Goal: Task Accomplishment & Management: Manage account settings

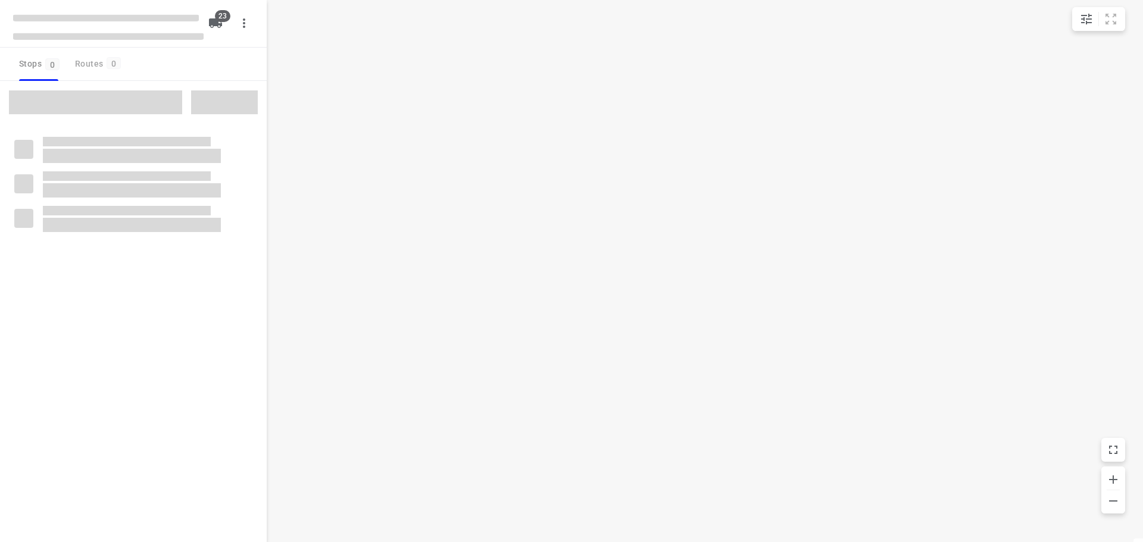
checkbox input "true"
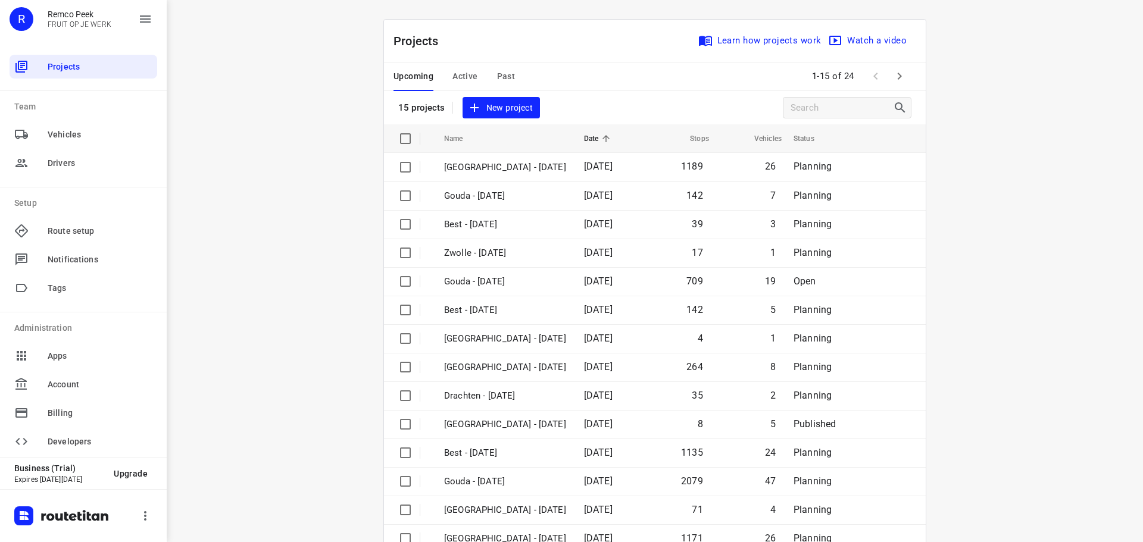
click at [902, 77] on icon "button" at bounding box center [899, 76] width 14 height 14
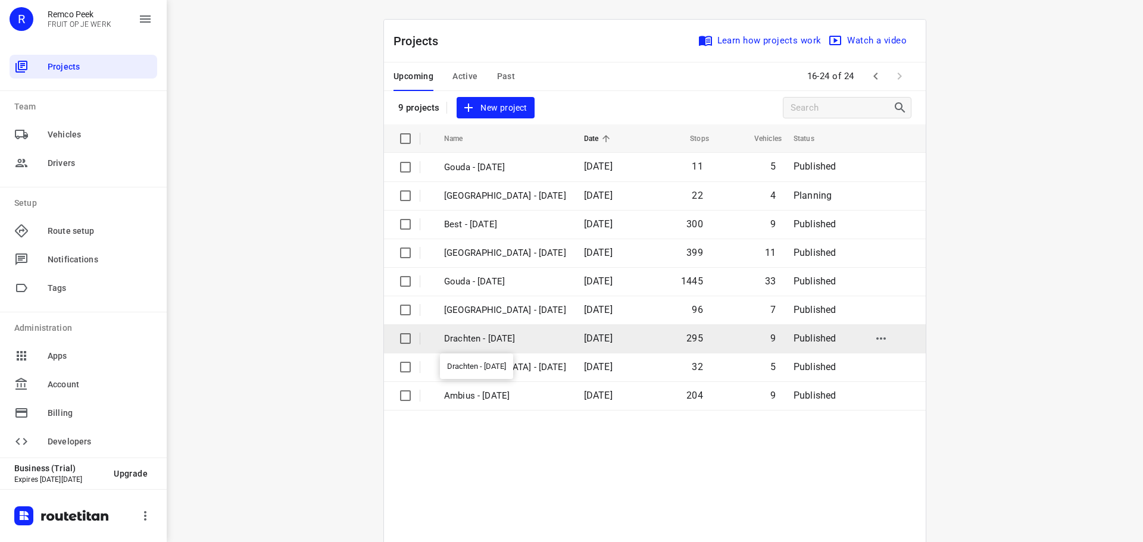
click at [489, 339] on p "Drachten - Tuesday" at bounding box center [505, 339] width 122 height 14
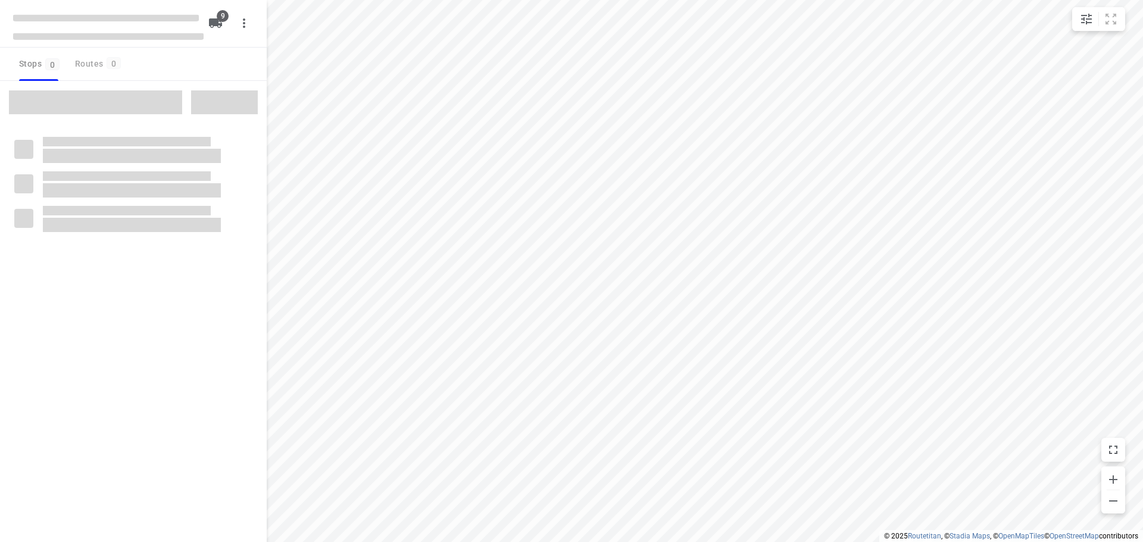
checkbox input "true"
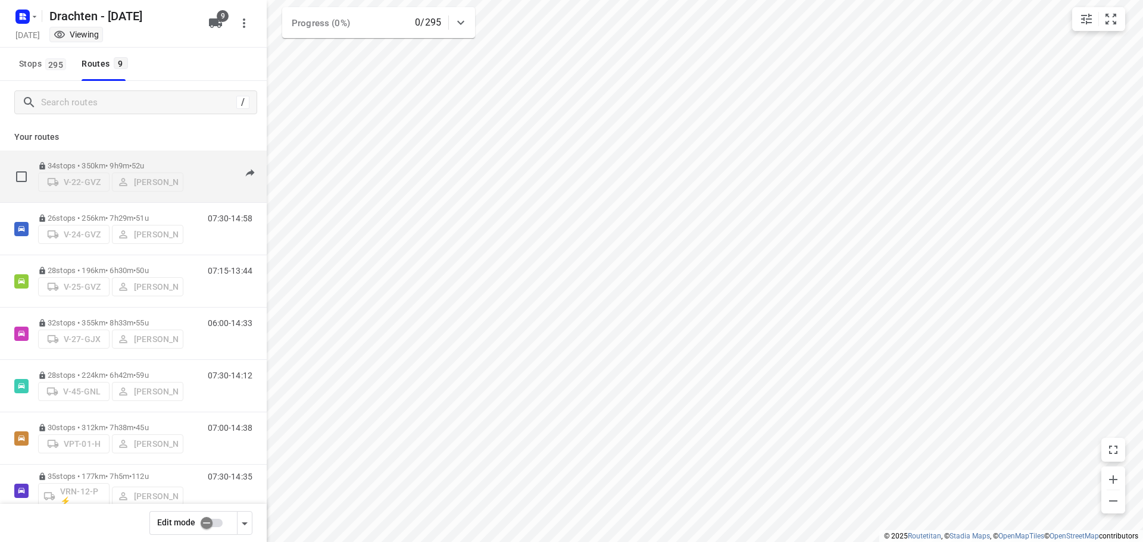
click at [113, 161] on p "34 stops • 350km • 9h9m • 52u" at bounding box center [110, 165] width 145 height 9
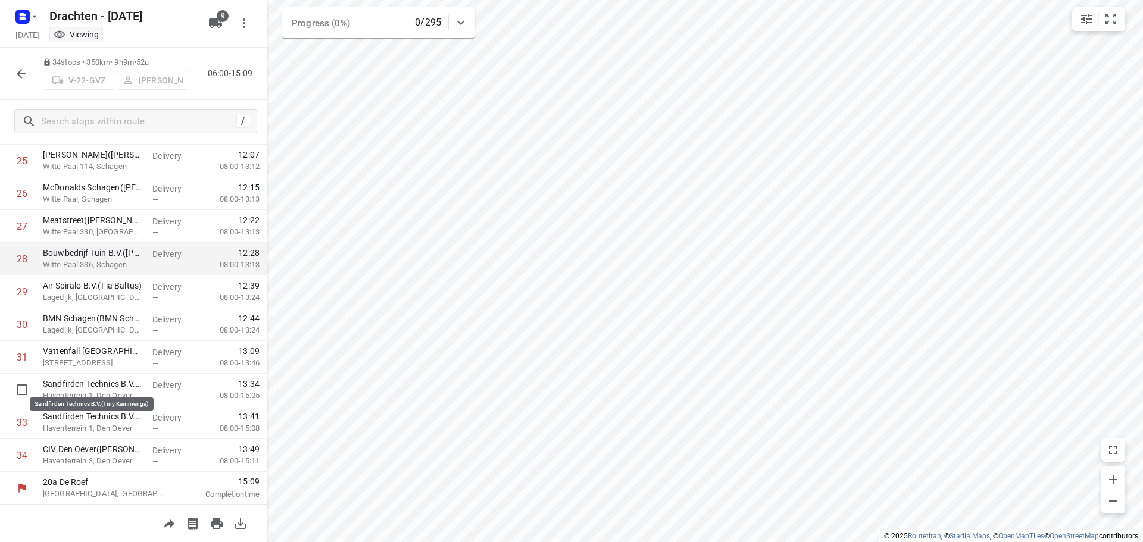
scroll to position [844, 0]
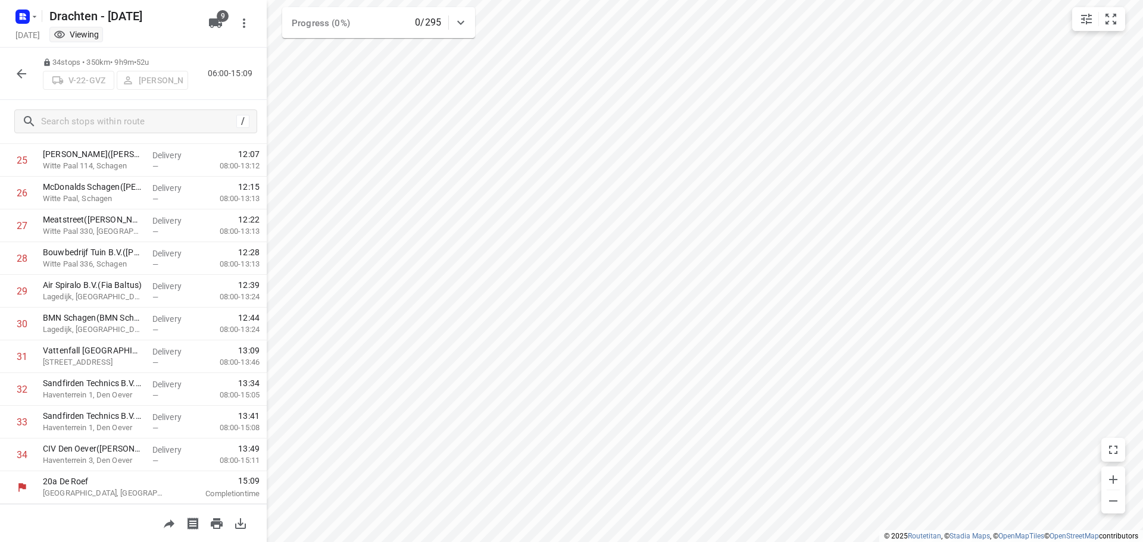
click at [27, 75] on icon "button" at bounding box center [21, 74] width 14 height 14
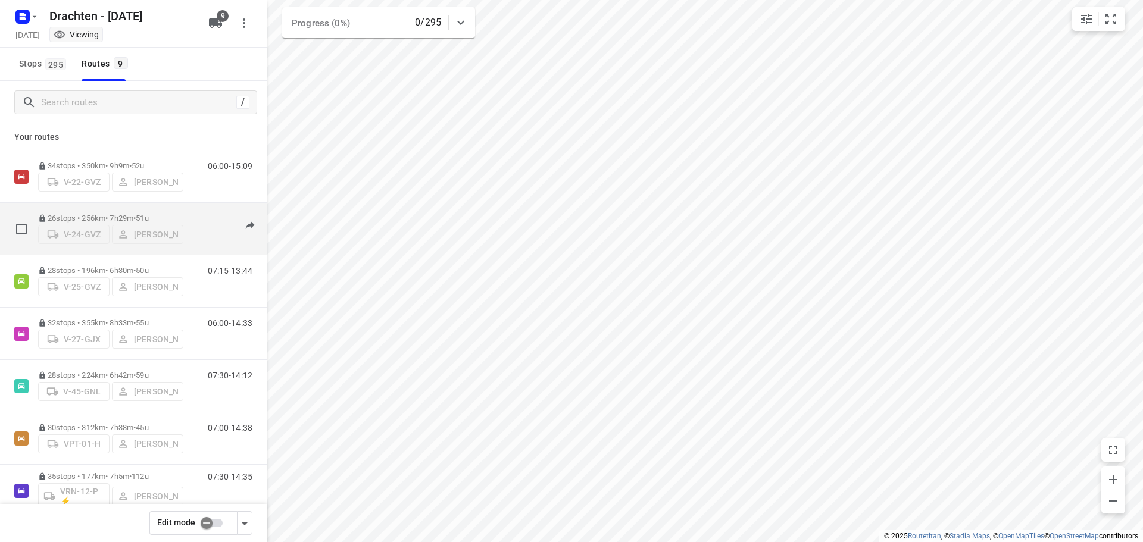
click at [121, 214] on p "26 stops • 256km • 7h29m • 51u" at bounding box center [110, 218] width 145 height 9
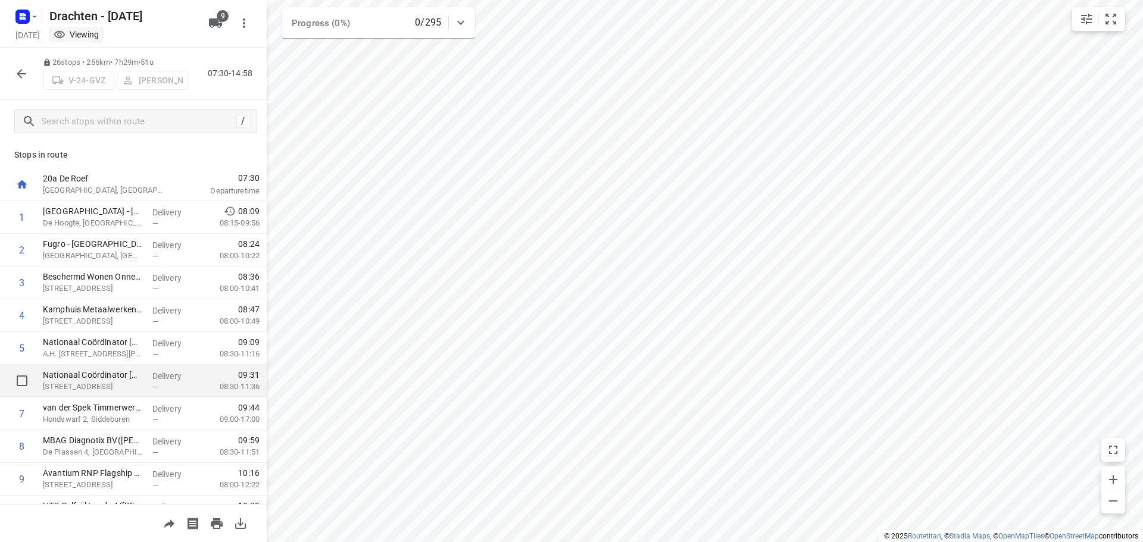
scroll to position [0, 0]
click at [20, 76] on icon "button" at bounding box center [22, 74] width 10 height 10
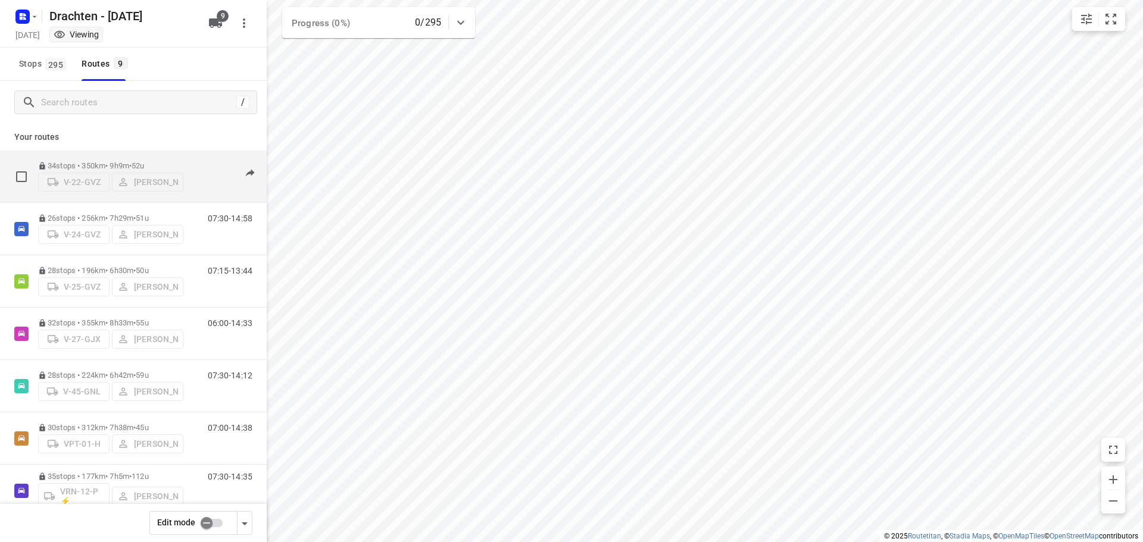
click at [127, 161] on p "34 stops • 350km • 9h9m • 52u" at bounding box center [110, 165] width 145 height 9
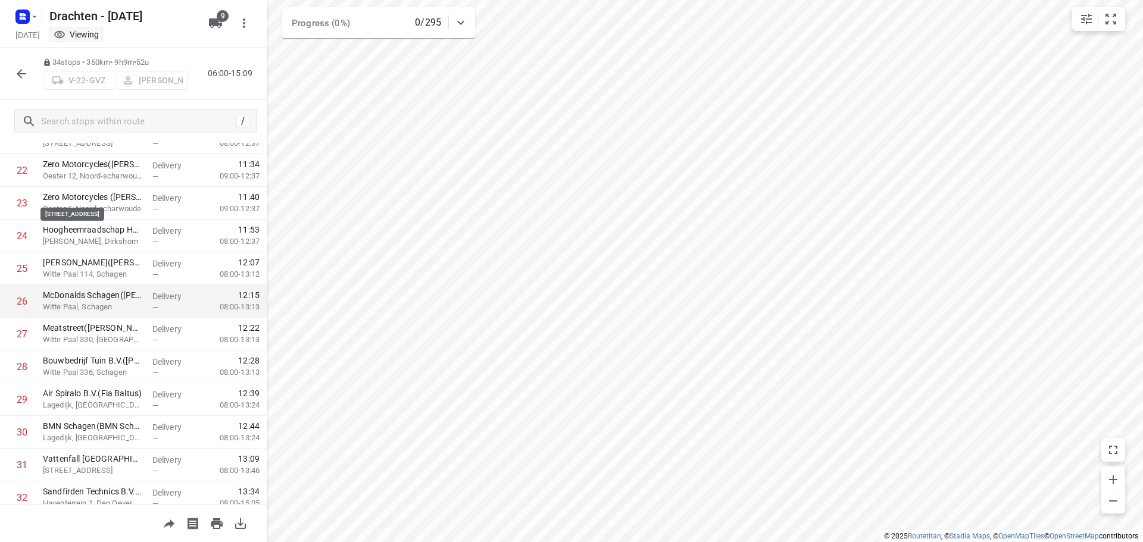
scroll to position [844, 0]
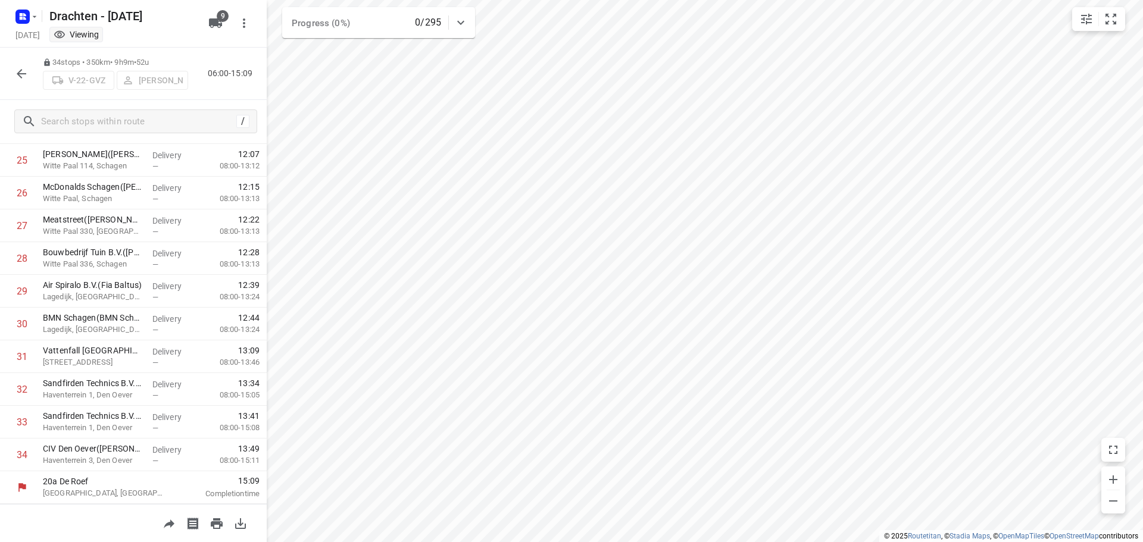
click at [31, 80] on div at bounding box center [22, 74] width 24 height 24
click at [26, 78] on icon "button" at bounding box center [21, 74] width 14 height 14
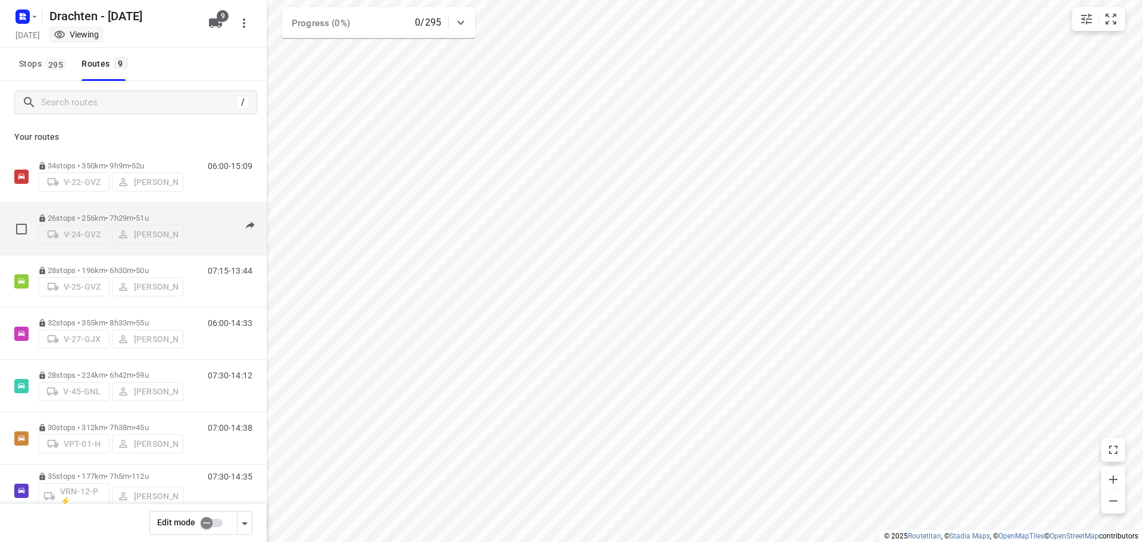
click at [136, 214] on span "•" at bounding box center [134, 218] width 2 height 9
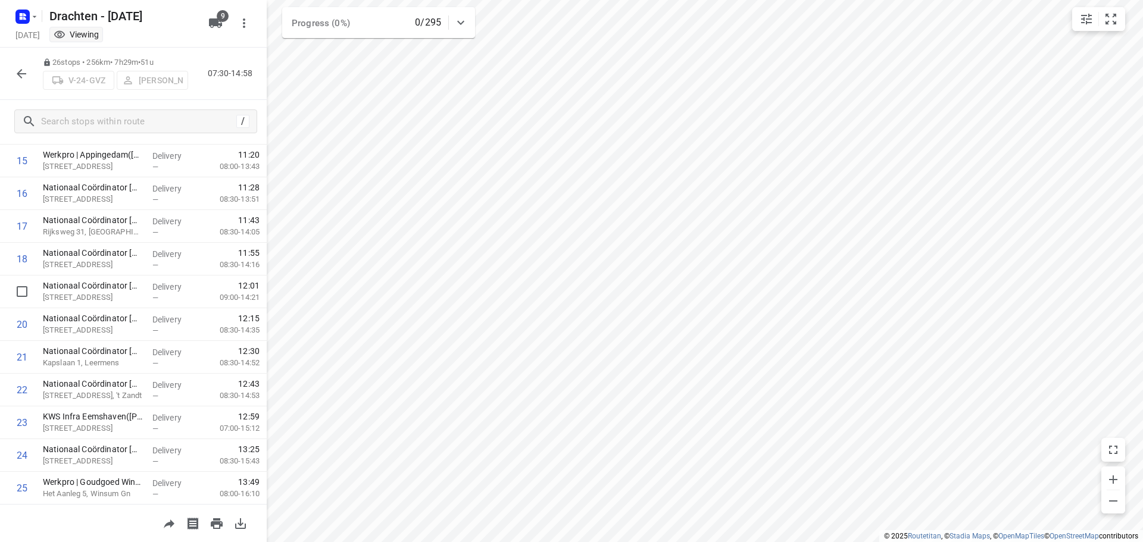
scroll to position [582, 0]
click at [20, 65] on button "button" at bounding box center [22, 74] width 24 height 24
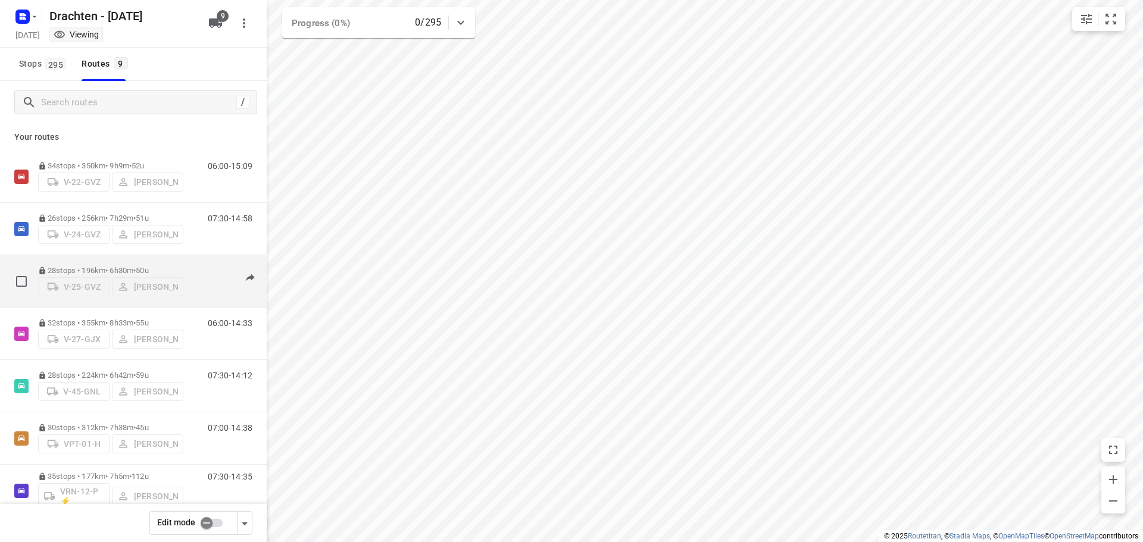
click at [107, 260] on div "28 stops • 196km • 6h30m • 50u V-25-GVZ Jelle Veenstra" at bounding box center [110, 281] width 145 height 42
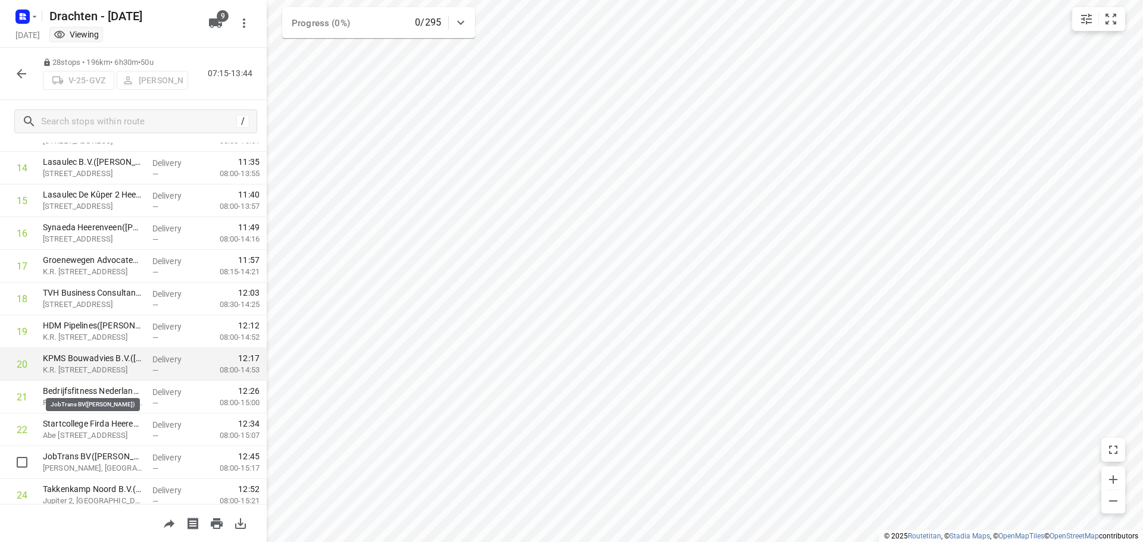
scroll to position [648, 0]
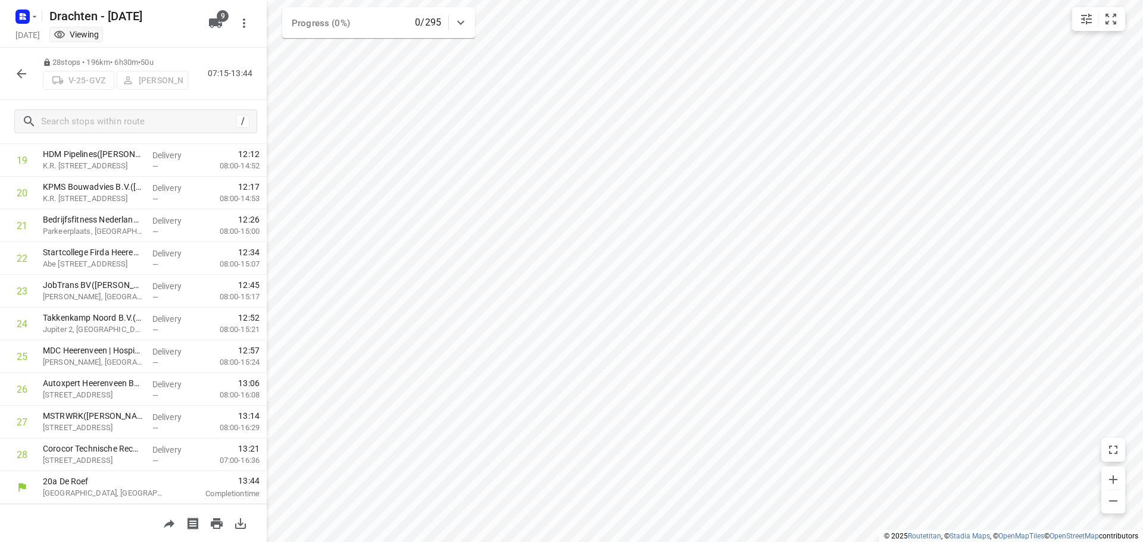
click at [23, 74] on icon "button" at bounding box center [22, 74] width 10 height 10
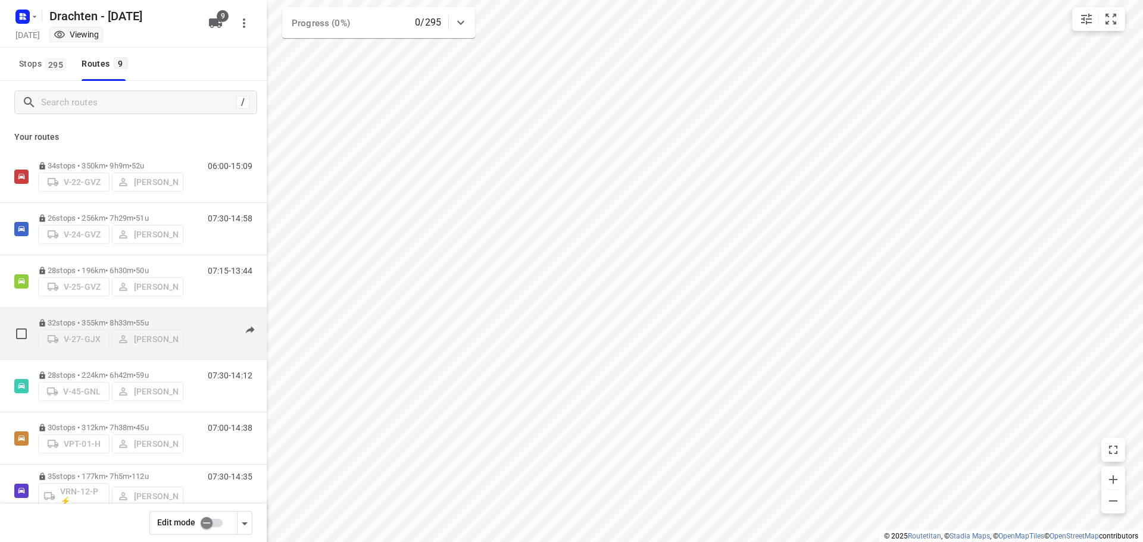
click at [172, 312] on div "32 stops • 355km • 8h33m • 55u V-27-GJX Armando Vijn" at bounding box center [110, 333] width 145 height 42
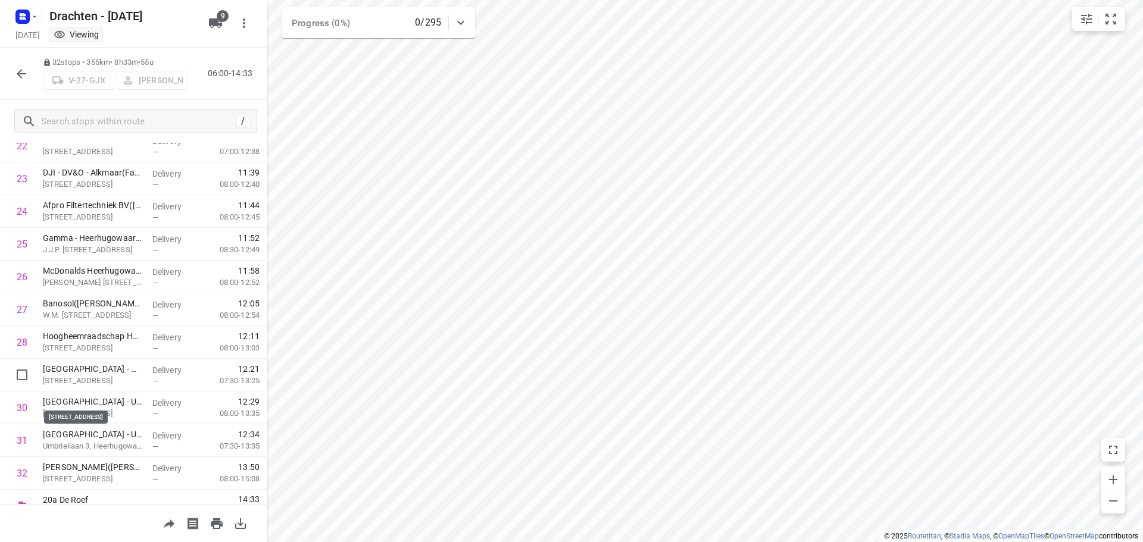
scroll to position [779, 0]
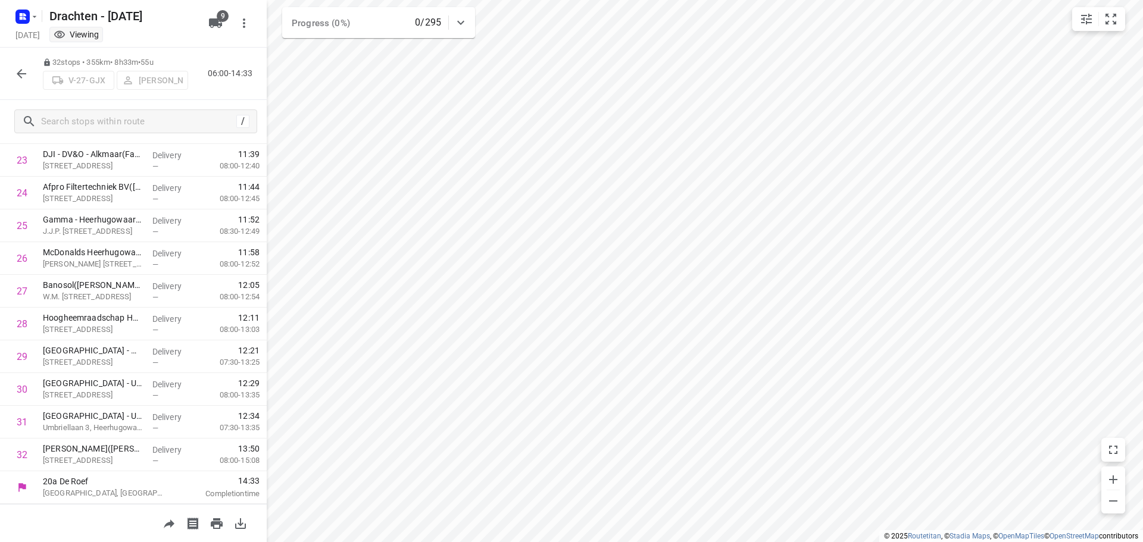
click at [12, 76] on button "button" at bounding box center [22, 74] width 24 height 24
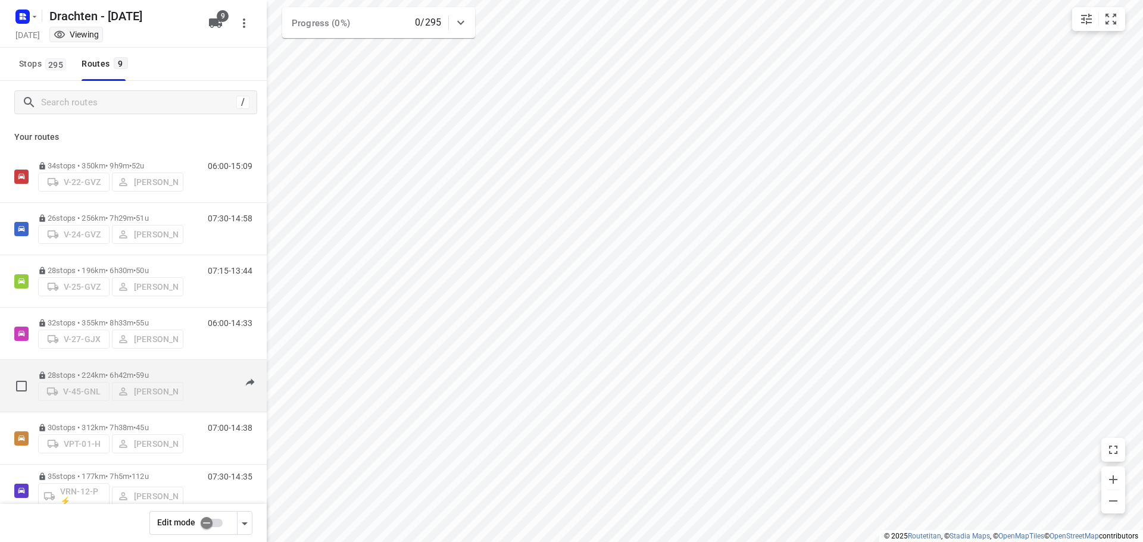
click at [109, 365] on div "28 stops • 224km • 6h42m • 59u V-45-GNL Jelmer Knol" at bounding box center [110, 386] width 145 height 42
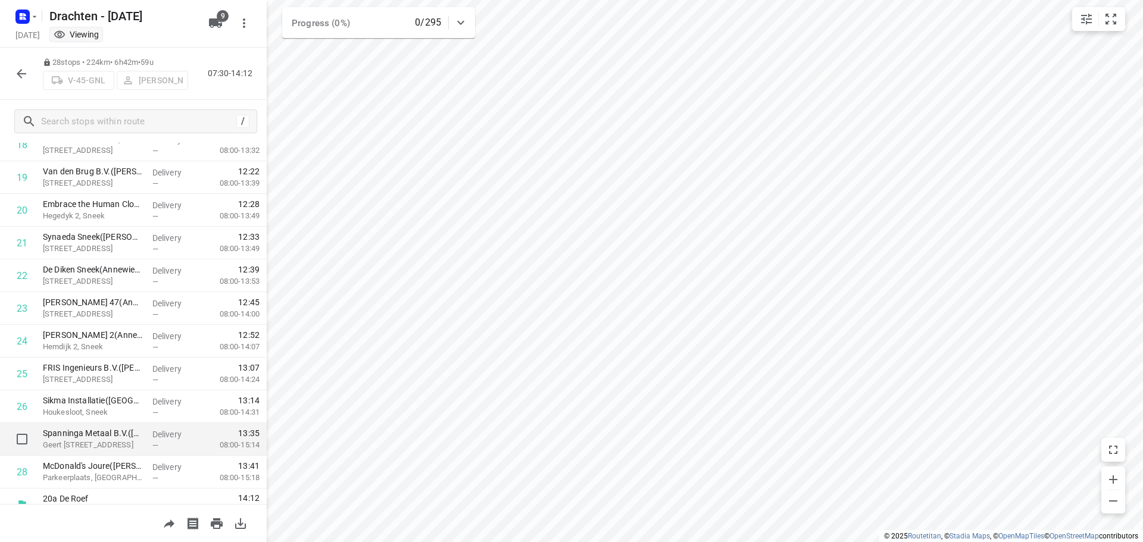
scroll to position [648, 0]
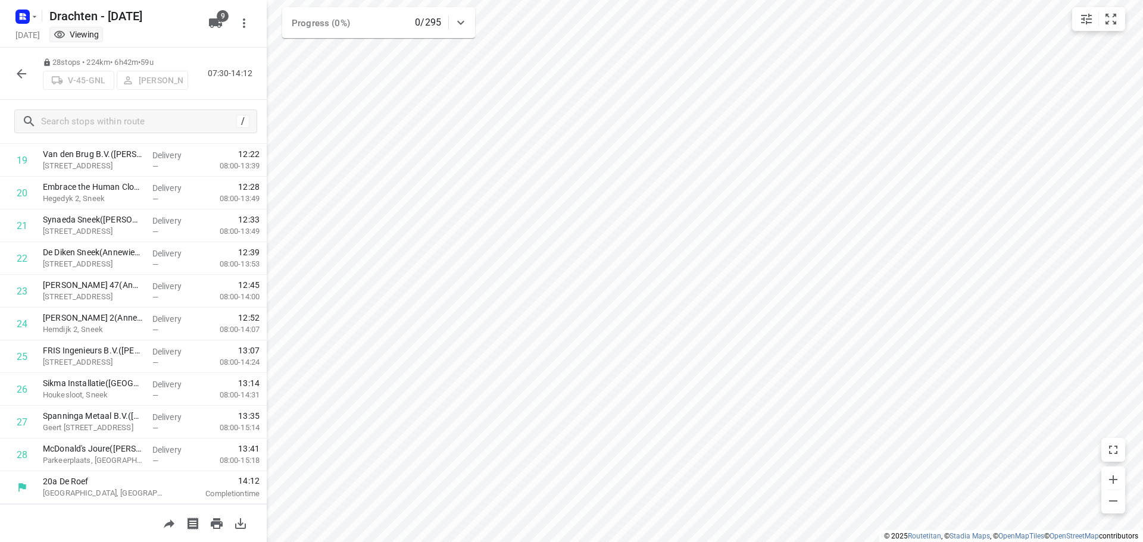
click at [21, 81] on button "button" at bounding box center [22, 74] width 24 height 24
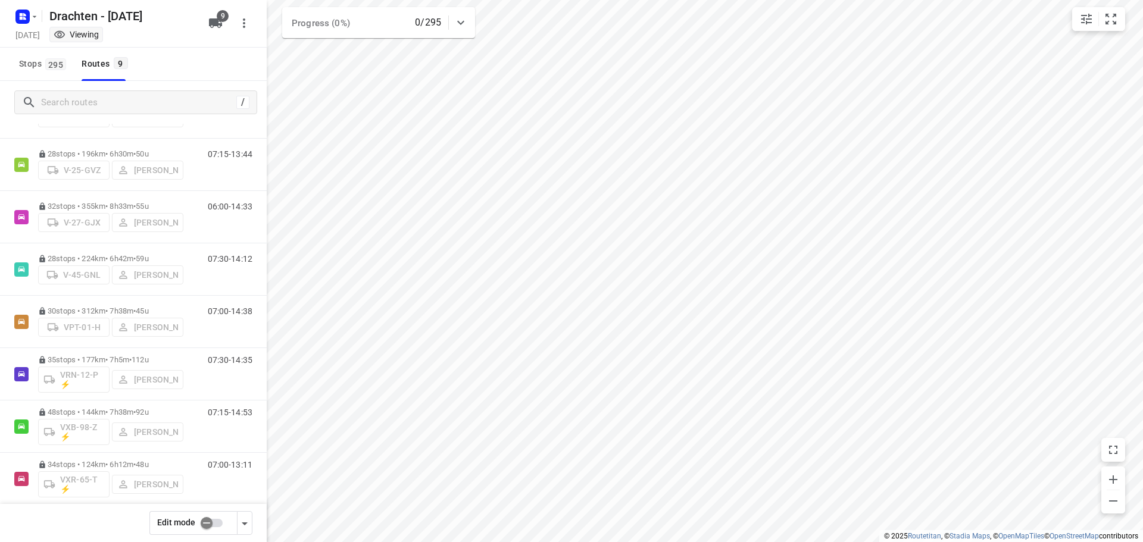
scroll to position [130, 0]
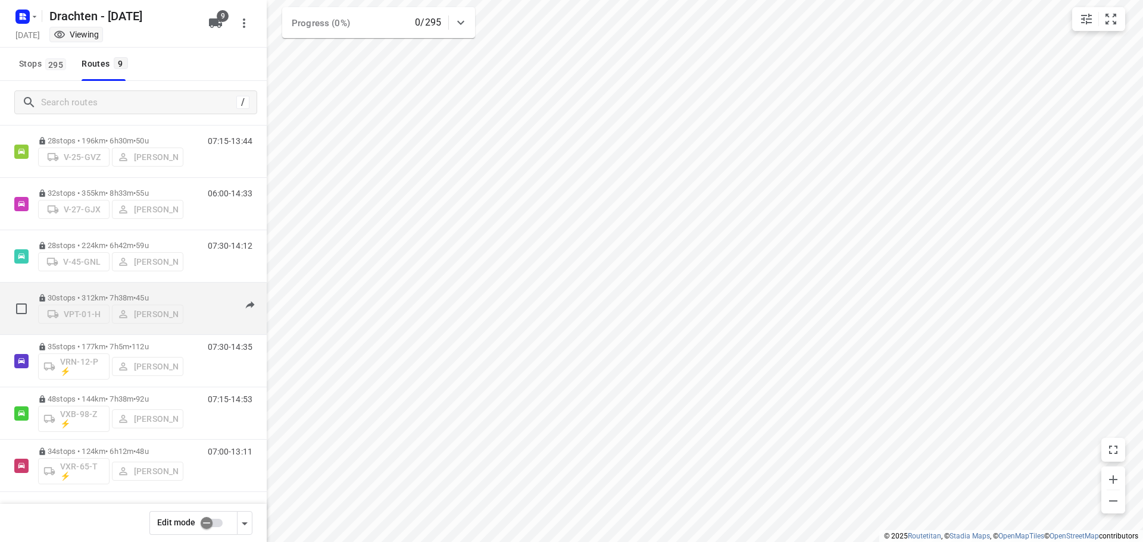
click at [120, 295] on p "30 stops • 312km • 7h38m • 45u" at bounding box center [110, 297] width 145 height 9
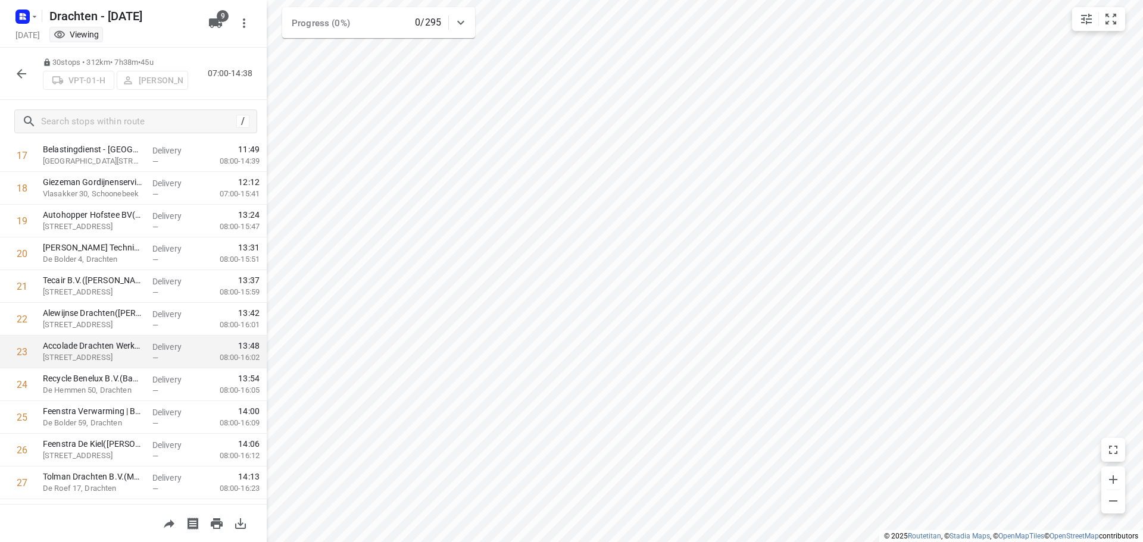
scroll to position [713, 0]
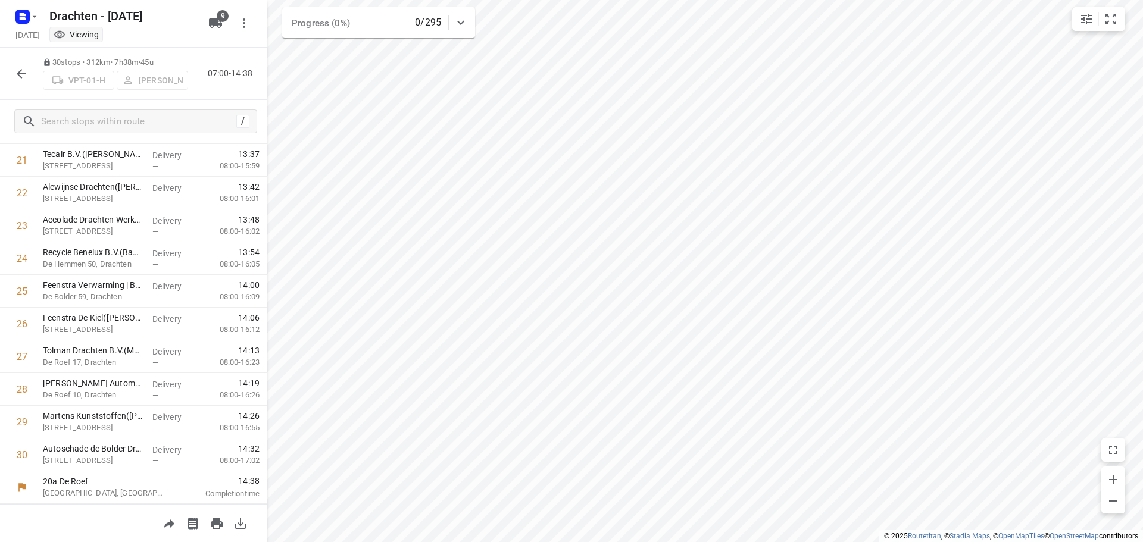
click at [20, 84] on button "button" at bounding box center [22, 74] width 24 height 24
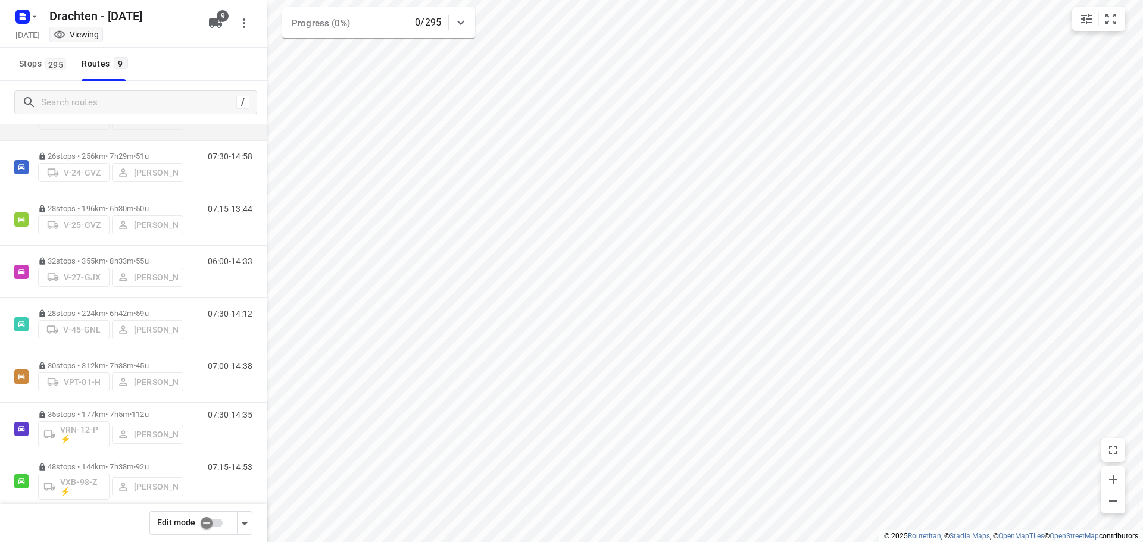
scroll to position [130, 0]
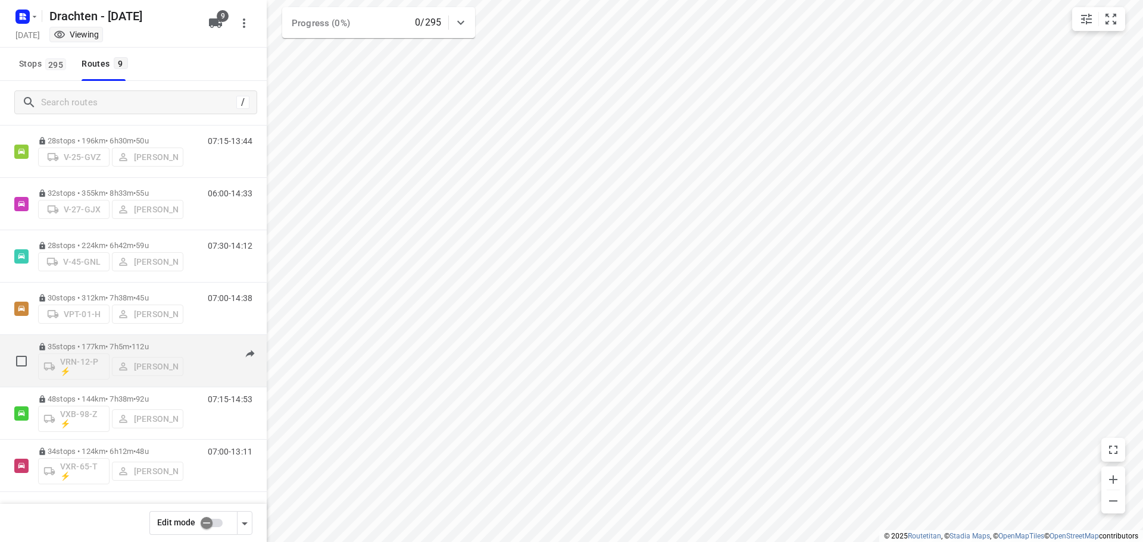
click at [130, 340] on div "35 stops • 177km • 7h5m • 112u VRN-12-P ⚡ Jos Kaspers" at bounding box center [110, 360] width 145 height 49
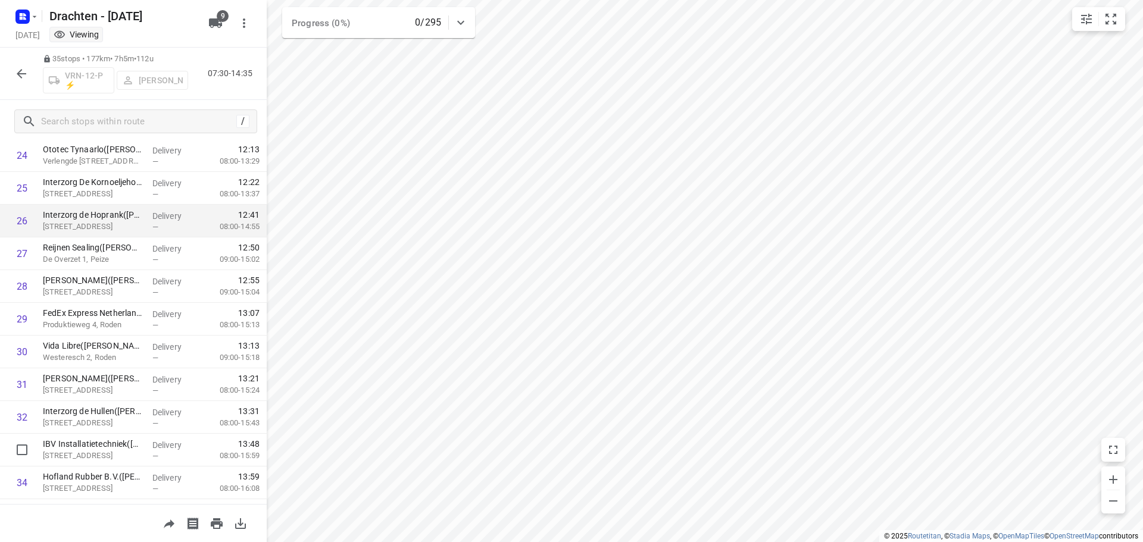
scroll to position [877, 0]
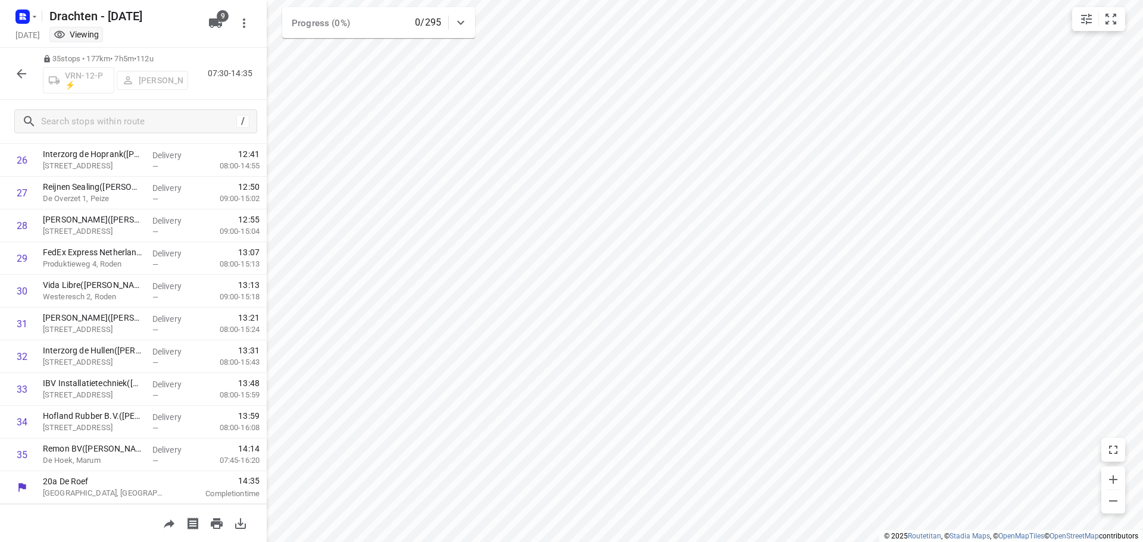
click at [26, 80] on icon "button" at bounding box center [21, 74] width 14 height 14
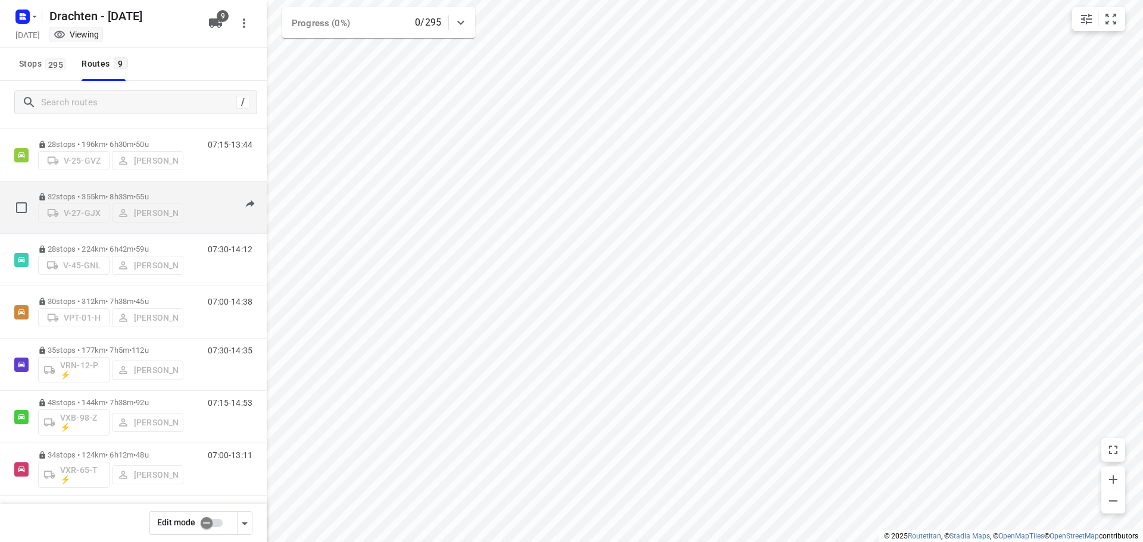
scroll to position [130, 0]
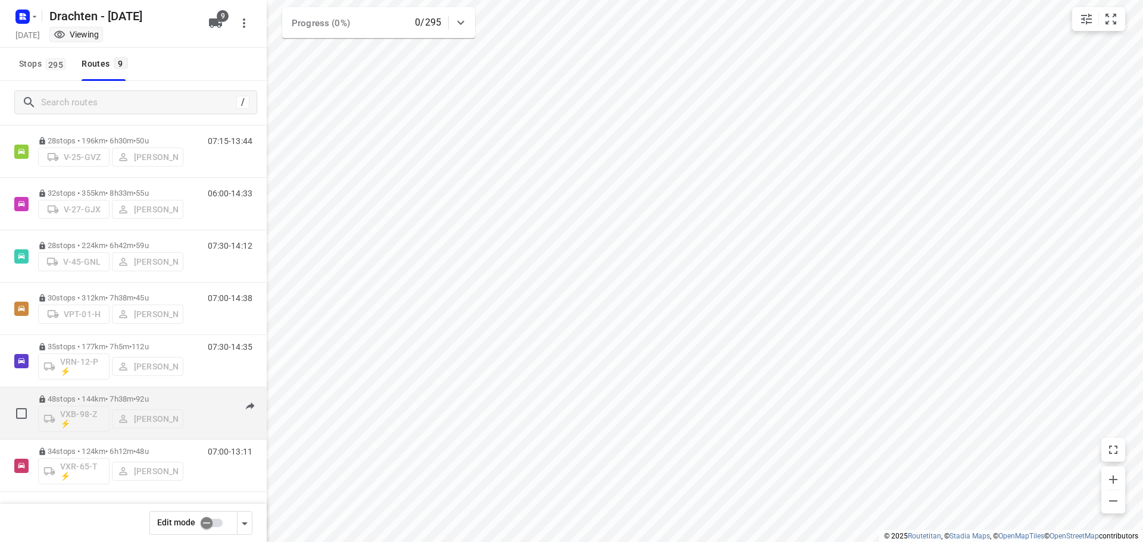
click at [155, 390] on div "48 stops • 144km • 7h38m • 92u VXB-98-Z ⚡ Kirsten Brouwer" at bounding box center [110, 413] width 145 height 49
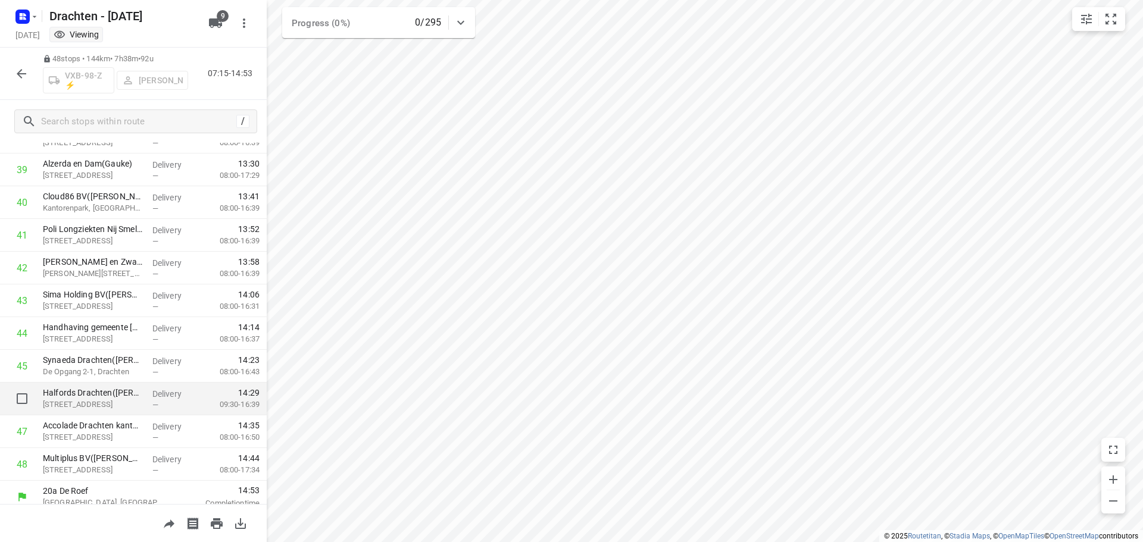
scroll to position [1302, 0]
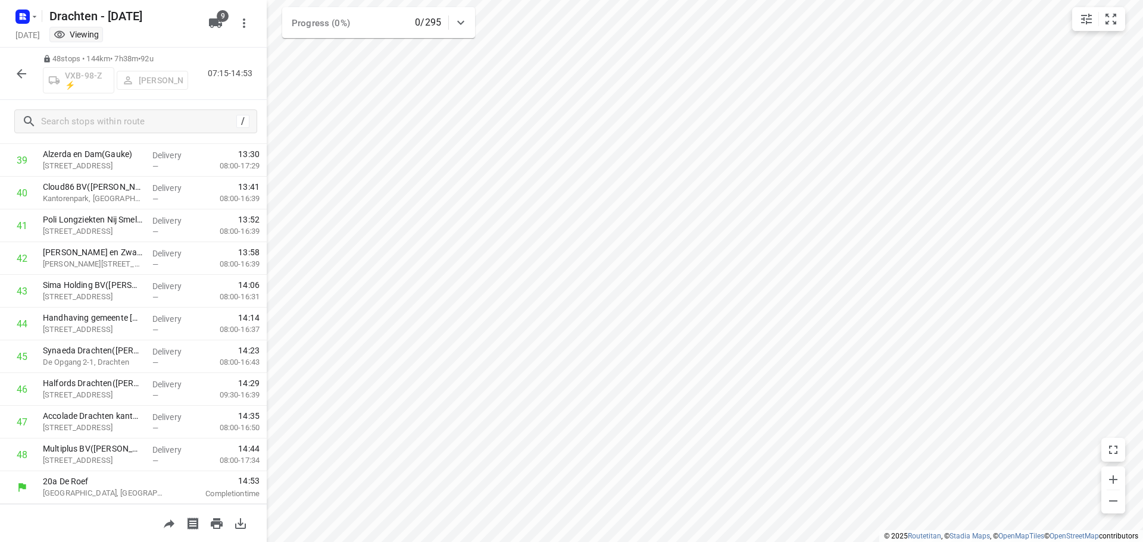
click at [15, 77] on icon "button" at bounding box center [21, 74] width 14 height 14
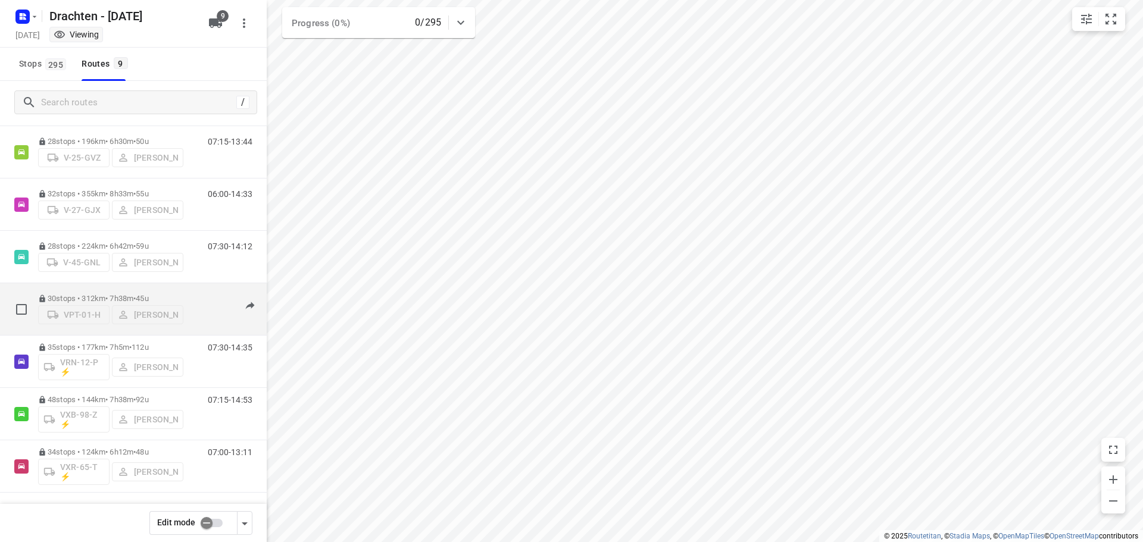
scroll to position [130, 0]
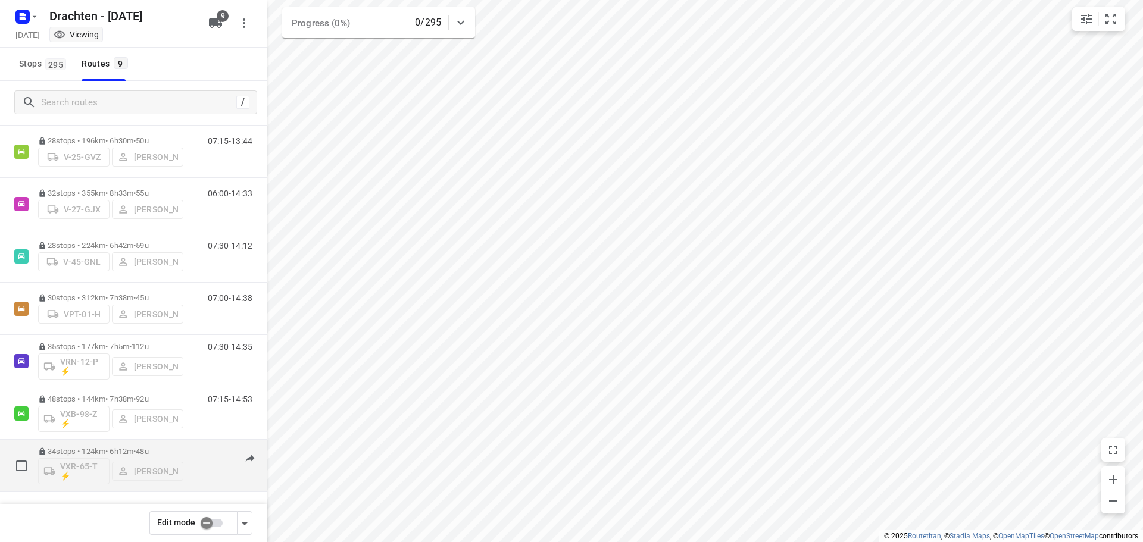
click at [117, 445] on div "34 stops • 124km • 6h12m • 48u VXR-65-T ⚡ Leon Holwerda" at bounding box center [110, 465] width 145 height 49
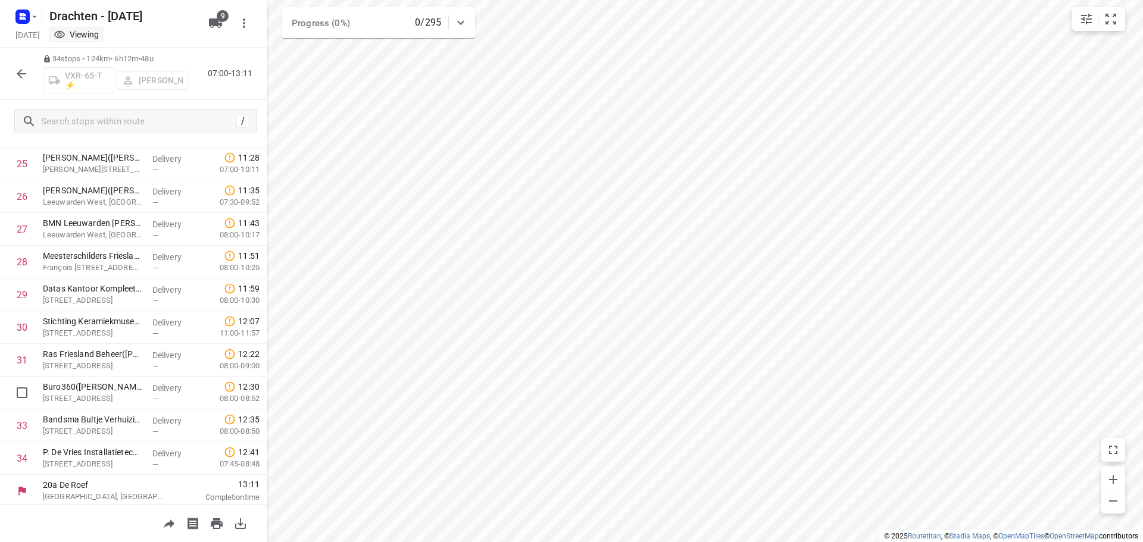
scroll to position [844, 0]
click at [22, 75] on icon "button" at bounding box center [21, 74] width 14 height 14
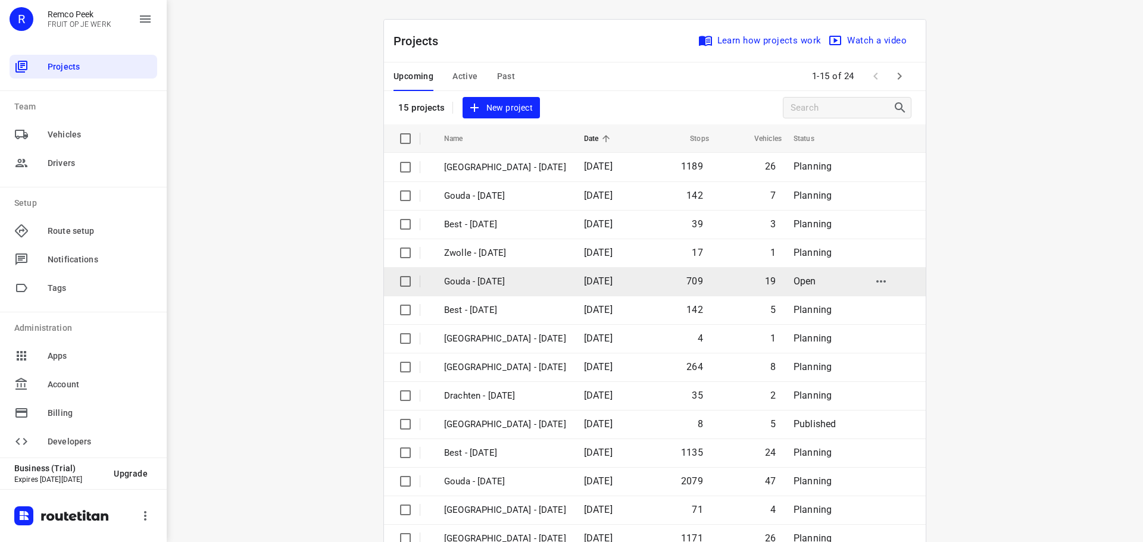
scroll to position [60, 0]
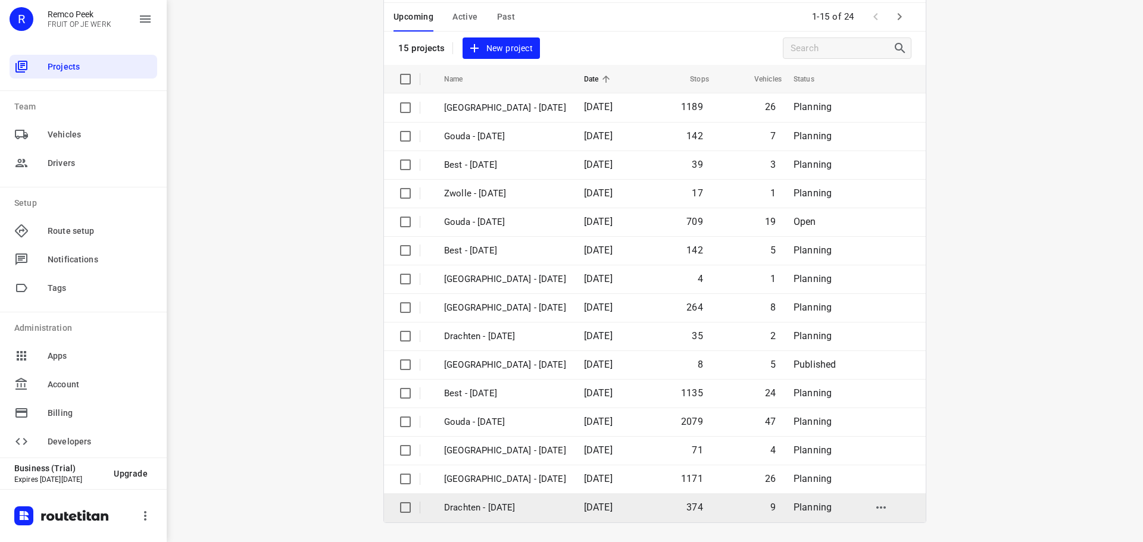
click at [496, 505] on p "Drachten - [DATE]" at bounding box center [505, 508] width 122 height 14
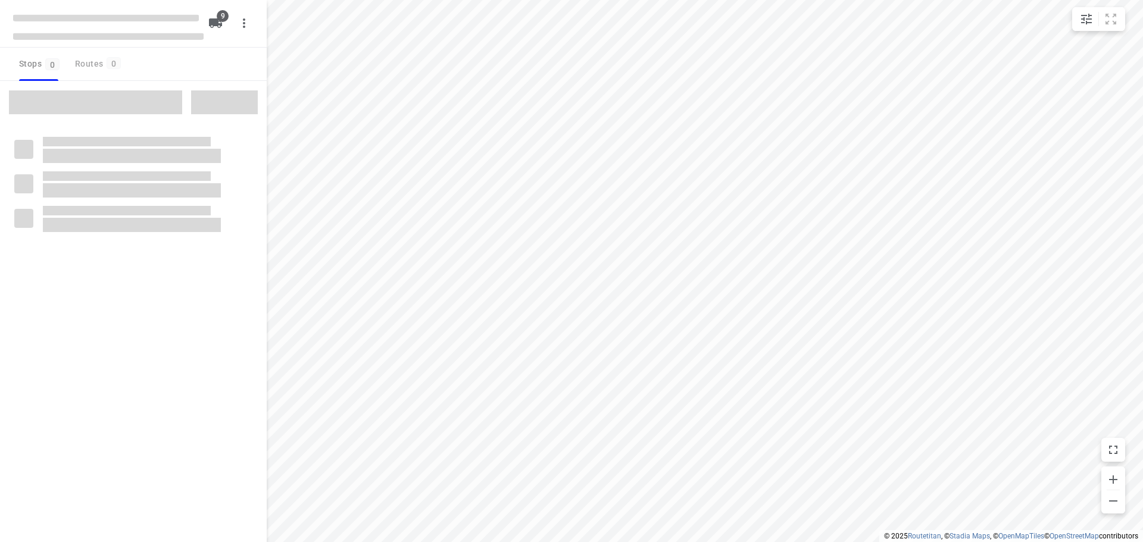
checkbox input "true"
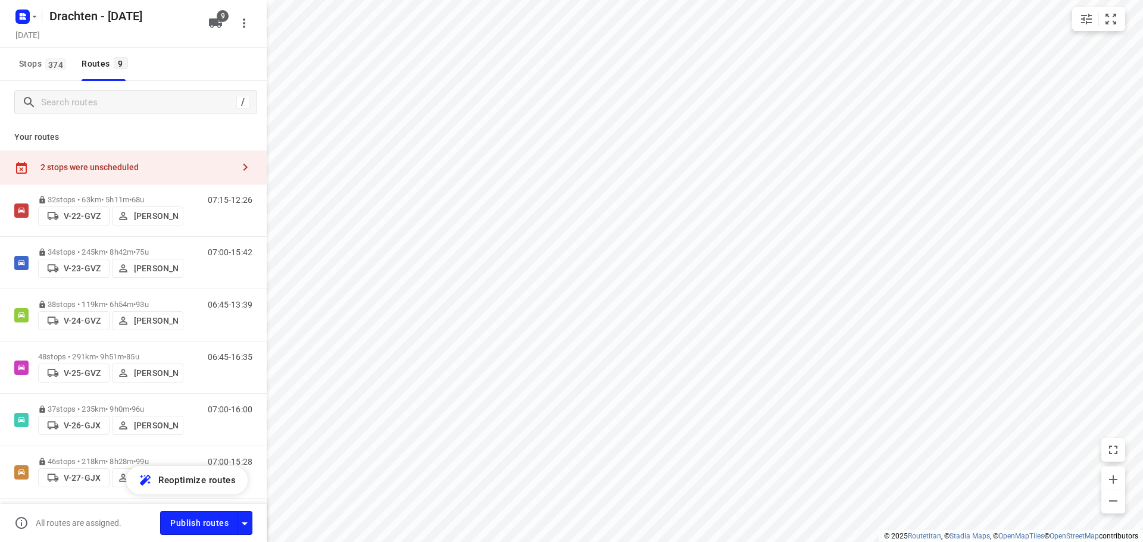
click at [180, 164] on div "2 stops were unscheduled" at bounding box center [136, 167] width 193 height 10
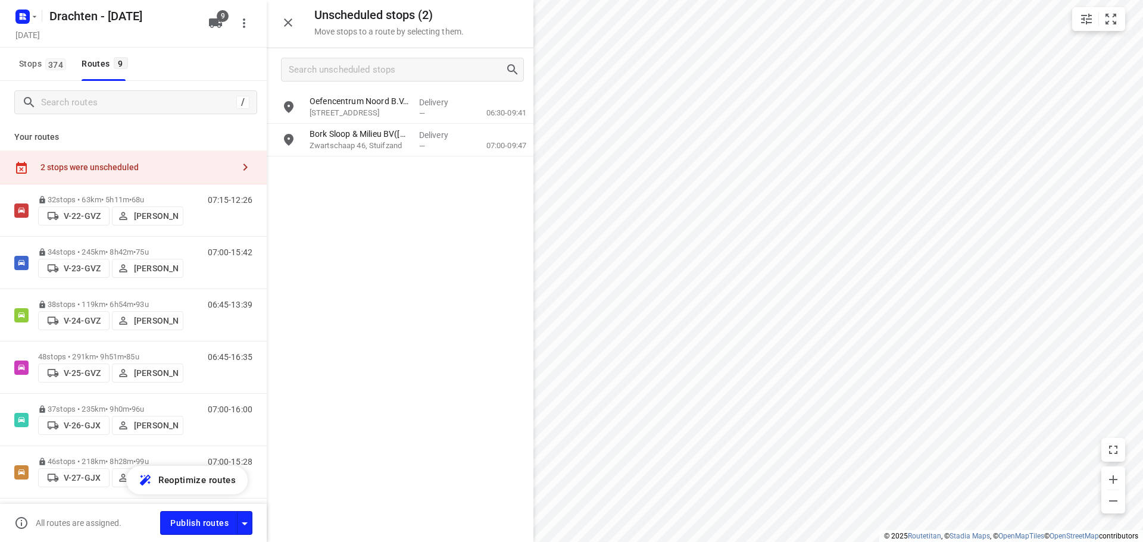
click at [290, 24] on icon "button" at bounding box center [288, 22] width 8 height 8
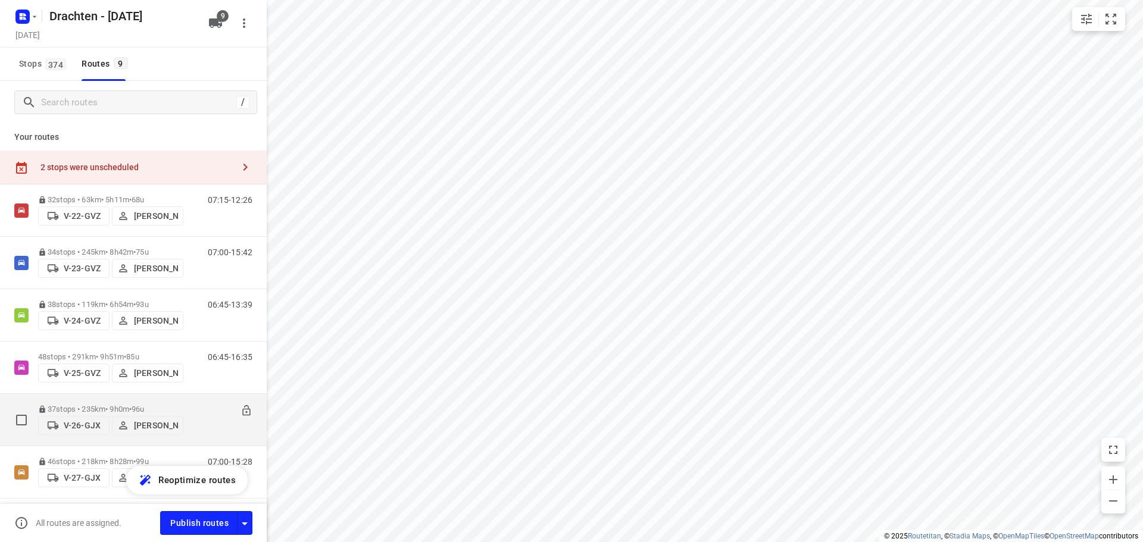
click at [89, 405] on p "37 stops • 235km • 9h0m • 96u" at bounding box center [110, 409] width 145 height 9
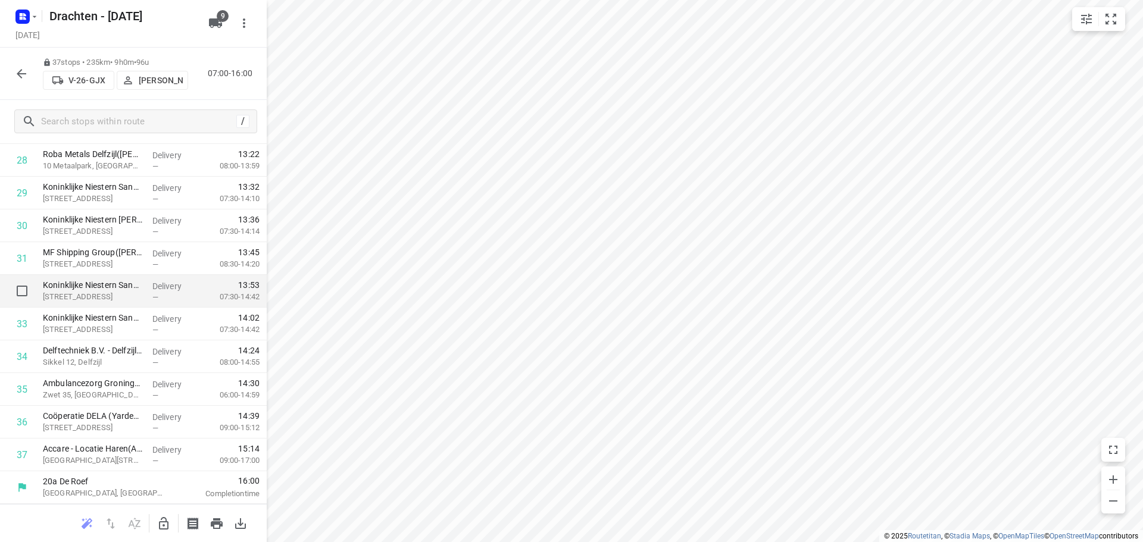
scroll to position [679, 0]
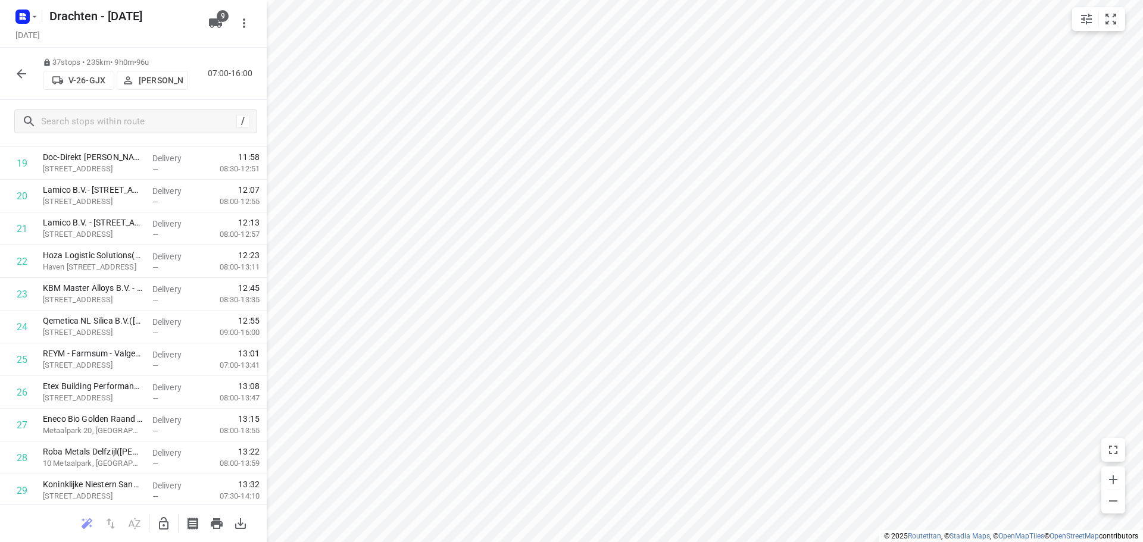
click at [22, 77] on icon "button" at bounding box center [22, 74] width 10 height 10
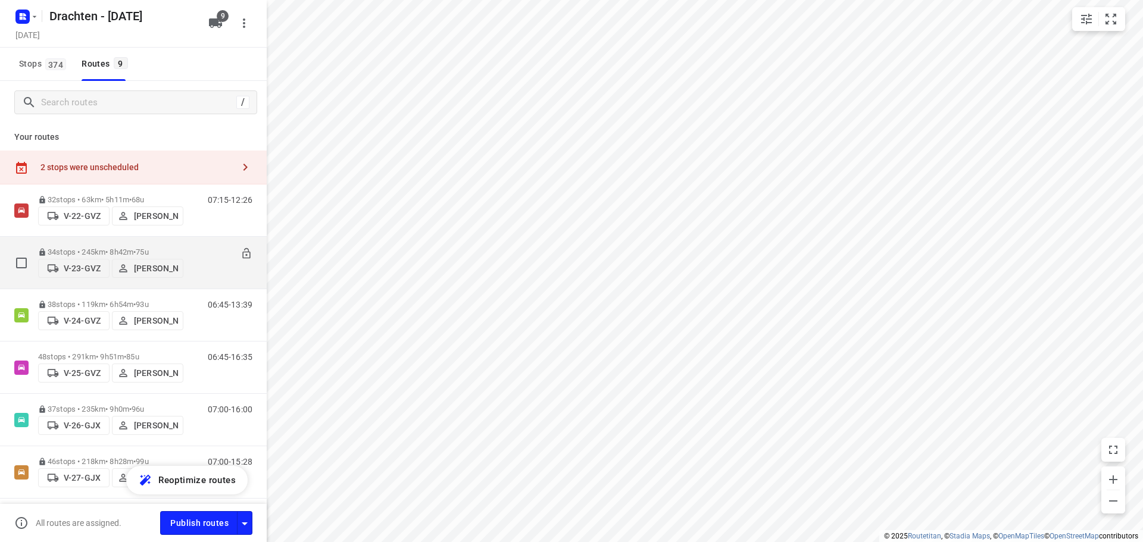
click at [153, 243] on div "34 stops • 245km • 8h42m • 75u V-23-GVZ Kirsten Brouwer" at bounding box center [110, 263] width 145 height 42
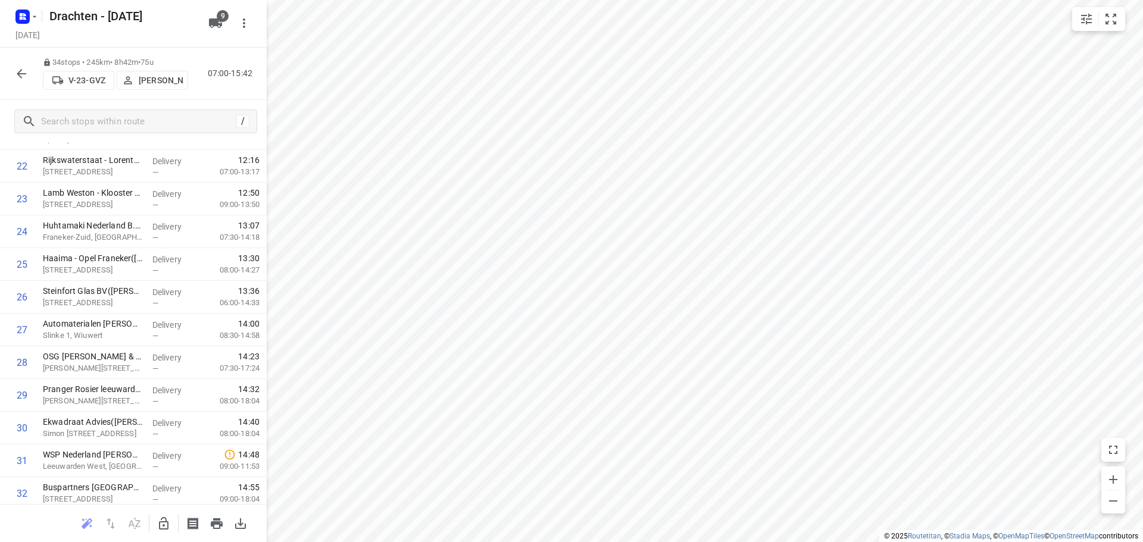
scroll to position [878, 0]
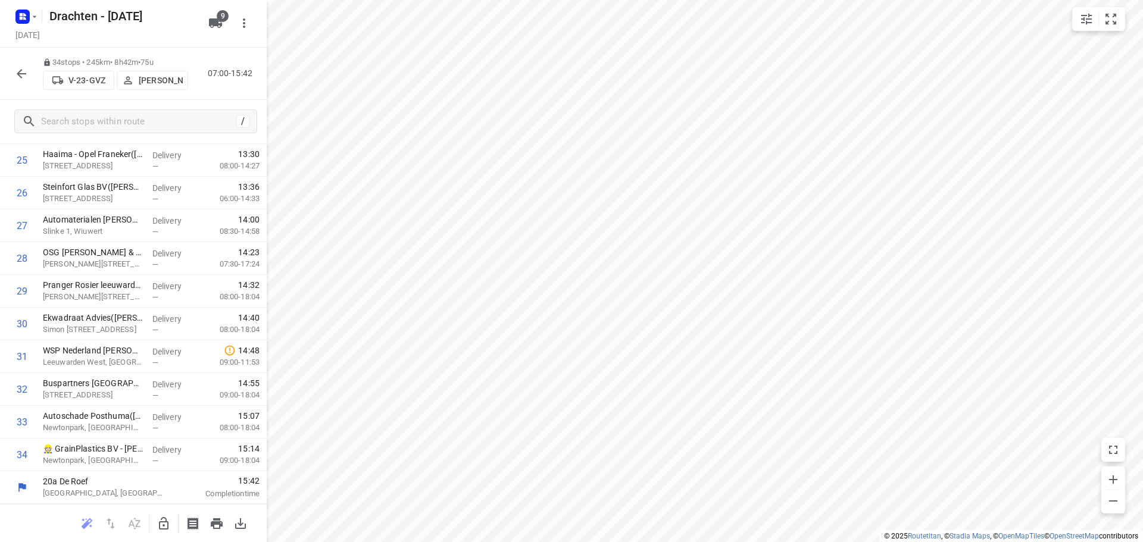
click at [19, 77] on icon "button" at bounding box center [21, 74] width 14 height 14
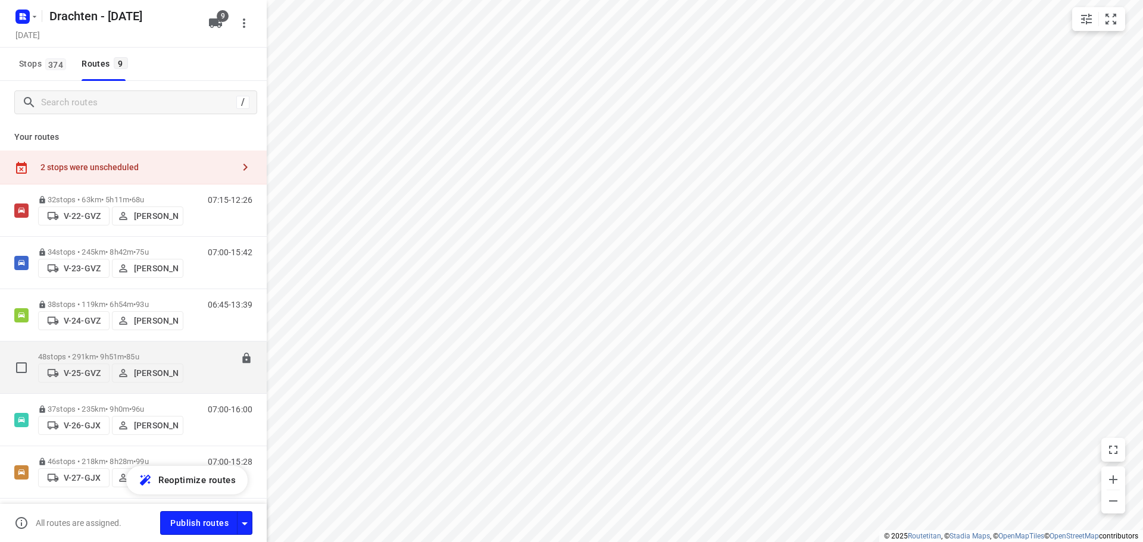
click at [133, 346] on div "48 stops • 291km • 9h51m • 85u V-25-GVZ Dirk van den Berg" at bounding box center [110, 367] width 145 height 42
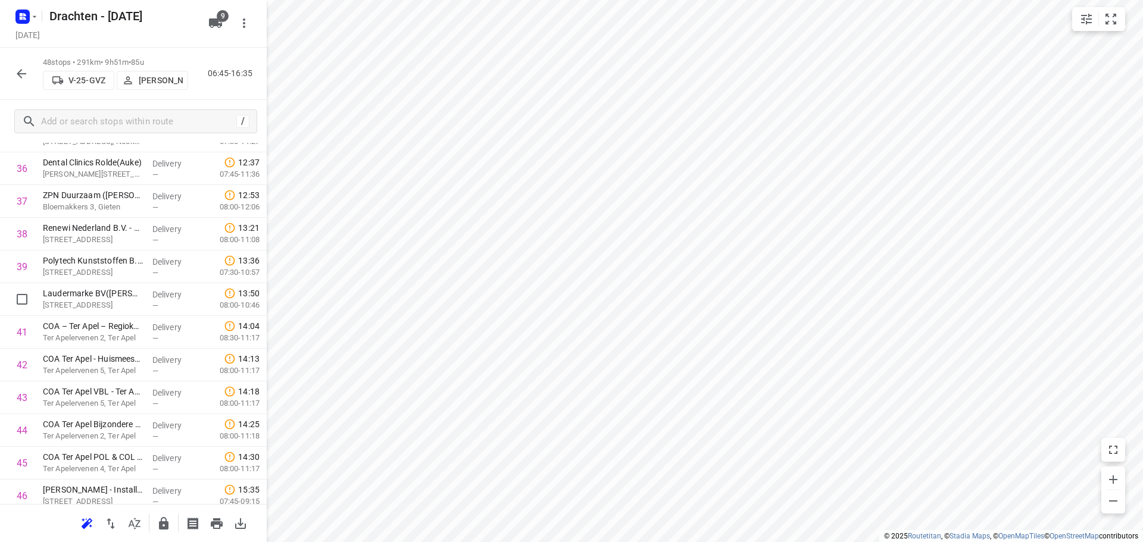
scroll to position [1336, 0]
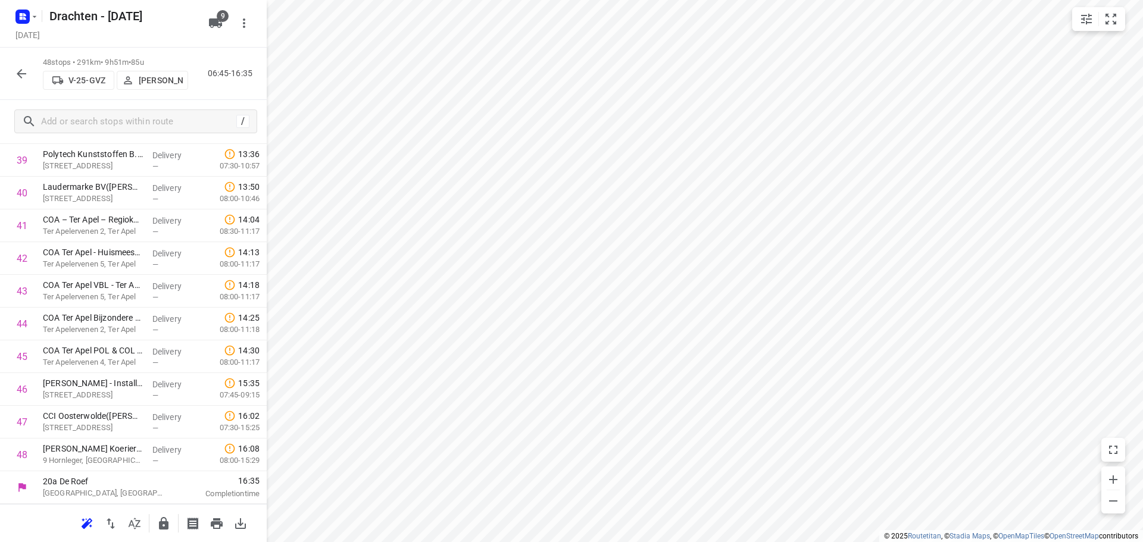
click at [20, 76] on icon "button" at bounding box center [22, 74] width 10 height 10
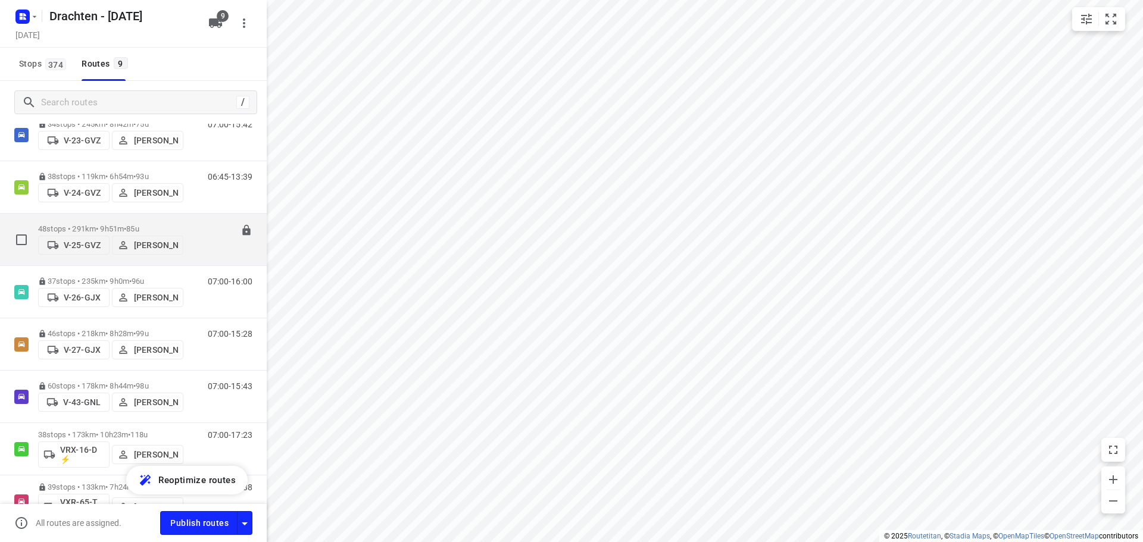
scroll to position [179, 0]
click at [132, 227] on span "•" at bounding box center [130, 230] width 2 height 9
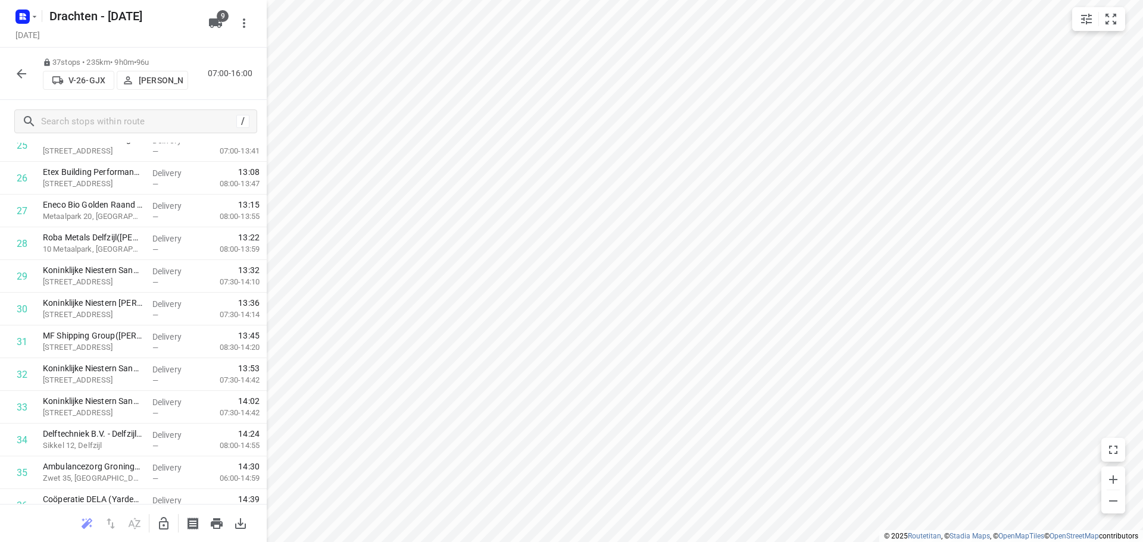
scroll to position [976, 0]
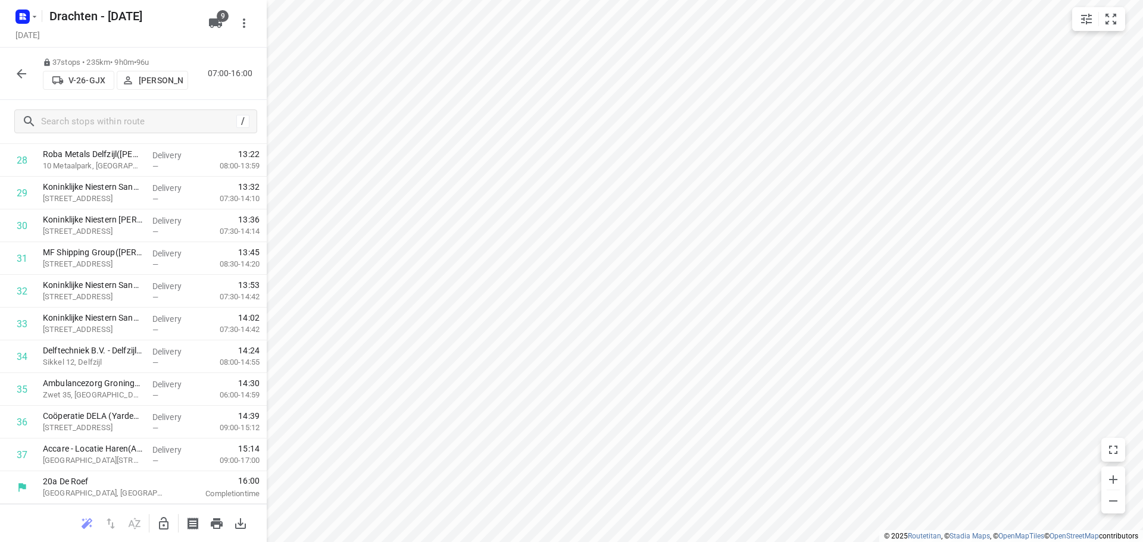
click at [24, 71] on icon "button" at bounding box center [21, 74] width 14 height 14
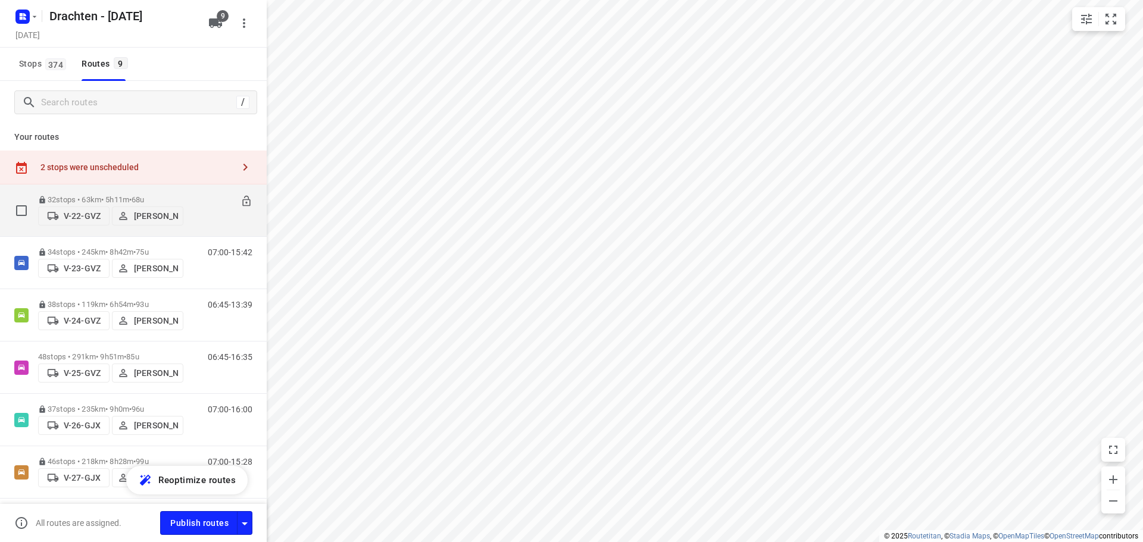
scroll to position [179, 0]
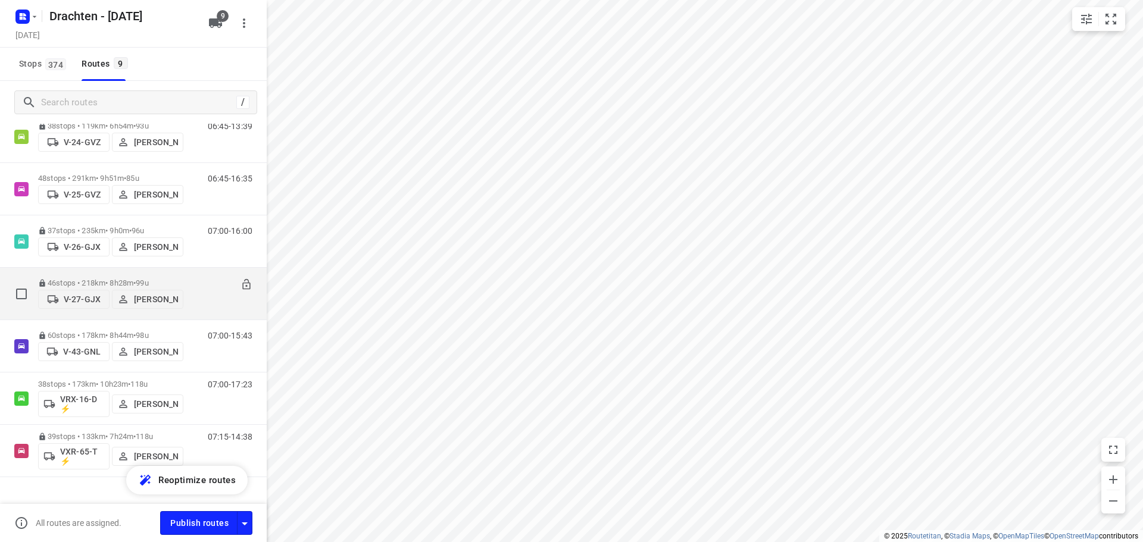
click at [147, 273] on div "46 stops • 218km • 8h28m • 99u V-27-GJX Benny van der Woude" at bounding box center [110, 294] width 145 height 42
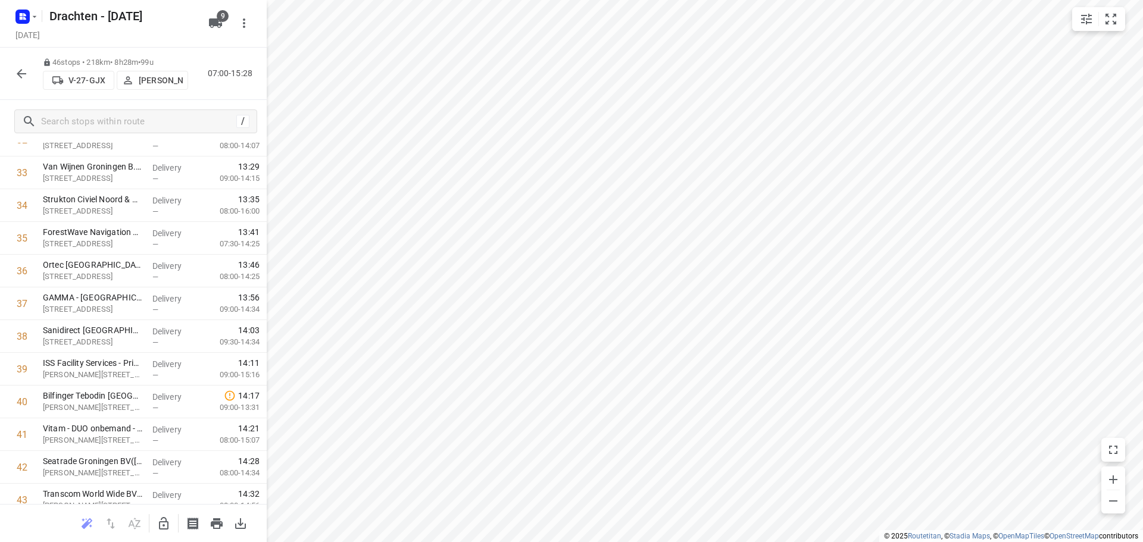
scroll to position [1271, 0]
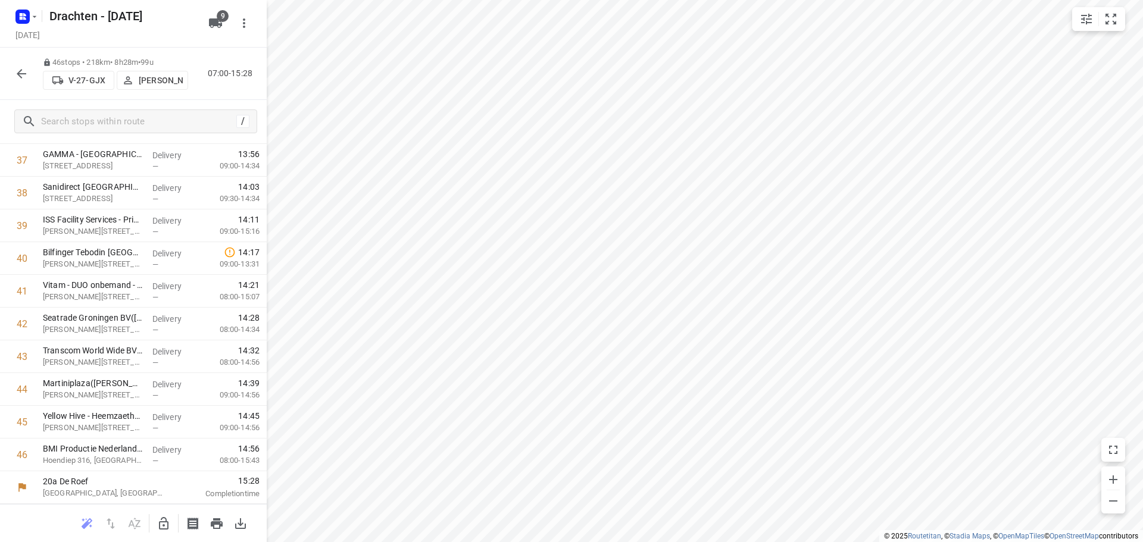
click at [27, 82] on button "button" at bounding box center [22, 74] width 24 height 24
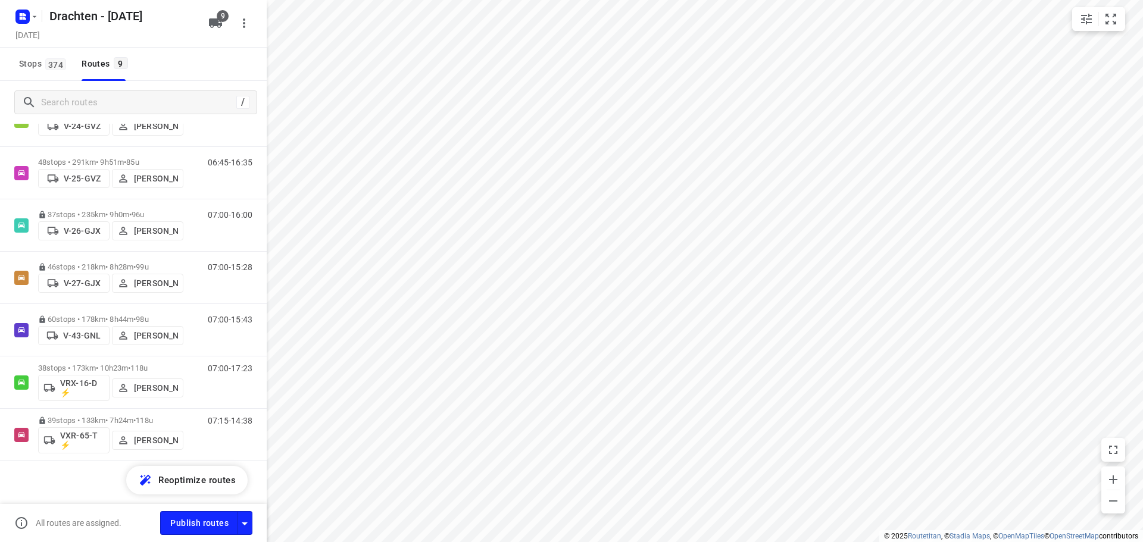
scroll to position [199, 0]
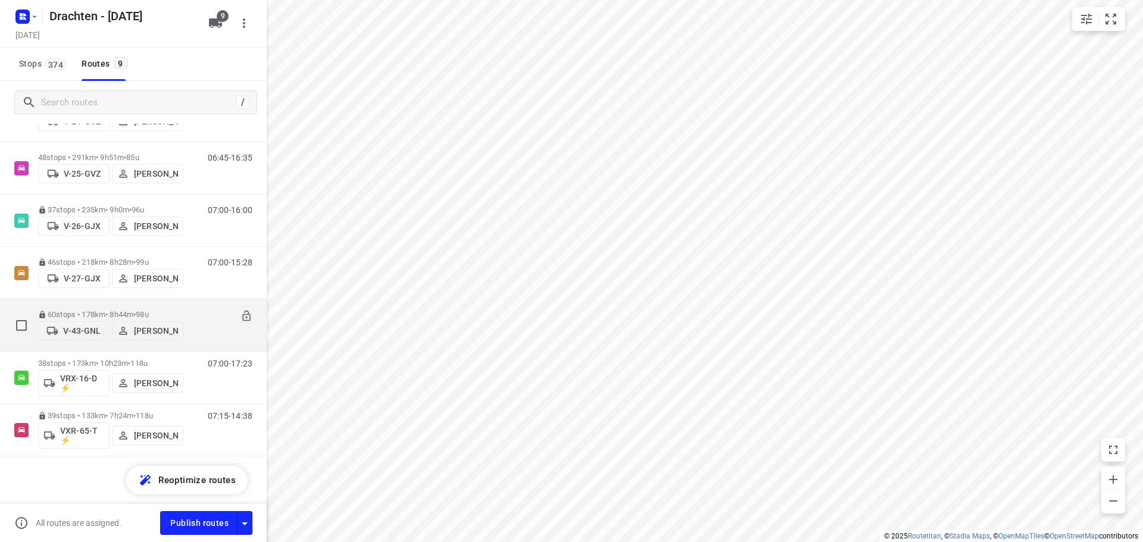
click at [146, 304] on div "60 stops • 178km • 8h44m • 98u V-43-GNL Joran Smit 07:00-15:43" at bounding box center [133, 325] width 267 height 52
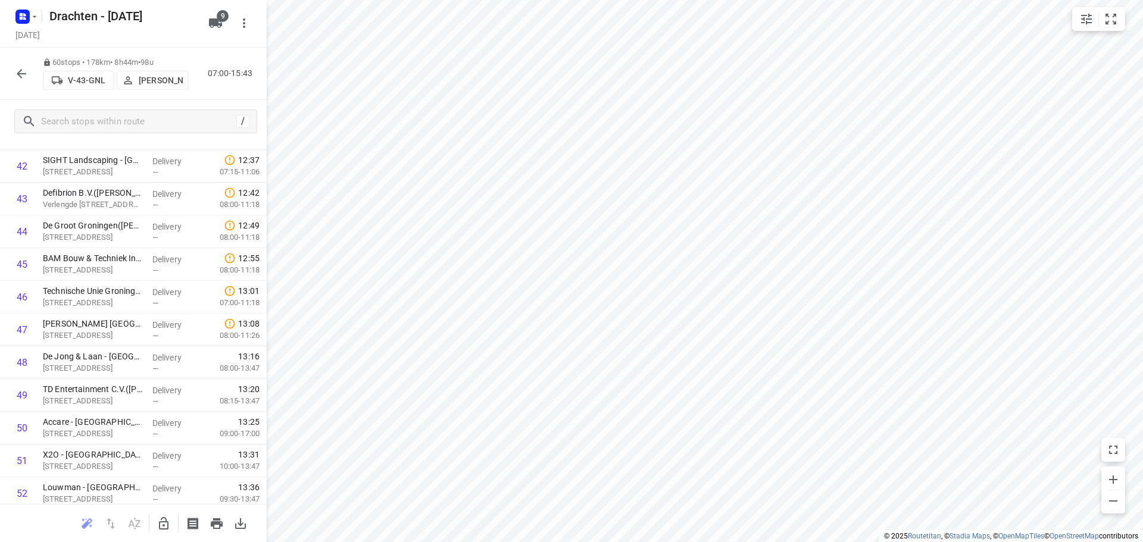
scroll to position [1729, 0]
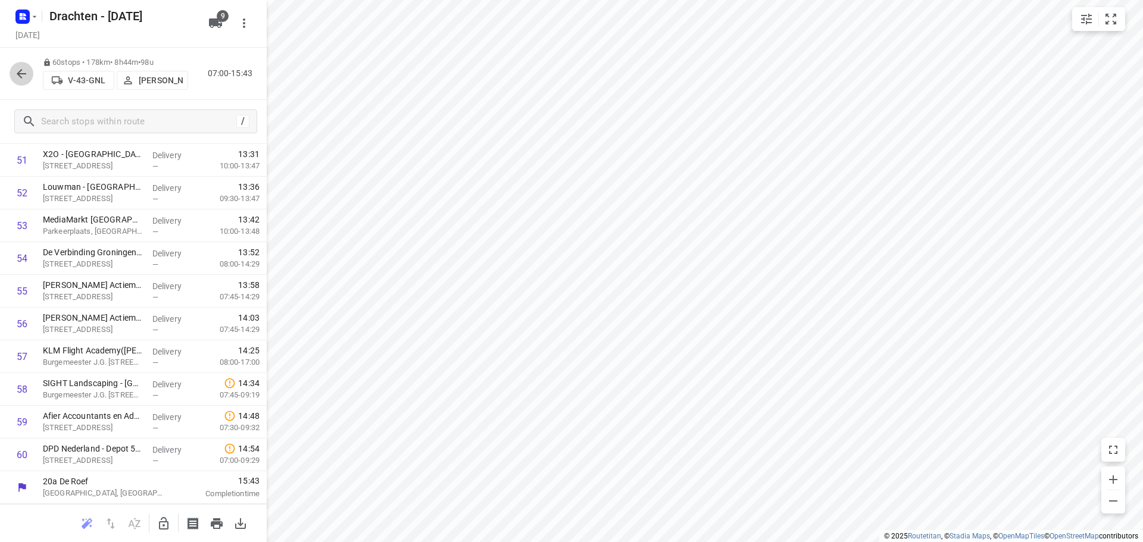
click at [21, 82] on button "button" at bounding box center [22, 74] width 24 height 24
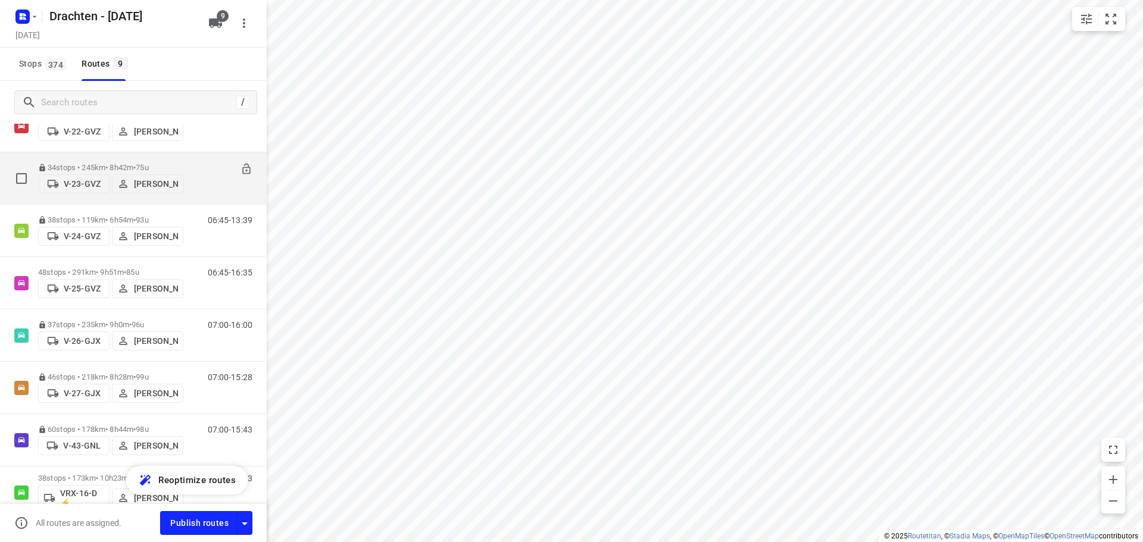
scroll to position [199, 0]
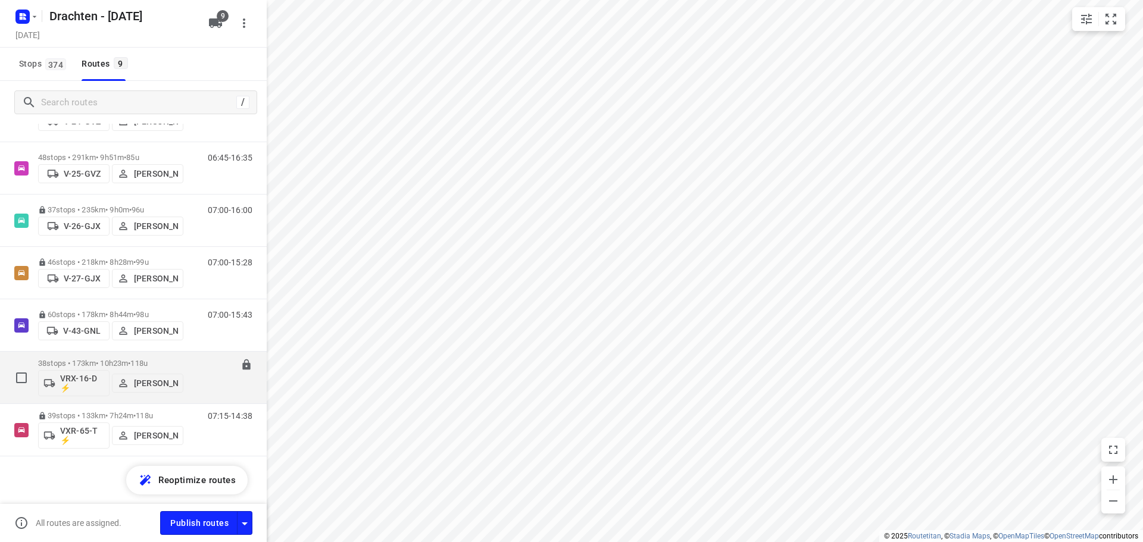
click at [151, 355] on div "38 stops • 173km • 10h23m • 118u VRX-16-D ⚡ Harm Jongsma" at bounding box center [110, 377] width 145 height 49
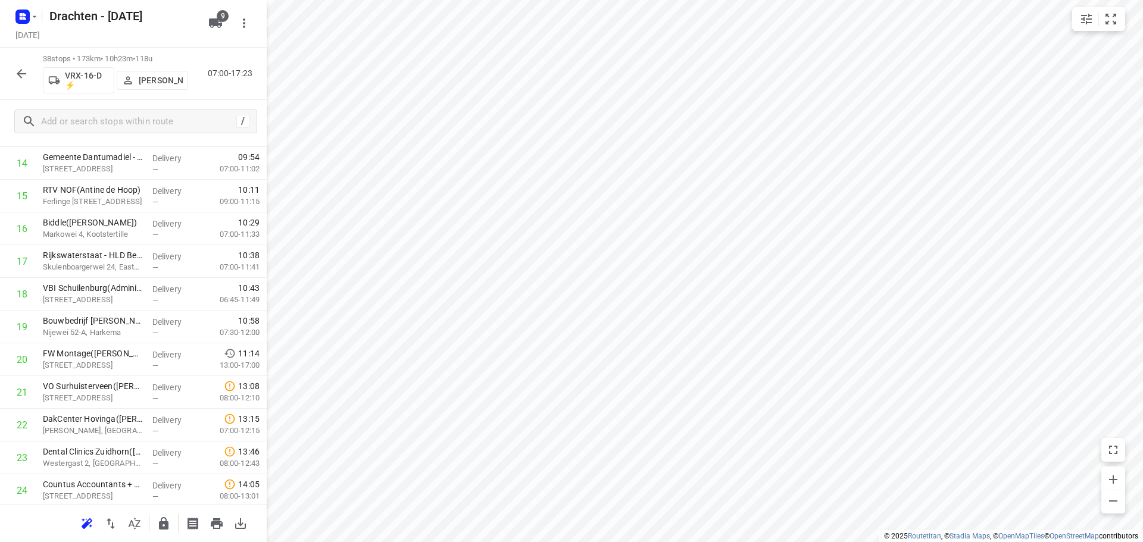
scroll to position [536, 0]
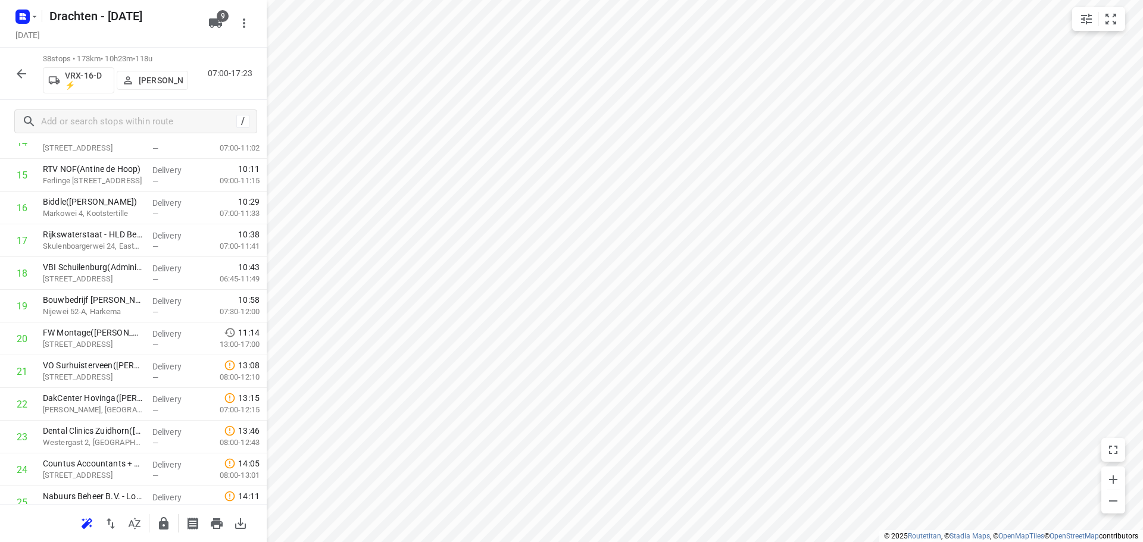
click at [23, 80] on icon "button" at bounding box center [21, 74] width 14 height 14
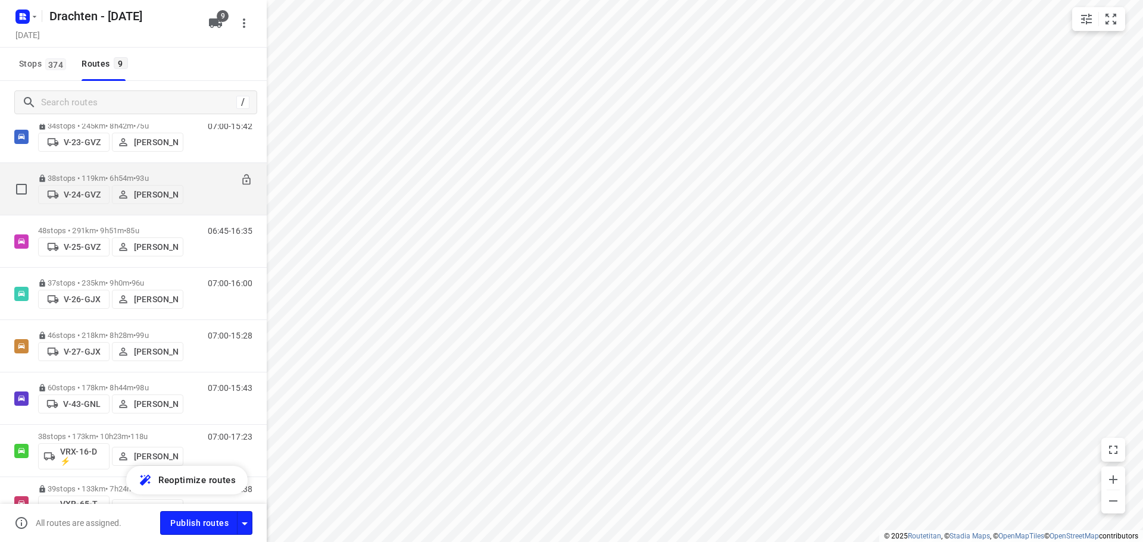
scroll to position [199, 0]
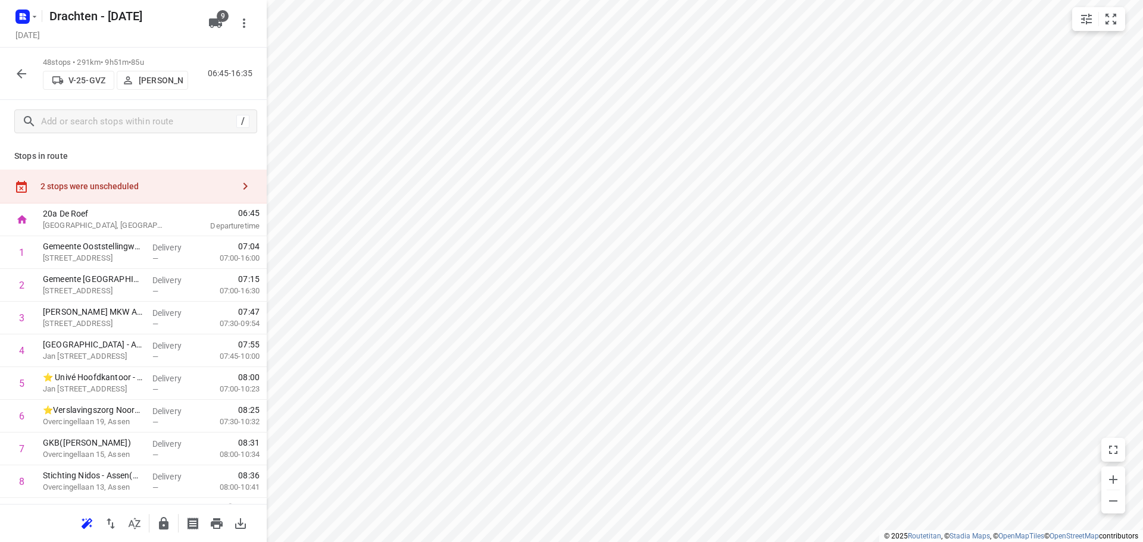
click at [213, 189] on div "2 stops were unscheduled" at bounding box center [136, 187] width 193 height 10
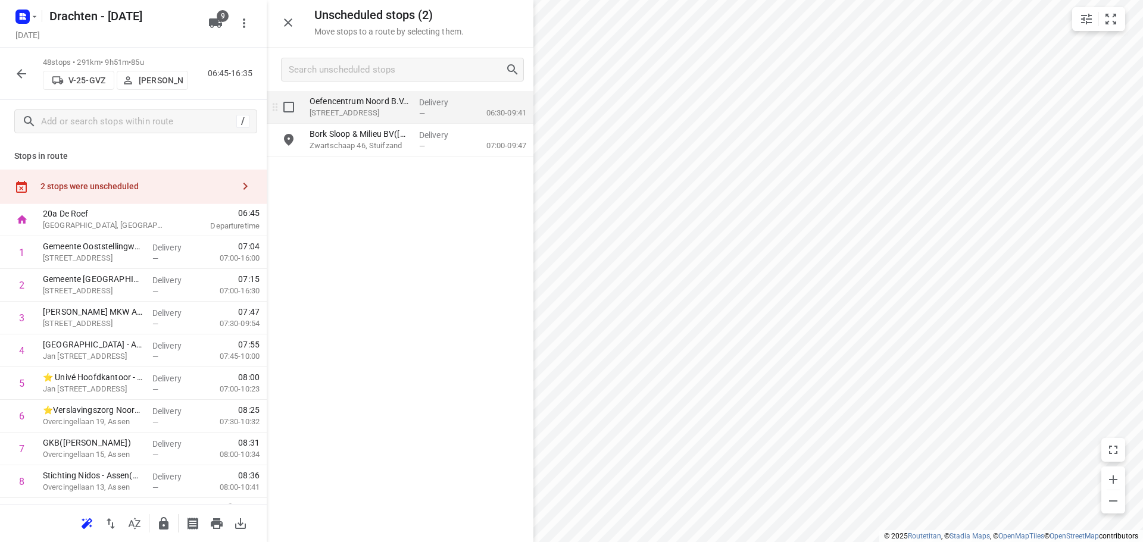
click at [380, 121] on div "Oefencentrum Noord B.V.(Duco Mol) Weegbrugweg 2, Wijster" at bounding box center [360, 107] width 110 height 33
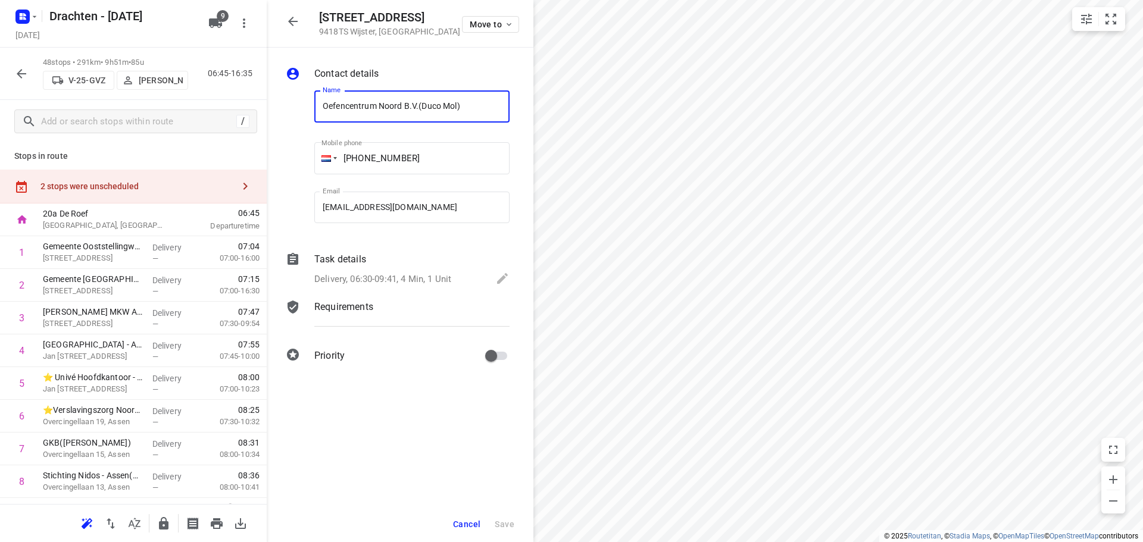
click at [427, 274] on p "Delivery, 06:30-09:41, 4 Min, 1 Unit" at bounding box center [382, 280] width 137 height 14
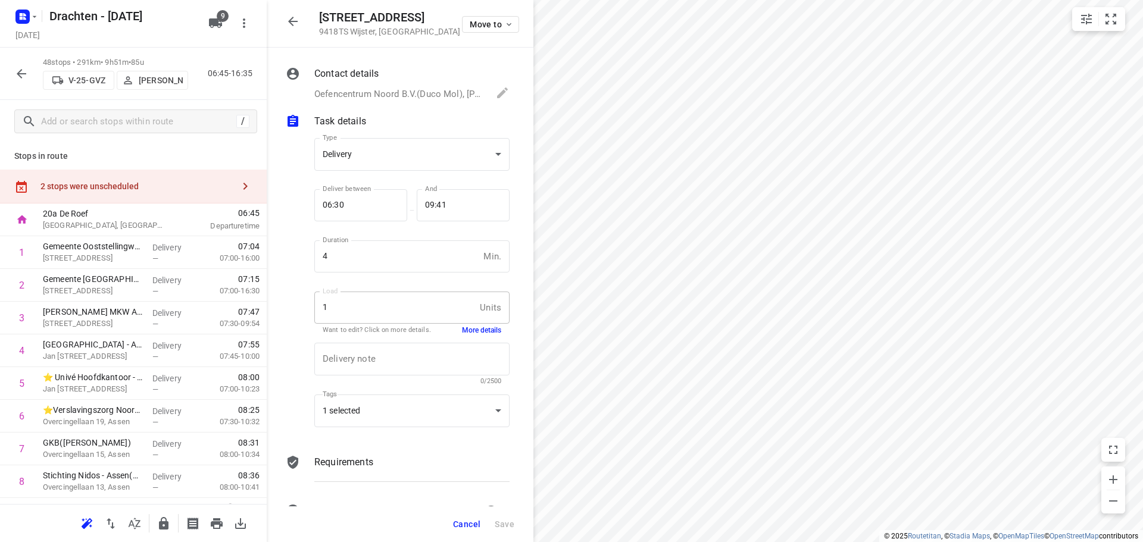
click at [482, 332] on button "More details" at bounding box center [481, 331] width 39 height 10
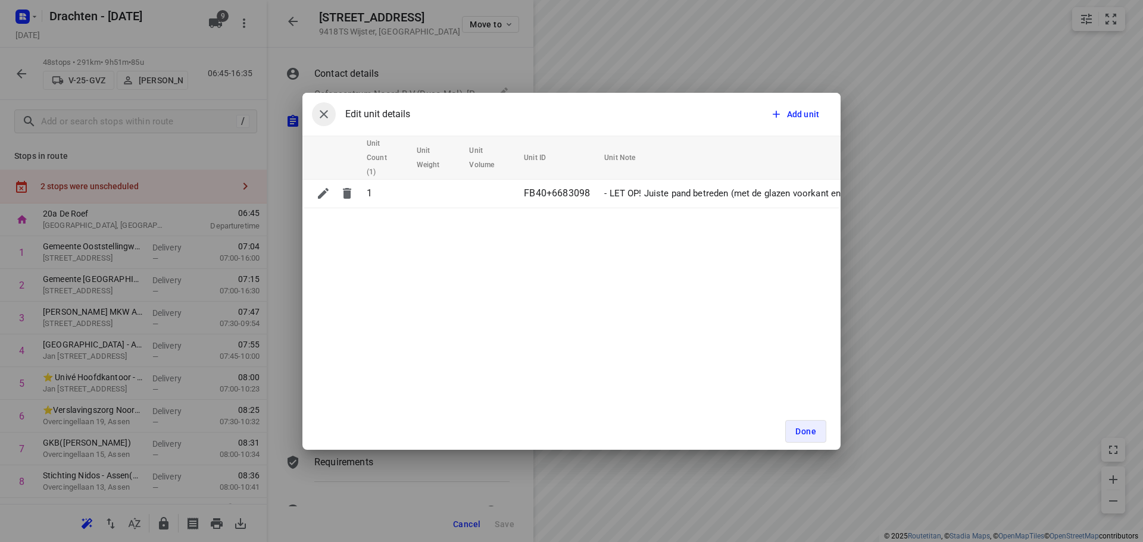
click at [333, 114] on button "button" at bounding box center [324, 114] width 24 height 24
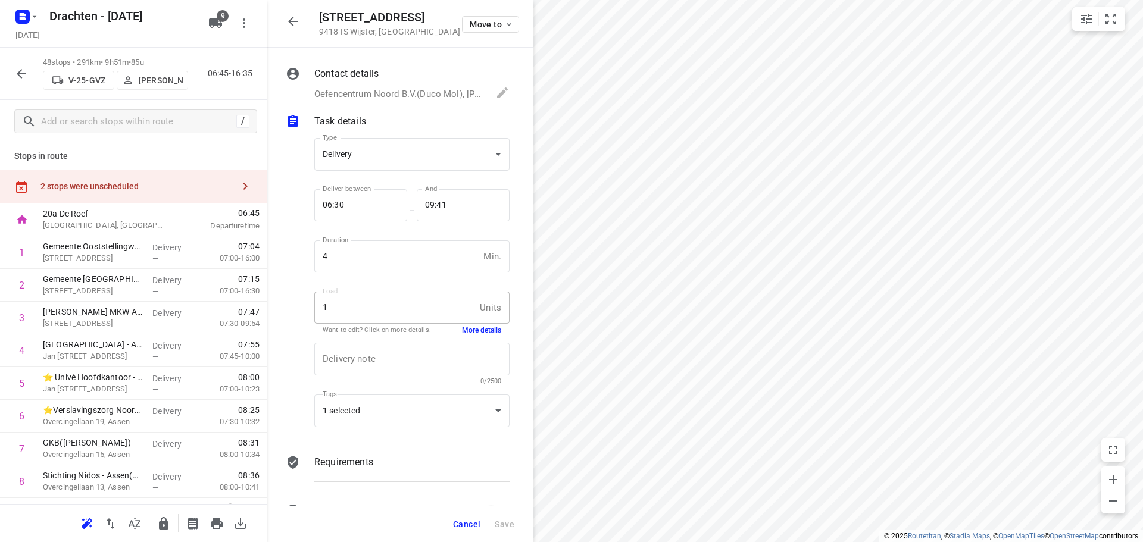
click at [293, 20] on icon "button" at bounding box center [293, 21] width 14 height 14
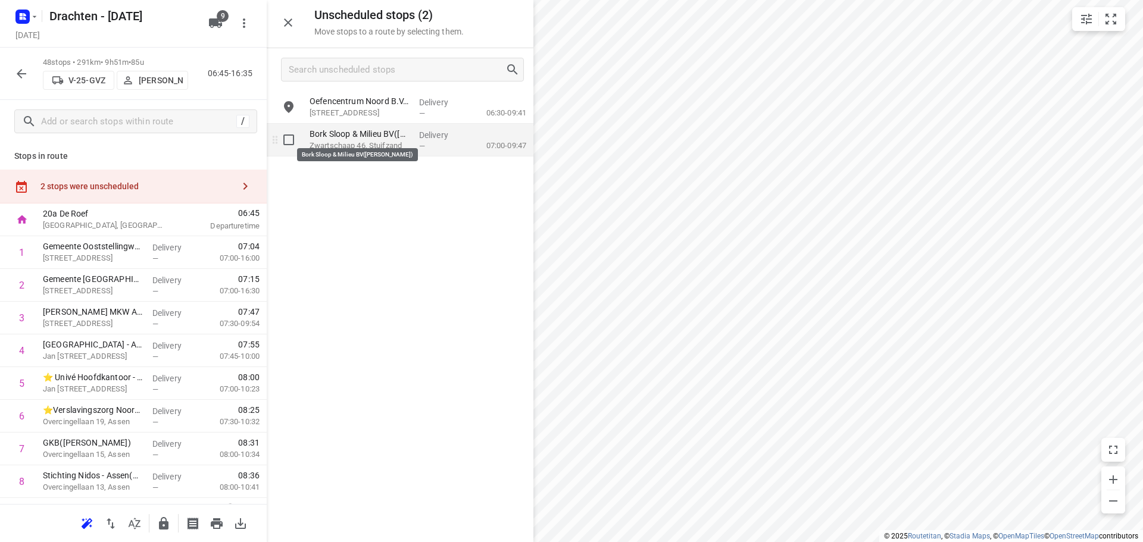
click at [367, 147] on p "Zwartschaap 46, Stuifzand" at bounding box center [359, 146] width 100 height 12
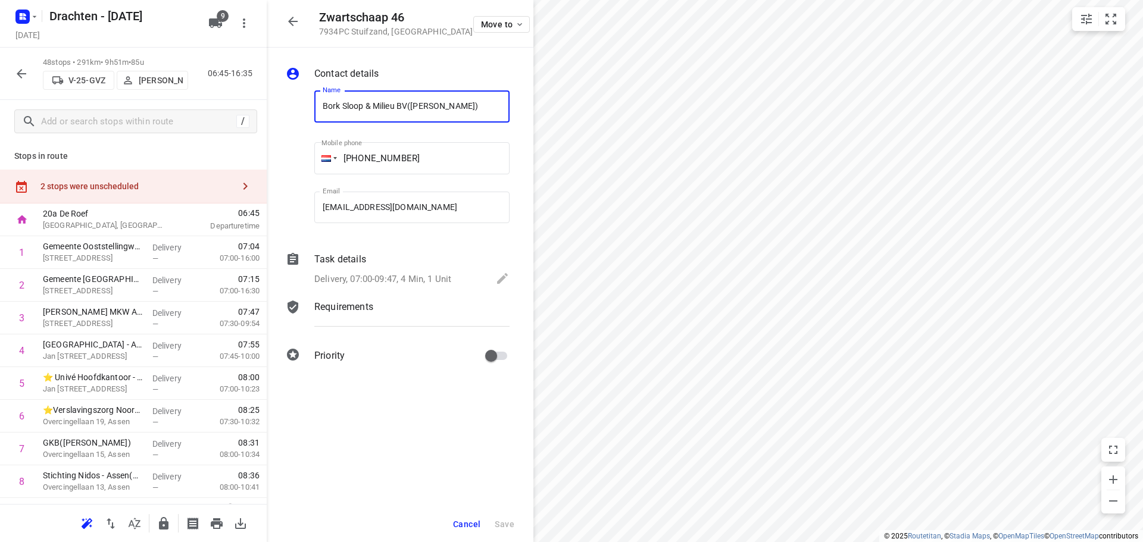
click at [424, 273] on p "Delivery, 07:00-09:47, 4 Min, 1 Unit" at bounding box center [382, 280] width 137 height 14
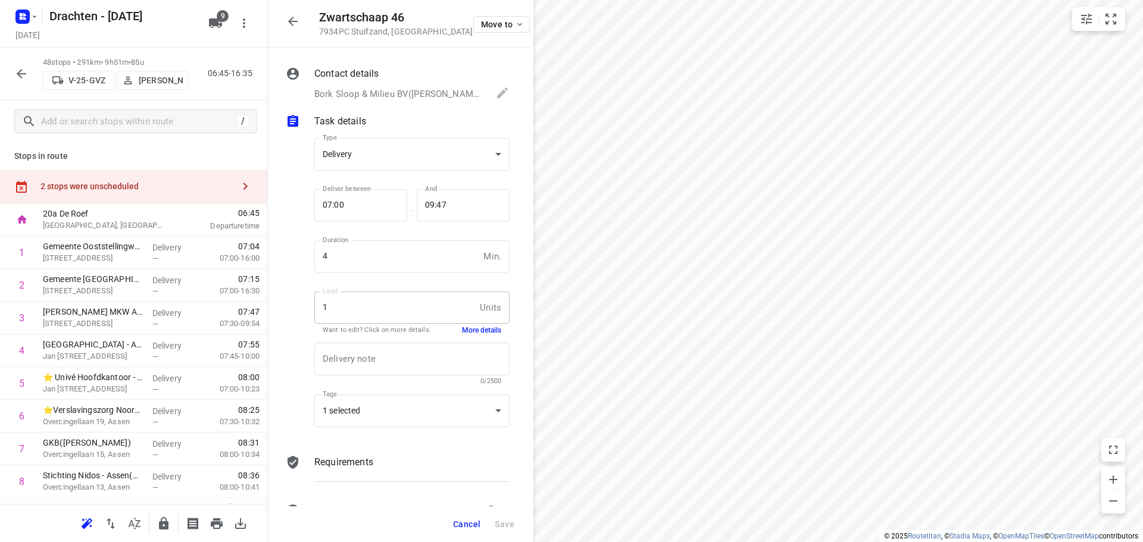
click at [489, 327] on button "More details" at bounding box center [481, 331] width 39 height 10
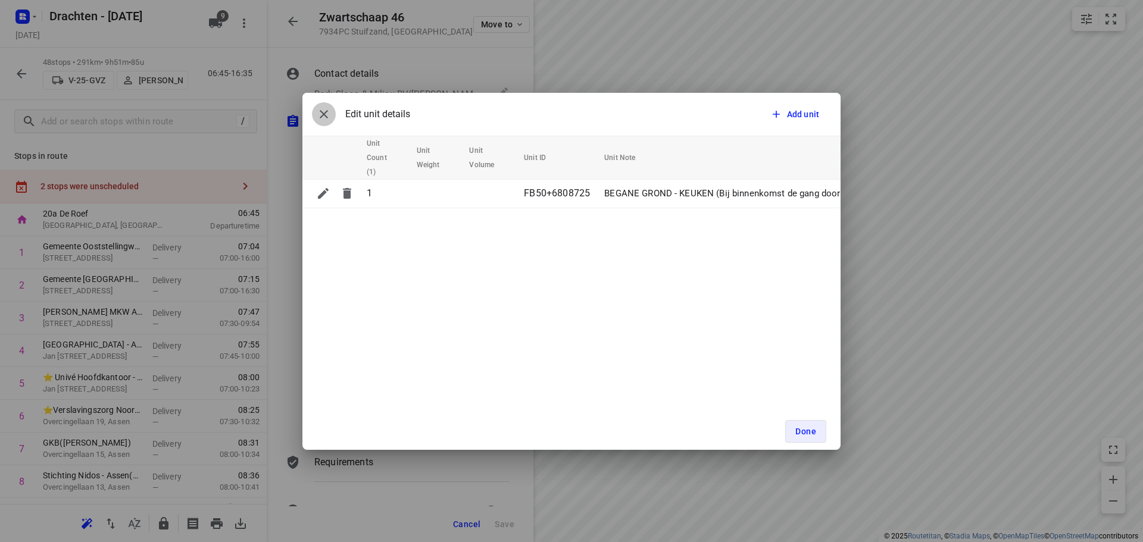
click at [326, 119] on icon "button" at bounding box center [324, 114] width 14 height 14
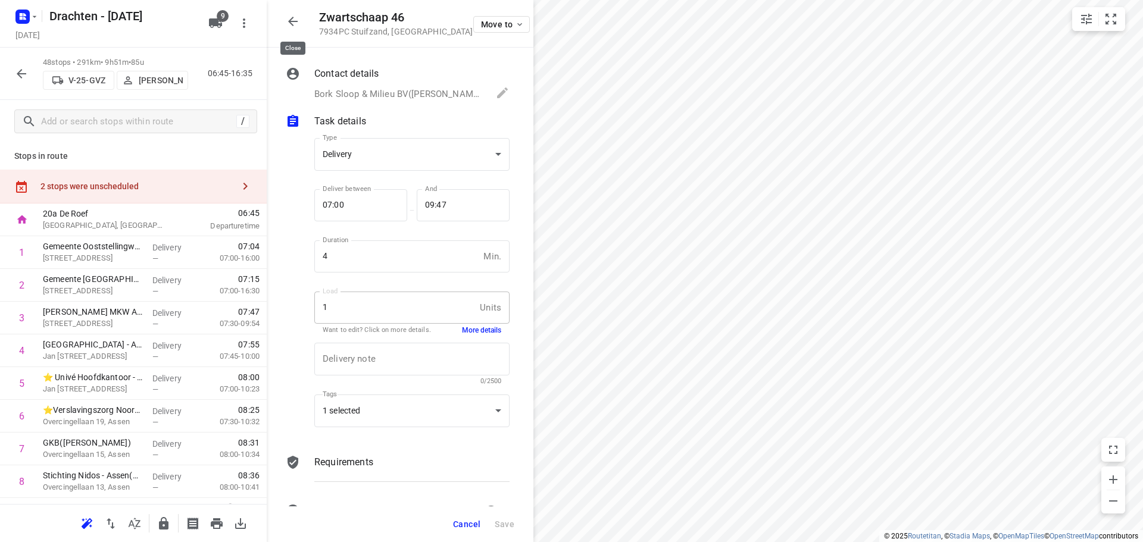
click at [301, 14] on button "button" at bounding box center [293, 22] width 24 height 24
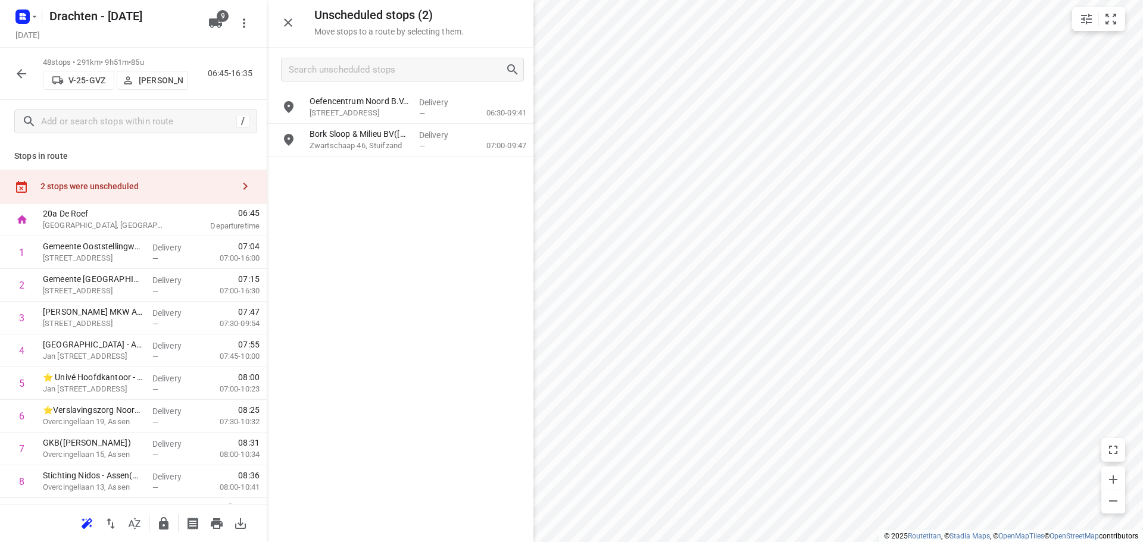
click at [293, 21] on icon "button" at bounding box center [288, 22] width 14 height 14
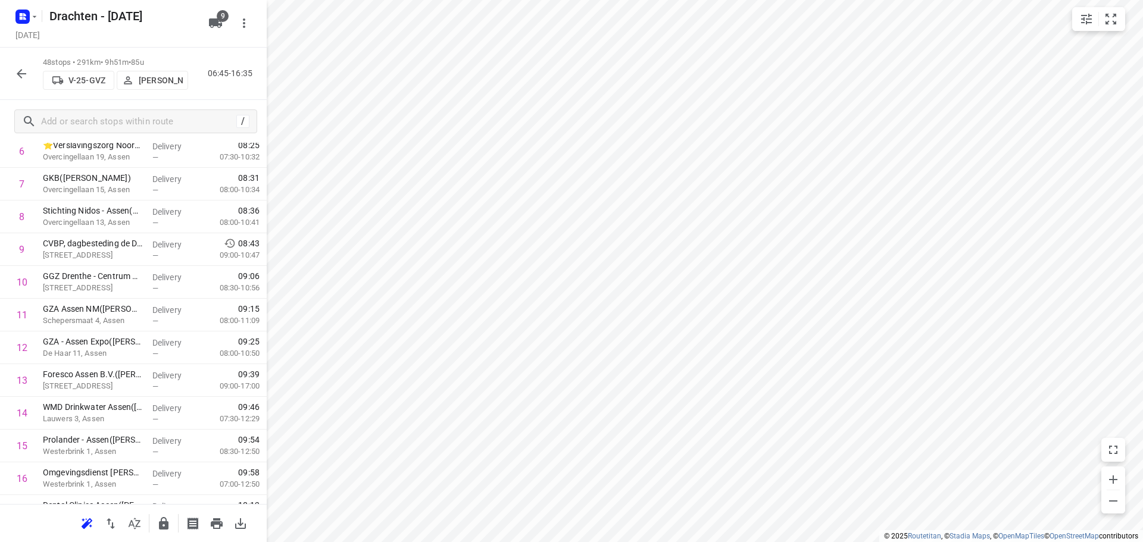
scroll to position [0, 0]
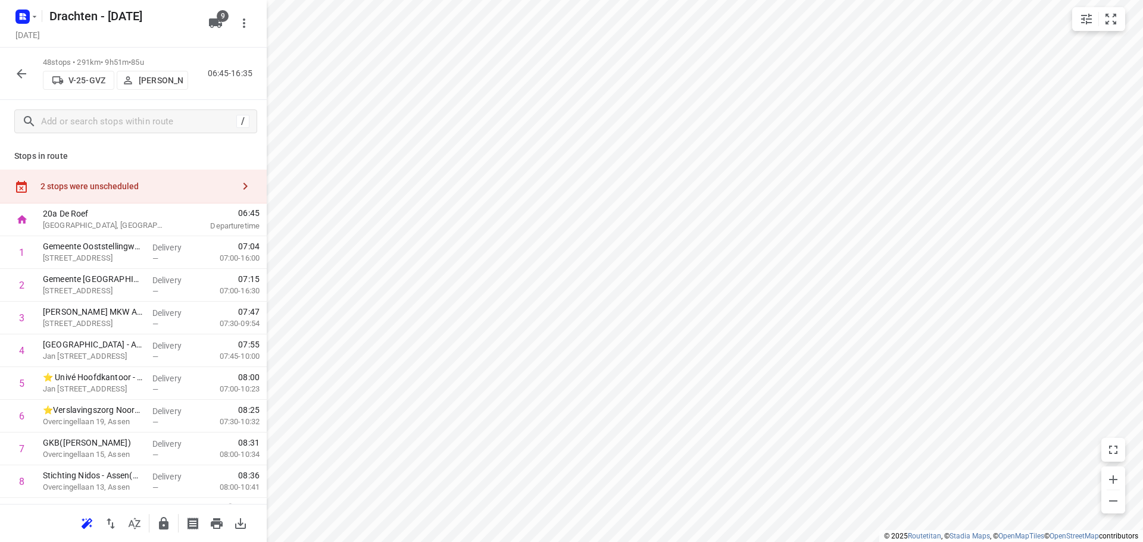
click at [157, 187] on div "2 stops were unscheduled" at bounding box center [136, 187] width 193 height 10
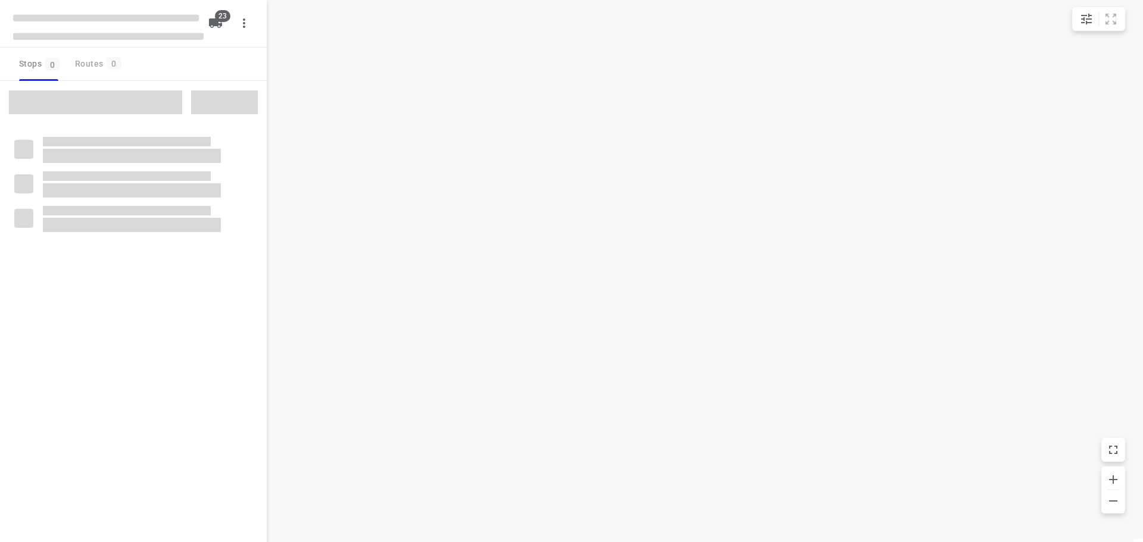
checkbox input "true"
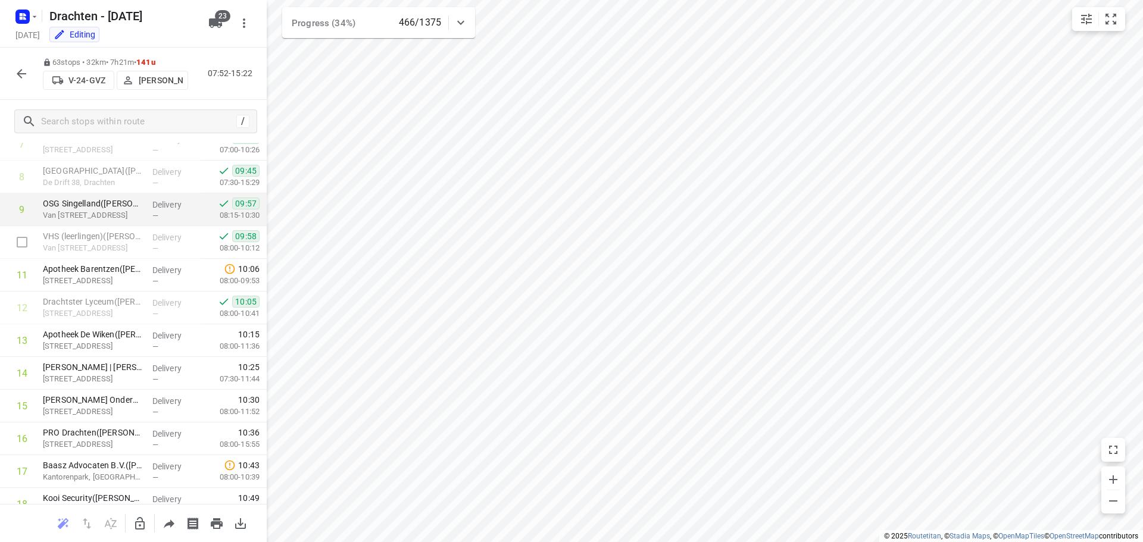
scroll to position [298, 0]
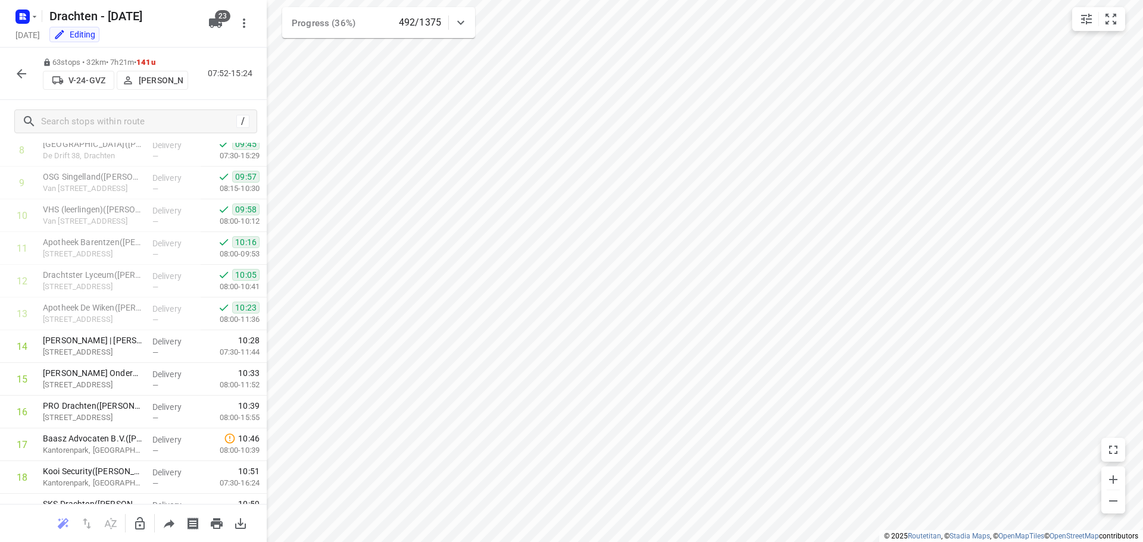
click at [17, 65] on button "button" at bounding box center [22, 74] width 24 height 24
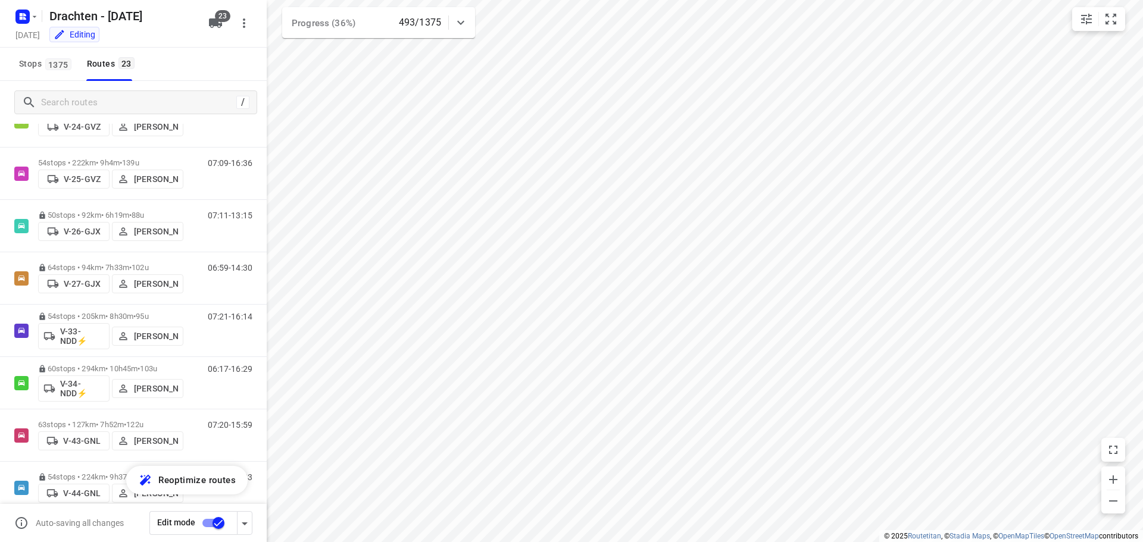
scroll to position [176, 0]
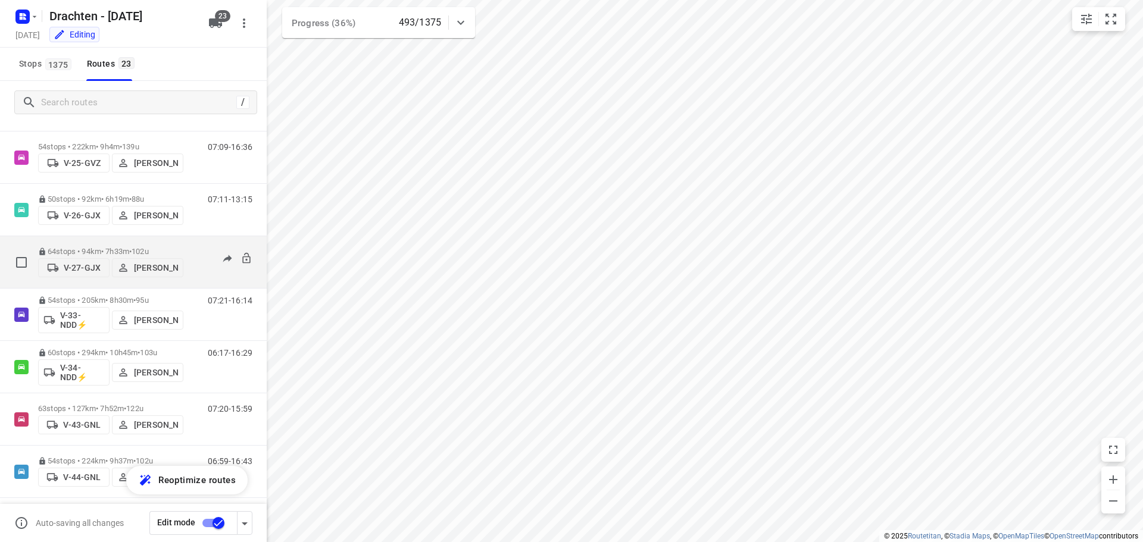
click at [149, 247] on span "102u" at bounding box center [140, 251] width 17 height 9
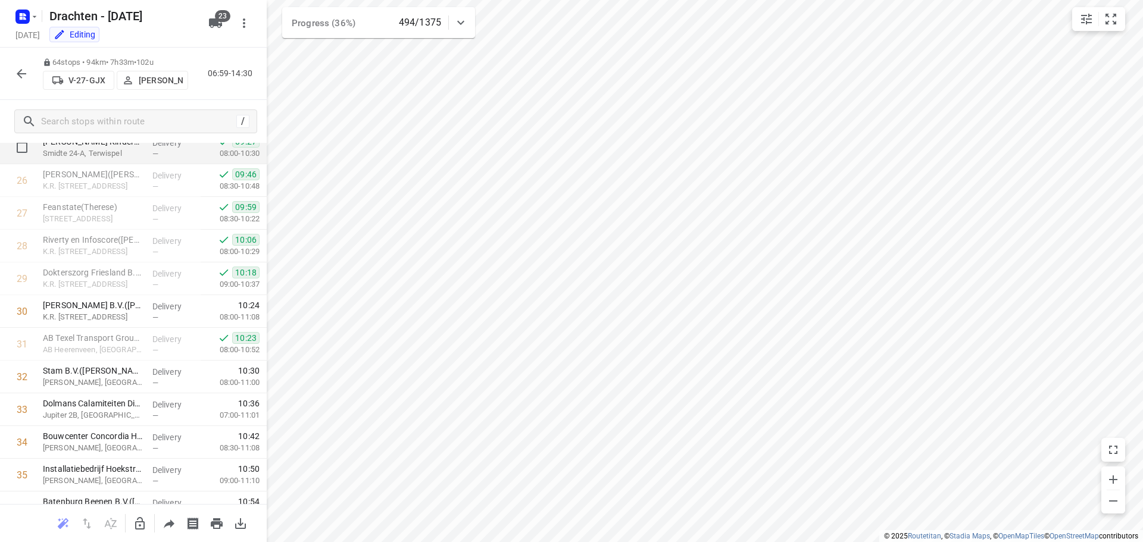
scroll to position [952, 0]
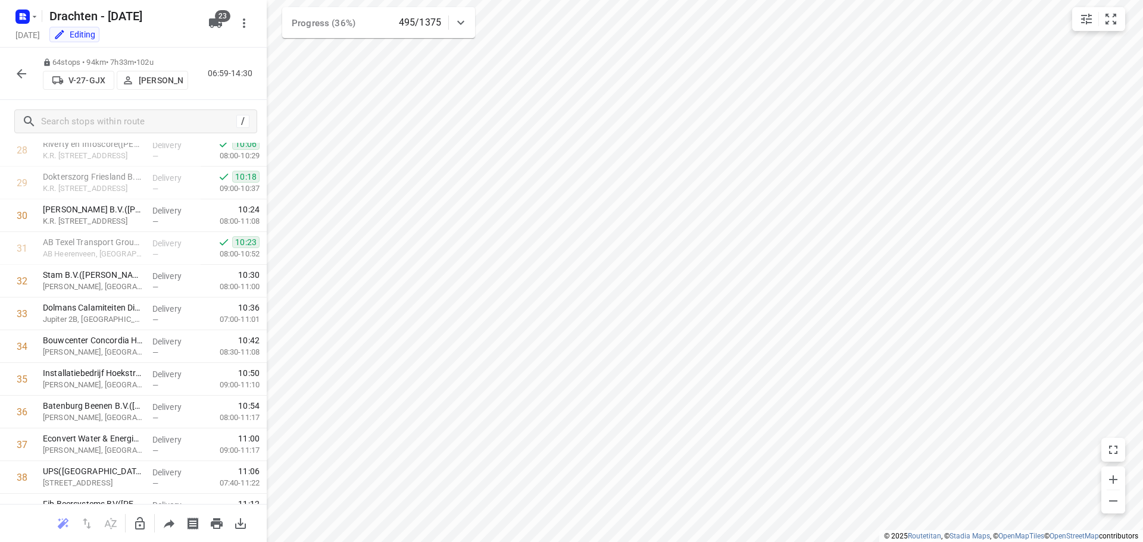
click at [20, 75] on icon "button" at bounding box center [21, 74] width 14 height 14
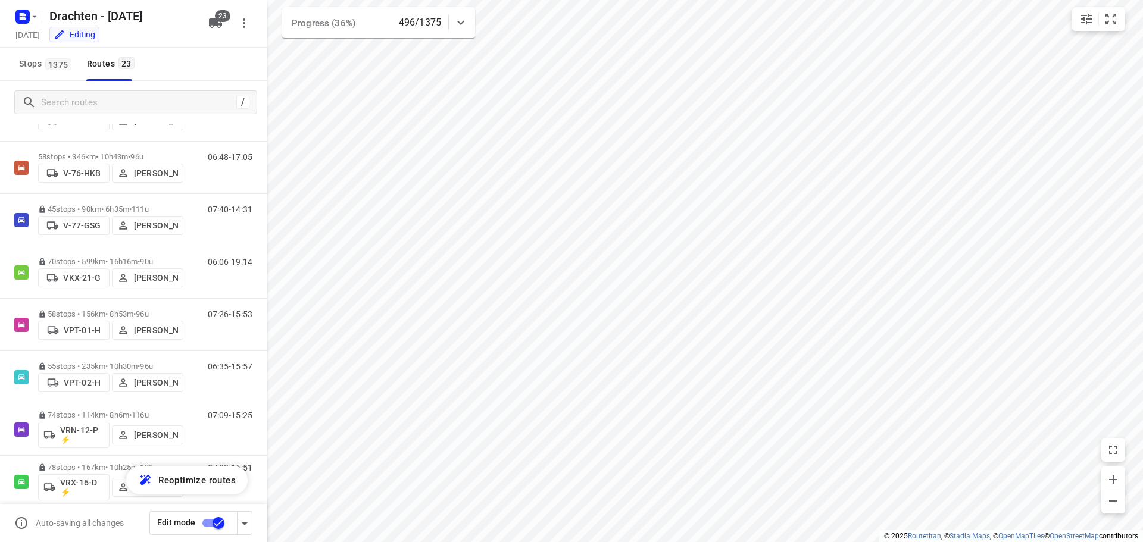
scroll to position [640, 0]
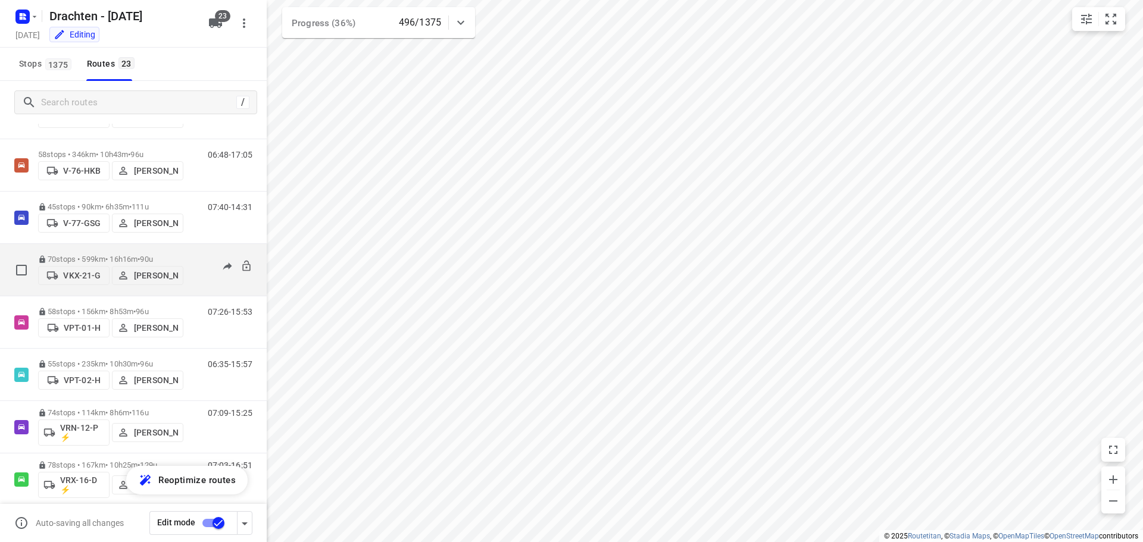
click at [138, 249] on div "70 stops • 599km • 16h16m • 90u VKX-21-G Paul de Jong" at bounding box center [110, 270] width 145 height 42
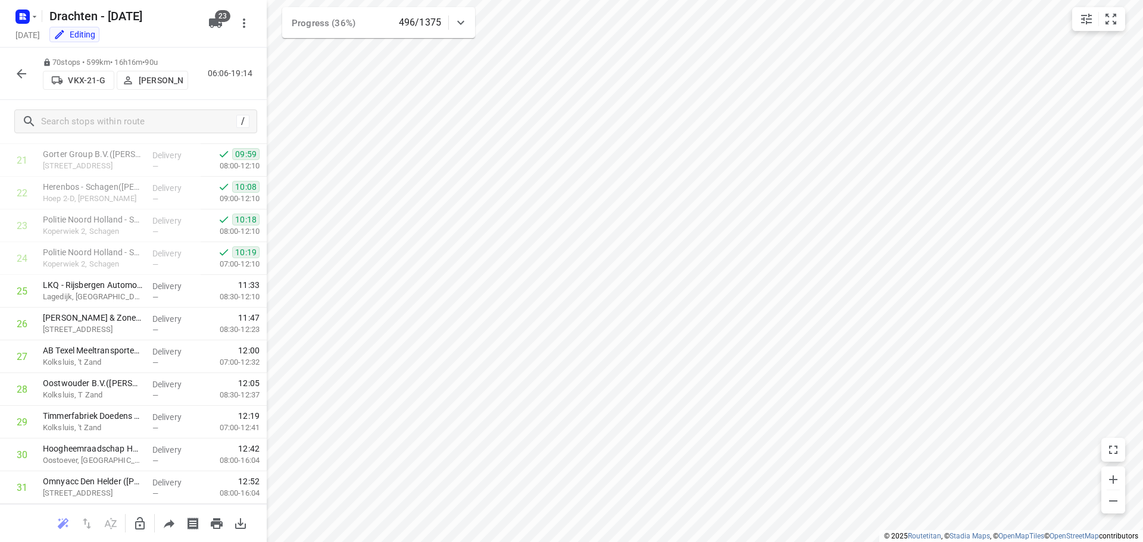
scroll to position [714, 0]
click at [24, 77] on icon "button" at bounding box center [21, 74] width 14 height 14
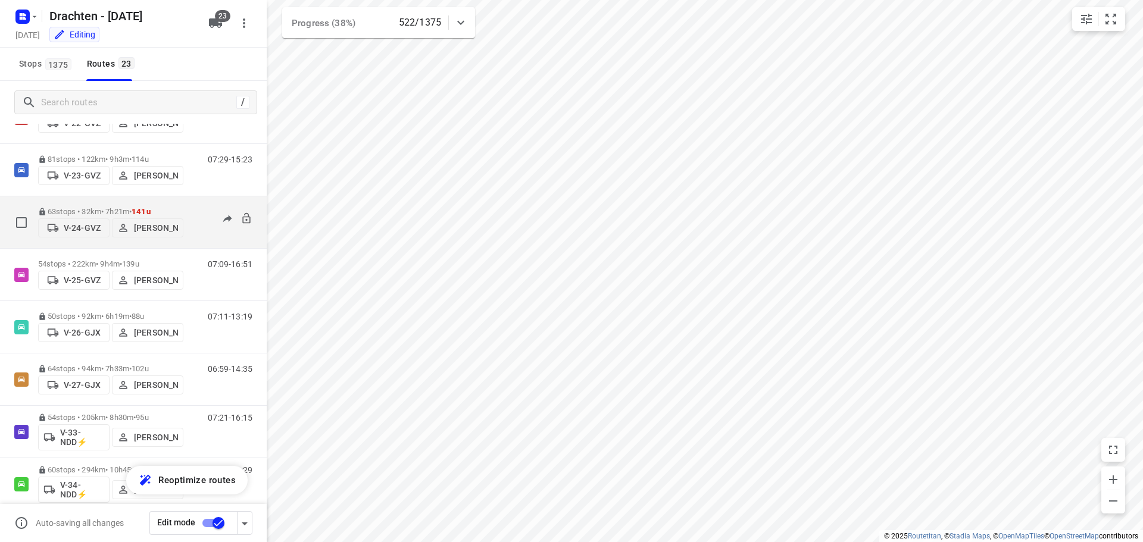
scroll to position [179, 0]
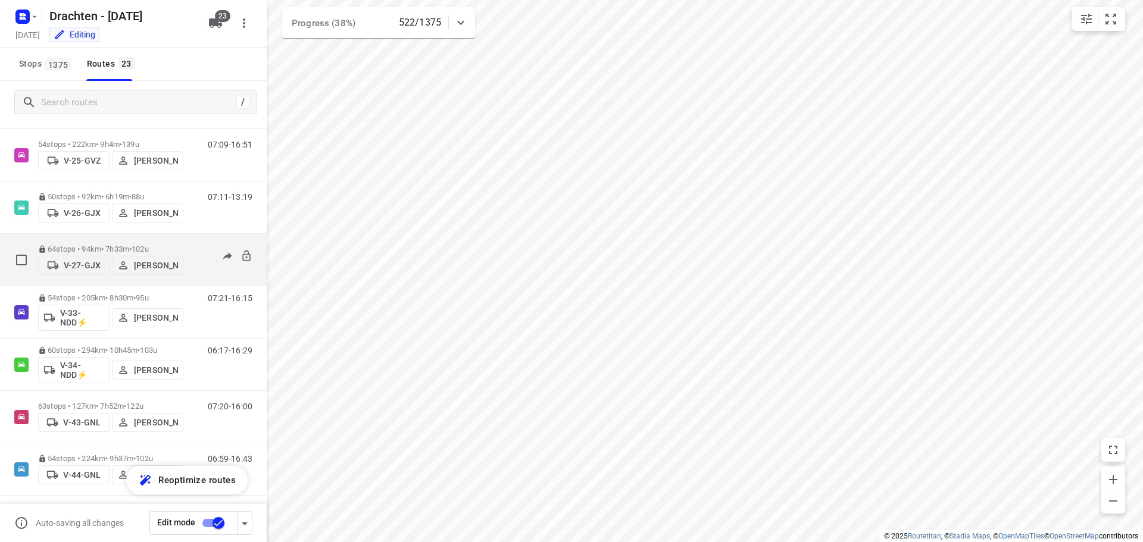
click at [133, 245] on p "64 stops • 94km • 7h33m • 102u" at bounding box center [110, 249] width 145 height 9
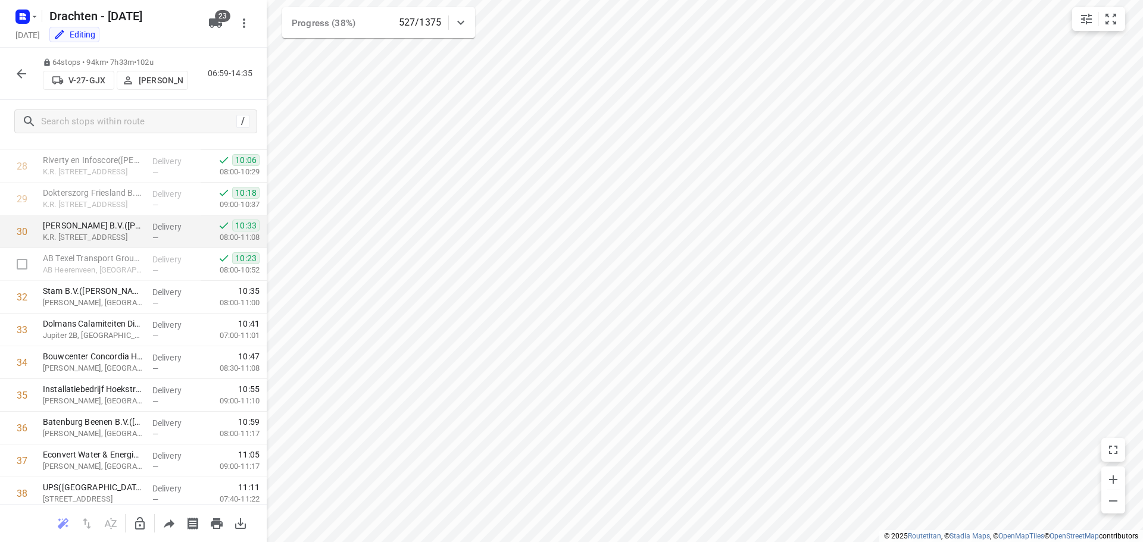
scroll to position [952, 0]
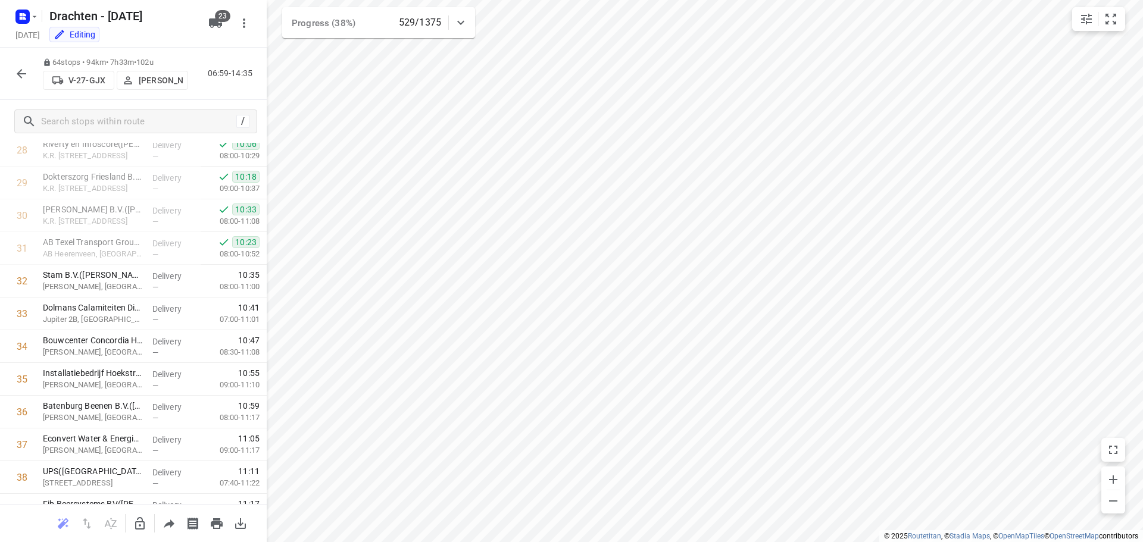
click at [12, 68] on button "button" at bounding box center [22, 74] width 24 height 24
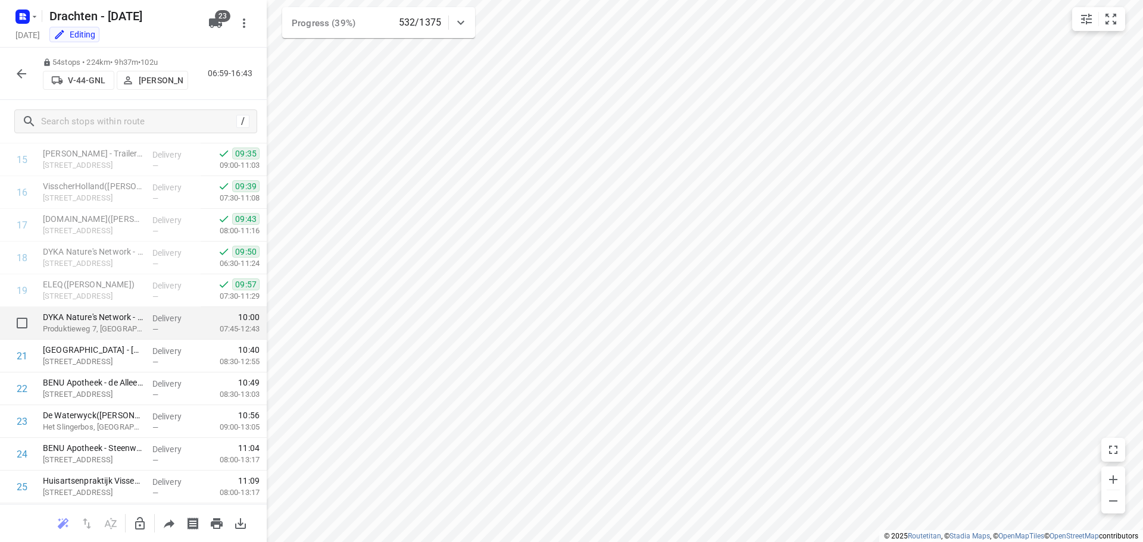
scroll to position [536, 0]
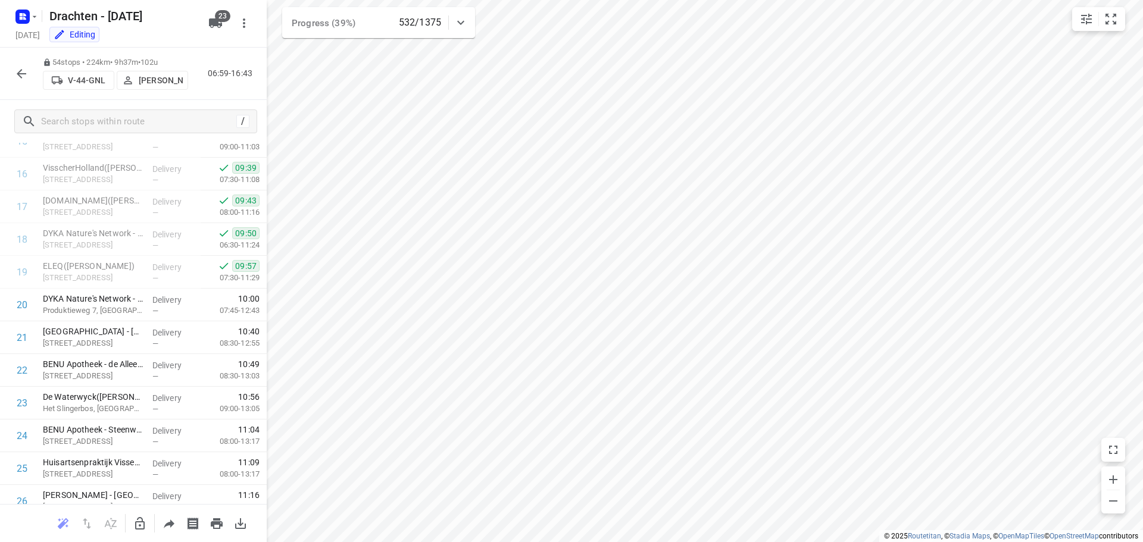
click at [23, 76] on icon "button" at bounding box center [21, 74] width 14 height 14
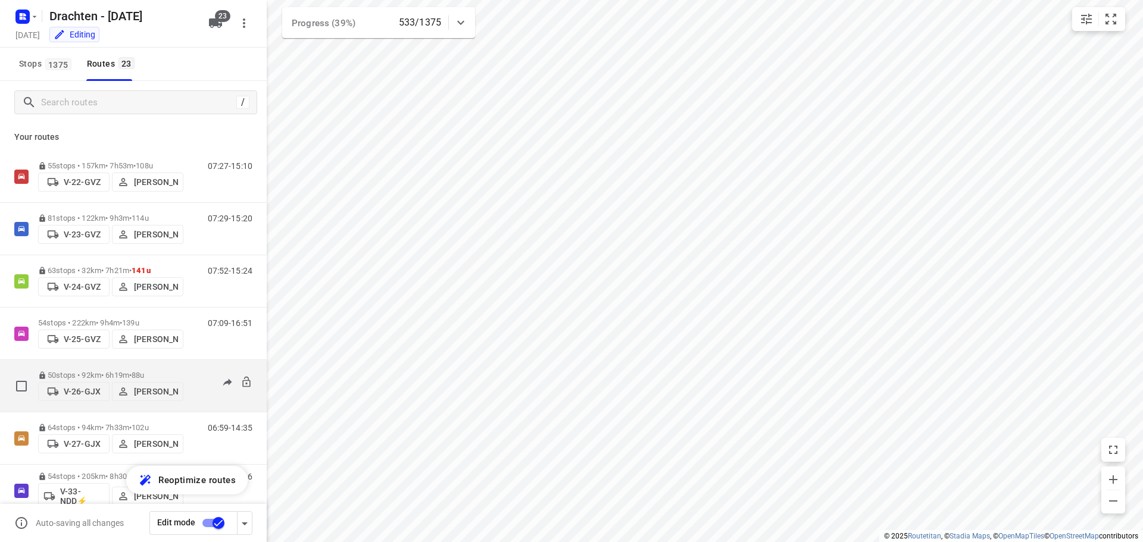
click at [133, 371] on p "50 stops • 92km • 6h19m • 88u" at bounding box center [110, 375] width 145 height 9
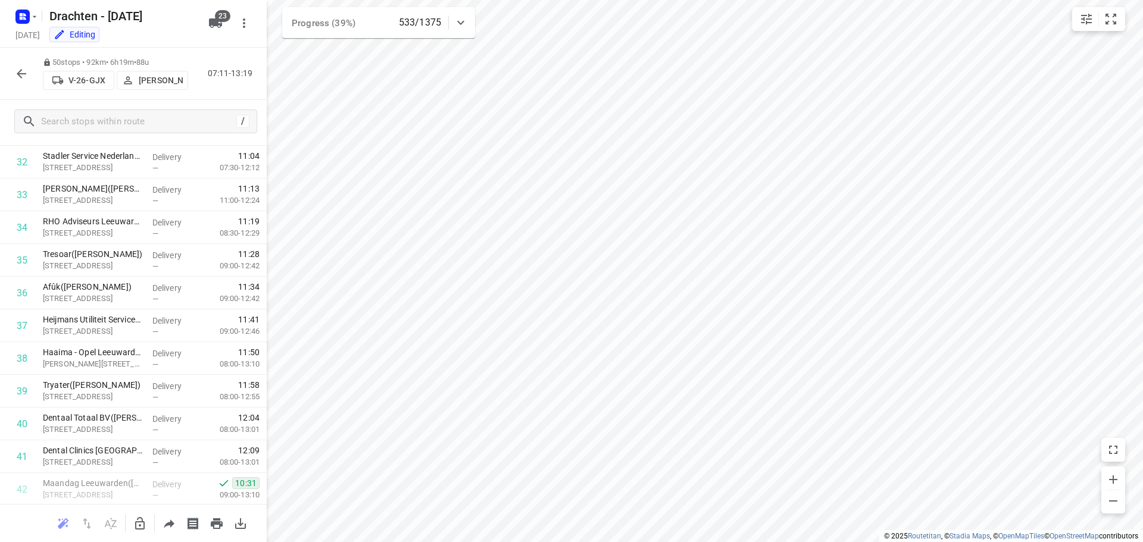
scroll to position [1368, 0]
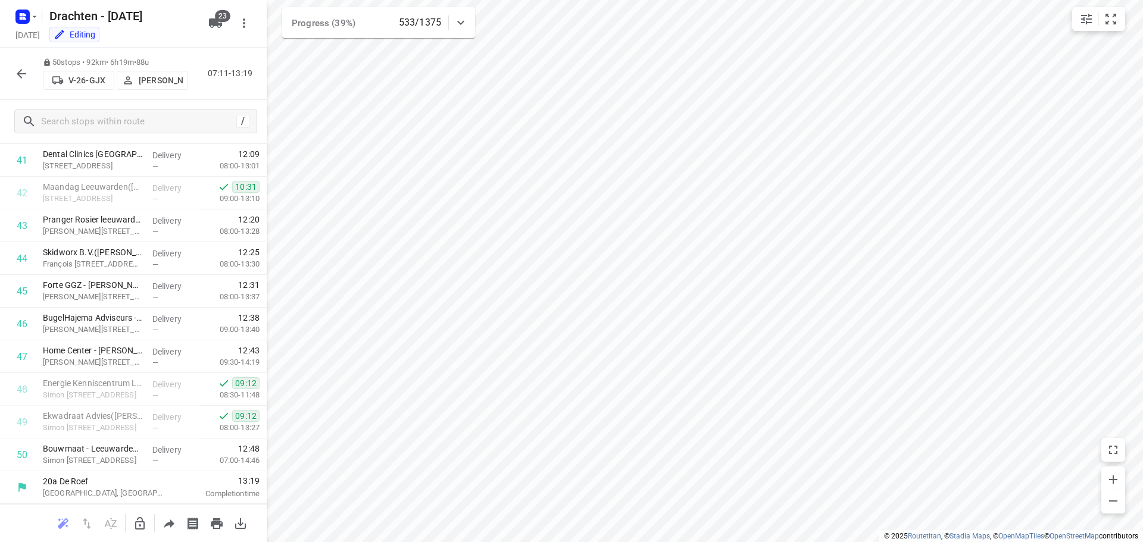
click at [11, 76] on button "button" at bounding box center [22, 74] width 24 height 24
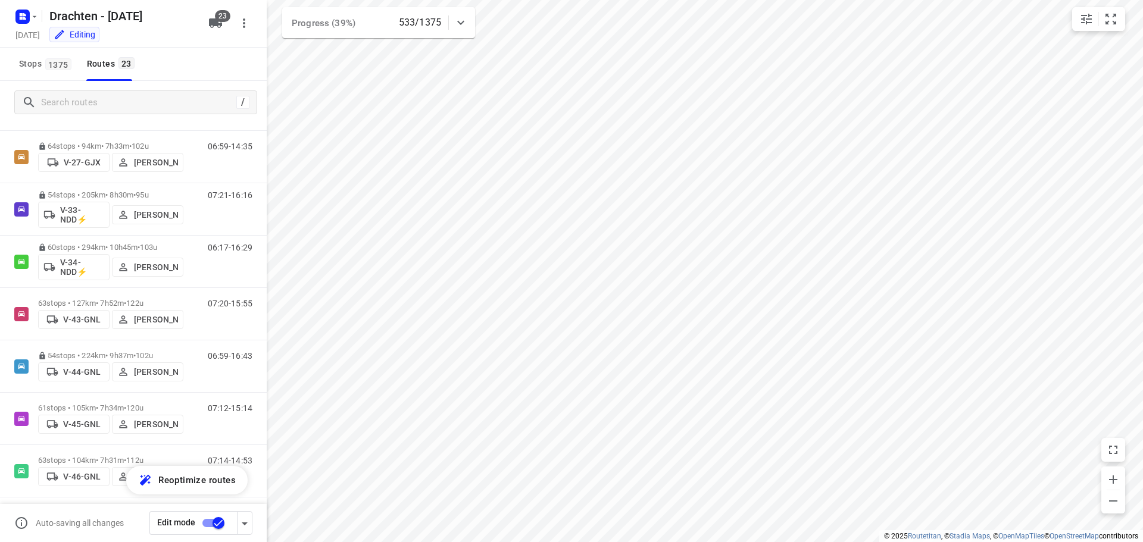
scroll to position [289, 0]
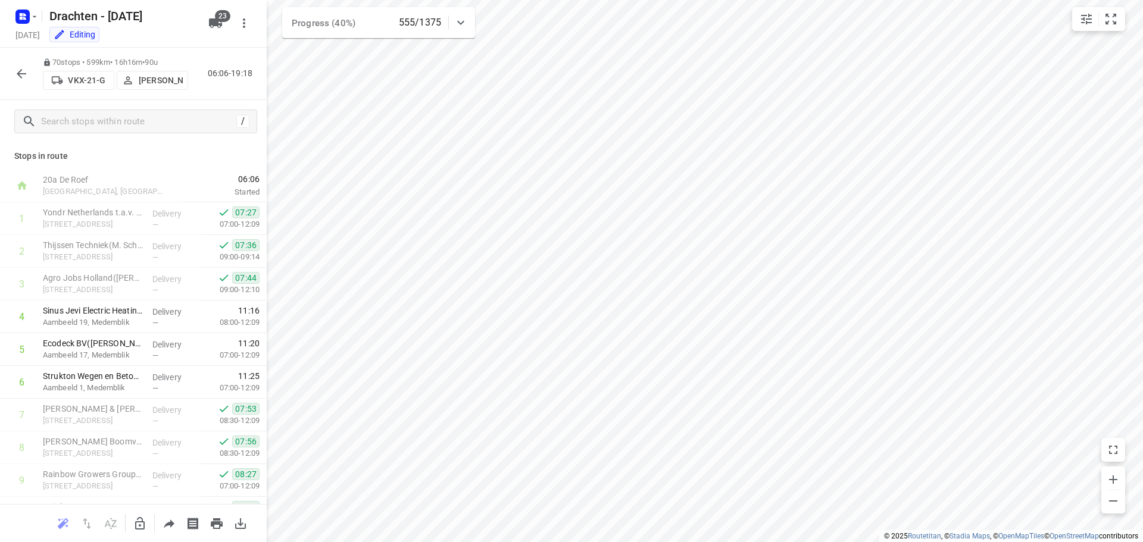
click at [24, 71] on icon "button" at bounding box center [21, 74] width 14 height 14
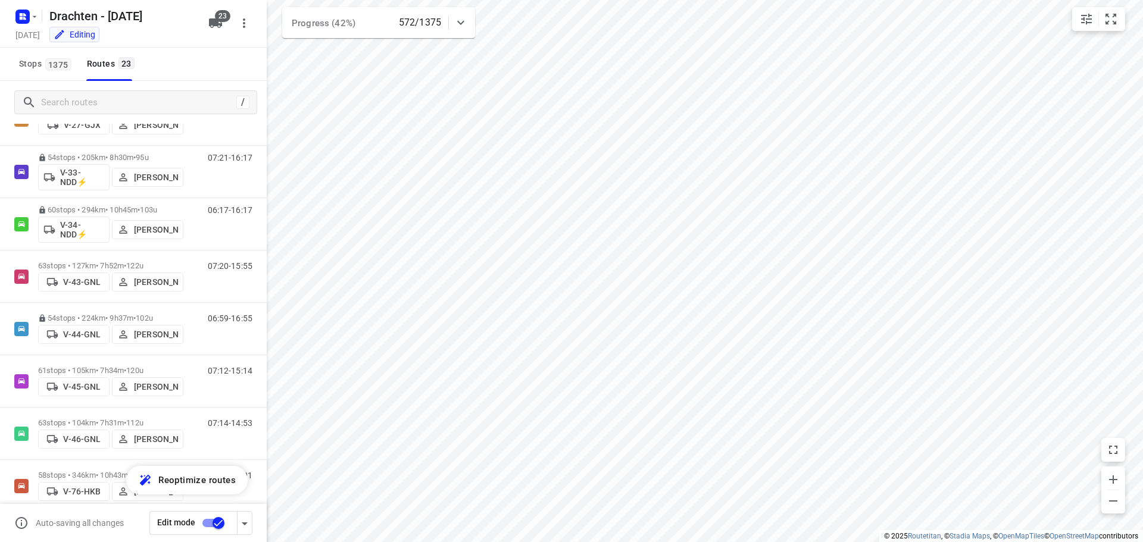
scroll to position [357, 0]
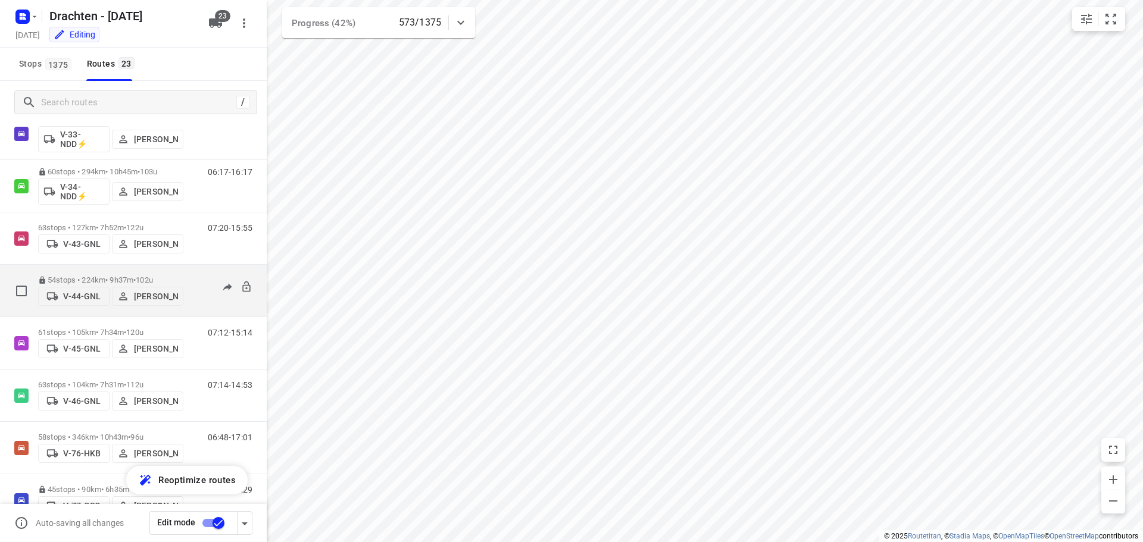
click at [95, 270] on div "54 stops • 224km • 9h37m • 102u V-44-GNL Kirsten Brouwer" at bounding box center [110, 291] width 145 height 42
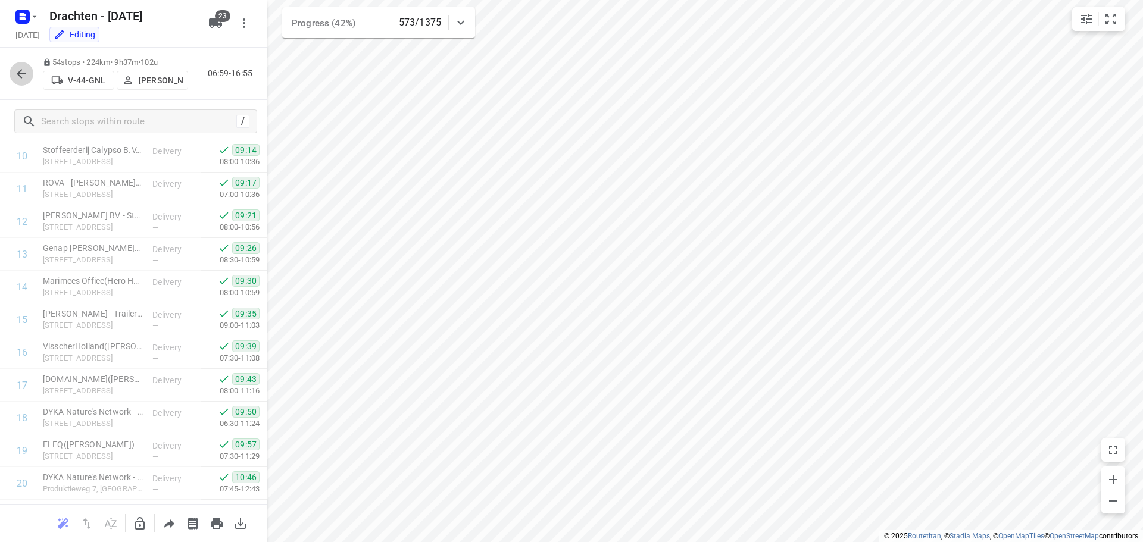
click at [23, 80] on icon "button" at bounding box center [21, 74] width 14 height 14
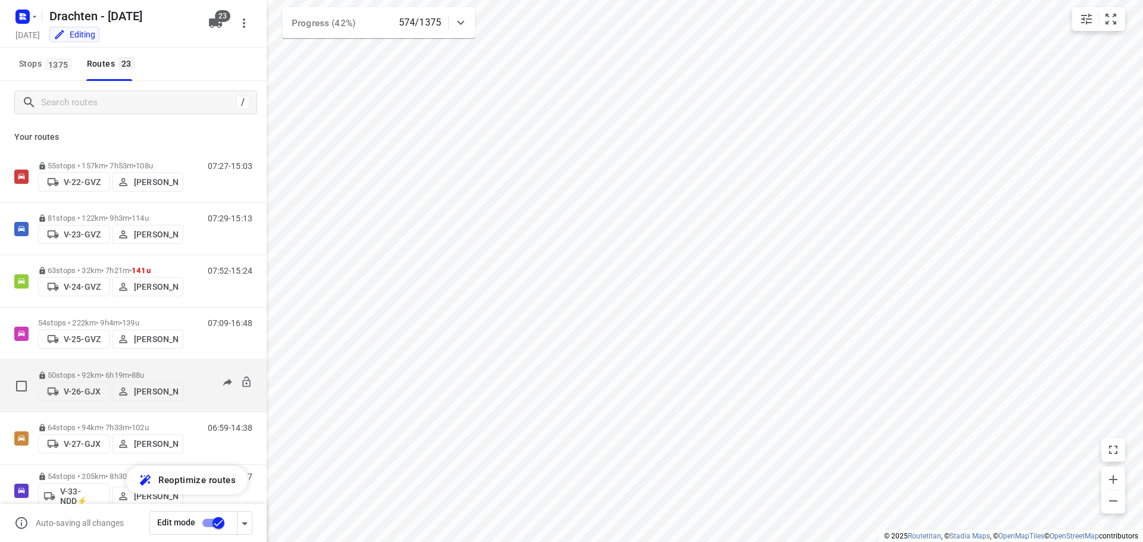
click at [140, 366] on div "50 stops • 92km • 6h19m • 88u V-26-GJX Benny van der Woude" at bounding box center [110, 386] width 145 height 42
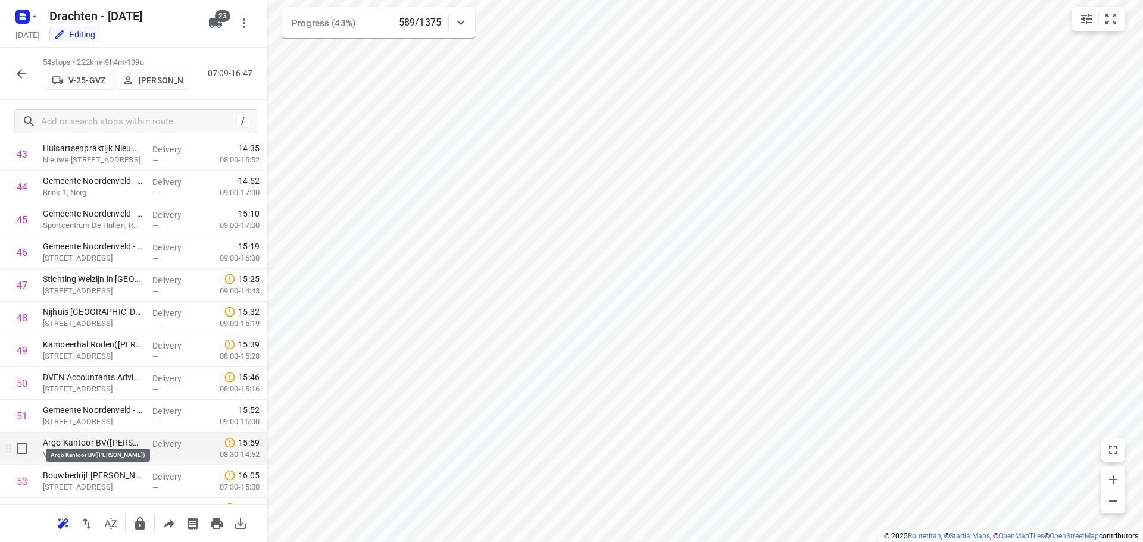
scroll to position [1499, 0]
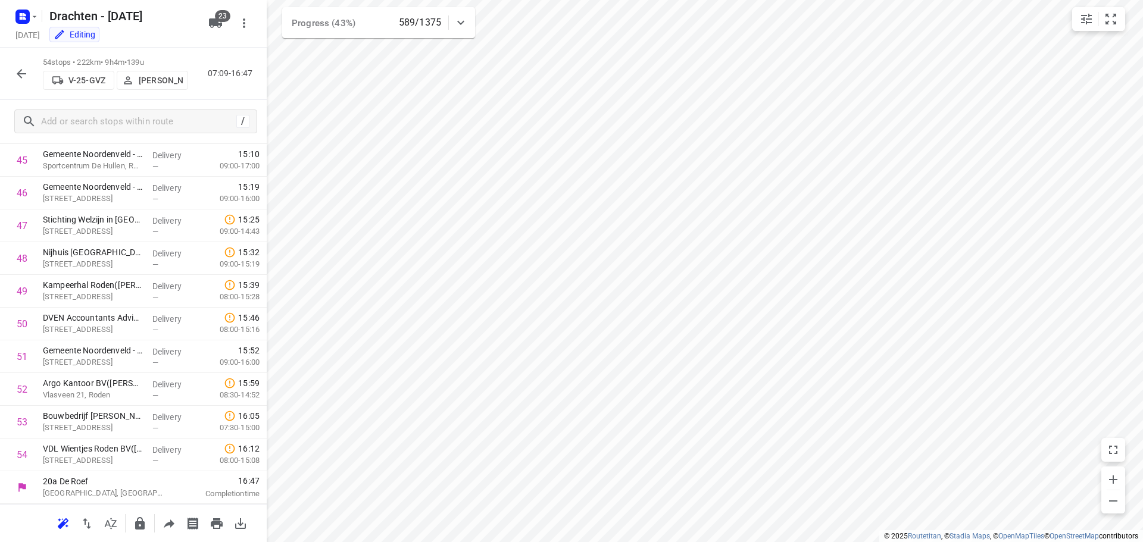
click at [15, 73] on icon "button" at bounding box center [21, 74] width 14 height 14
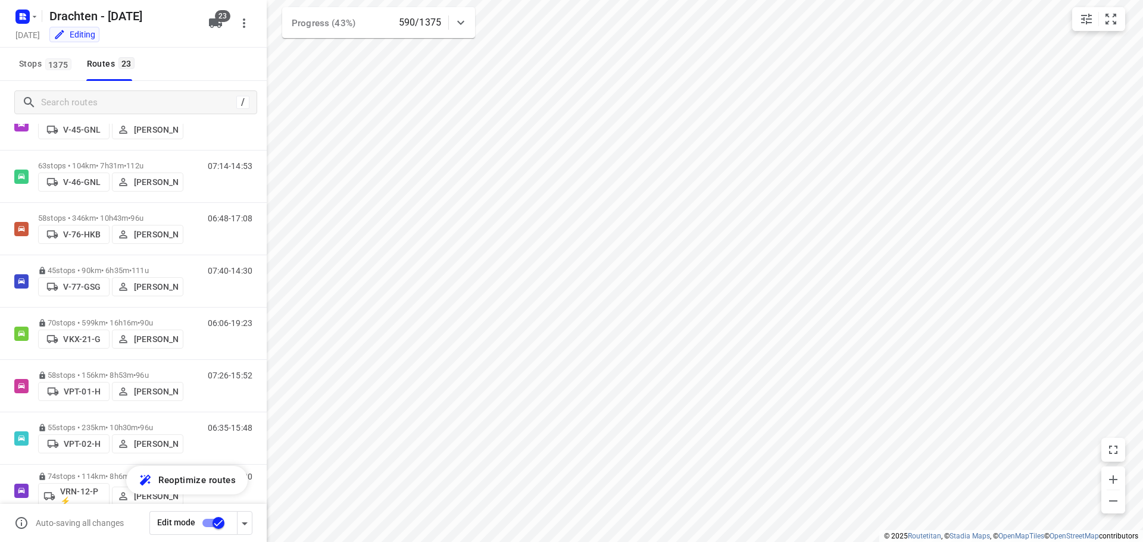
scroll to position [595, 0]
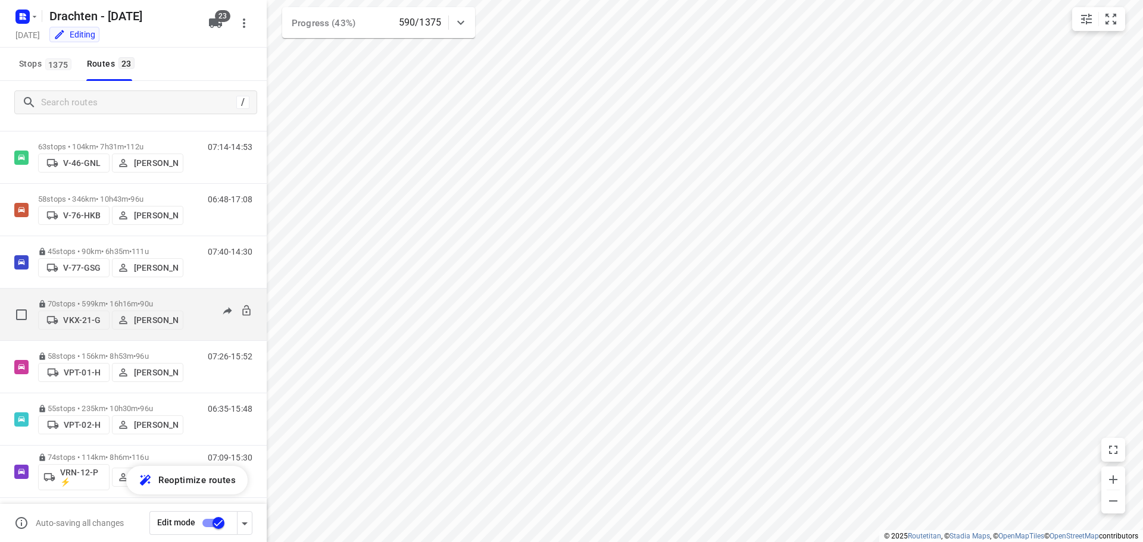
click at [144, 299] on p "70 stops • 599km • 16h16m • 90u" at bounding box center [110, 303] width 145 height 9
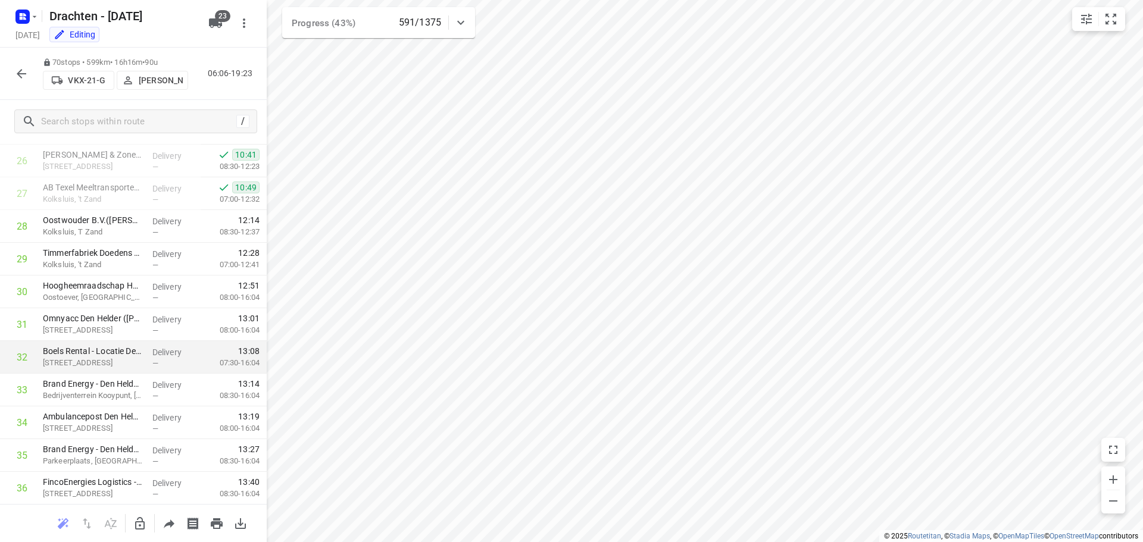
scroll to position [893, 0]
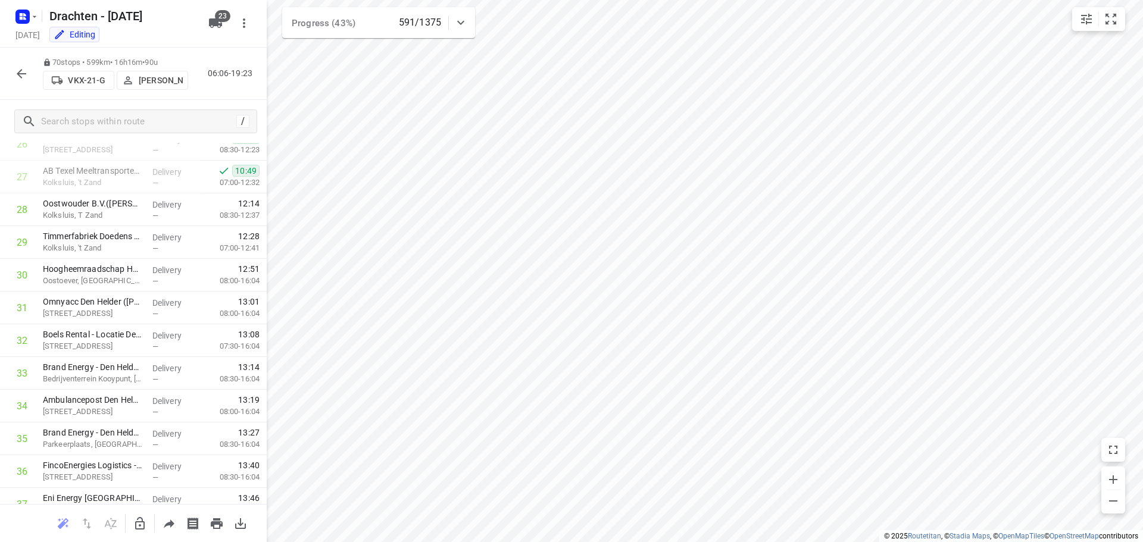
click at [24, 68] on icon "button" at bounding box center [21, 74] width 14 height 14
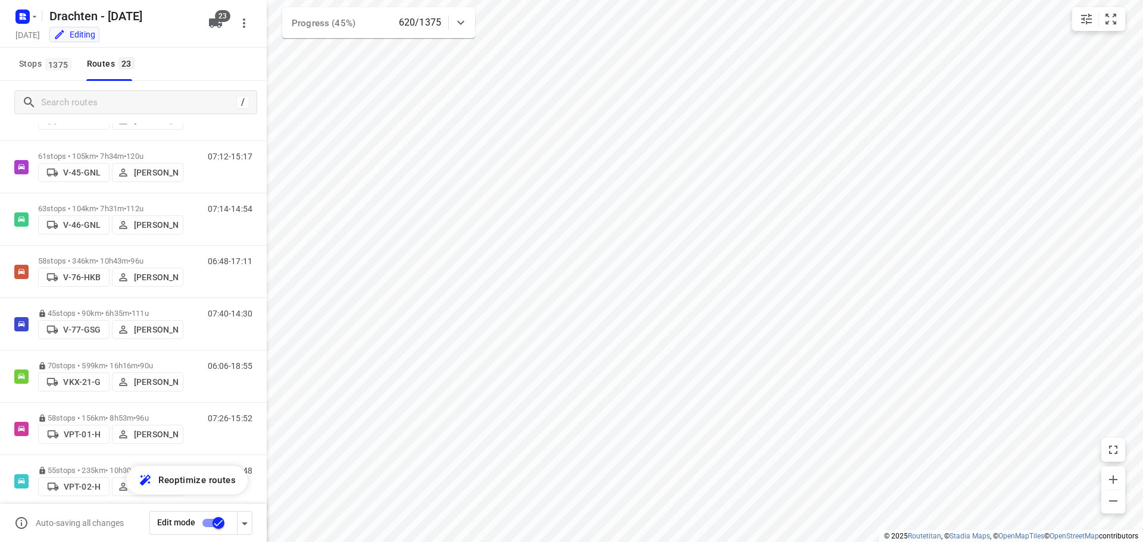
scroll to position [536, 0]
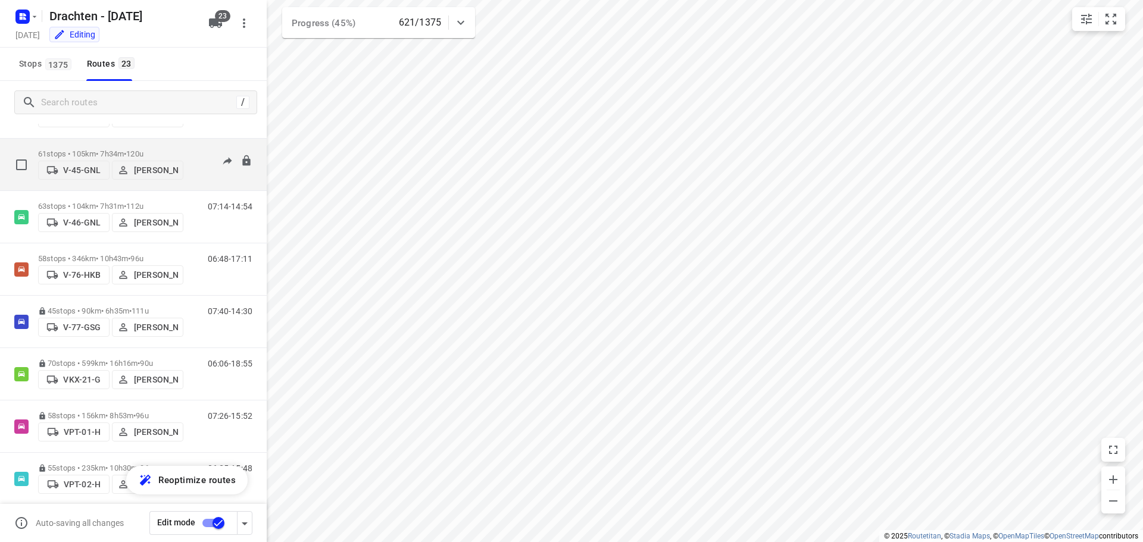
click at [126, 149] on span "•" at bounding box center [125, 153] width 2 height 9
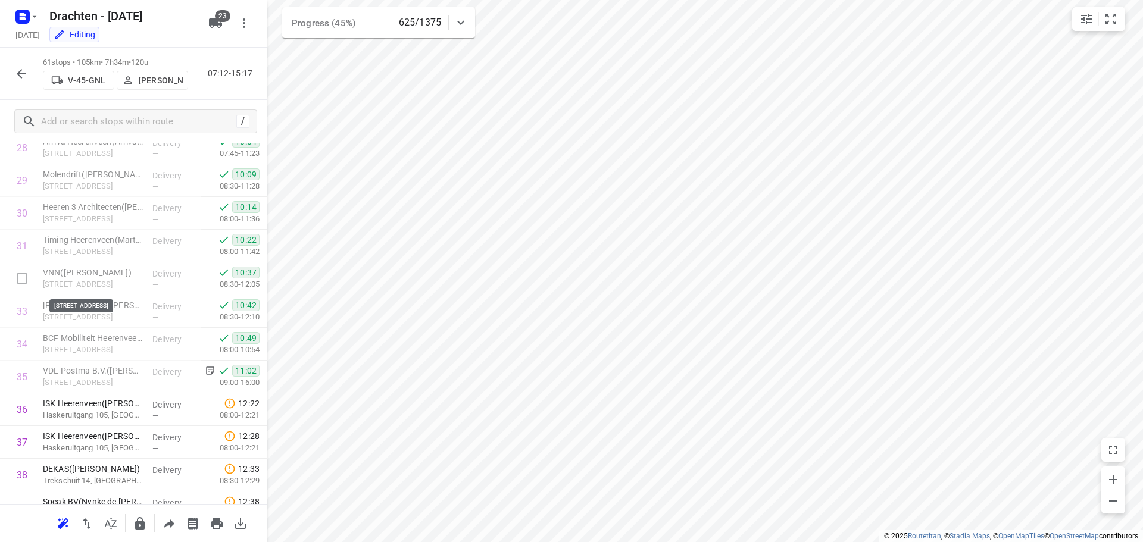
scroll to position [954, 0]
click at [9, 65] on div "61 stops • 105km • 7h34m • 120u V-45-GNL Sjouke Veenstra 07:12-15:17" at bounding box center [133, 74] width 267 height 52
click at [16, 72] on icon "button" at bounding box center [21, 74] width 14 height 14
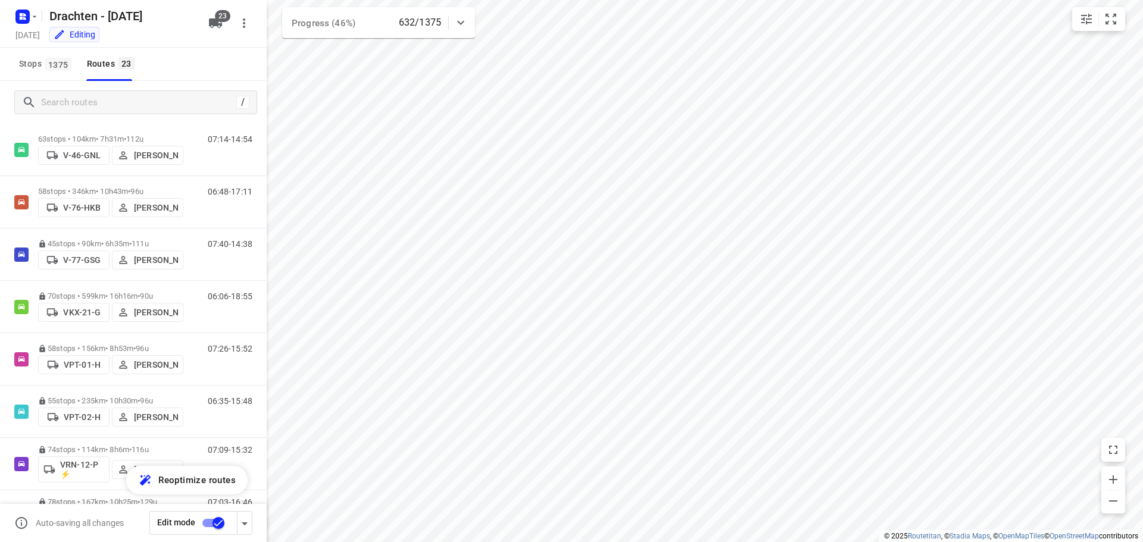
scroll to position [636, 0]
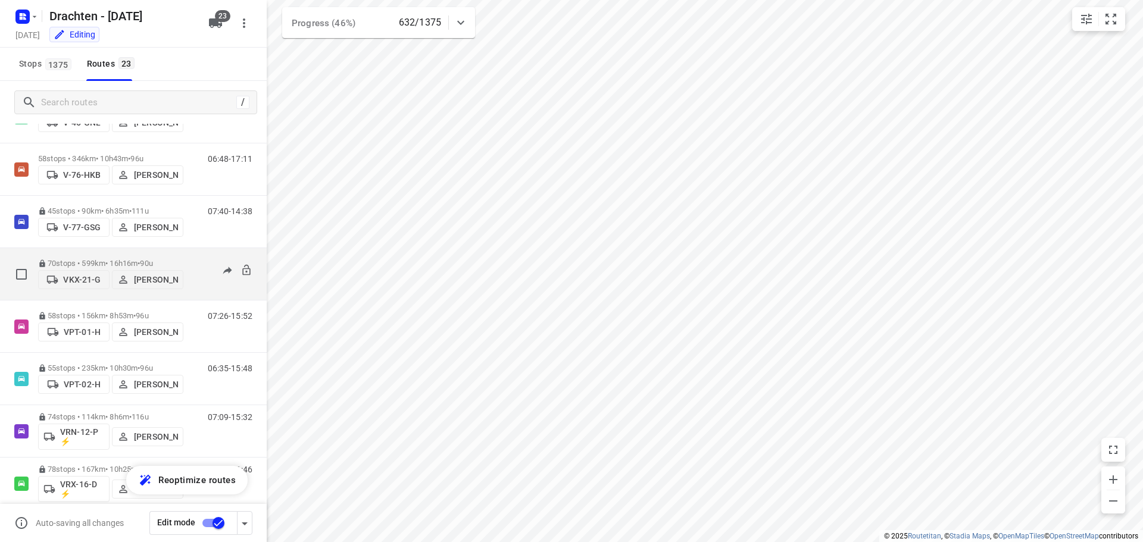
click at [152, 261] on span "90u" at bounding box center [146, 263] width 12 height 9
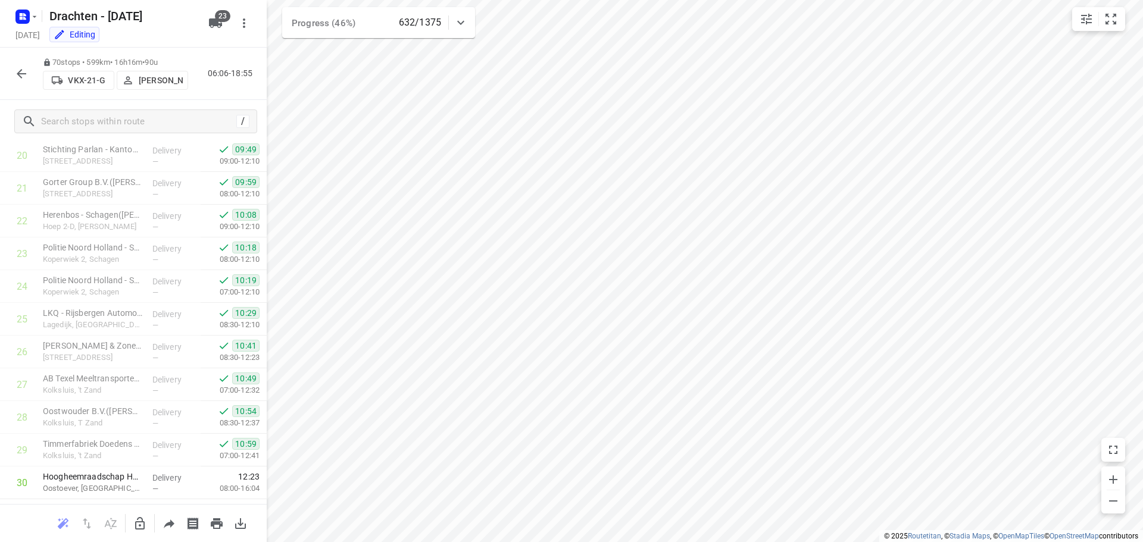
scroll to position [774, 0]
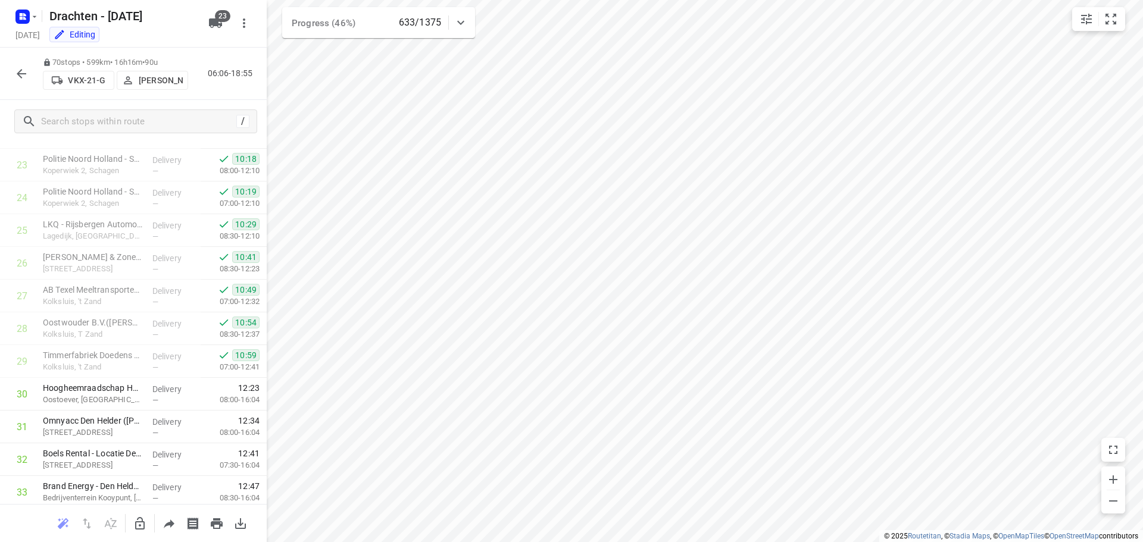
click at [21, 75] on icon "button" at bounding box center [21, 74] width 14 height 14
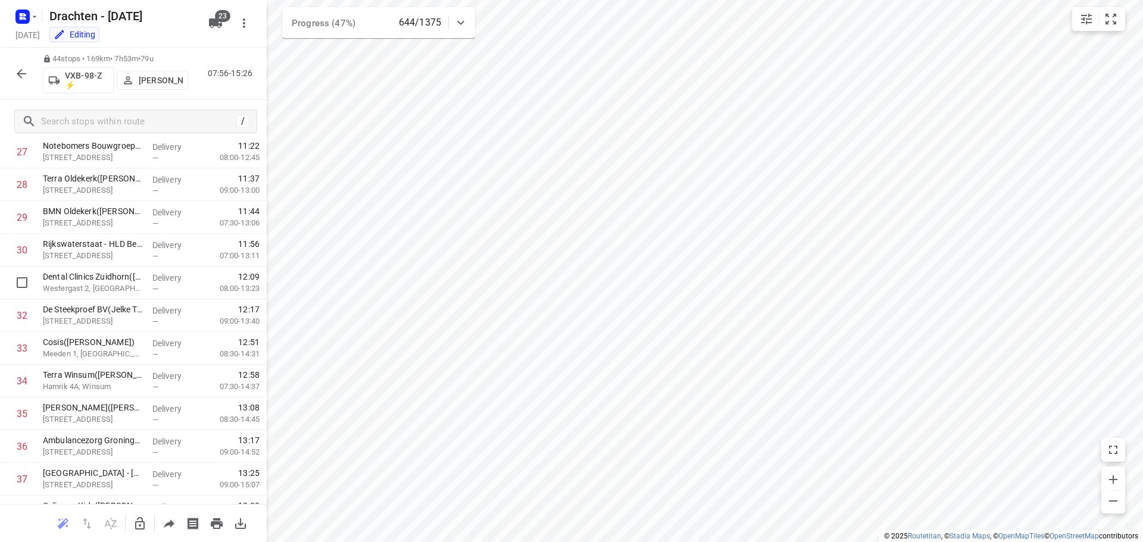
scroll to position [814, 0]
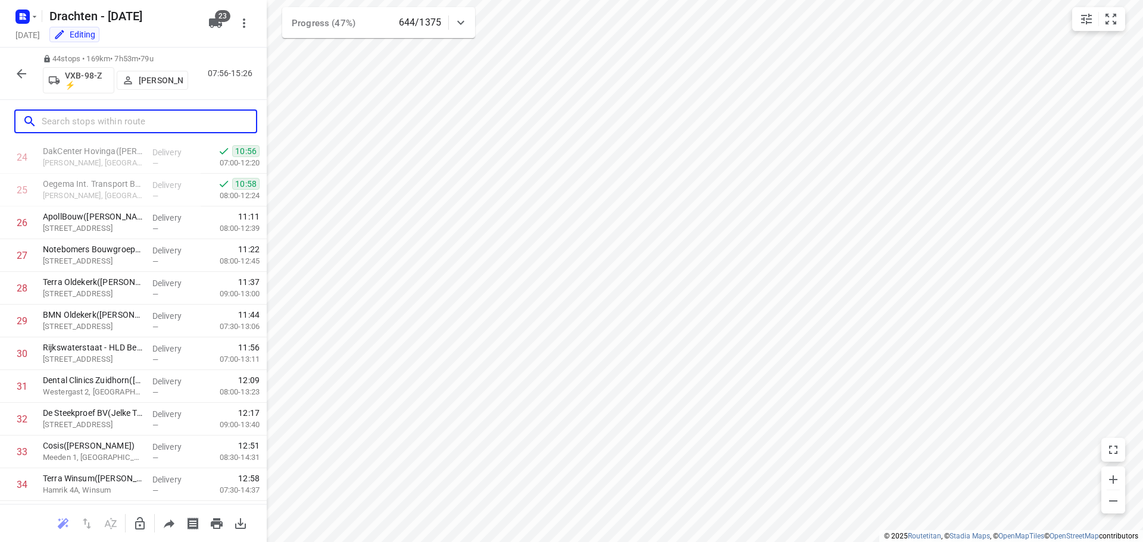
click at [58, 123] on input "text" at bounding box center [149, 121] width 214 height 18
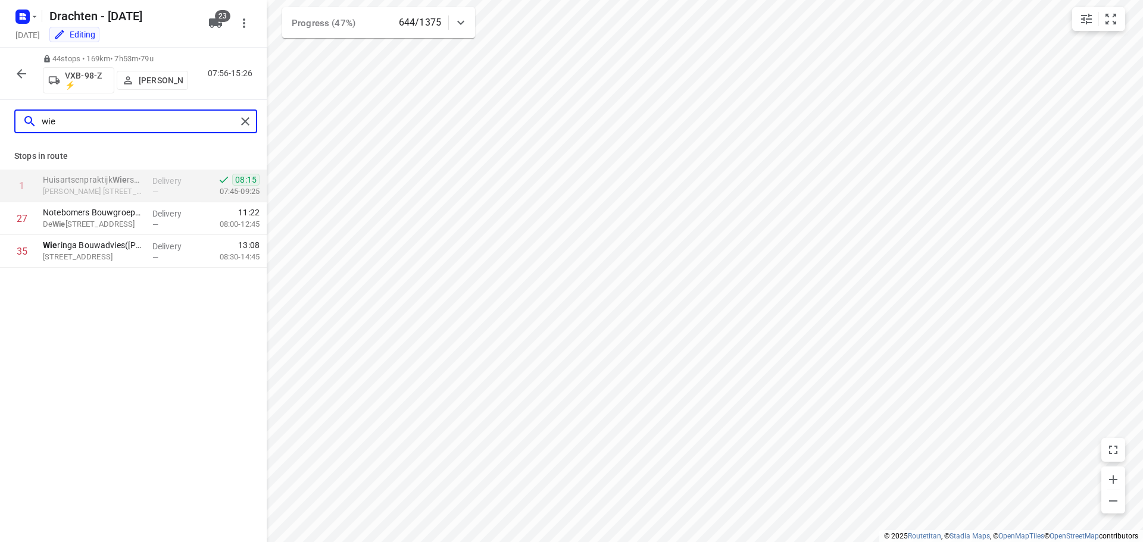
scroll to position [0, 0]
type input "wierse"
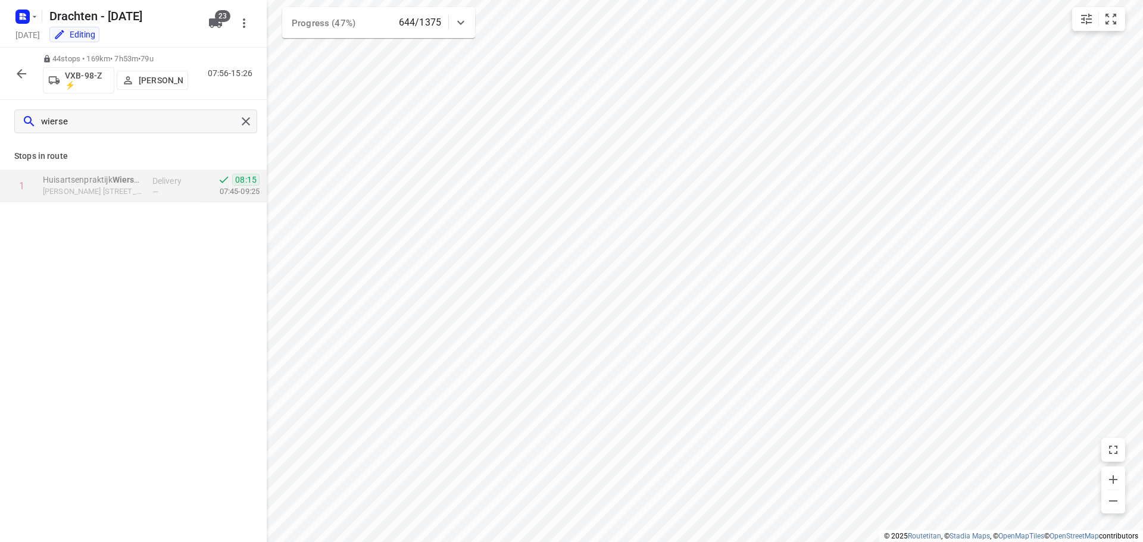
click at [15, 68] on icon "button" at bounding box center [21, 74] width 14 height 14
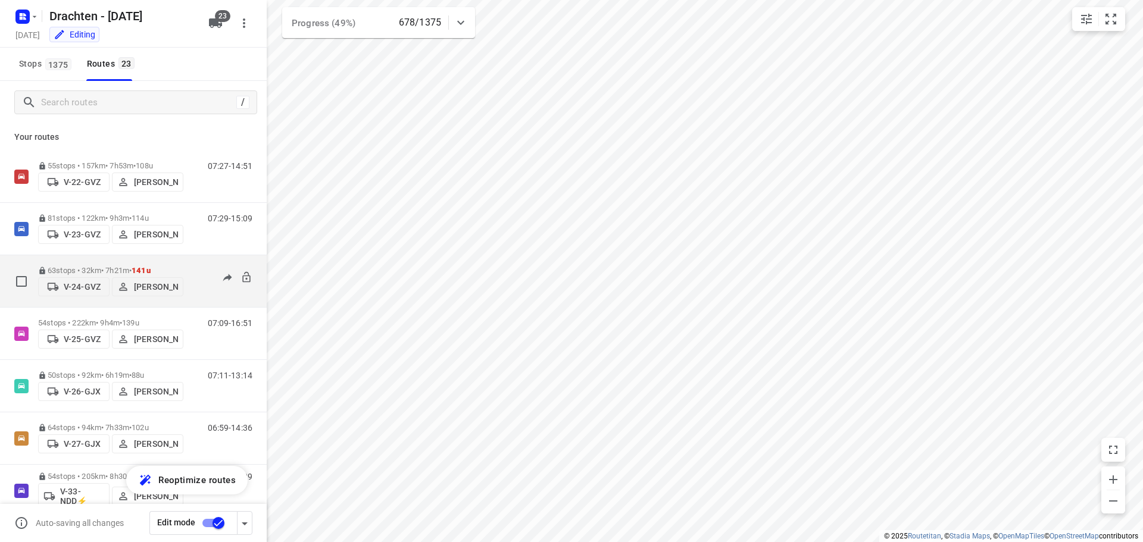
click at [127, 264] on div "63 stops • 32km • 7h21m • 141u V-24-GVZ Joran Smit" at bounding box center [110, 281] width 145 height 42
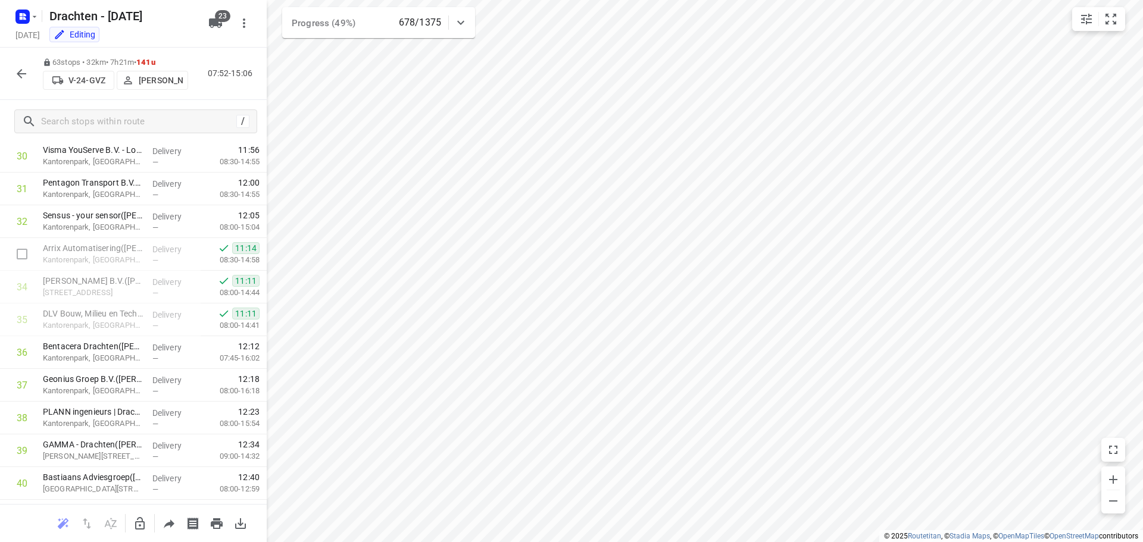
scroll to position [952, 0]
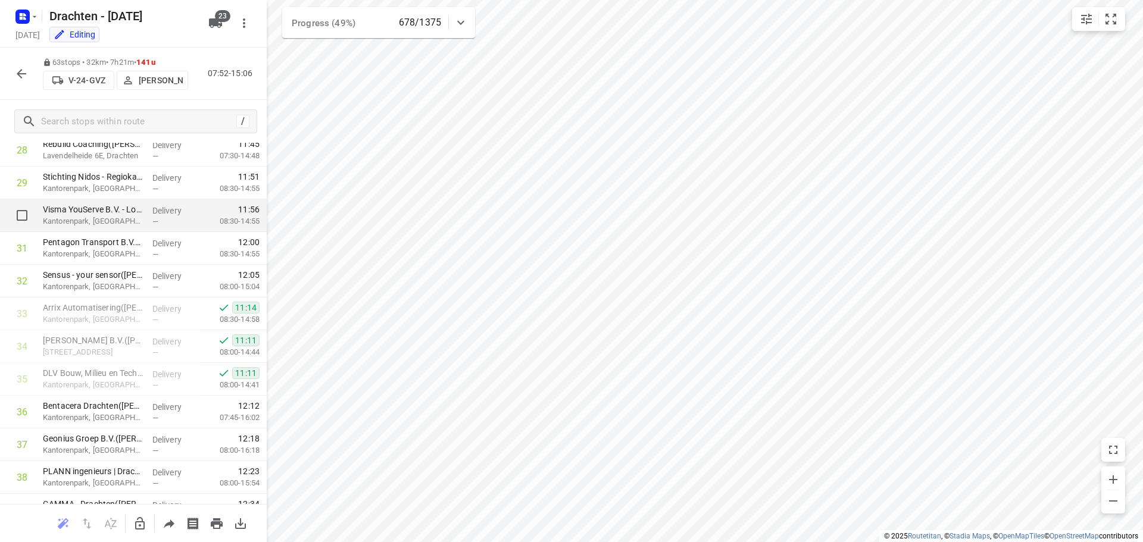
click at [96, 218] on p "Kantorenpark, Drachten" at bounding box center [93, 221] width 100 height 12
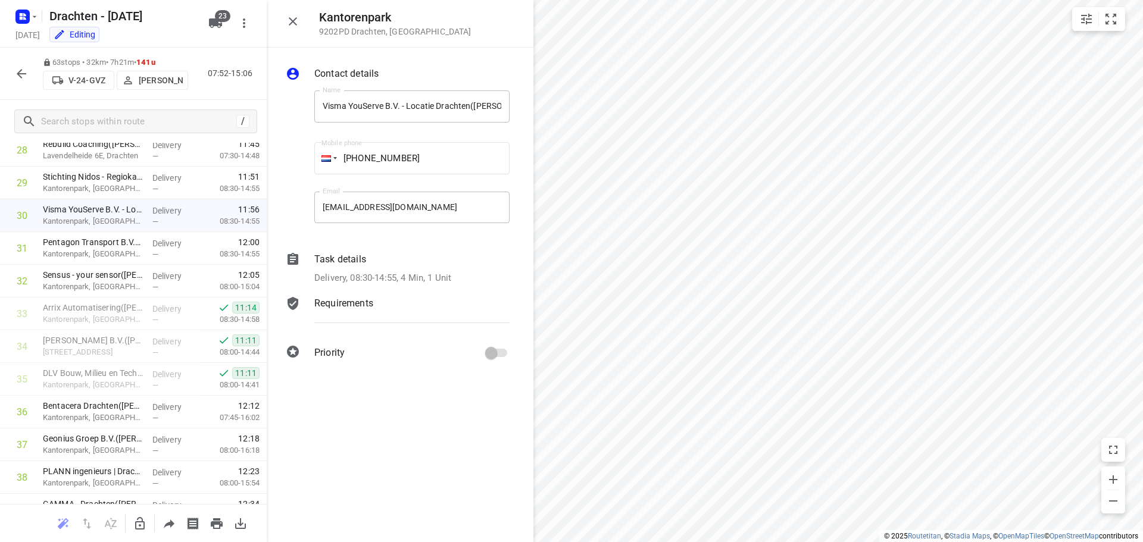
click at [337, 267] on div "Task details Delivery, 08:30-14:55, 4 Min, 1 Unit" at bounding box center [412, 268] width 200 height 37
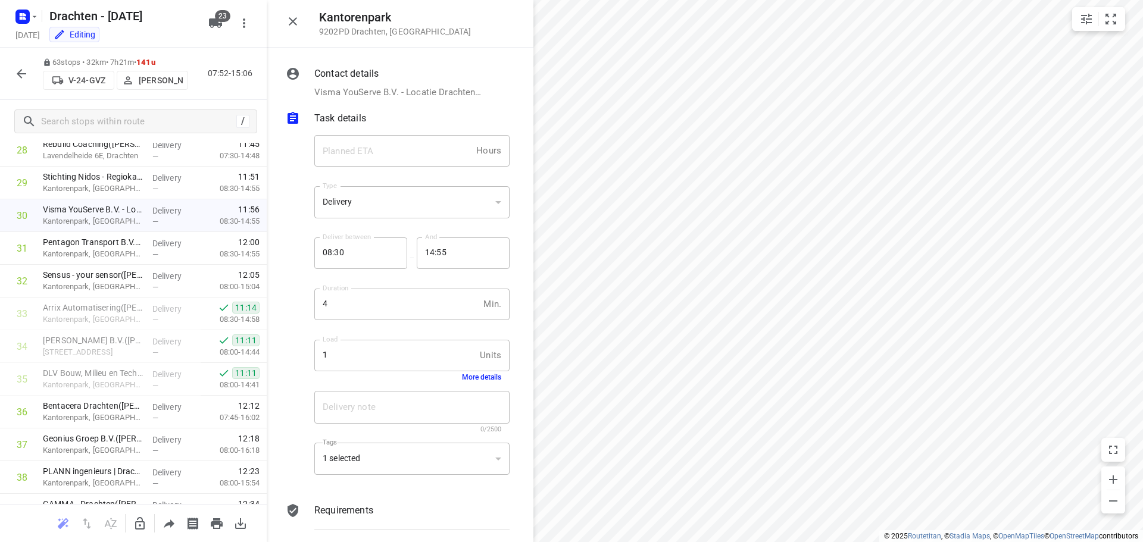
click at [481, 375] on button "More details" at bounding box center [481, 377] width 39 height 8
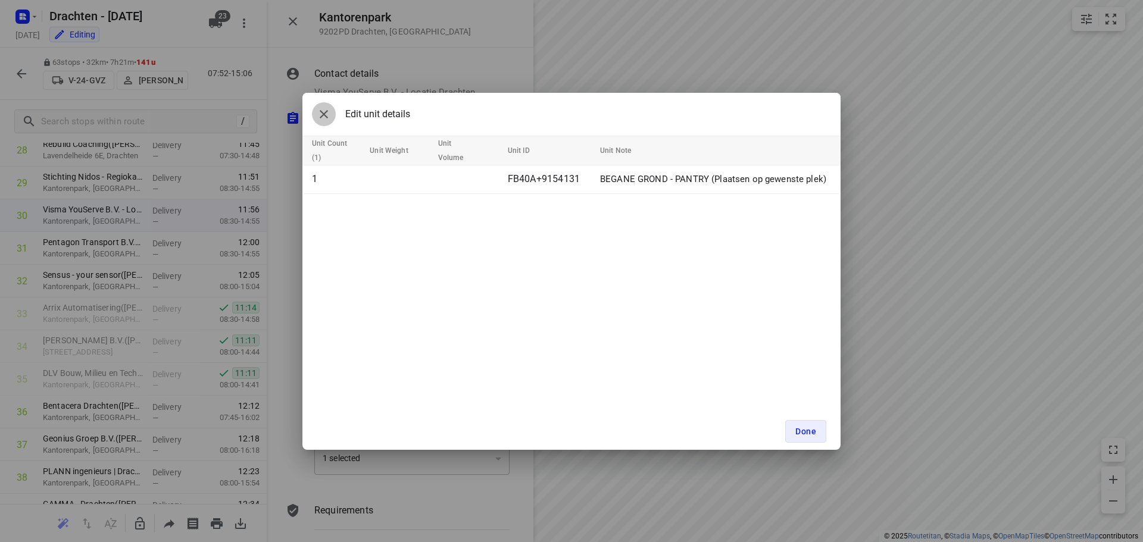
click at [327, 116] on icon "button" at bounding box center [324, 114] width 14 height 14
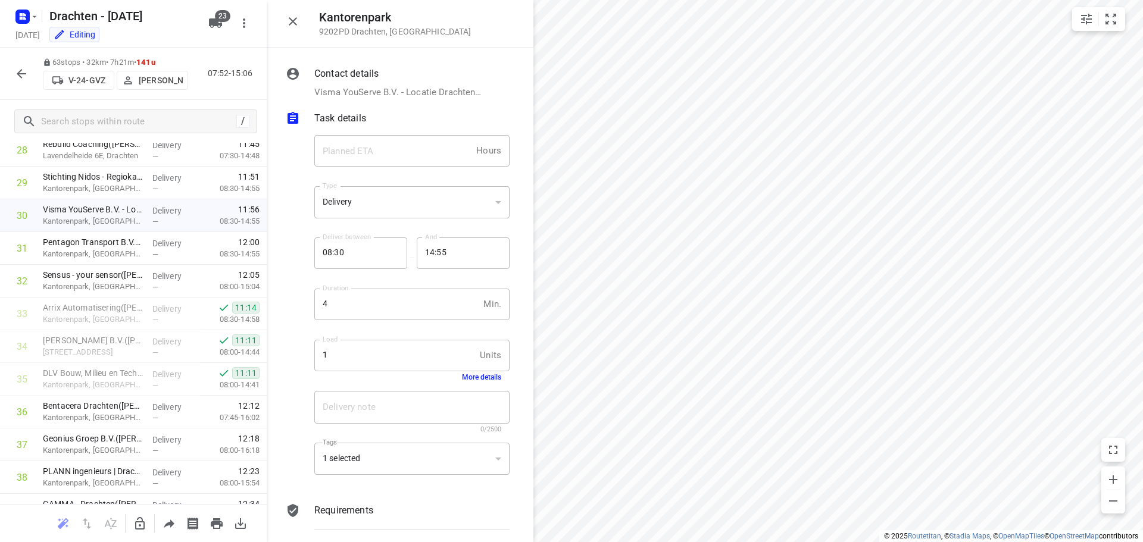
click at [296, 28] on icon "button" at bounding box center [293, 21] width 14 height 14
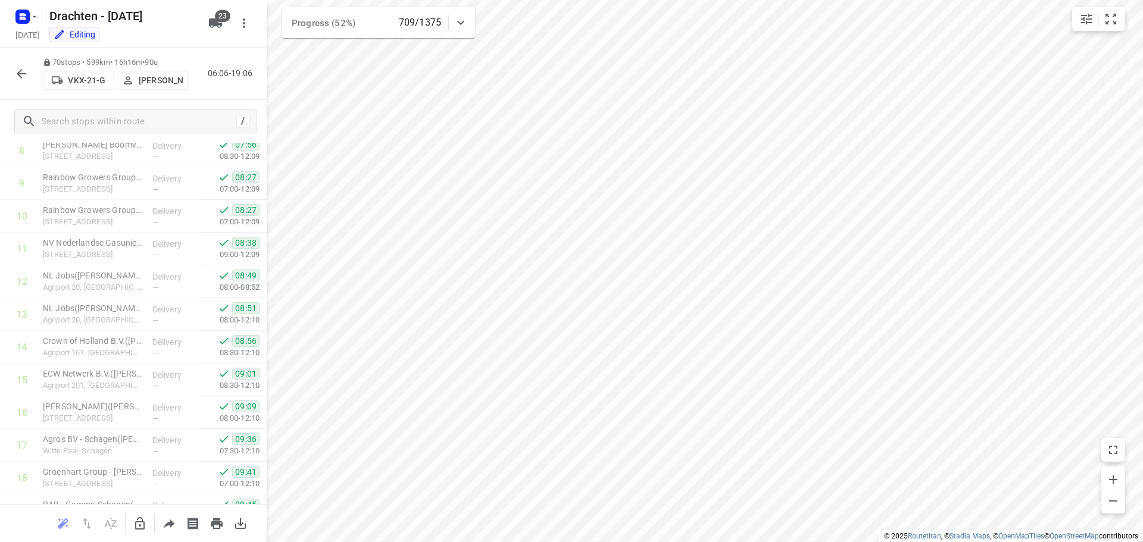
scroll to position [0, 0]
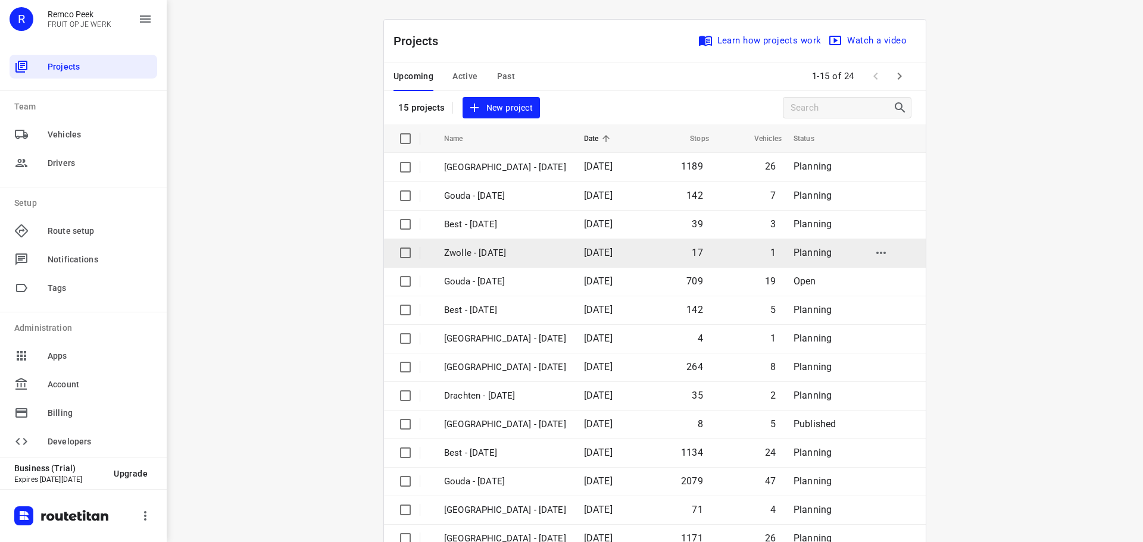
scroll to position [60, 0]
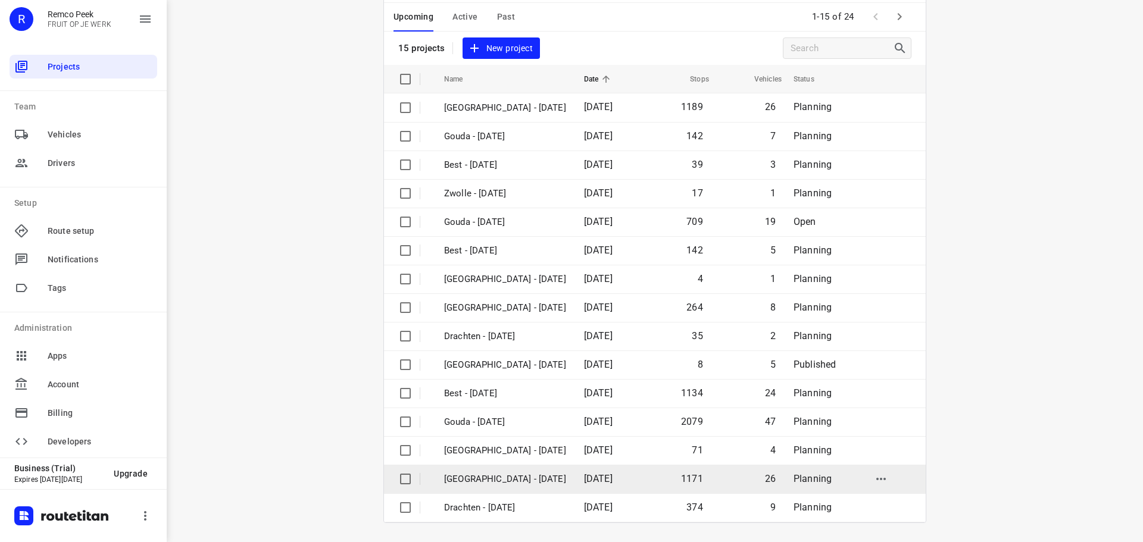
click at [505, 479] on p "Zwolle - Wednesday" at bounding box center [505, 480] width 122 height 14
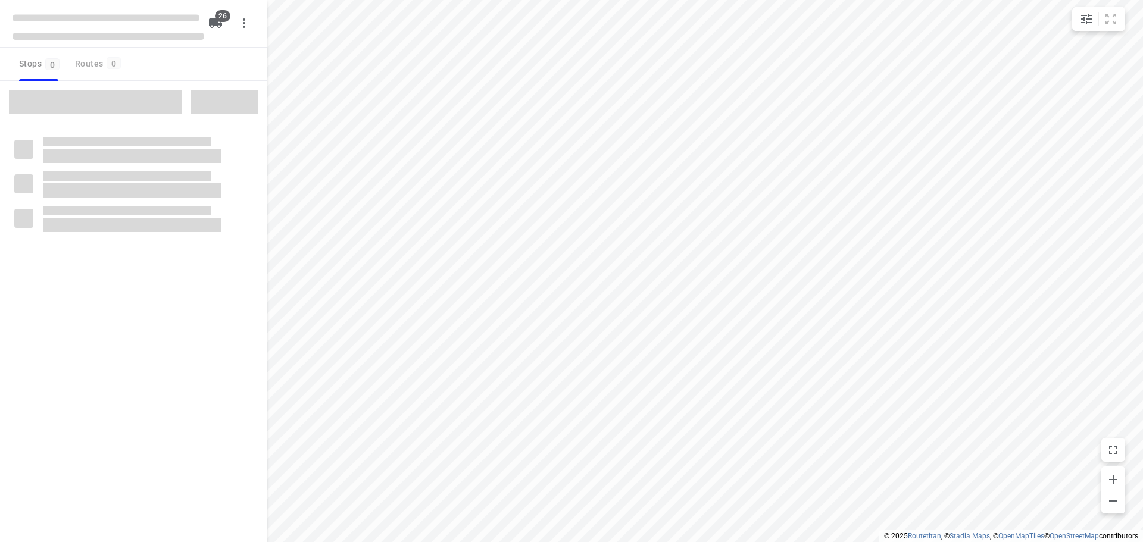
checkbox input "true"
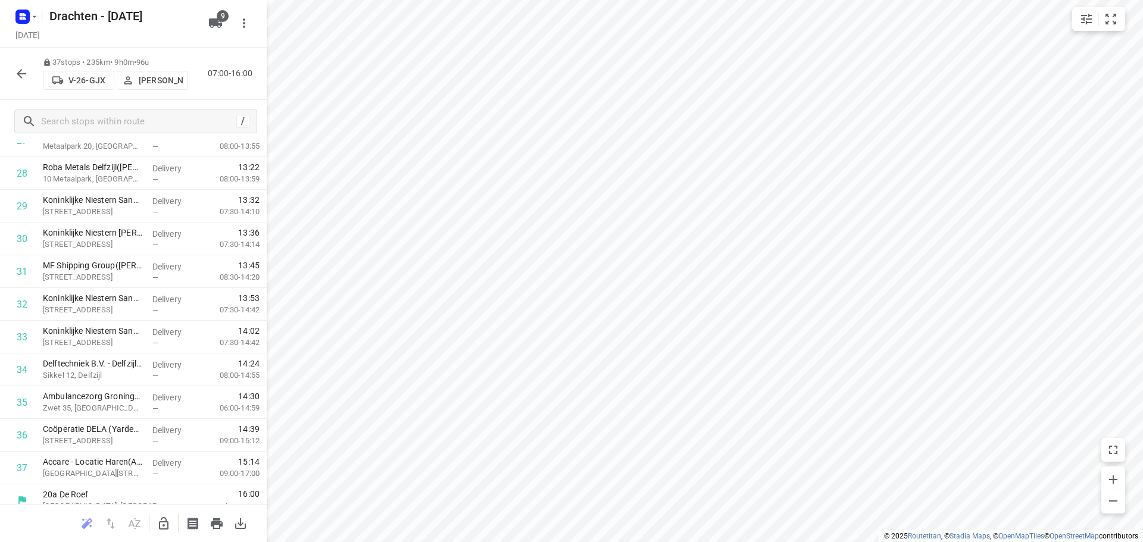
scroll to position [942, 0]
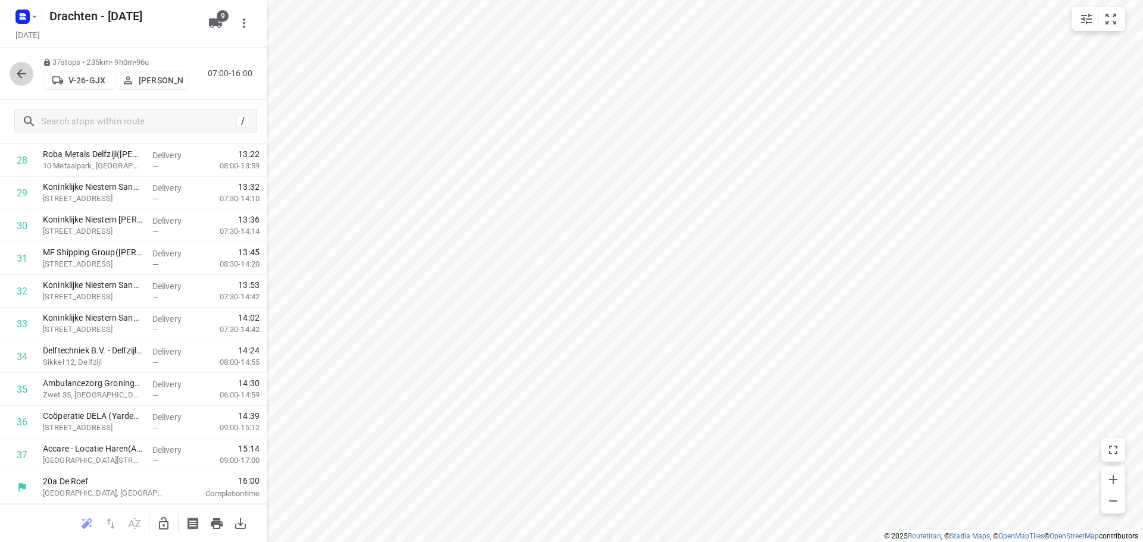
click at [29, 79] on button "button" at bounding box center [22, 74] width 24 height 24
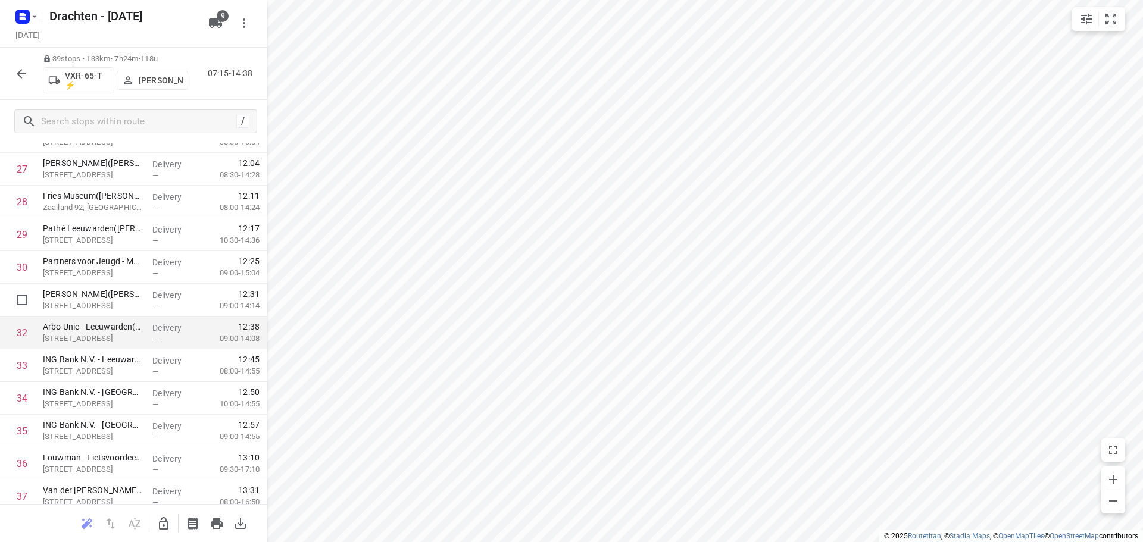
scroll to position [1008, 0]
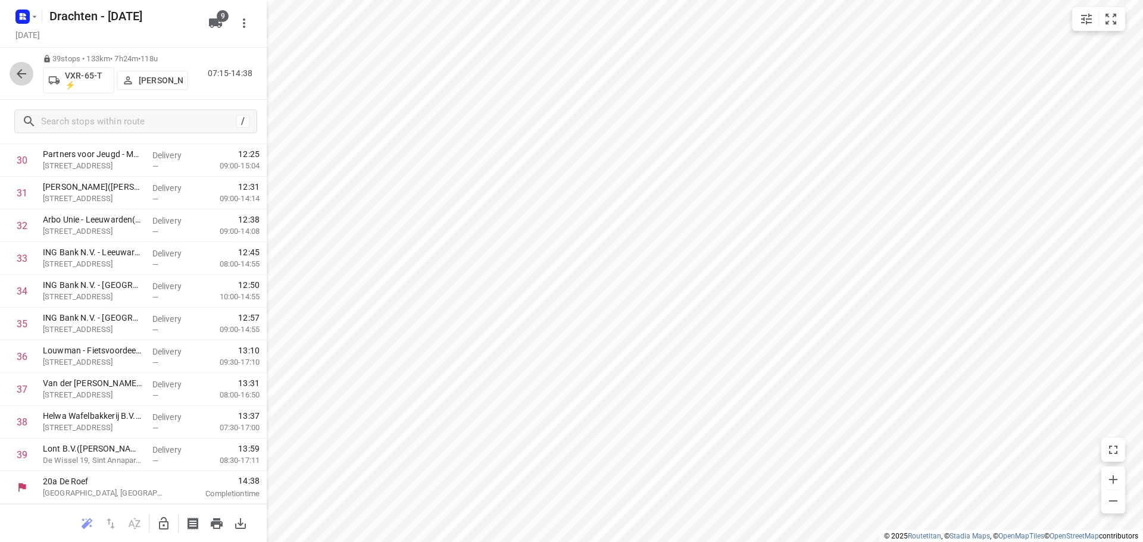
click at [14, 77] on icon "button" at bounding box center [21, 74] width 14 height 14
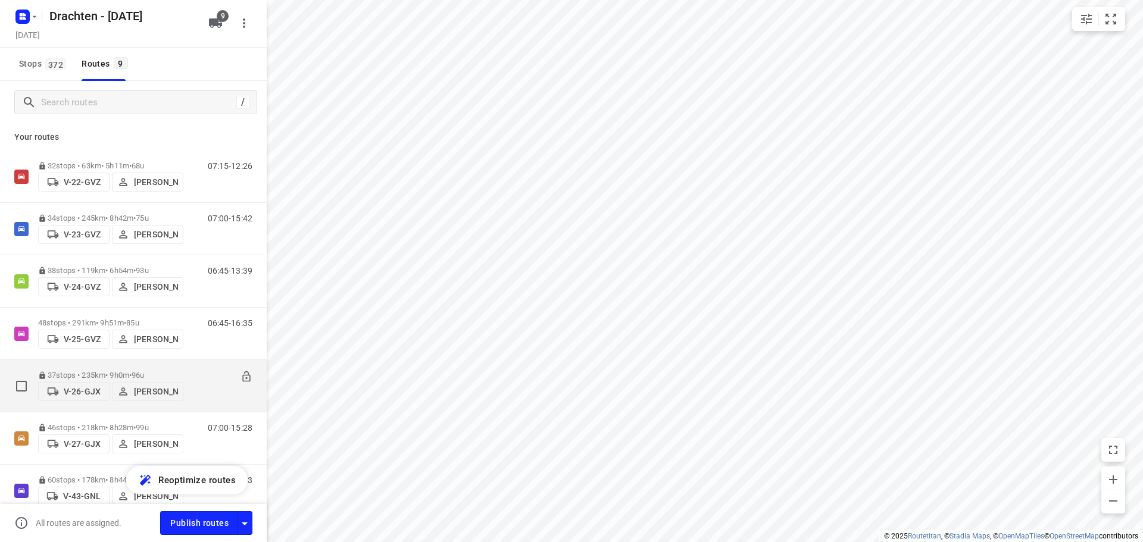
click at [144, 373] on span "96u" at bounding box center [138, 375] width 12 height 9
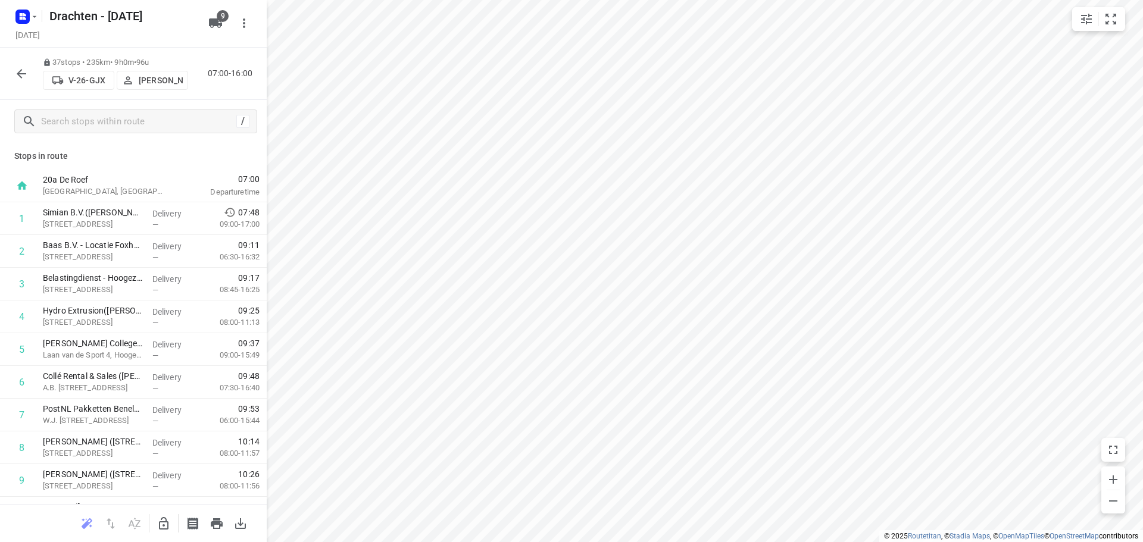
click at [18, 78] on icon "button" at bounding box center [21, 74] width 14 height 14
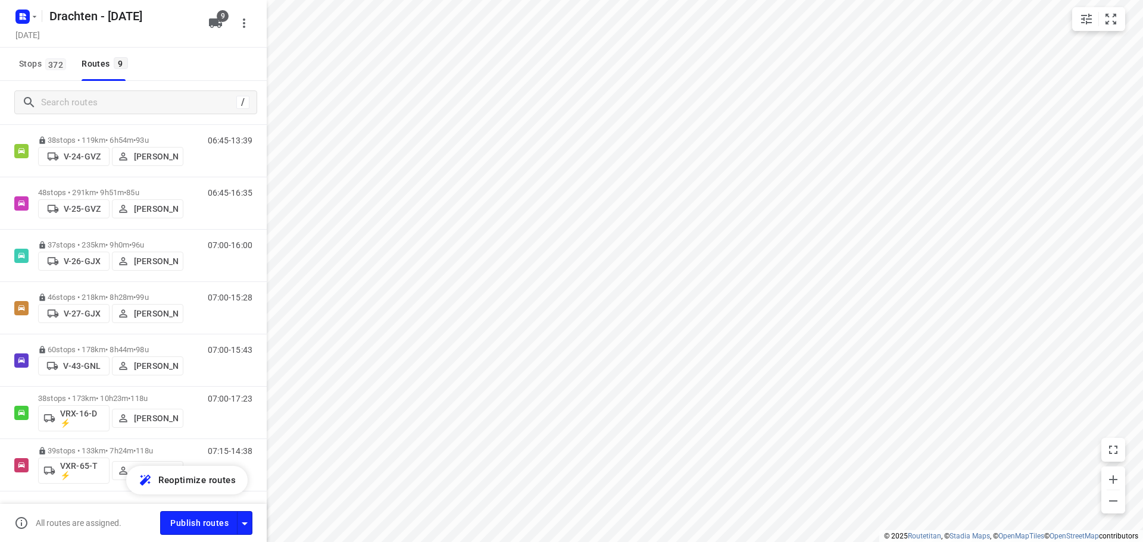
scroll to position [165, 0]
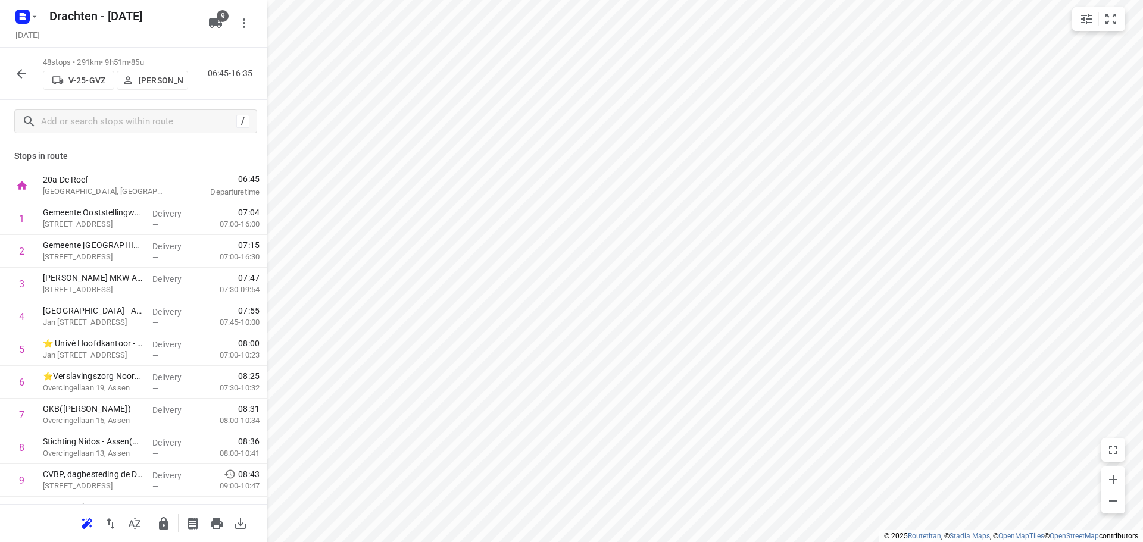
click at [30, 74] on button "button" at bounding box center [22, 74] width 24 height 24
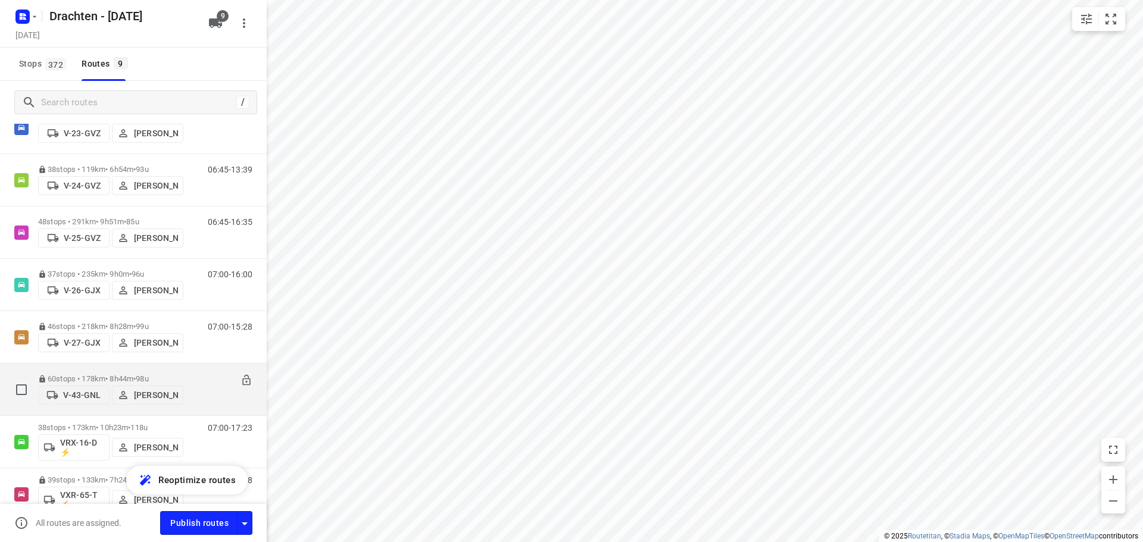
scroll to position [0, 0]
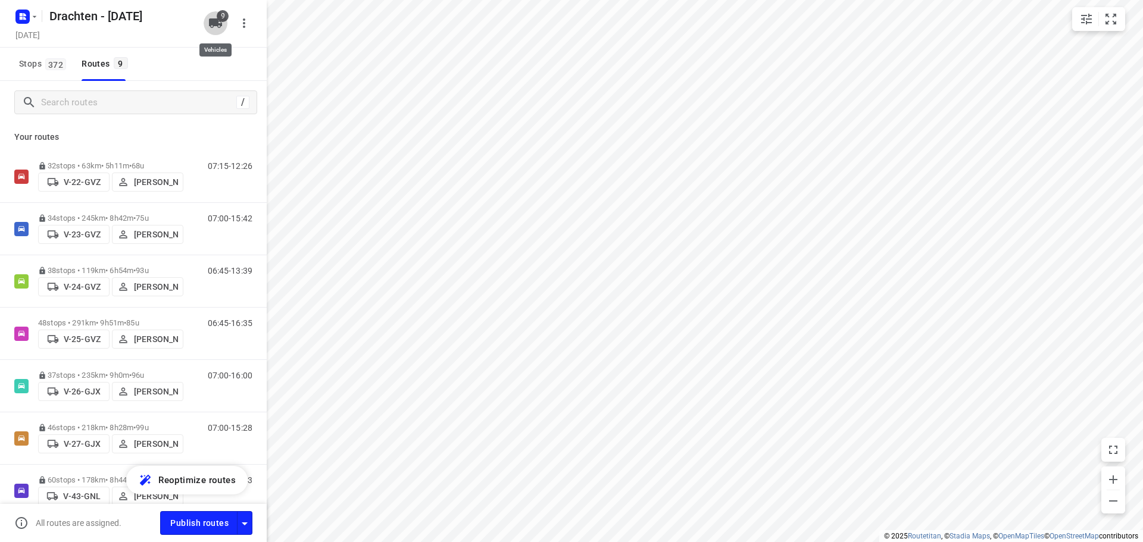
click at [216, 21] on icon "button" at bounding box center [215, 23] width 13 height 10
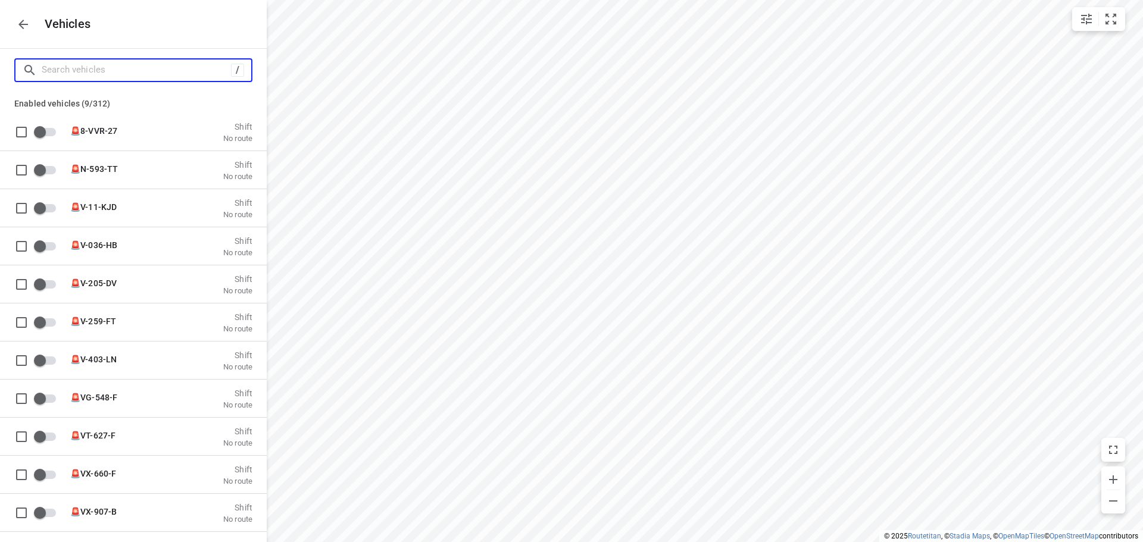
click at [126, 76] on input "Search vehicles" at bounding box center [136, 70] width 189 height 18
type input "3"
checkbox input "true"
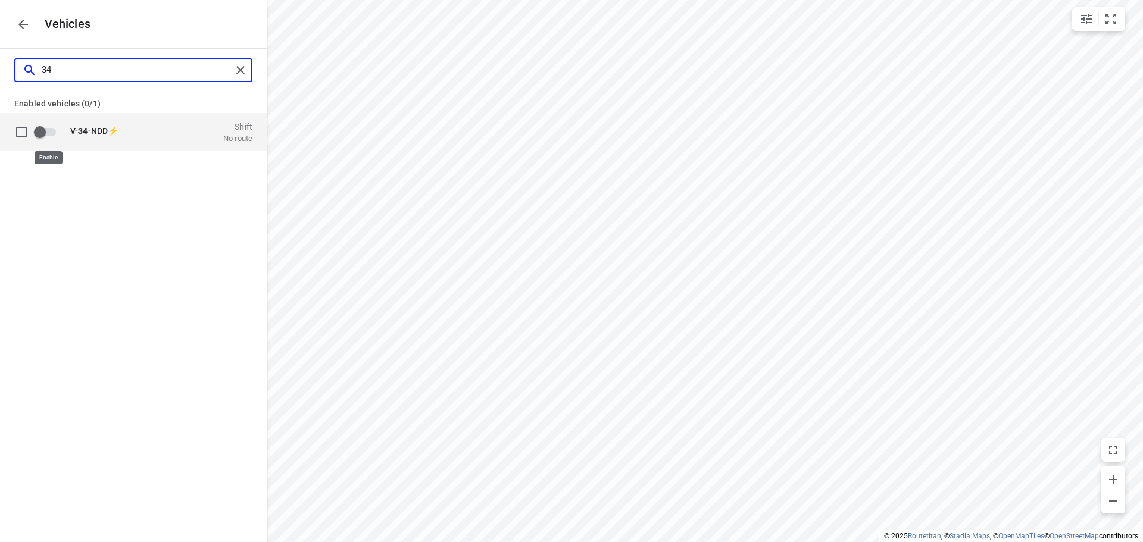
type input "34"
click at [48, 134] on input "grid" at bounding box center [40, 131] width 68 height 23
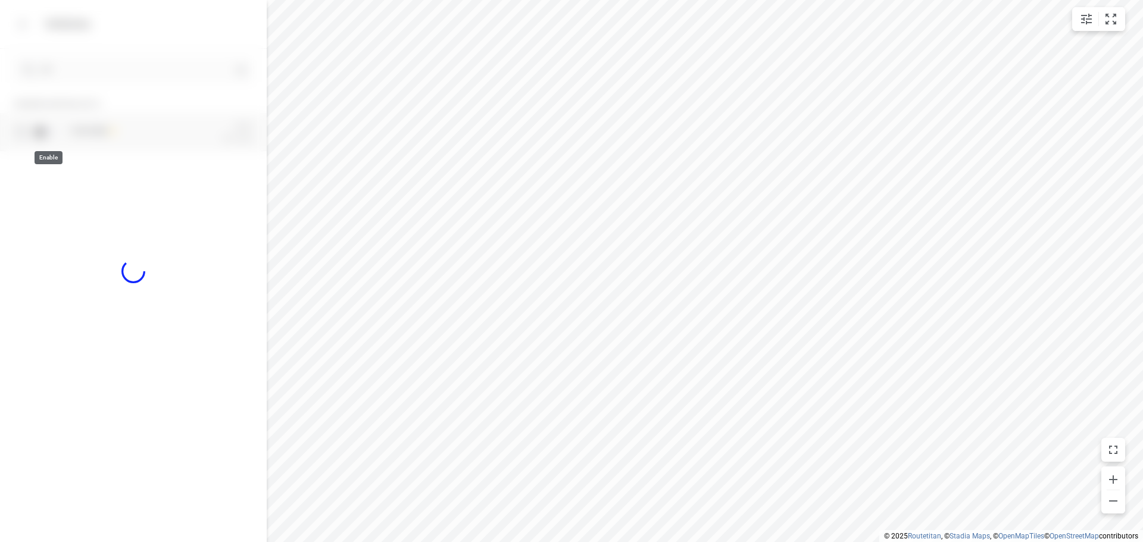
checkbox input "true"
click at [22, 14] on button "button" at bounding box center [23, 24] width 24 height 24
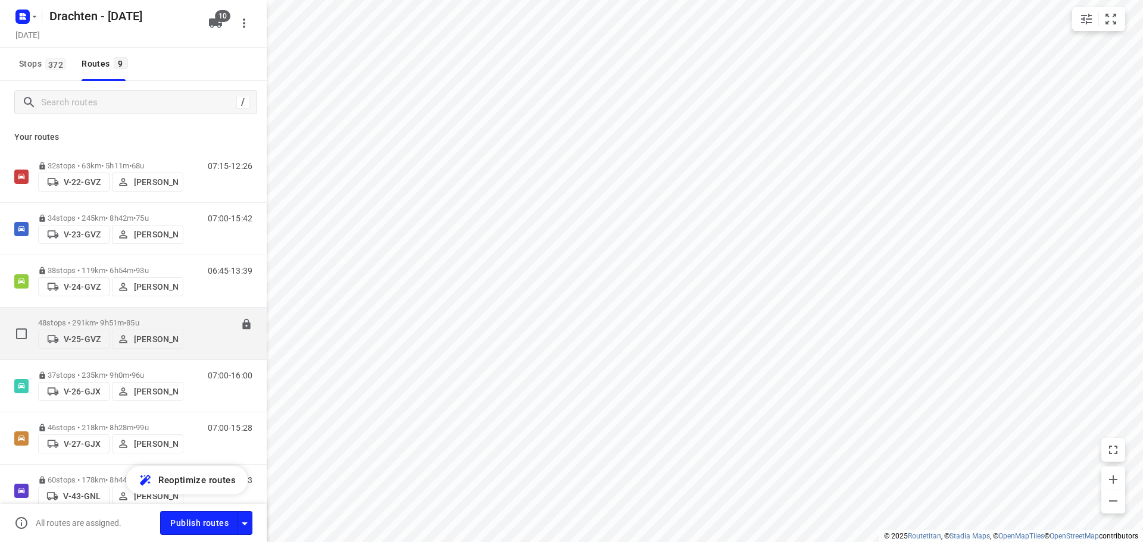
click at [72, 333] on span "V-25-GVZ" at bounding box center [73, 339] width 61 height 12
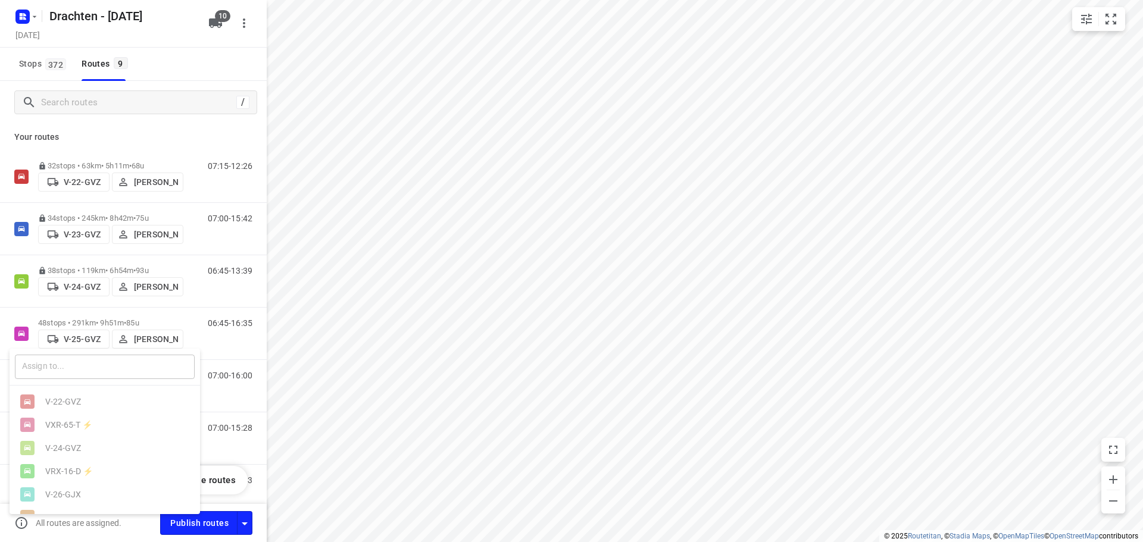
click at [77, 363] on input "text" at bounding box center [105, 367] width 180 height 24
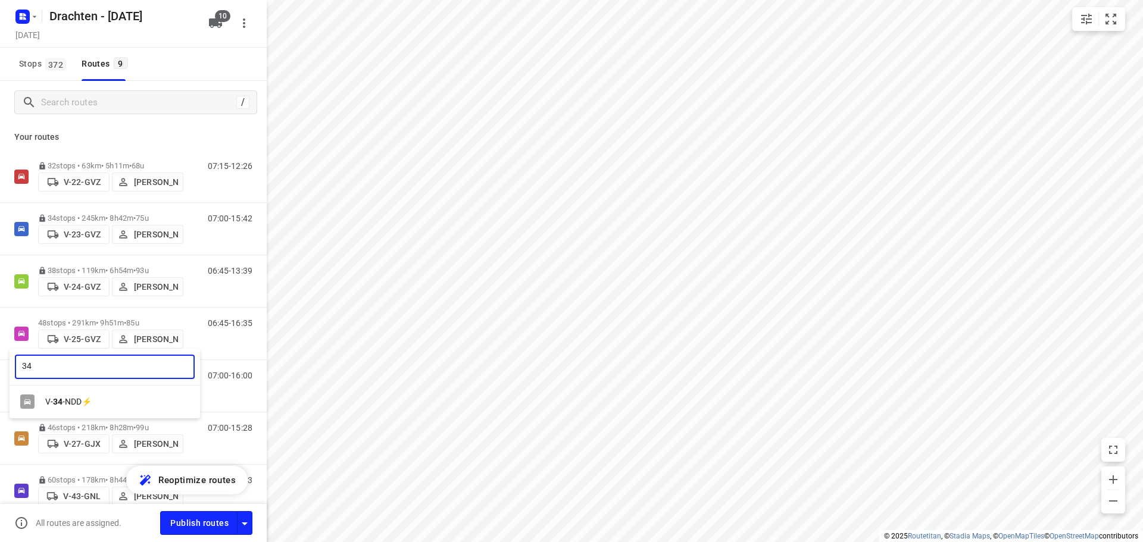
type input "34"
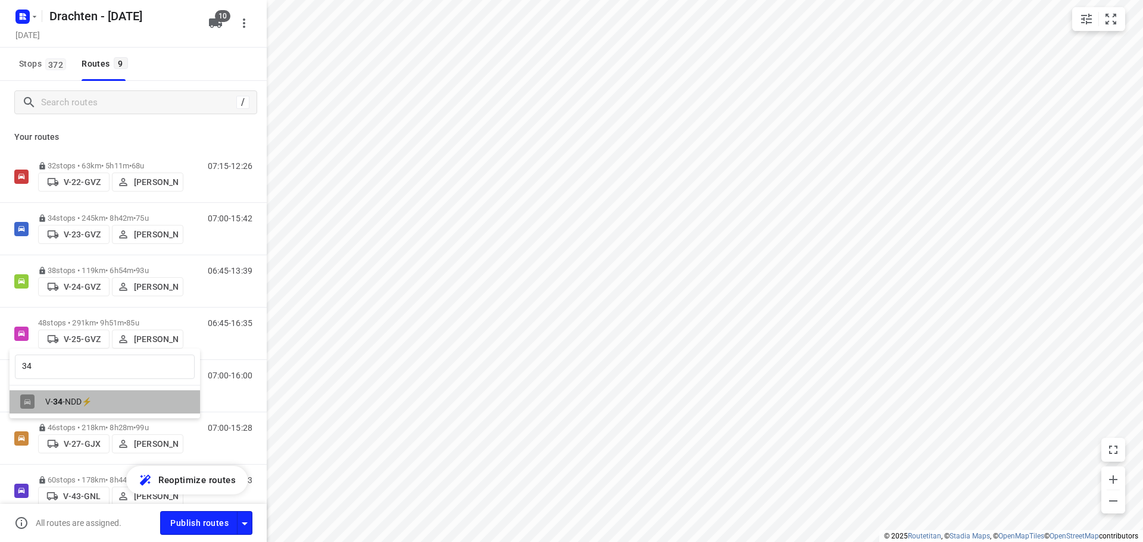
click at [68, 402] on div "V- 34 -NDD⚡" at bounding box center [107, 402] width 125 height 10
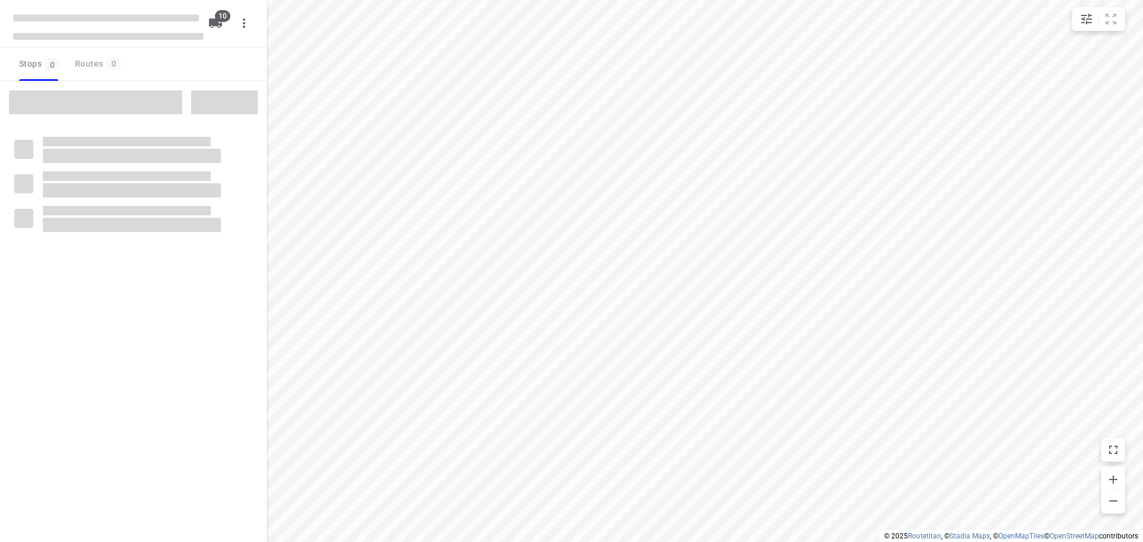
checkbox input "true"
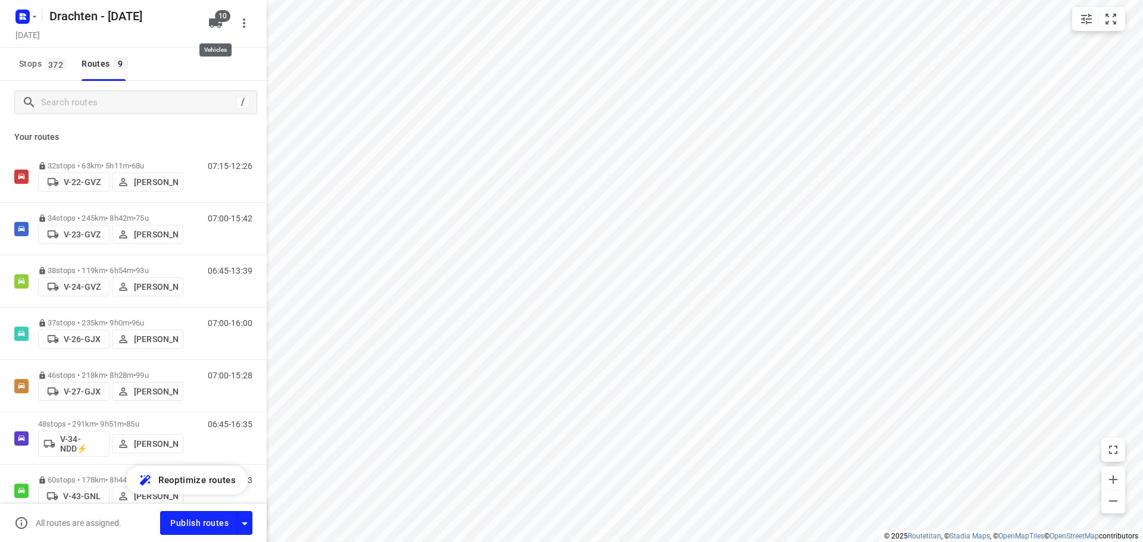
click at [224, 28] on button "10" at bounding box center [216, 23] width 24 height 24
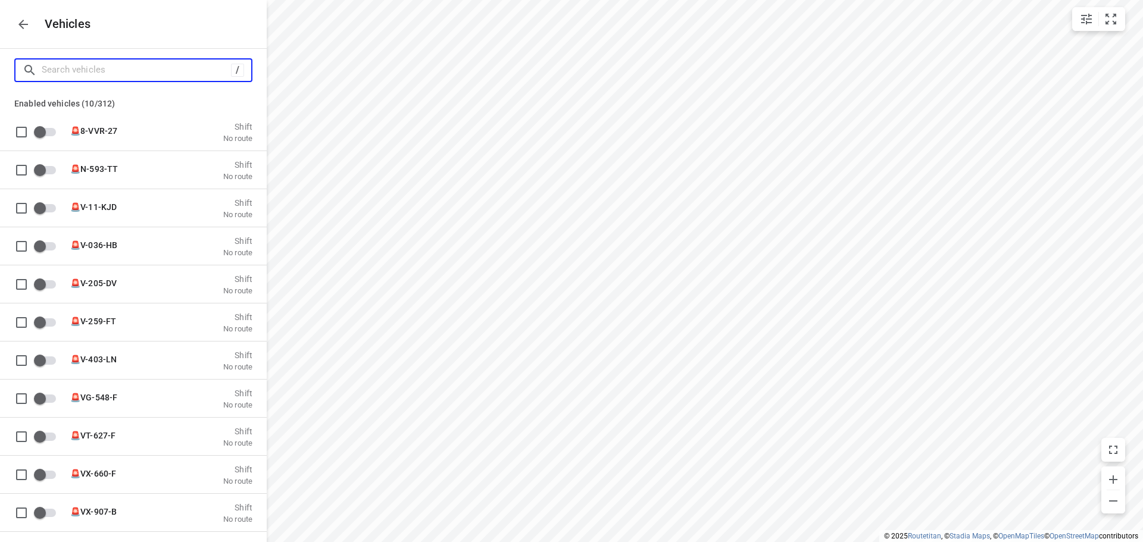
click at [126, 73] on input "Search vehicles" at bounding box center [136, 70] width 189 height 18
type input "3"
checkbox input "true"
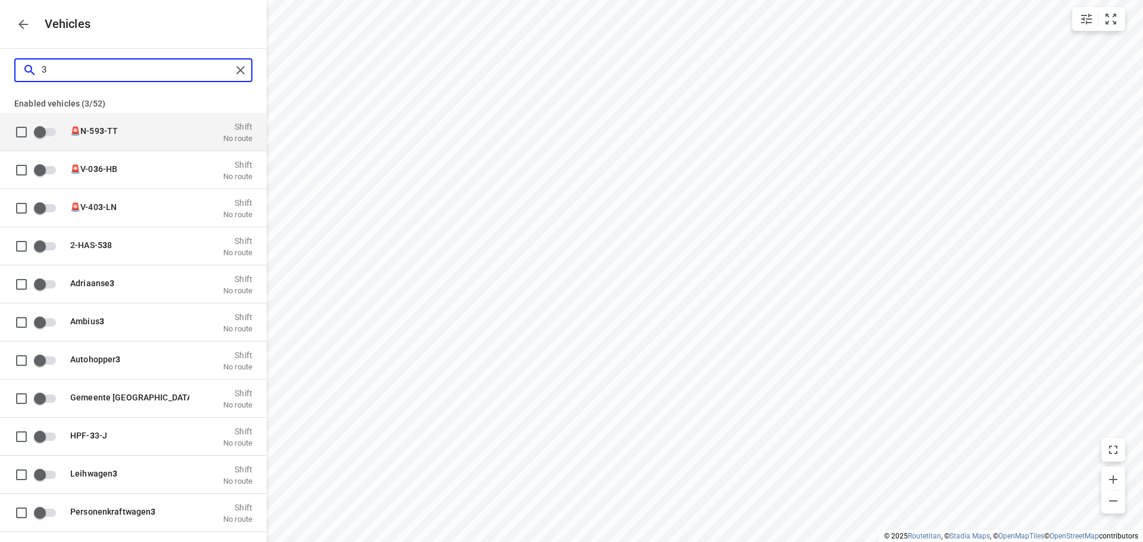
type input "34"
checkbox input "true"
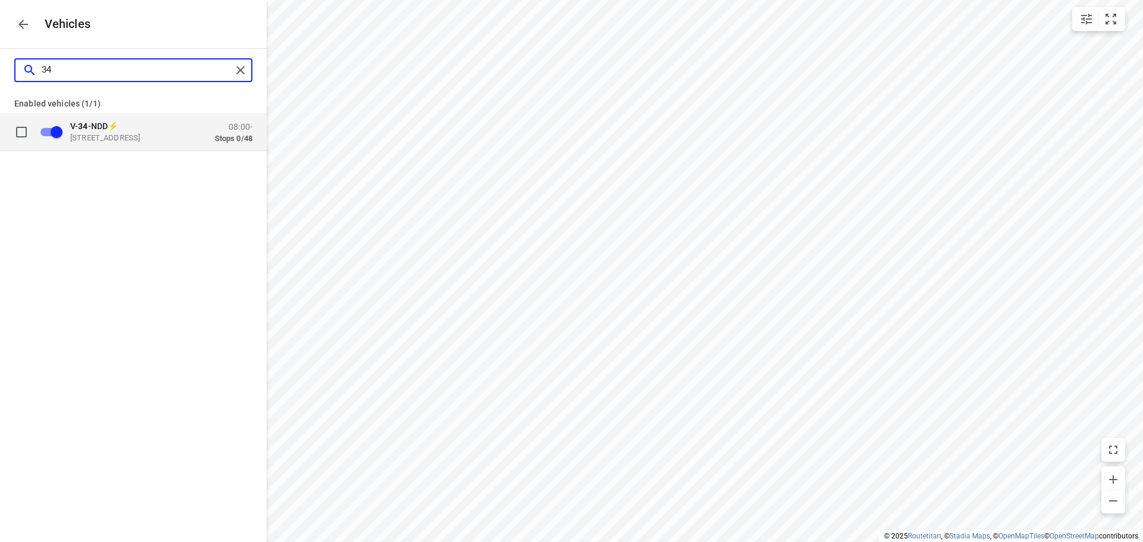
type input "3"
checkbox input "false"
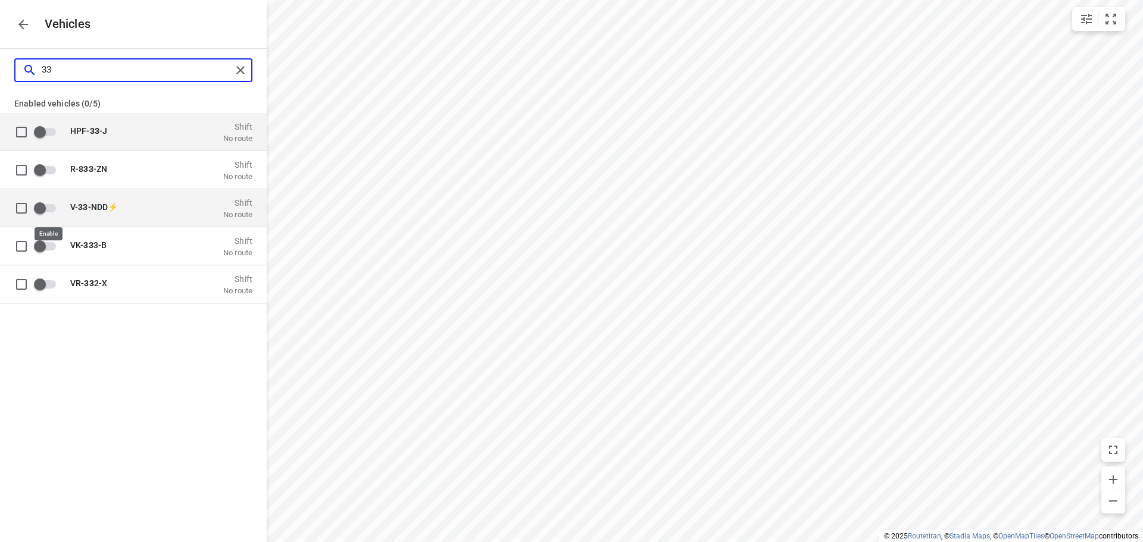
type input "33"
click at [38, 206] on input "grid" at bounding box center [40, 207] width 68 height 23
checkbox input "true"
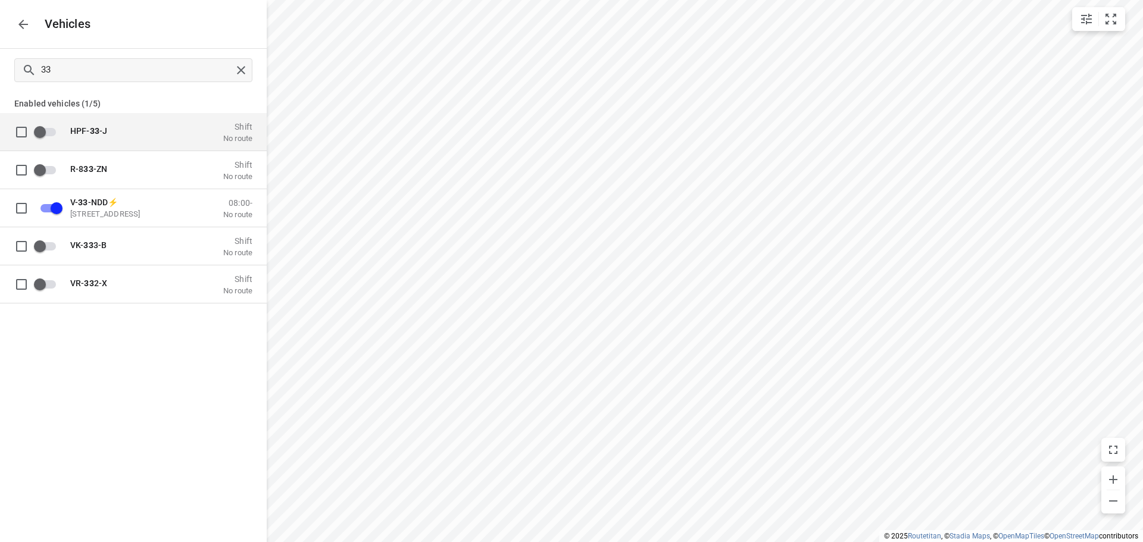
click at [25, 29] on icon "button" at bounding box center [23, 24] width 14 height 14
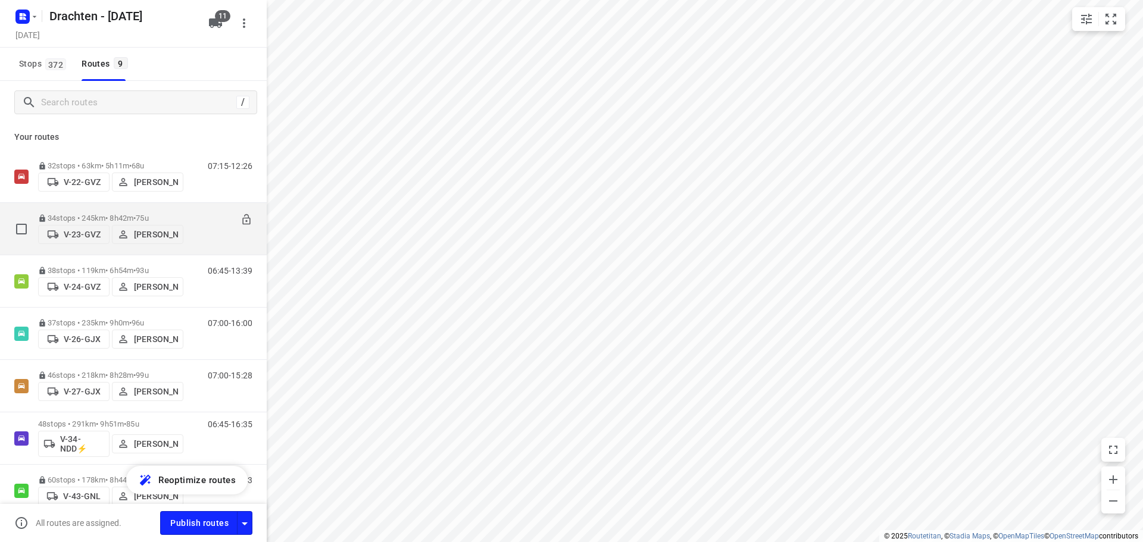
click at [74, 232] on p "V-23-GVZ" at bounding box center [82, 235] width 37 height 10
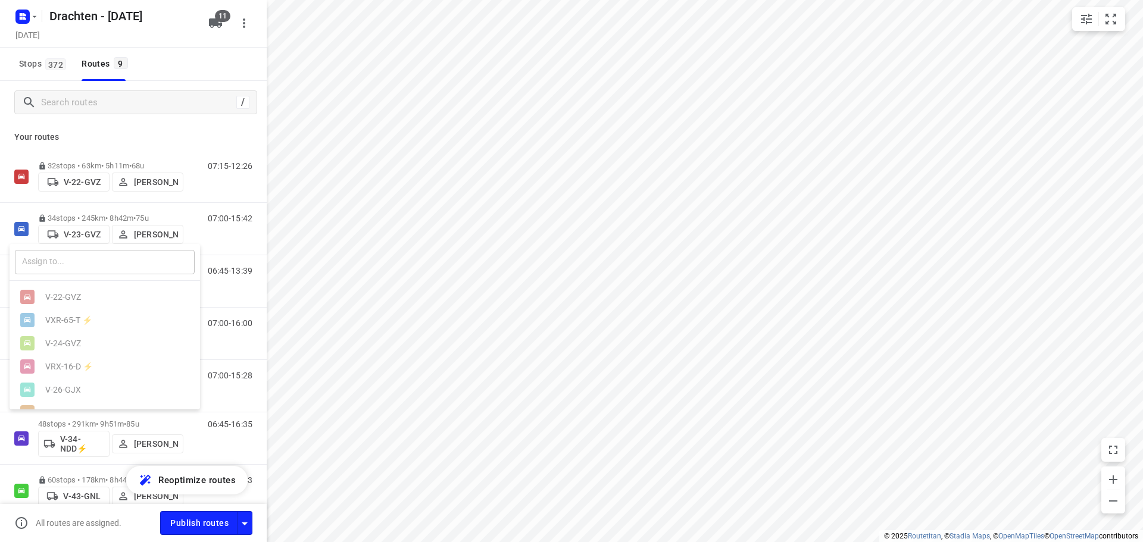
click at [70, 265] on input "text" at bounding box center [105, 262] width 180 height 24
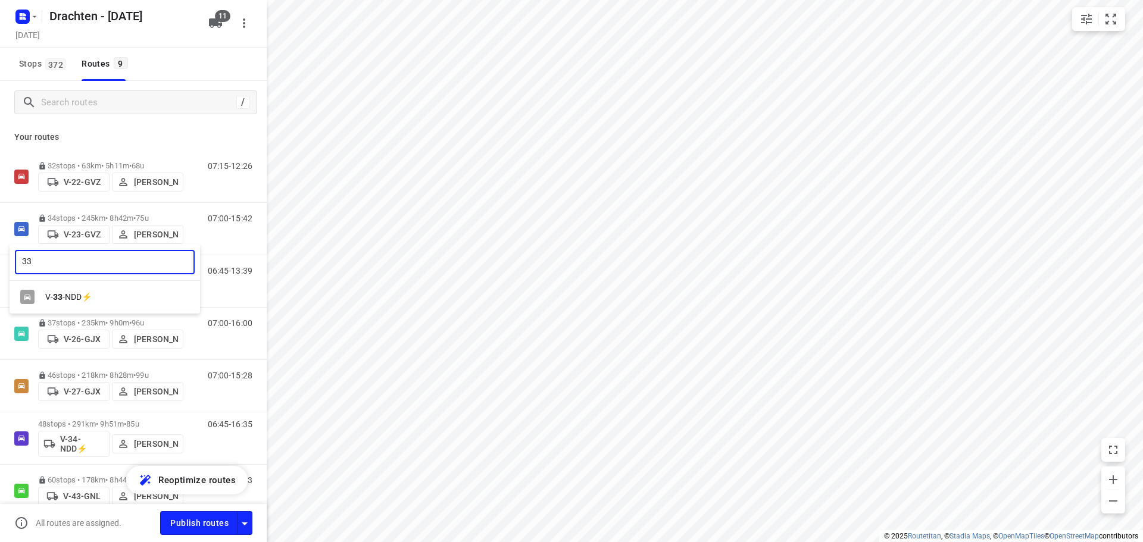
type input "33"
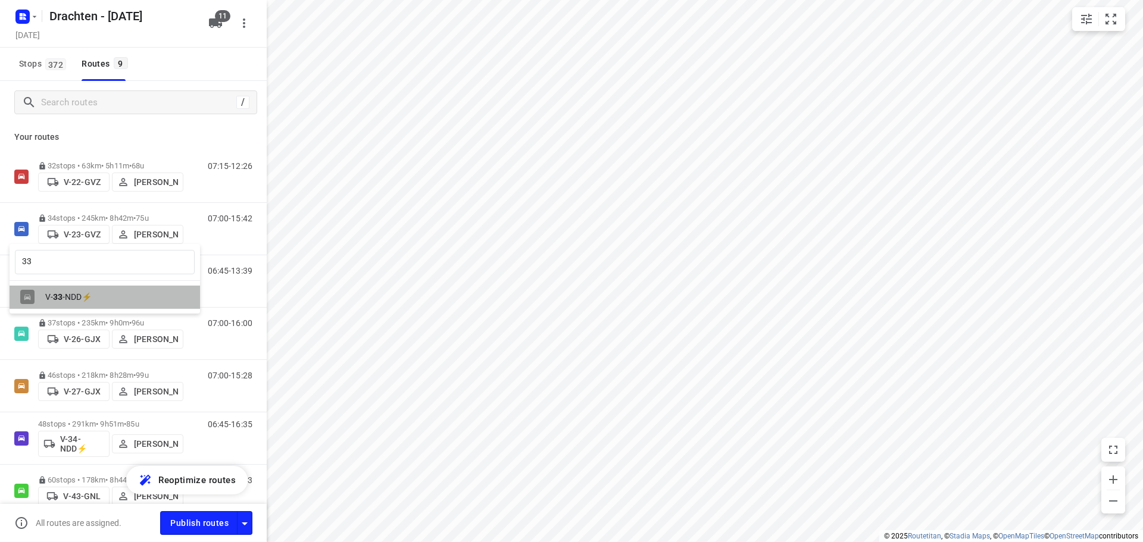
click at [65, 295] on div "V- 33 -NDD⚡" at bounding box center [107, 297] width 125 height 10
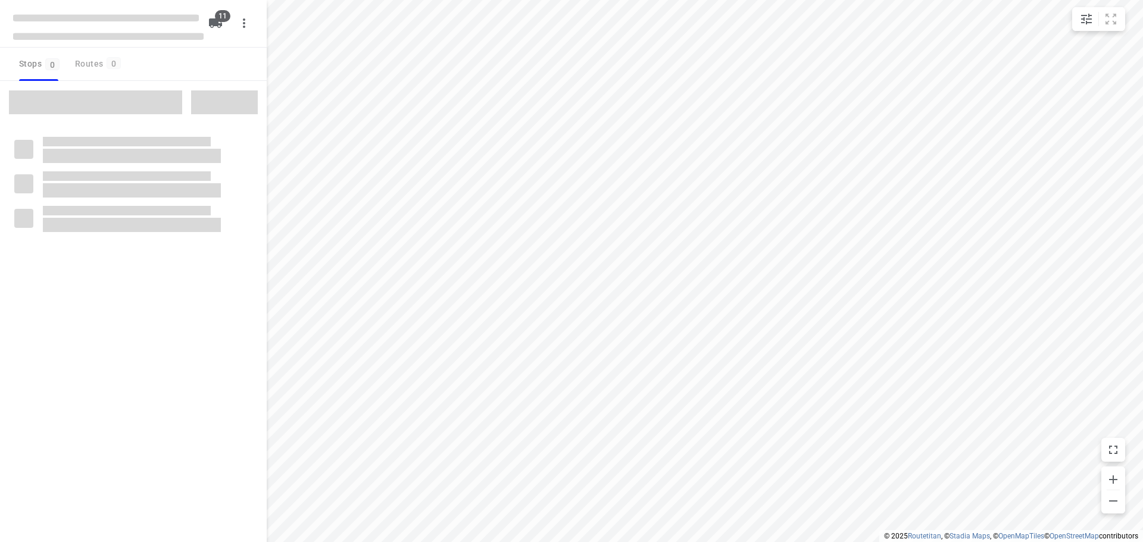
checkbox input "true"
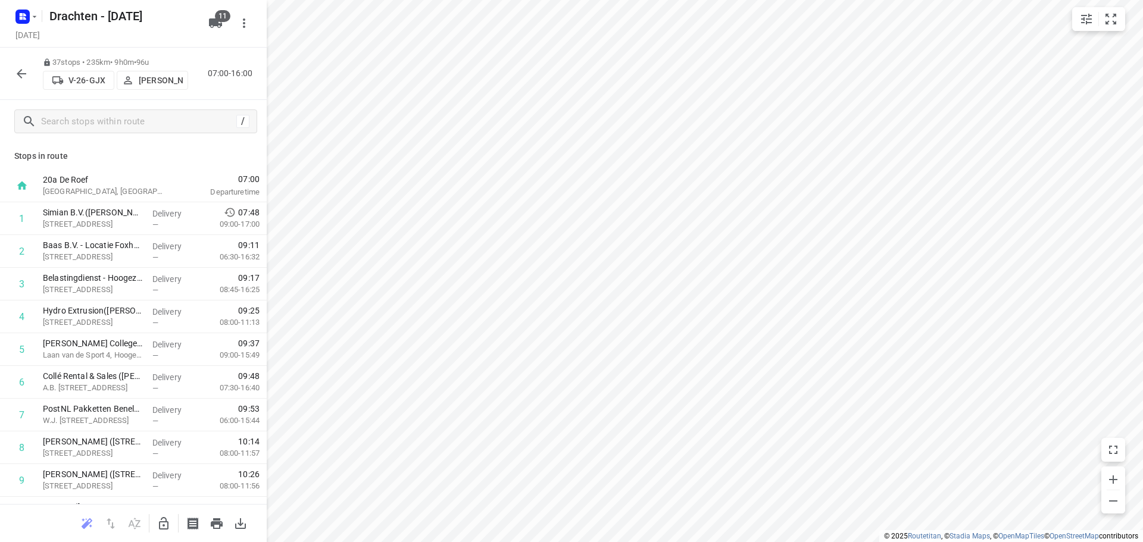
click at [14, 77] on icon "button" at bounding box center [21, 74] width 14 height 14
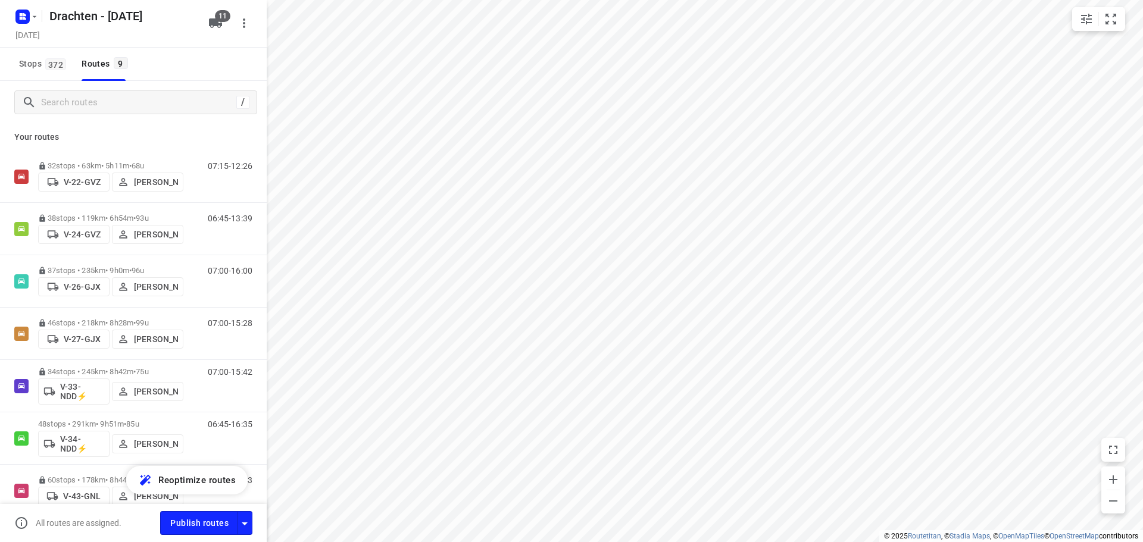
click at [224, 27] on button "11" at bounding box center [216, 23] width 24 height 24
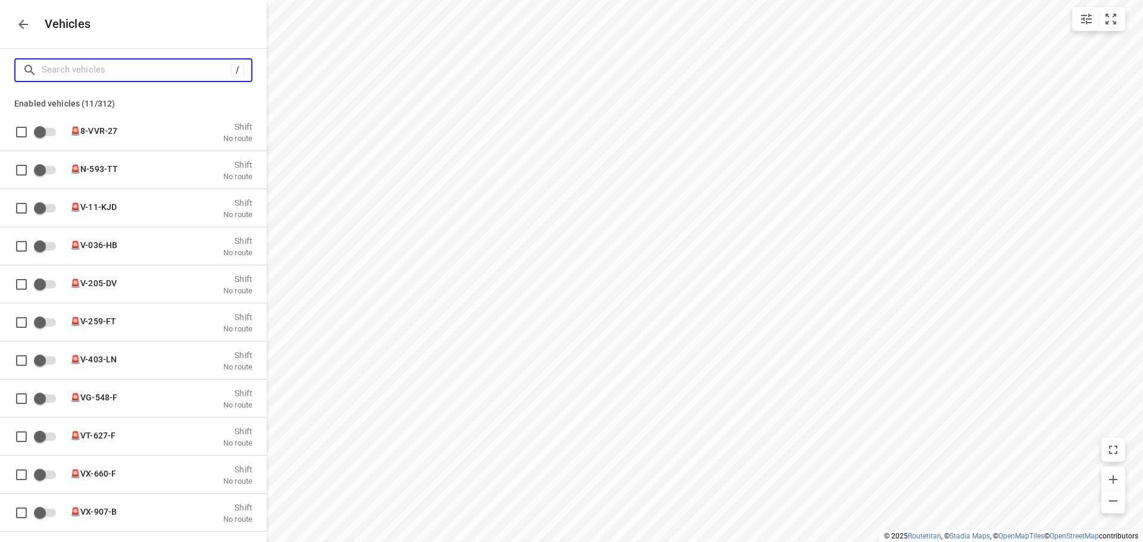
click at [115, 65] on input "Search vehicles" at bounding box center [136, 70] width 189 height 18
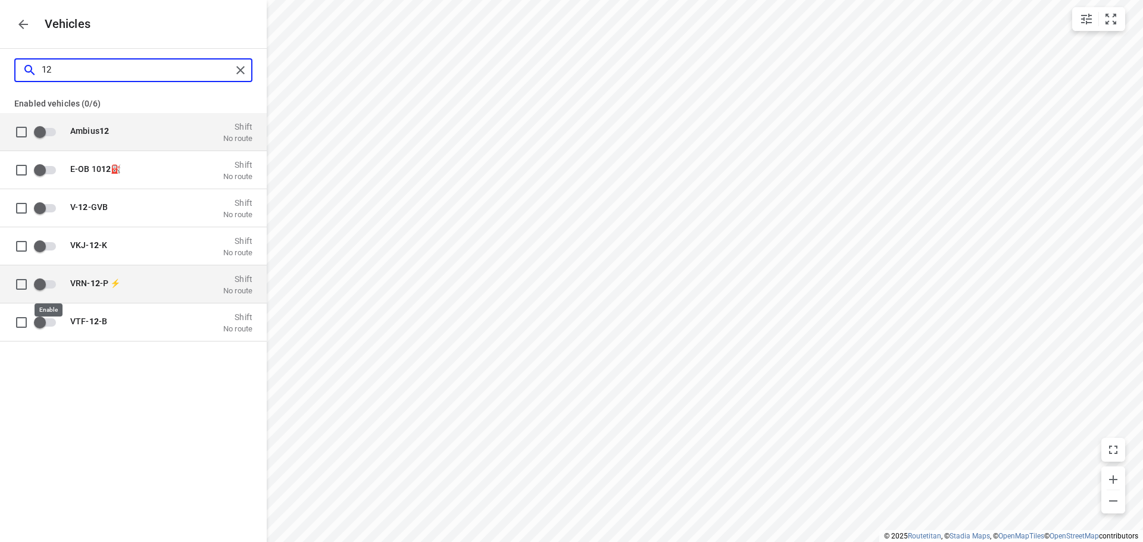
type input "12"
click at [42, 283] on input "grid" at bounding box center [40, 284] width 68 height 23
checkbox input "true"
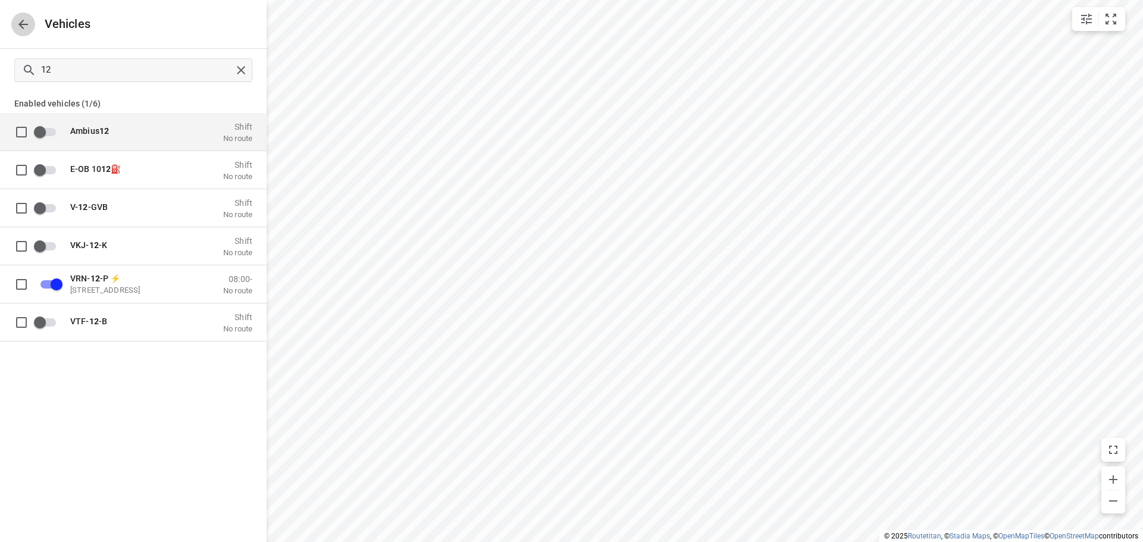
click at [27, 20] on icon "button" at bounding box center [23, 24] width 14 height 14
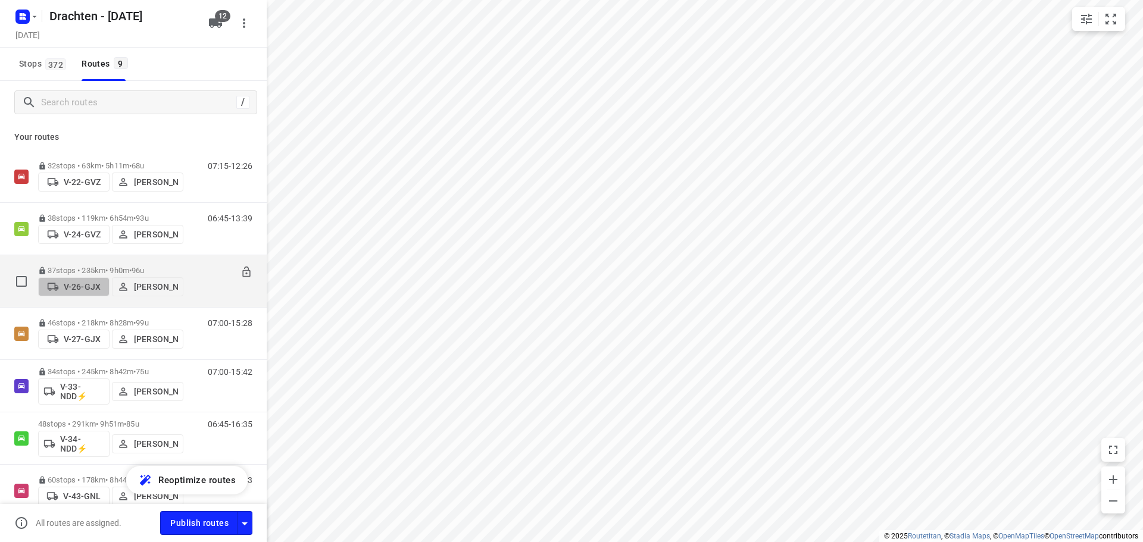
click at [83, 285] on p "V-26-GJX" at bounding box center [82, 287] width 37 height 10
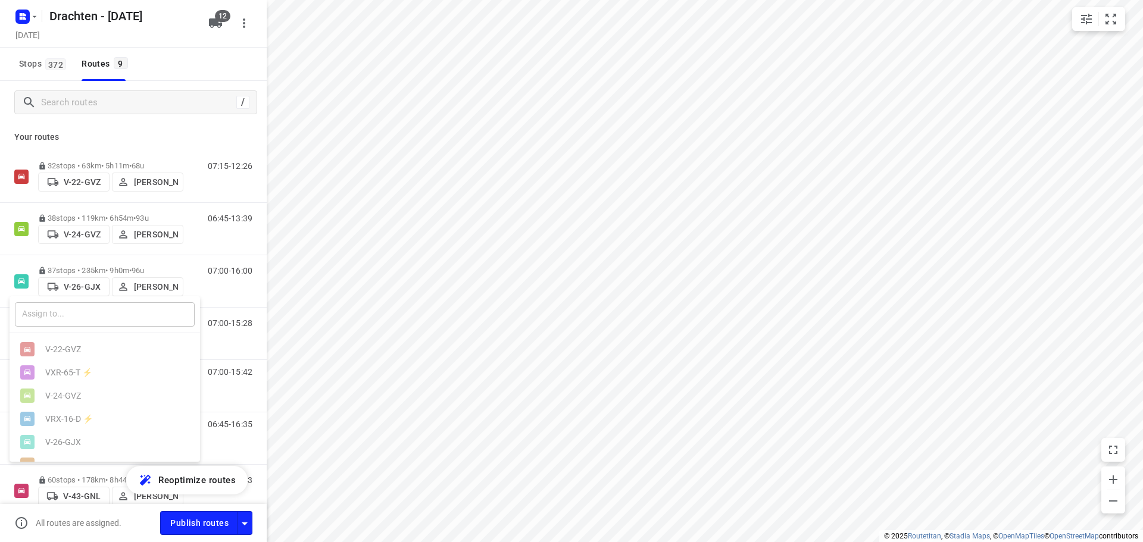
click at [82, 311] on input "text" at bounding box center [105, 314] width 180 height 24
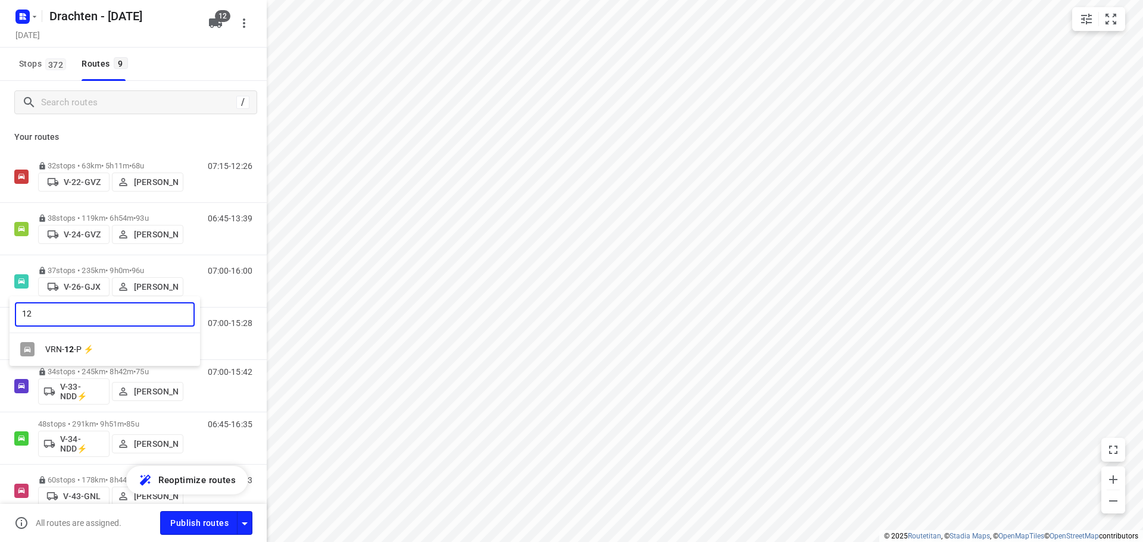
type input "1"
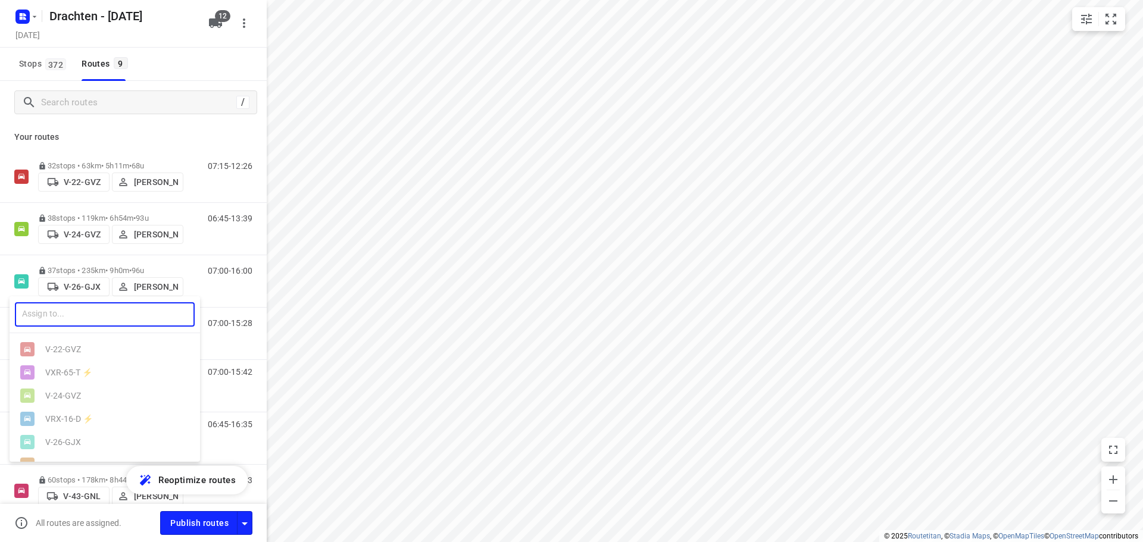
click at [211, 23] on div at bounding box center [571, 271] width 1143 height 542
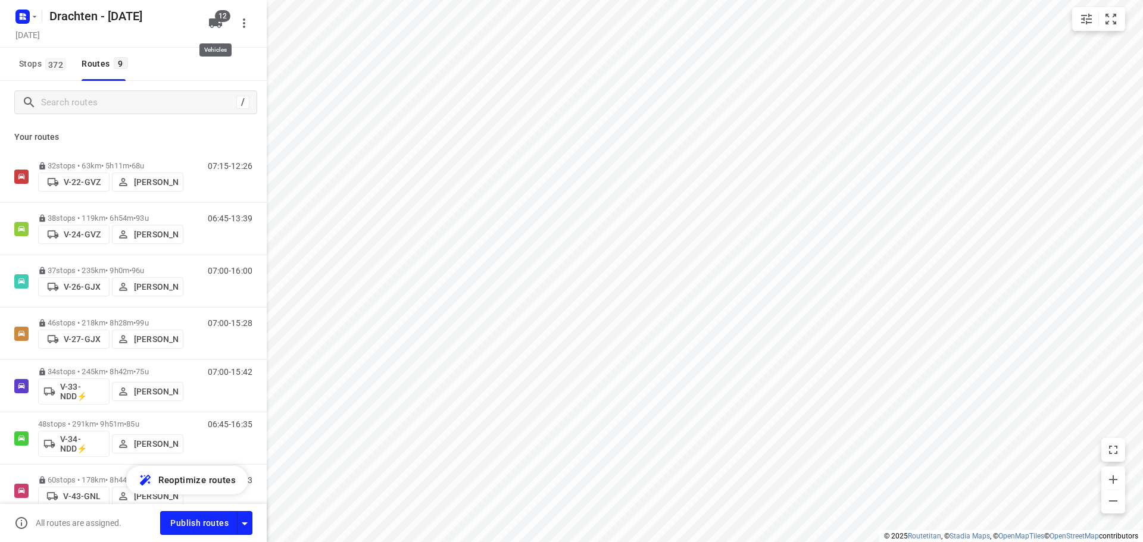
click at [218, 26] on icon "button" at bounding box center [215, 23] width 13 height 10
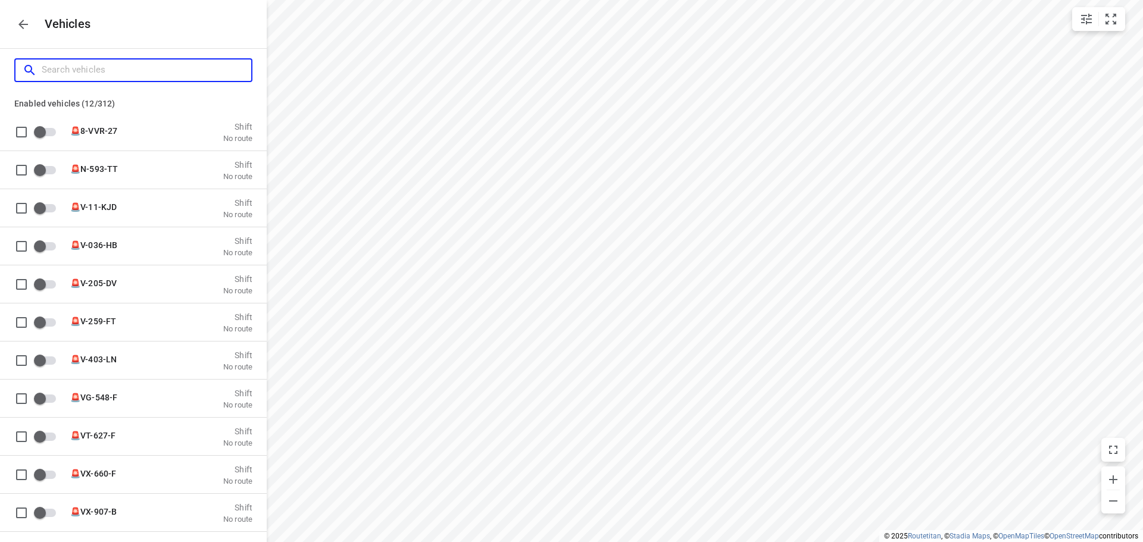
click at [127, 71] on input "Search vehicles" at bounding box center [147, 70] width 210 height 18
type input "7"
checkbox input "true"
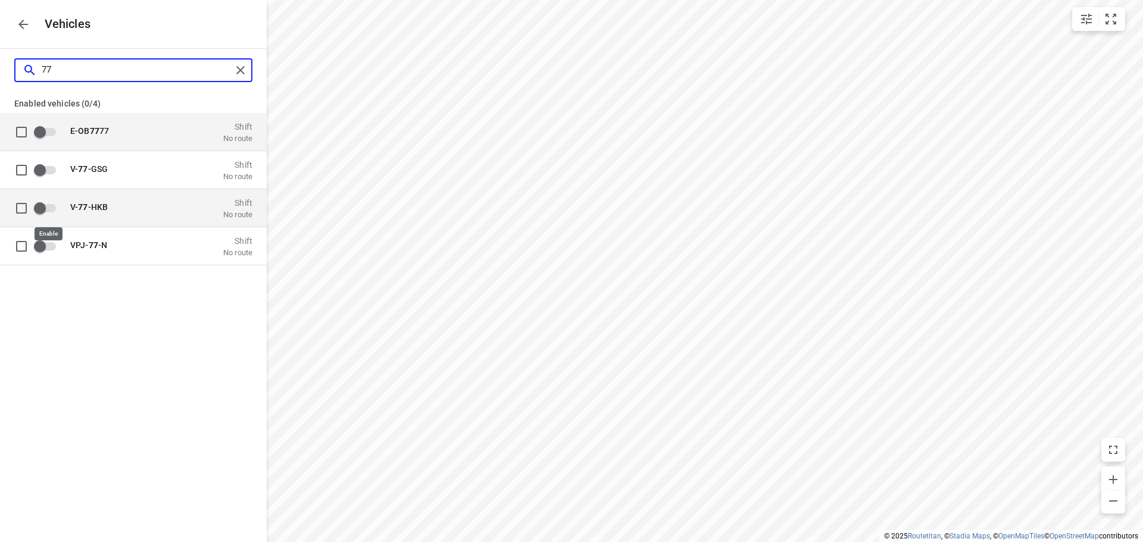
type input "77"
click at [48, 211] on input "grid" at bounding box center [40, 207] width 68 height 23
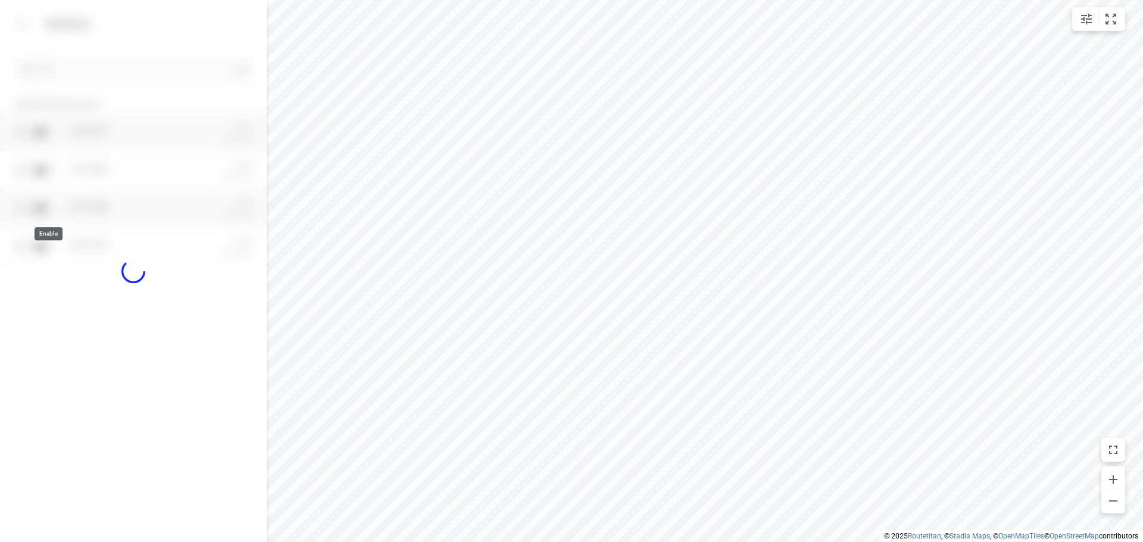
checkbox input "true"
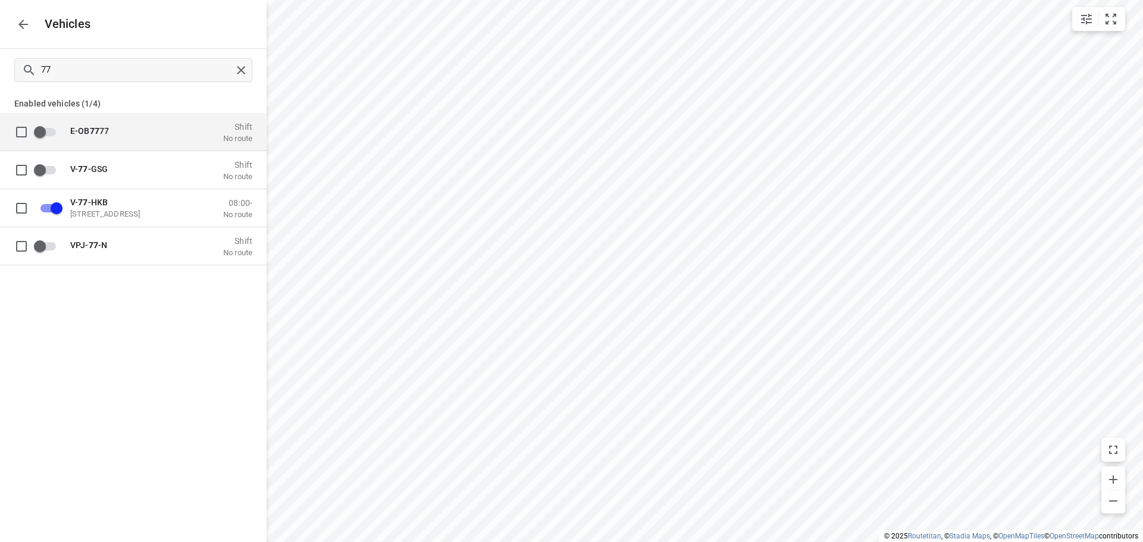
click at [23, 25] on icon "button" at bounding box center [23, 24] width 14 height 14
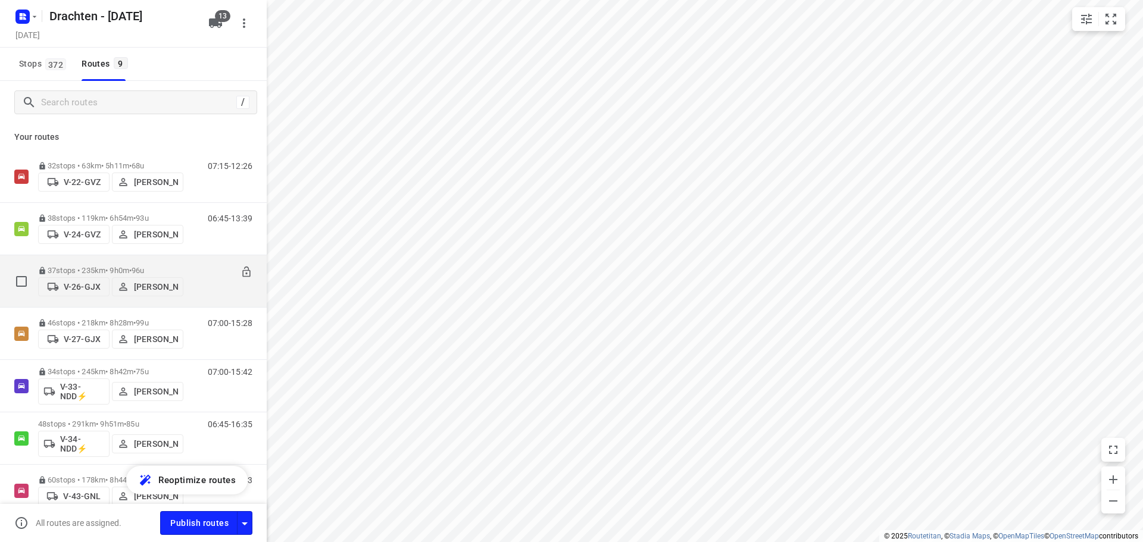
click at [71, 284] on p "V-26-GJX" at bounding box center [82, 287] width 37 height 10
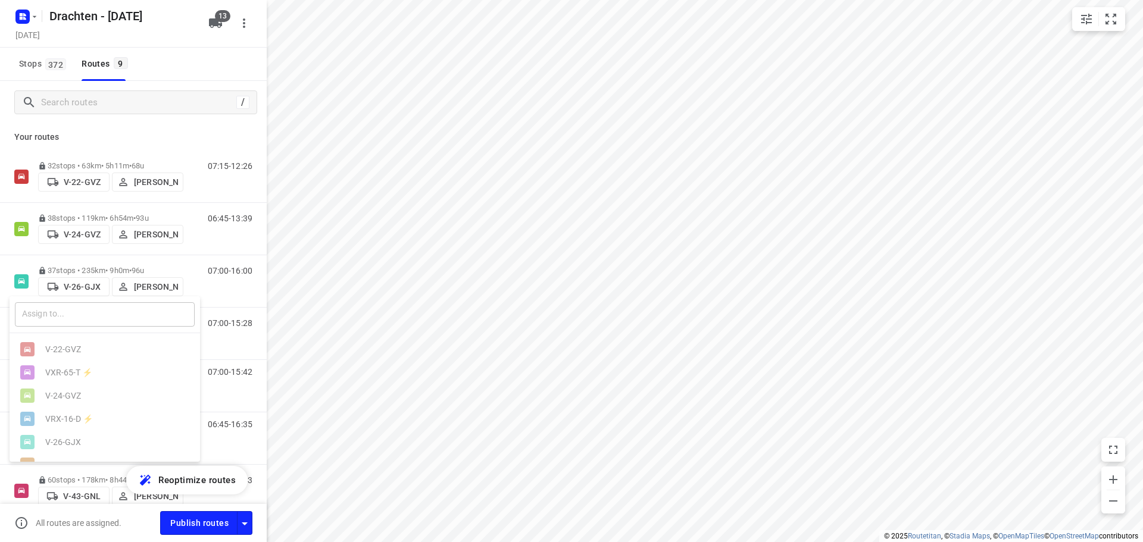
click at [67, 307] on input "text" at bounding box center [105, 314] width 180 height 24
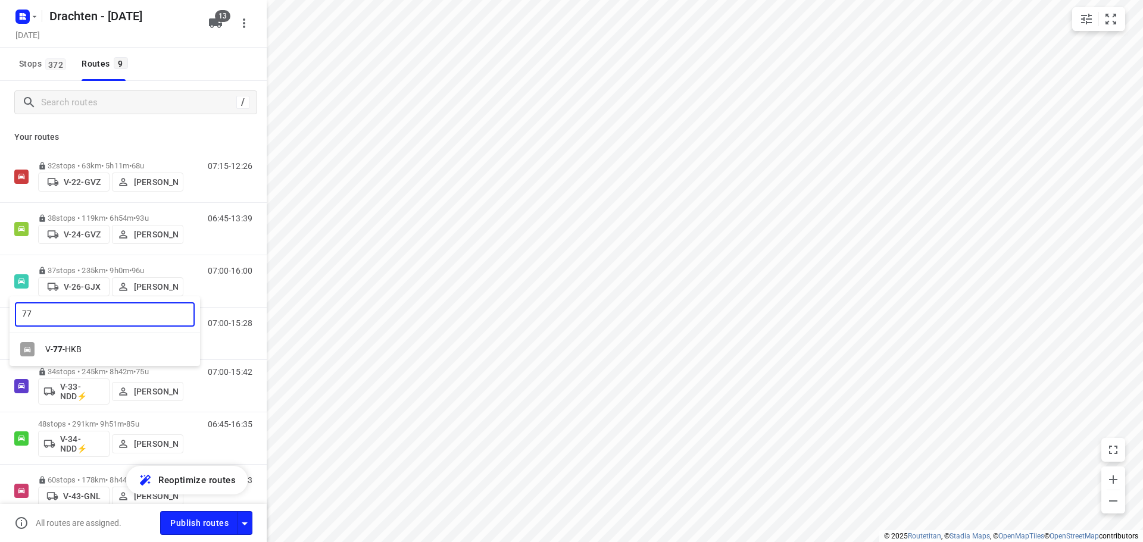
type input "77"
click at [73, 346] on div "V- 77 -HKB" at bounding box center [107, 350] width 125 height 10
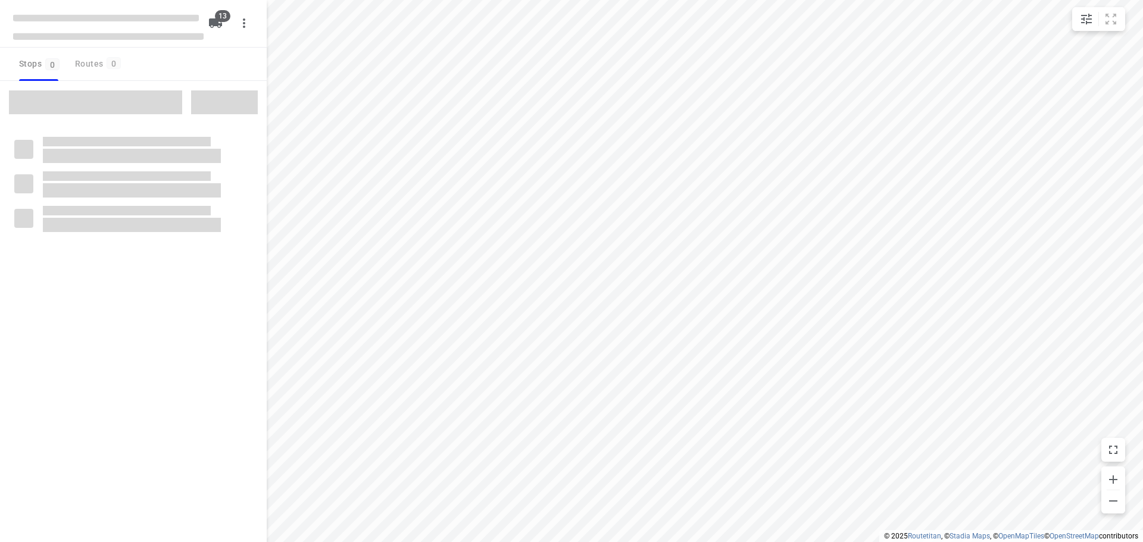
checkbox input "true"
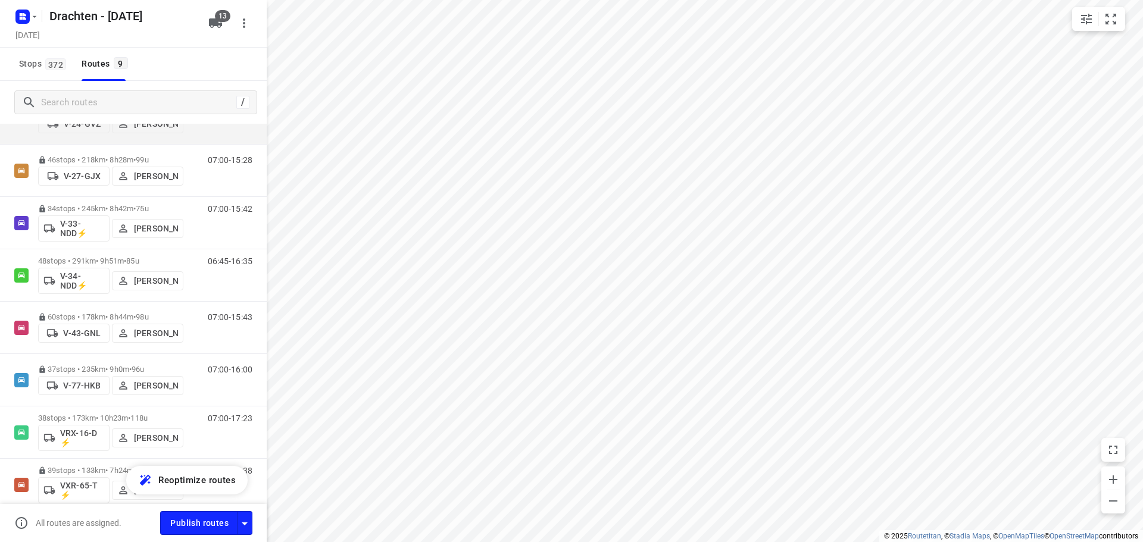
scroll to position [165, 0]
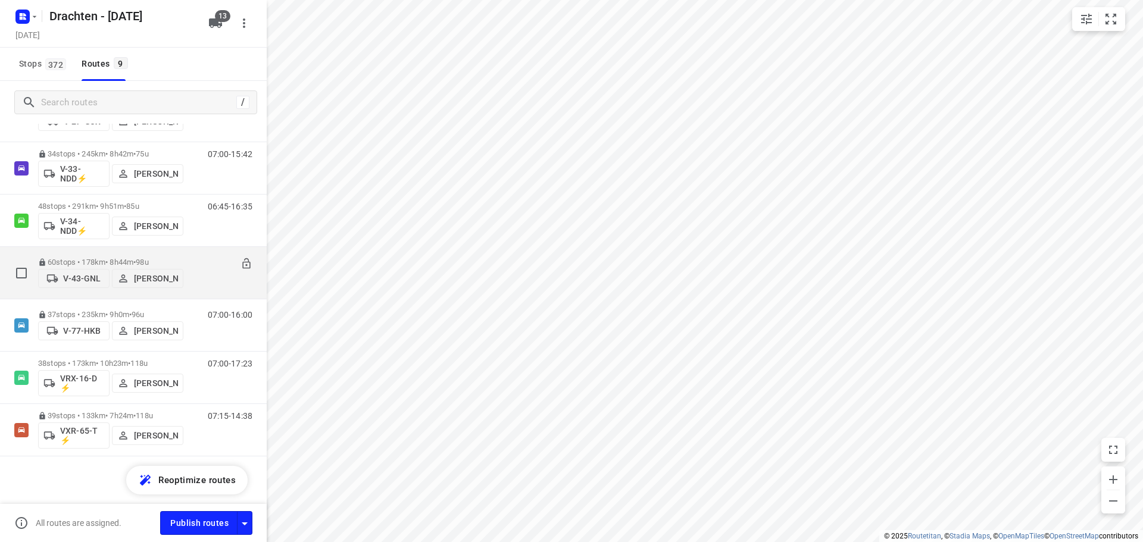
click at [80, 276] on p "V-43-GNL" at bounding box center [81, 279] width 37 height 10
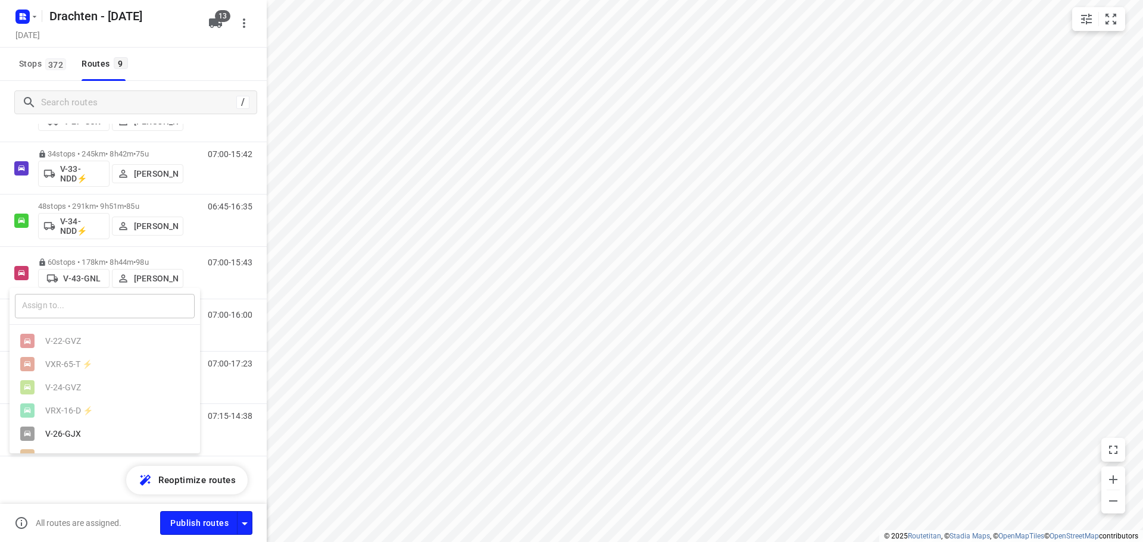
click at [73, 309] on input "text" at bounding box center [105, 306] width 180 height 24
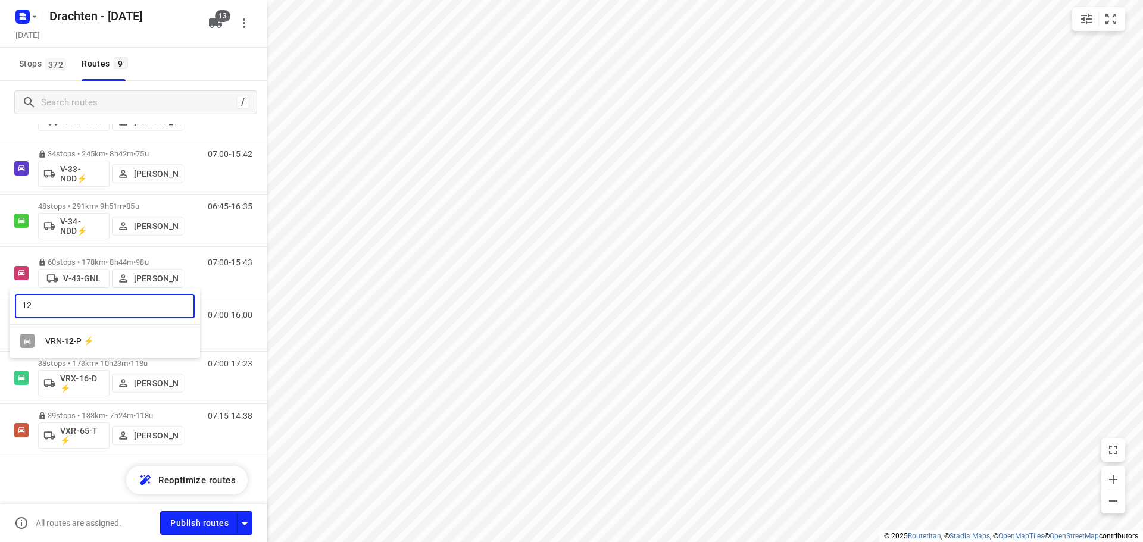
type input "12"
click at [76, 336] on div "VRN- 12 -P ⚡" at bounding box center [107, 341] width 125 height 10
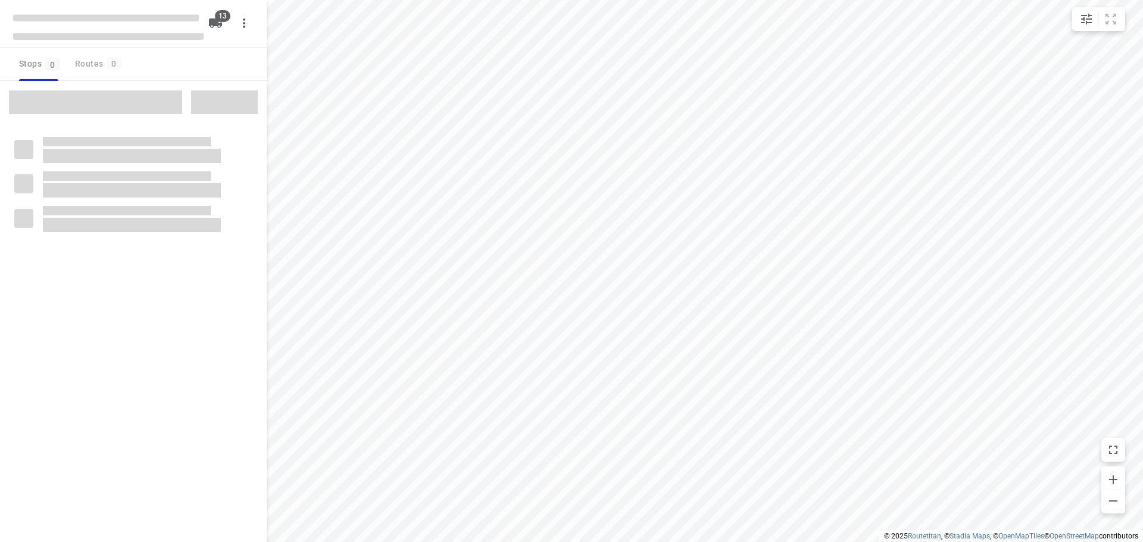
checkbox input "true"
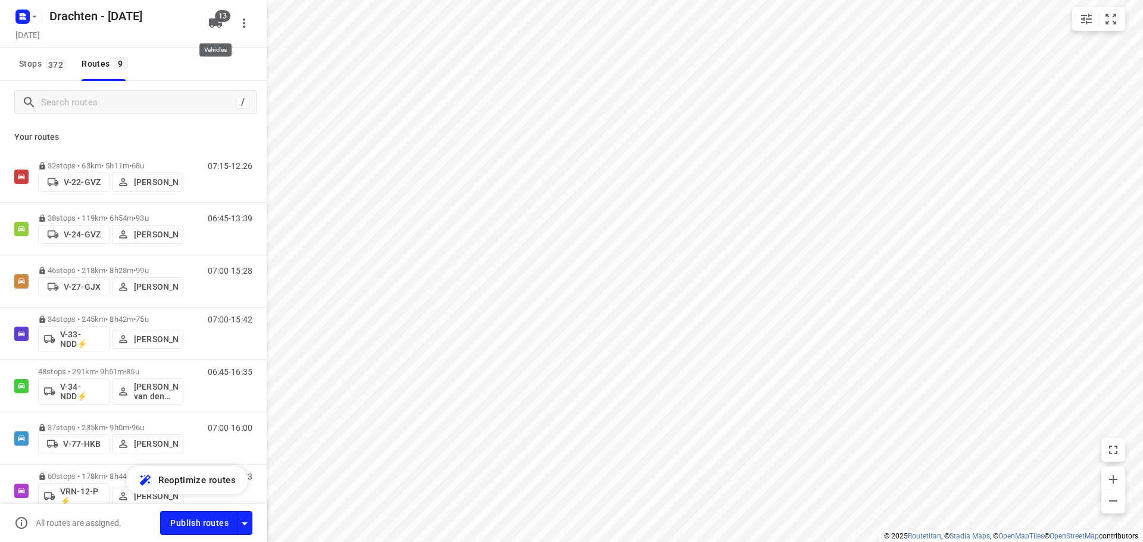
click at [215, 29] on icon "button" at bounding box center [215, 23] width 14 height 14
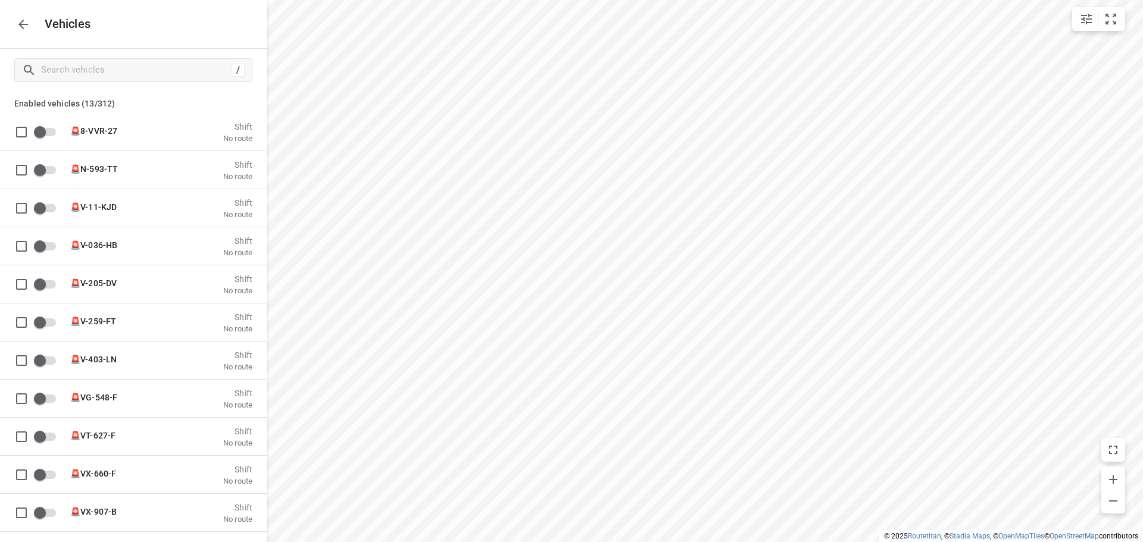
click at [170, 86] on div "/" at bounding box center [133, 70] width 267 height 43
click at [176, 67] on input "Search vehicles" at bounding box center [135, 70] width 186 height 18
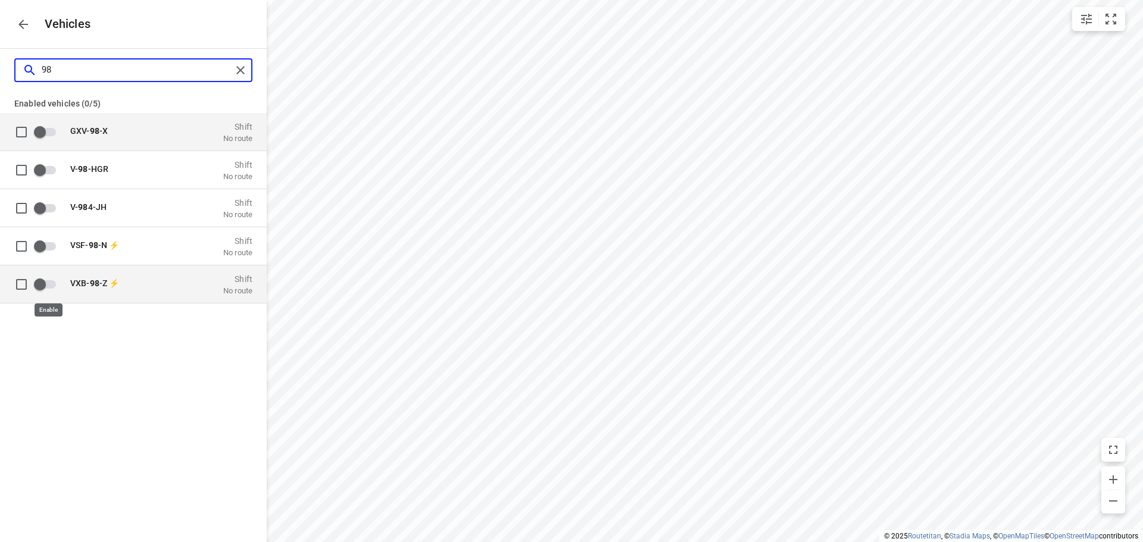
type input "98"
click at [46, 279] on input "grid" at bounding box center [40, 284] width 68 height 23
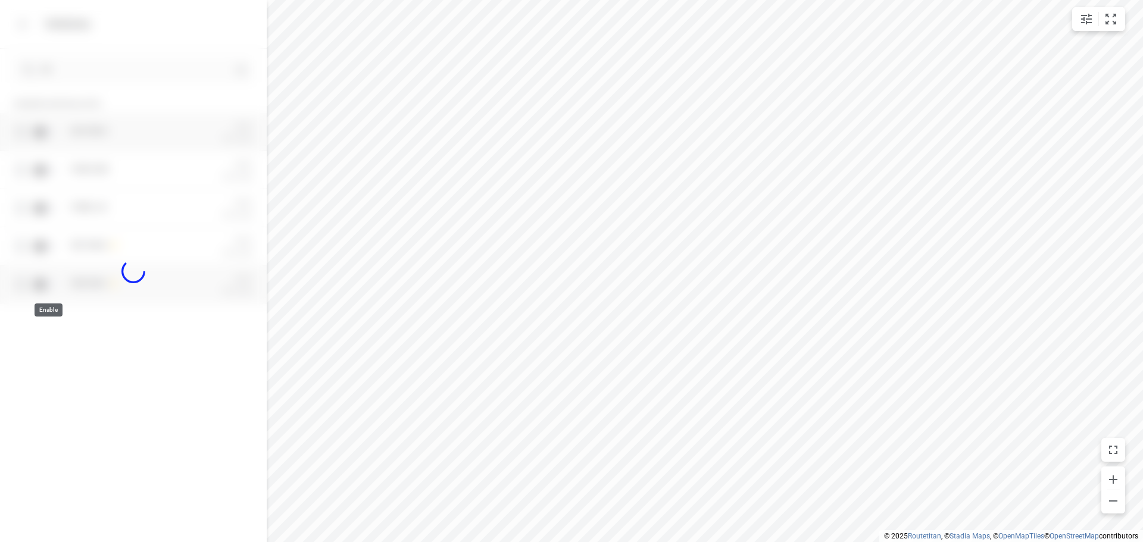
checkbox input "true"
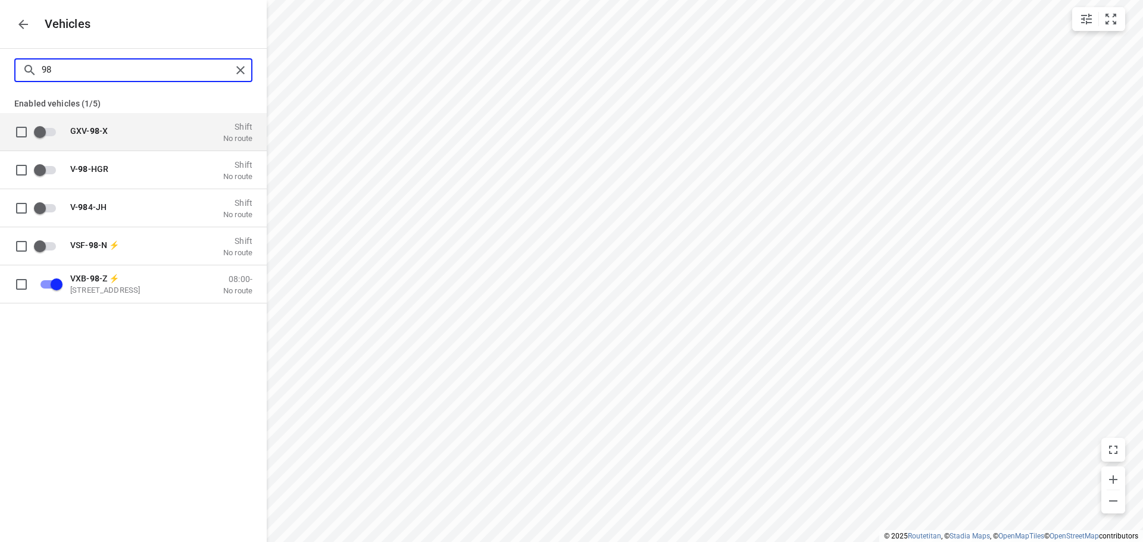
click at [58, 67] on input "98" at bounding box center [137, 70] width 190 height 18
type input "1"
checkbox input "false"
type input "16"
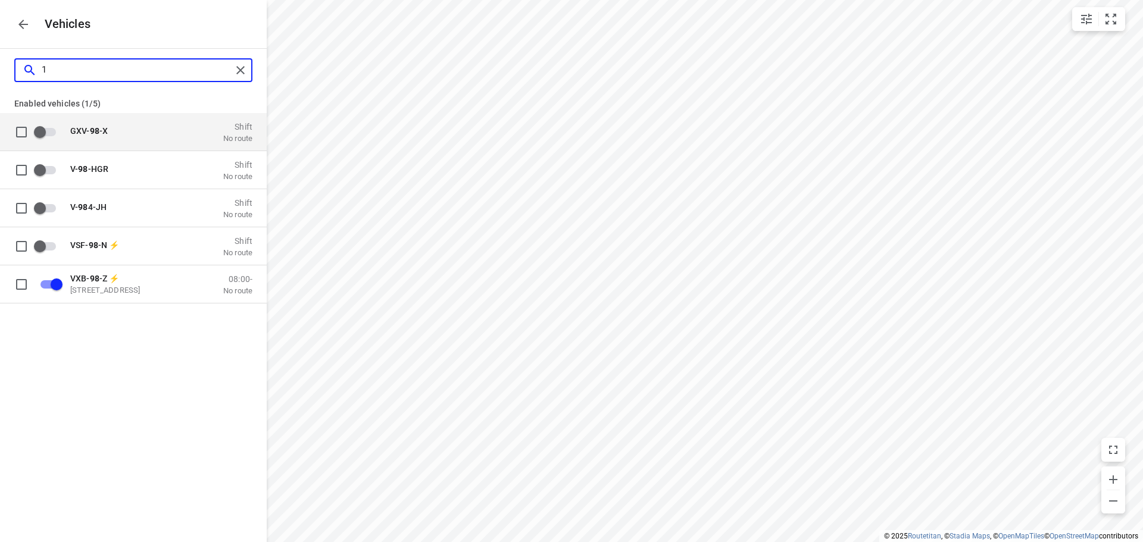
checkbox input "true"
type input "1"
checkbox input "false"
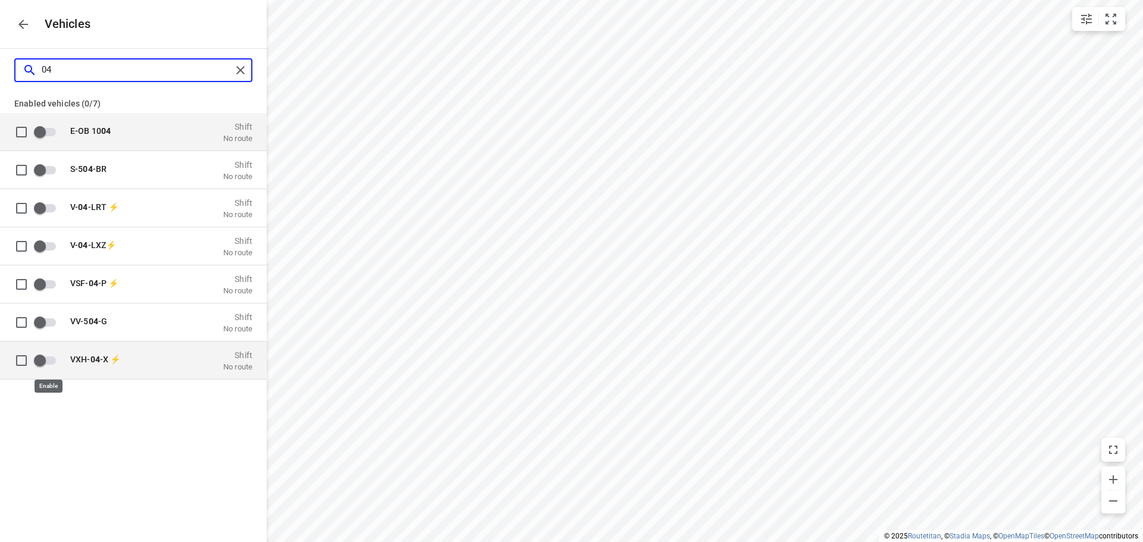
type input "04"
click at [46, 367] on input "grid" at bounding box center [40, 360] width 68 height 23
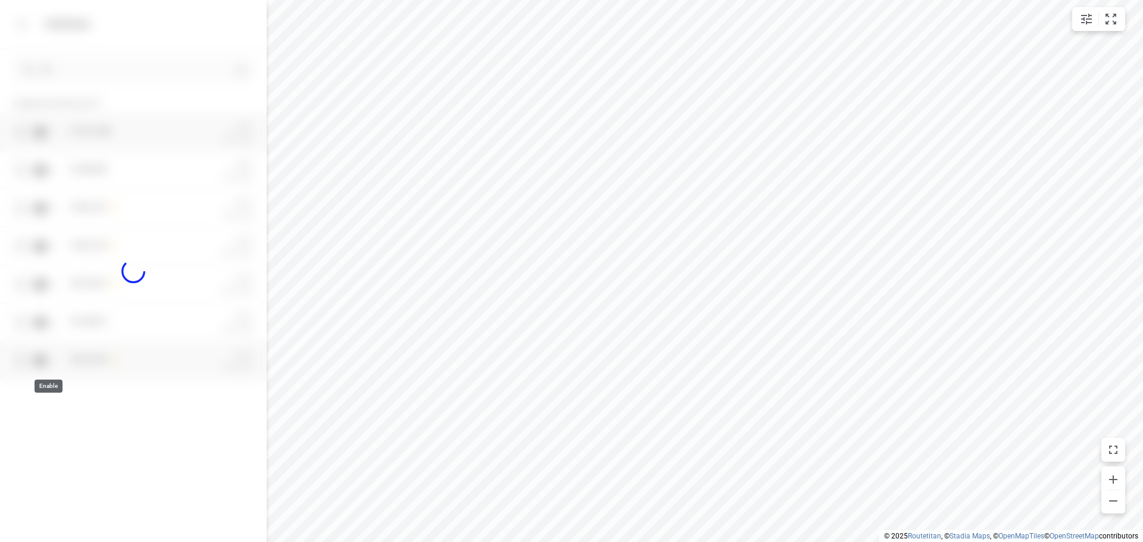
checkbox input "true"
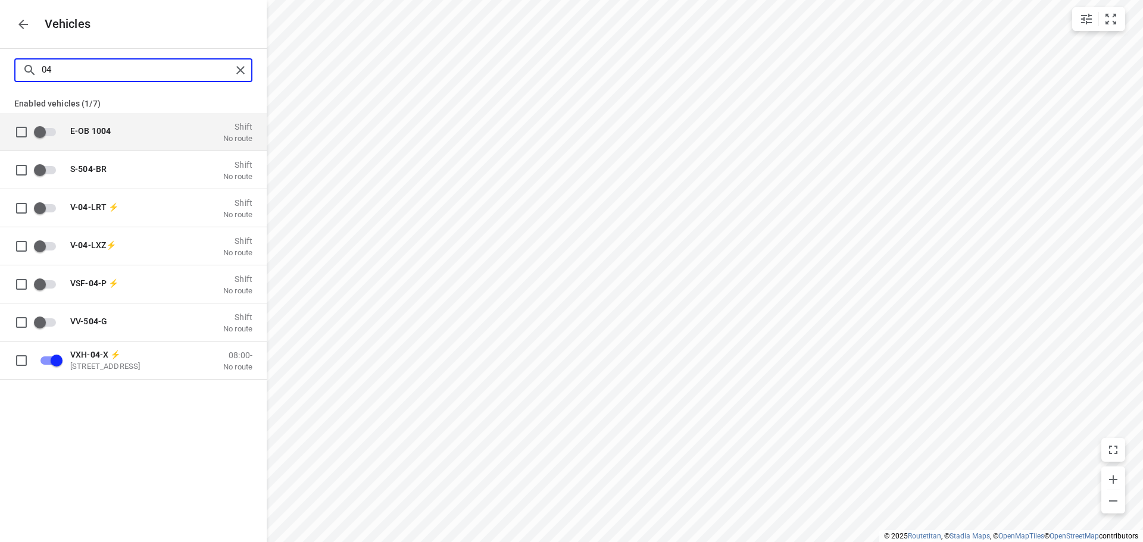
click at [79, 68] on input "04" at bounding box center [137, 70] width 190 height 18
type input "0"
checkbox input "false"
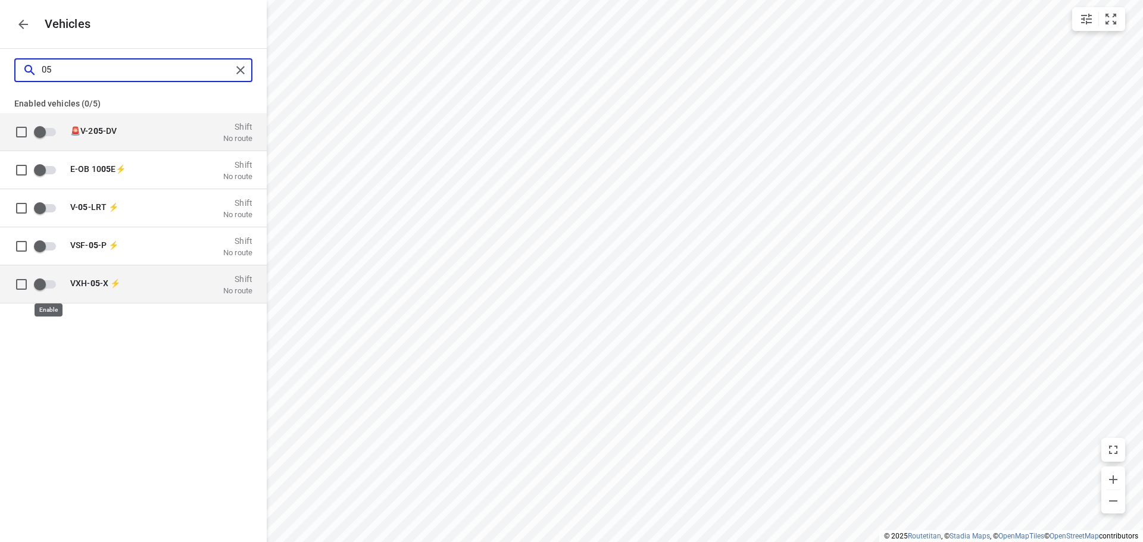
type input "05"
click at [46, 284] on input "grid" at bounding box center [40, 284] width 68 height 23
checkbox input "true"
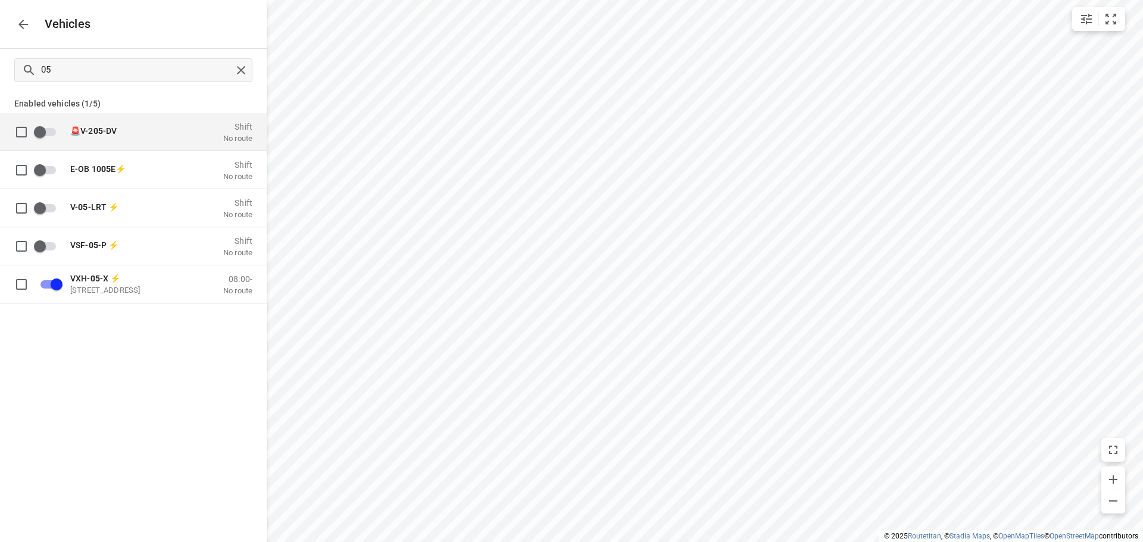
click at [24, 24] on icon "button" at bounding box center [23, 25] width 10 height 10
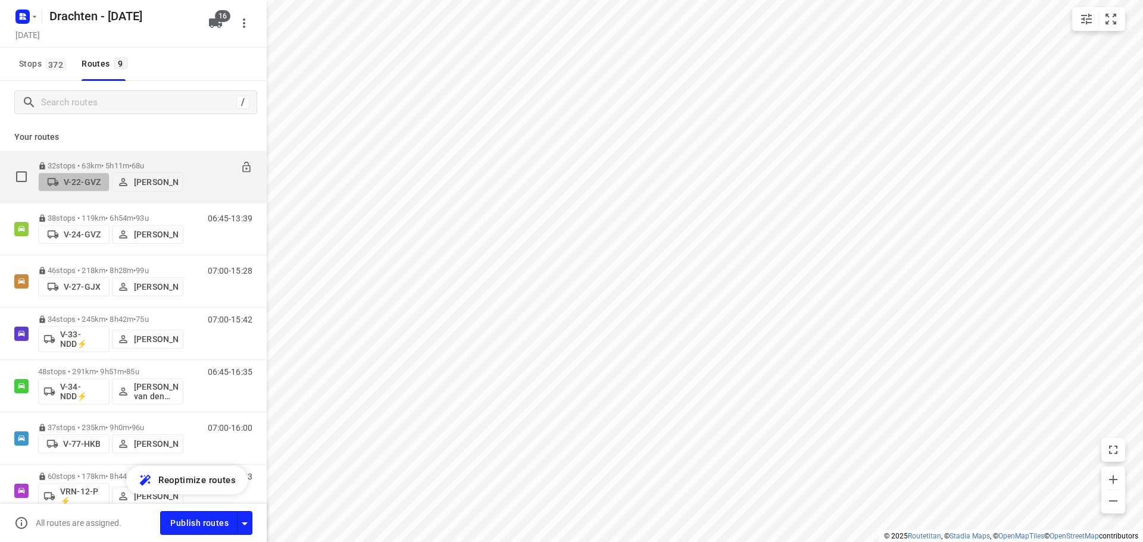
click at [78, 177] on p "V-22-GVZ" at bounding box center [82, 182] width 37 height 10
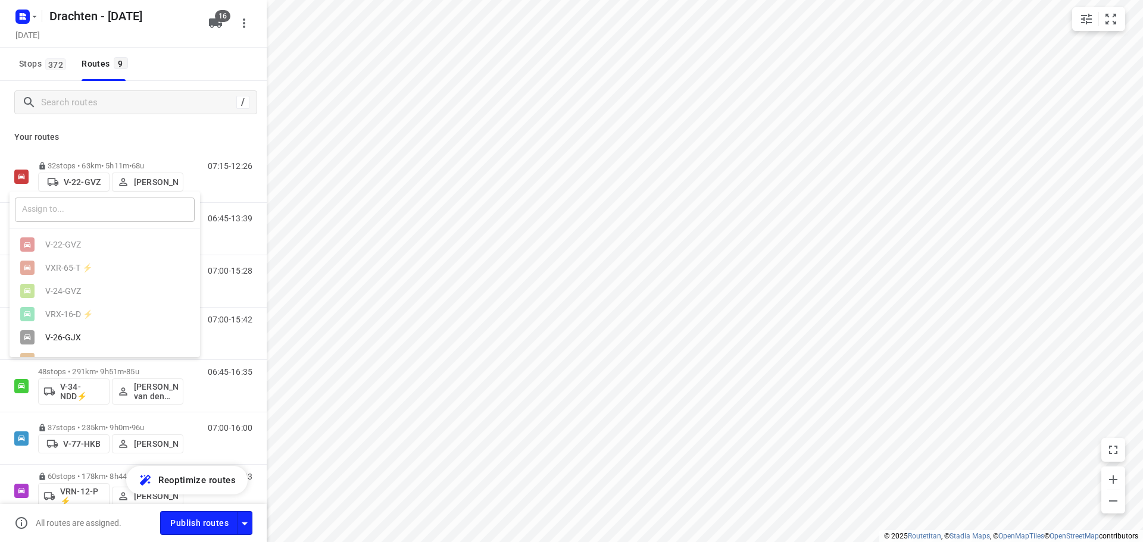
click at [82, 211] on input "text" at bounding box center [105, 210] width 180 height 24
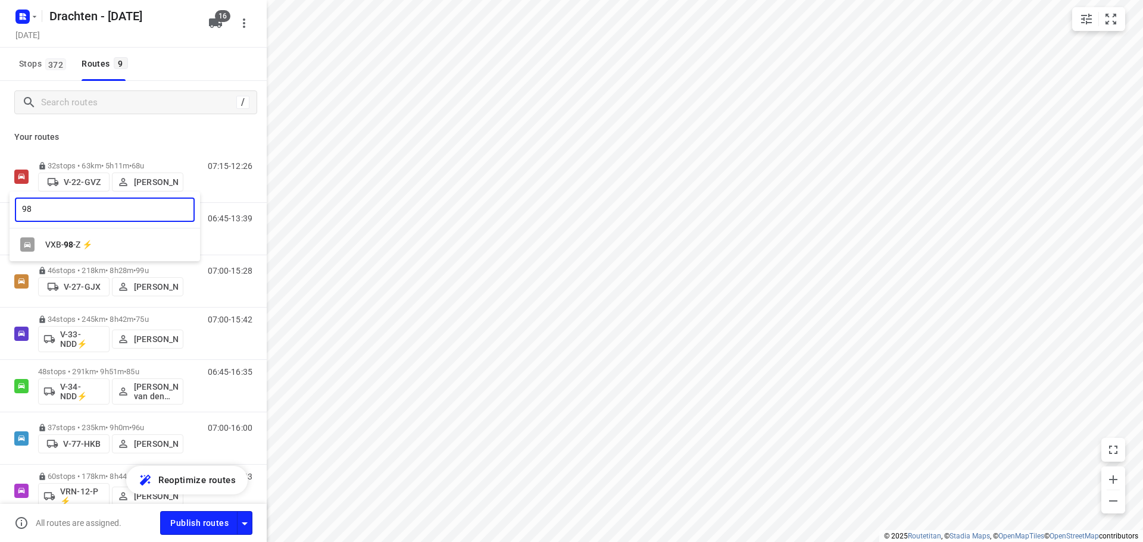
type input "98"
click at [73, 246] on div "VXB- 98 -Z ⚡" at bounding box center [107, 245] width 125 height 10
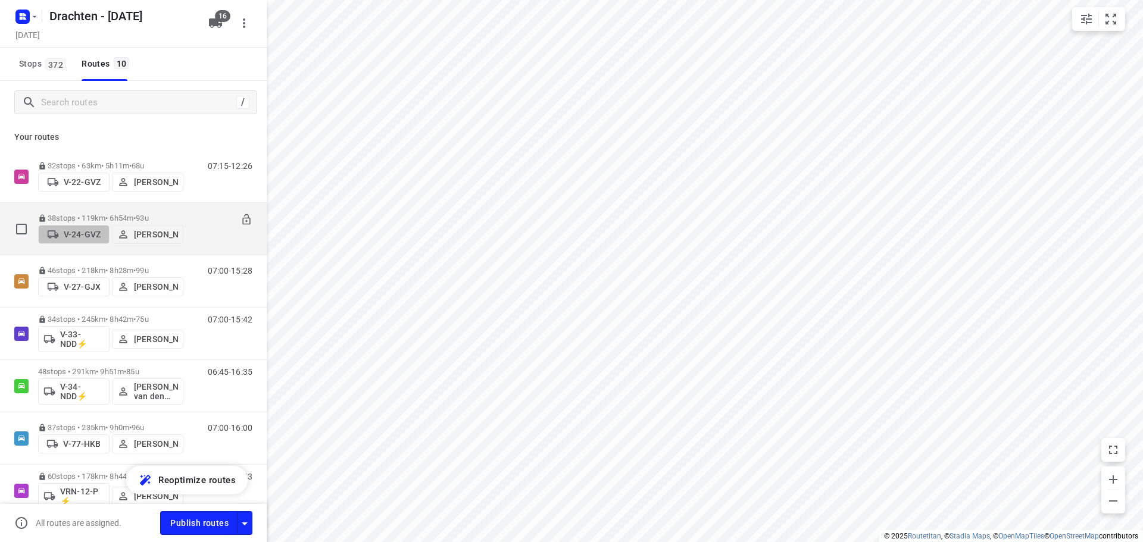
click at [79, 233] on p "V-24-GVZ" at bounding box center [82, 235] width 37 height 10
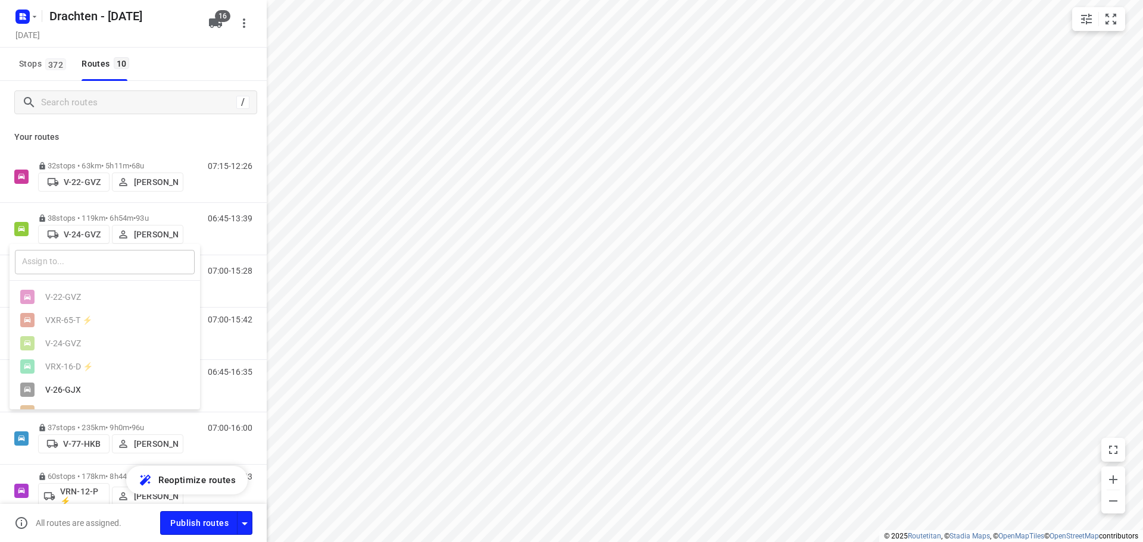
click at [70, 263] on input "text" at bounding box center [105, 262] width 180 height 24
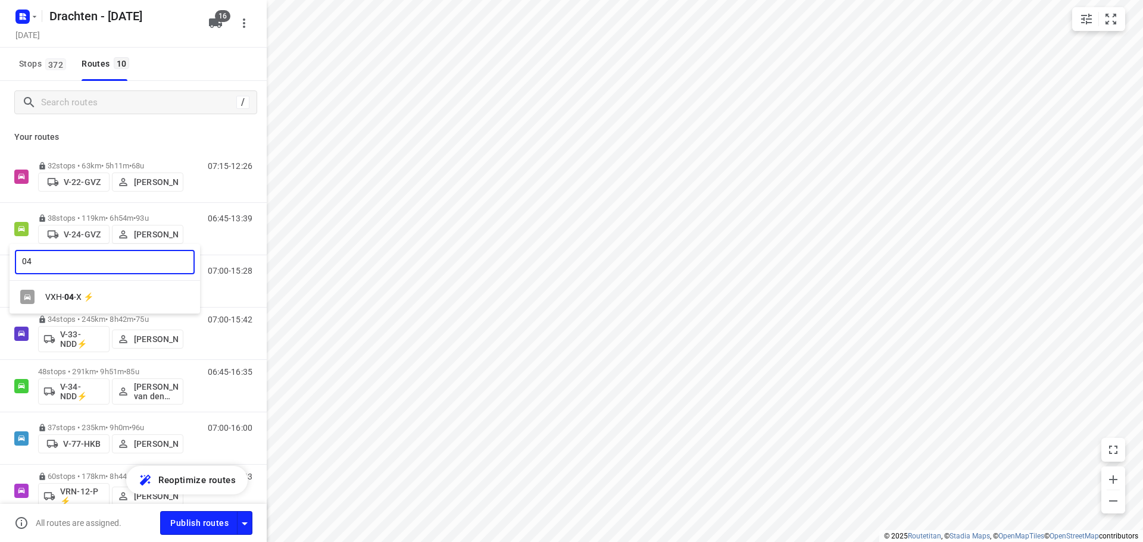
type input "04"
click at [75, 292] on div "VXH- 04 -X ⚡" at bounding box center [105, 297] width 190 height 23
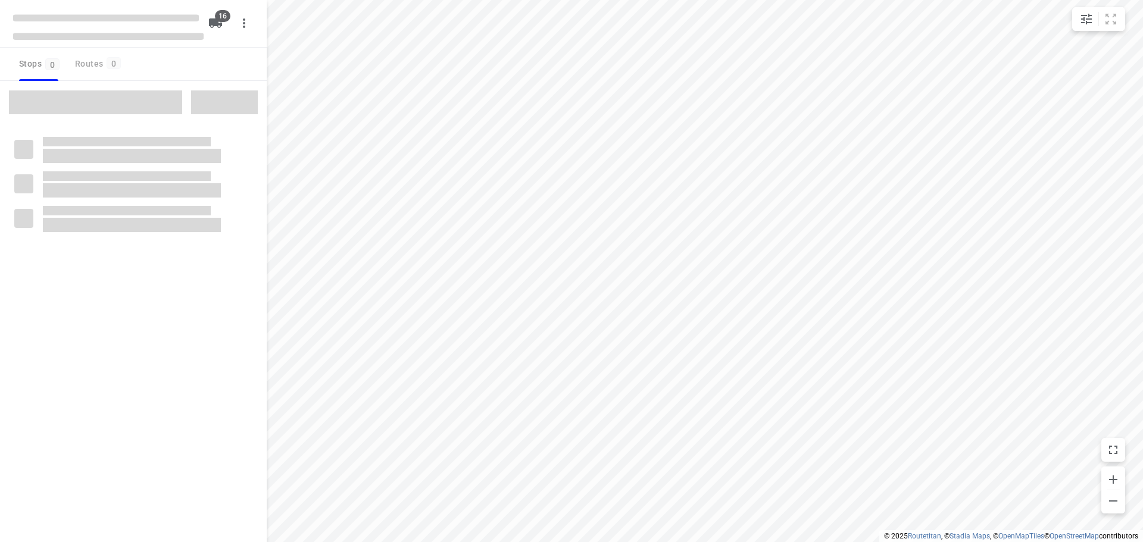
checkbox input "true"
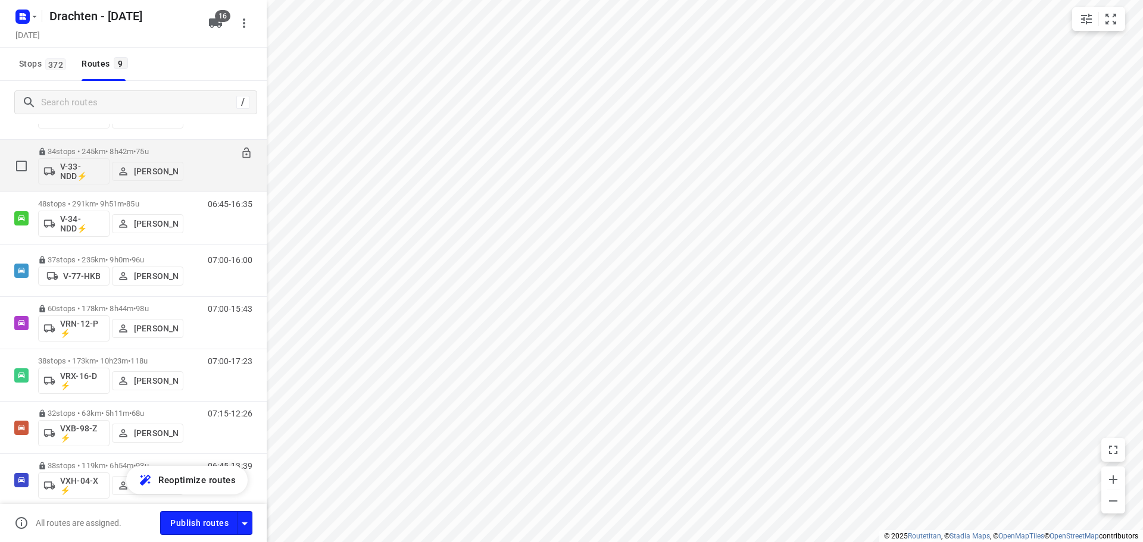
scroll to position [165, 0]
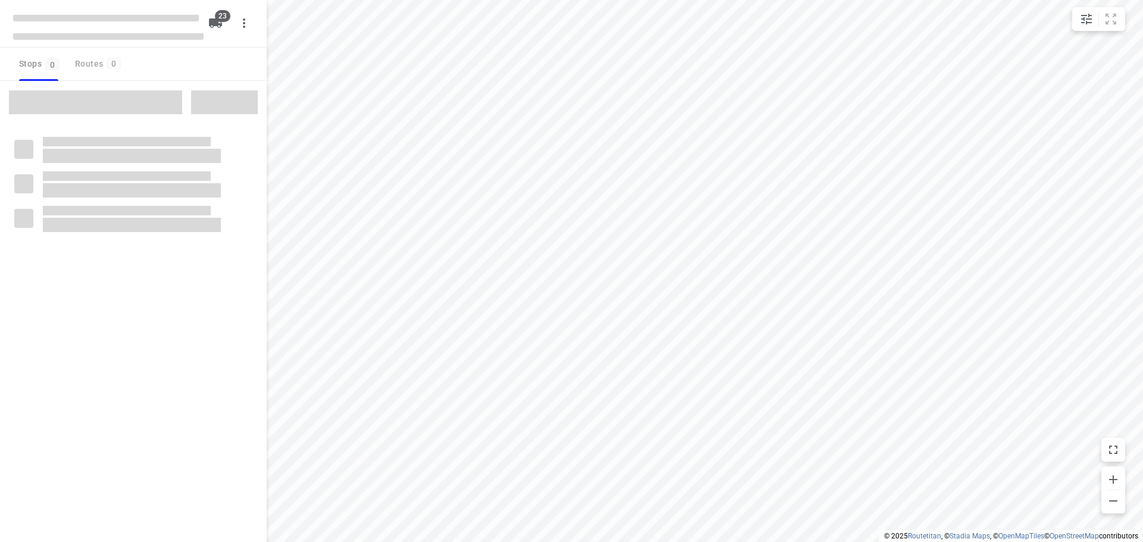
checkbox input "true"
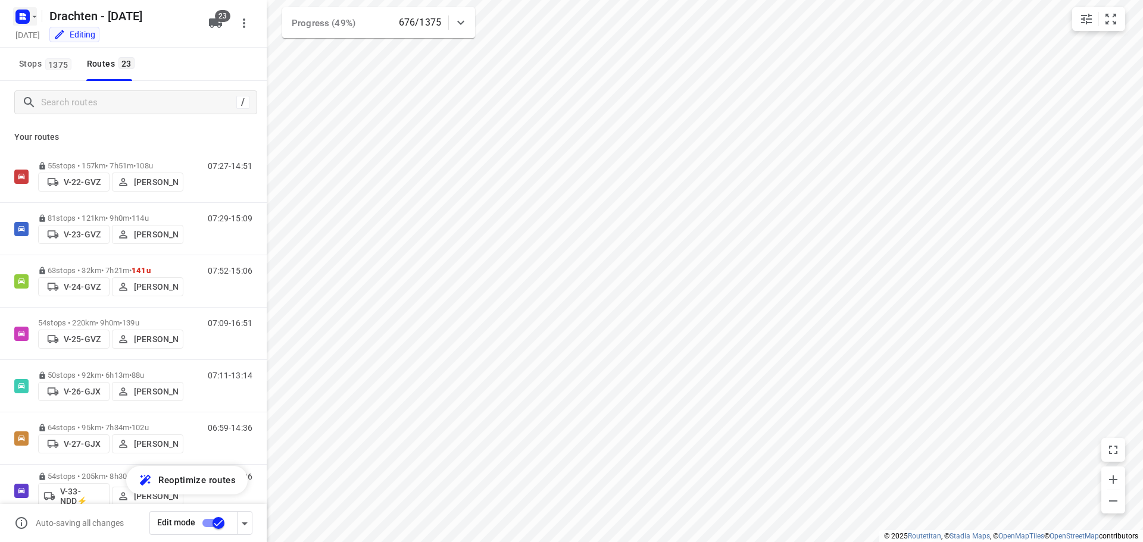
click at [19, 21] on rect "button" at bounding box center [22, 17] width 14 height 14
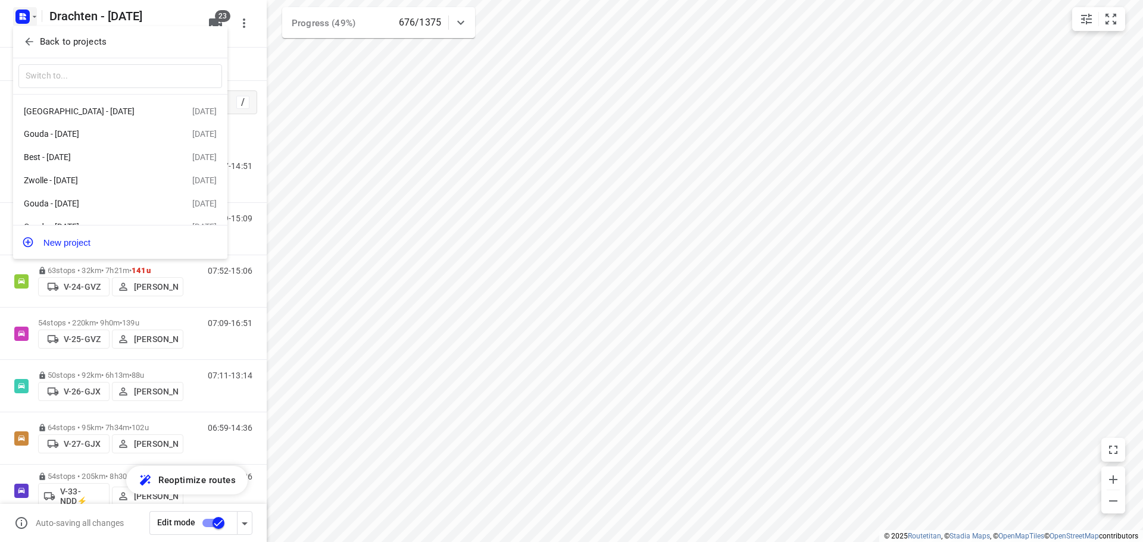
click at [71, 39] on p "Back to projects" at bounding box center [73, 42] width 67 height 14
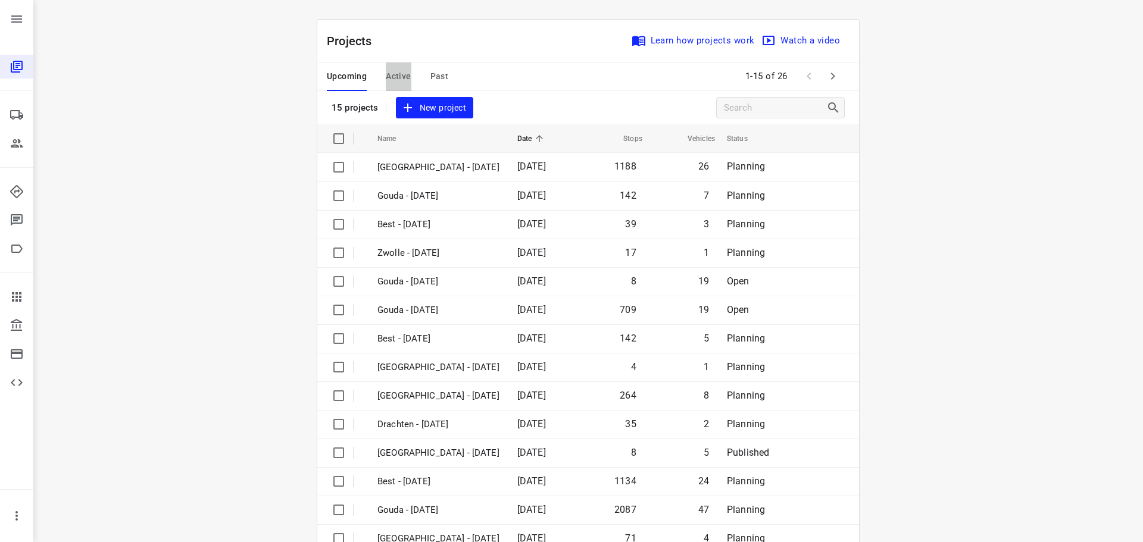
click at [396, 77] on span "Active" at bounding box center [398, 76] width 25 height 15
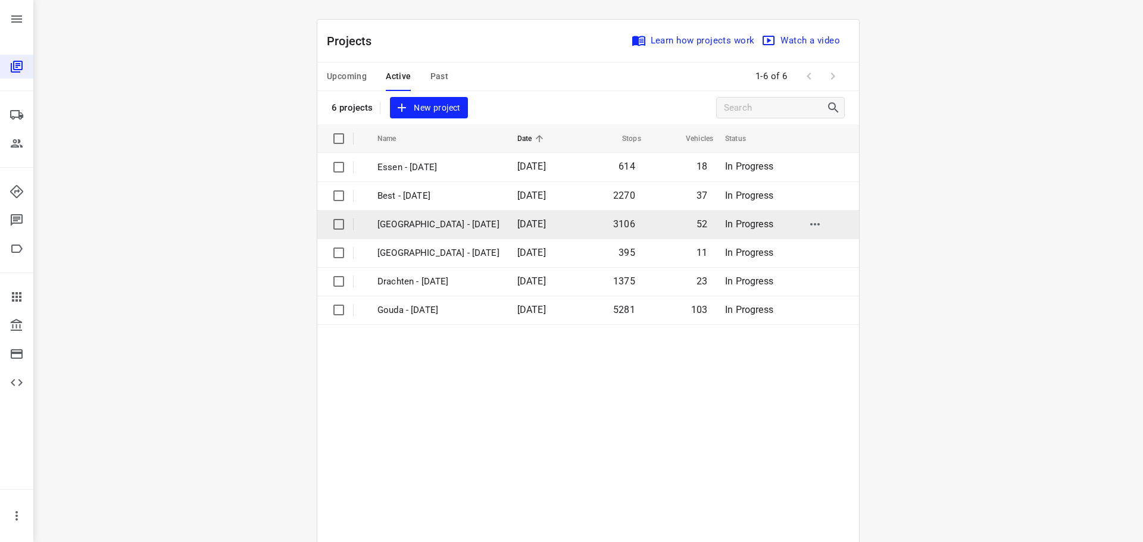
click at [423, 219] on p "[GEOGRAPHIC_DATA] - [DATE]" at bounding box center [438, 225] width 122 height 14
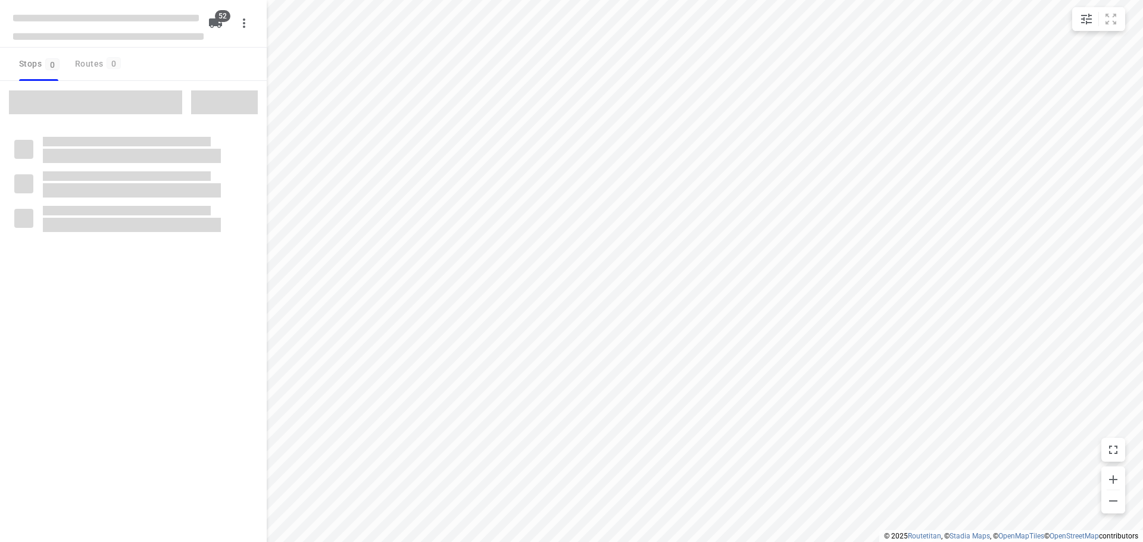
checkbox input "true"
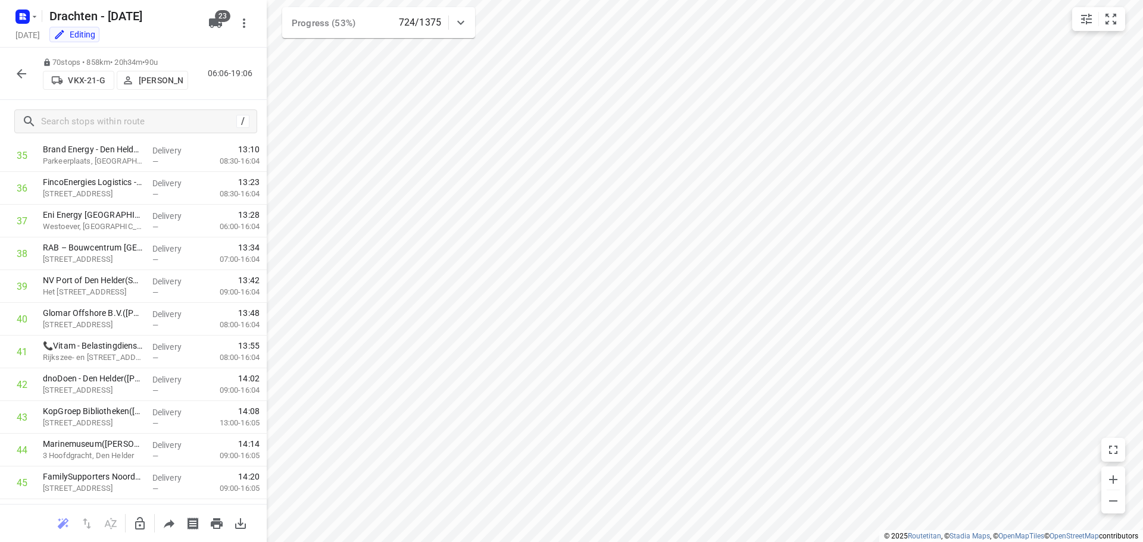
scroll to position [951, 0]
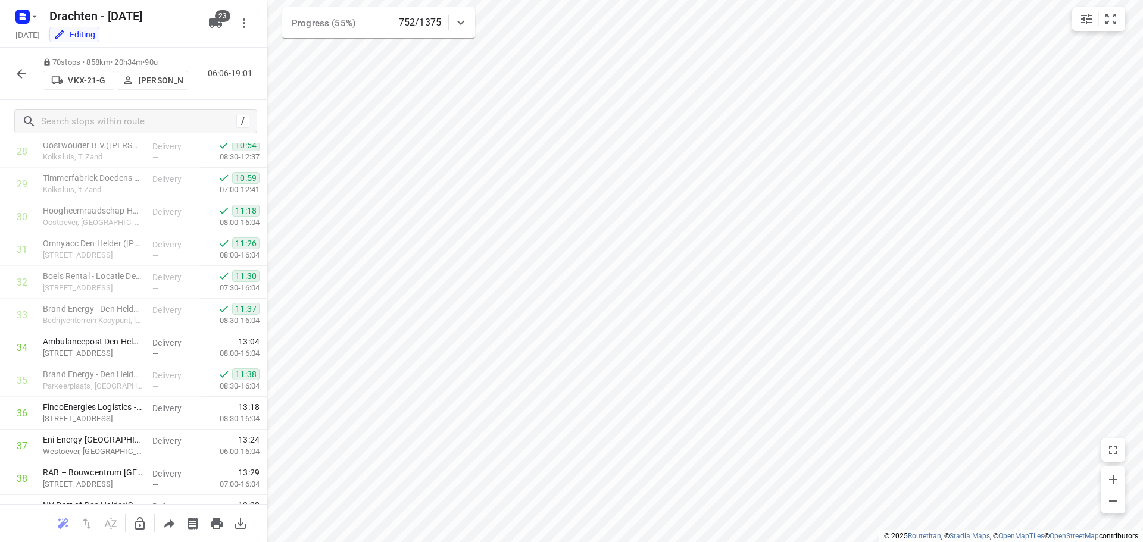
click at [26, 86] on div "70 stops • 858km • 20h34m • 90u VKX-21-G [PERSON_NAME] 06:06-19:01" at bounding box center [133, 74] width 267 height 52
click at [31, 79] on button "button" at bounding box center [22, 74] width 24 height 24
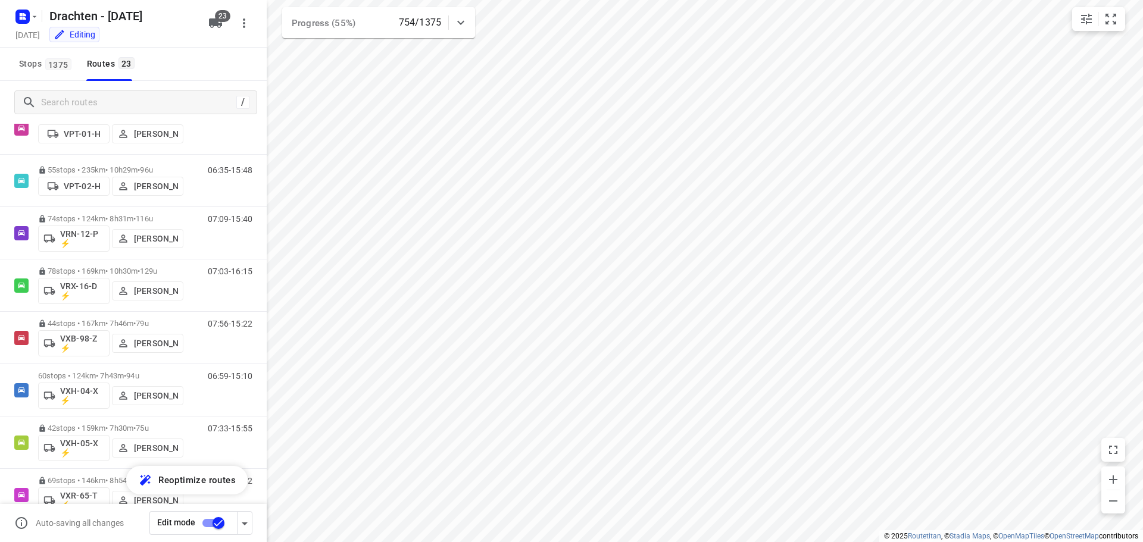
scroll to position [863, 0]
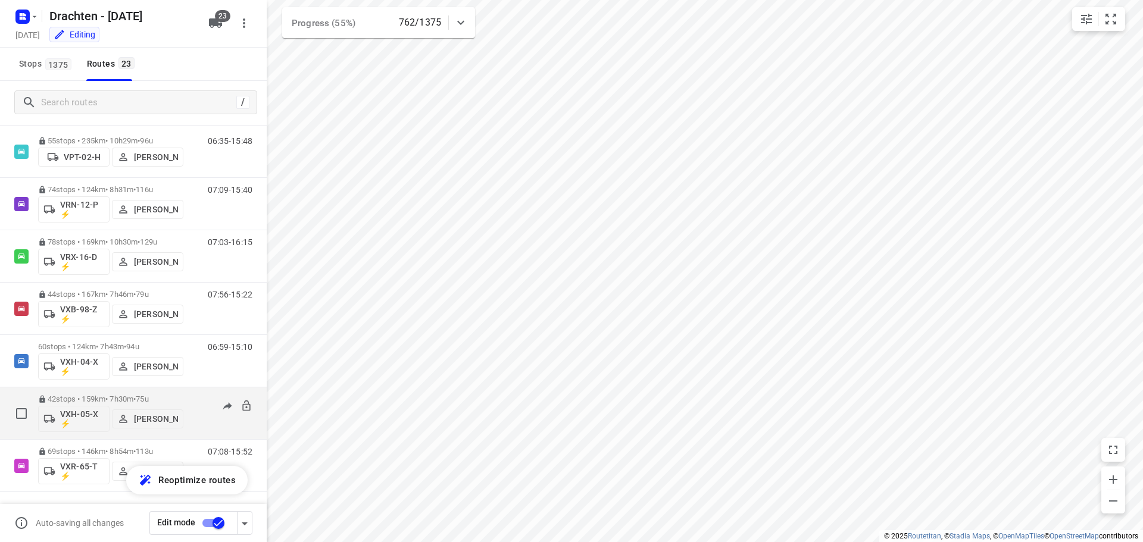
click at [137, 397] on p "42 stops • 159km • 7h30m • 75u" at bounding box center [110, 399] width 145 height 9
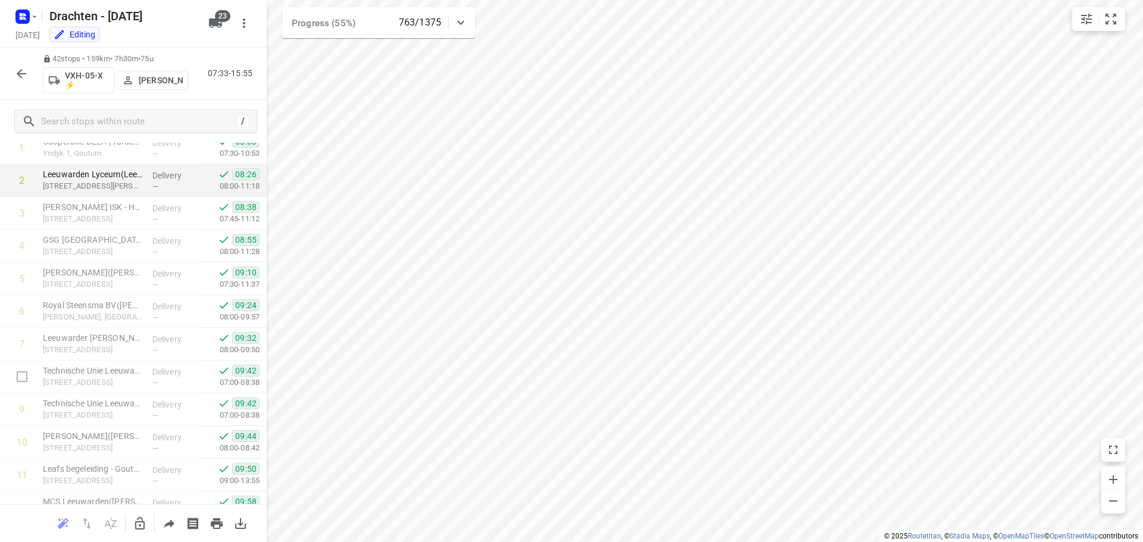
scroll to position [0, 0]
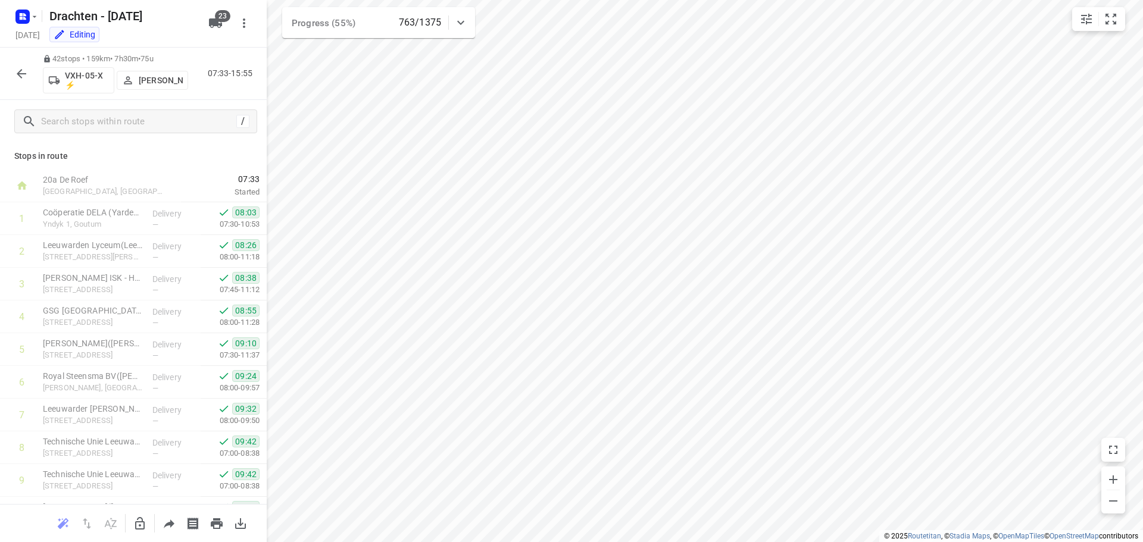
click at [17, 62] on button "button" at bounding box center [22, 74] width 24 height 24
click at [23, 76] on icon "button" at bounding box center [21, 74] width 14 height 14
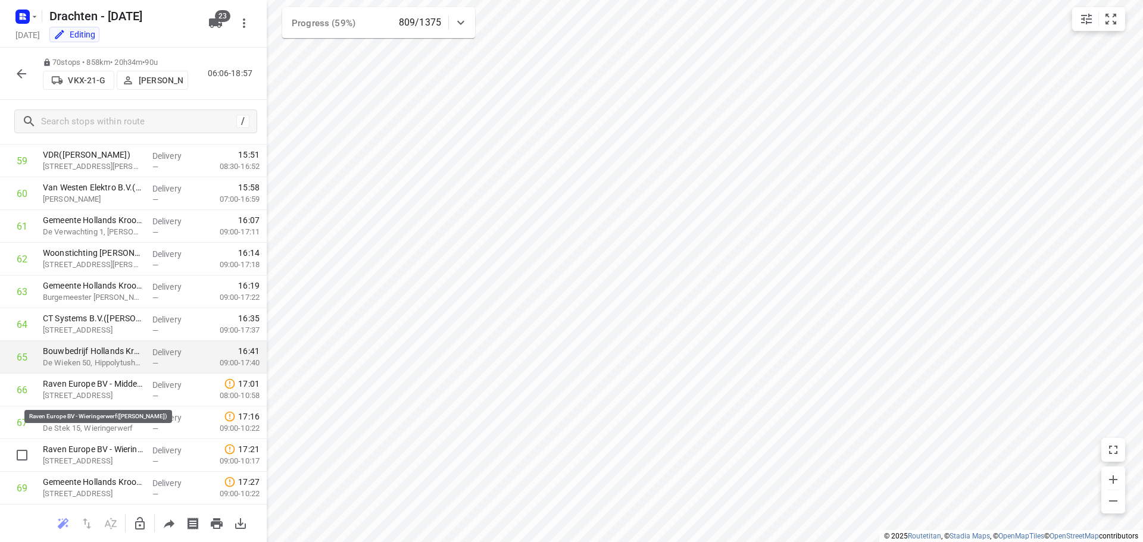
scroll to position [2022, 0]
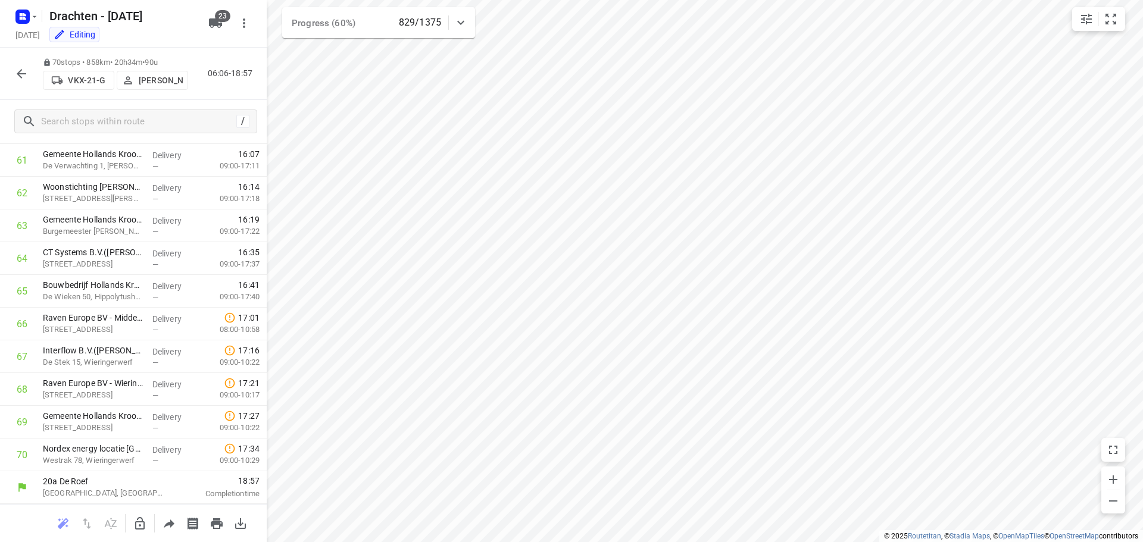
click at [26, 77] on icon "button" at bounding box center [21, 74] width 14 height 14
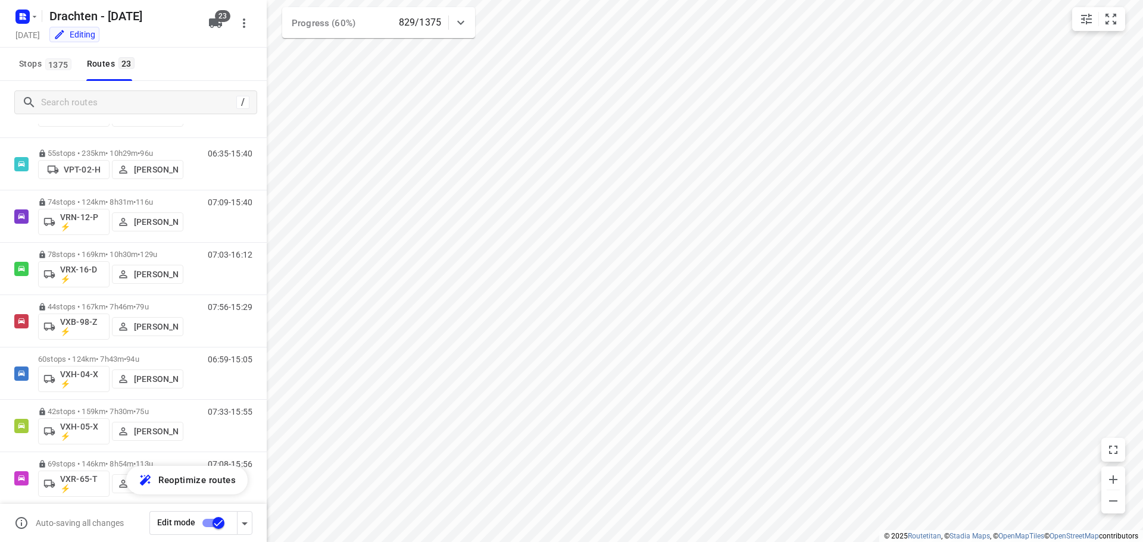
scroll to position [863, 0]
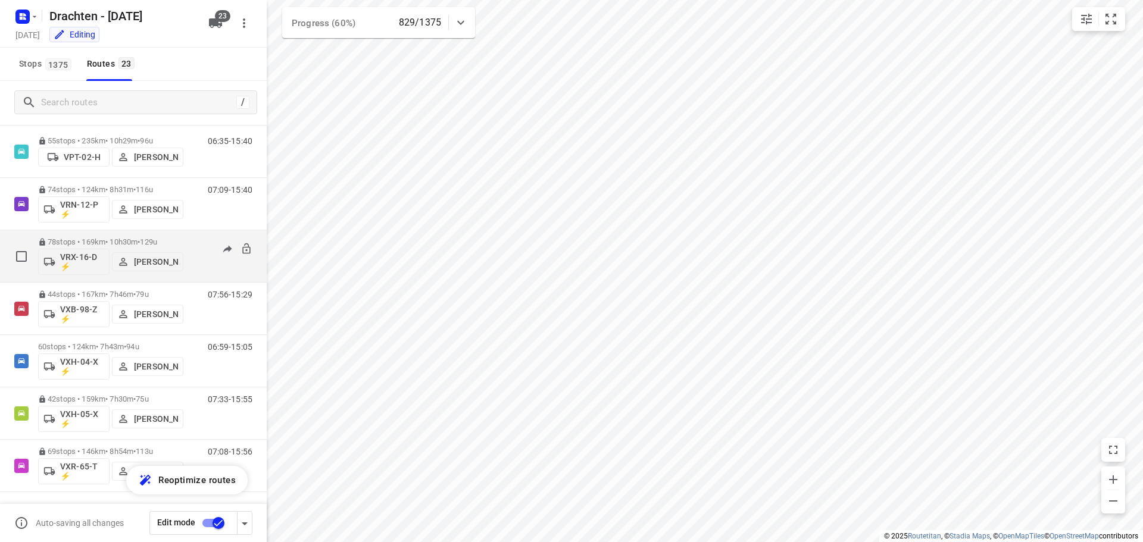
click at [137, 237] on div "78 stops • 169km • 10h30m • 129u VRX-16-D ⚡ Kevin Dijkstra" at bounding box center [110, 256] width 145 height 49
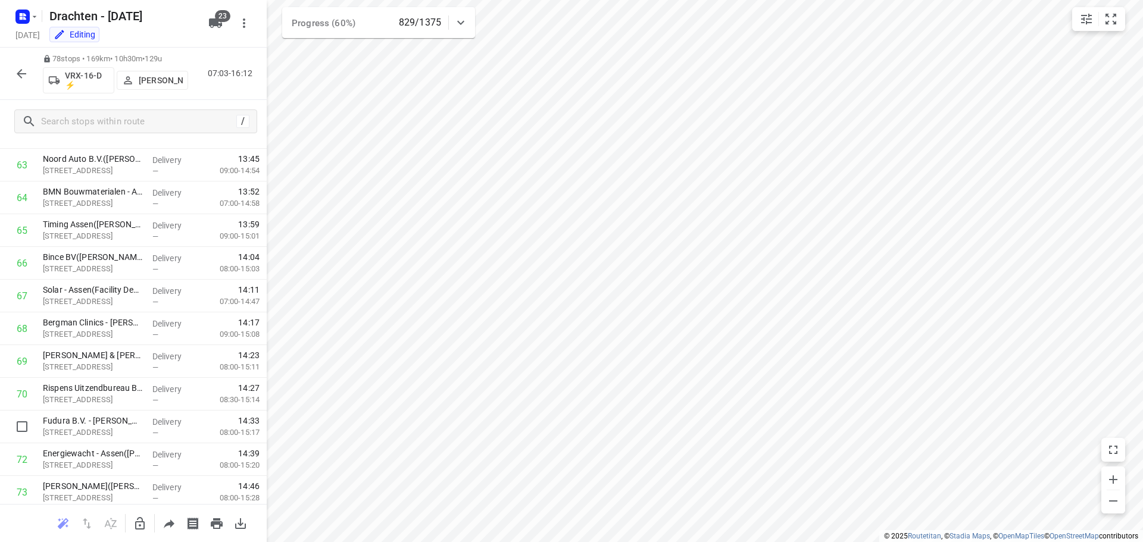
scroll to position [2284, 0]
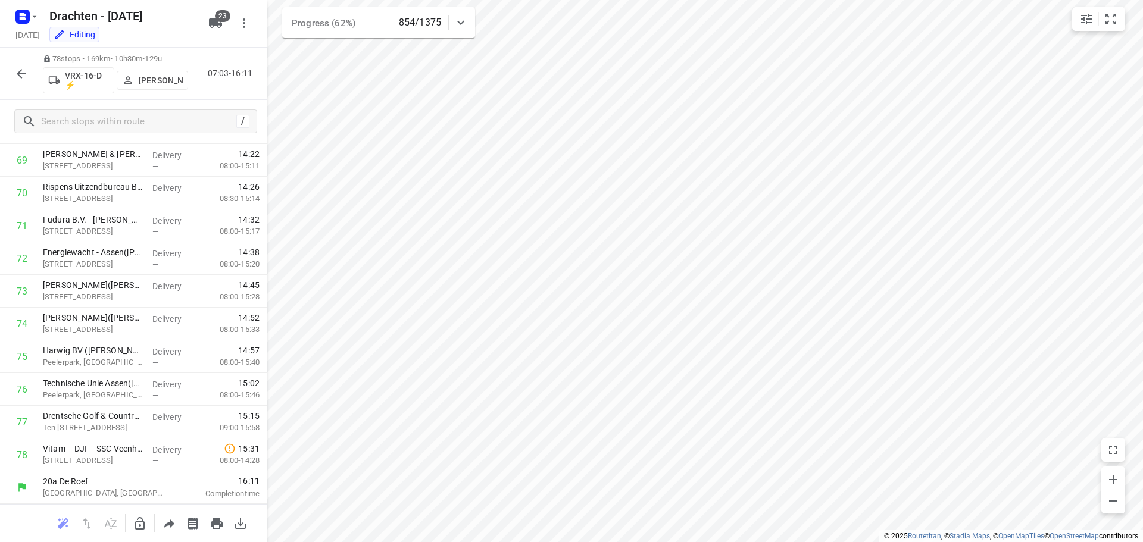
click at [24, 77] on icon "button" at bounding box center [21, 74] width 14 height 14
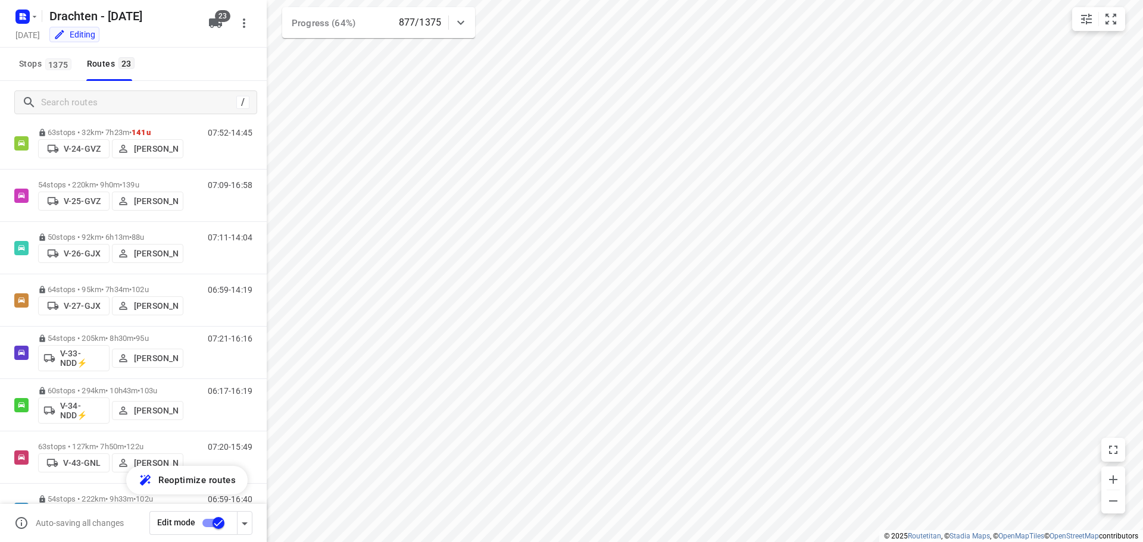
scroll to position [127, 0]
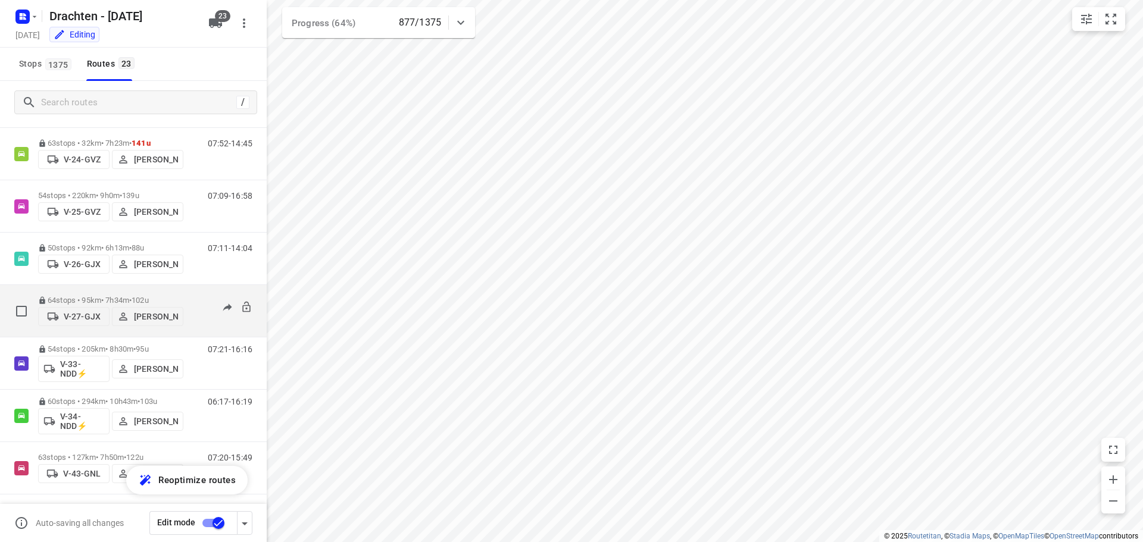
click at [140, 290] on div "64 stops • 95km • 7h34m • 102u V-27-GJX Wilco Huisman" at bounding box center [110, 311] width 145 height 42
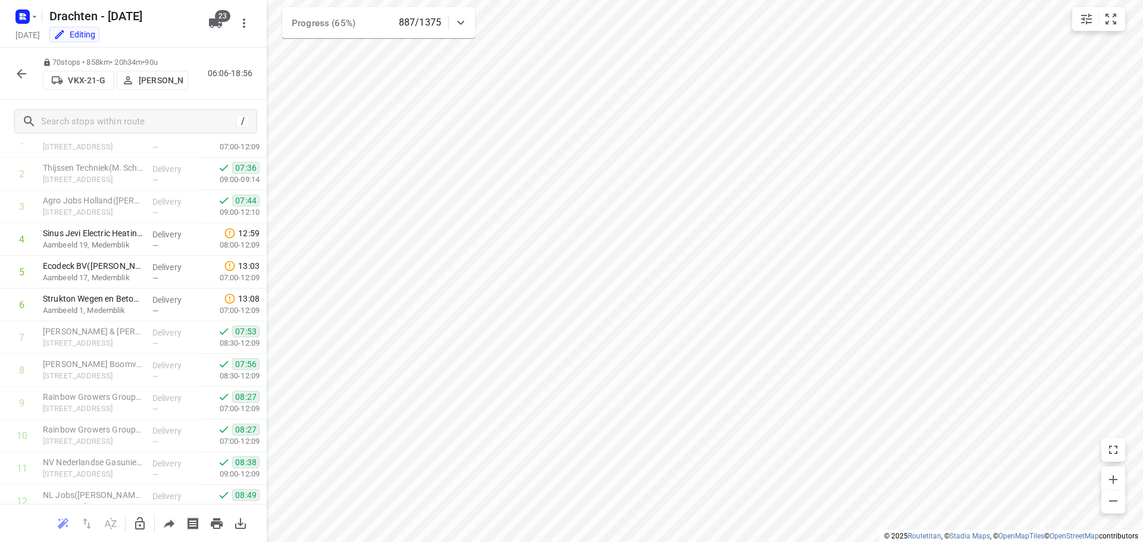
scroll to position [60, 0]
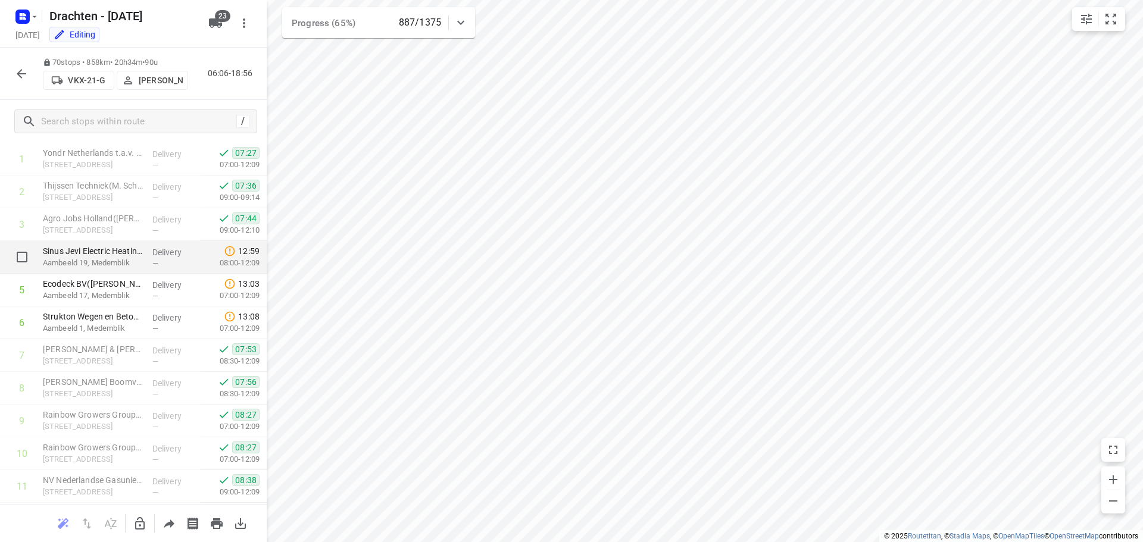
click at [127, 266] on p "Aambeeld 19, Medemblik" at bounding box center [93, 263] width 100 height 12
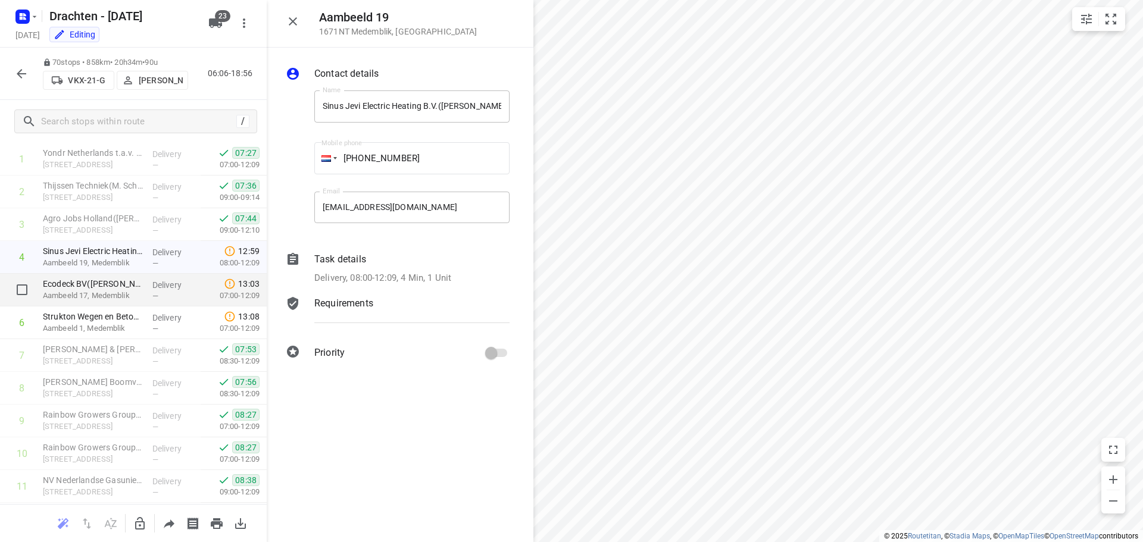
click at [121, 289] on p "Ecodeck BV(Ursula Beems)" at bounding box center [93, 284] width 100 height 12
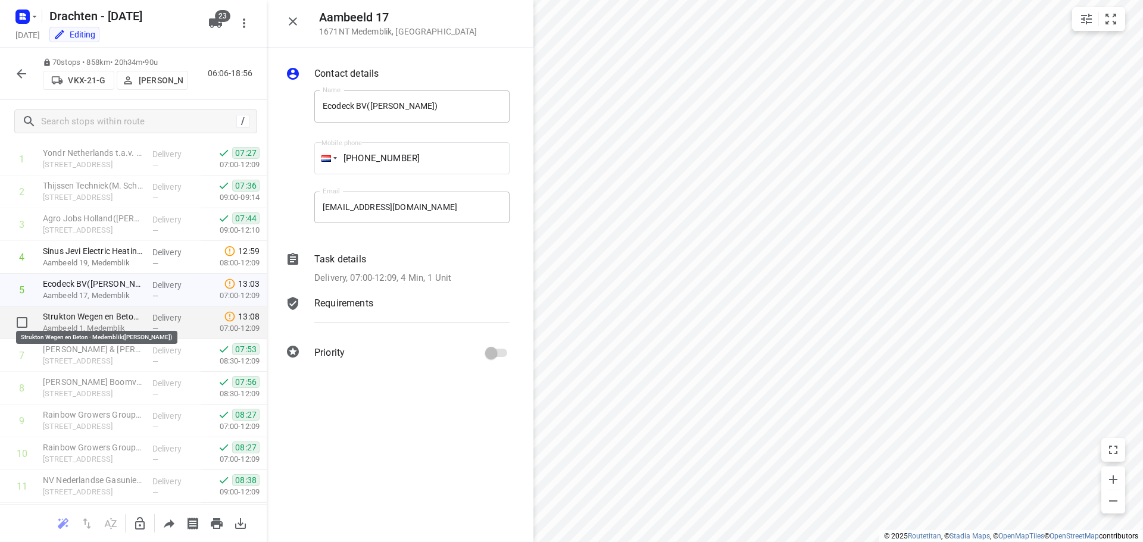
click at [119, 317] on p "Strukton Wegen en Beton - Medemblik(Anita Bijpost)" at bounding box center [93, 317] width 100 height 12
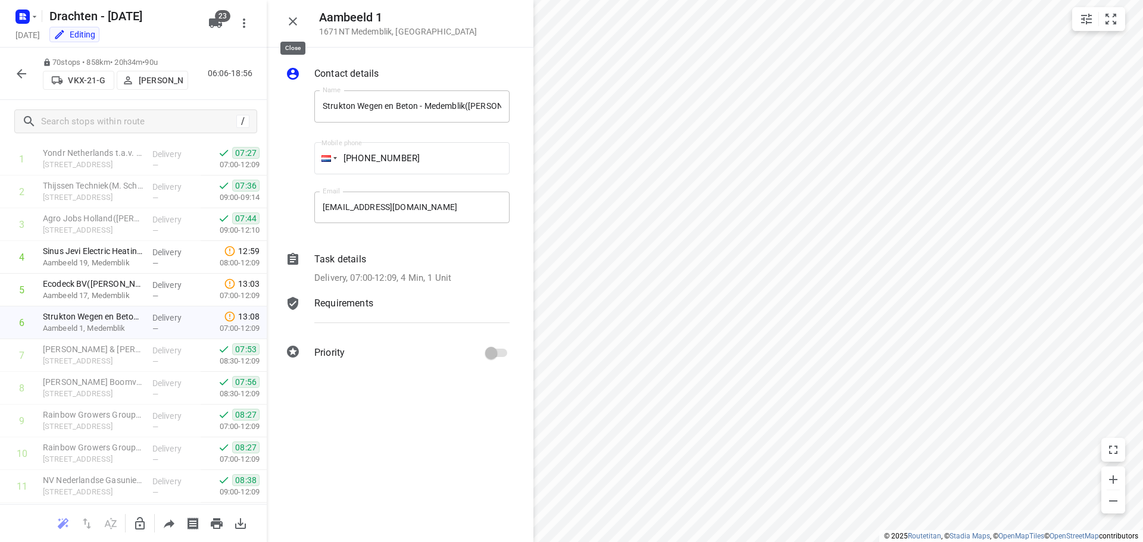
click at [291, 26] on icon "button" at bounding box center [293, 21] width 14 height 14
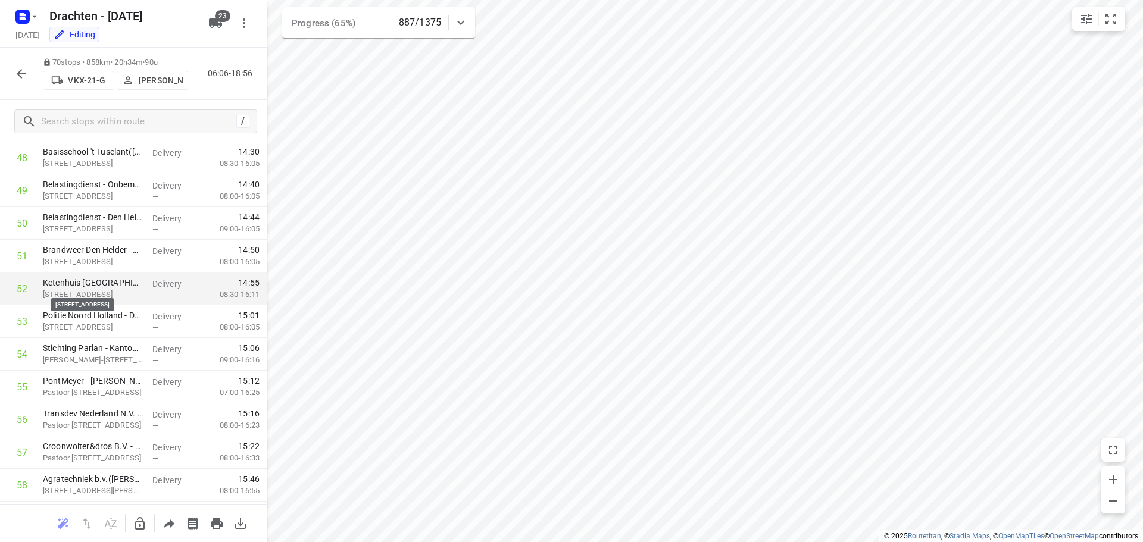
scroll to position [1308, 0]
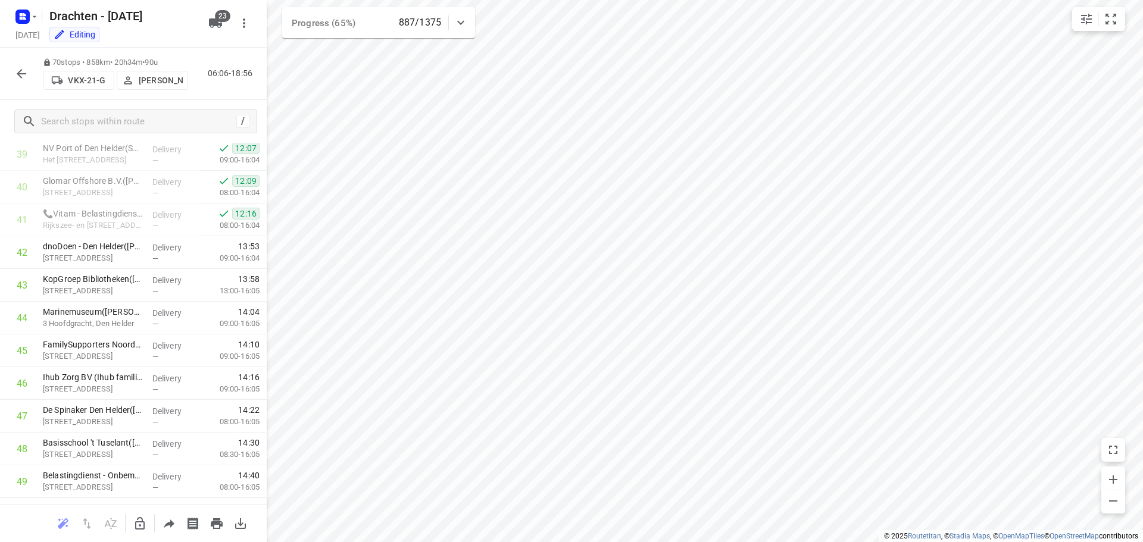
click at [22, 80] on icon "button" at bounding box center [21, 74] width 14 height 14
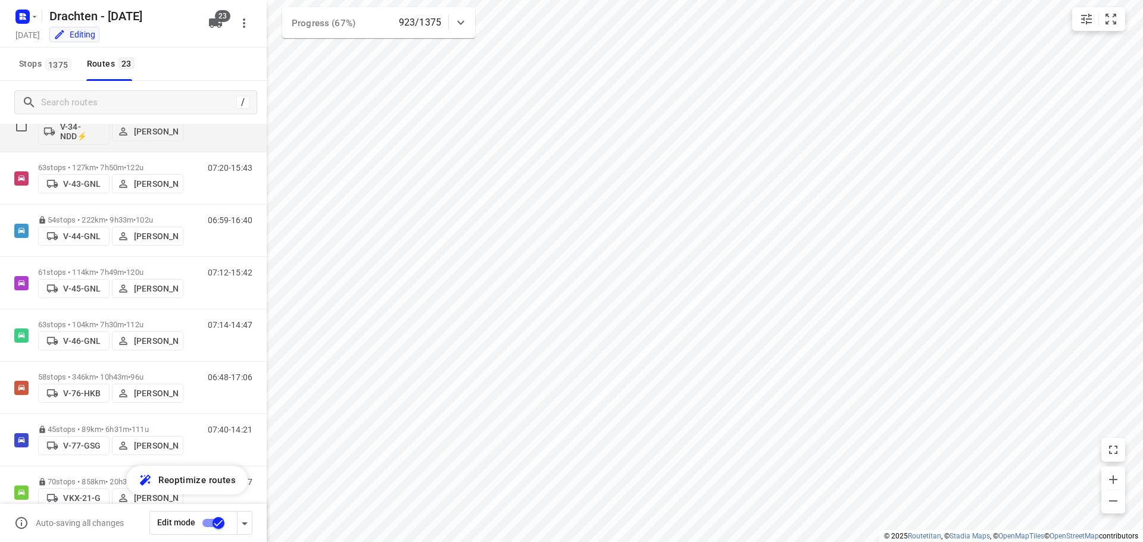
scroll to position [464, 0]
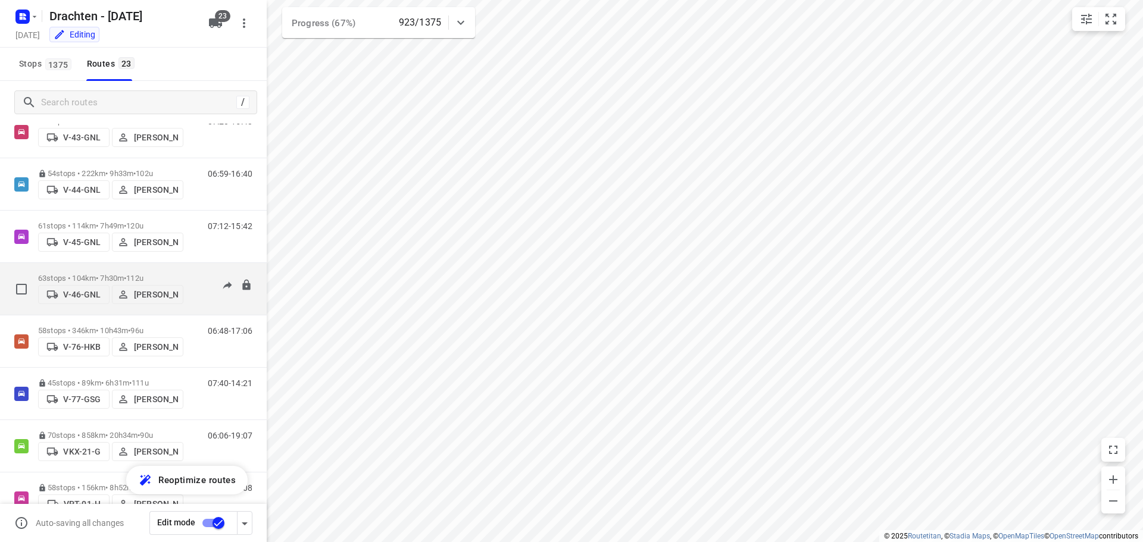
click at [158, 268] on div "63 stops • 104km • 7h30m • 112u V-46-GNL Sietse Bouma" at bounding box center [110, 289] width 145 height 42
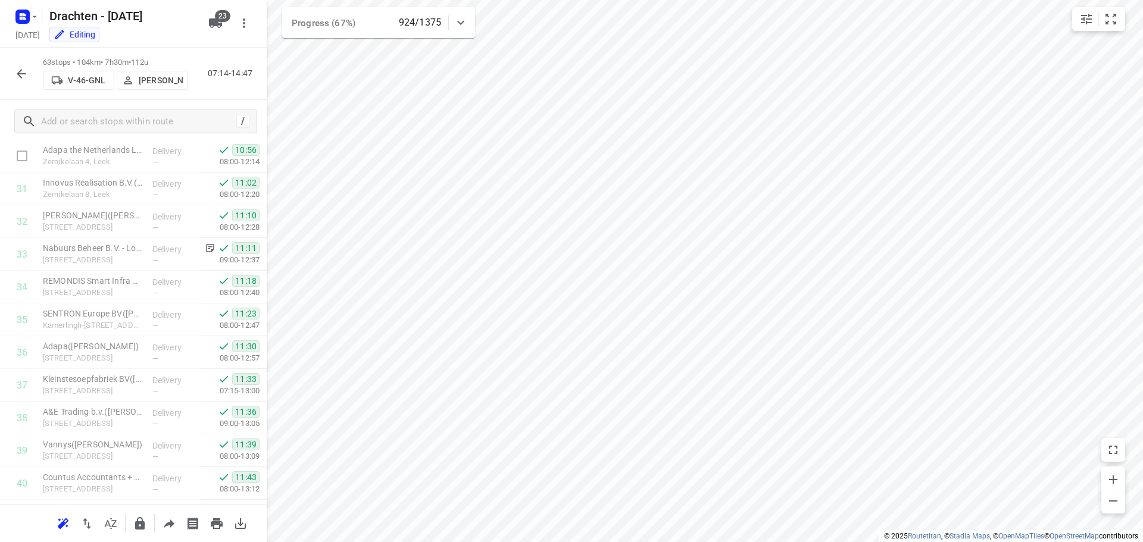
scroll to position [952, 0]
click at [25, 82] on button "button" at bounding box center [22, 74] width 24 height 24
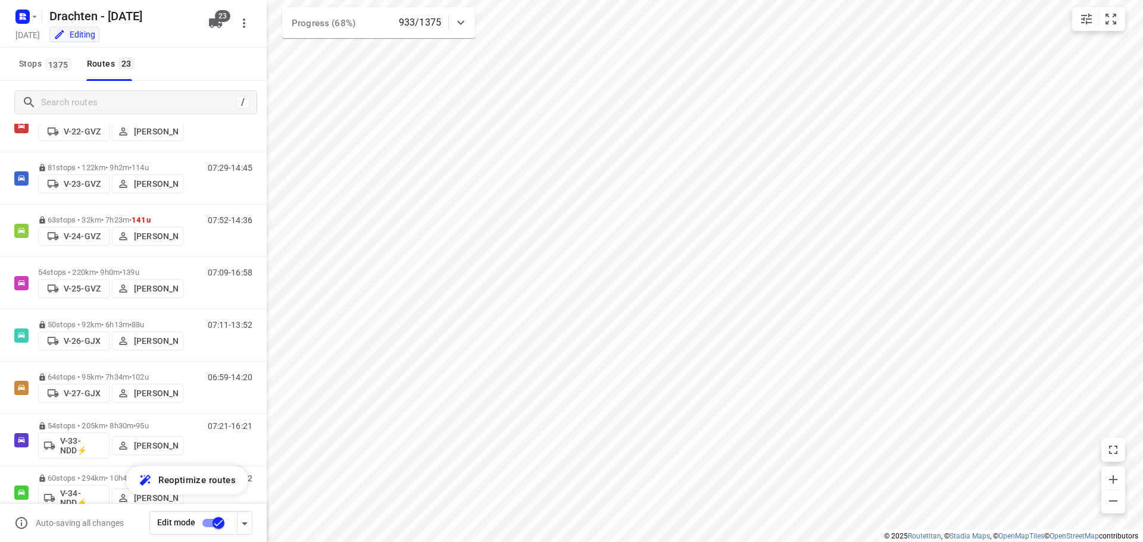
scroll to position [60, 0]
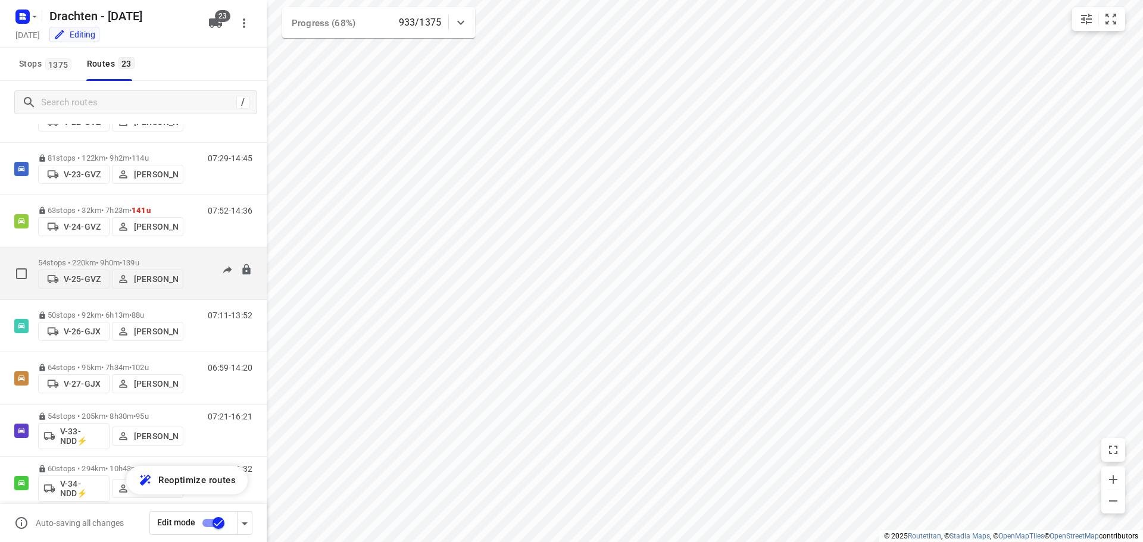
click at [130, 252] on div "54 stops • 220km • 9h0m • 139u V-25-GVZ Judith Wijma" at bounding box center [110, 273] width 145 height 42
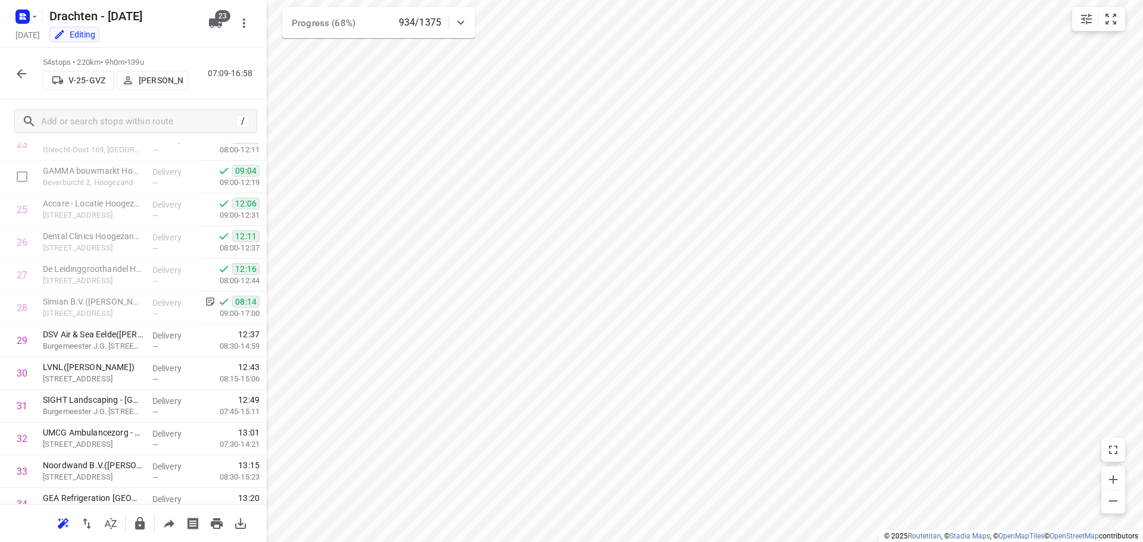
scroll to position [714, 0]
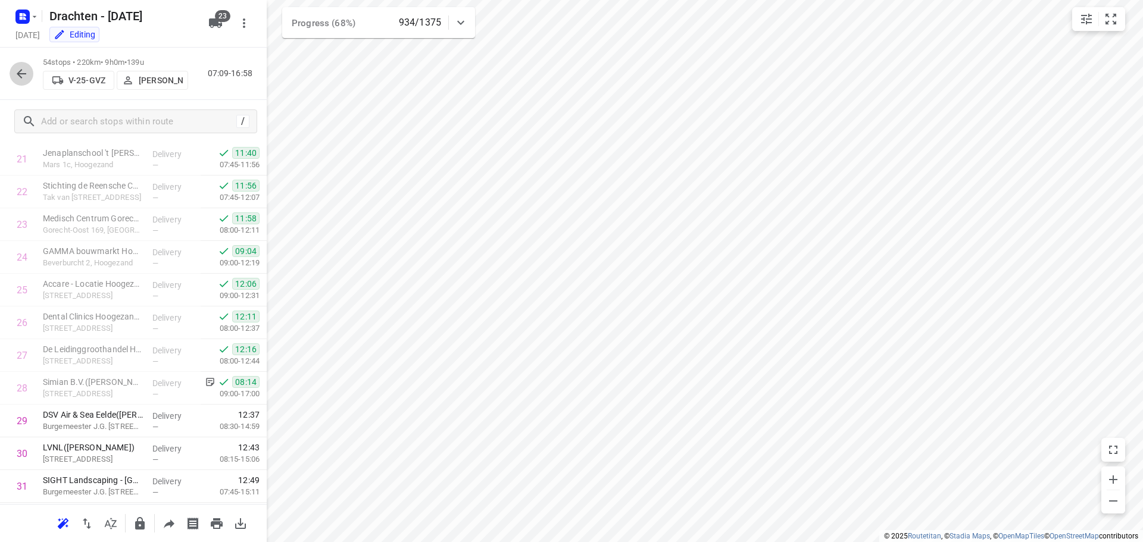
click at [13, 78] on button "button" at bounding box center [22, 74] width 24 height 24
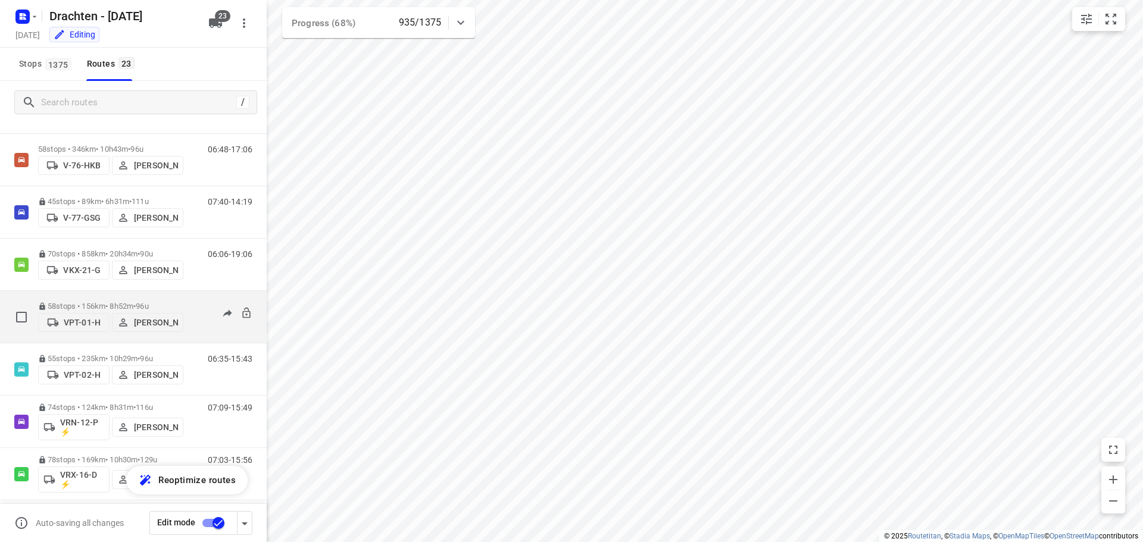
scroll to position [625, 0]
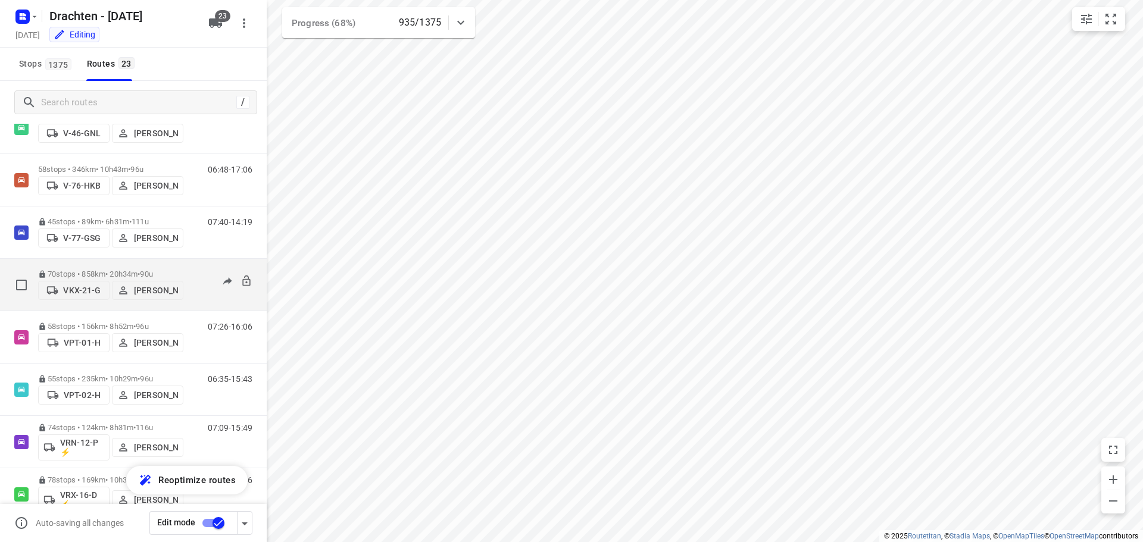
click at [107, 265] on div "70 stops • 858km • 20h34m • 90u VKX-21-G Paul de Jong" at bounding box center [110, 285] width 145 height 42
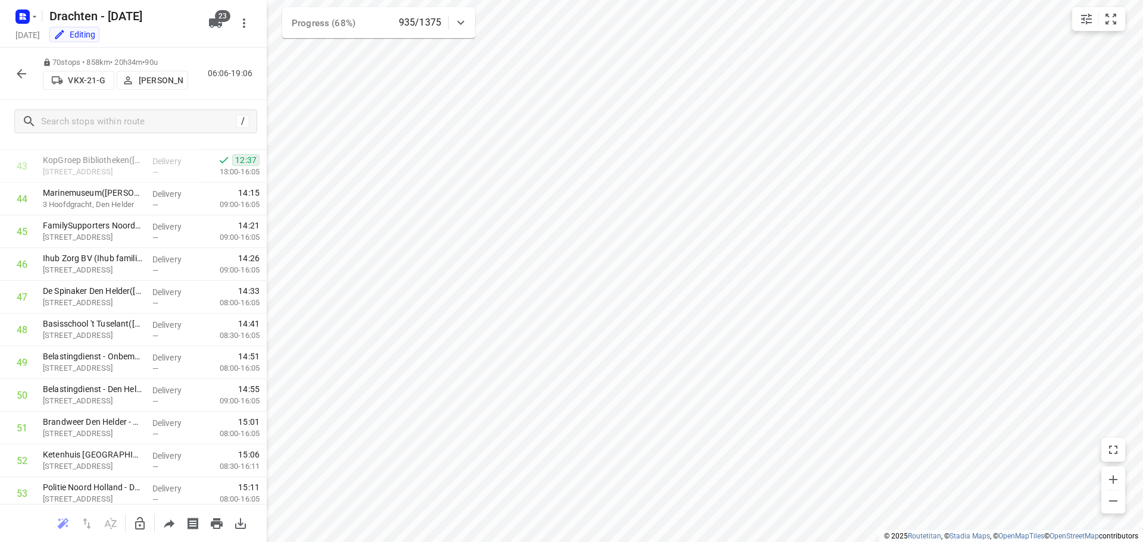
scroll to position [1428, 0]
click at [21, 77] on icon "button" at bounding box center [22, 74] width 10 height 10
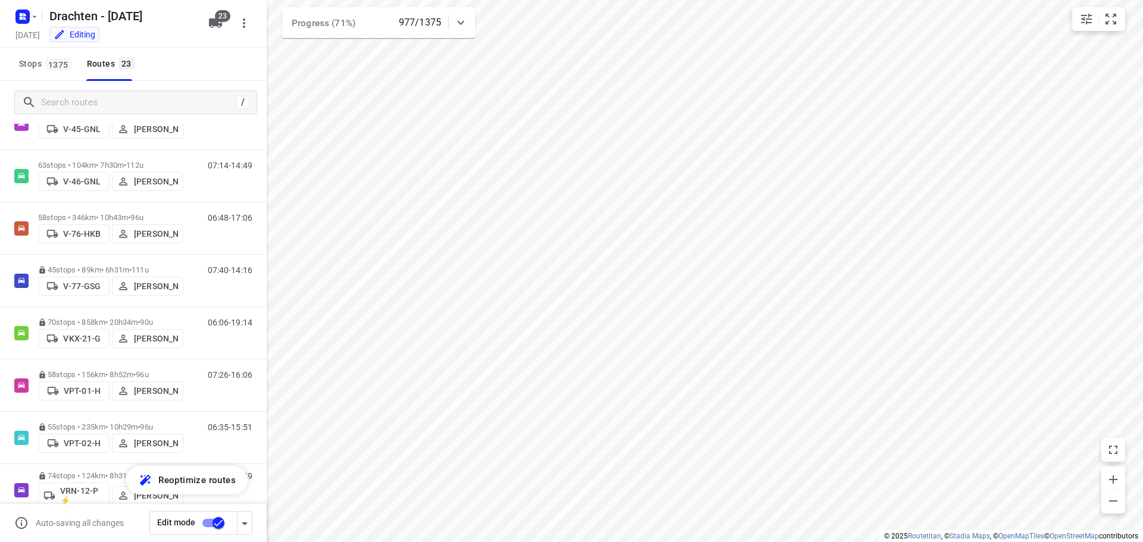
scroll to position [595, 0]
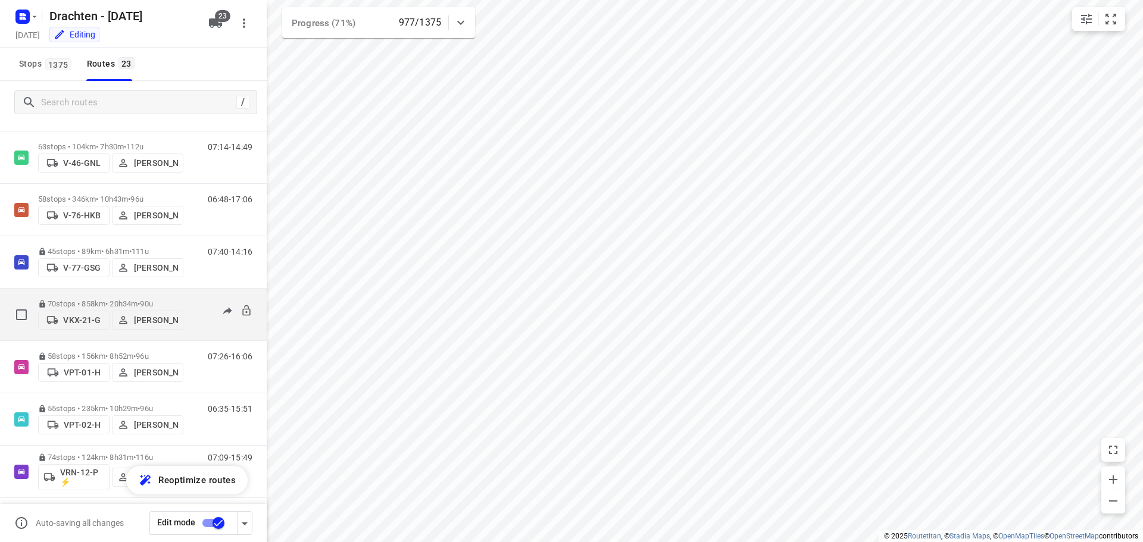
click at [86, 299] on p "70 stops • 858km • 20h34m • 90u" at bounding box center [110, 303] width 145 height 9
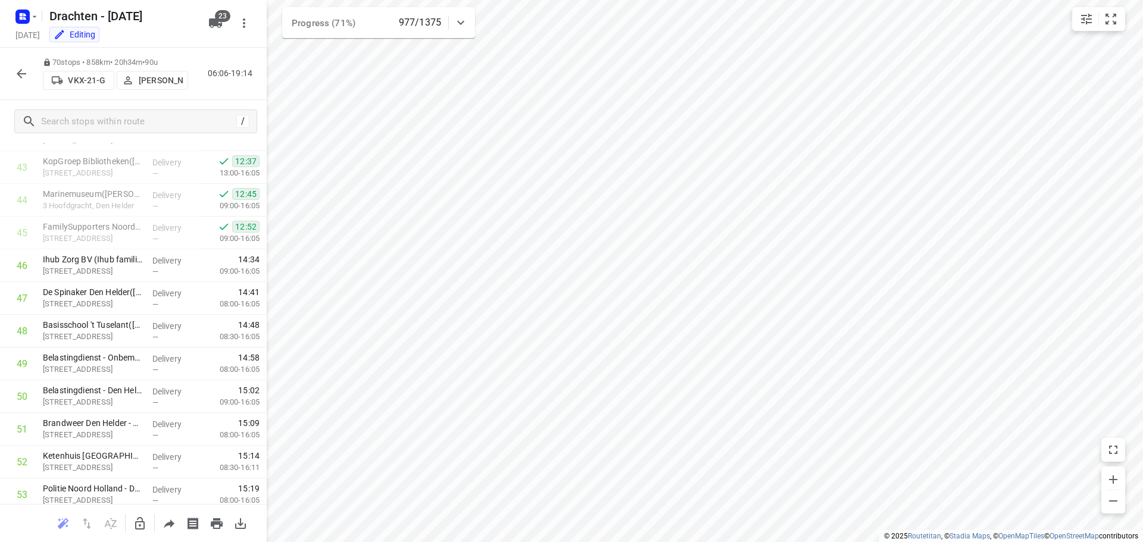
scroll to position [1428, 0]
click at [29, 68] on button "button" at bounding box center [22, 74] width 24 height 24
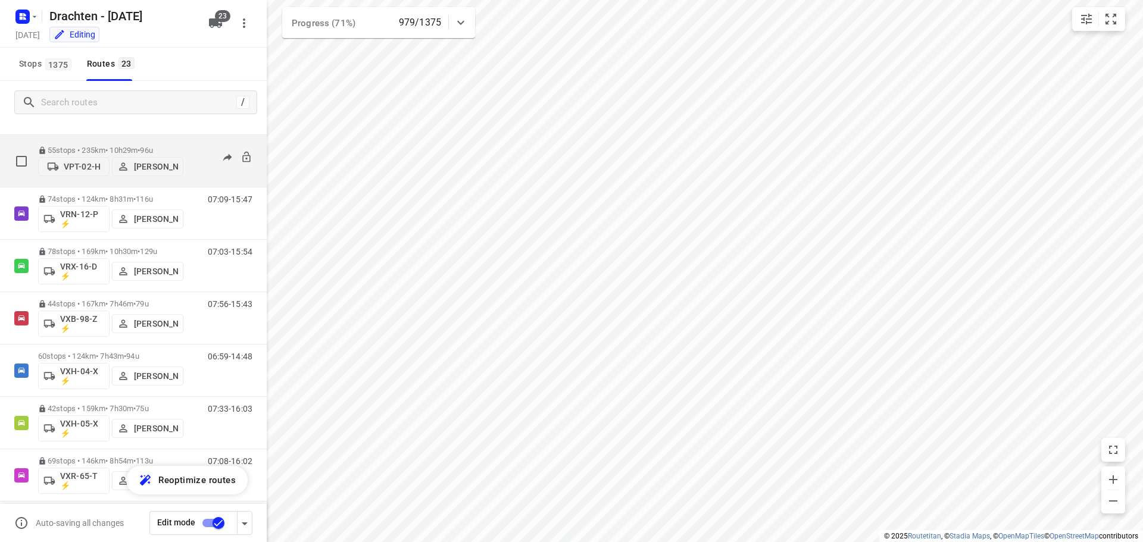
scroll to position [863, 0]
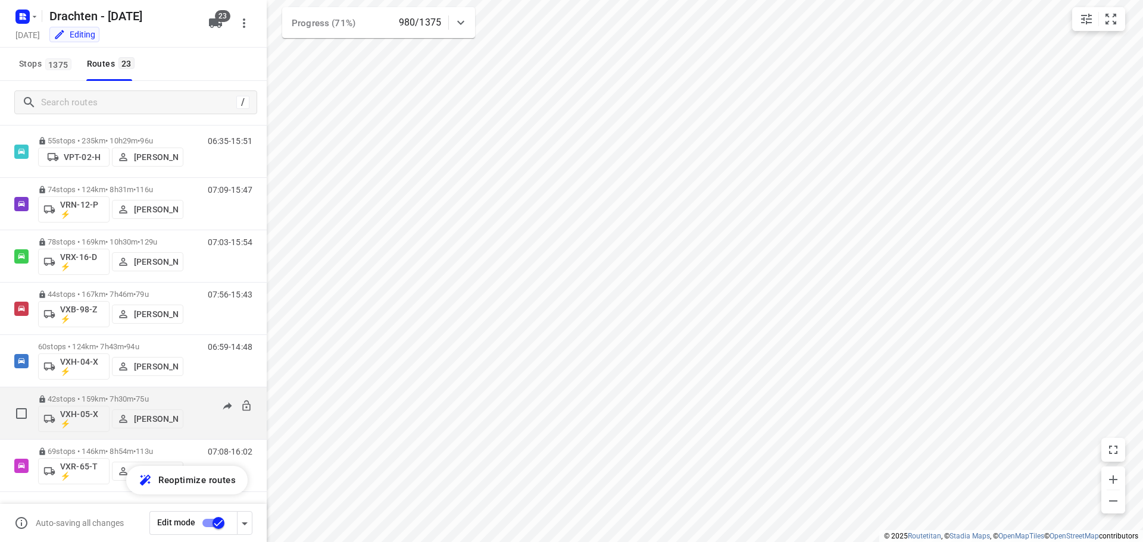
click at [145, 393] on div "42 stops • 159km • 7h30m • 75u VXH-05-X ⚡ Ruben Kommerie" at bounding box center [110, 413] width 145 height 49
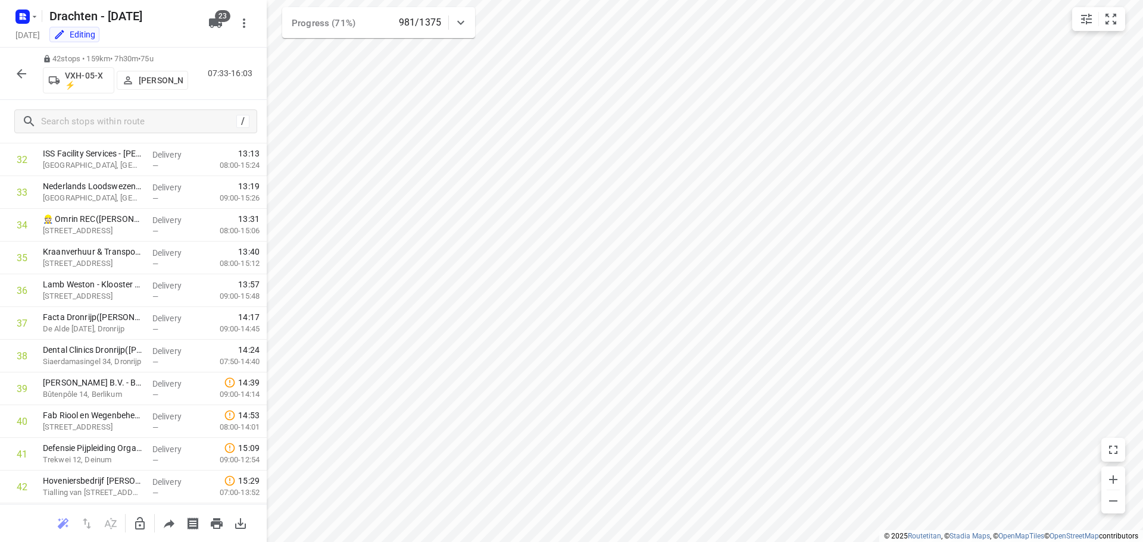
scroll to position [1106, 0]
click at [11, 78] on button "button" at bounding box center [22, 74] width 24 height 24
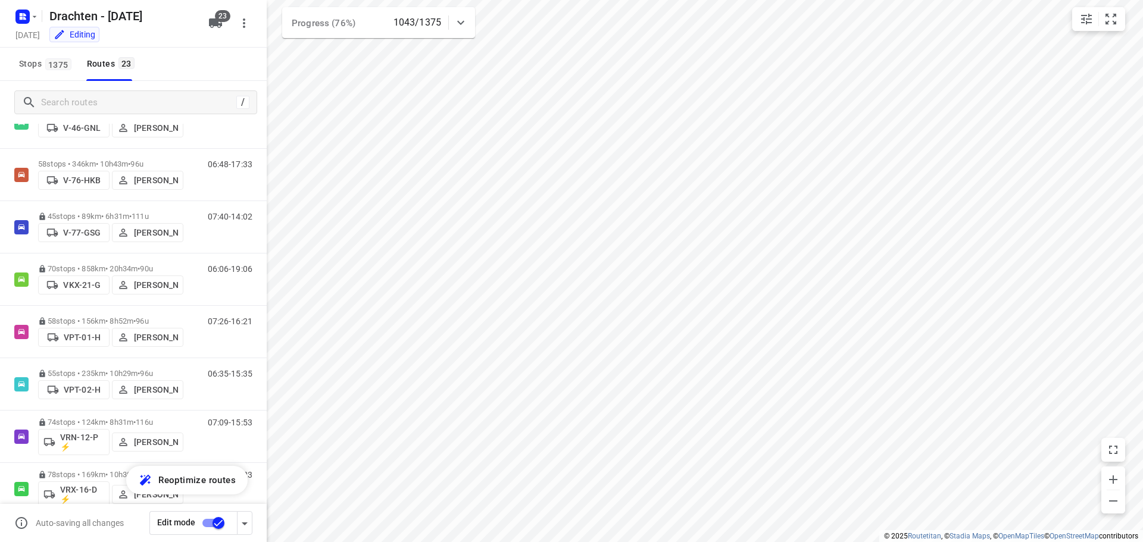
scroll to position [645, 0]
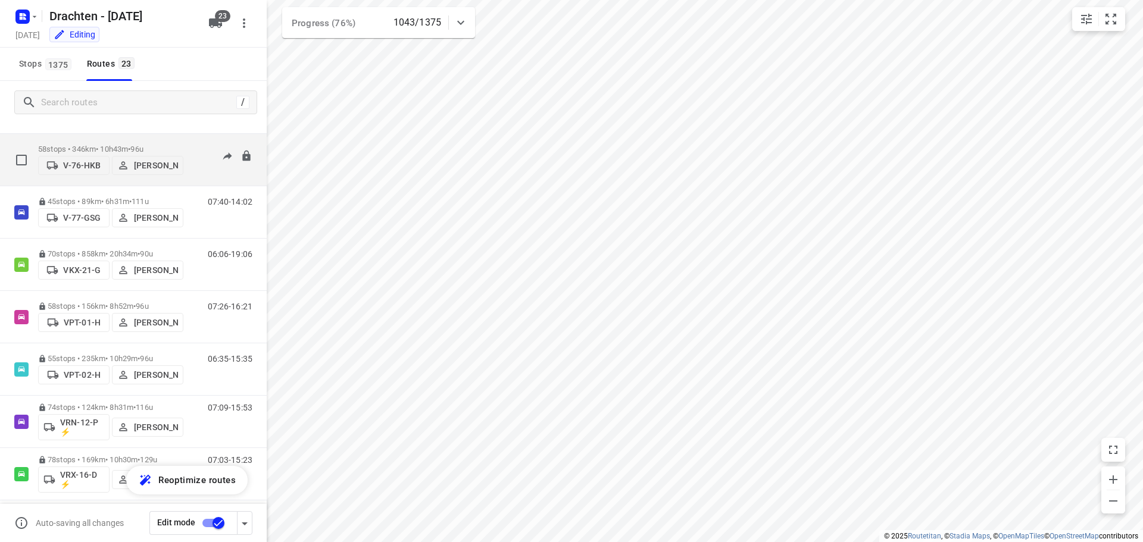
click at [143, 145] on span "96u" at bounding box center [136, 149] width 12 height 9
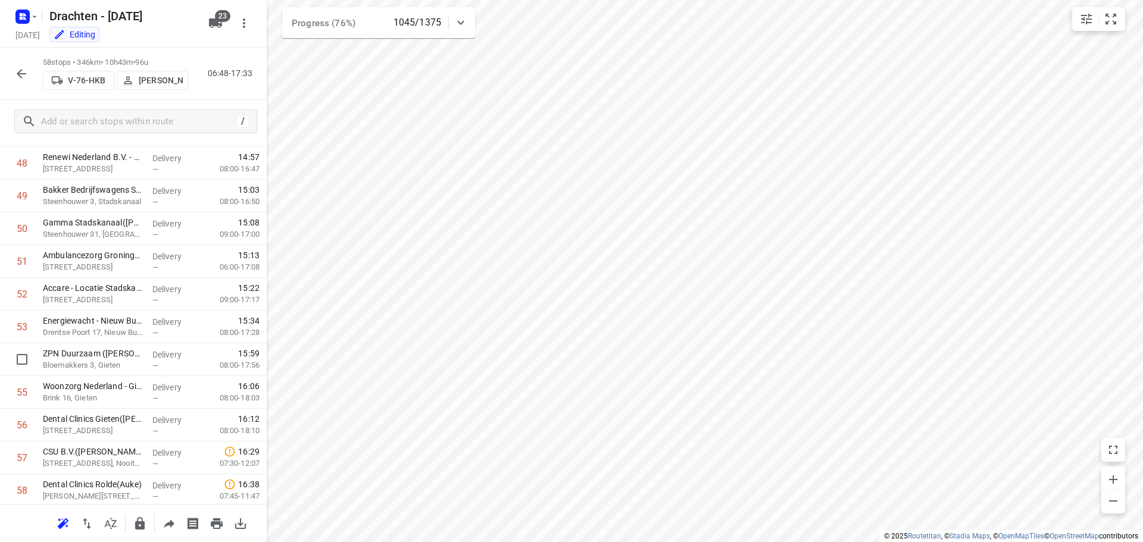
scroll to position [1451, 0]
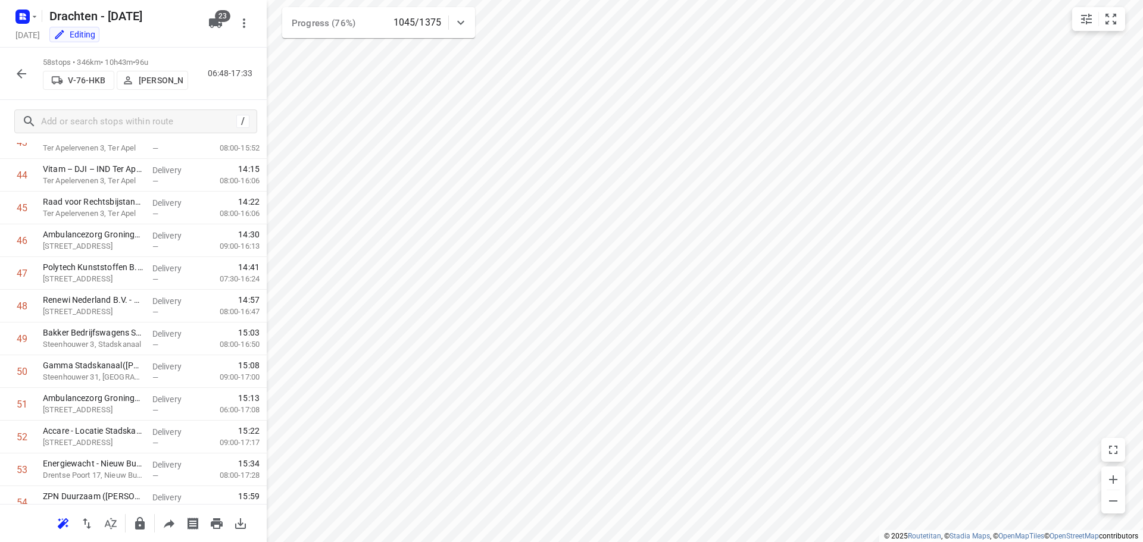
click at [23, 77] on icon "button" at bounding box center [21, 74] width 14 height 14
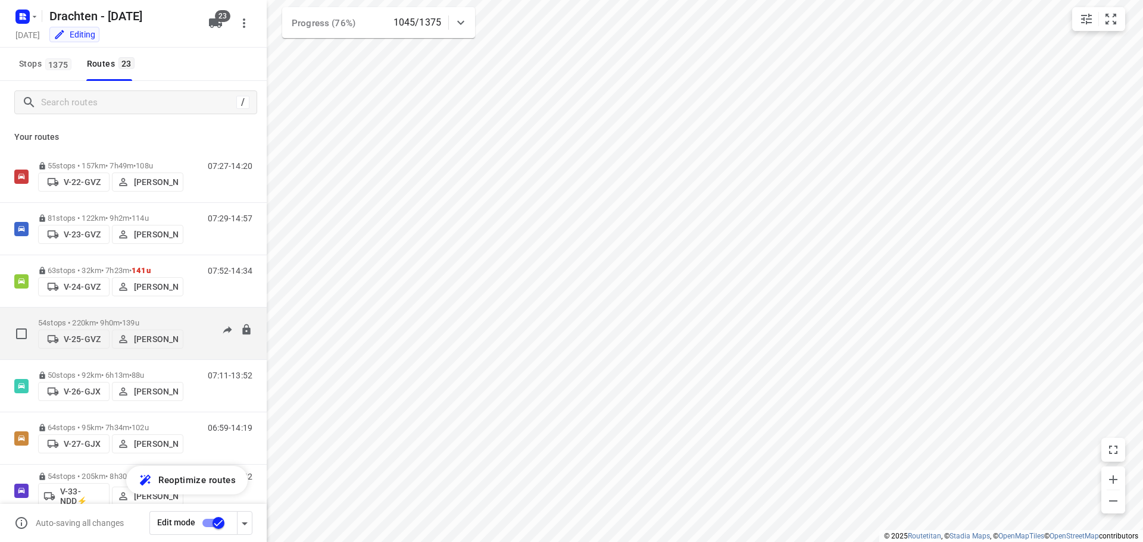
click at [154, 318] on p "54 stops • 220km • 9h0m • 139u" at bounding box center [110, 322] width 145 height 9
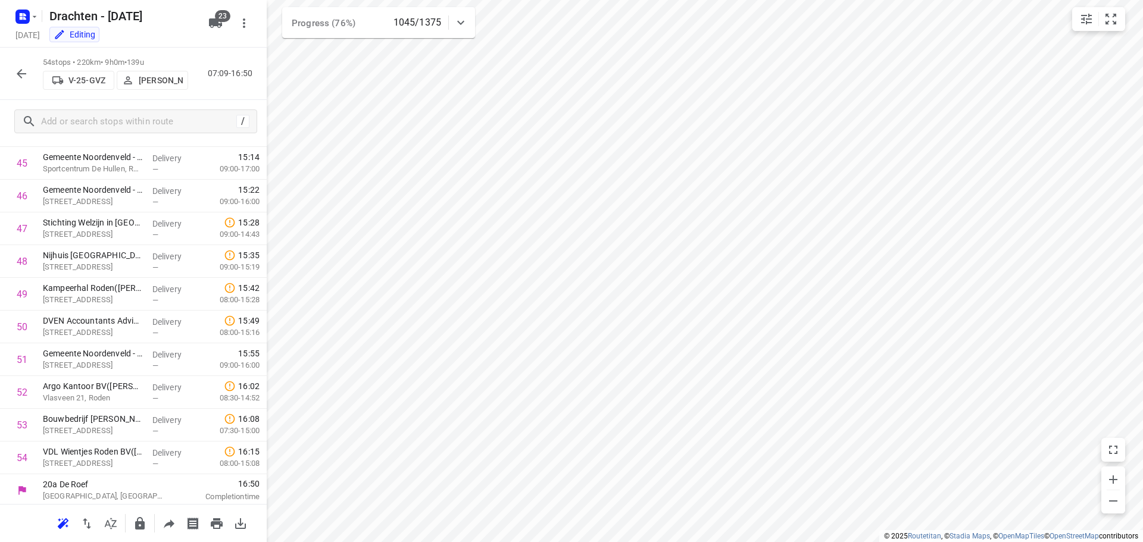
scroll to position [1499, 0]
click at [27, 86] on div "54 stops • 220km • 9h0m • 139u V-25-GVZ Judith Wijma 07:09-16:50" at bounding box center [133, 74] width 267 height 52
click at [32, 77] on button "button" at bounding box center [22, 74] width 24 height 24
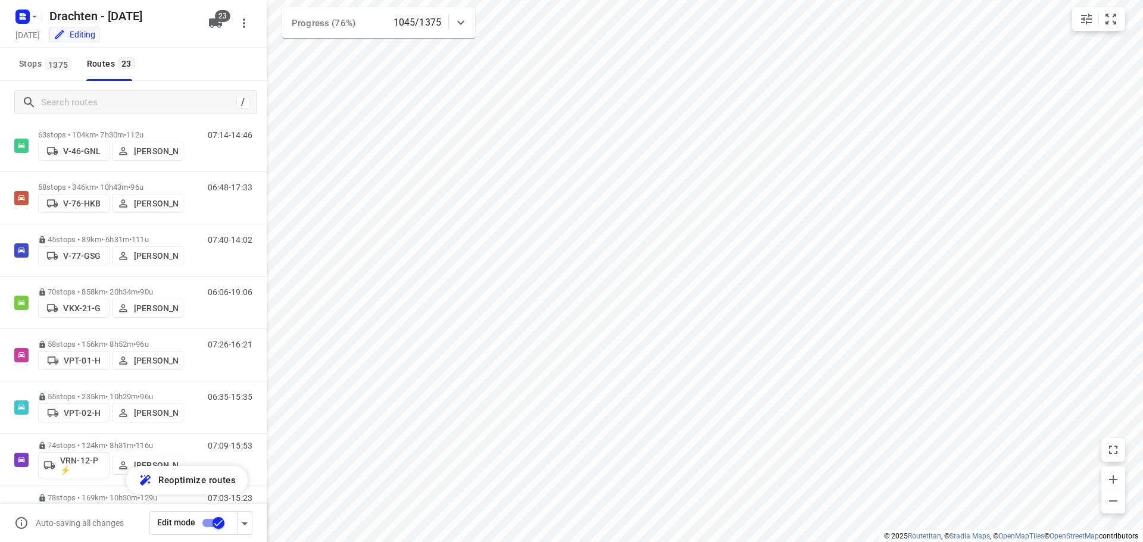
scroll to position [655, 0]
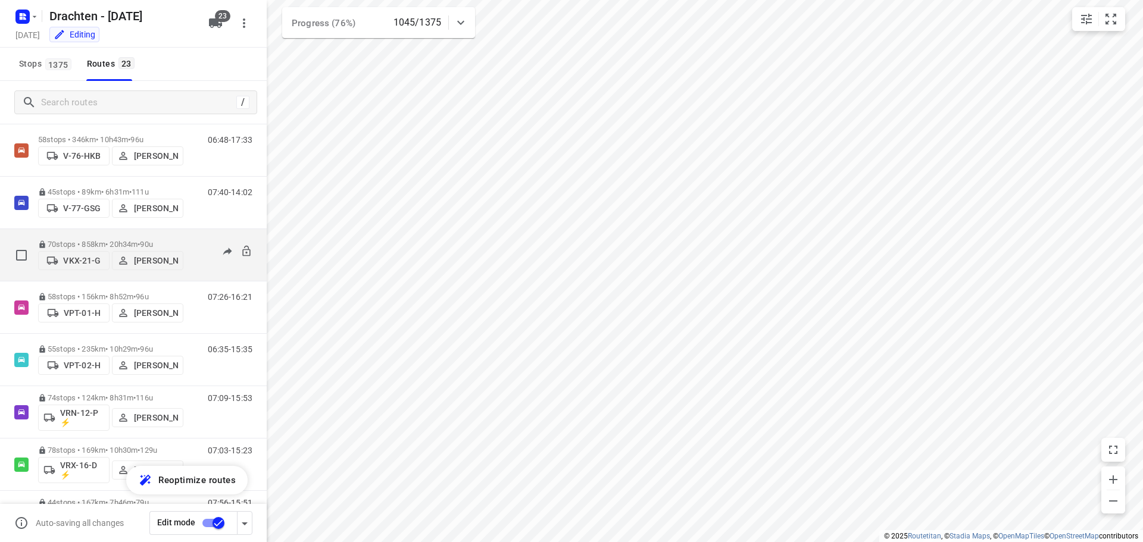
click at [140, 240] on span "•" at bounding box center [138, 244] width 2 height 9
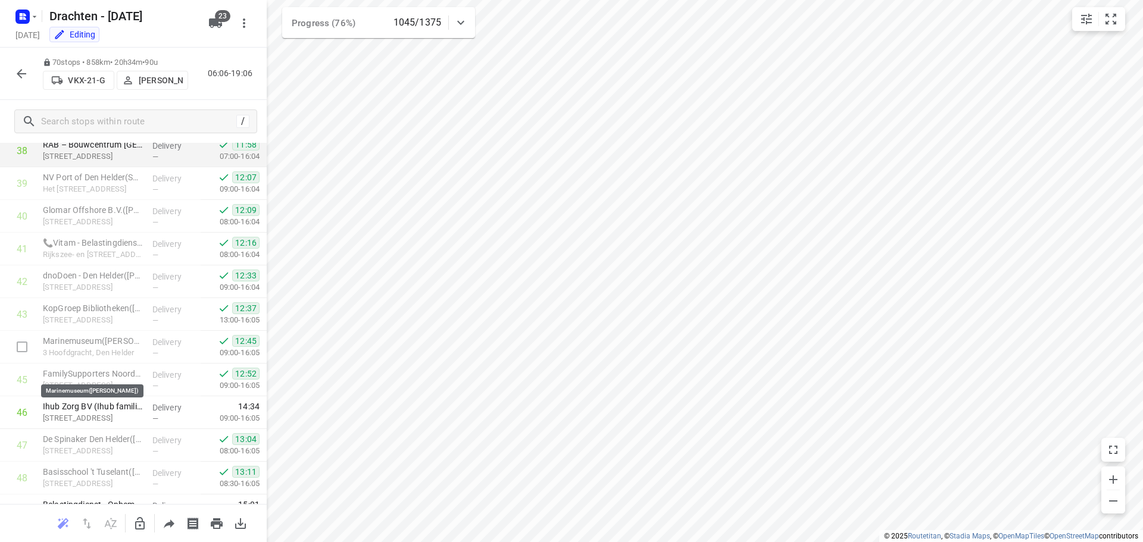
scroll to position [1250, 0]
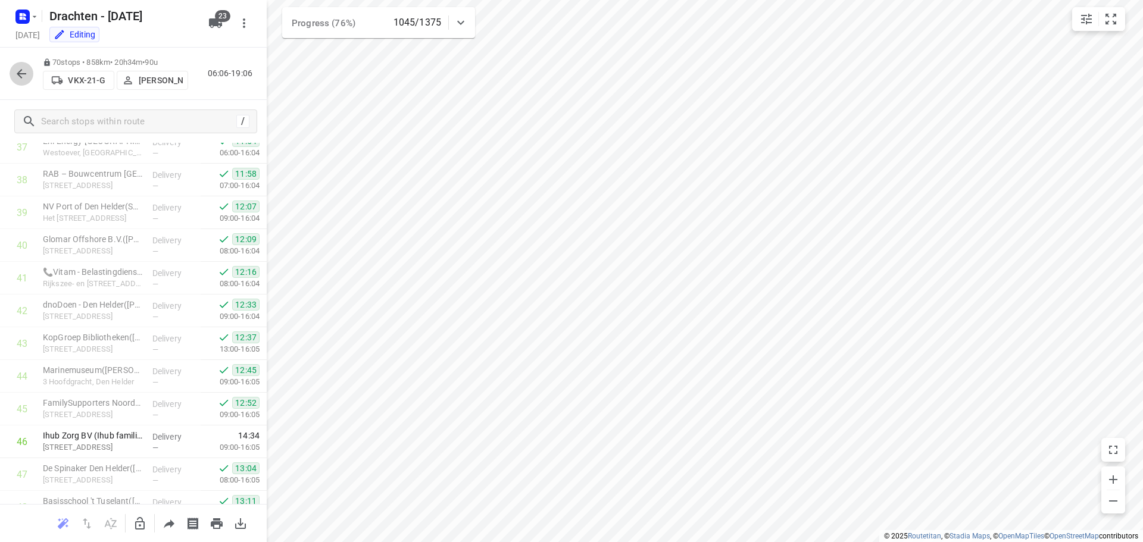
click at [18, 77] on icon "button" at bounding box center [21, 74] width 14 height 14
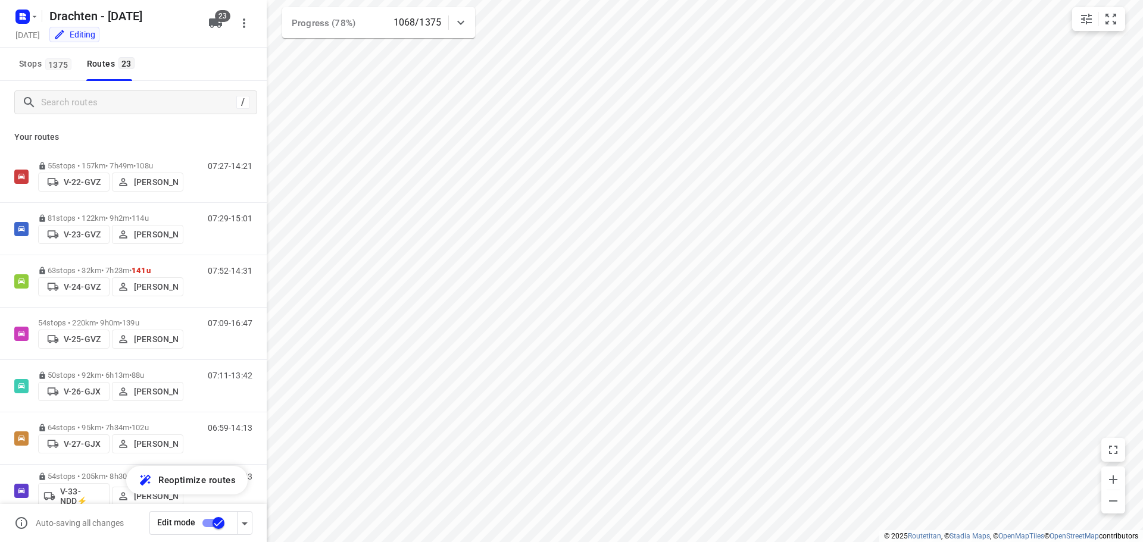
click at [151, 149] on div "Your routes 55 stops • 157km • 7h49m • 108u V-22-GVZ Jelle Veenstra 07:27-14:21…" at bounding box center [133, 350] width 267 height 452
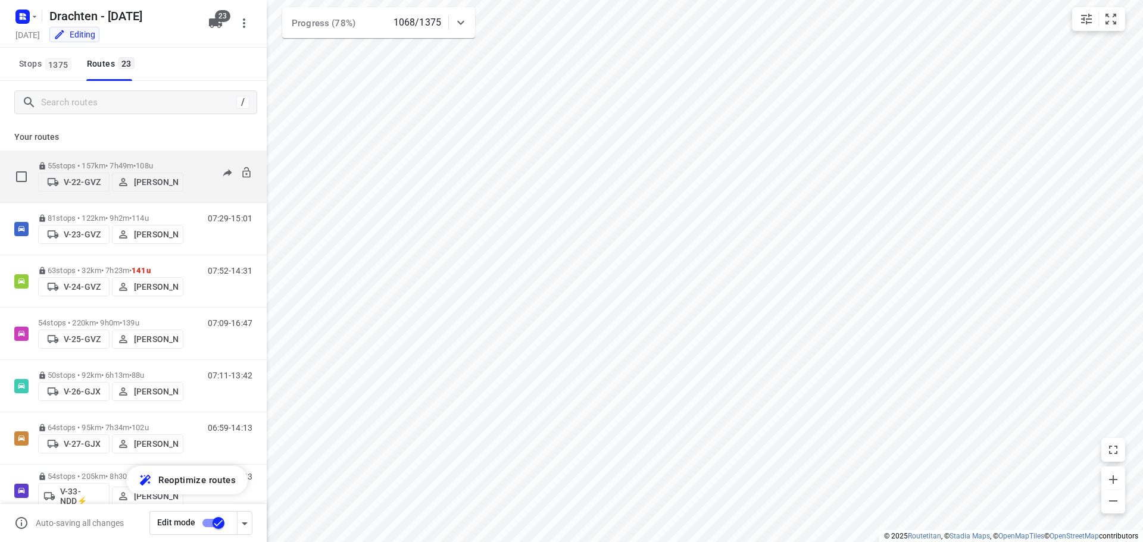
click at [151, 157] on div "55 stops • 157km • 7h49m • 108u V-22-GVZ Jelle Veenstra" at bounding box center [110, 176] width 145 height 42
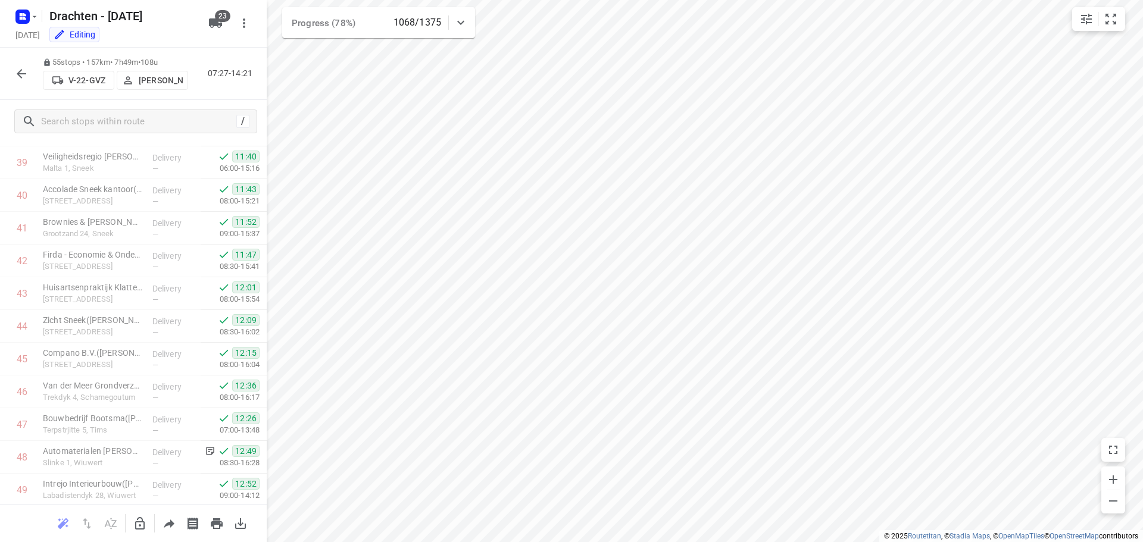
scroll to position [1531, 0]
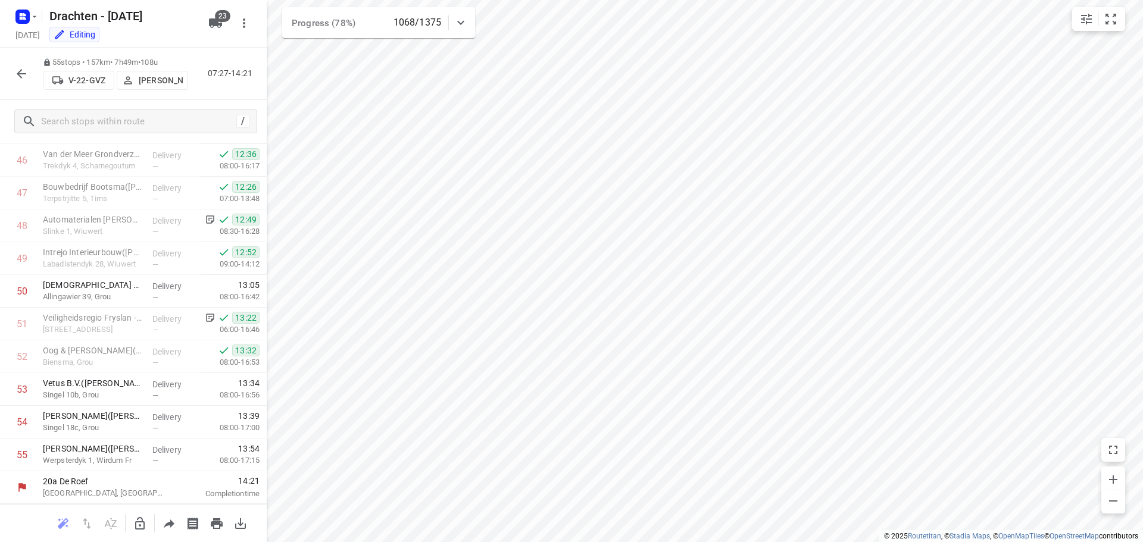
click at [24, 76] on icon "button" at bounding box center [21, 74] width 14 height 14
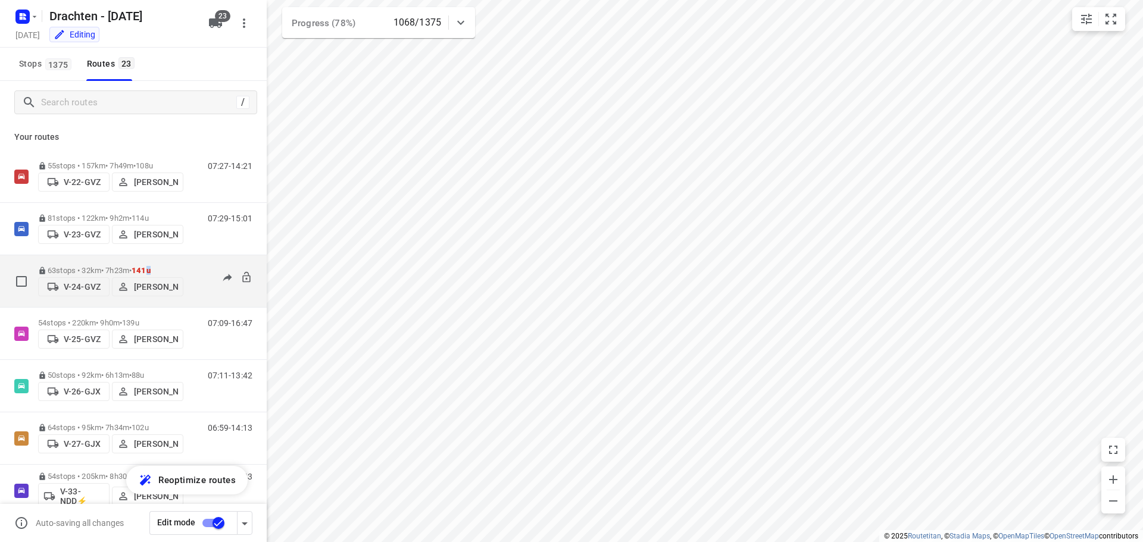
click at [151, 266] on span "141u" at bounding box center [141, 270] width 19 height 9
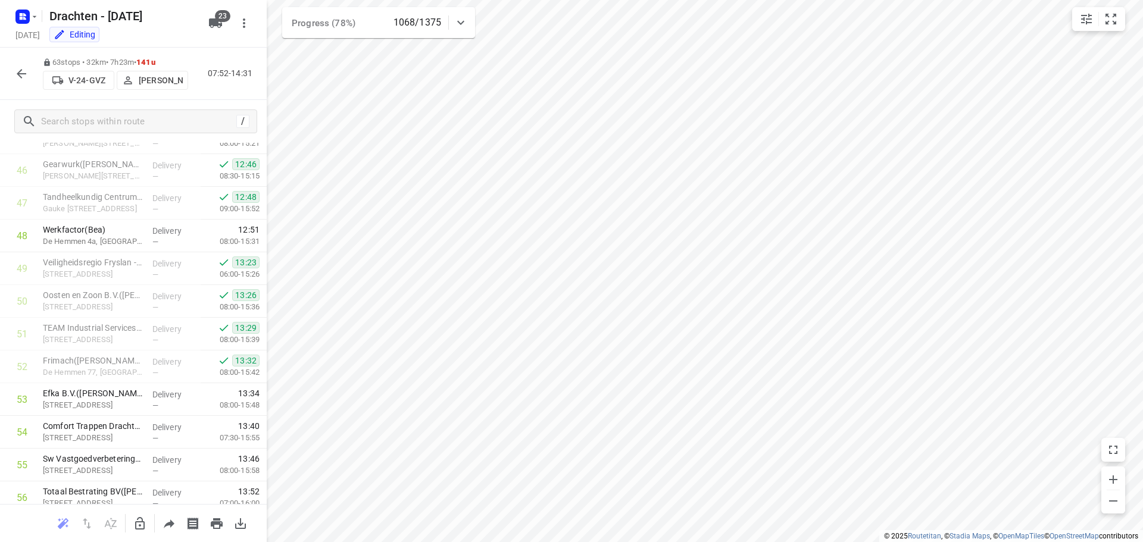
scroll to position [1547, 0]
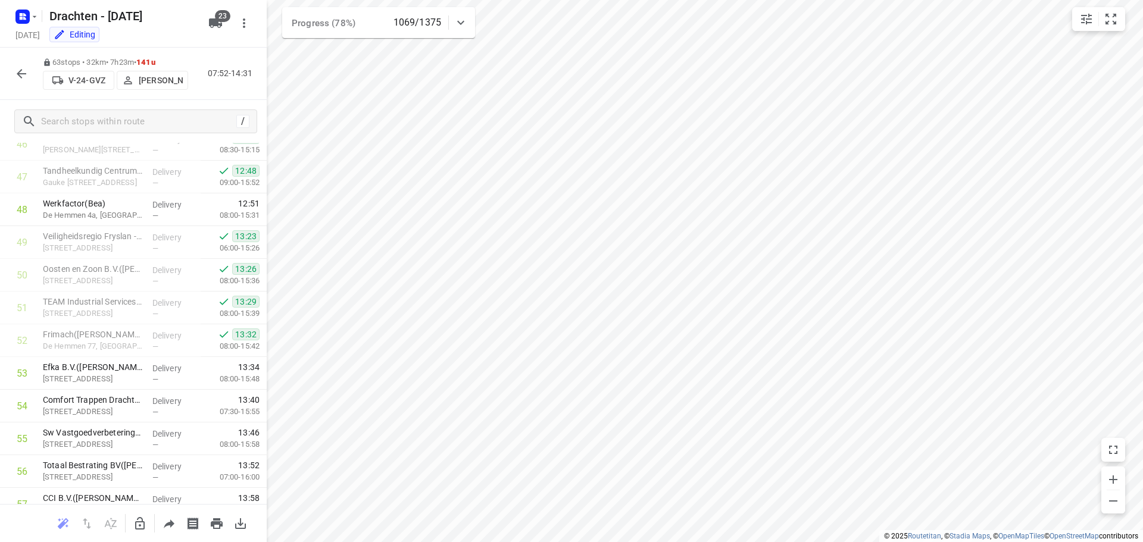
click at [18, 72] on icon "button" at bounding box center [21, 74] width 14 height 14
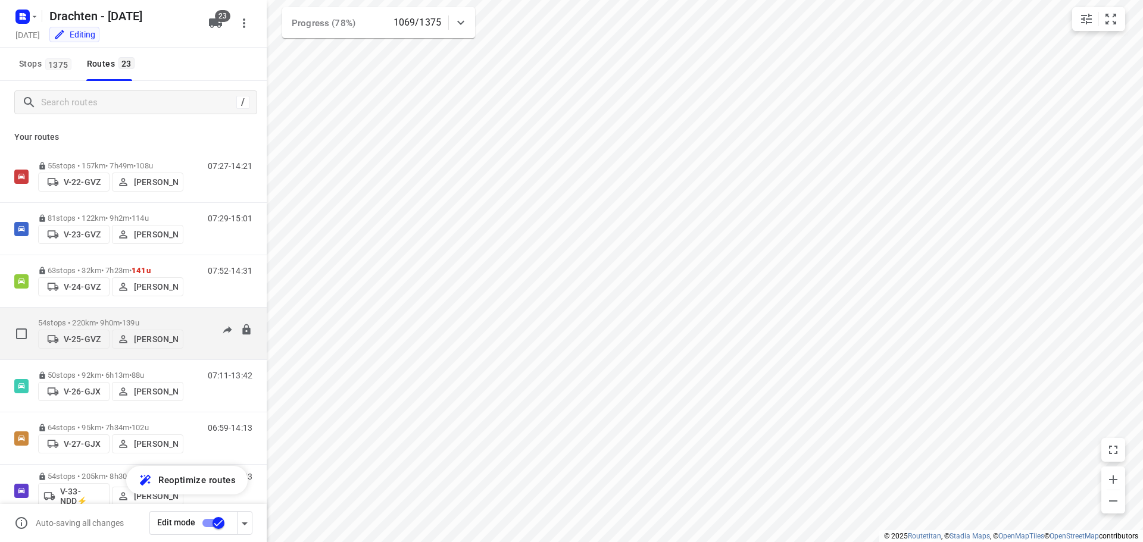
click at [110, 318] on p "54 stops • 220km • 9h0m • 139u" at bounding box center [110, 322] width 145 height 9
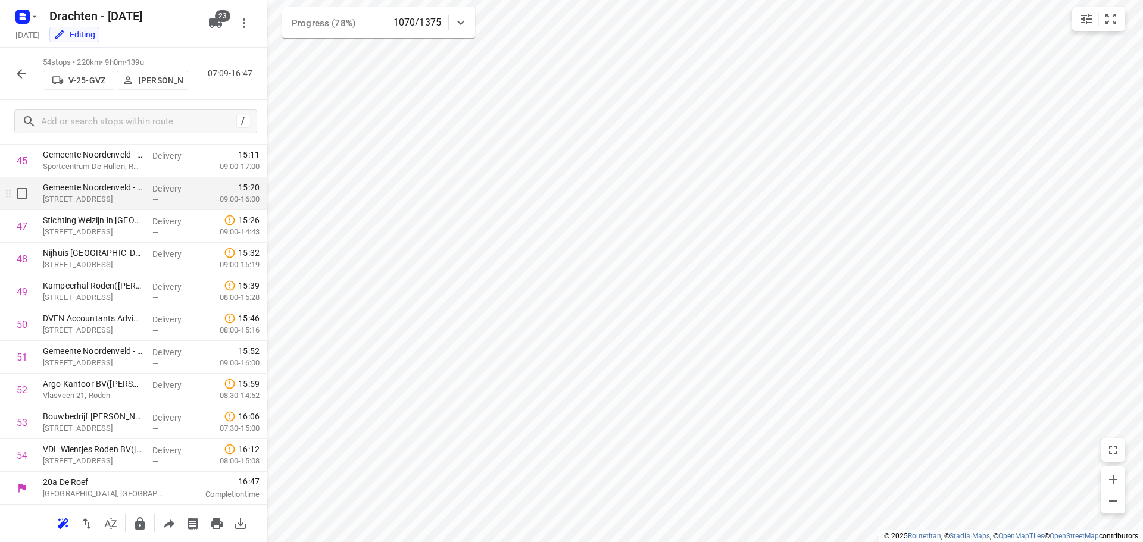
scroll to position [1499, 0]
click at [26, 83] on button "button" at bounding box center [22, 74] width 24 height 24
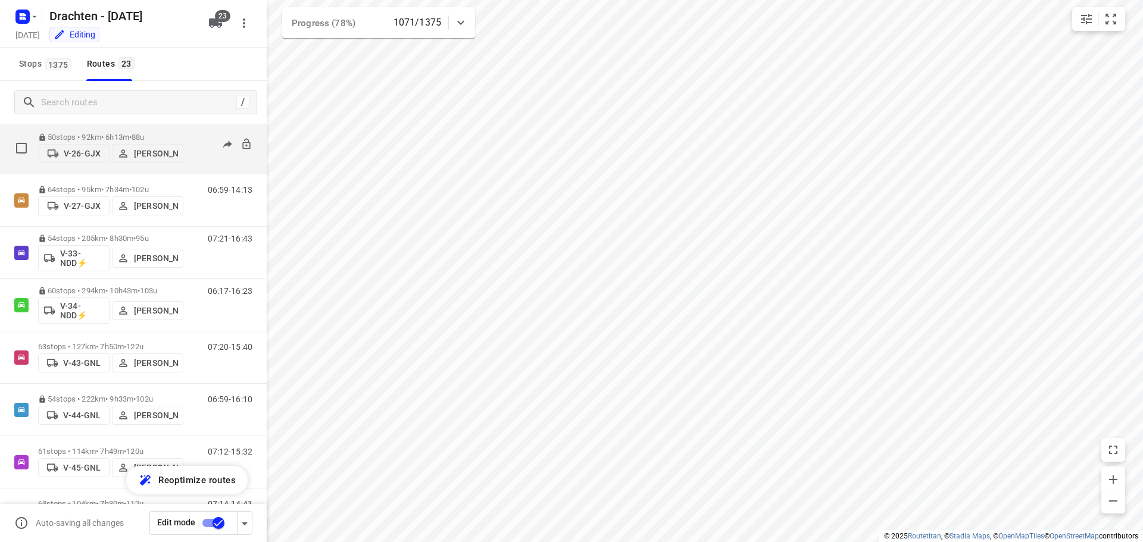
scroll to position [298, 0]
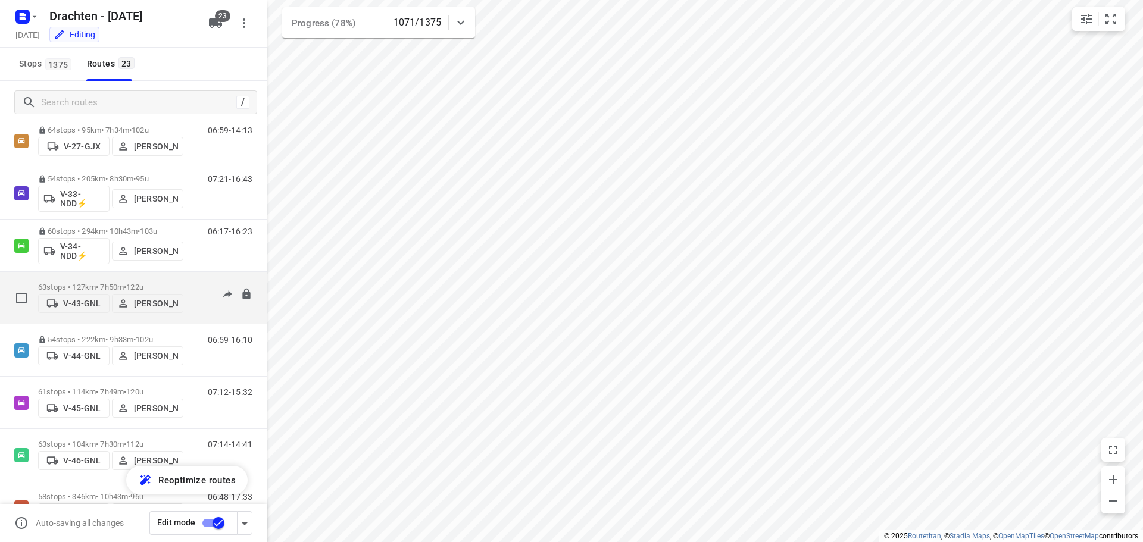
click at [163, 278] on div "63 stops • 127km • 7h50m • 122u V-43-GNL Henk Hooijenga" at bounding box center [110, 298] width 145 height 42
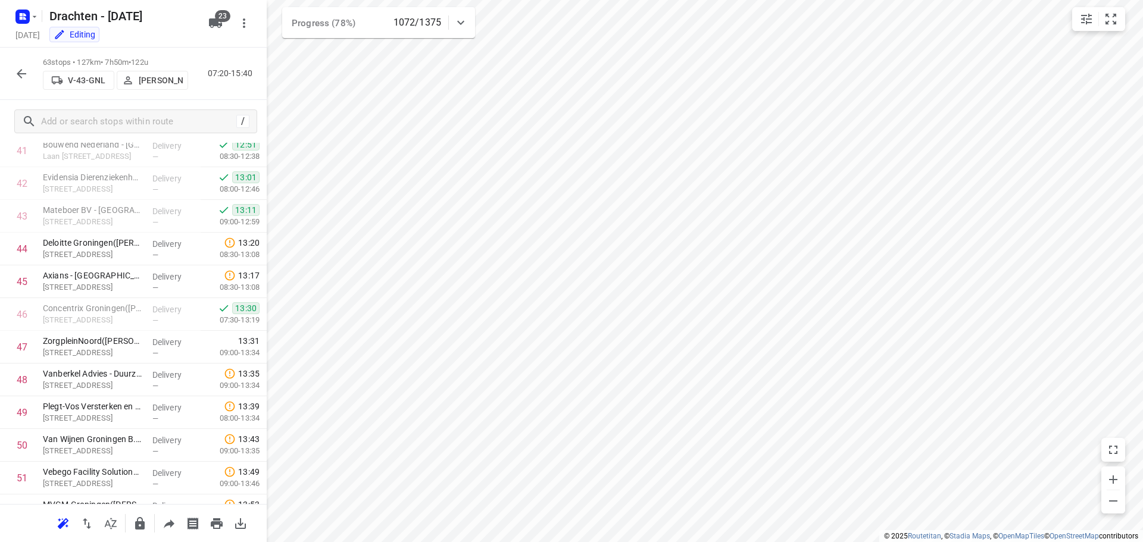
scroll to position [1198, 0]
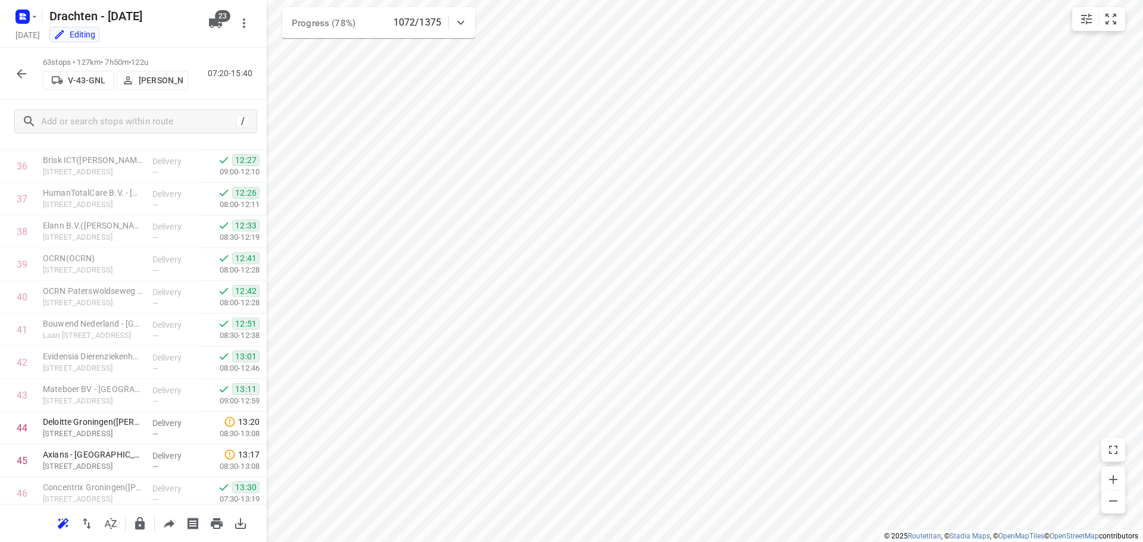
click at [20, 69] on icon "button" at bounding box center [21, 74] width 14 height 14
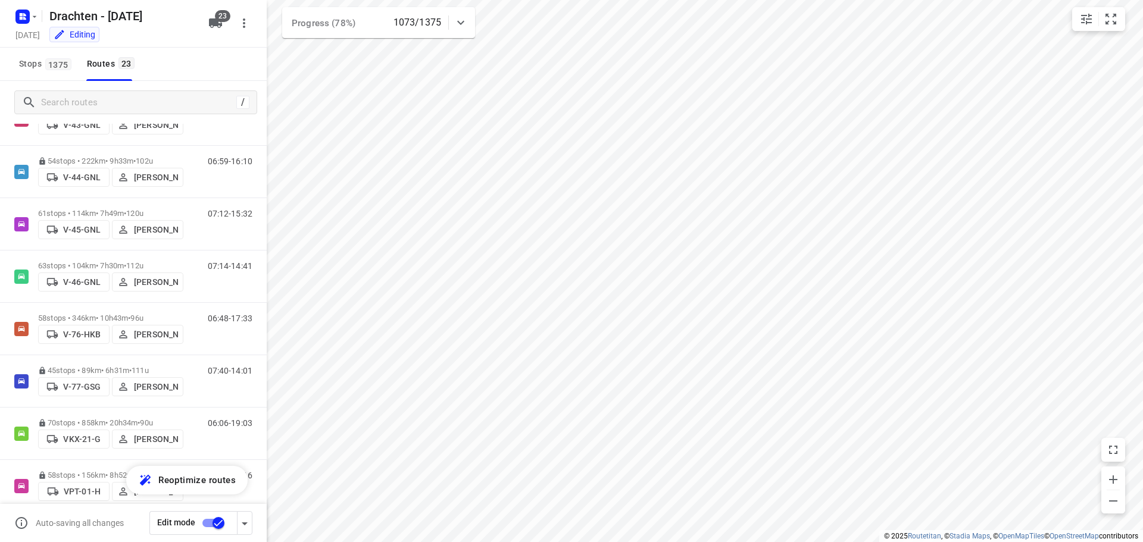
scroll to position [417, 0]
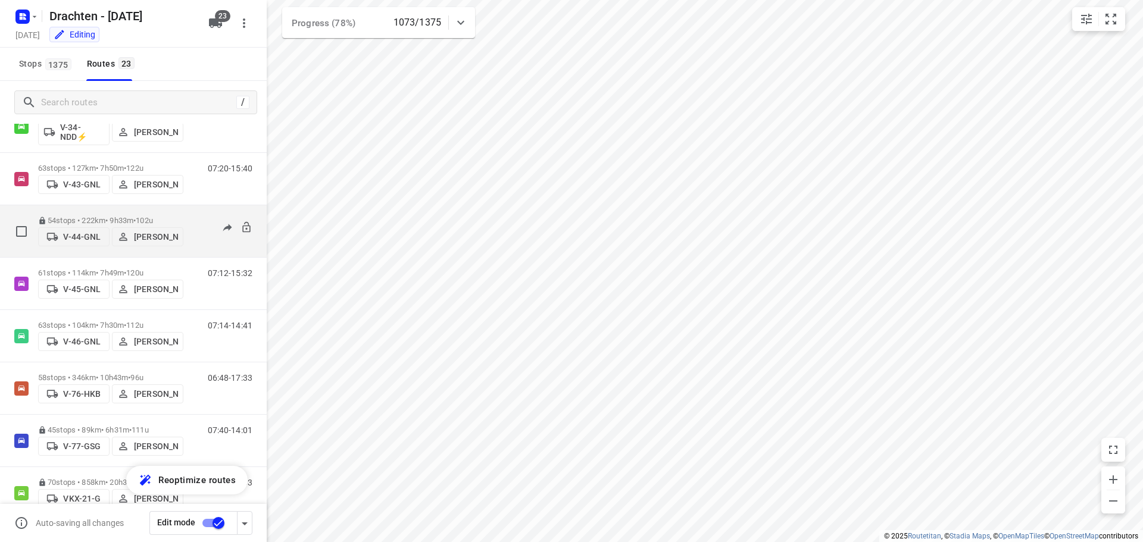
click at [136, 216] on span "•" at bounding box center [134, 220] width 2 height 9
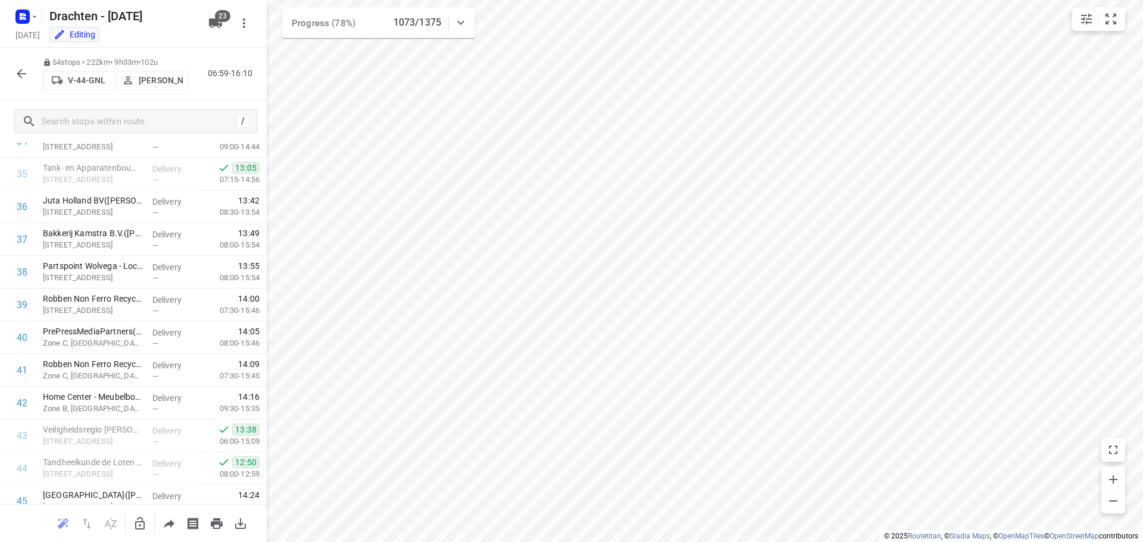
scroll to position [1012, 0]
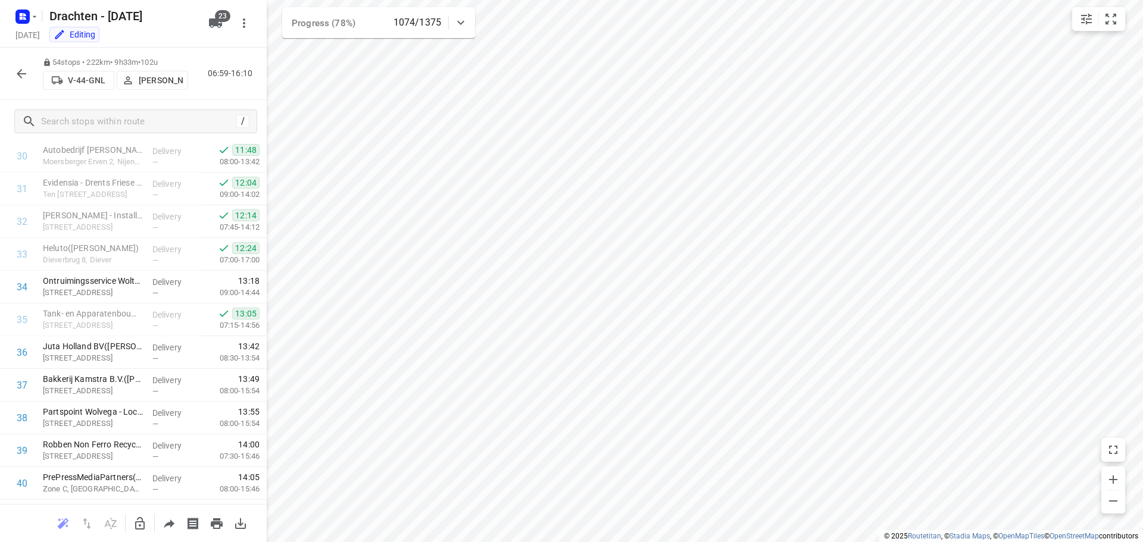
click at [17, 69] on icon "button" at bounding box center [21, 74] width 14 height 14
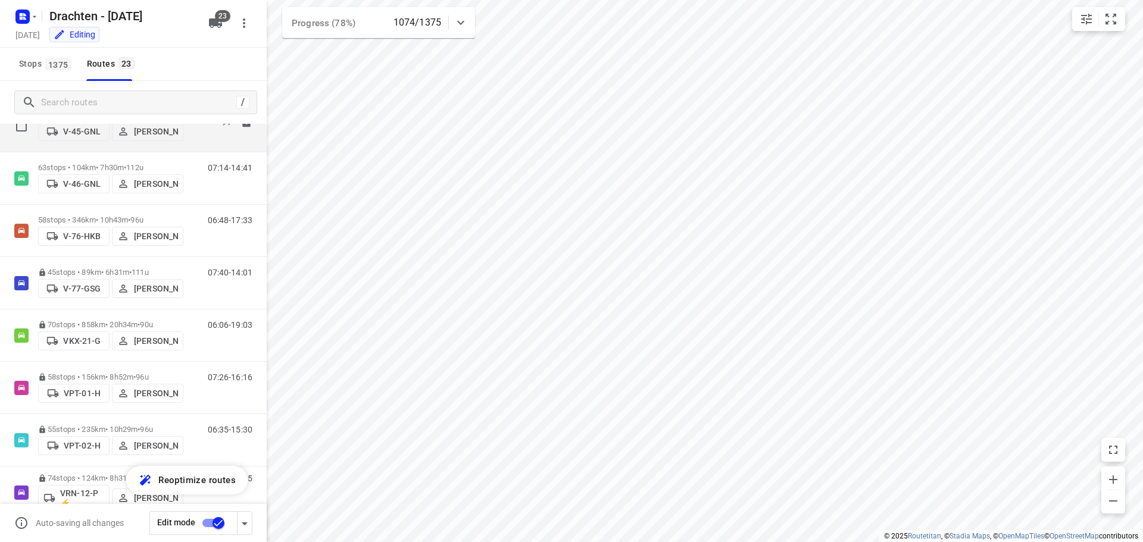
scroll to position [595, 0]
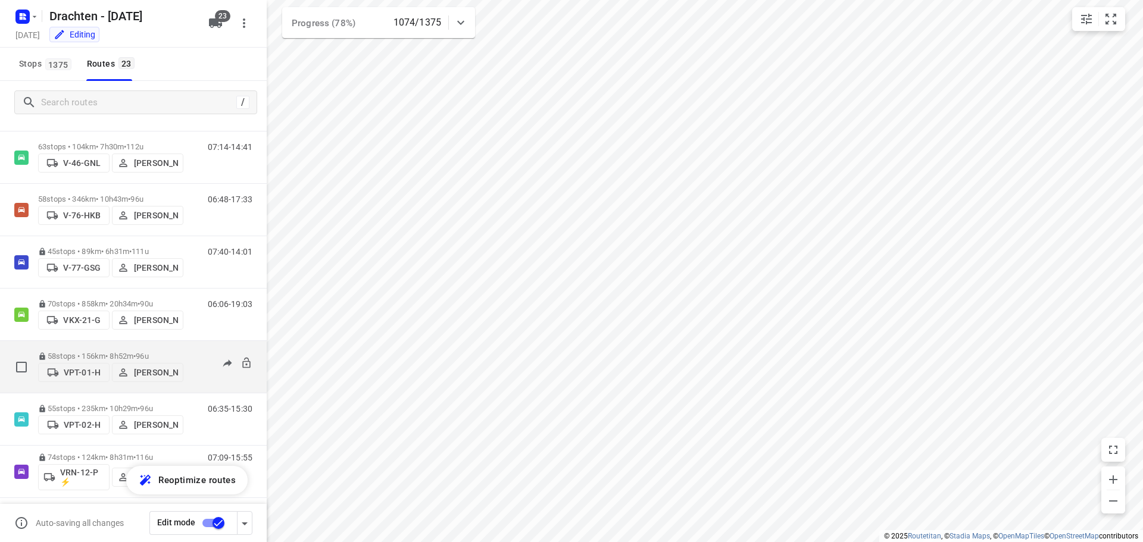
click at [151, 351] on div "58 stops • 156km • 8h52m • 96u VPT-01-H Piet Wijma" at bounding box center [110, 367] width 145 height 42
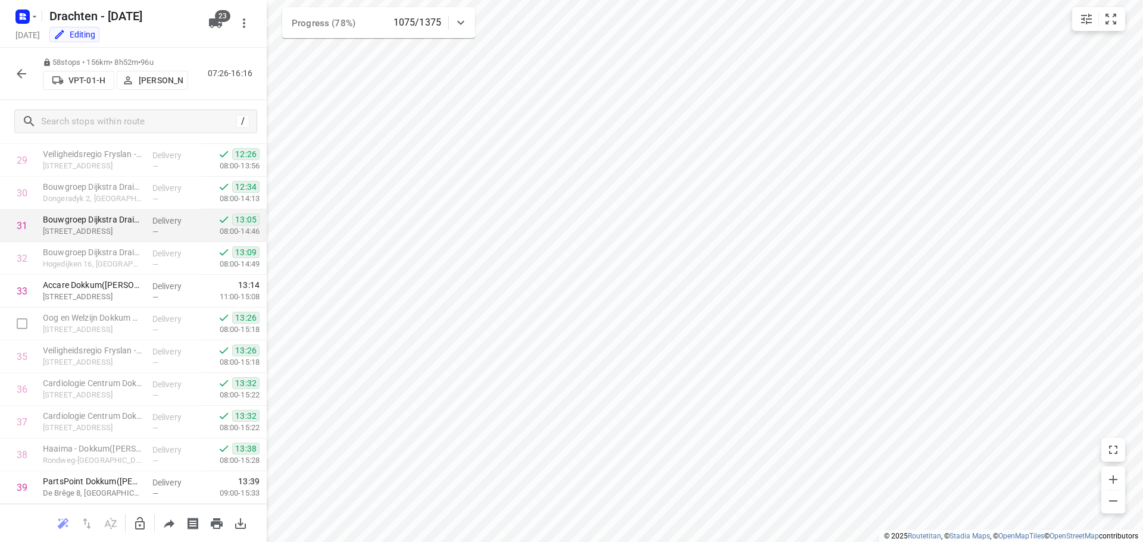
scroll to position [1034, 0]
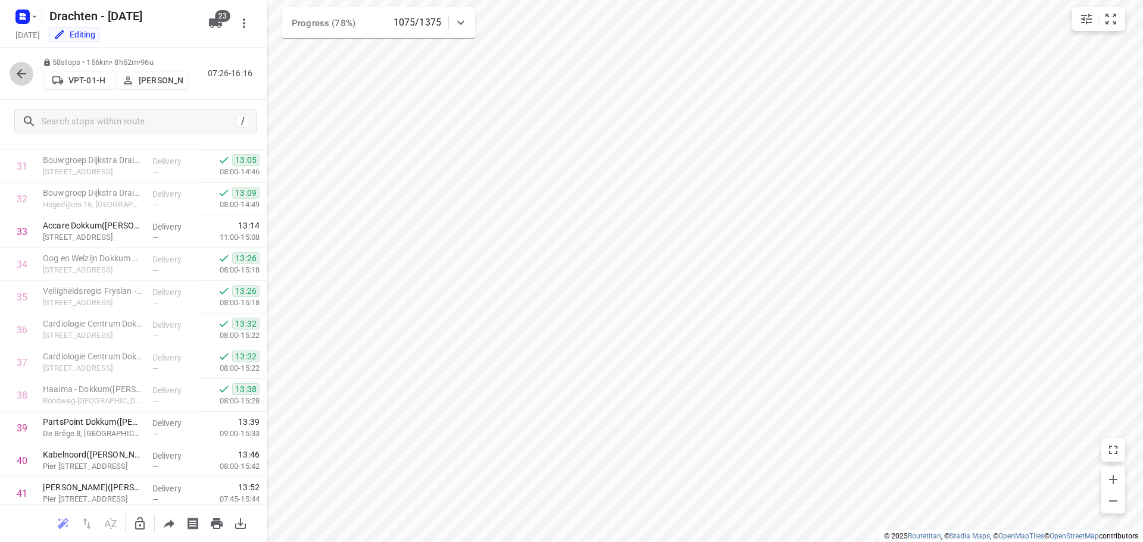
click at [26, 68] on icon "button" at bounding box center [21, 74] width 14 height 14
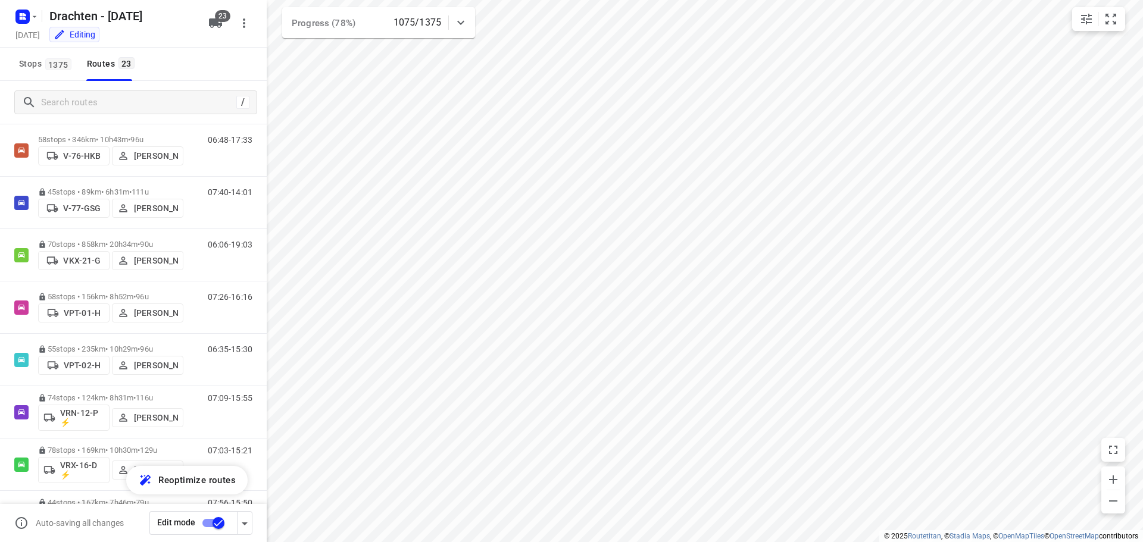
scroll to position [714, 0]
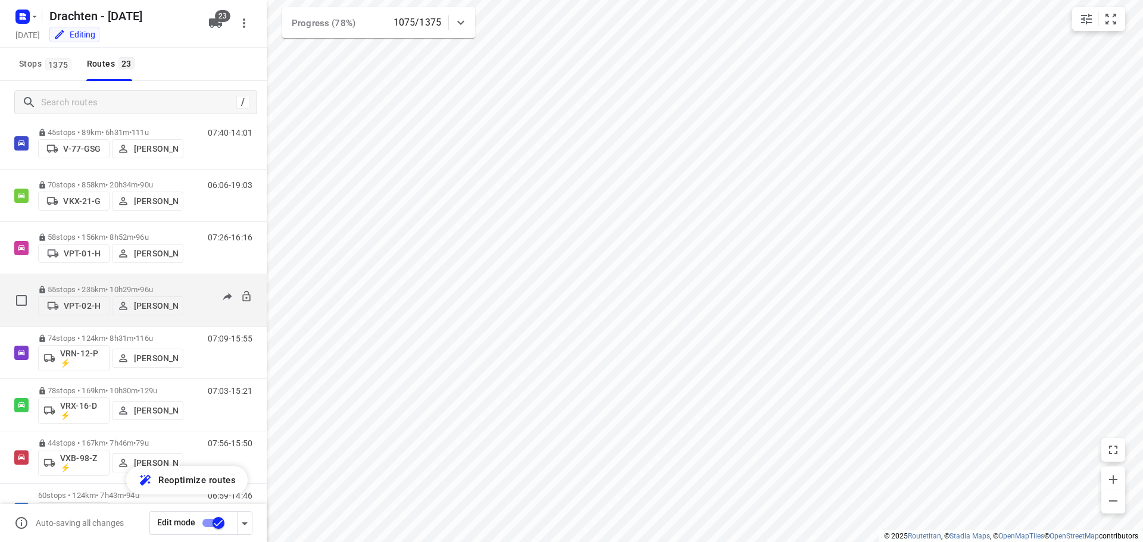
click at [108, 285] on p "55 stops • 235km • 10h29m • 96u" at bounding box center [110, 289] width 145 height 9
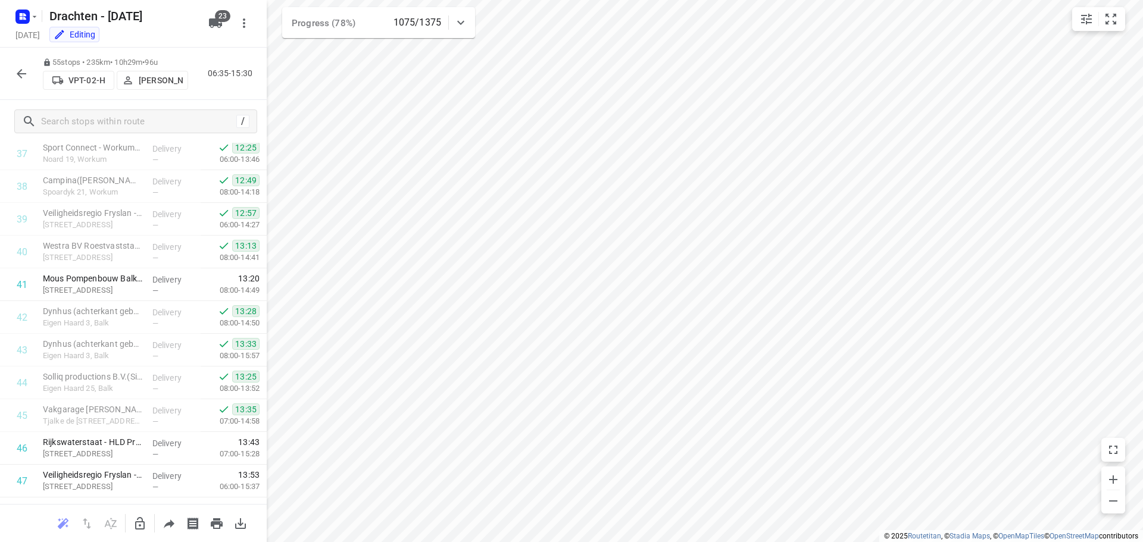
scroll to position [1234, 0]
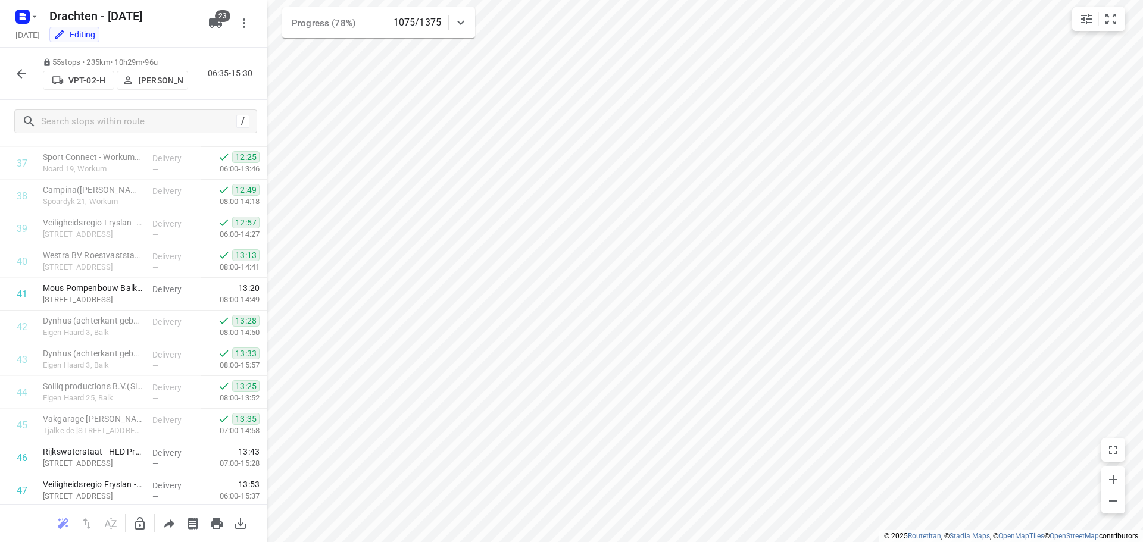
click at [22, 76] on icon "button" at bounding box center [21, 74] width 14 height 14
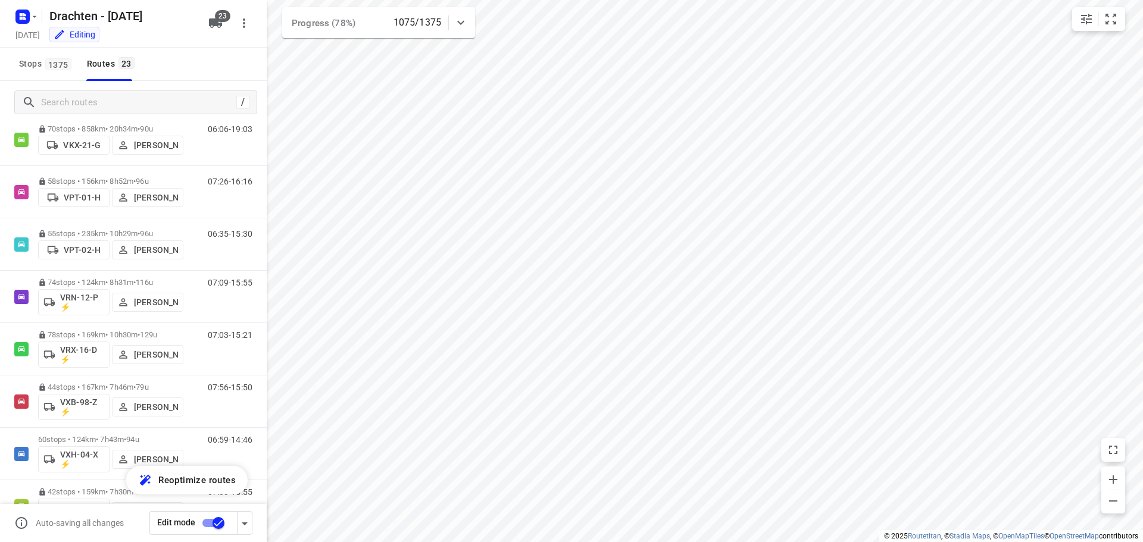
scroll to position [833, 0]
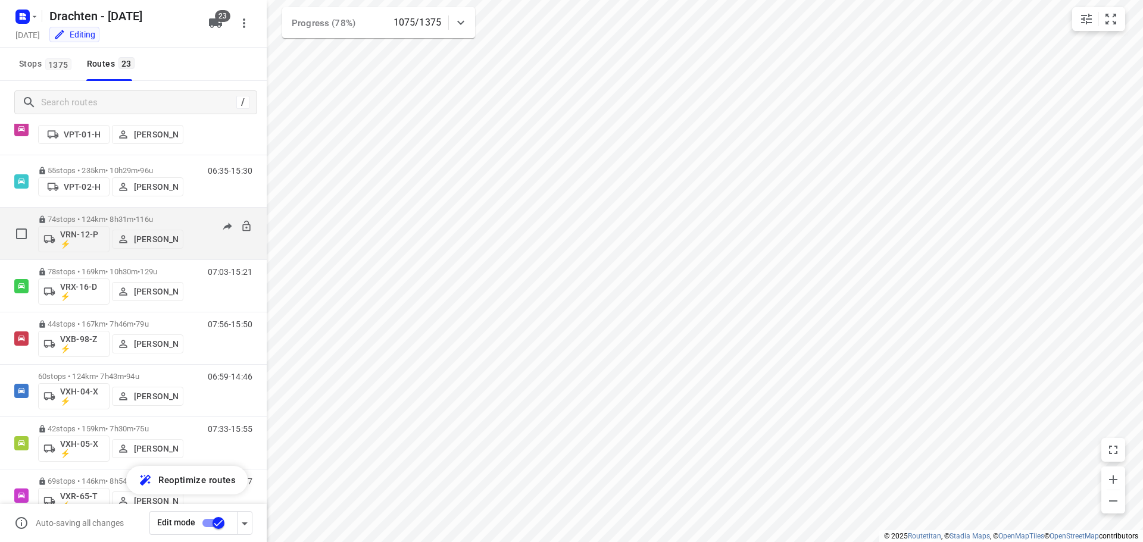
click at [121, 216] on p "74 stops • 124km • 8h31m • 116u" at bounding box center [110, 219] width 145 height 9
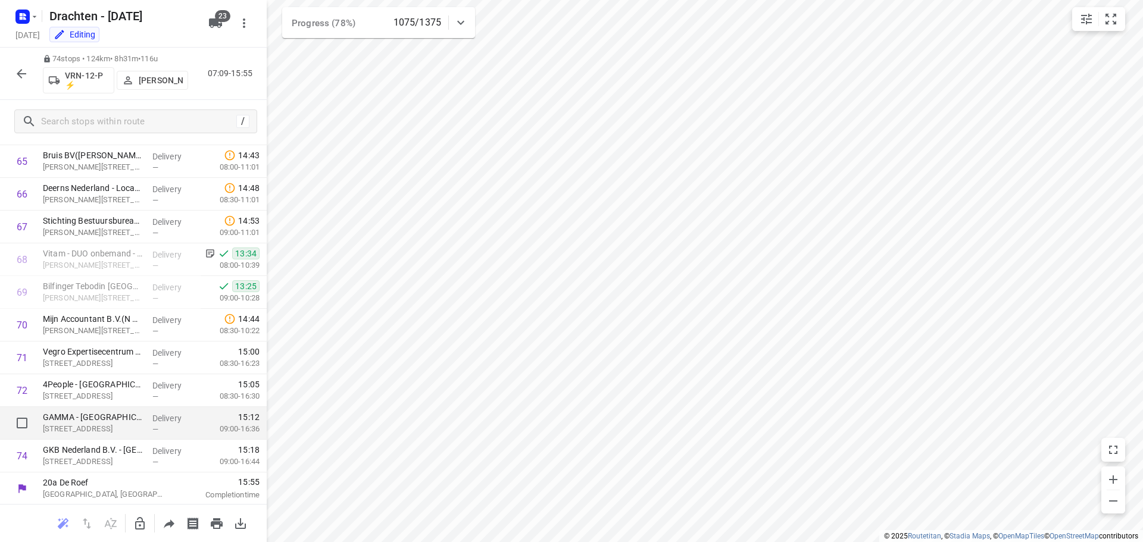
scroll to position [2153, 0]
click at [25, 76] on icon "button" at bounding box center [21, 74] width 14 height 14
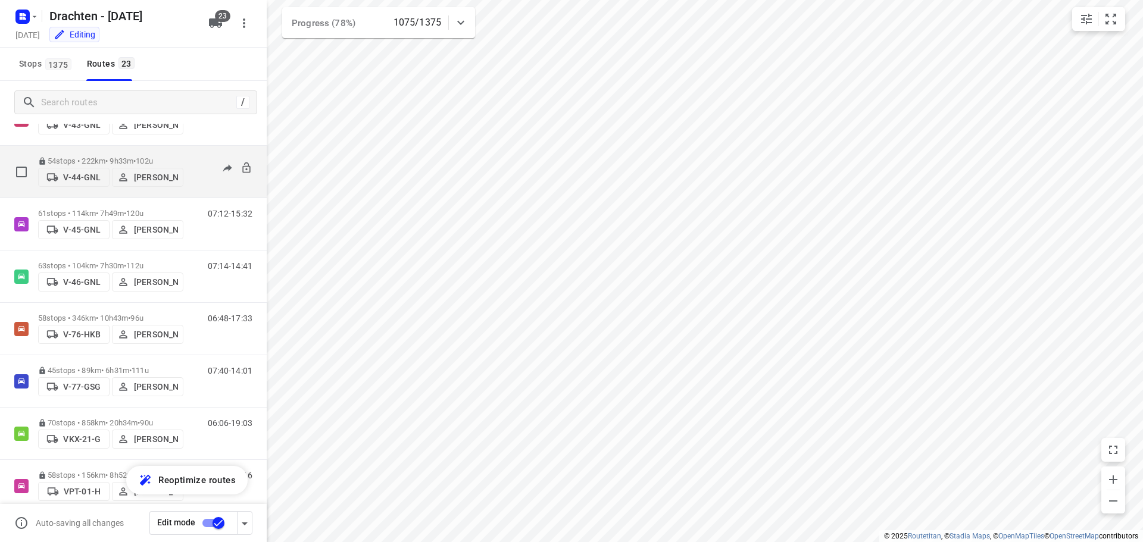
scroll to position [863, 0]
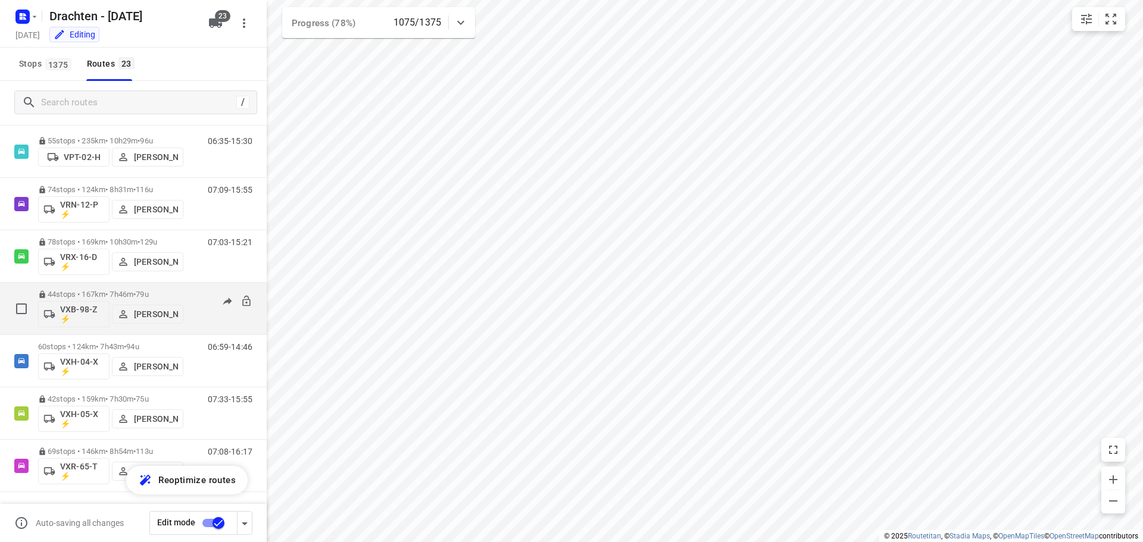
click at [117, 290] on p "44 stops • 167km • 7h46m • 79u" at bounding box center [110, 294] width 145 height 9
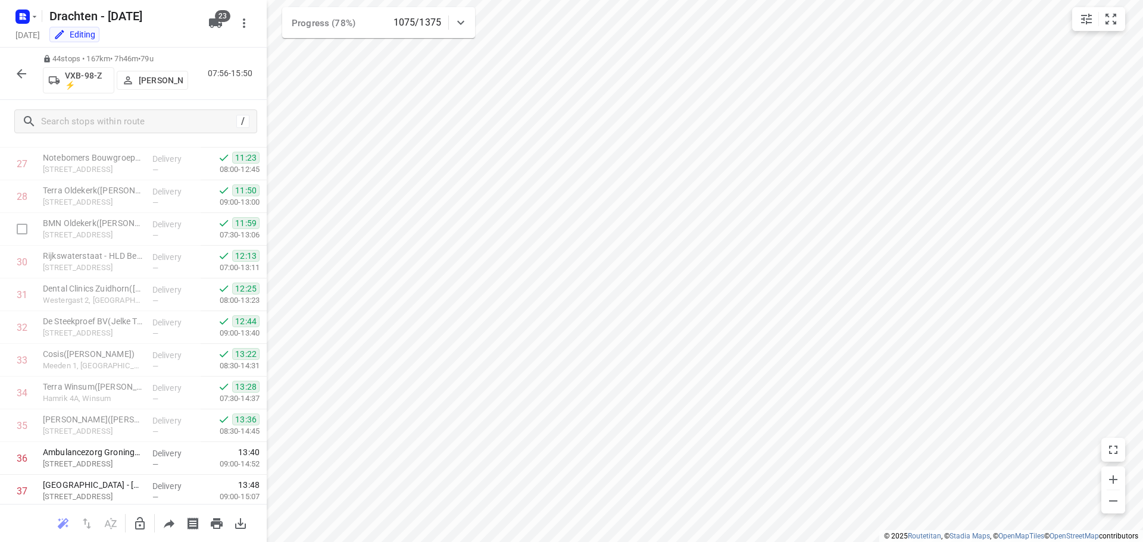
scroll to position [1012, 0]
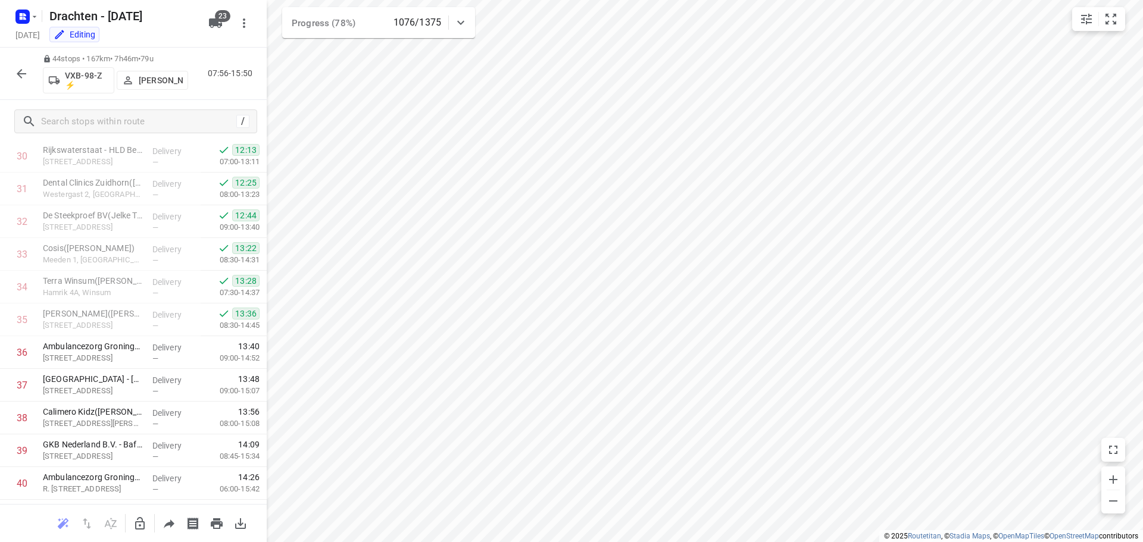
click at [26, 68] on icon "button" at bounding box center [21, 74] width 14 height 14
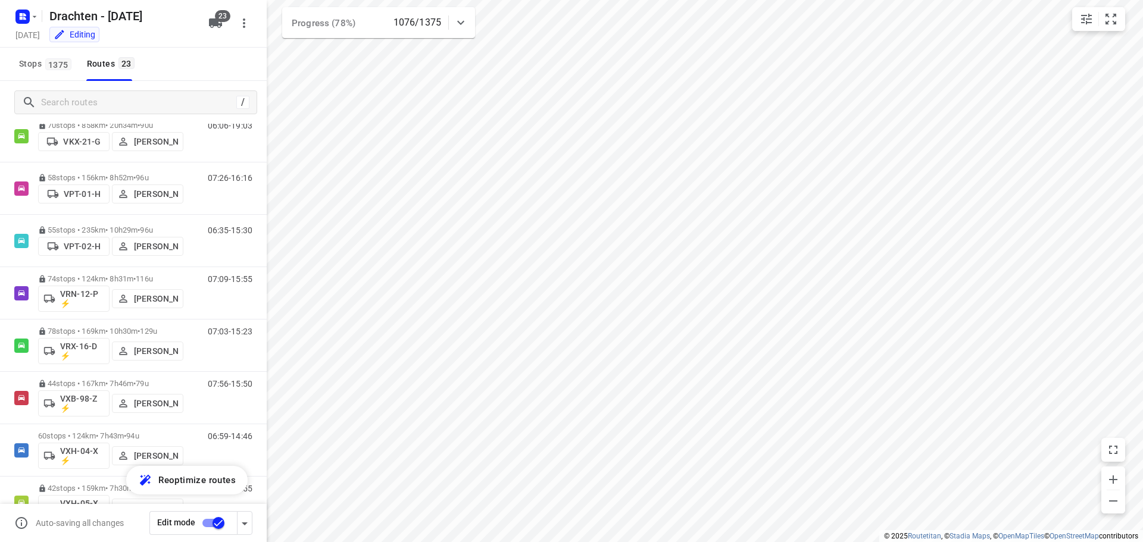
scroll to position [863, 0]
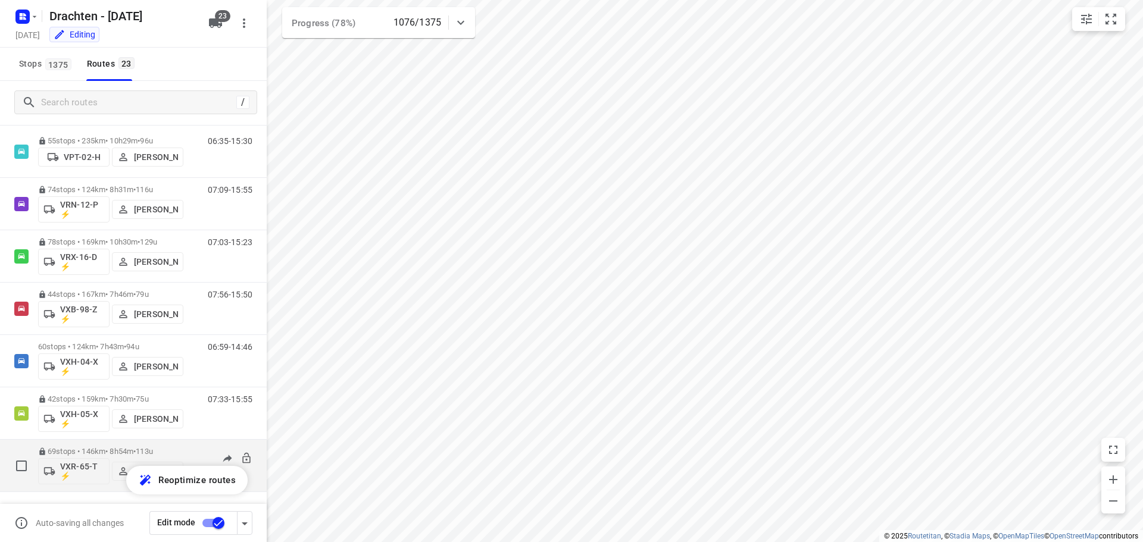
click at [126, 446] on div "69 stops • 146km • 8h54m • 113u VXR-65-T ⚡ Harry Van der Laan" at bounding box center [110, 465] width 145 height 49
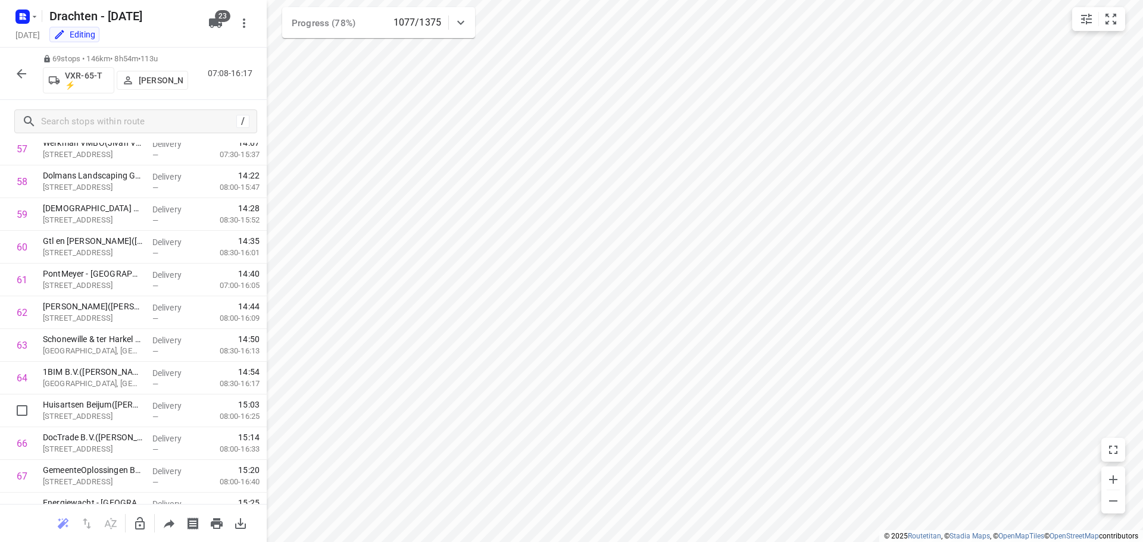
scroll to position [1990, 0]
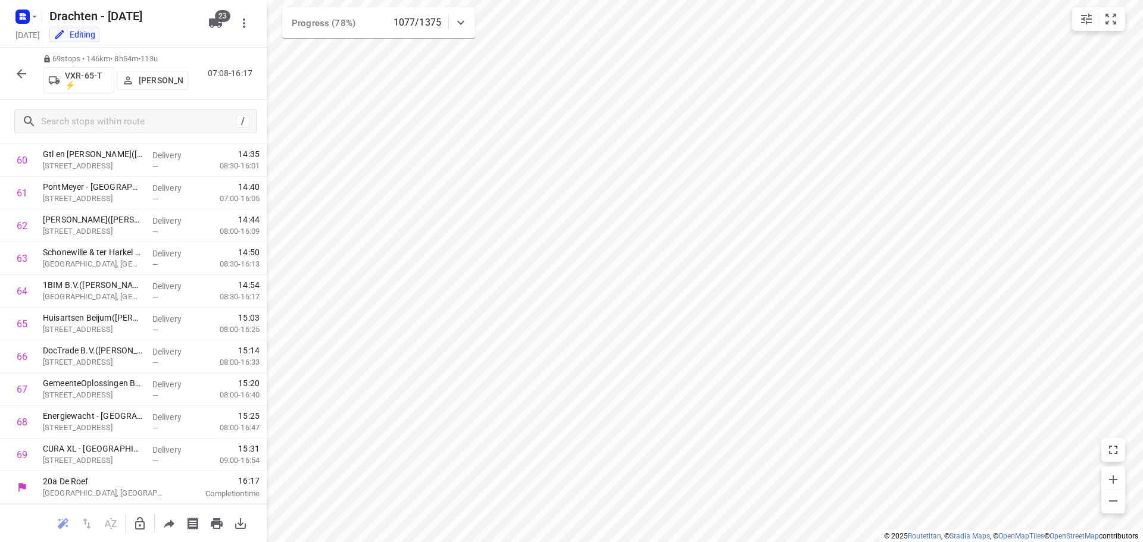
click at [18, 83] on button "button" at bounding box center [22, 74] width 24 height 24
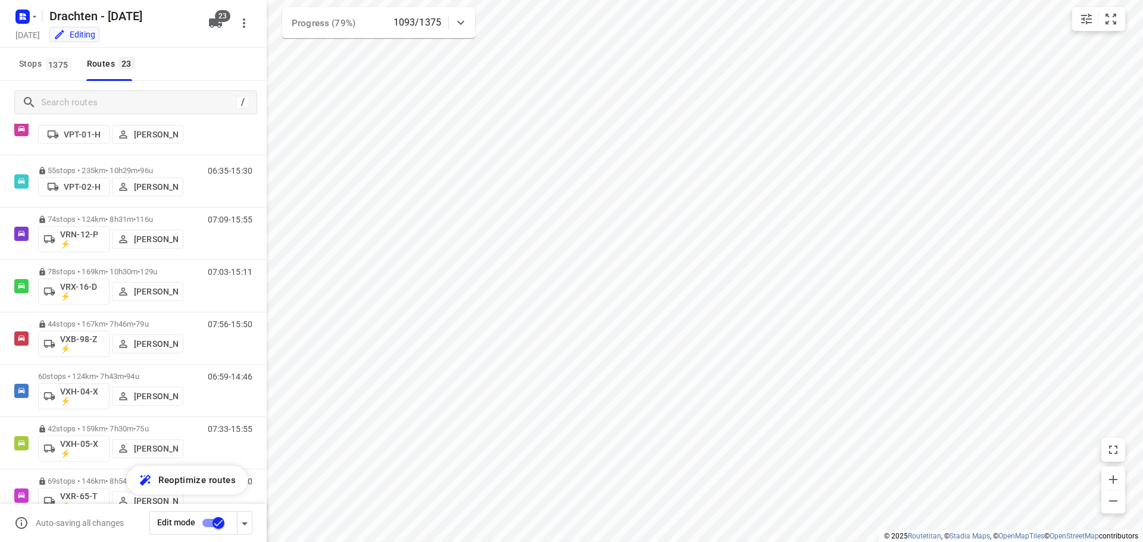
scroll to position [863, 0]
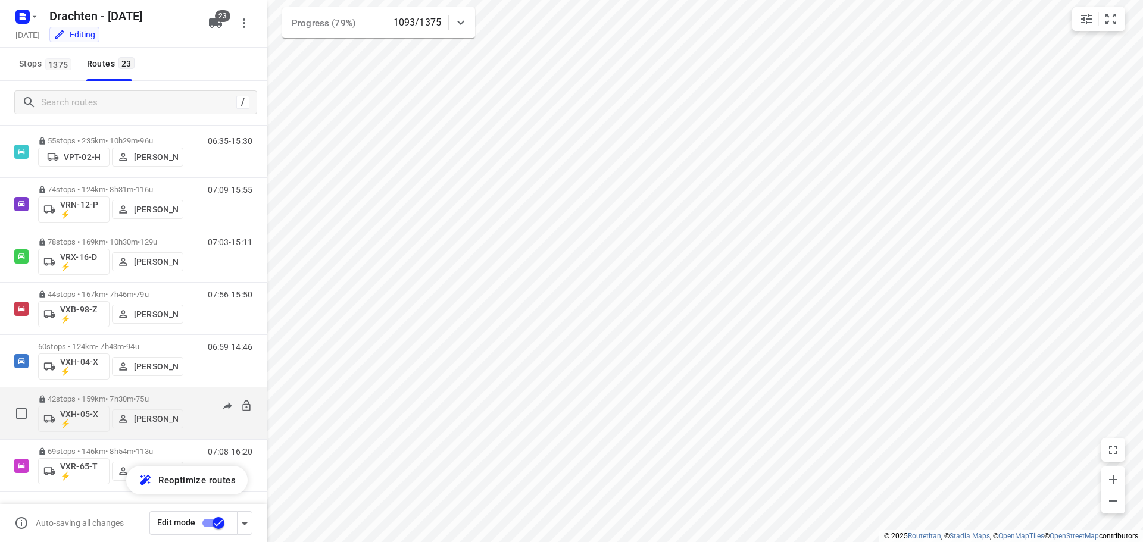
click at [155, 392] on div "42 stops • 159km • 7h30m • 75u VXH-05-X ⚡ Ruben Kommerie" at bounding box center [110, 413] width 145 height 49
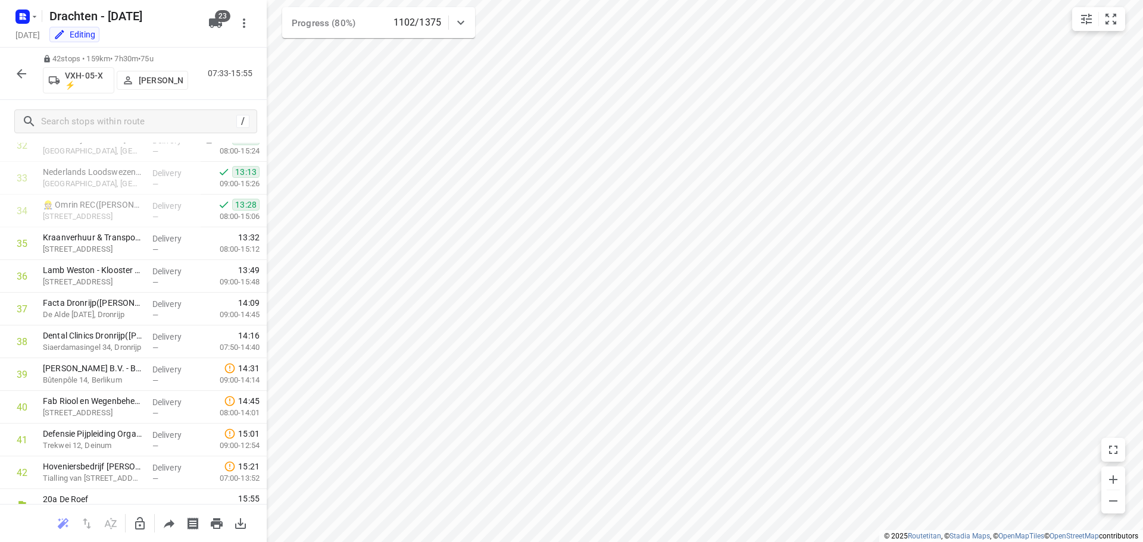
scroll to position [1106, 0]
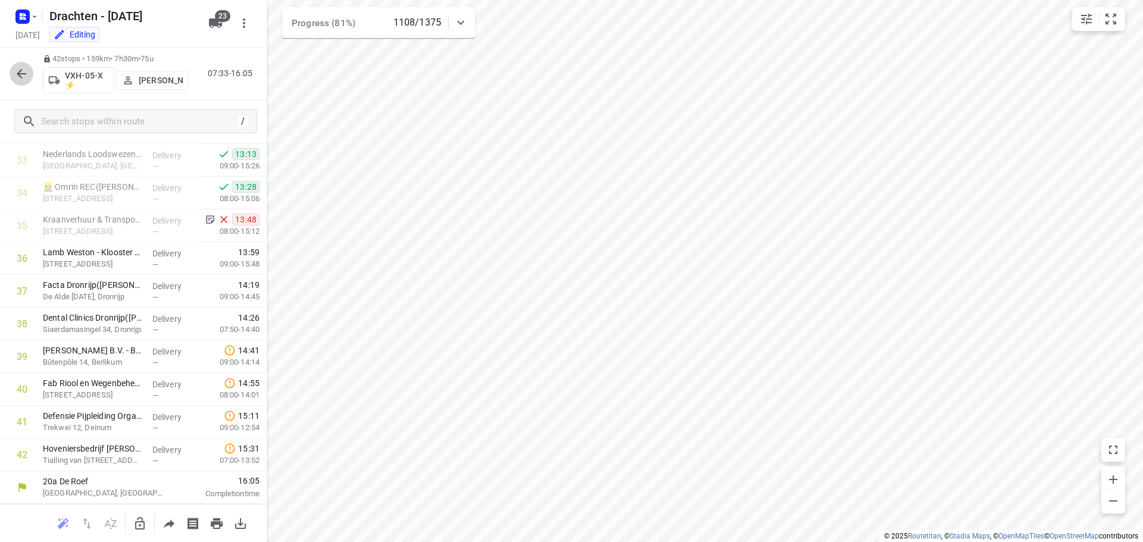
click at [20, 74] on icon "button" at bounding box center [22, 74] width 10 height 10
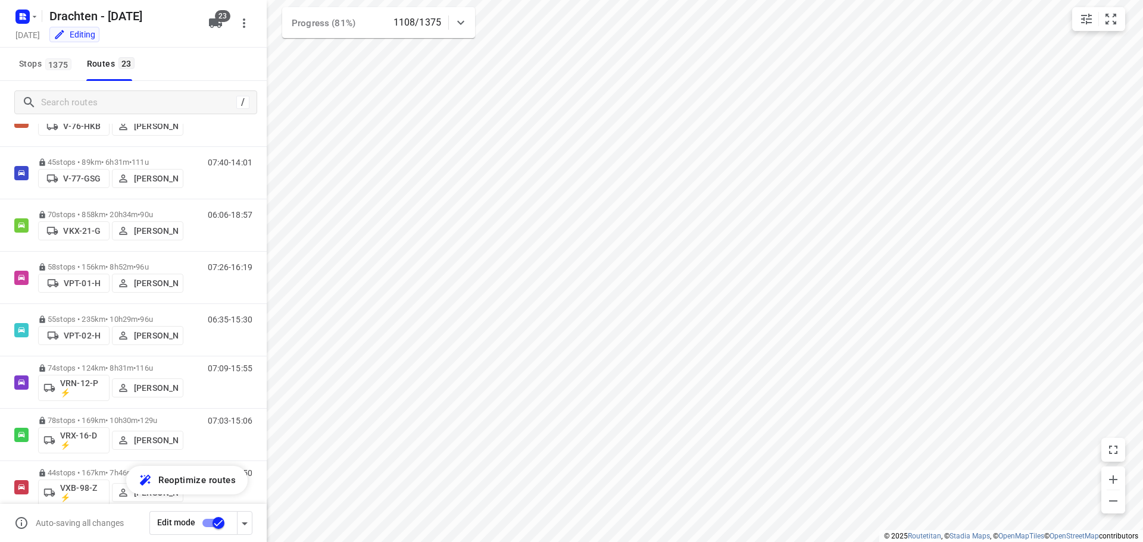
scroll to position [625, 0]
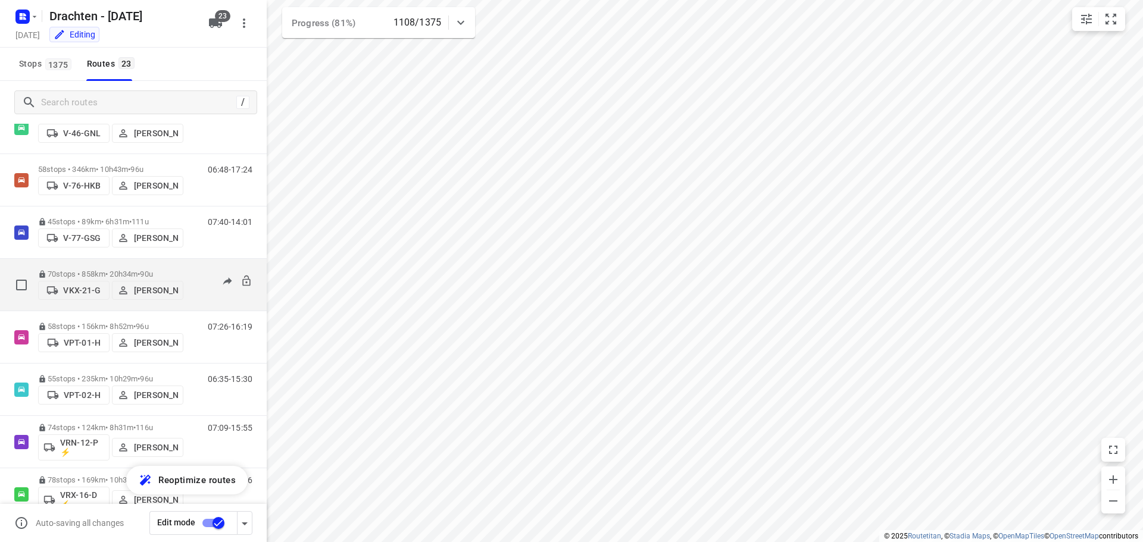
click at [151, 264] on div "70 stops • 858km • 20h34m • 90u VKX-21-G Paul de Jong" at bounding box center [110, 285] width 145 height 42
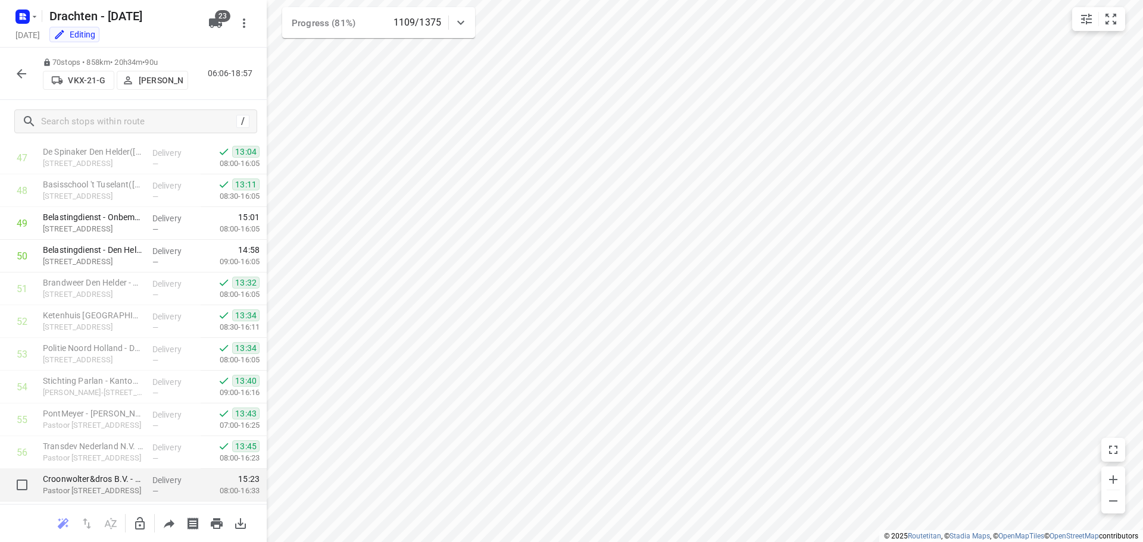
scroll to position [1547, 0]
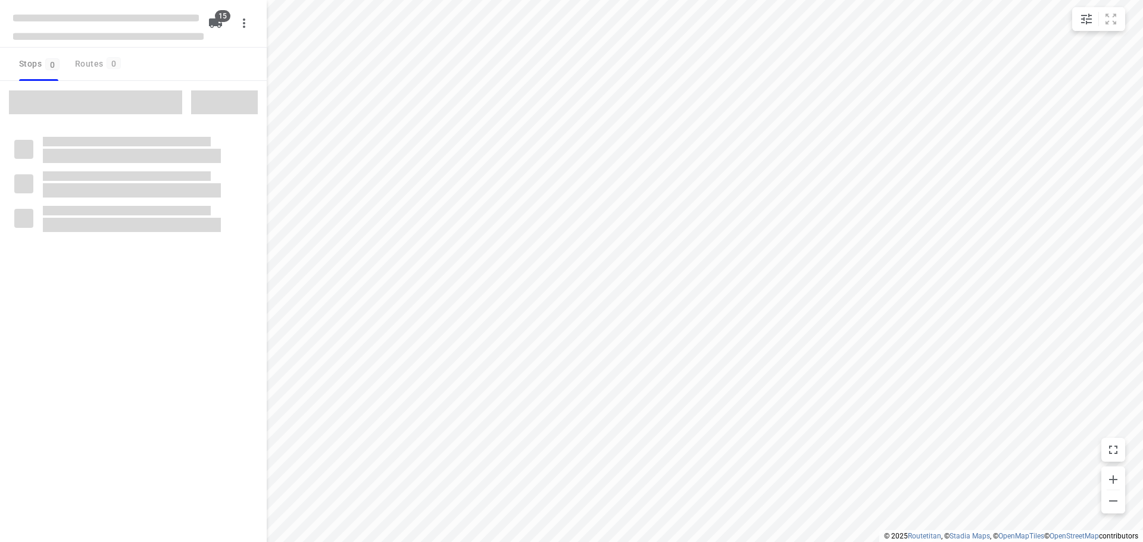
checkbox input "true"
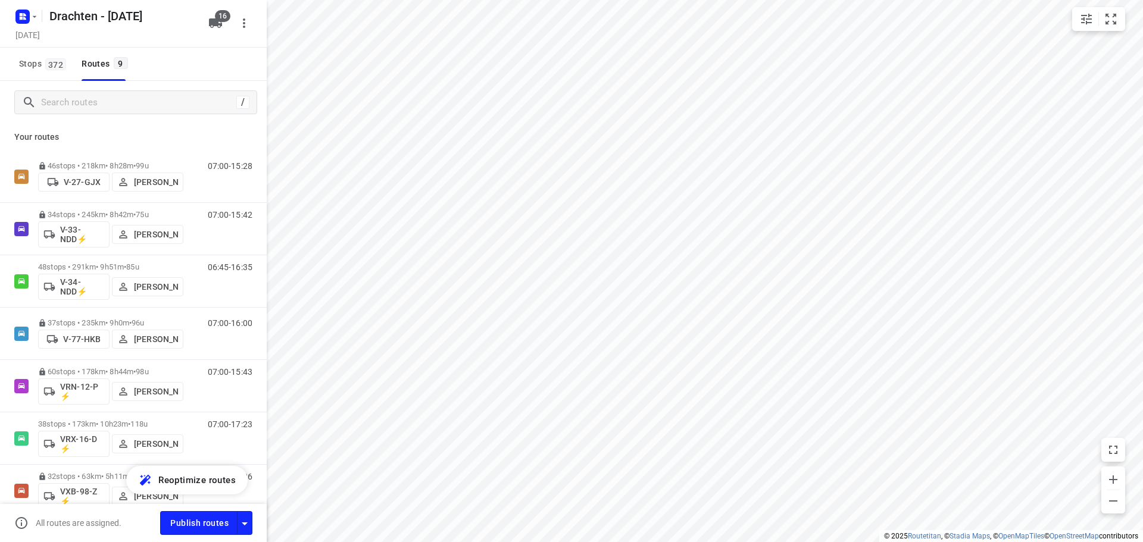
scroll to position [165, 0]
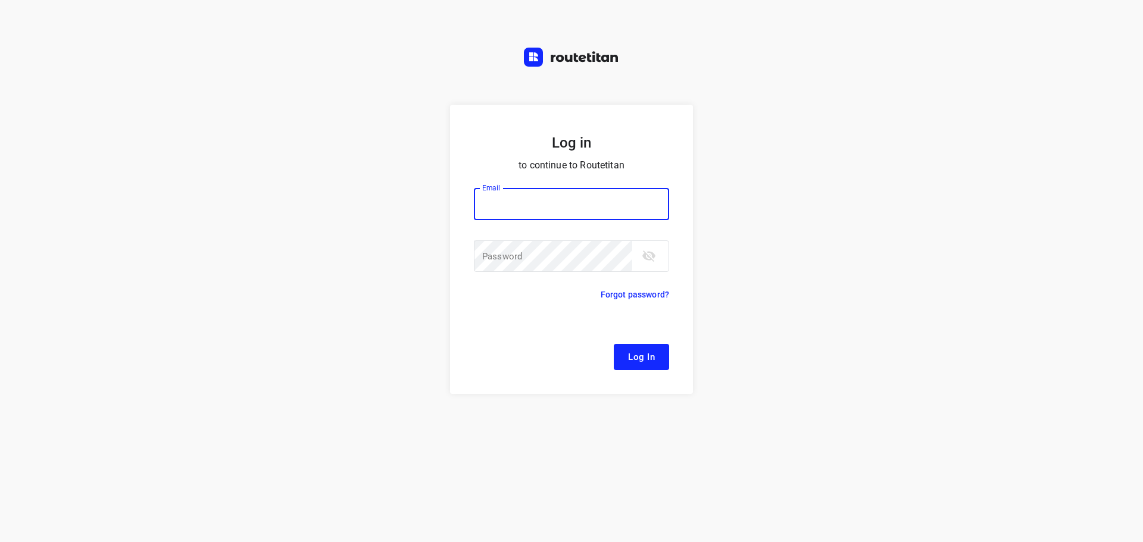
click at [521, 211] on input "email" at bounding box center [571, 204] width 195 height 32
type input "[EMAIL_ADDRESS][DOMAIN_NAME]"
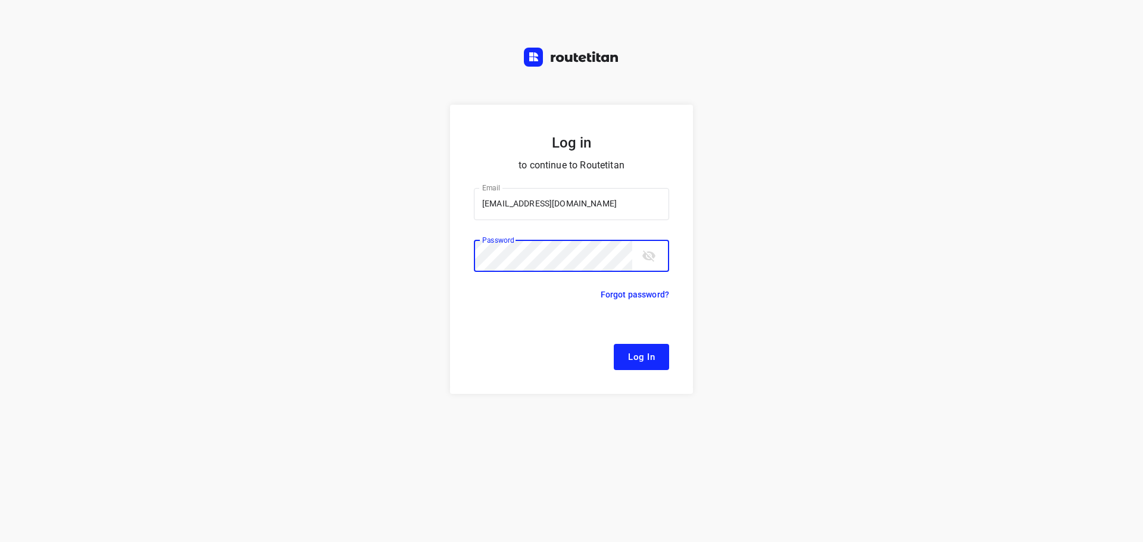
click at [614, 344] on button "Log In" at bounding box center [641, 357] width 55 height 26
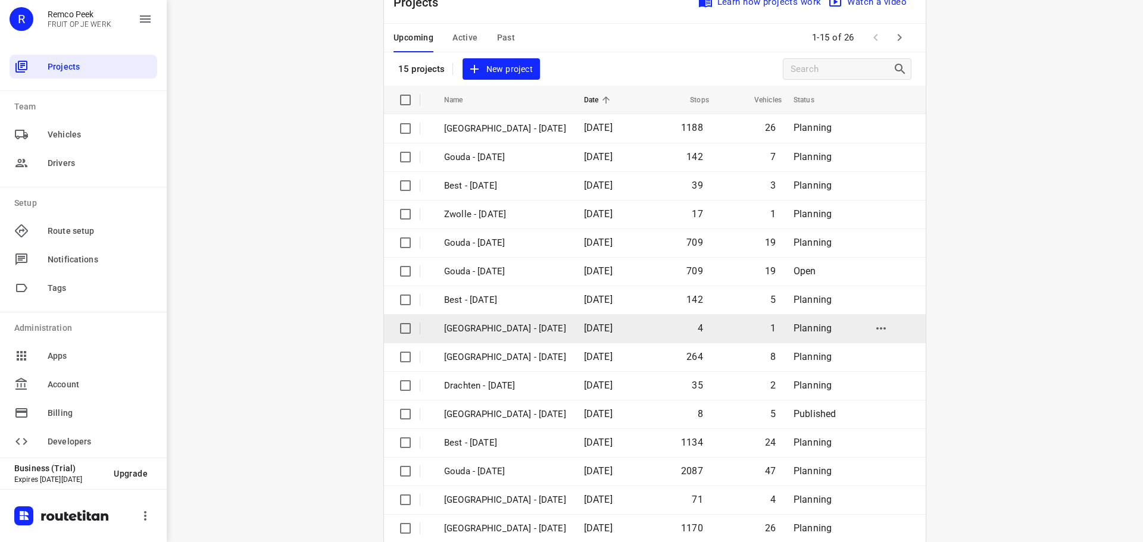
scroll to position [60, 0]
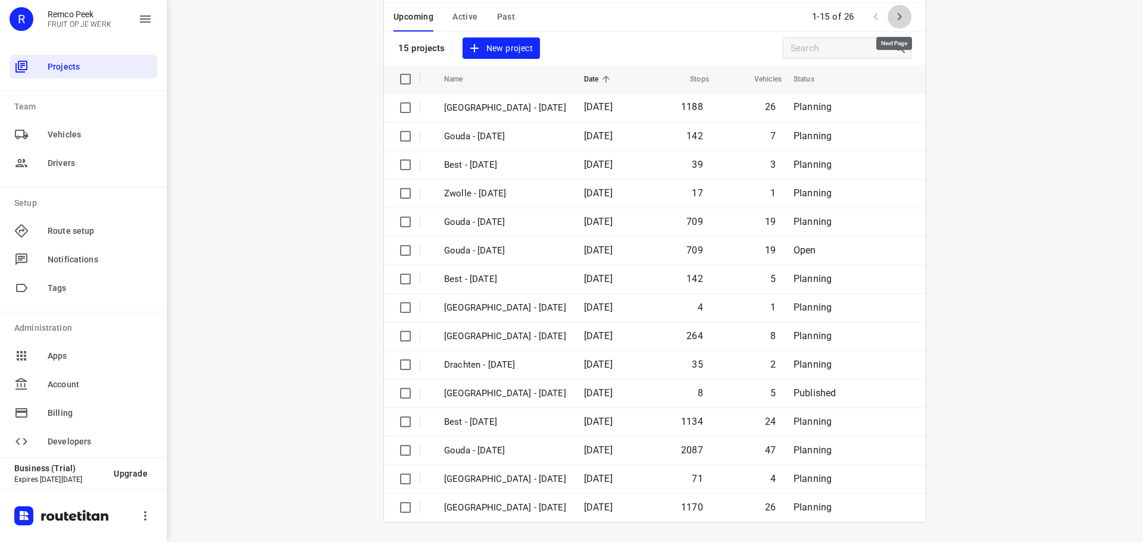
click at [892, 18] on icon "button" at bounding box center [899, 17] width 14 height 14
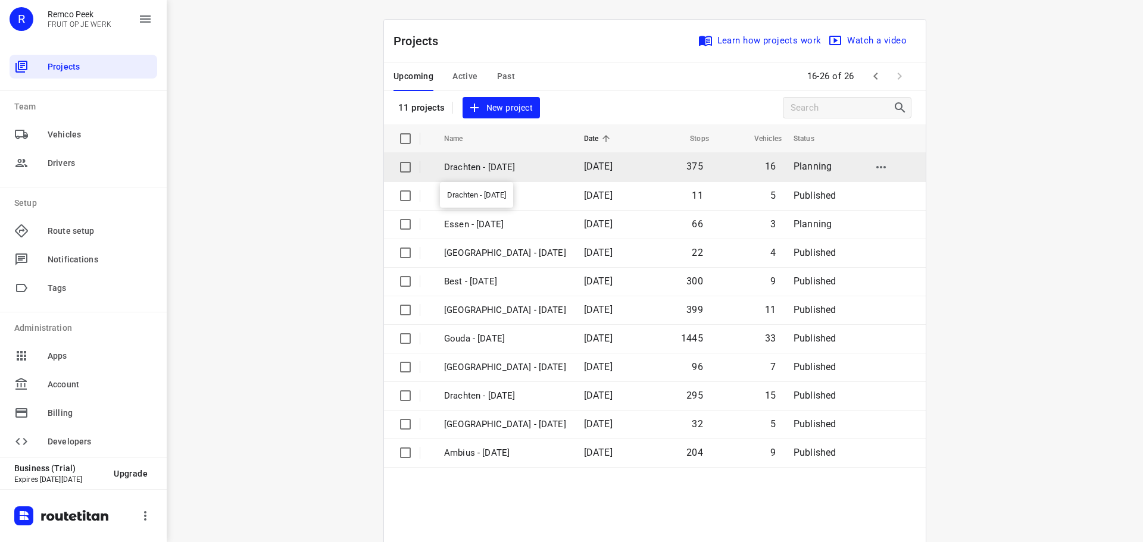
click at [502, 171] on p "Drachten - [DATE]" at bounding box center [505, 168] width 122 height 14
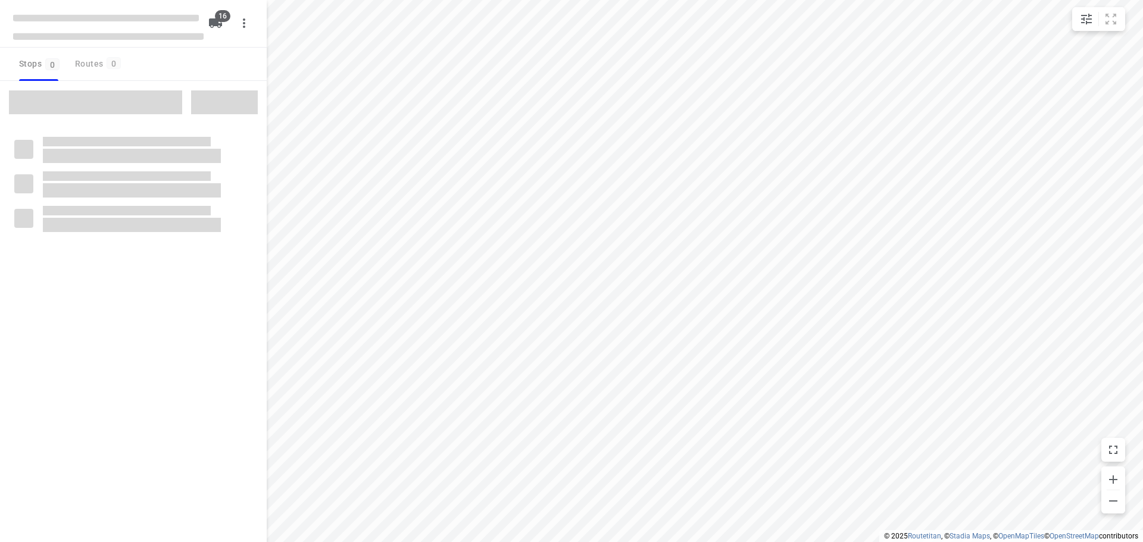
checkbox input "true"
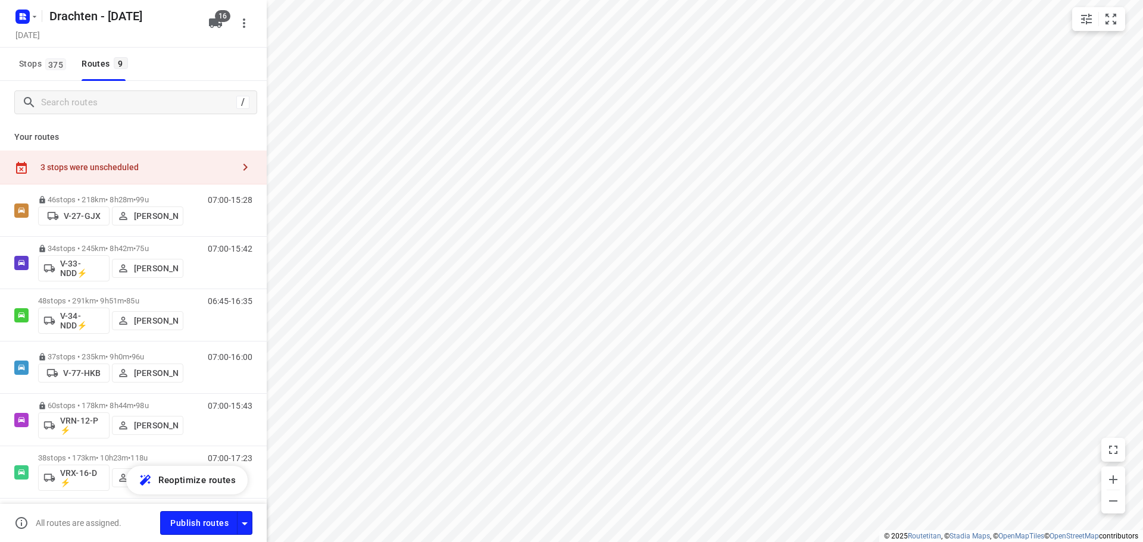
click at [199, 171] on div "3 stops were unscheduled" at bounding box center [136, 167] width 193 height 10
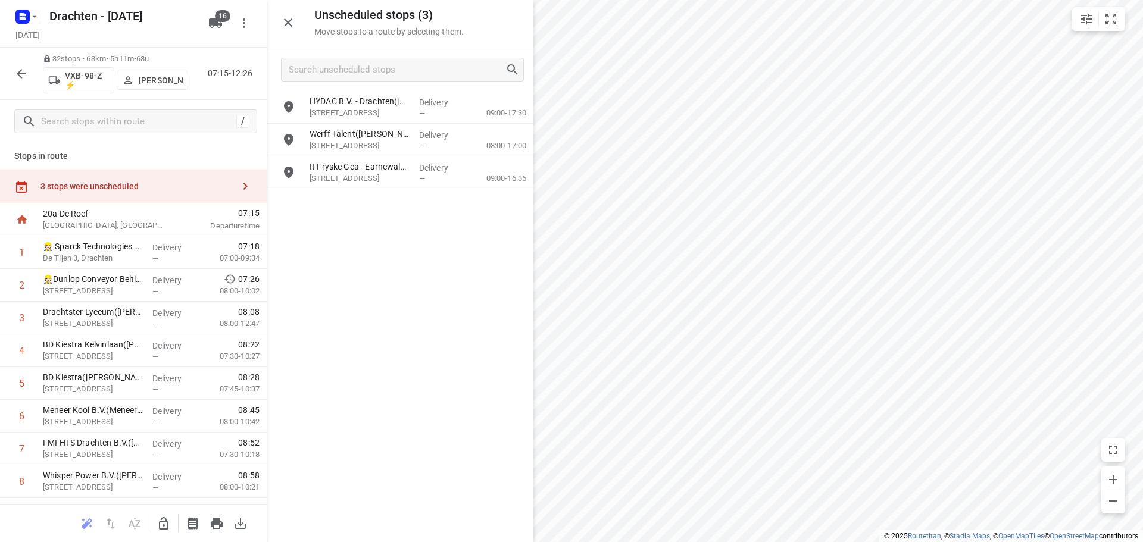
click at [166, 520] on icon "button" at bounding box center [164, 523] width 10 height 12
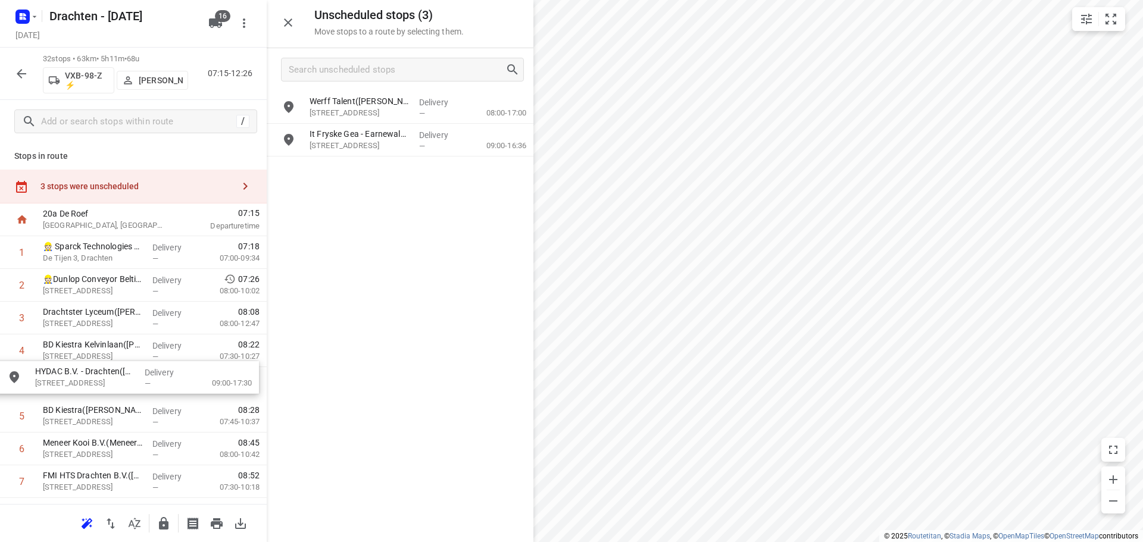
drag, startPoint x: 359, startPoint y: 110, endPoint x: 74, endPoint y: 388, distance: 398.6
click at [158, 528] on icon "button" at bounding box center [164, 524] width 14 height 14
click at [161, 525] on icon "button" at bounding box center [164, 524] width 14 height 14
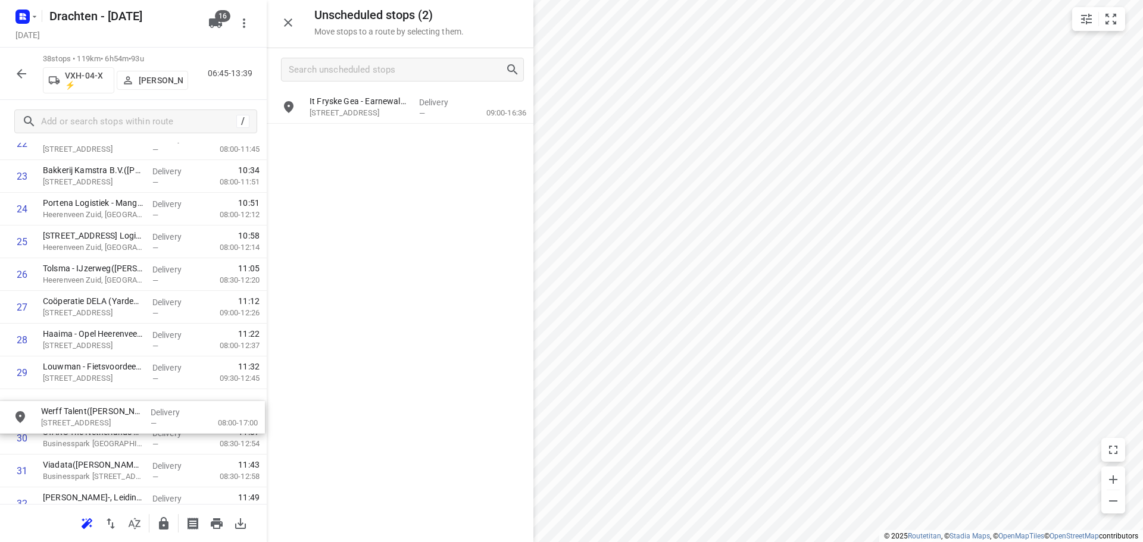
scroll to position [802, 0]
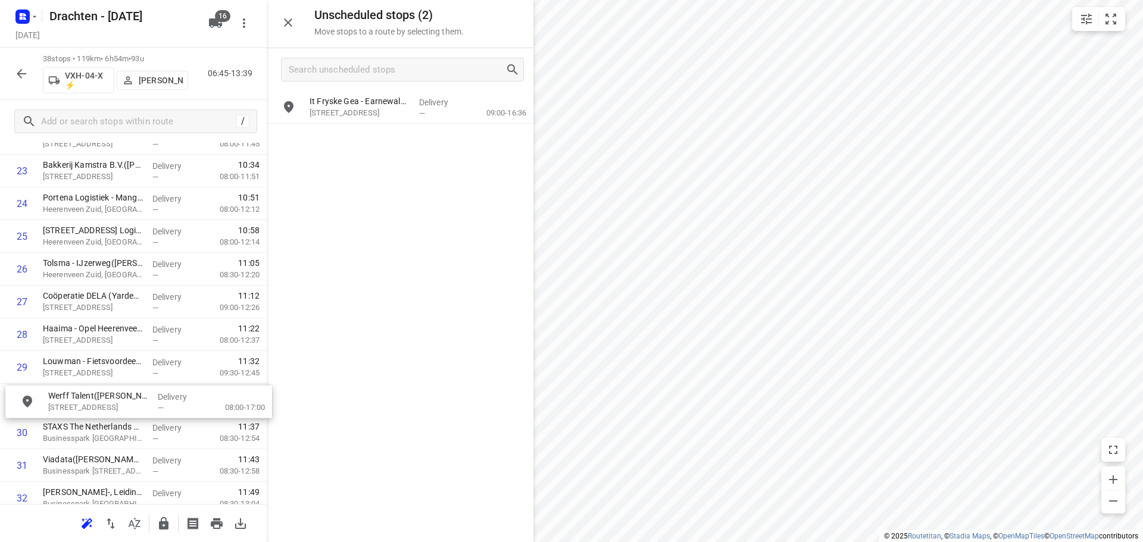
drag, startPoint x: 414, startPoint y: 107, endPoint x: 153, endPoint y: 403, distance: 394.7
click at [164, 524] on icon "button" at bounding box center [164, 523] width 10 height 12
click at [167, 520] on icon "button" at bounding box center [164, 524] width 14 height 14
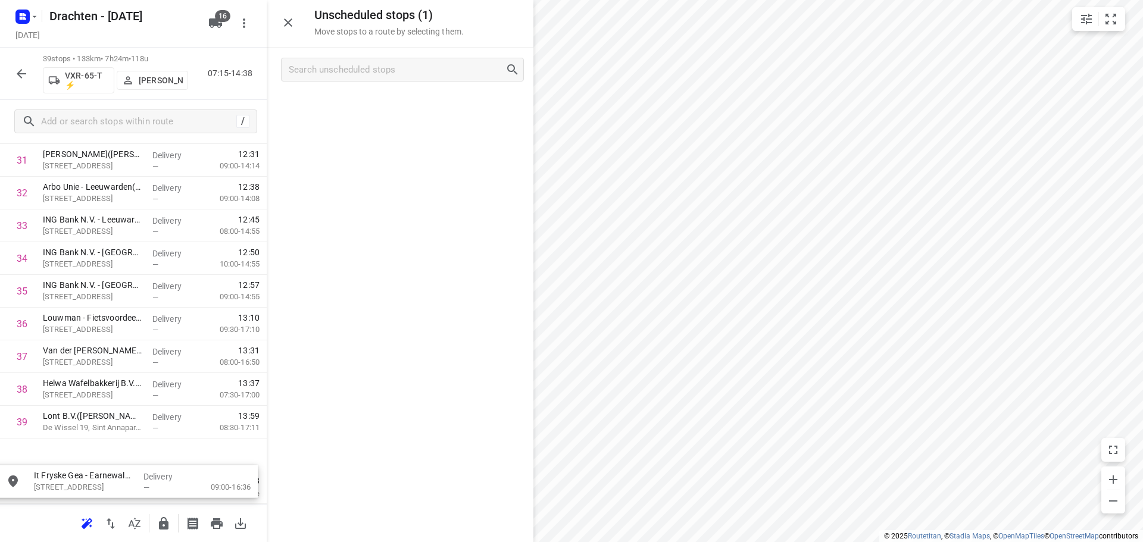
scroll to position [1083, 0]
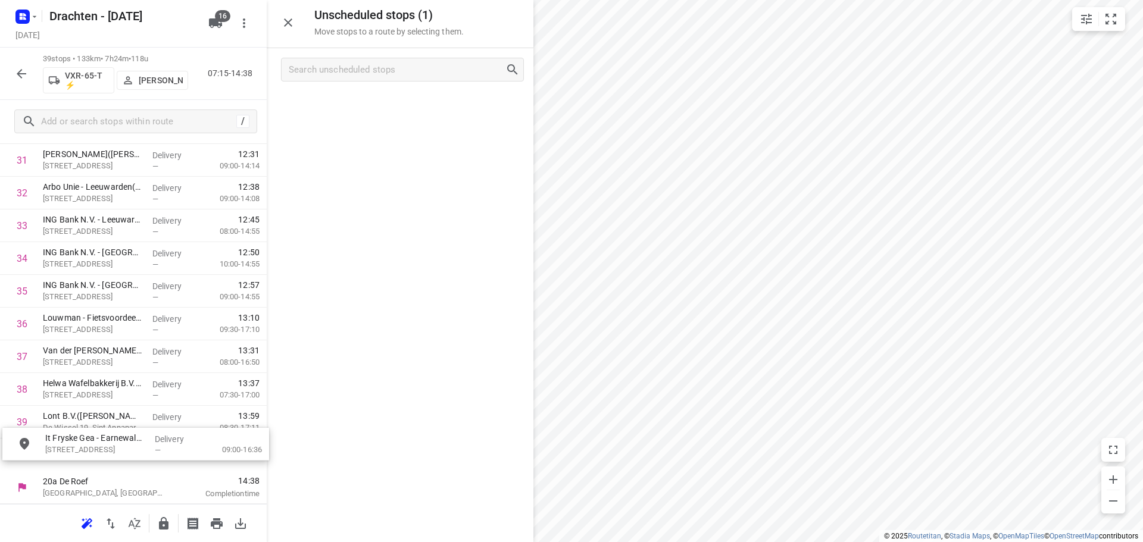
drag, startPoint x: 357, startPoint y: 122, endPoint x: 82, endPoint y: 468, distance: 441.9
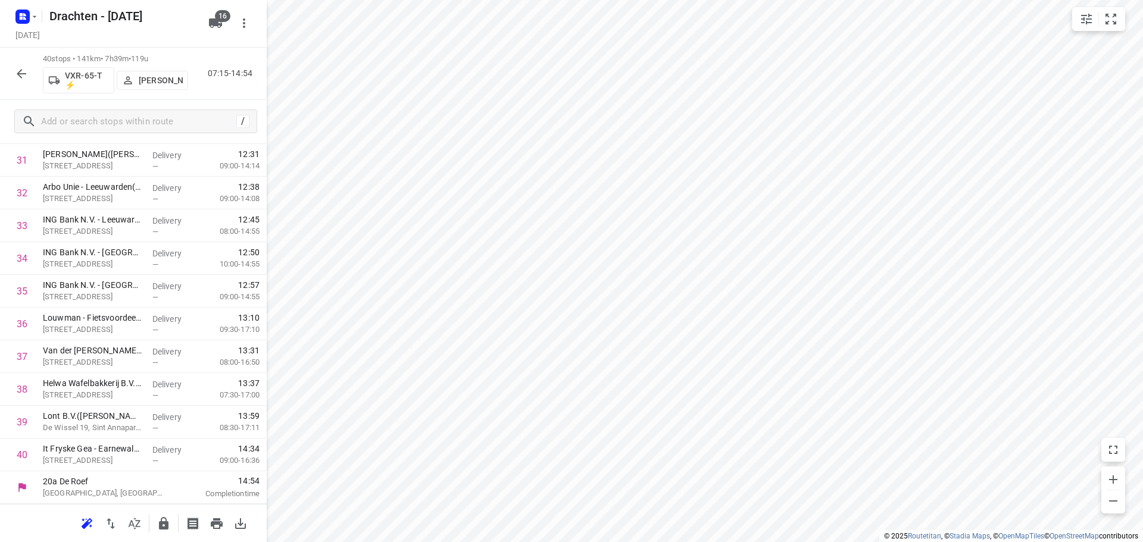
scroll to position [1040, 0]
click at [159, 522] on icon "button" at bounding box center [164, 524] width 14 height 14
click at [32, 17] on icon "button" at bounding box center [35, 17] width 10 height 10
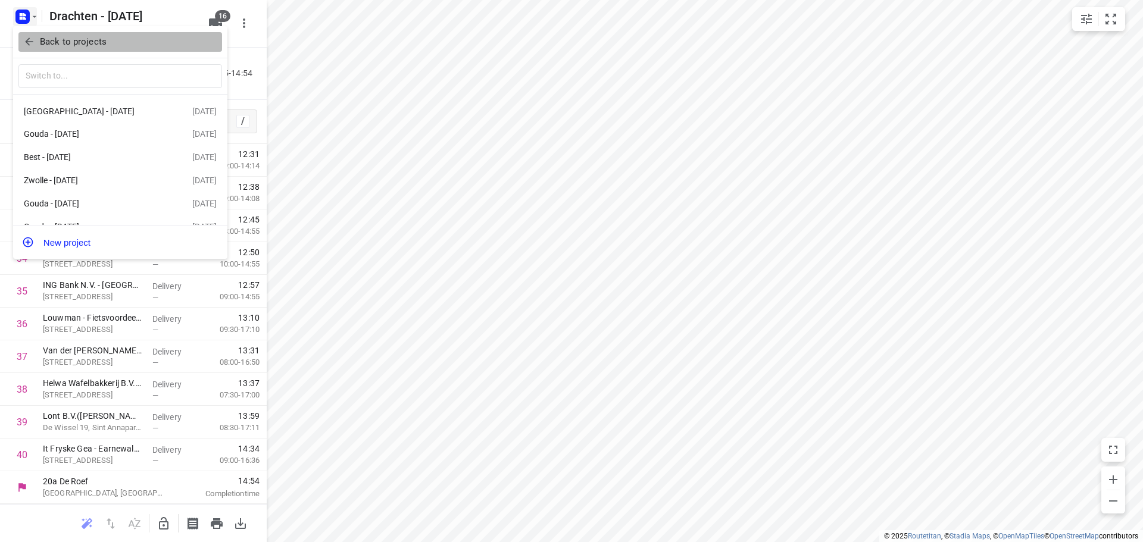
click at [80, 45] on p "Back to projects" at bounding box center [73, 42] width 67 height 14
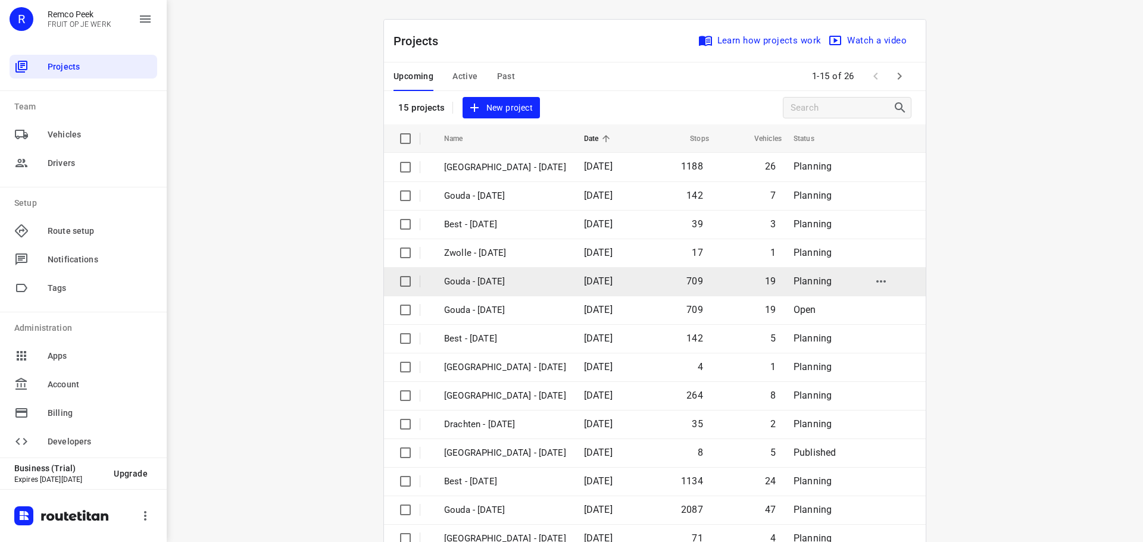
scroll to position [60, 0]
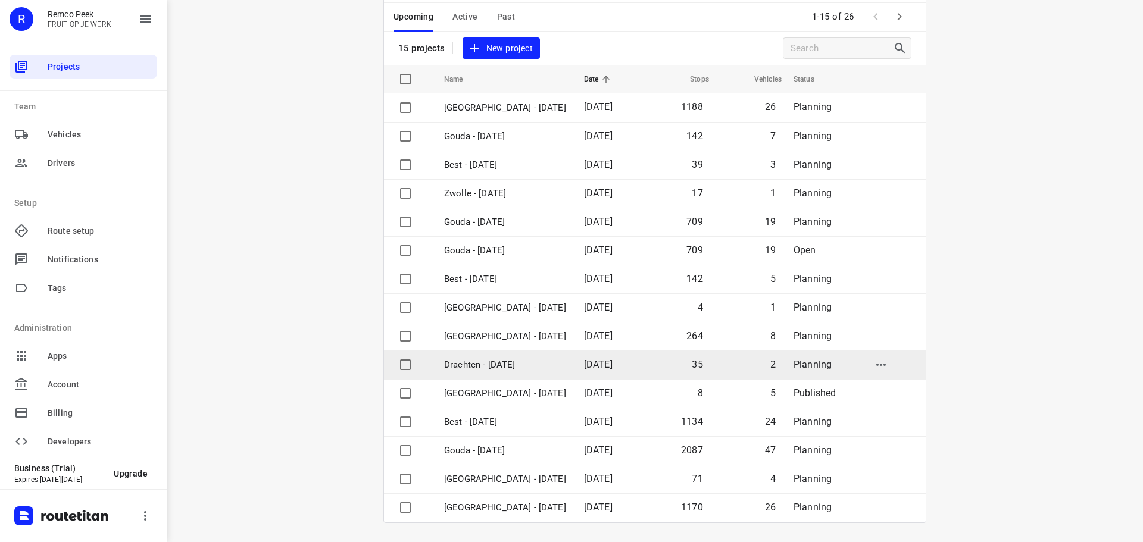
click at [501, 364] on p "Drachten - [DATE]" at bounding box center [505, 365] width 122 height 14
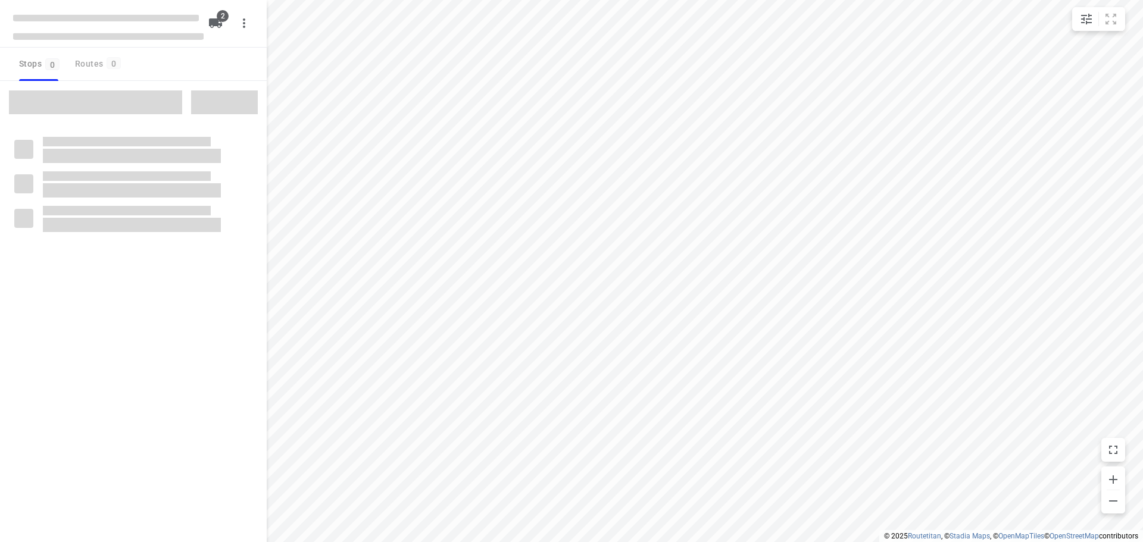
checkbox input "true"
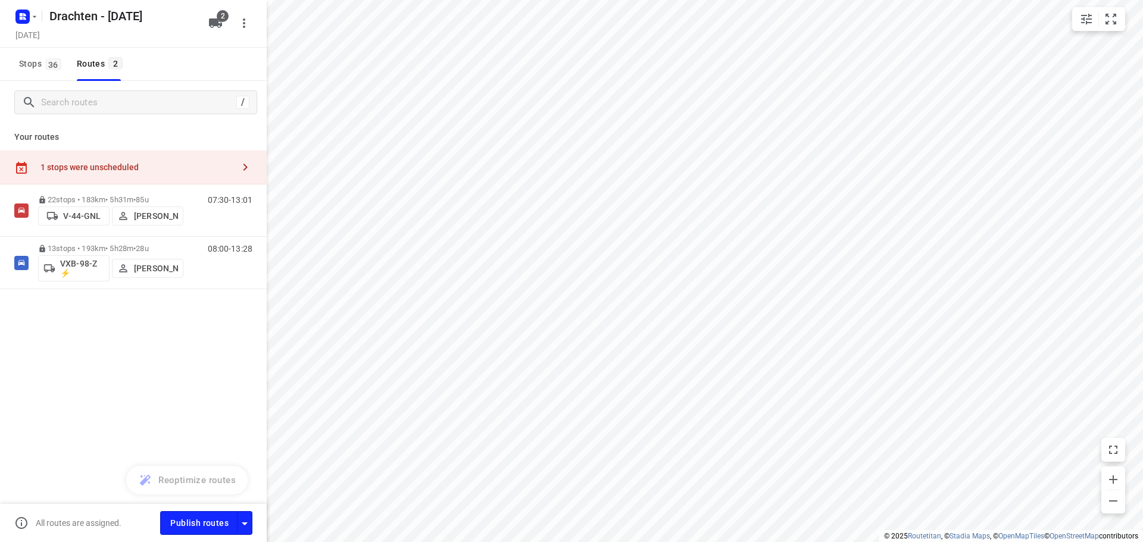
click at [193, 164] on div "1 stops were unscheduled" at bounding box center [136, 167] width 193 height 10
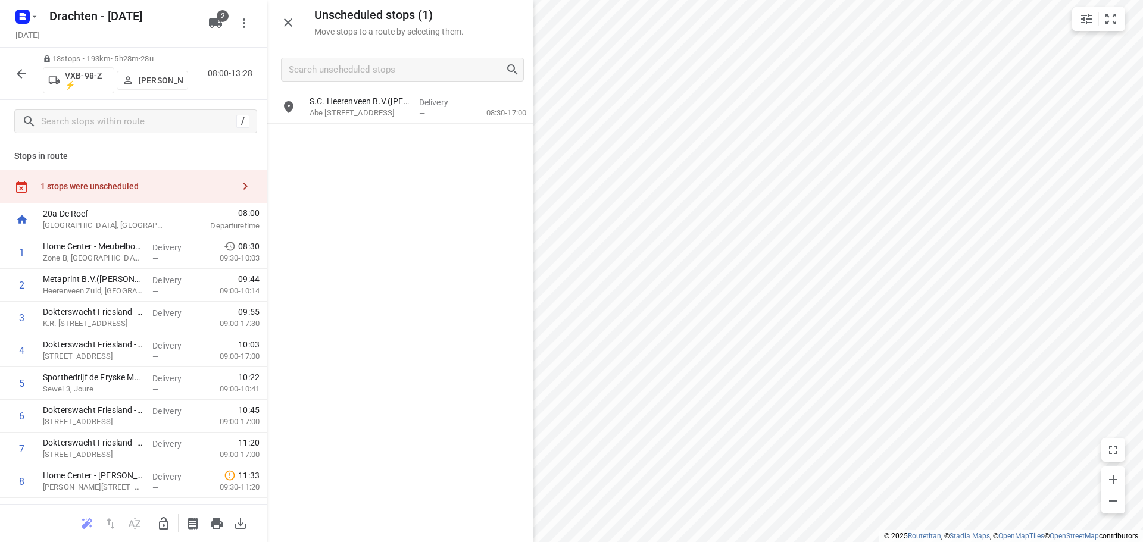
click at [160, 517] on icon "button" at bounding box center [164, 524] width 14 height 14
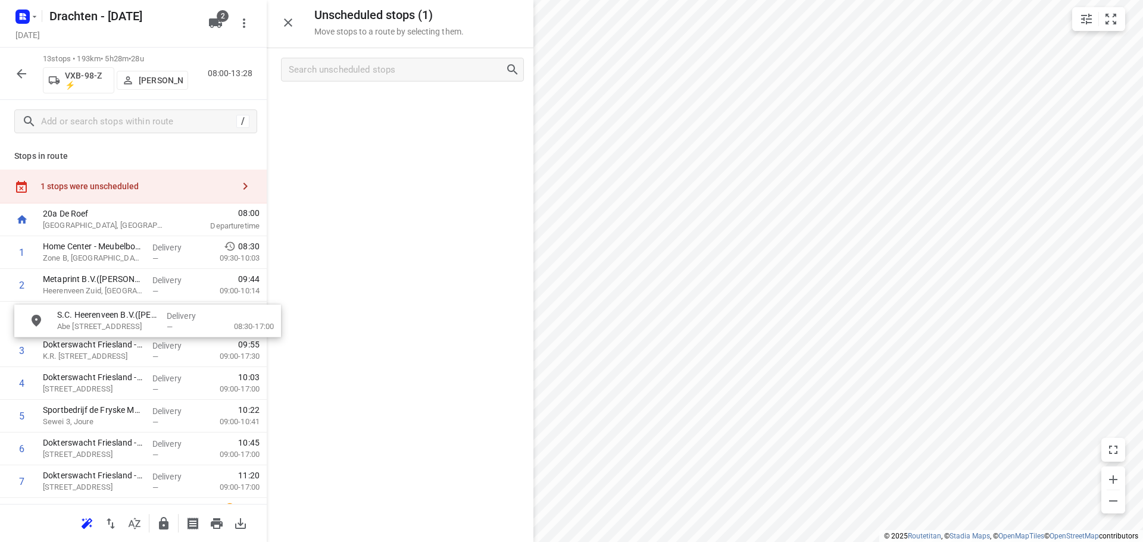
drag, startPoint x: 373, startPoint y: 112, endPoint x: 119, endPoint y: 329, distance: 334.3
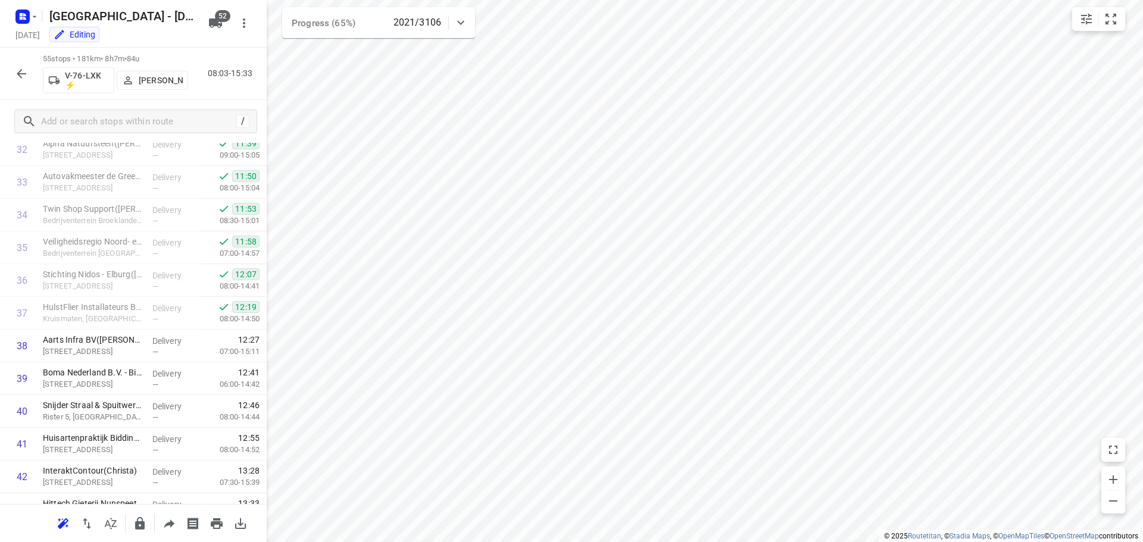
scroll to position [1250, 0]
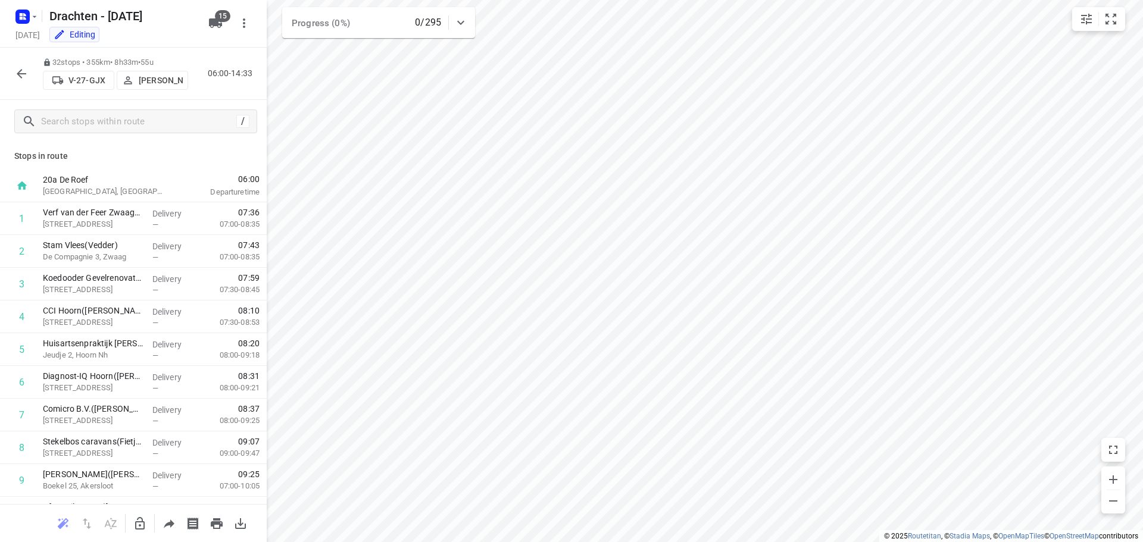
click at [26, 18] on icon "button" at bounding box center [24, 18] width 3 height 3
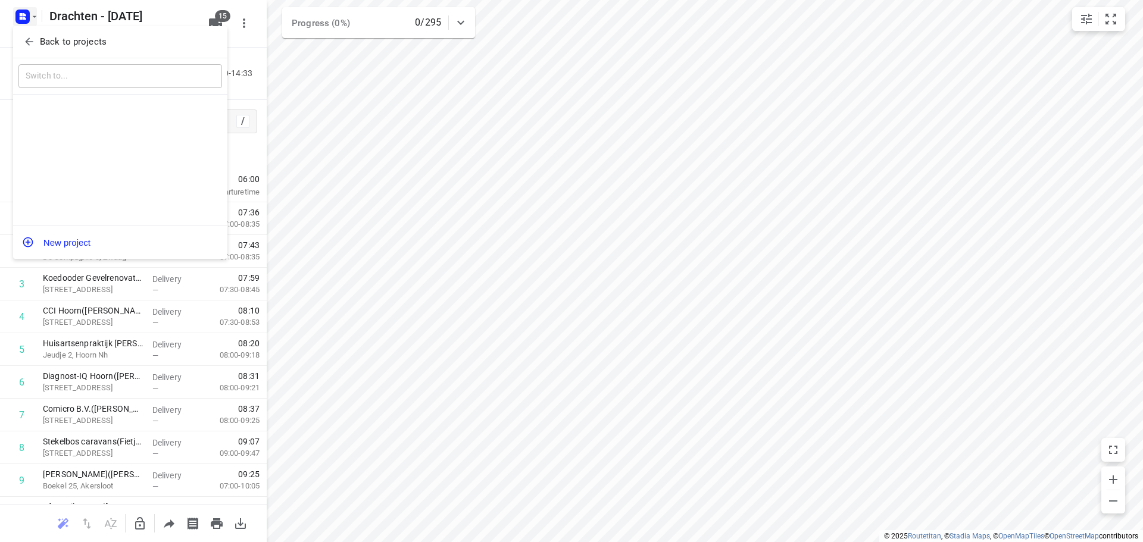
click at [70, 40] on p "Back to projects" at bounding box center [73, 42] width 67 height 14
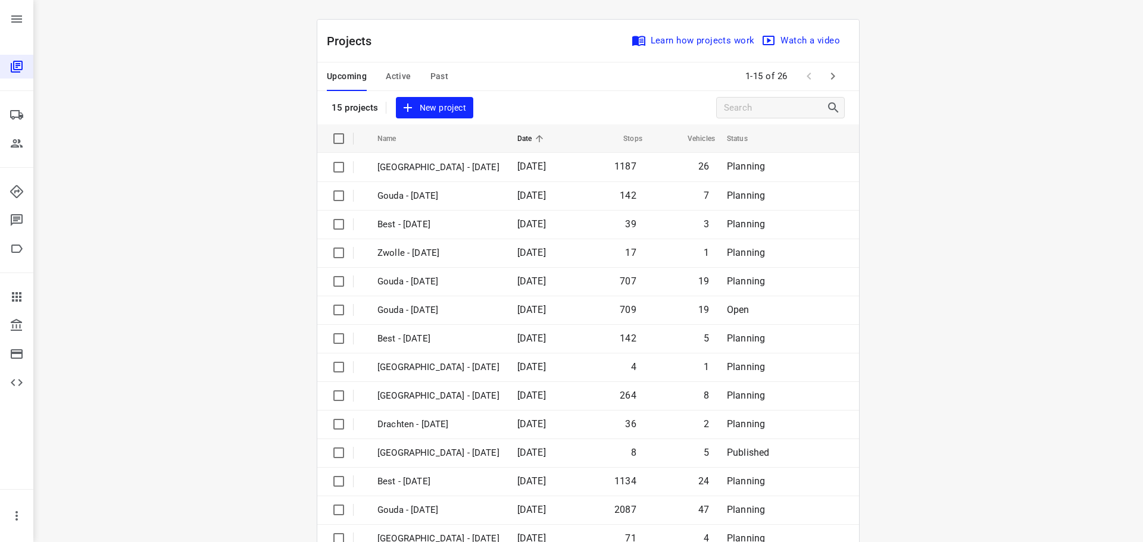
click at [434, 77] on span "Past" at bounding box center [439, 76] width 18 height 15
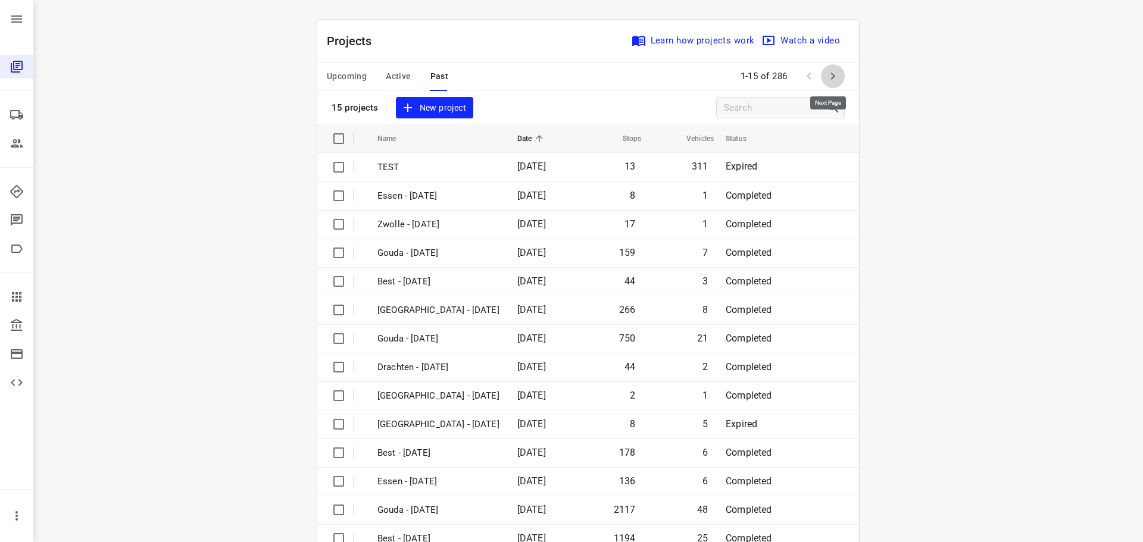
click at [834, 75] on icon "button" at bounding box center [833, 76] width 14 height 14
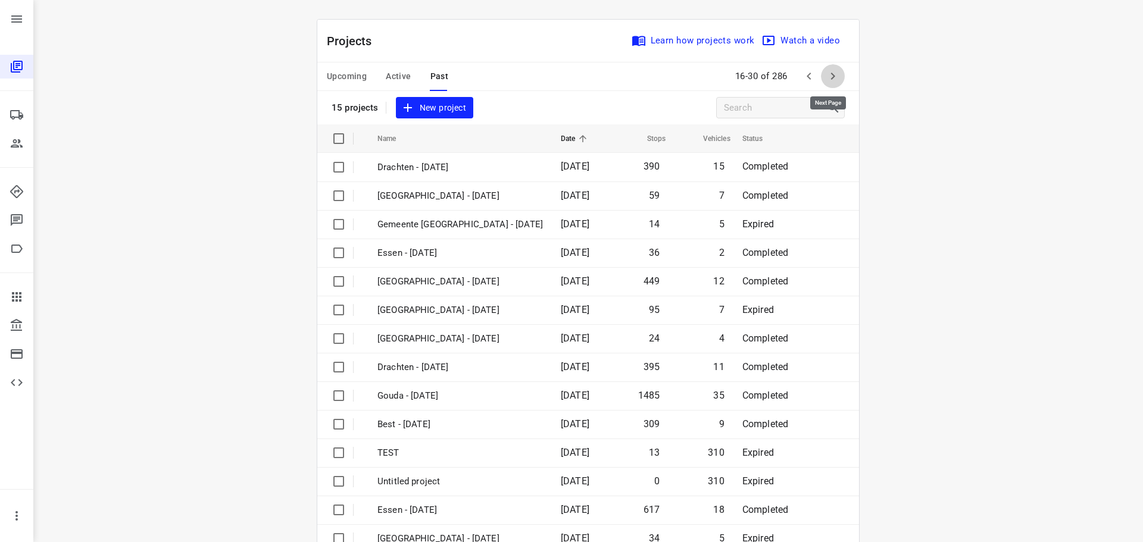
click at [834, 75] on icon "button" at bounding box center [833, 76] width 14 height 14
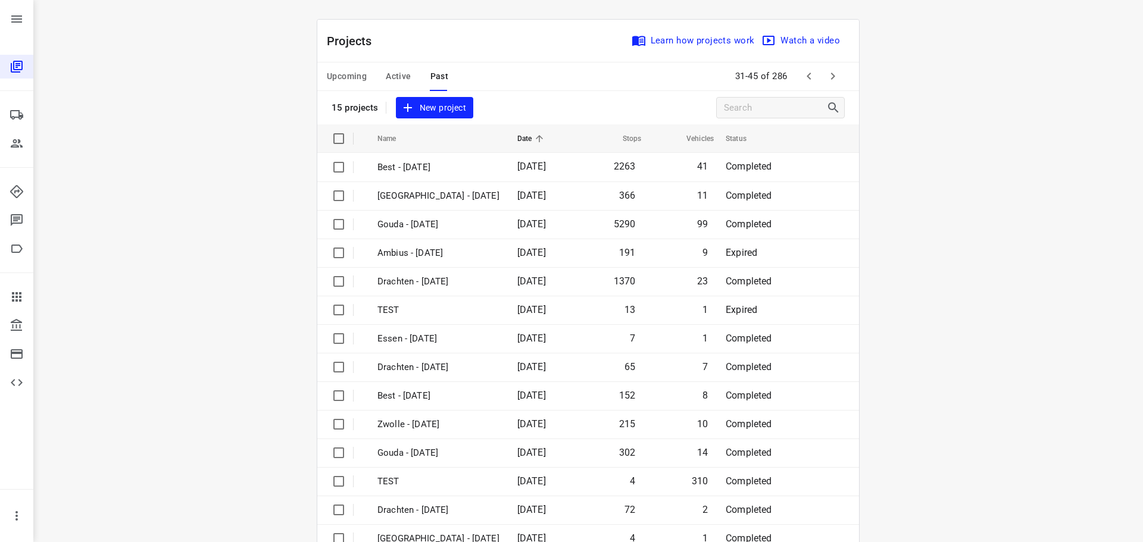
click at [834, 75] on icon "button" at bounding box center [833, 76] width 14 height 14
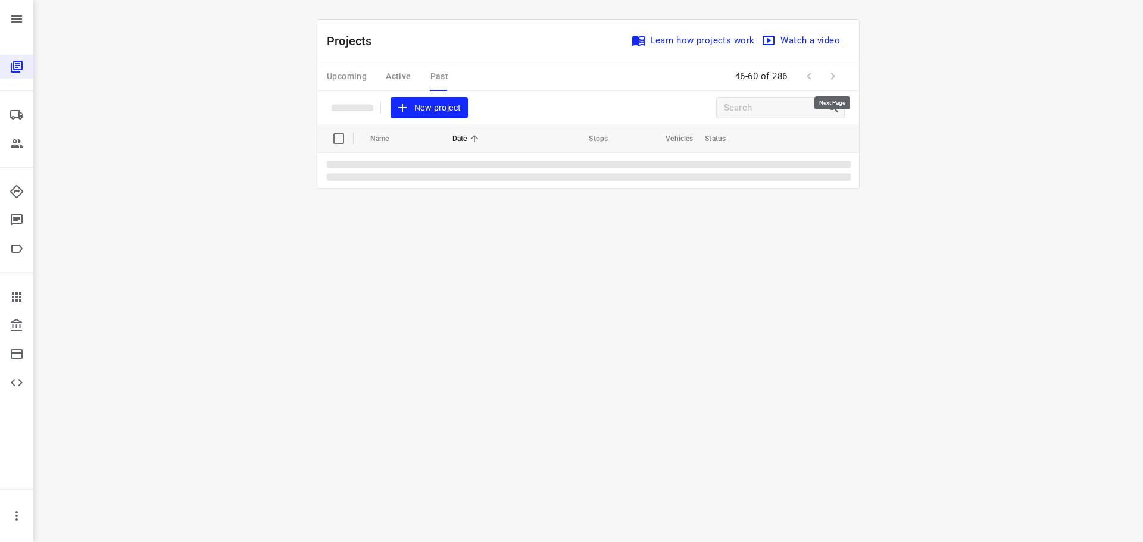
click at [834, 75] on span at bounding box center [833, 76] width 24 height 24
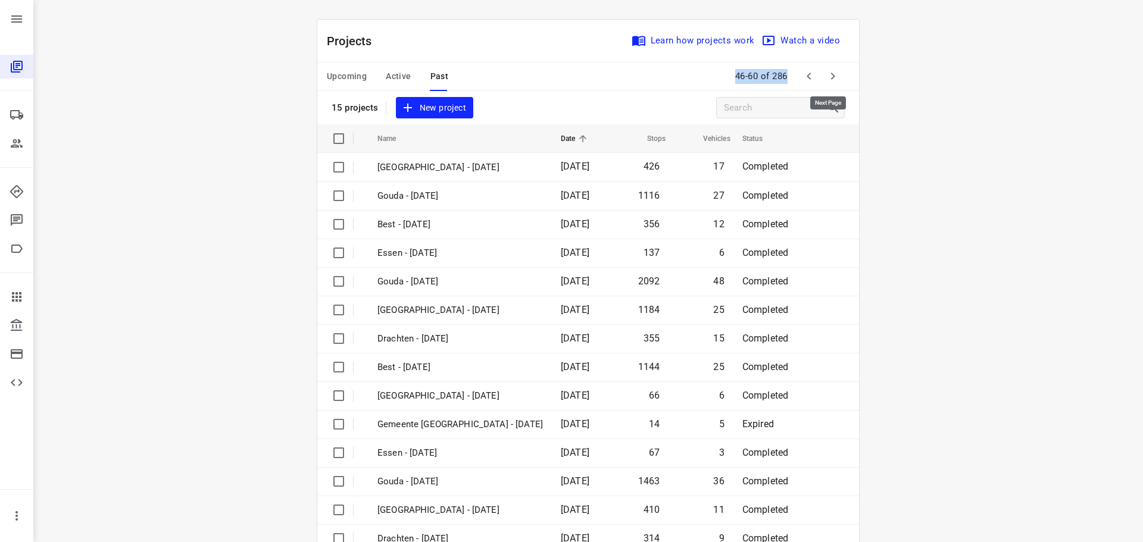
click at [834, 75] on icon "button" at bounding box center [833, 76] width 14 height 14
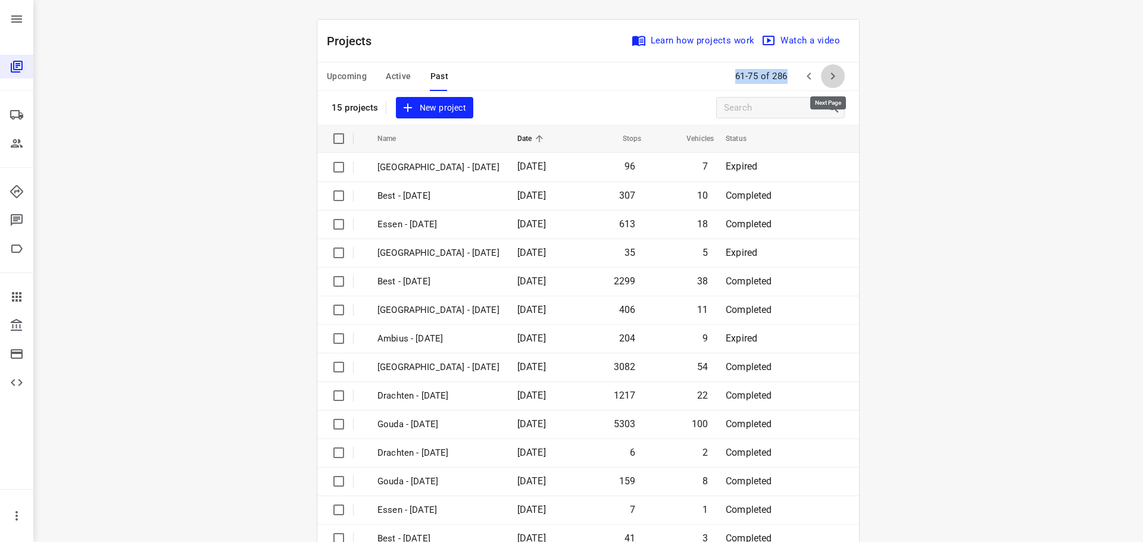
click at [834, 75] on icon "button" at bounding box center [833, 76] width 14 height 14
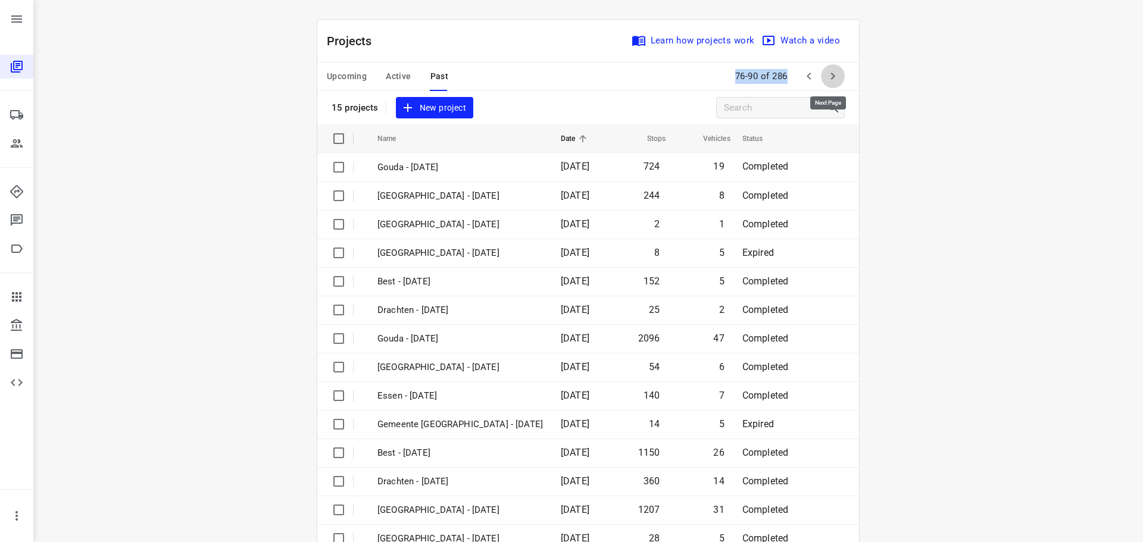
click at [834, 75] on icon "button" at bounding box center [833, 76] width 14 height 14
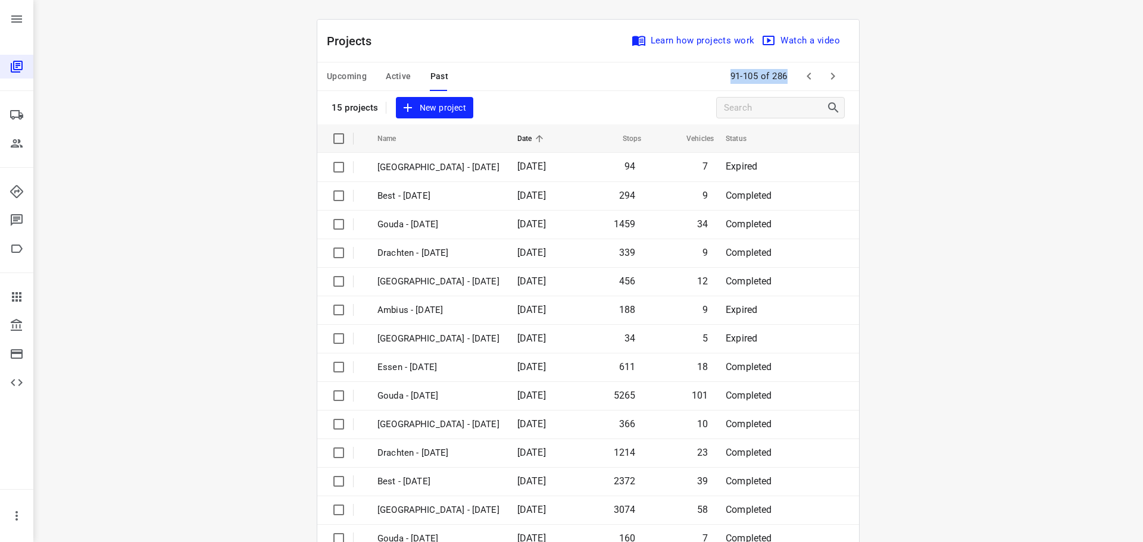
click at [834, 75] on icon "button" at bounding box center [833, 76] width 14 height 14
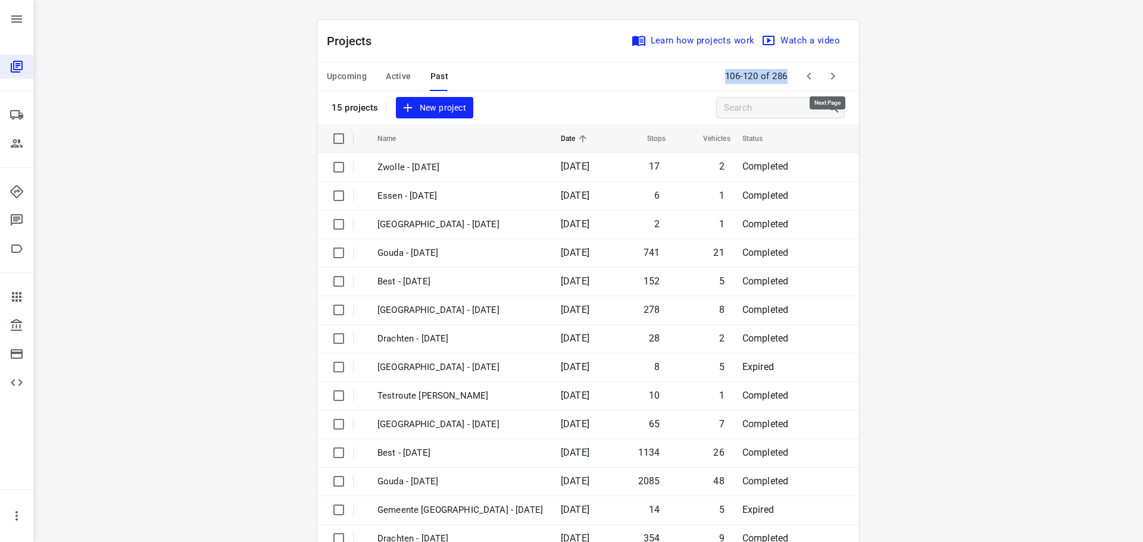
click at [834, 75] on icon "button" at bounding box center [833, 76] width 14 height 14
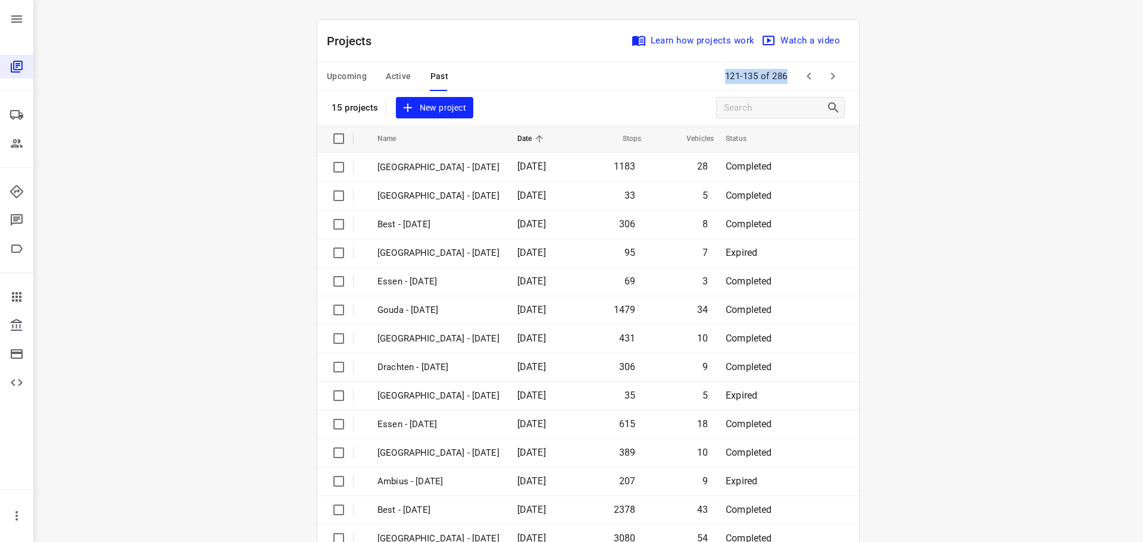
click at [834, 75] on icon "button" at bounding box center [833, 76] width 14 height 14
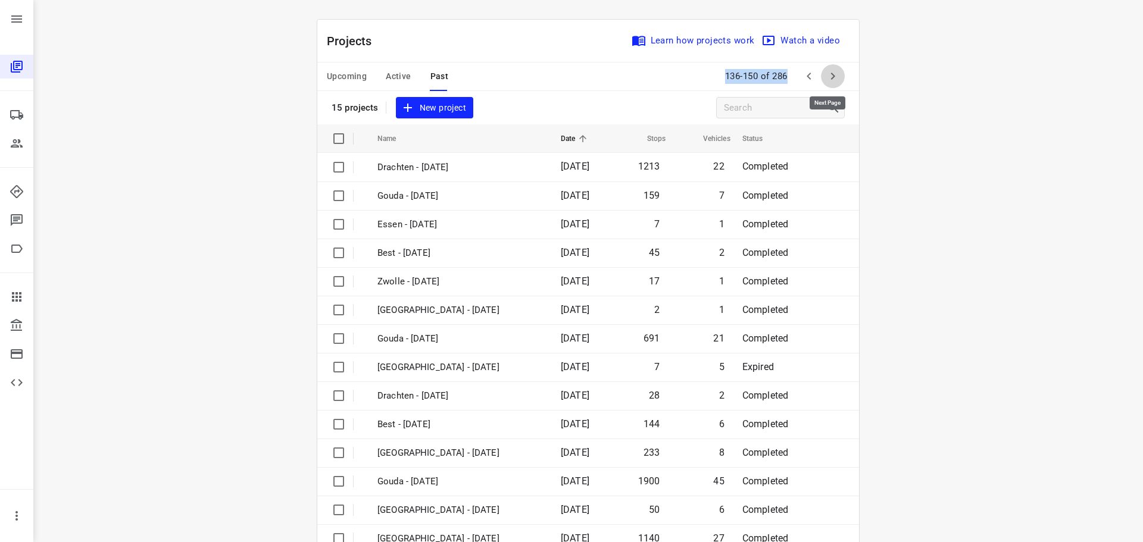
click at [834, 75] on icon "button" at bounding box center [833, 76] width 14 height 14
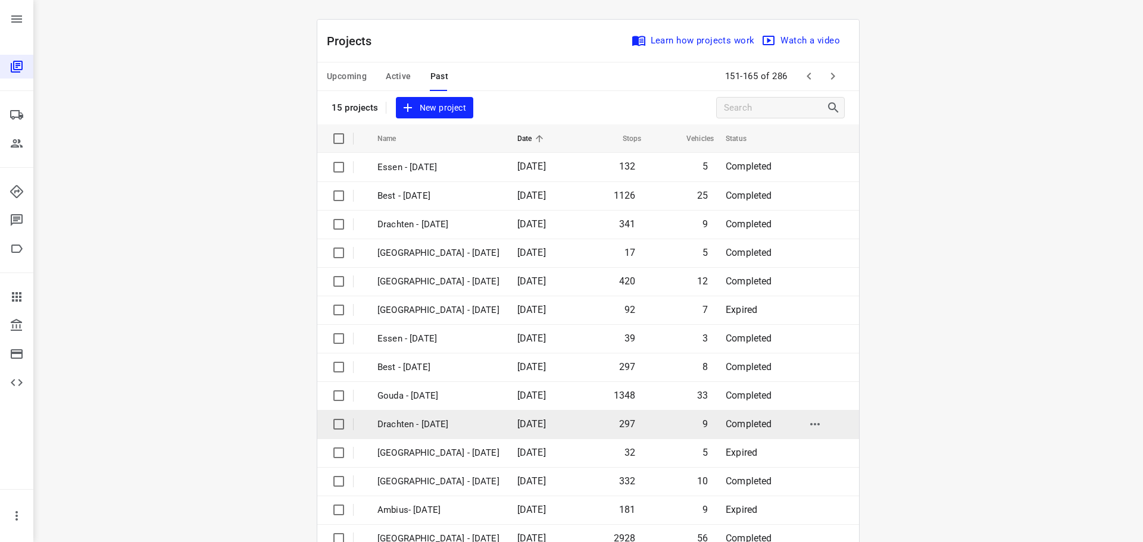
click at [429, 423] on p "Drachten - Tuesday" at bounding box center [438, 425] width 122 height 14
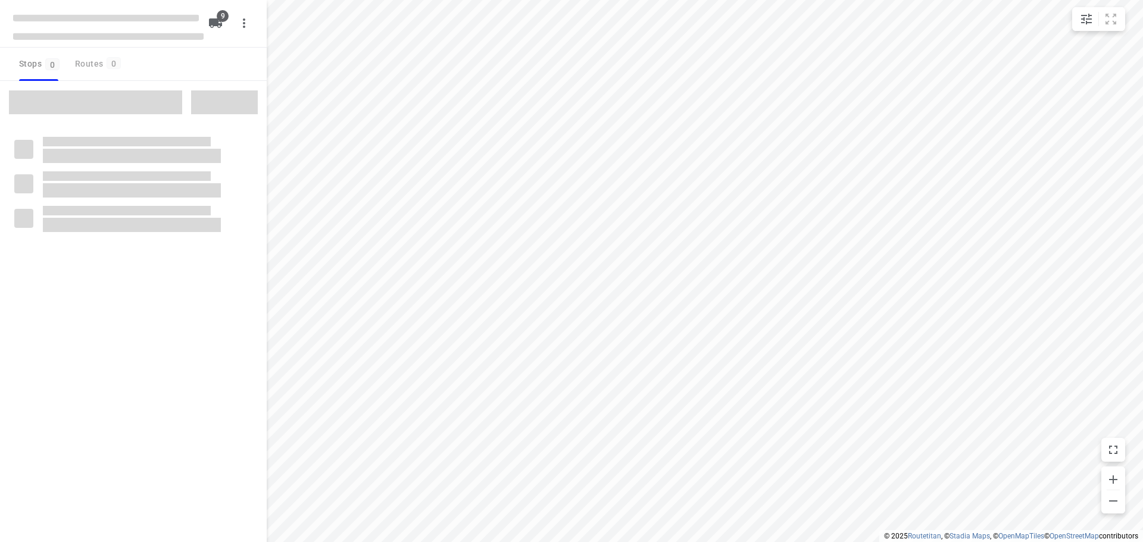
checkbox input "true"
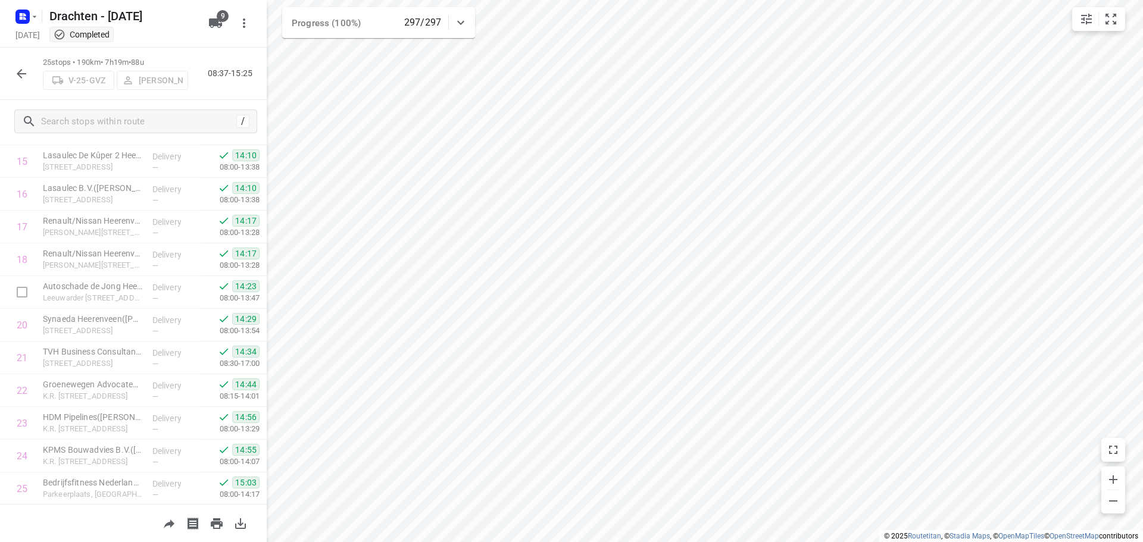
scroll to position [549, 0]
click at [27, 75] on icon "button" at bounding box center [21, 74] width 14 height 14
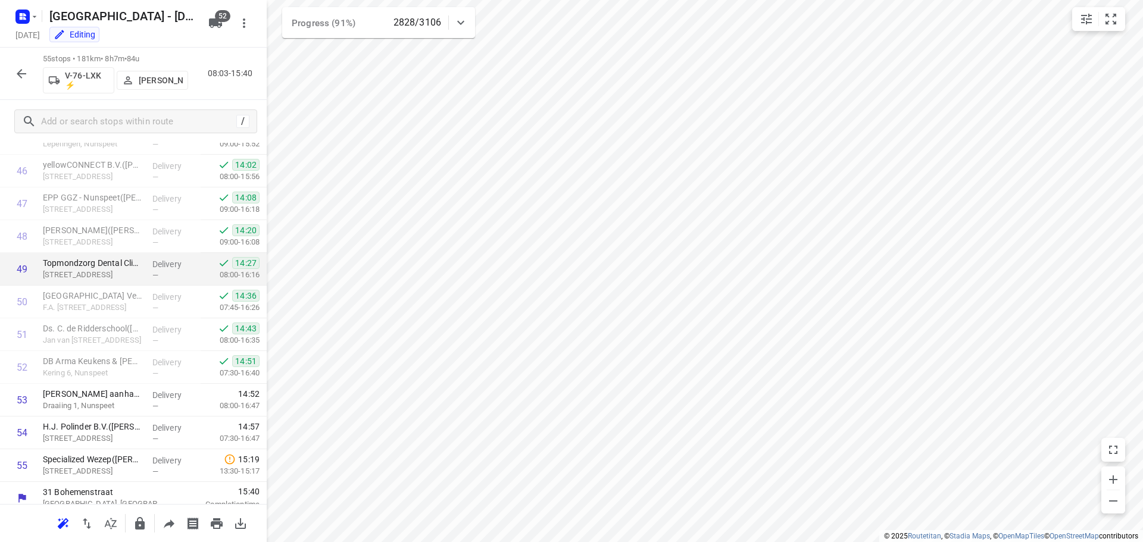
scroll to position [1531, 0]
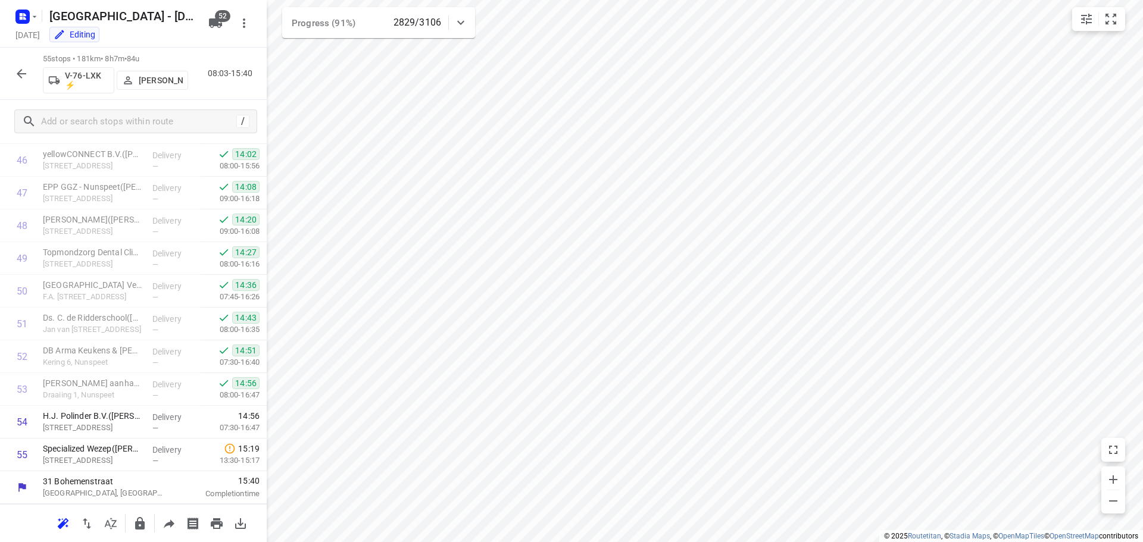
click at [8, 77] on div "55 stops • 181km • 8h7m • 84u V-76-LXK ⚡ [PERSON_NAME] 08:03-15:40" at bounding box center [133, 74] width 267 height 52
click at [15, 73] on icon "button" at bounding box center [21, 74] width 14 height 14
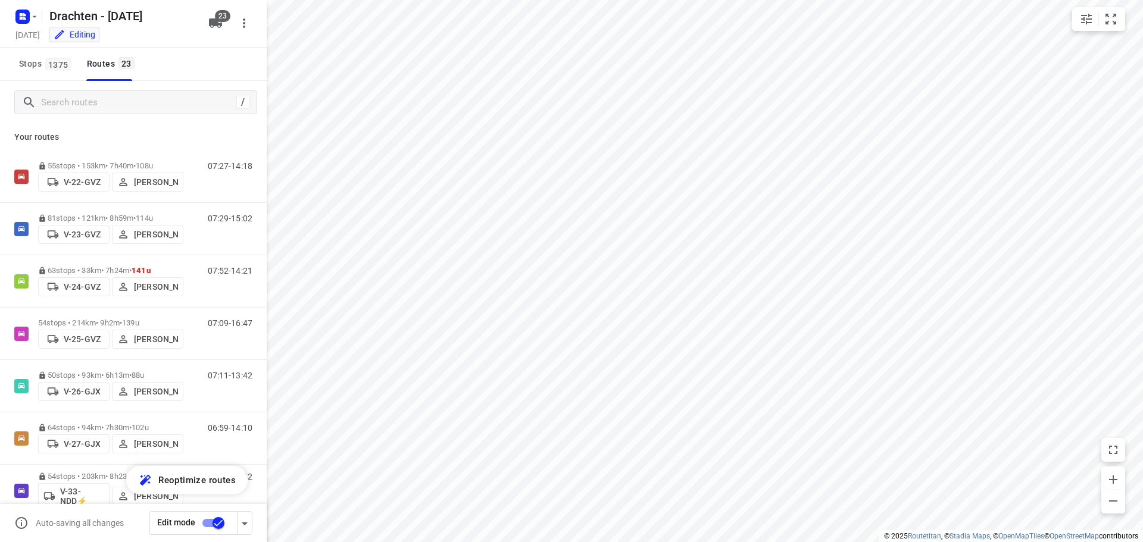
checkbox input "true"
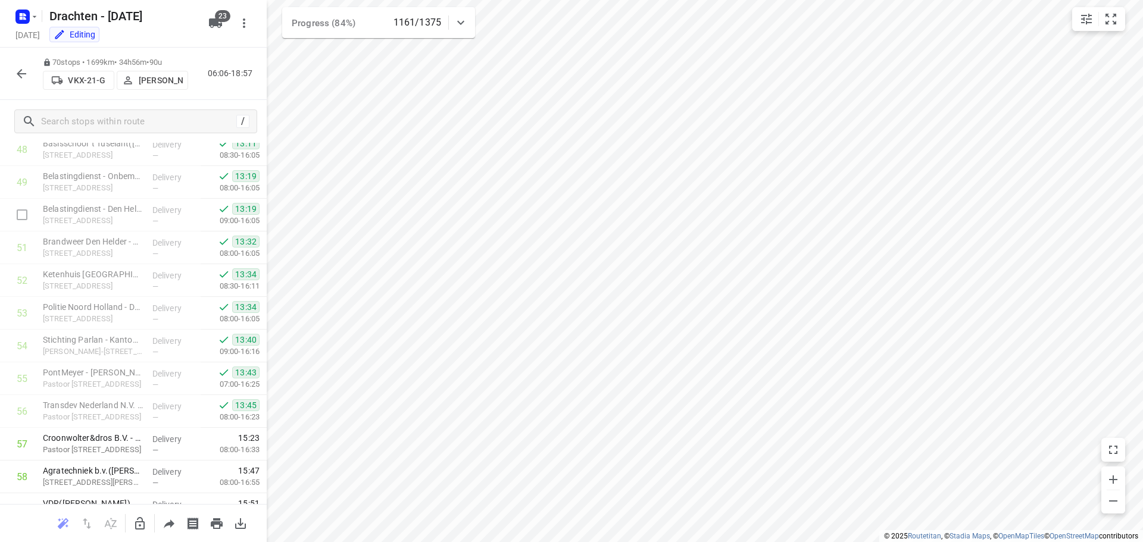
scroll to position [1606, 0]
click at [23, 70] on icon "button" at bounding box center [21, 74] width 14 height 14
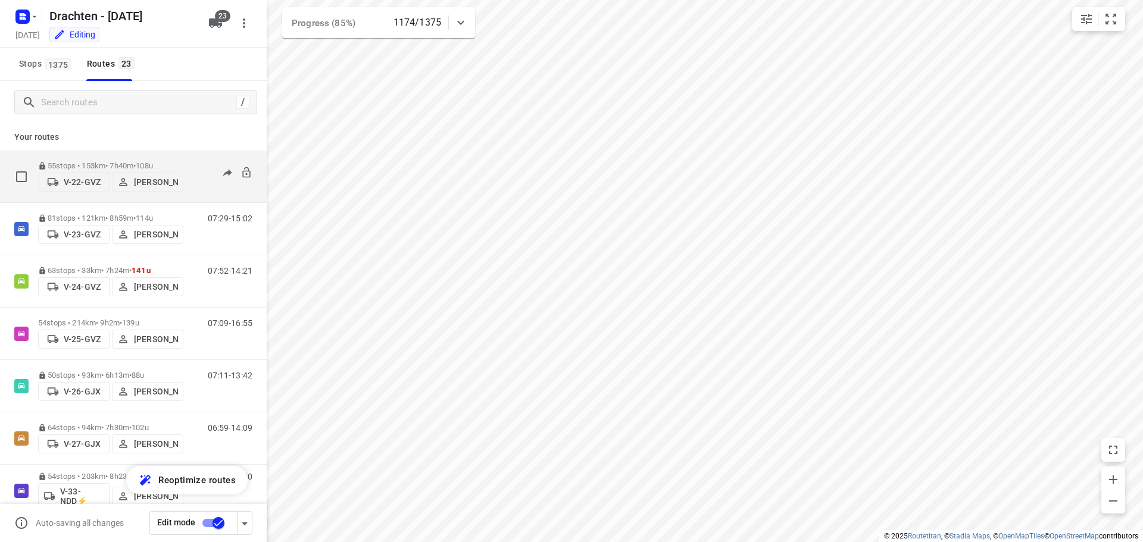
click at [143, 156] on div "55 stops • 153km • 7h40m • 108u V-22-GVZ [PERSON_NAME]" at bounding box center [110, 176] width 145 height 42
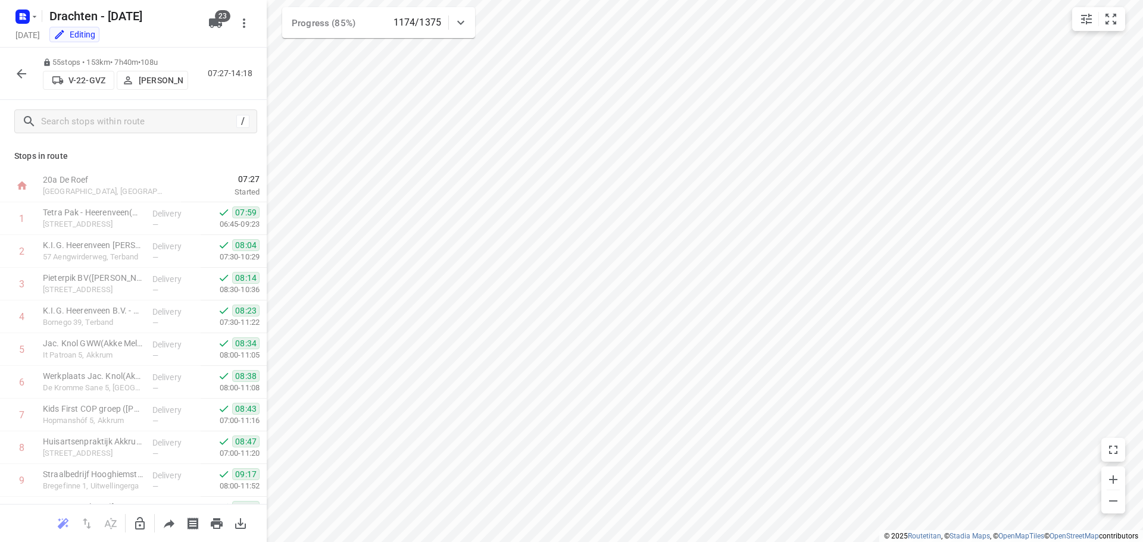
click at [11, 72] on button "button" at bounding box center [22, 74] width 24 height 24
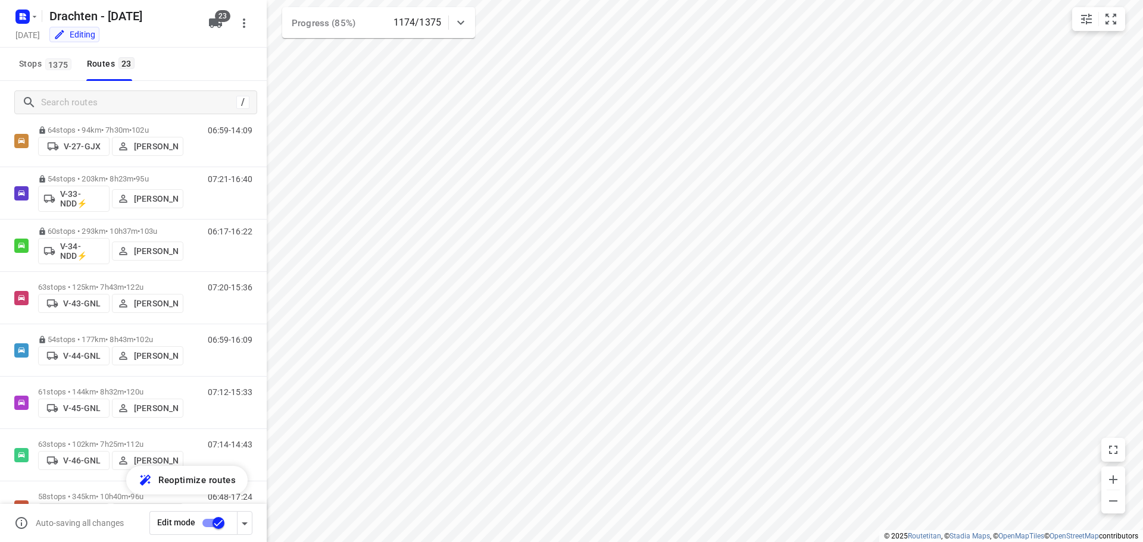
scroll to position [357, 0]
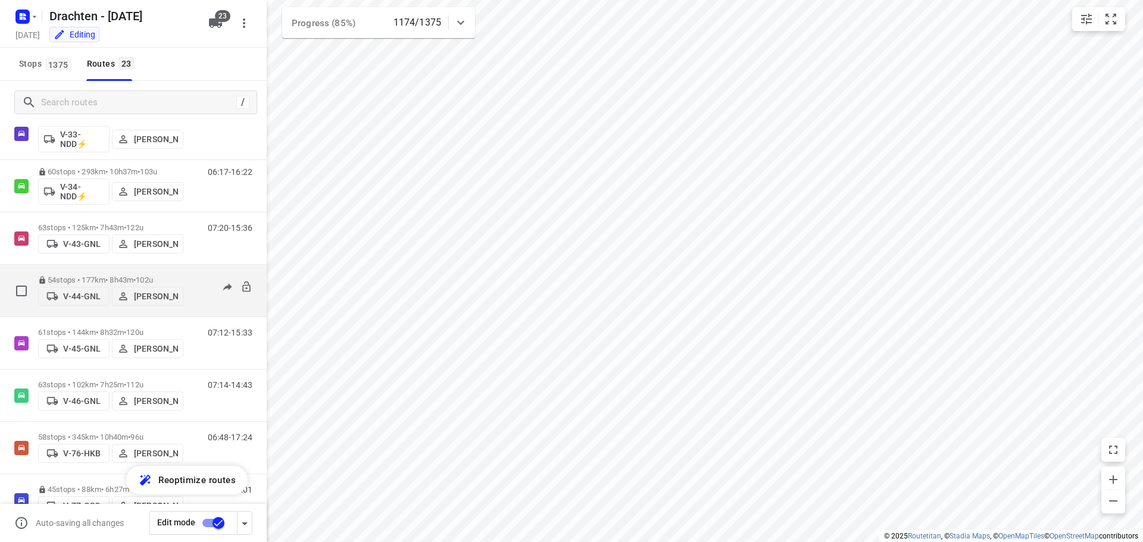
click at [99, 276] on p "54 stops • 177km • 8h43m • 102u" at bounding box center [110, 280] width 145 height 9
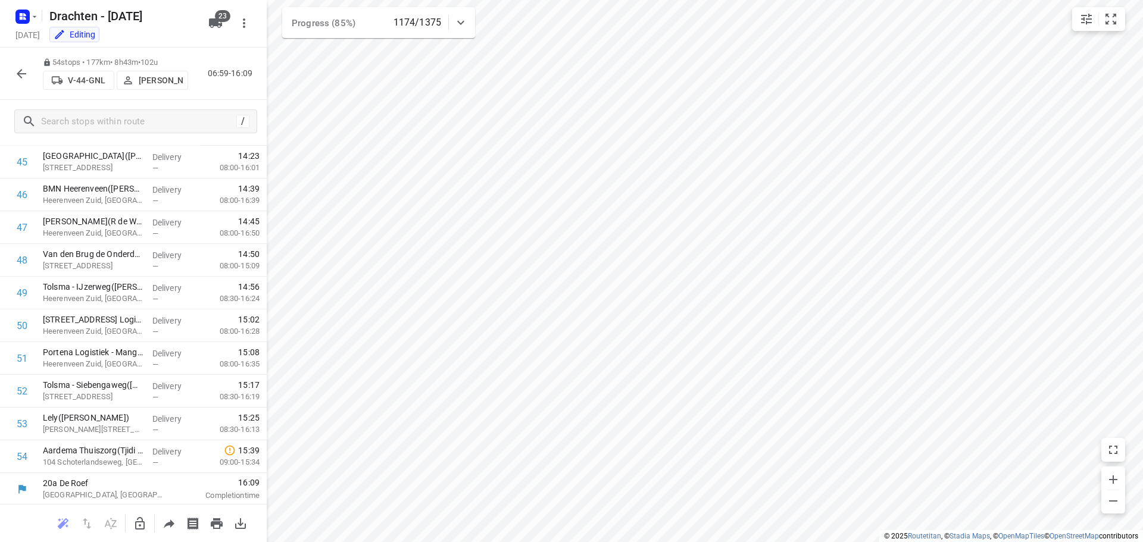
scroll to position [1499, 0]
click at [18, 79] on icon "button" at bounding box center [21, 74] width 14 height 14
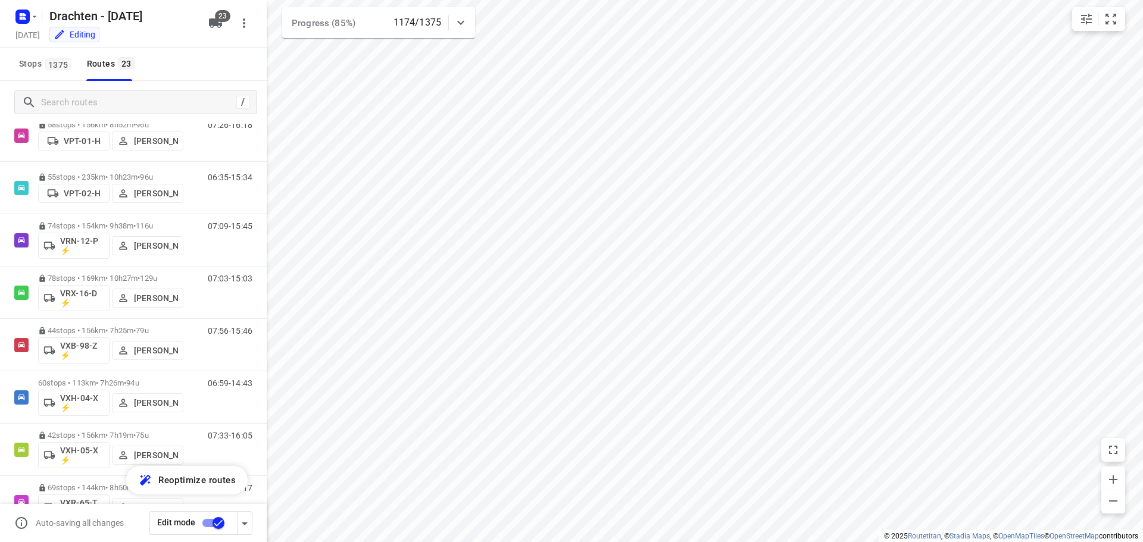
scroll to position [833, 0]
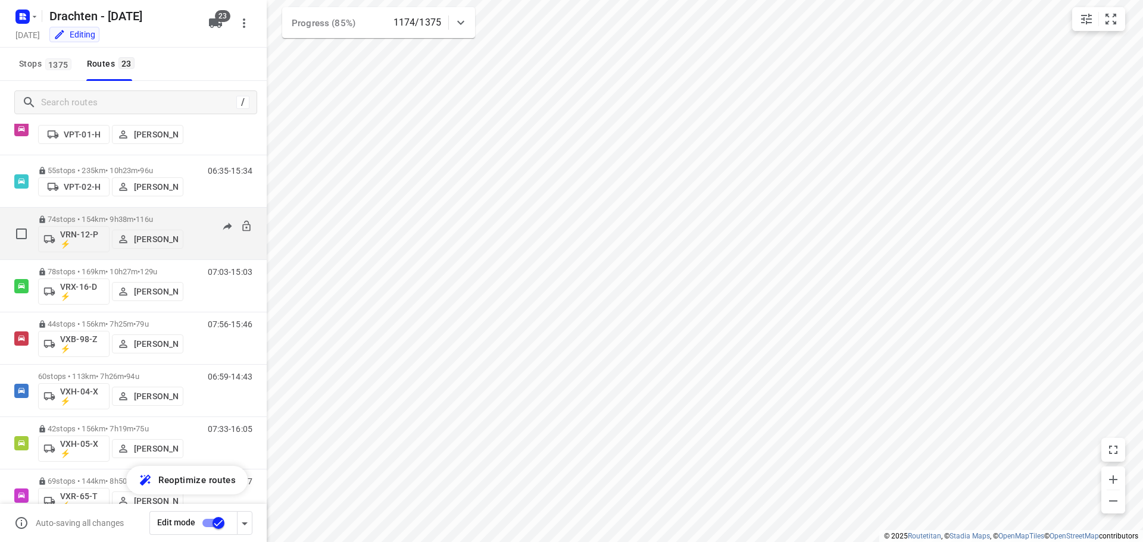
click at [89, 214] on div "74 stops • 154km • 9h38m • 116u VRN-12-P ⚡ [PERSON_NAME]" at bounding box center [110, 233] width 145 height 49
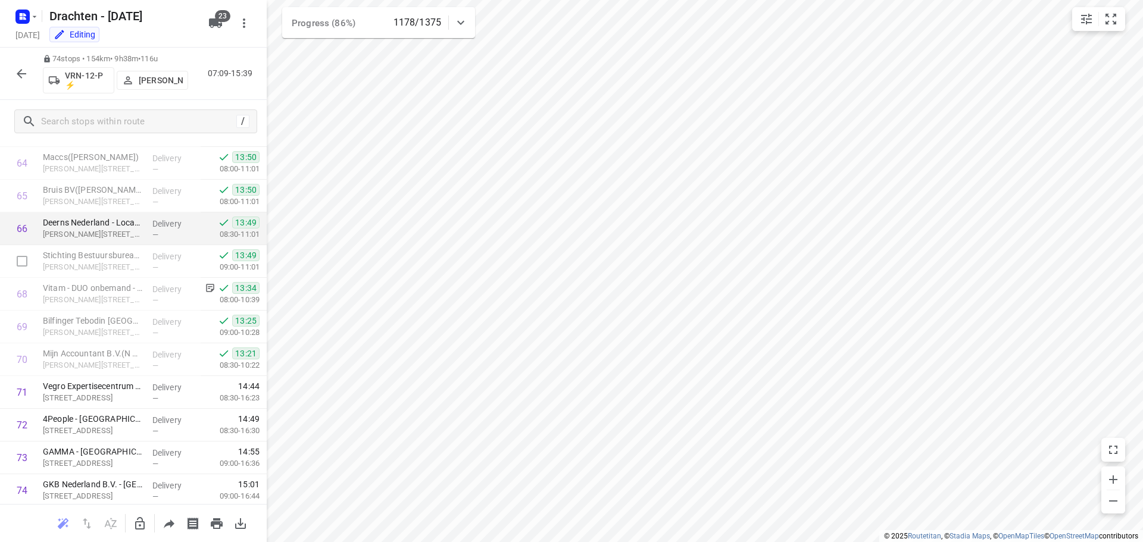
scroll to position [2153, 0]
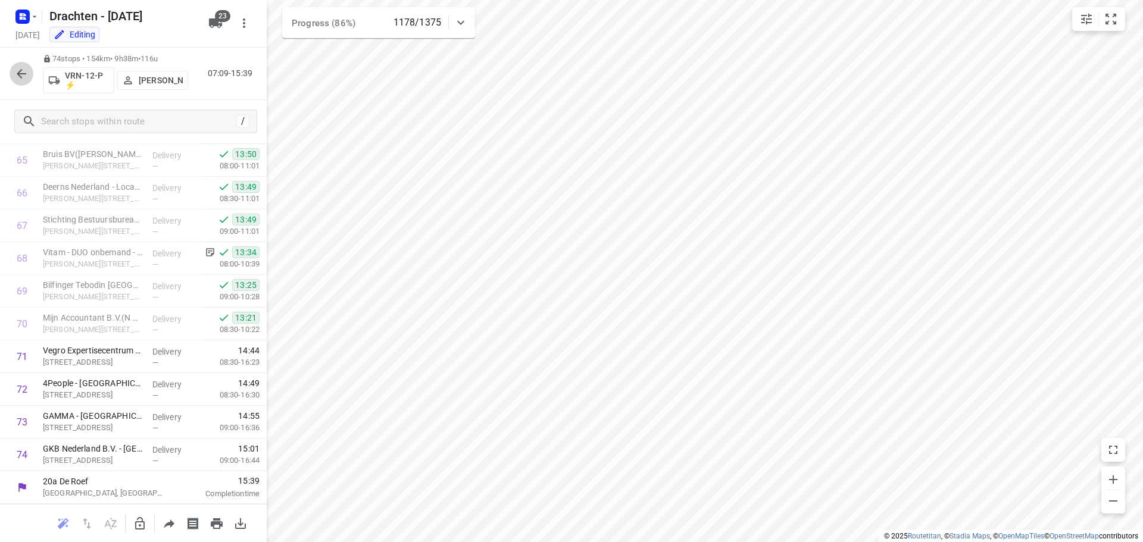
click at [24, 74] on icon "button" at bounding box center [22, 74] width 10 height 10
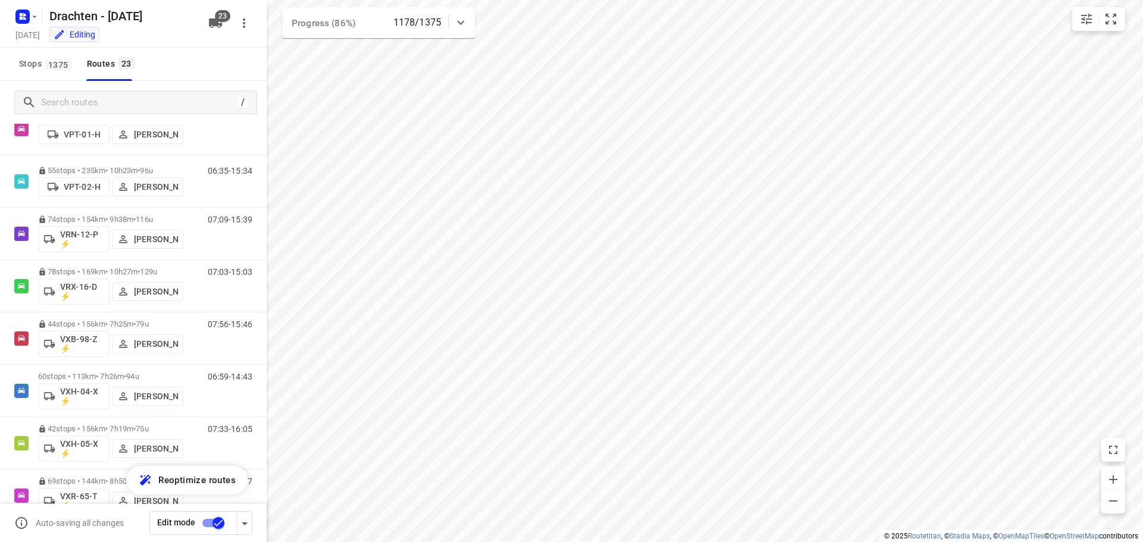
scroll to position [863, 0]
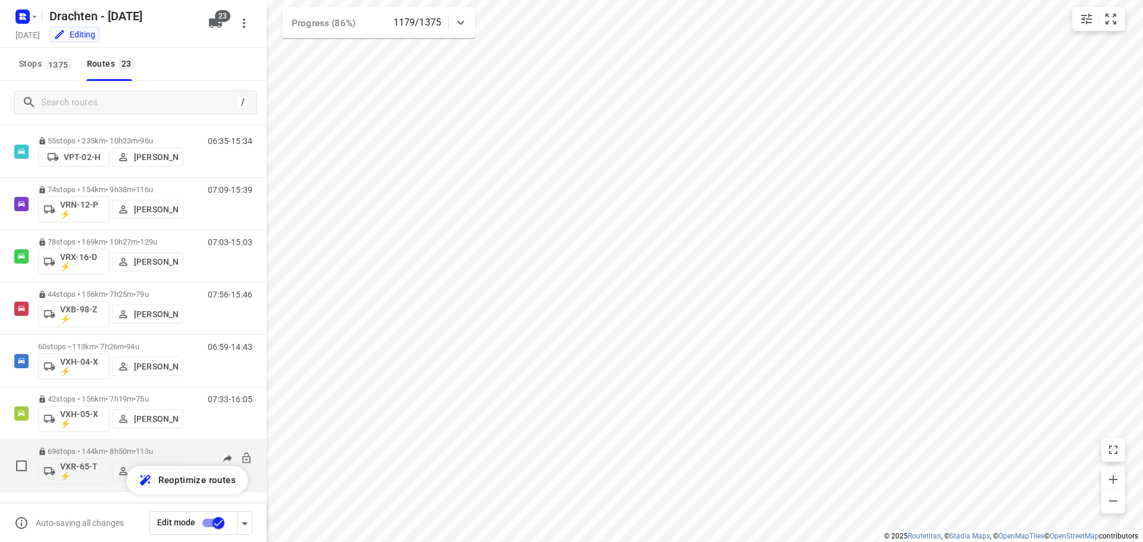
click at [136, 450] on p "69 stops • 144km • 8h50m • 113u" at bounding box center [110, 451] width 145 height 9
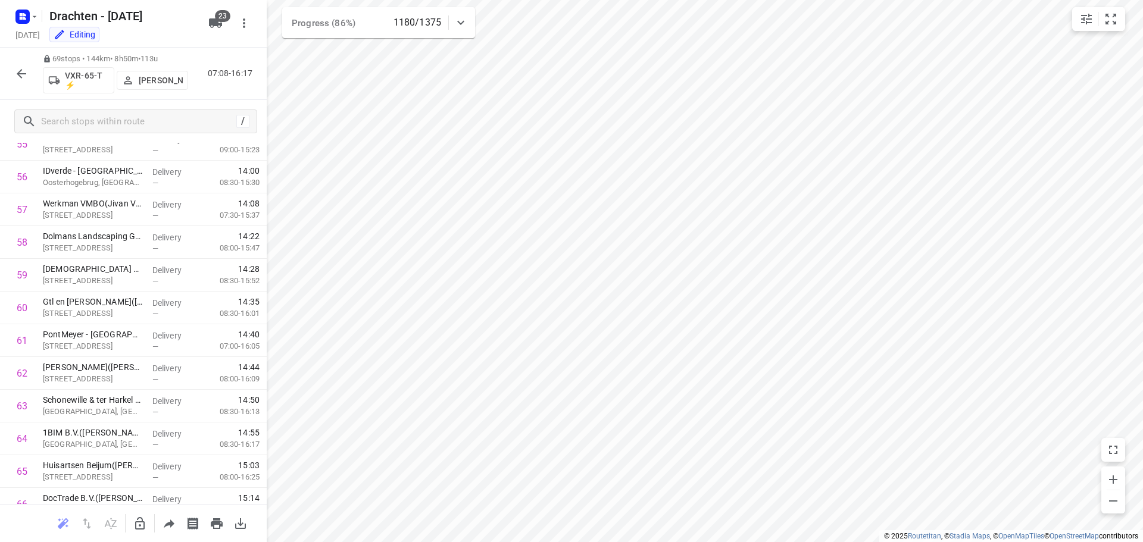
scroll to position [1752, 0]
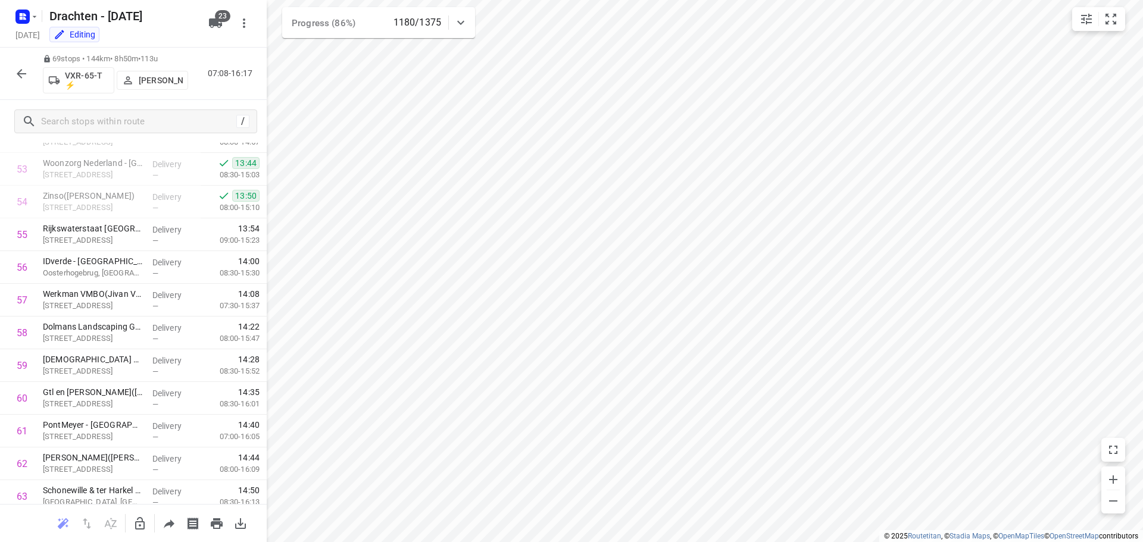
click at [24, 76] on icon "button" at bounding box center [21, 74] width 14 height 14
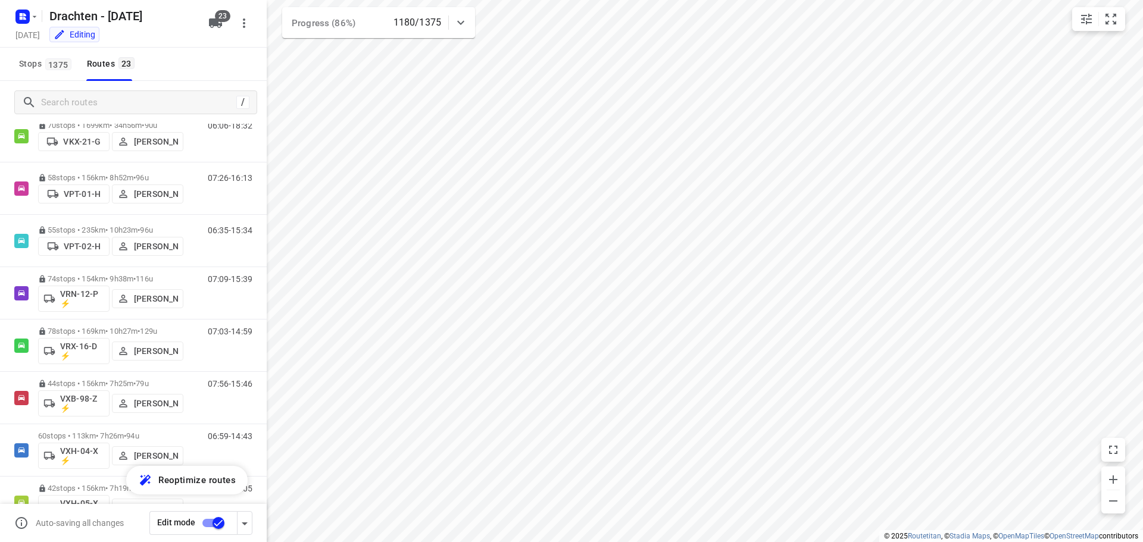
scroll to position [863, 0]
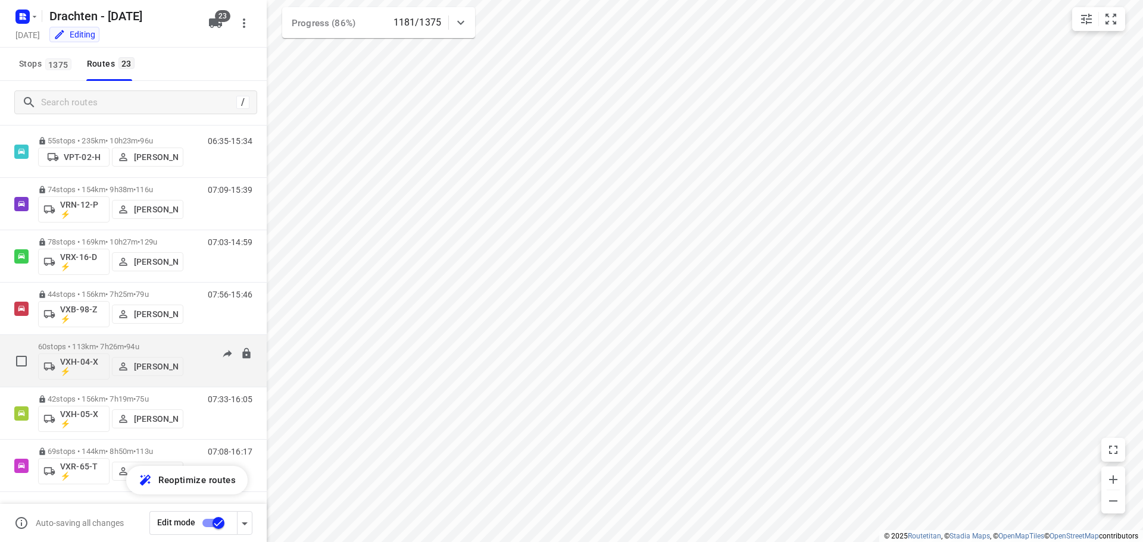
click at [128, 341] on div "60 stops • 113km • 7h26m • 94u VXH-04-X ⚡ Dirk van den Berg" at bounding box center [110, 360] width 145 height 49
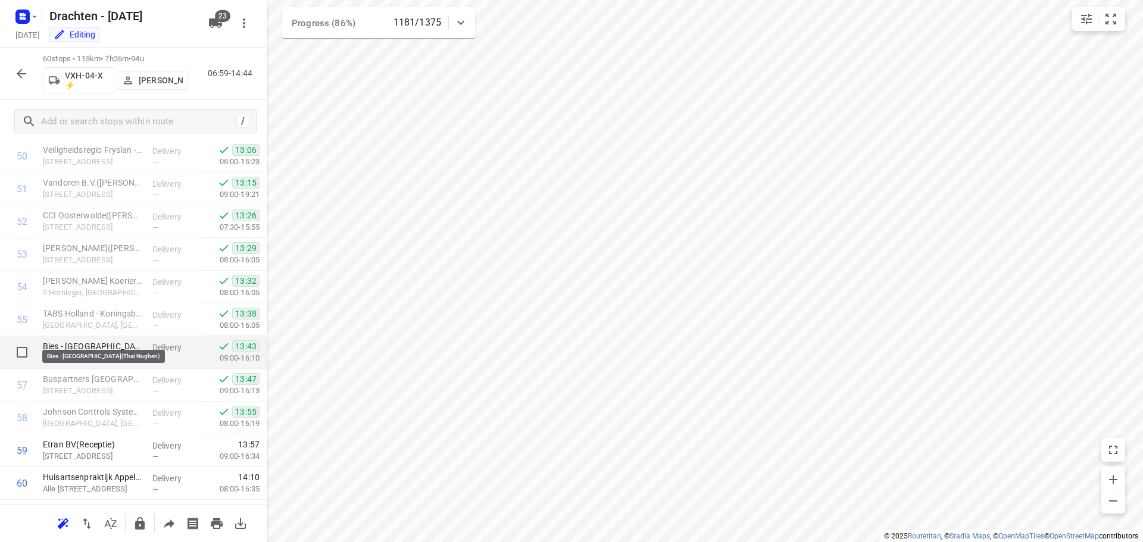
scroll to position [1695, 0]
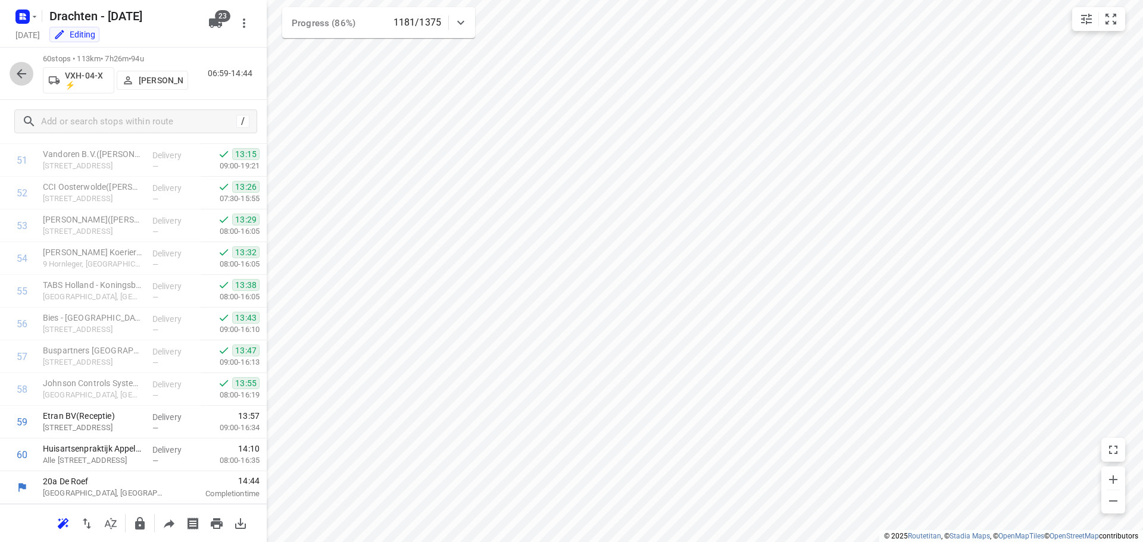
click at [25, 74] on icon "button" at bounding box center [22, 74] width 10 height 10
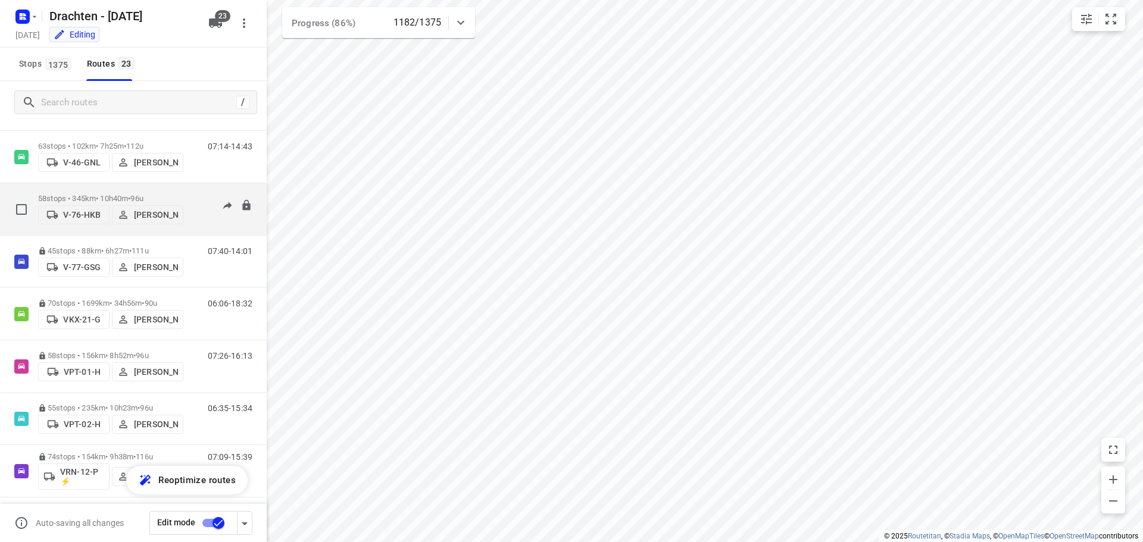
scroll to position [655, 0]
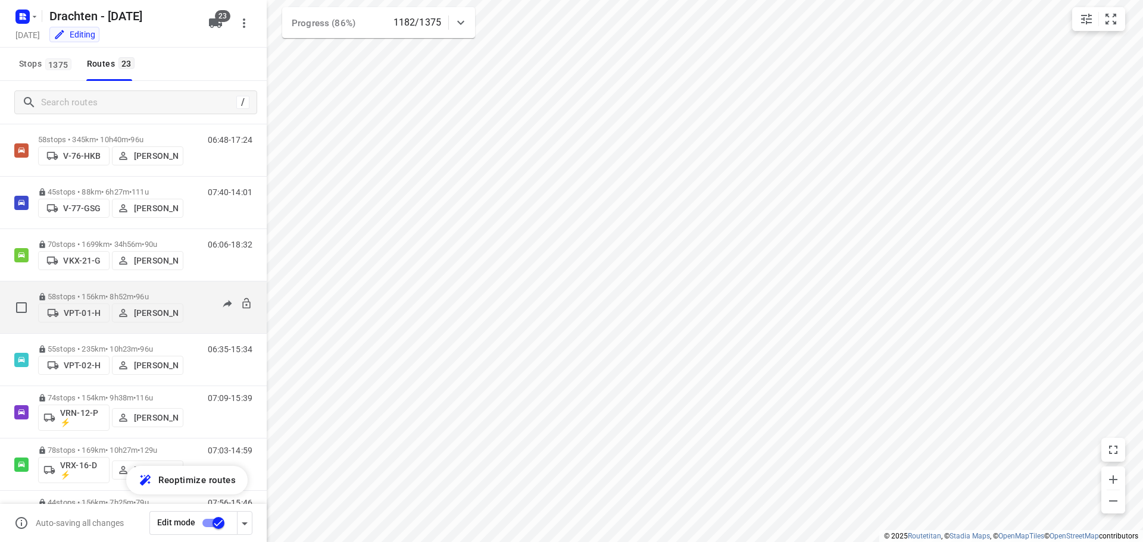
click at [130, 298] on p "58 stops • 156km • 8h52m • 96u" at bounding box center [110, 296] width 145 height 9
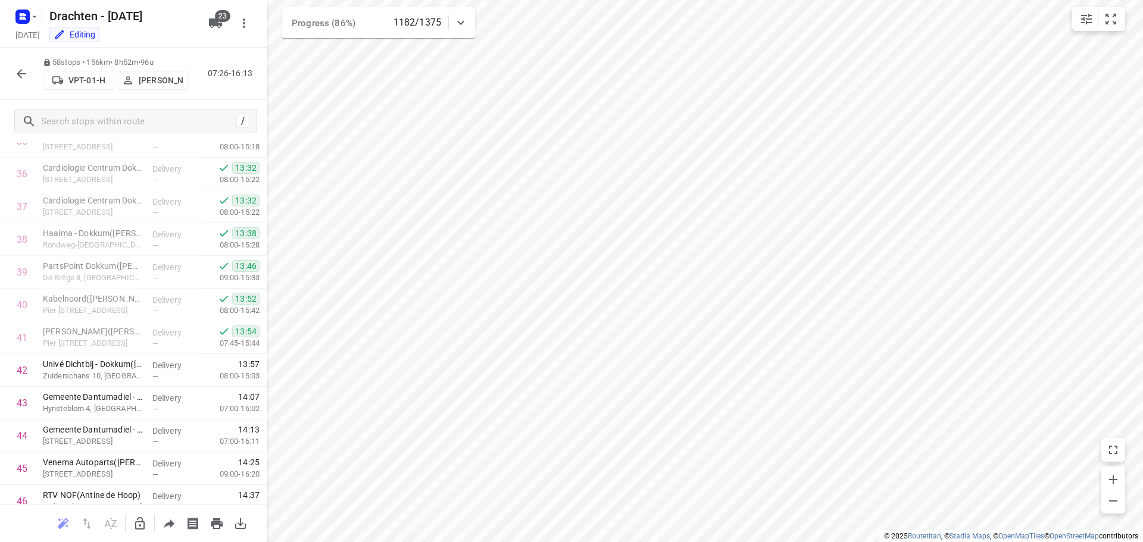
scroll to position [1630, 0]
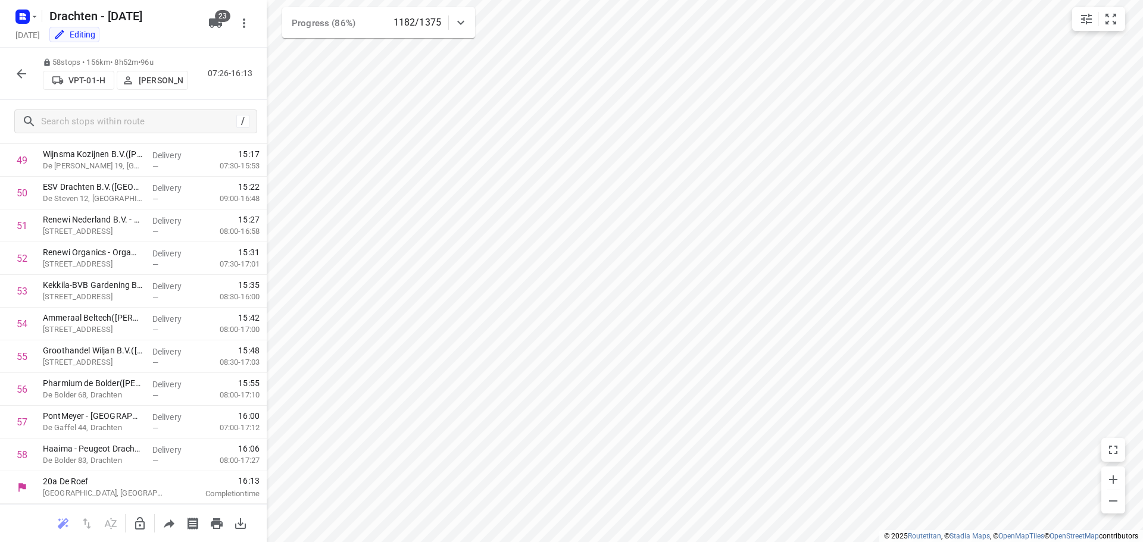
click at [26, 80] on icon "button" at bounding box center [21, 74] width 14 height 14
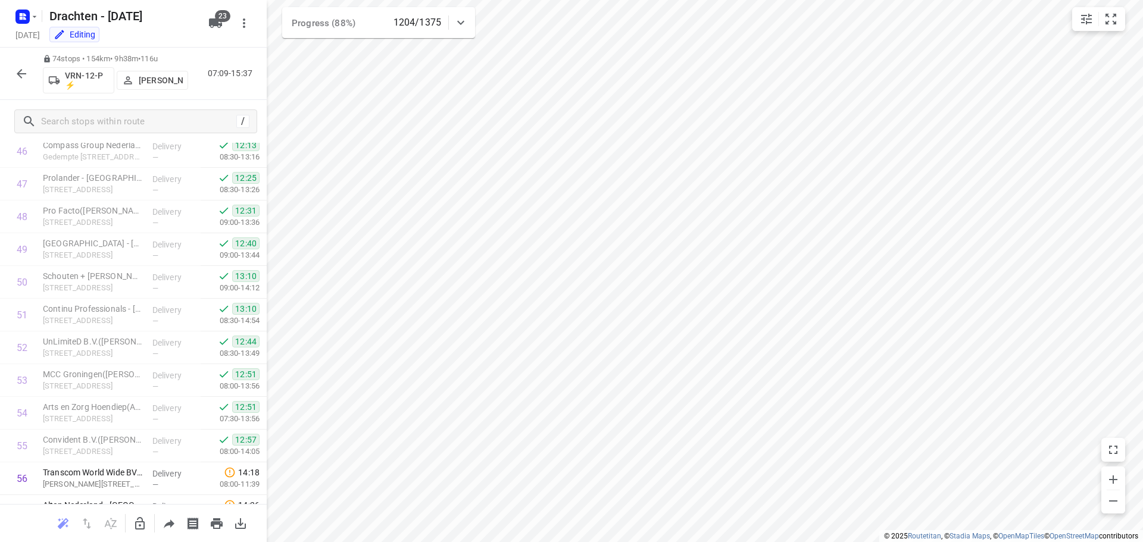
scroll to position [1618, 0]
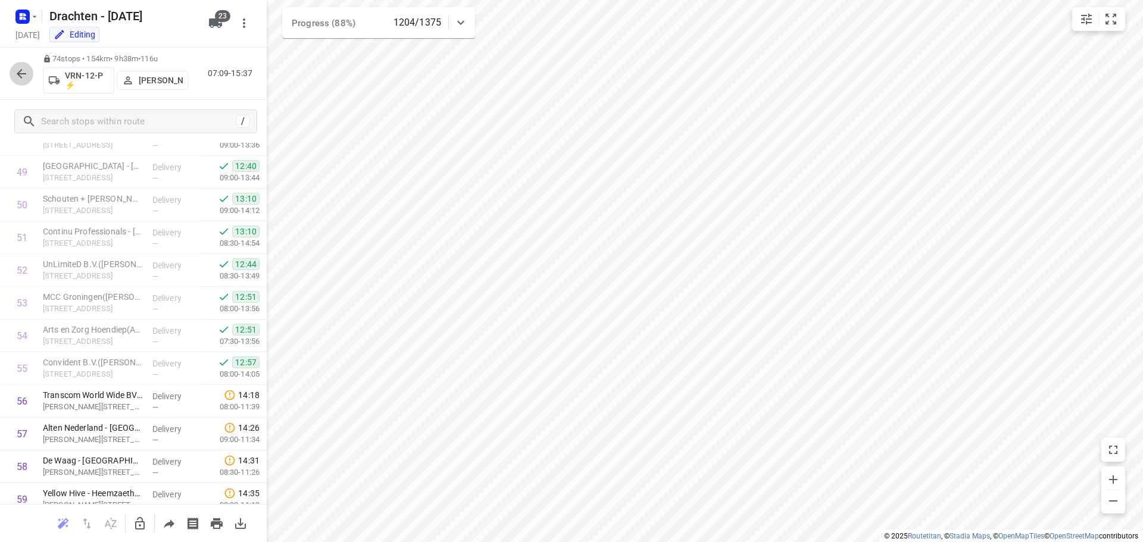
click at [26, 81] on button "button" at bounding box center [22, 74] width 24 height 24
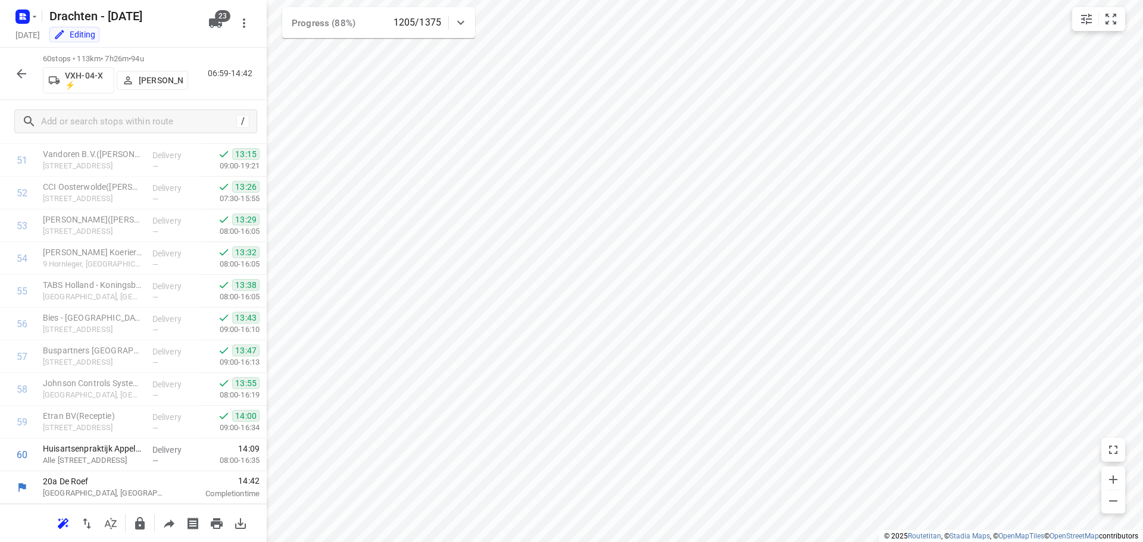
scroll to position [1695, 0]
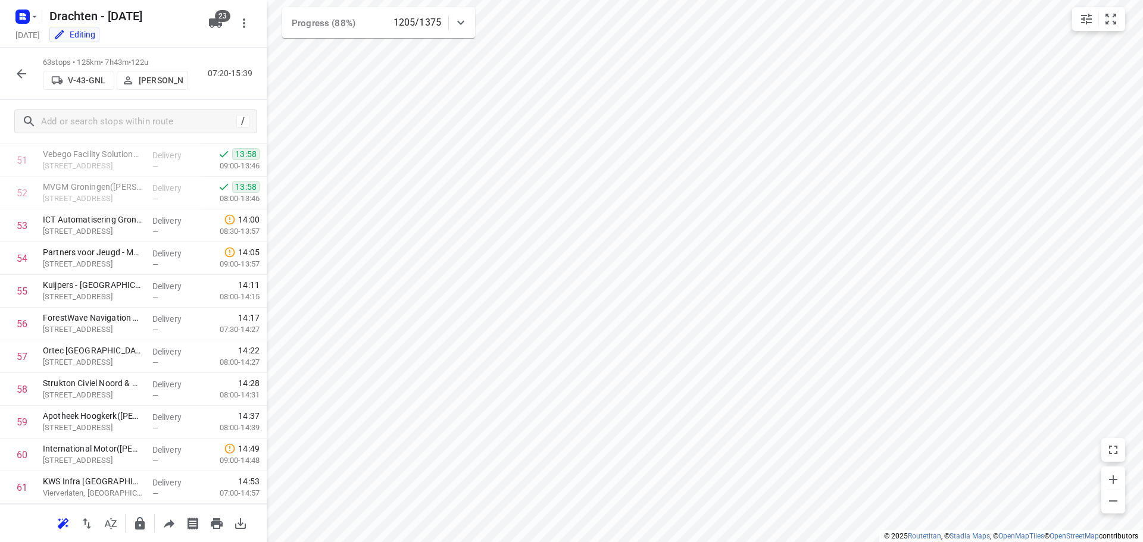
click at [26, 78] on icon "button" at bounding box center [21, 74] width 14 height 14
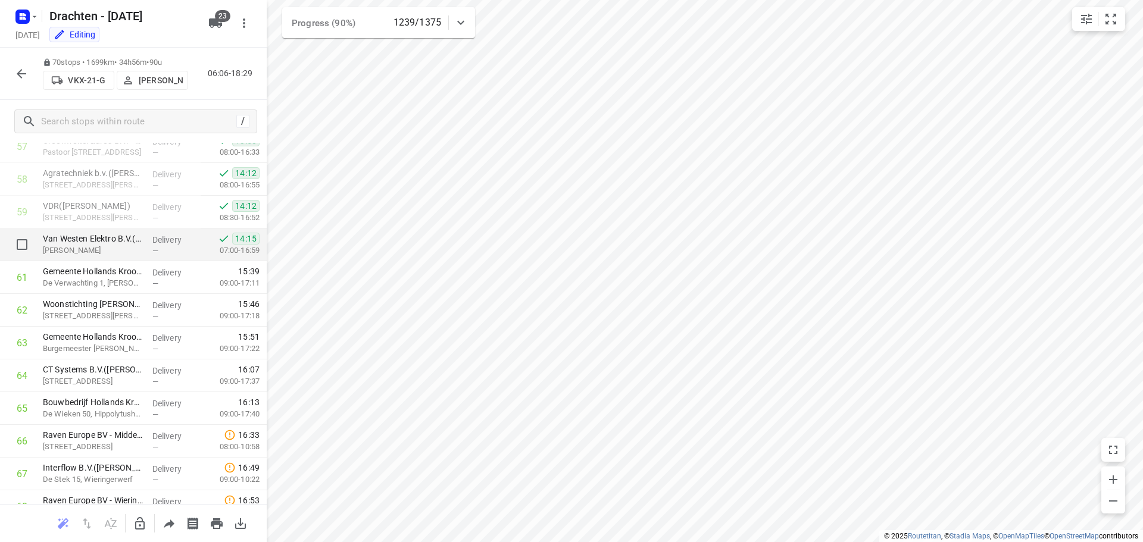
scroll to position [1903, 0]
click at [20, 83] on button "button" at bounding box center [22, 74] width 24 height 24
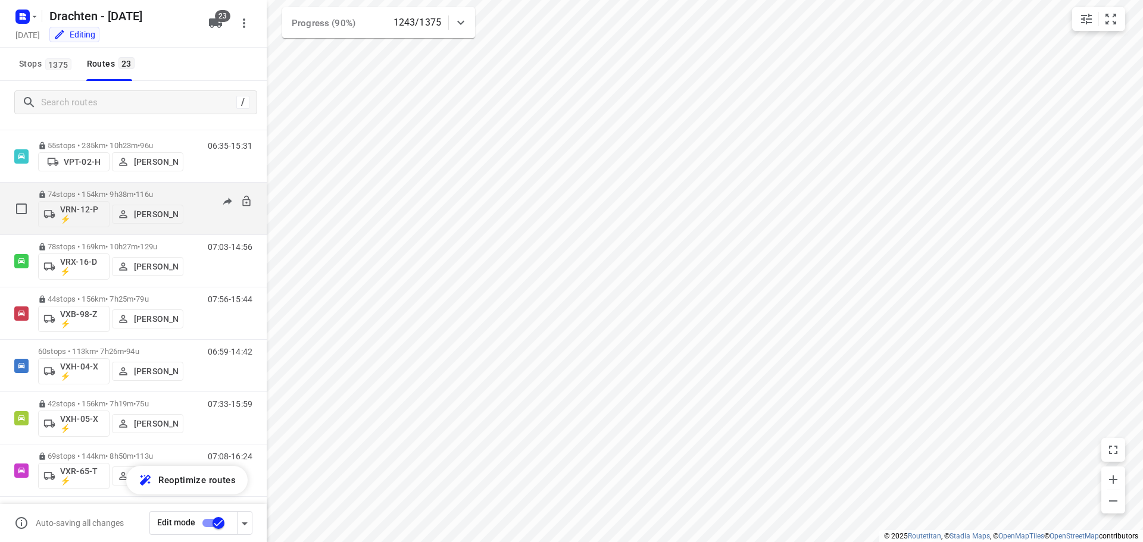
scroll to position [863, 0]
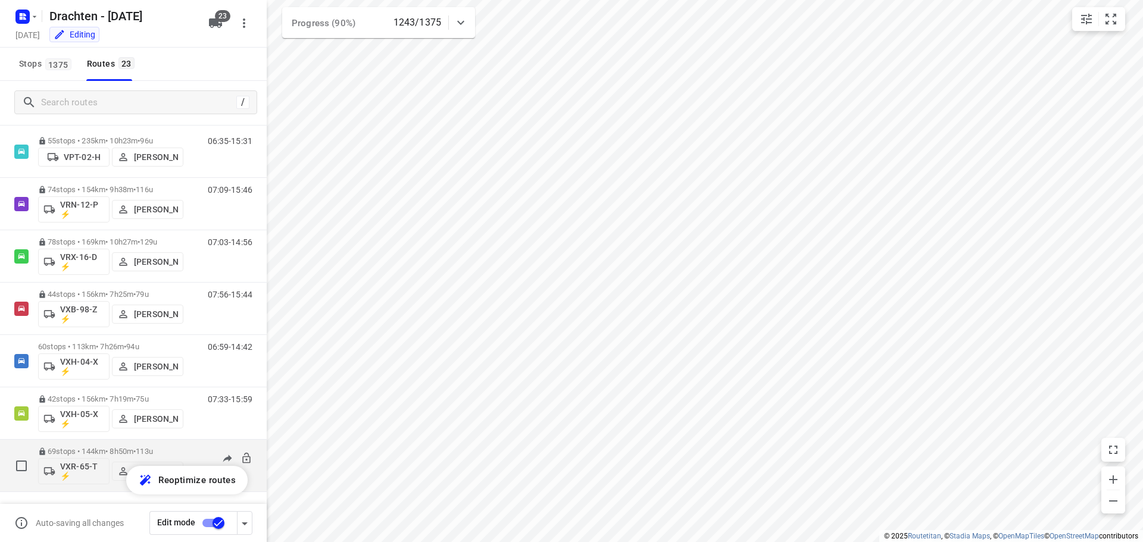
click at [136, 442] on div "69 stops • 144km • 8h50m • 113u VXR-65-T ⚡ Harry Van der Laan" at bounding box center [110, 465] width 145 height 49
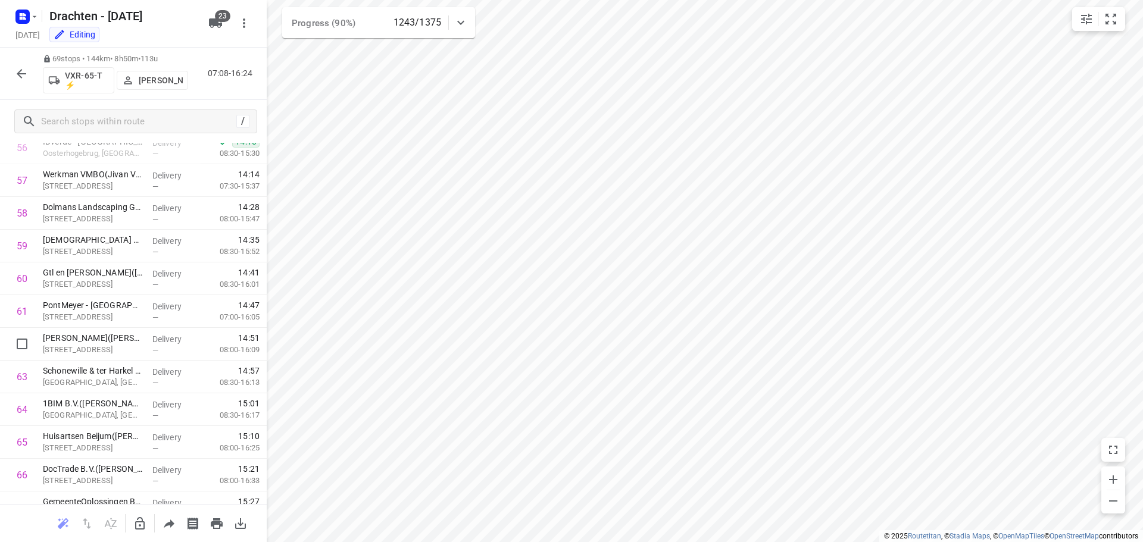
scroll to position [1990, 0]
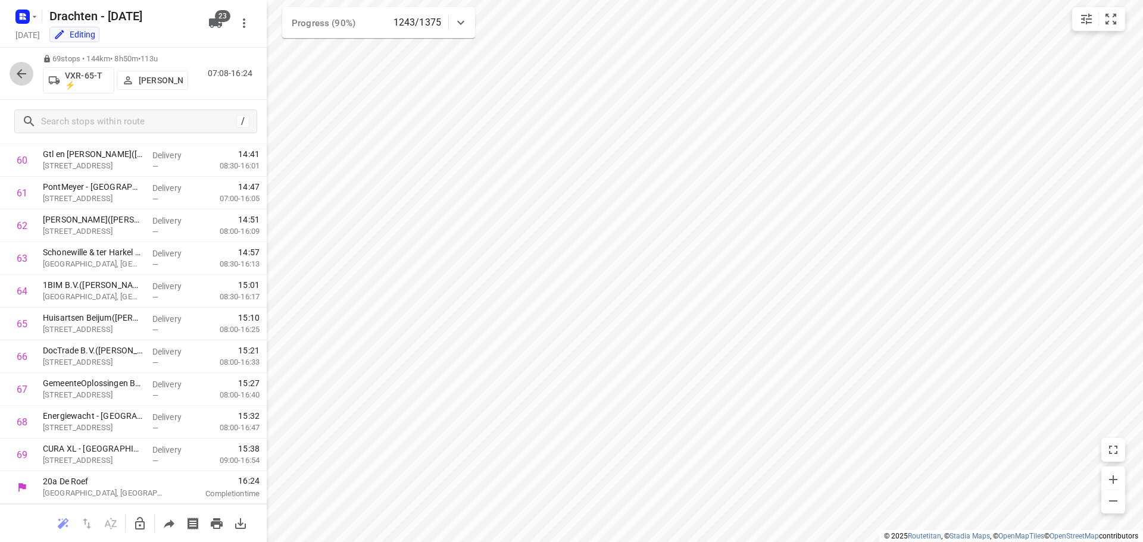
click at [18, 75] on icon "button" at bounding box center [21, 74] width 14 height 14
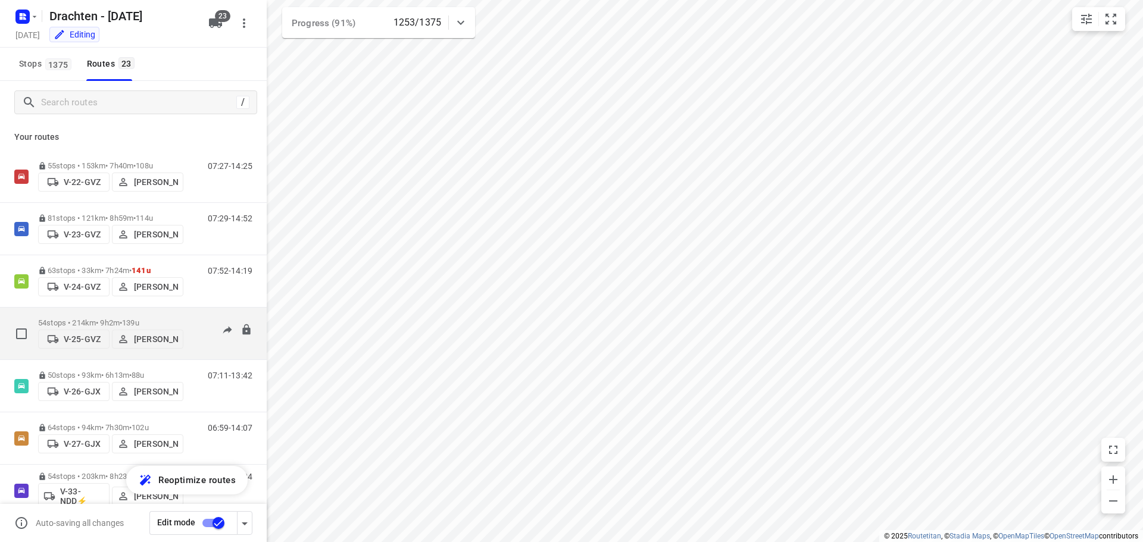
click at [147, 308] on div "54 stops • 214km • 9h2m • 139u V-25-GVZ Judith Wijma 07:09-16:56" at bounding box center [133, 334] width 267 height 52
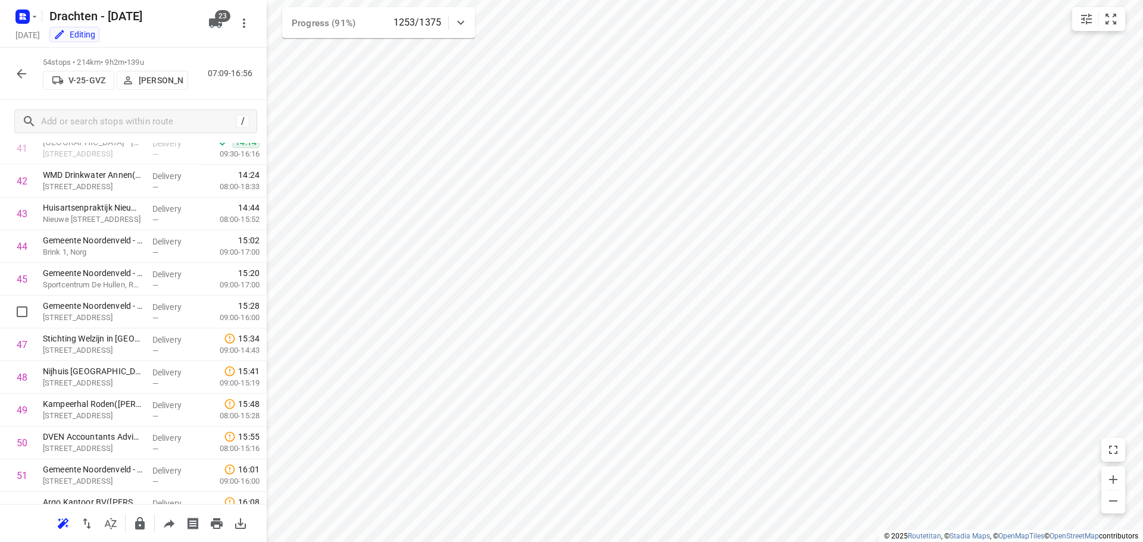
scroll to position [1320, 0]
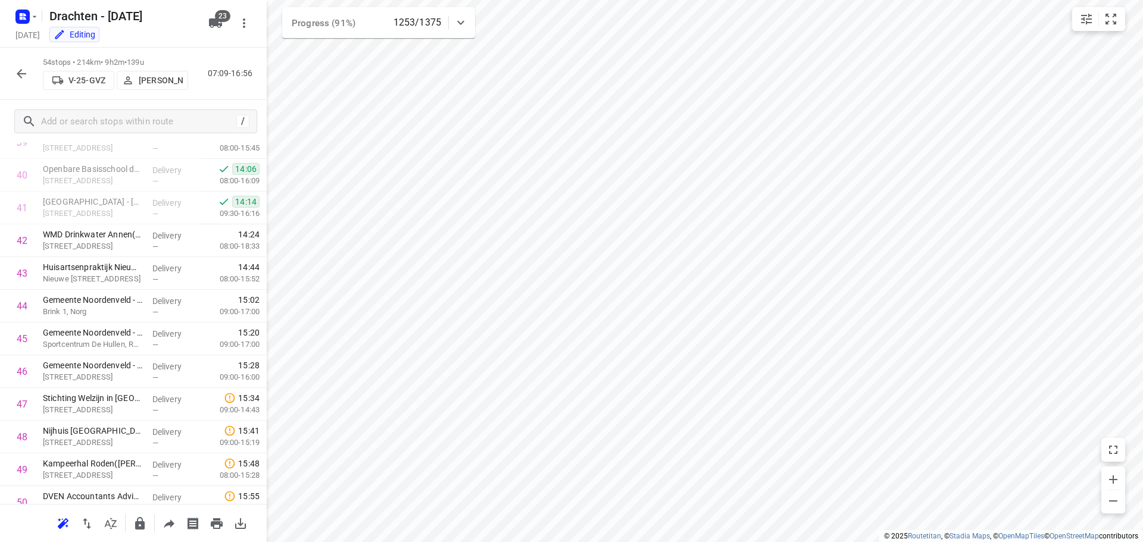
click at [21, 65] on button "button" at bounding box center [22, 74] width 24 height 24
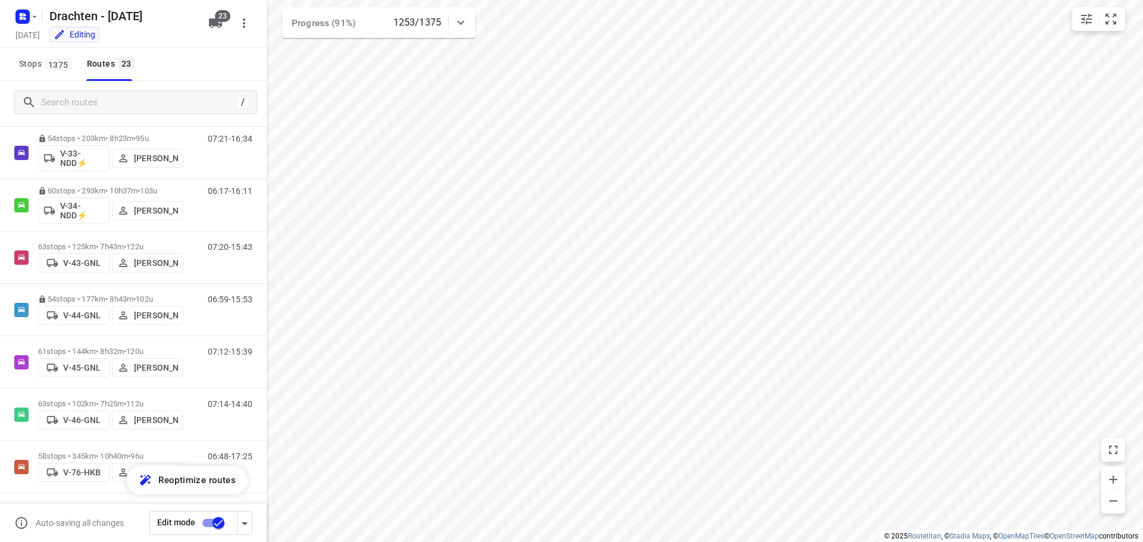
scroll to position [357, 0]
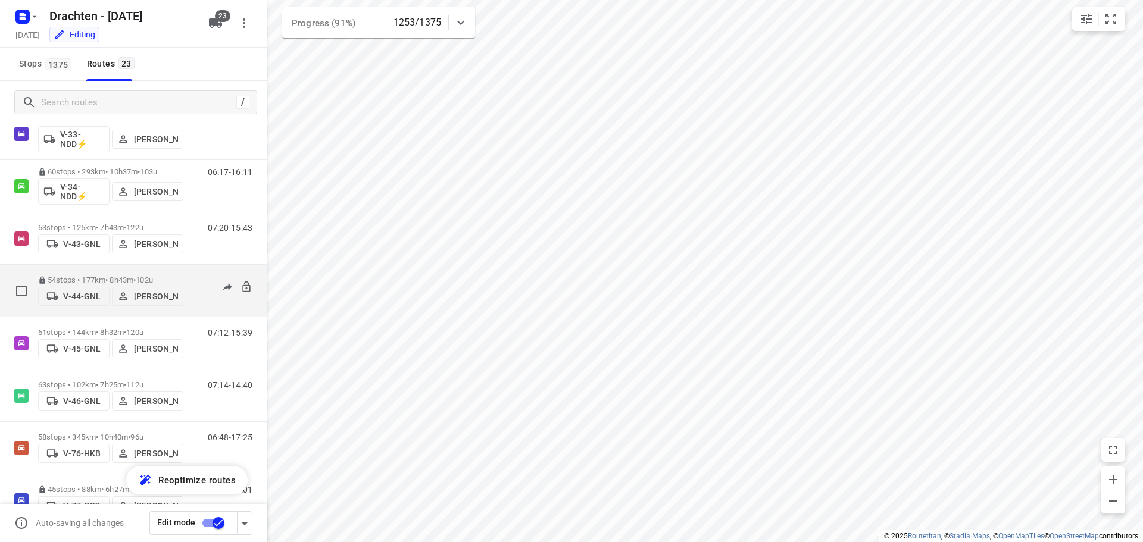
click at [153, 276] on span "102u" at bounding box center [144, 280] width 17 height 9
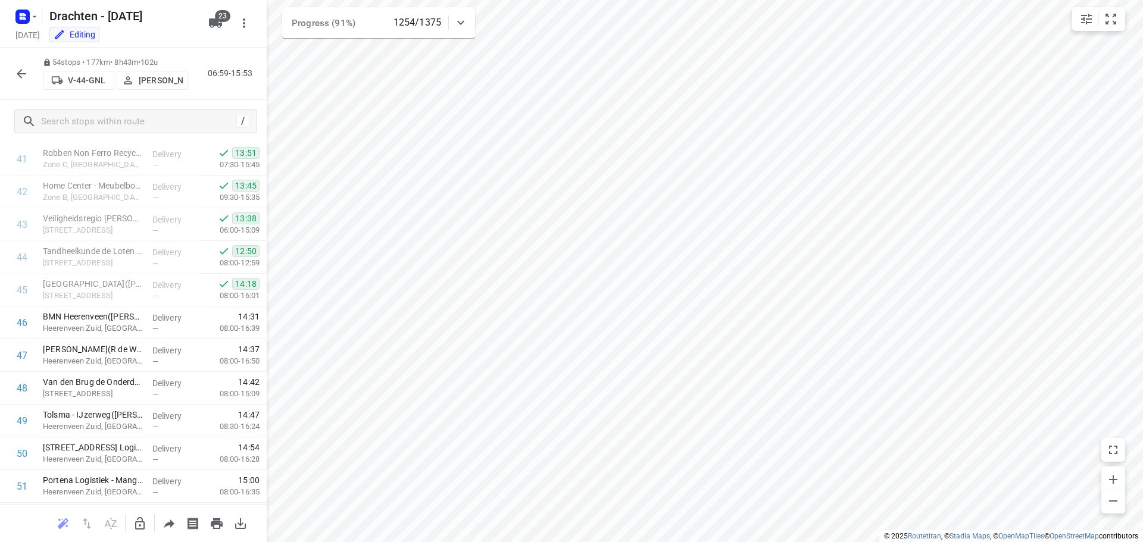
scroll to position [1499, 0]
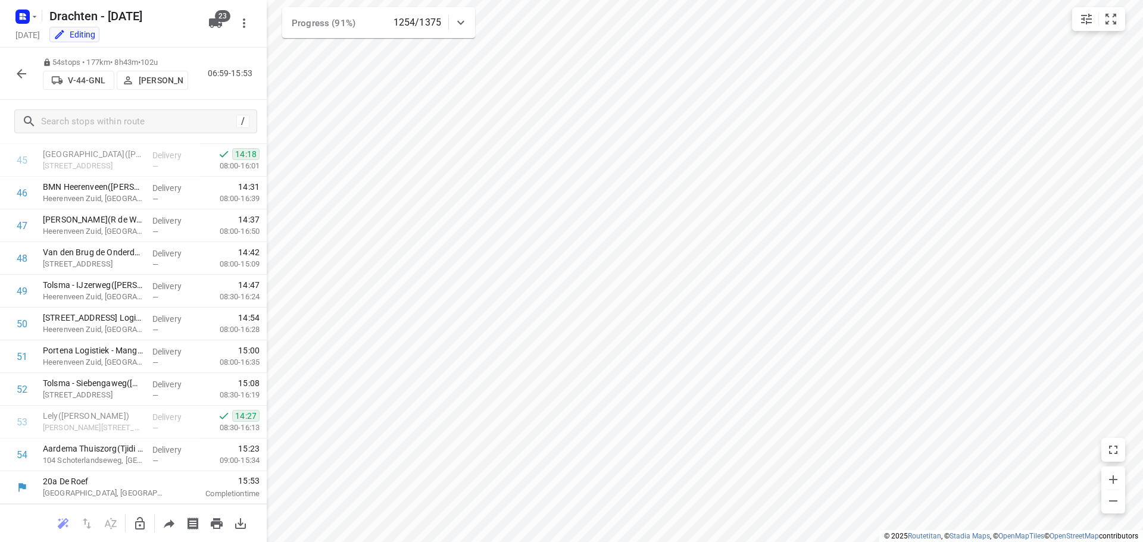
click at [23, 75] on icon "button" at bounding box center [21, 74] width 14 height 14
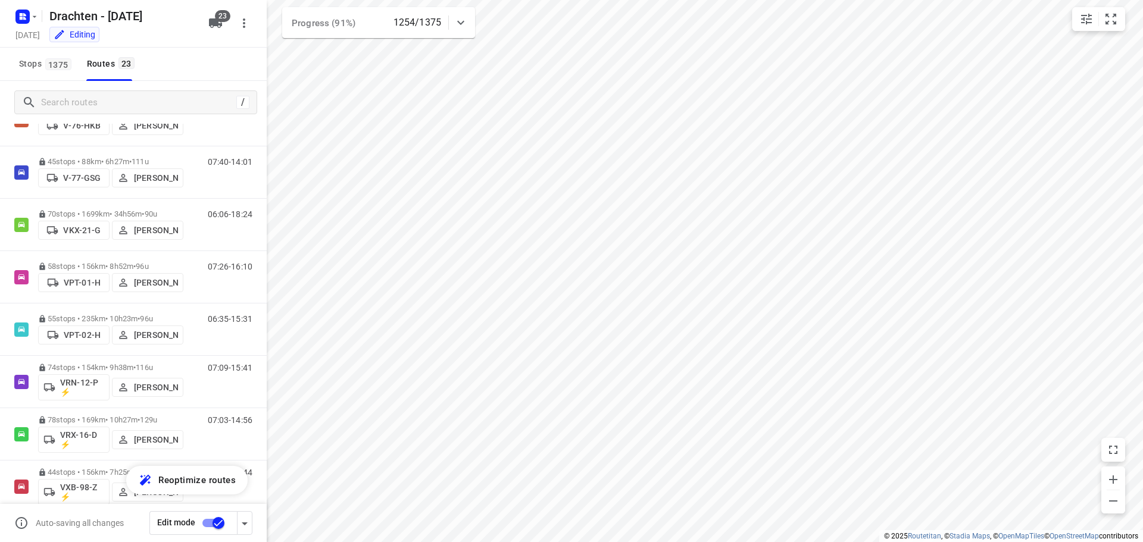
scroll to position [680, 0]
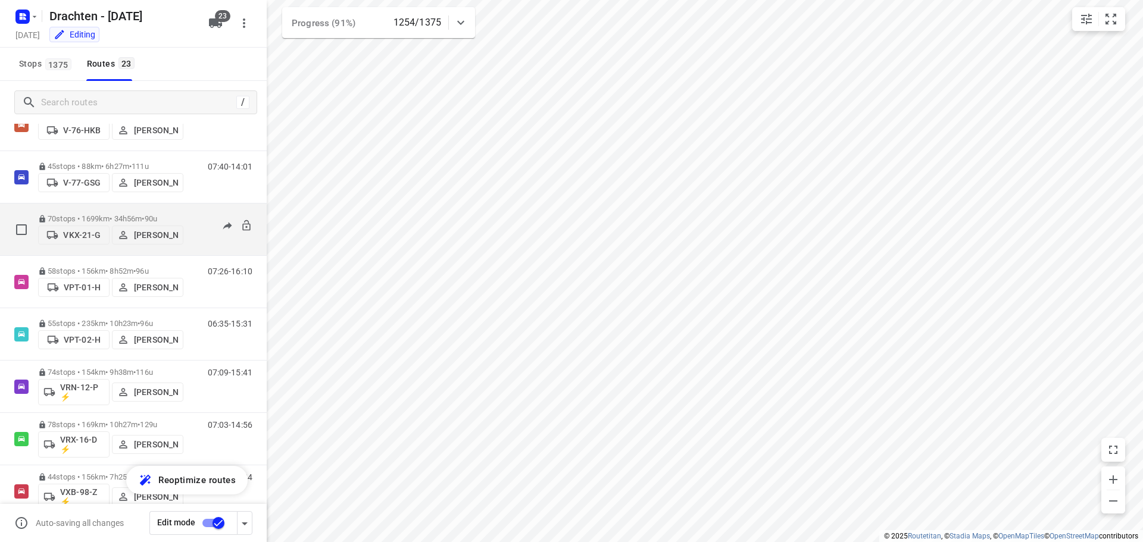
click at [136, 216] on p "70 stops • 1699km • 34h56m • 90u" at bounding box center [110, 218] width 145 height 9
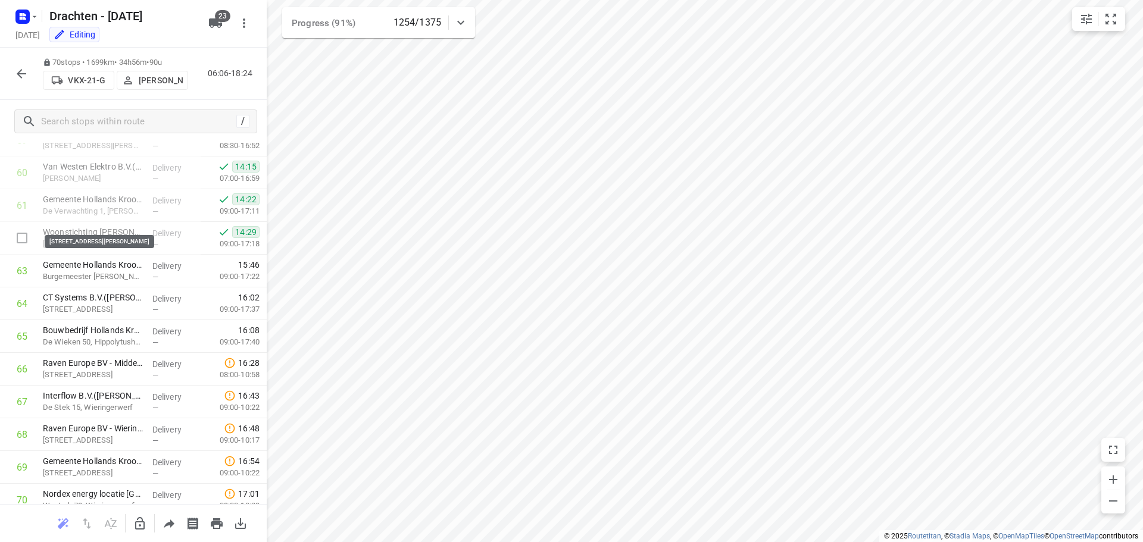
scroll to position [2022, 0]
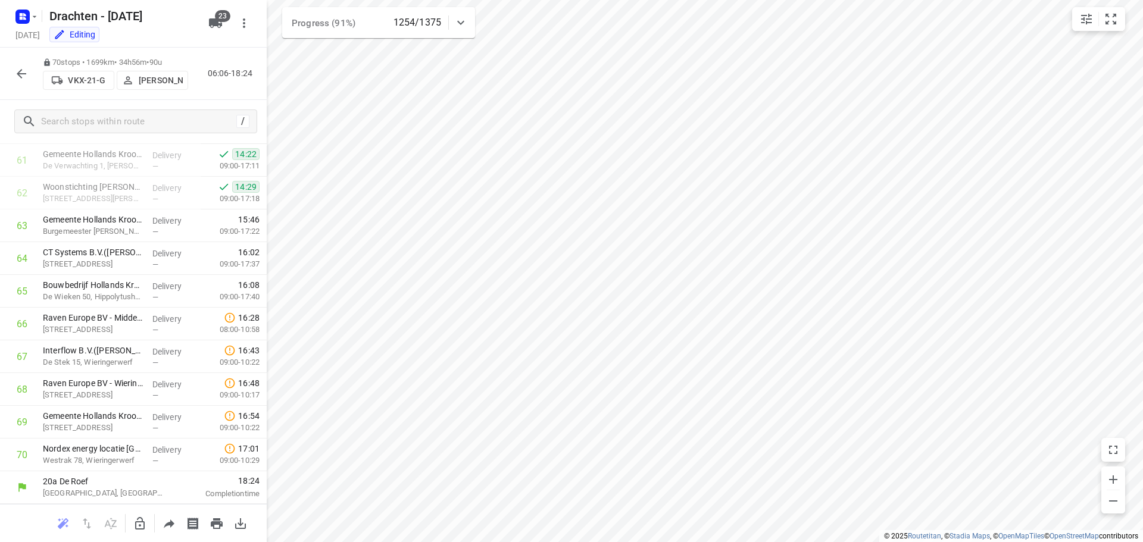
click at [24, 77] on icon "button" at bounding box center [21, 74] width 14 height 14
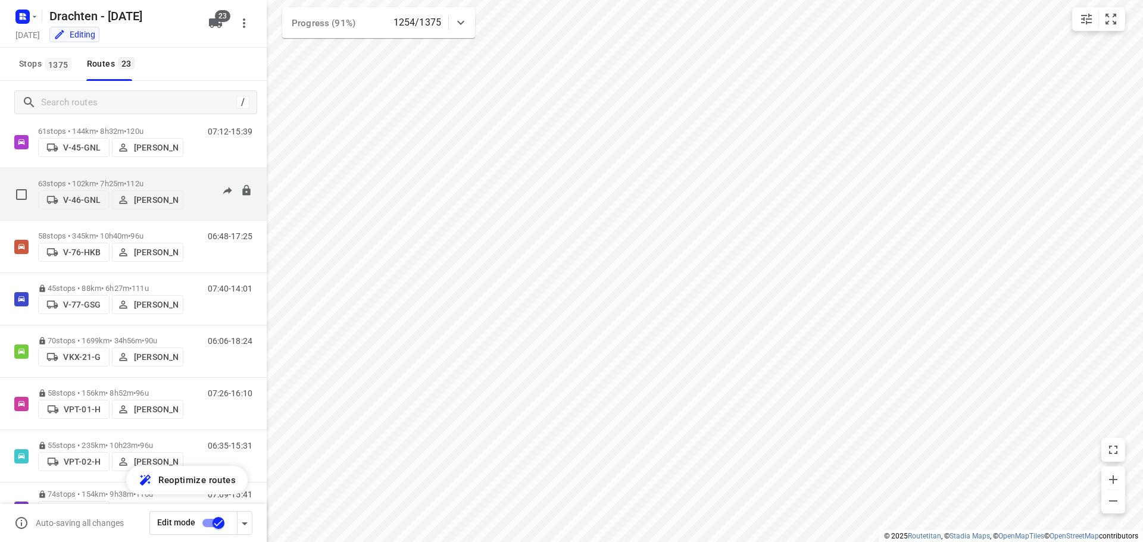
scroll to position [863, 0]
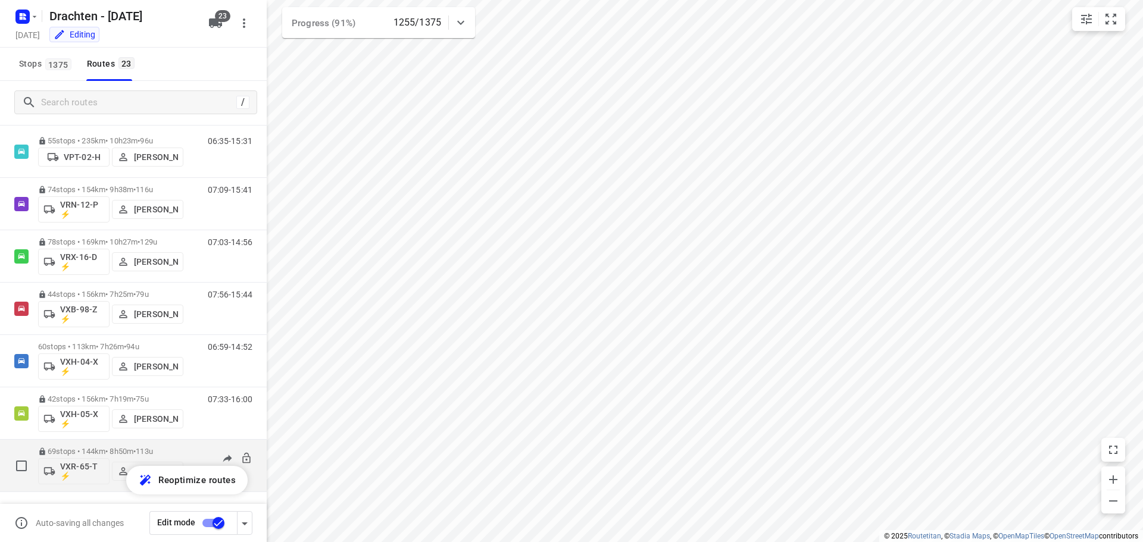
click at [120, 448] on p "69 stops • 144km • 8h50m • 113u" at bounding box center [110, 451] width 145 height 9
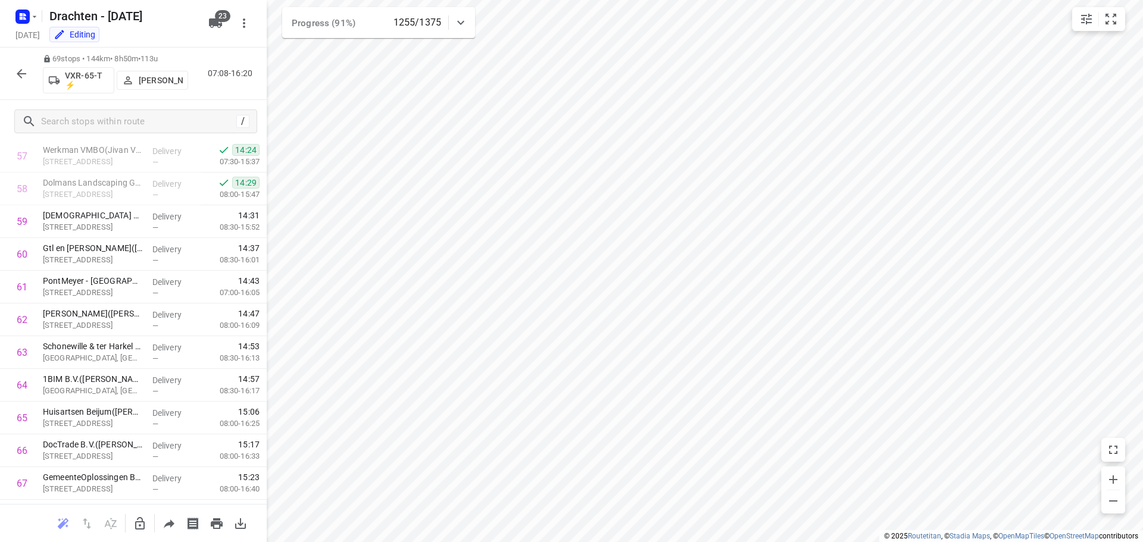
scroll to position [1990, 0]
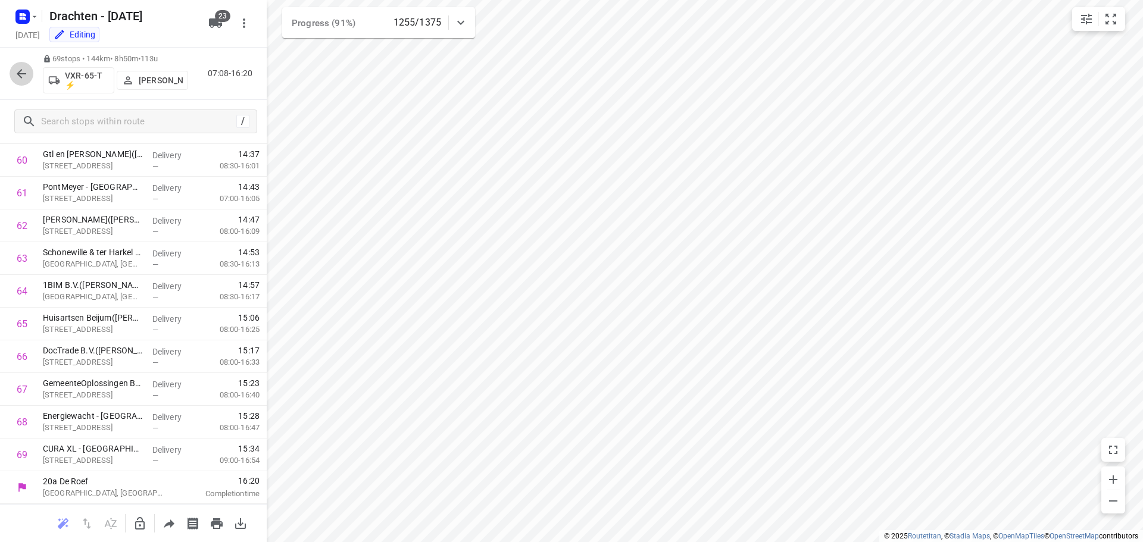
click at [24, 78] on icon "button" at bounding box center [21, 74] width 14 height 14
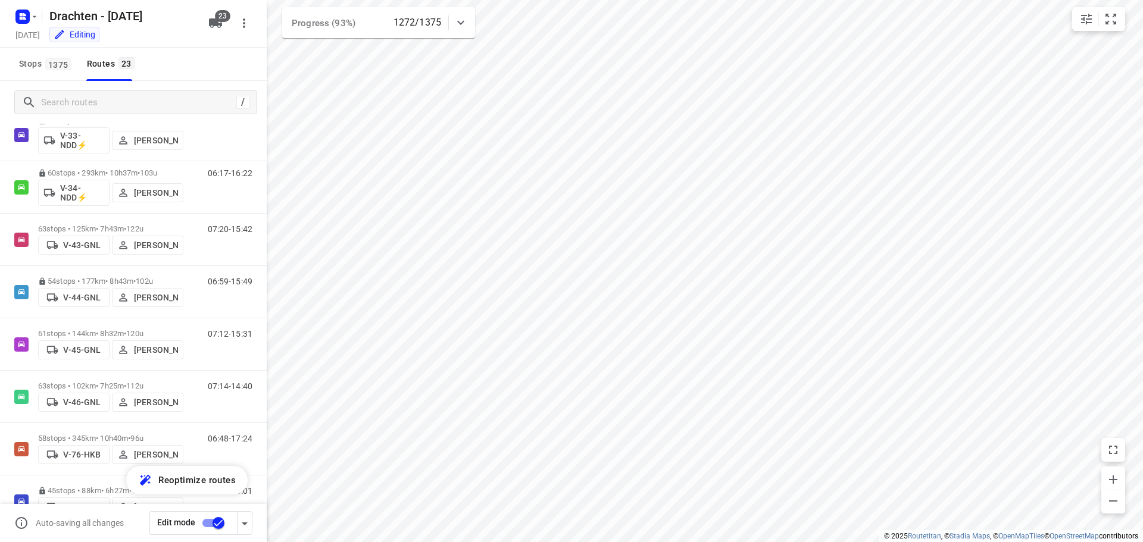
scroll to position [357, 0]
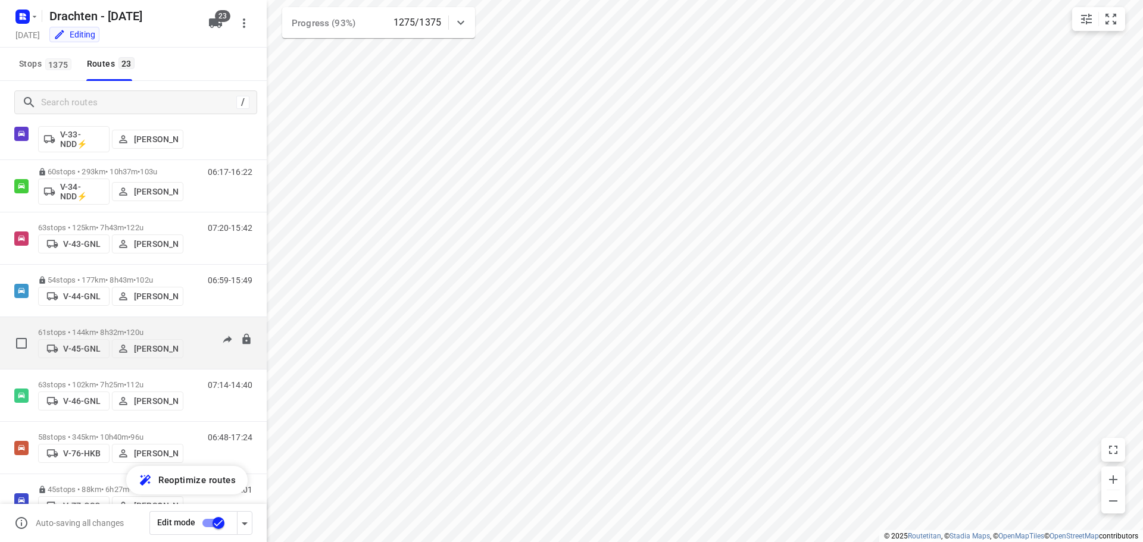
click at [115, 323] on div "61 stops • 144km • 8h32m • 120u V-45-GNL Sjouke Veenstra" at bounding box center [110, 343] width 145 height 42
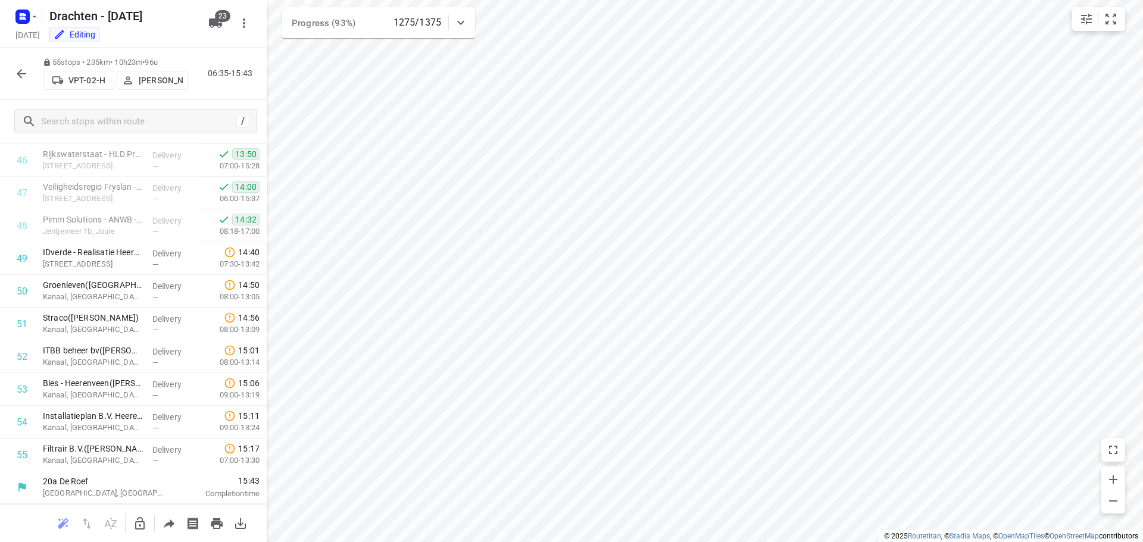
scroll to position [1531, 0]
click at [10, 73] on button "button" at bounding box center [22, 74] width 24 height 24
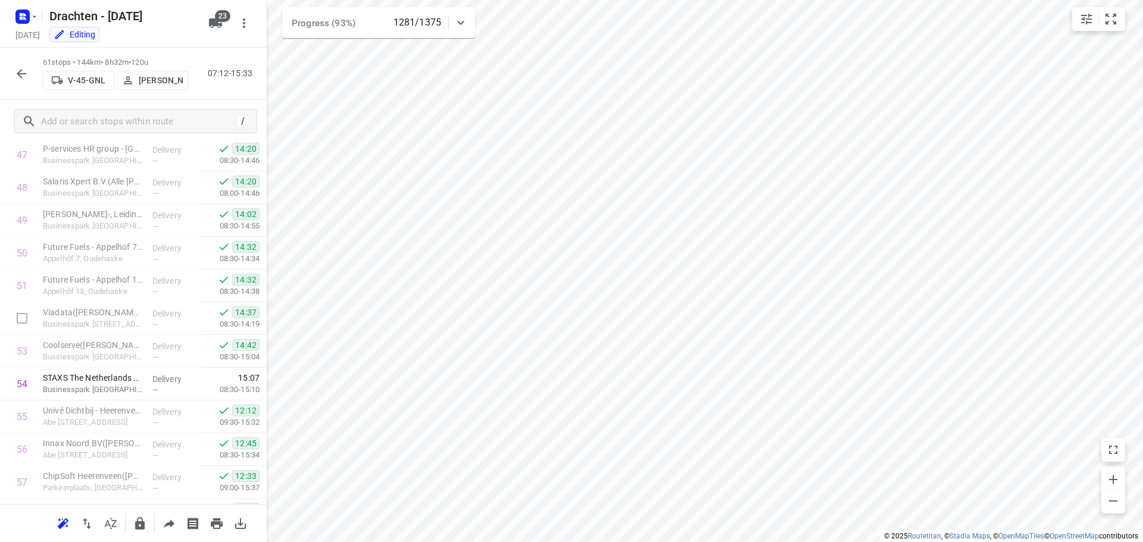
scroll to position [1728, 0]
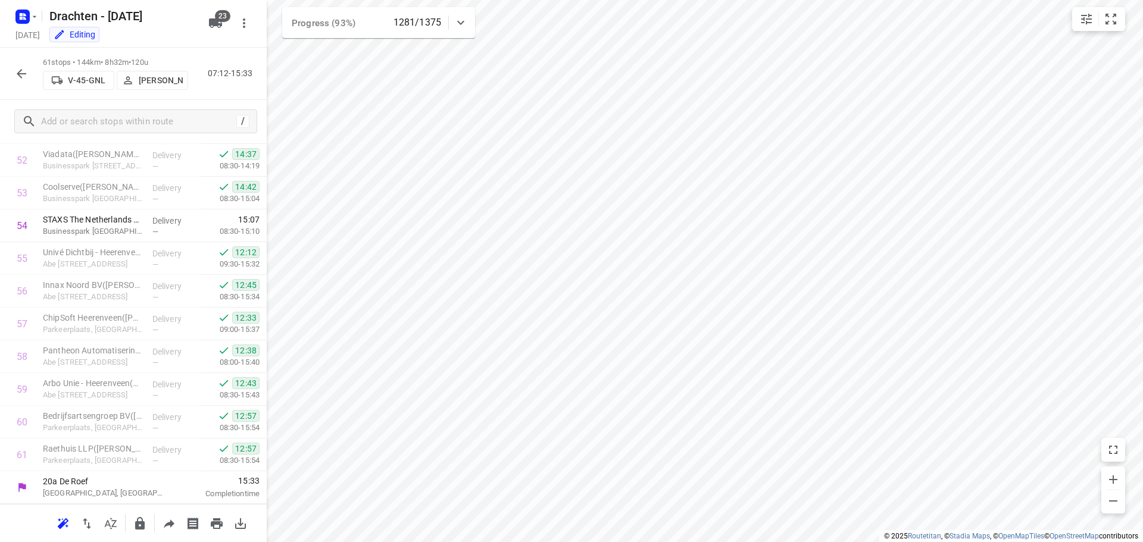
click at [8, 67] on div "61 stops • 144km • 8h32m • 120u V-45-GNL Sjouke Veenstra 07:12-15:33" at bounding box center [133, 74] width 267 height 52
click at [23, 74] on icon "button" at bounding box center [22, 74] width 10 height 10
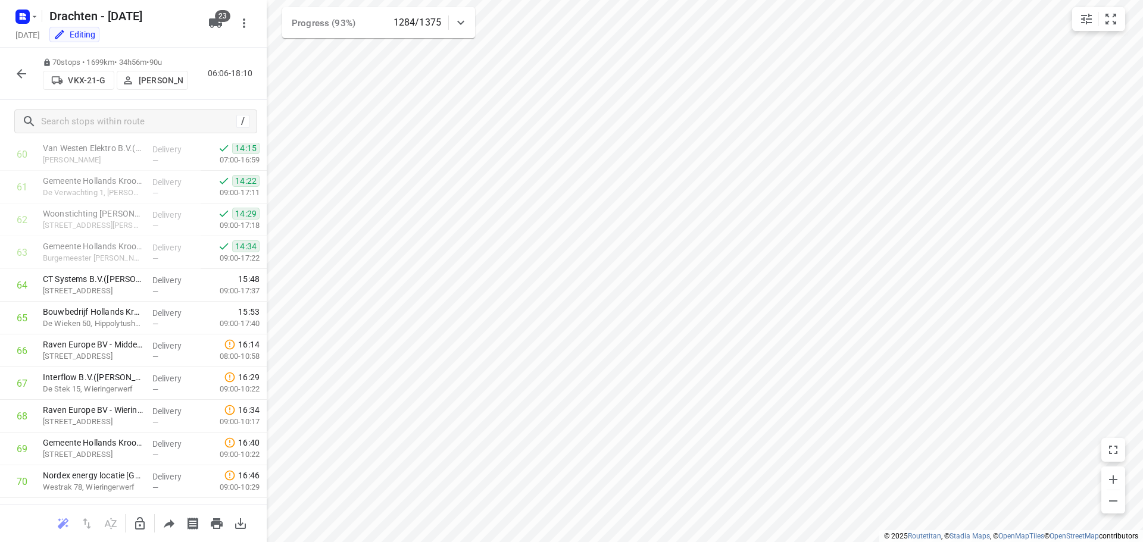
scroll to position [2022, 0]
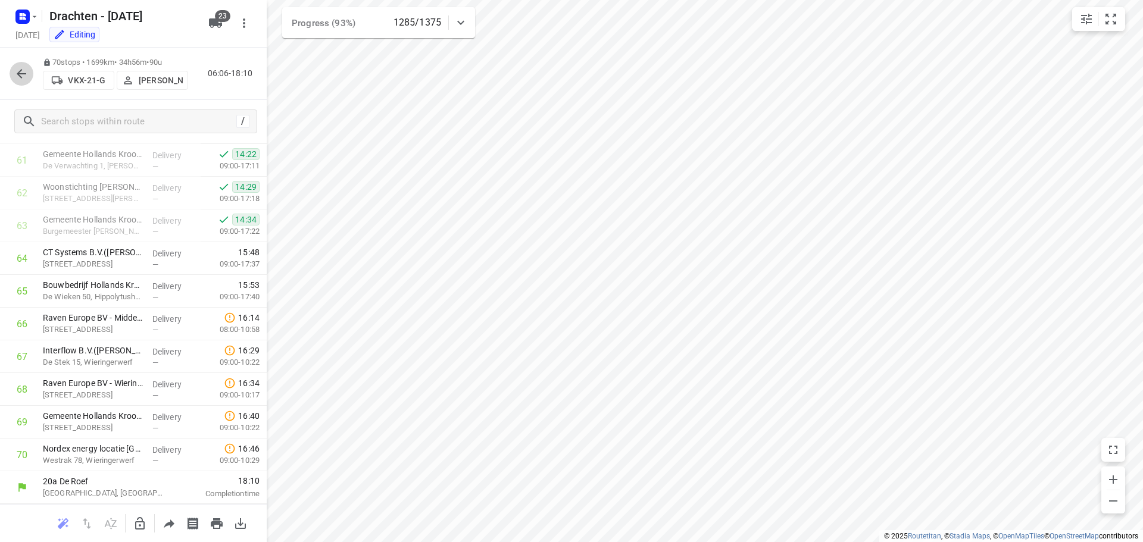
click at [30, 73] on button "button" at bounding box center [22, 74] width 24 height 24
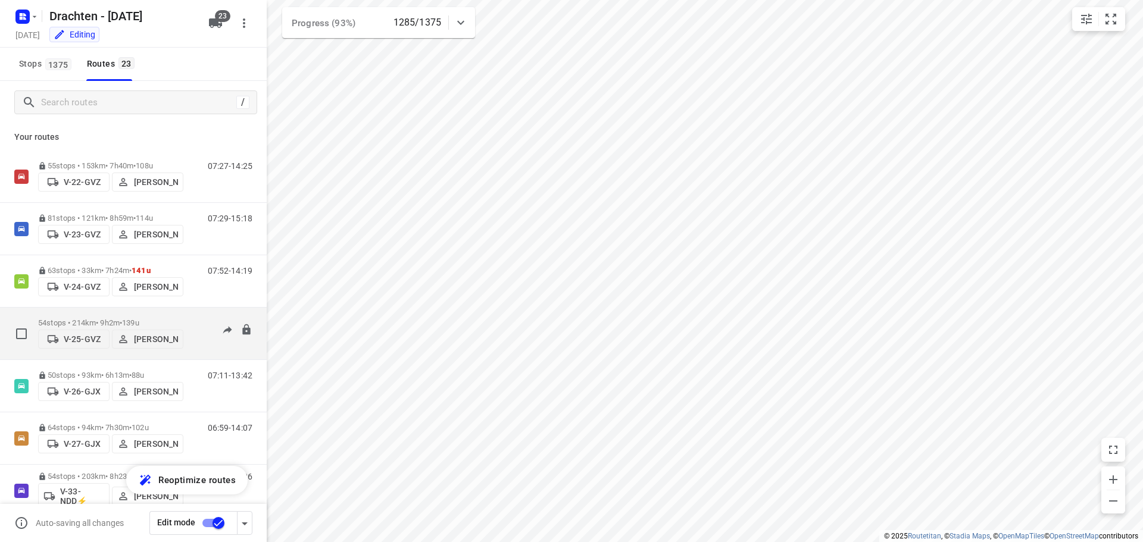
click at [156, 314] on div "54 stops • 214km • 9h2m • 139u V-25-GVZ Judith Wijma" at bounding box center [110, 333] width 145 height 42
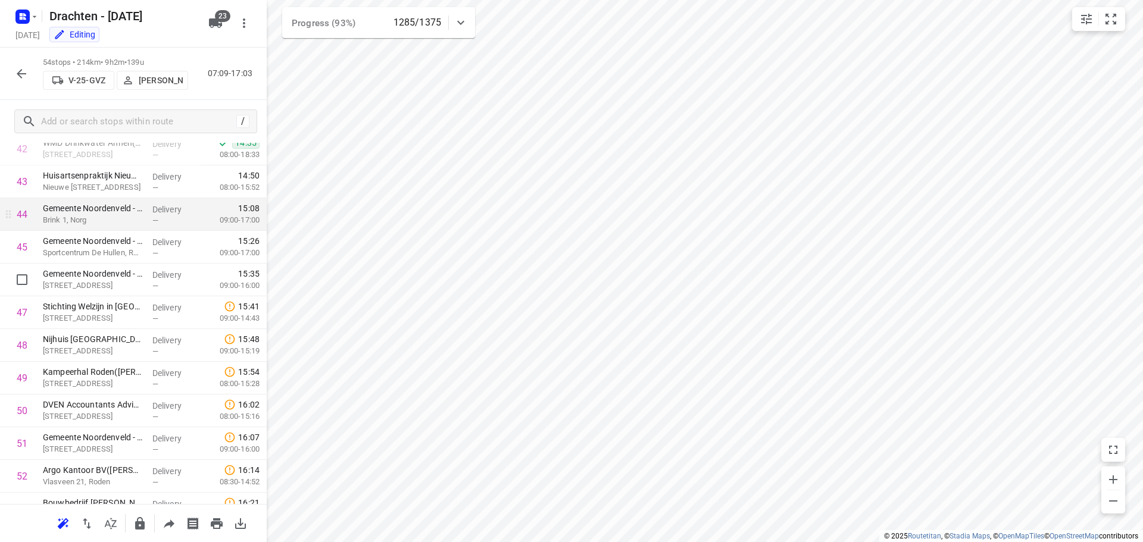
scroll to position [1499, 0]
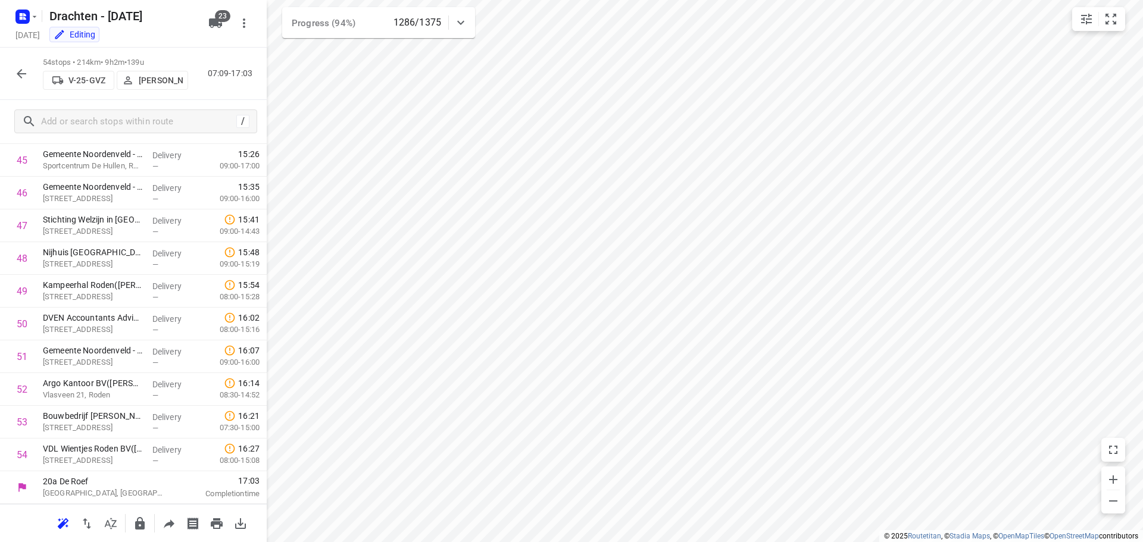
click at [18, 84] on button "button" at bounding box center [22, 74] width 24 height 24
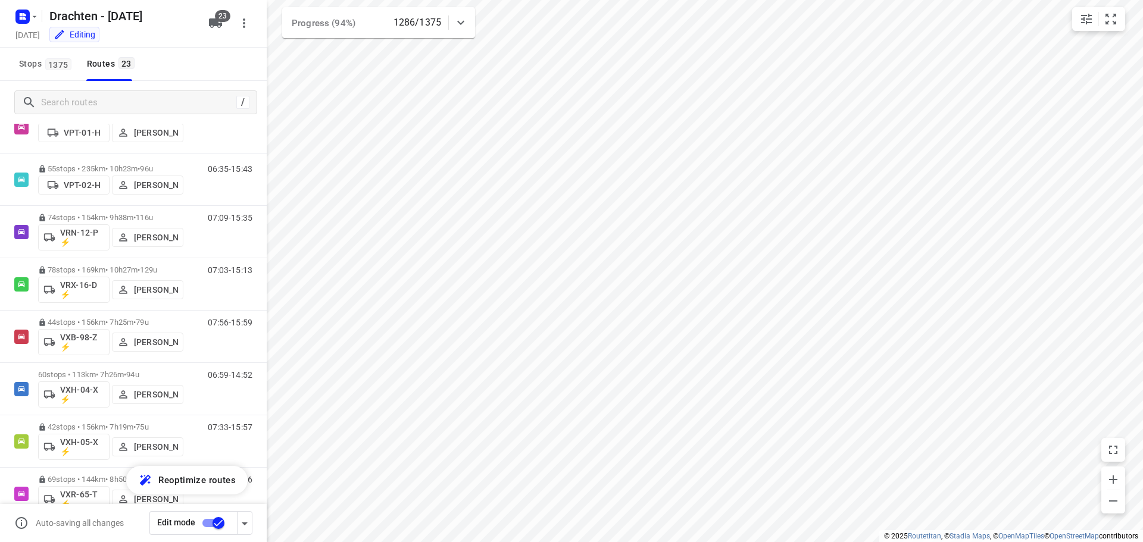
scroll to position [863, 0]
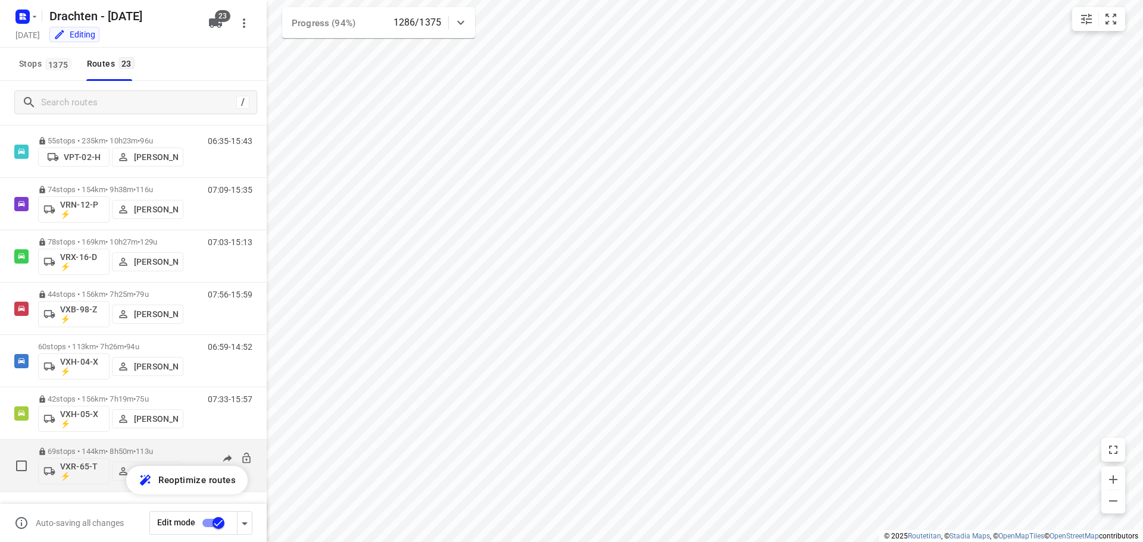
click at [150, 451] on span "113u" at bounding box center [144, 451] width 17 height 9
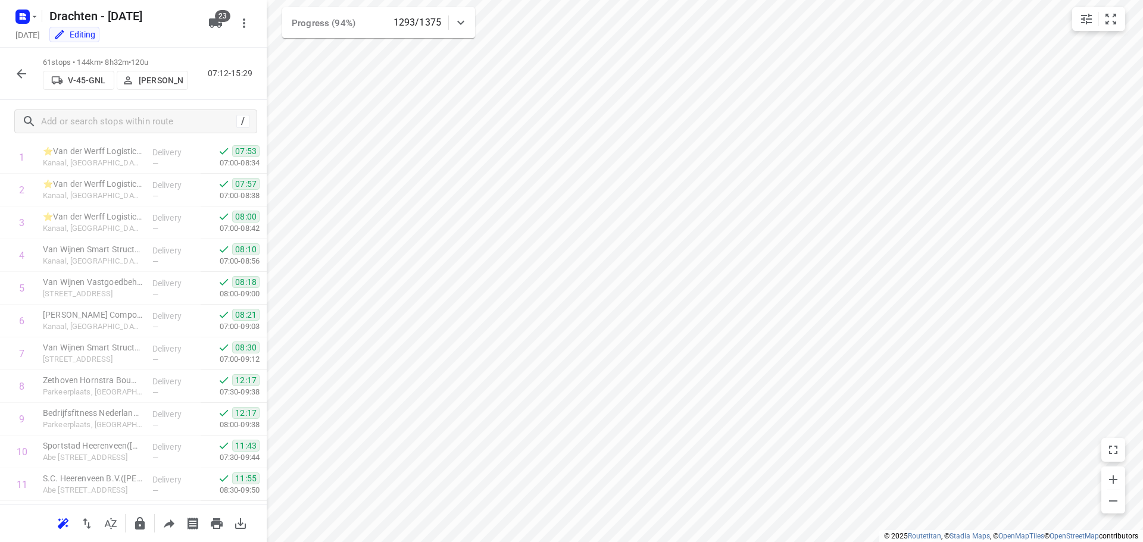
scroll to position [0, 0]
click at [17, 76] on icon "button" at bounding box center [21, 74] width 14 height 14
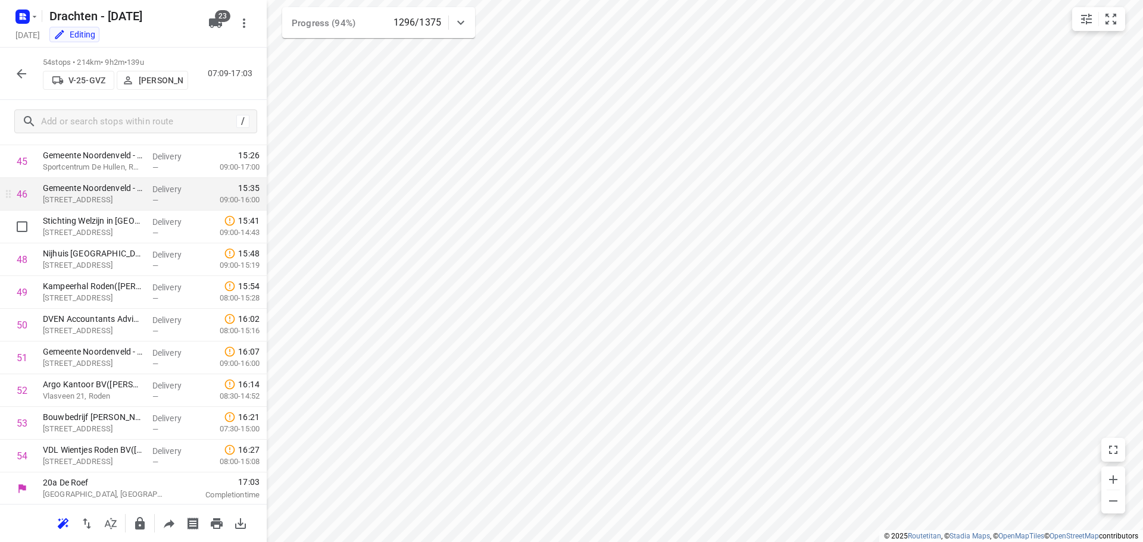
scroll to position [1499, 0]
click at [33, 72] on button "button" at bounding box center [22, 74] width 24 height 24
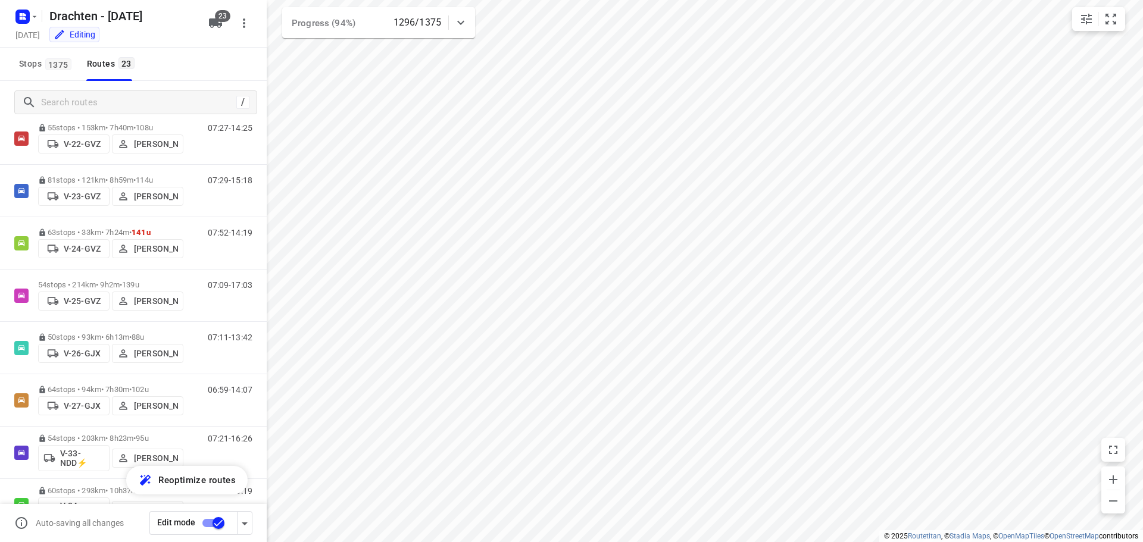
scroll to position [43, 0]
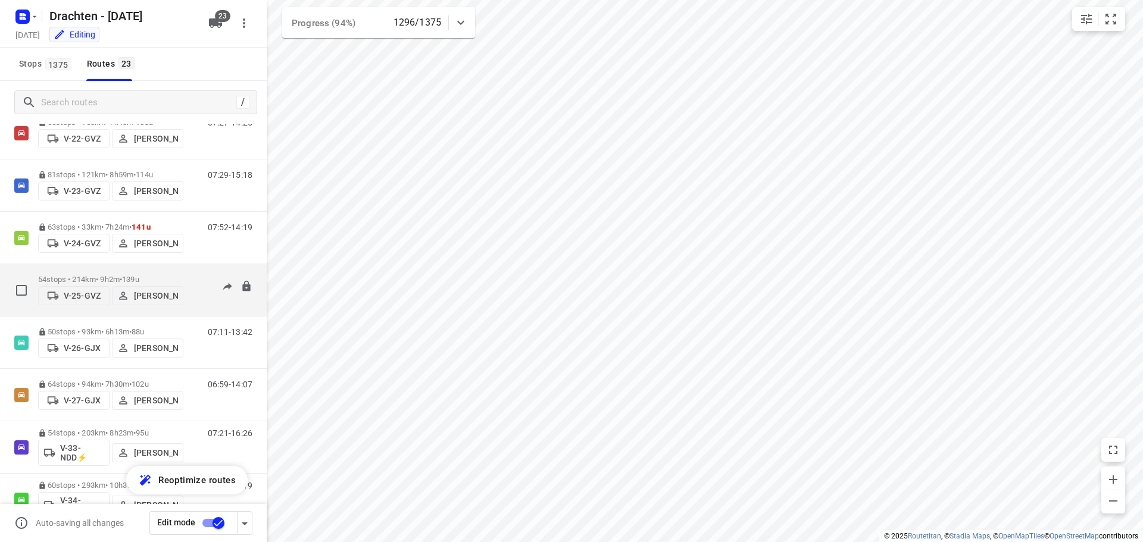
click at [140, 270] on div "54 stops • 214km • 9h2m • 139u V-25-GVZ Judith Wijma" at bounding box center [110, 290] width 145 height 42
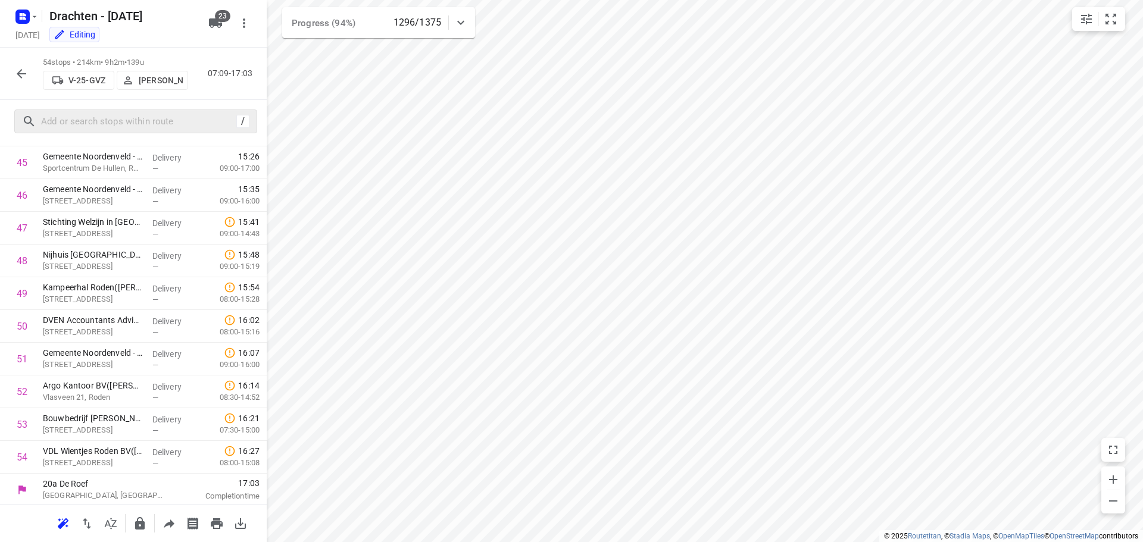
scroll to position [1499, 0]
click at [22, 75] on icon "button" at bounding box center [21, 74] width 14 height 14
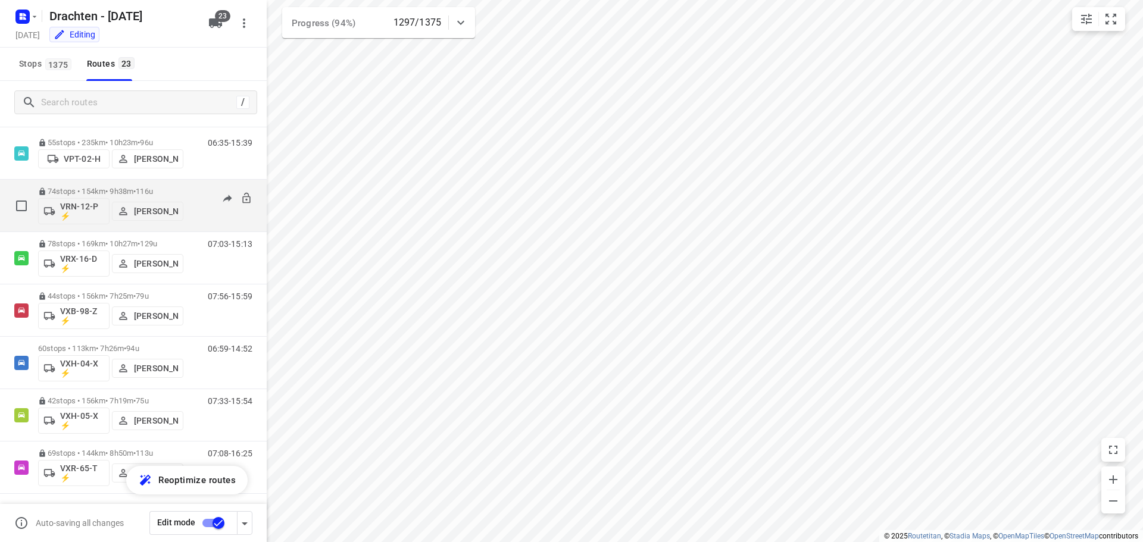
scroll to position [863, 0]
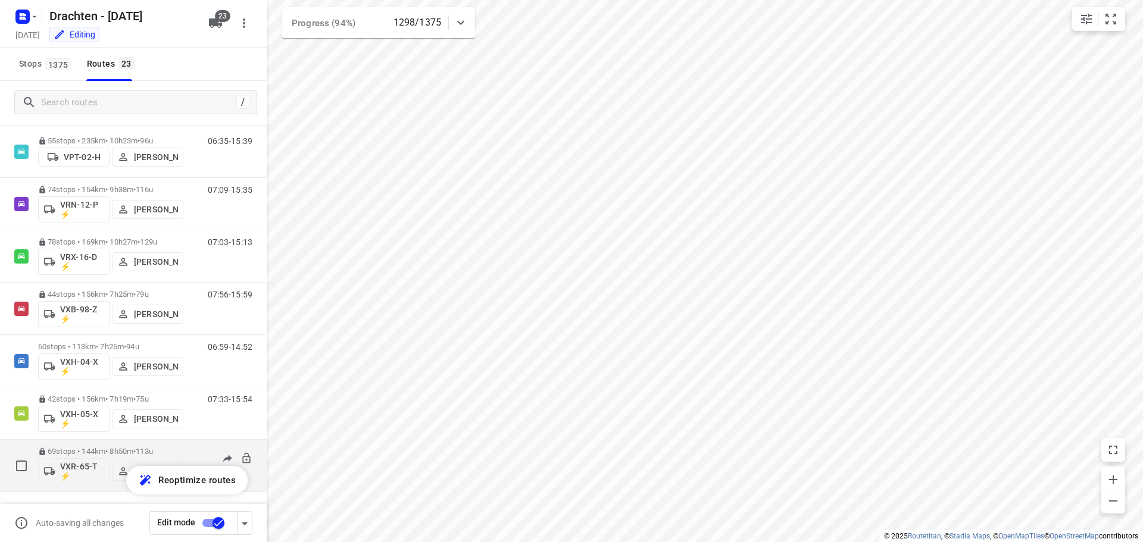
click at [133, 443] on div "69 stops • 144km • 8h50m • 113u VXR-65-T ⚡ Harry Van der Laan" at bounding box center [110, 465] width 145 height 49
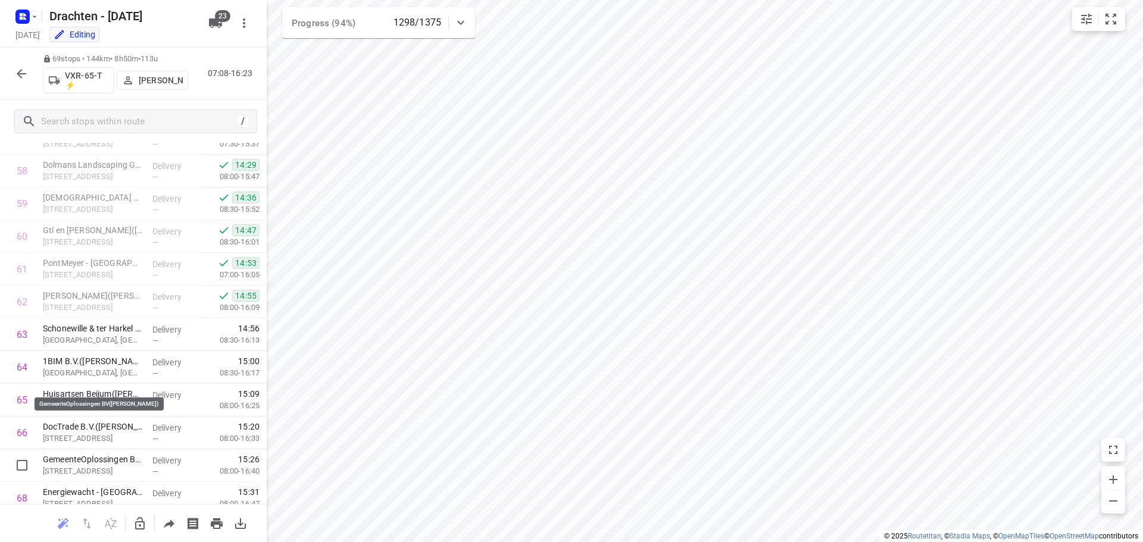
scroll to position [1990, 0]
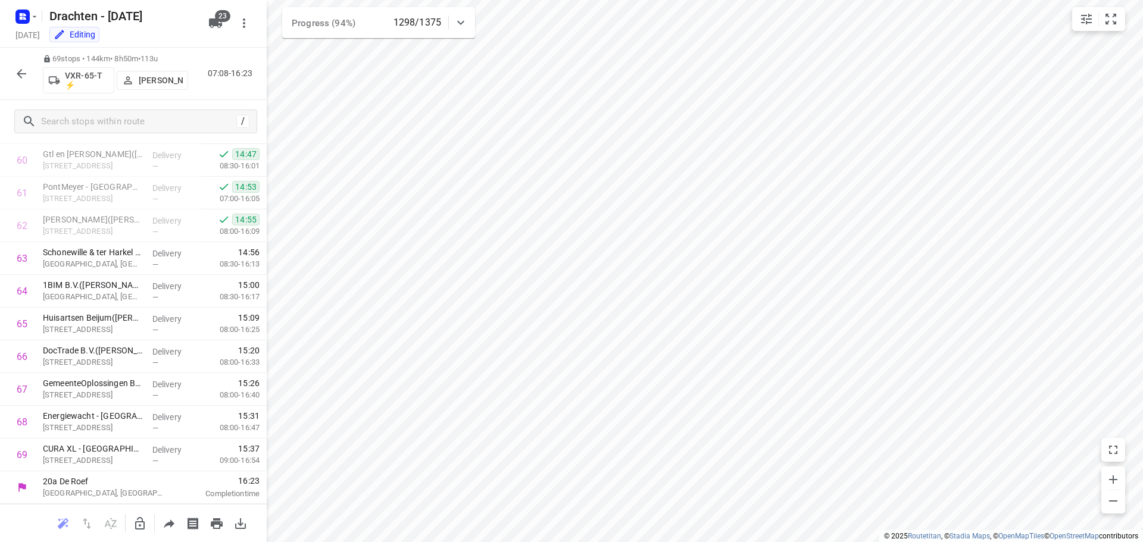
click at [27, 82] on button "button" at bounding box center [22, 74] width 24 height 24
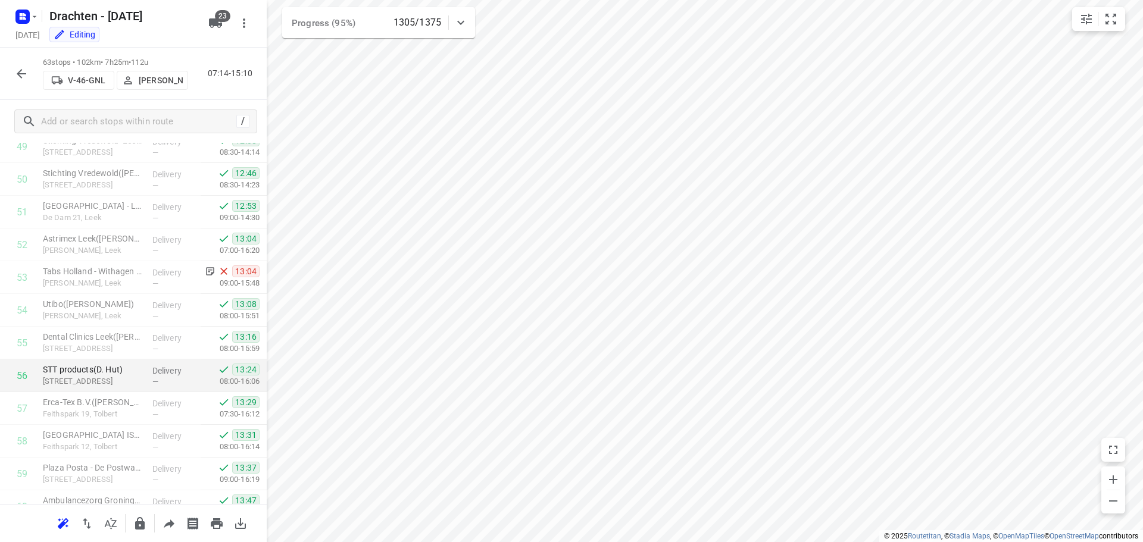
scroll to position [1667, 0]
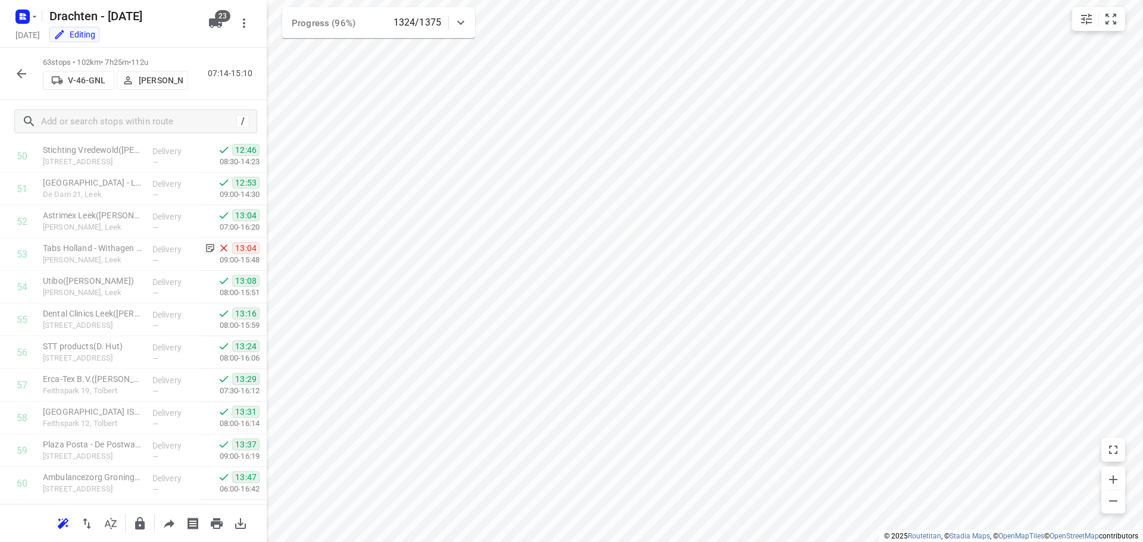
click at [29, 73] on button "button" at bounding box center [22, 74] width 24 height 24
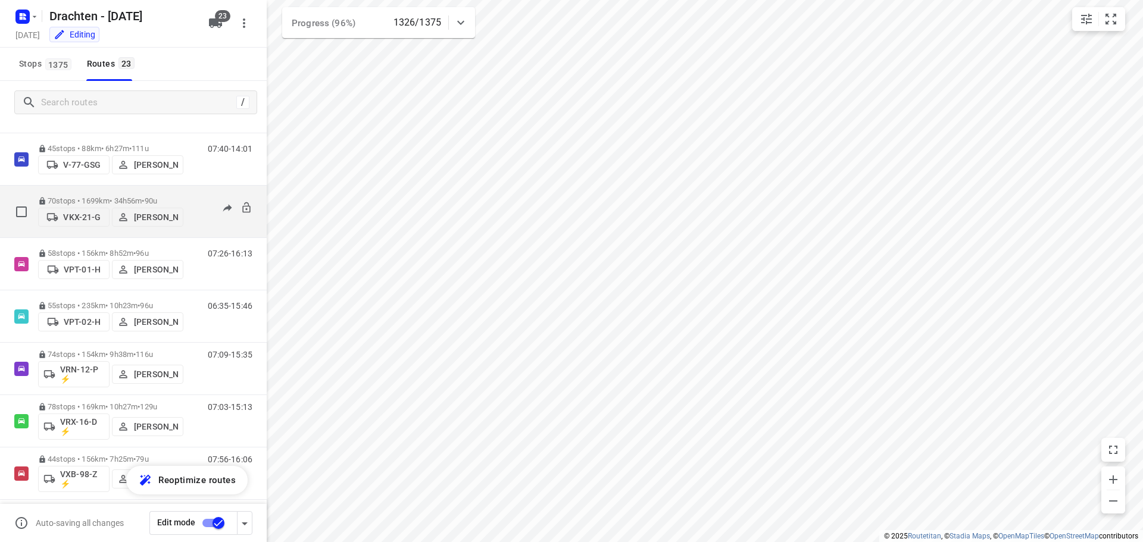
scroll to position [625, 0]
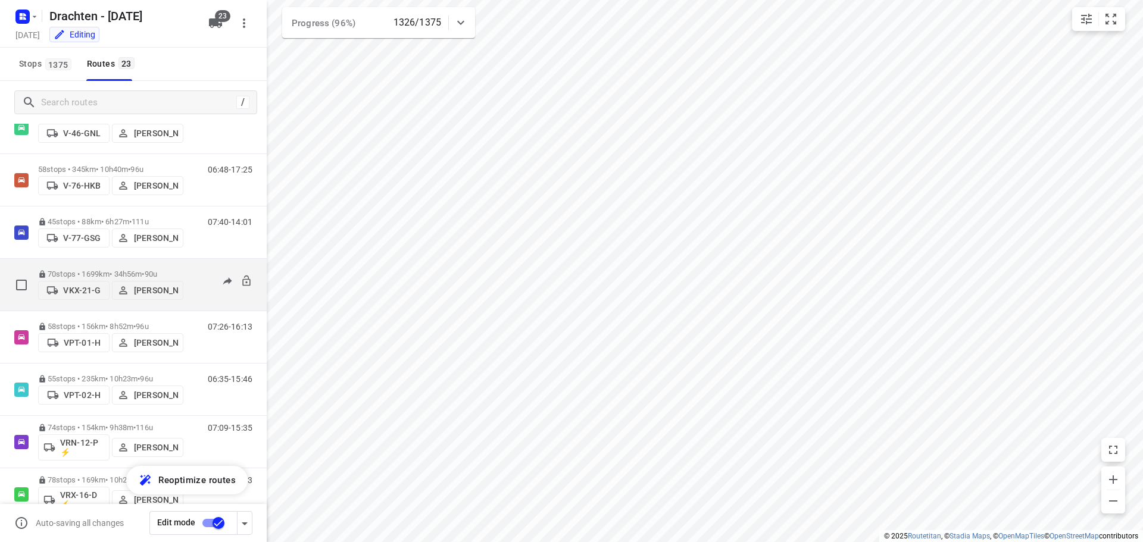
click at [144, 270] on span "•" at bounding box center [143, 274] width 2 height 9
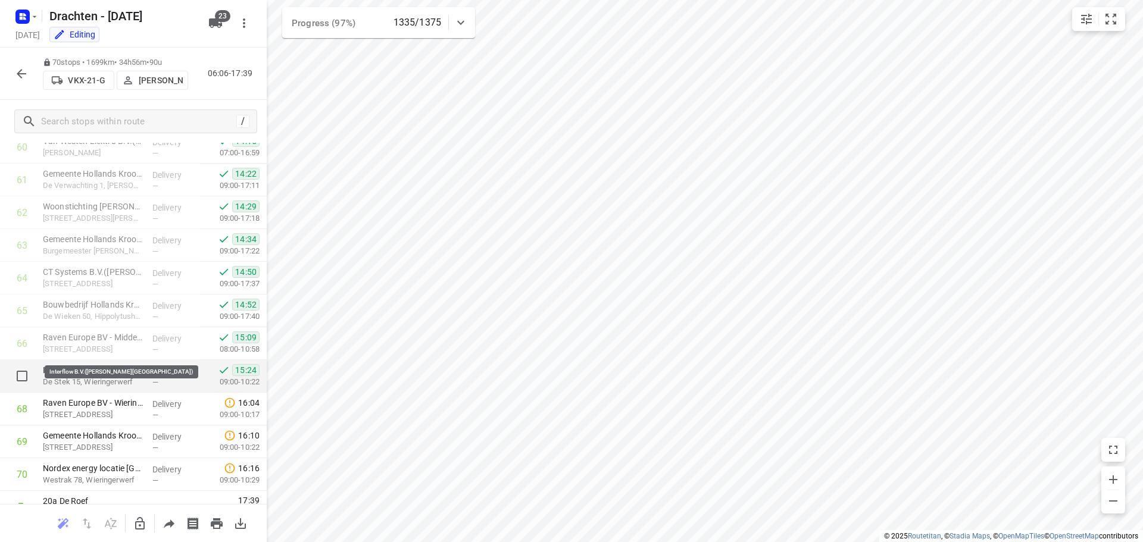
scroll to position [2022, 0]
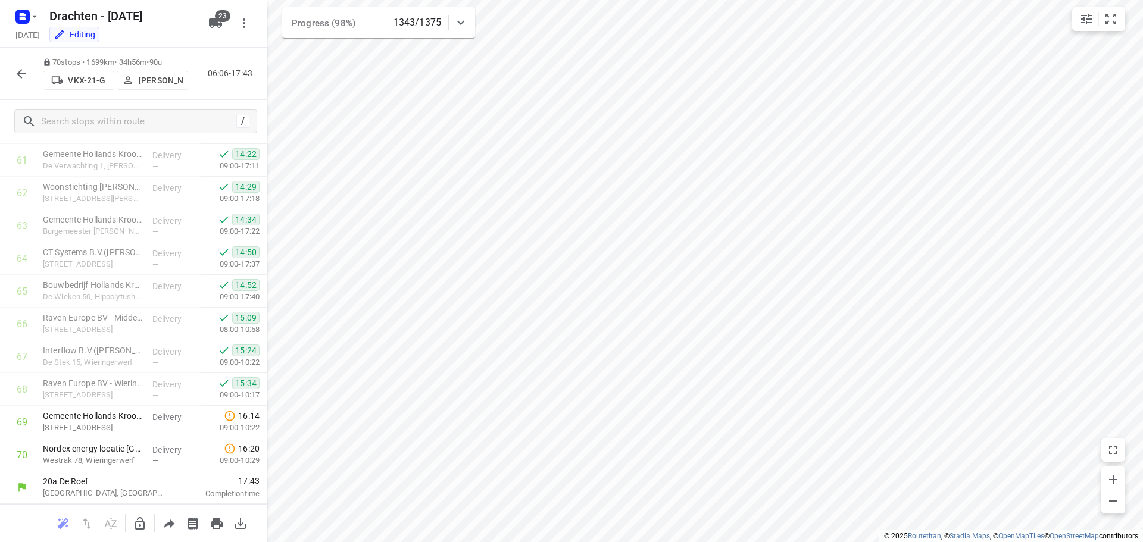
click at [11, 74] on button "button" at bounding box center [22, 74] width 24 height 24
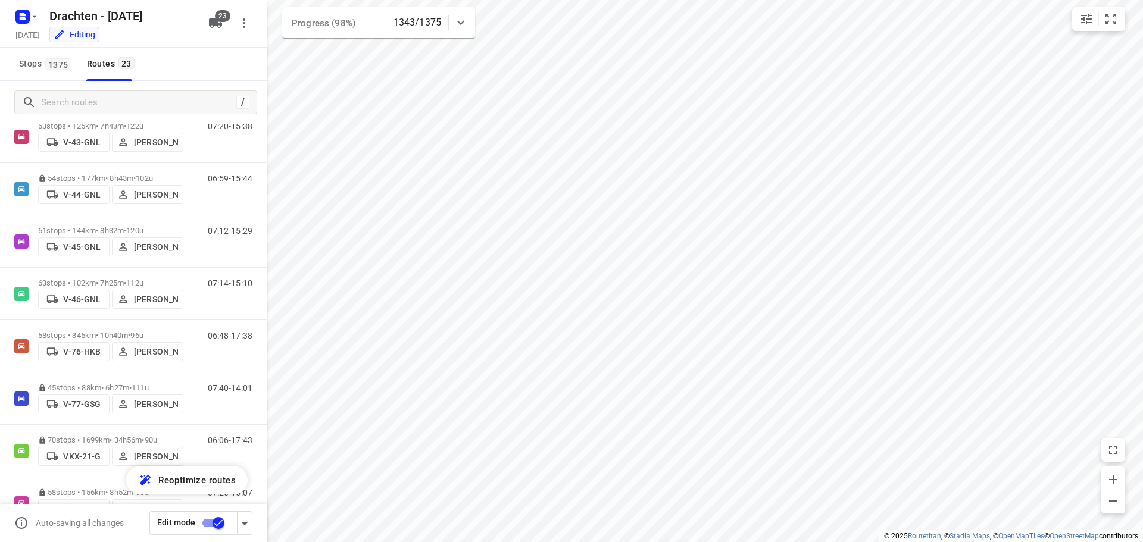
scroll to position [476, 0]
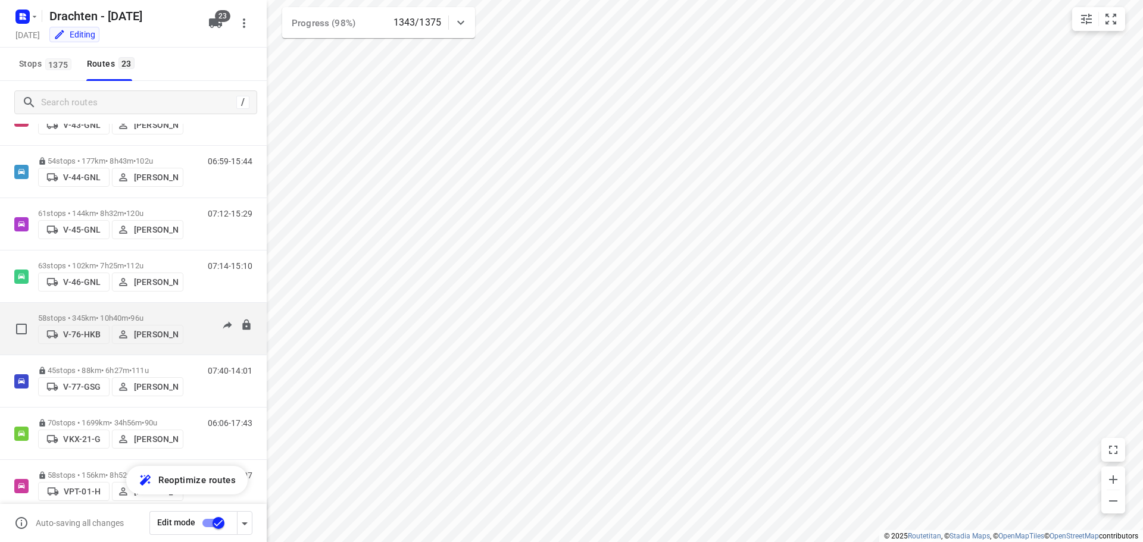
click at [121, 314] on p "58 stops • 345km • 10h40m • 96u" at bounding box center [110, 318] width 145 height 9
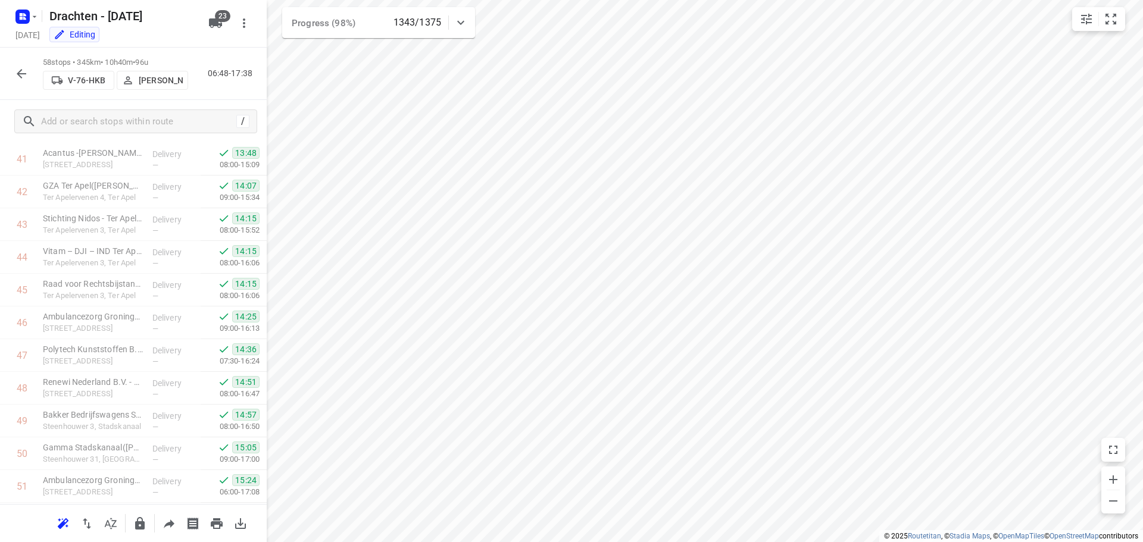
scroll to position [1630, 0]
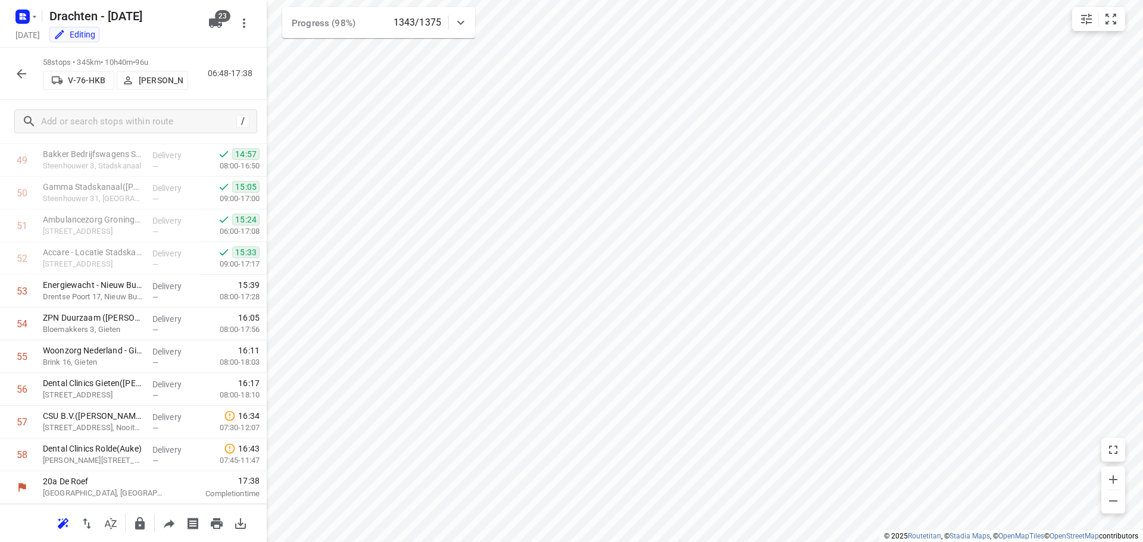
click at [20, 70] on icon "button" at bounding box center [22, 74] width 10 height 10
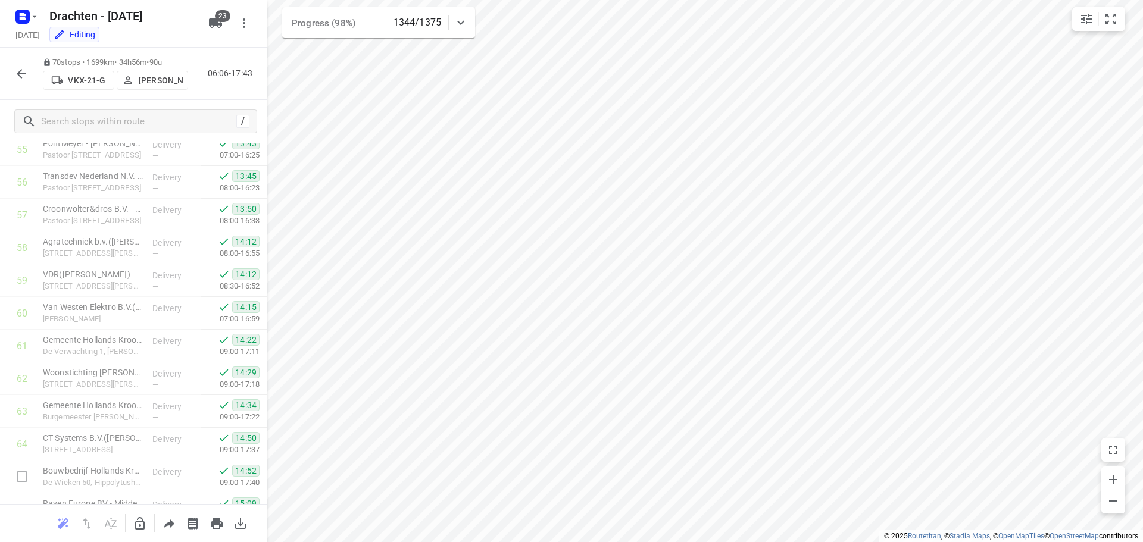
scroll to position [1725, 0]
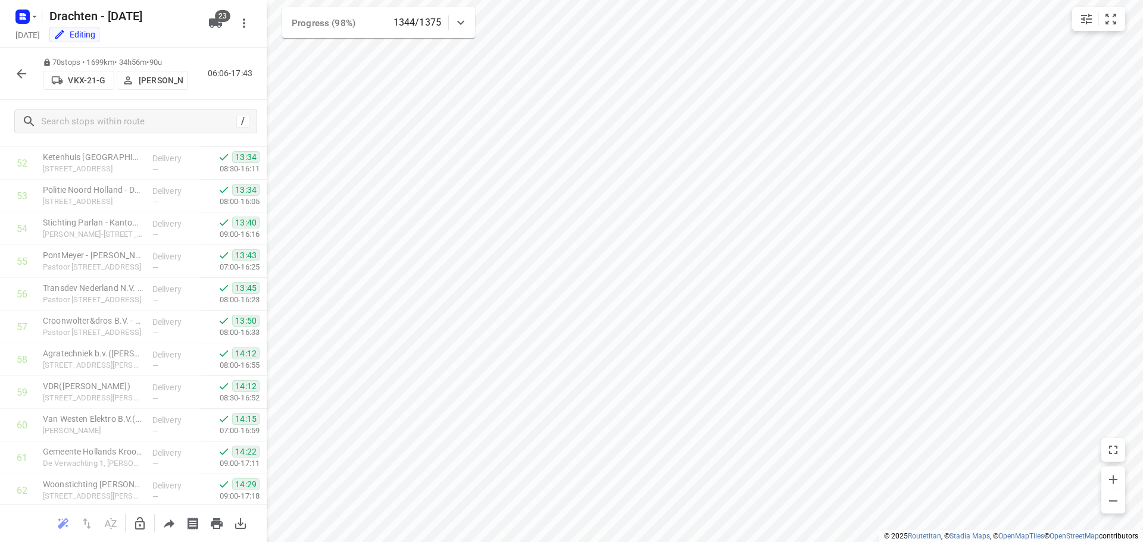
click at [23, 68] on icon "button" at bounding box center [21, 74] width 14 height 14
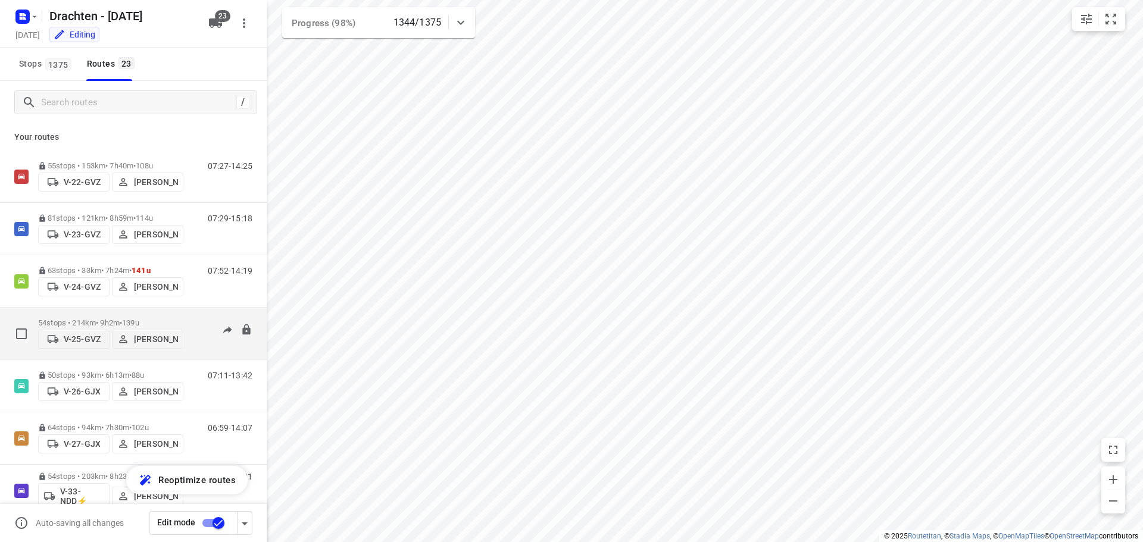
click at [158, 314] on div "54 stops • 214km • 9h2m • 139u V-25-GVZ Judith Wijma" at bounding box center [110, 333] width 145 height 42
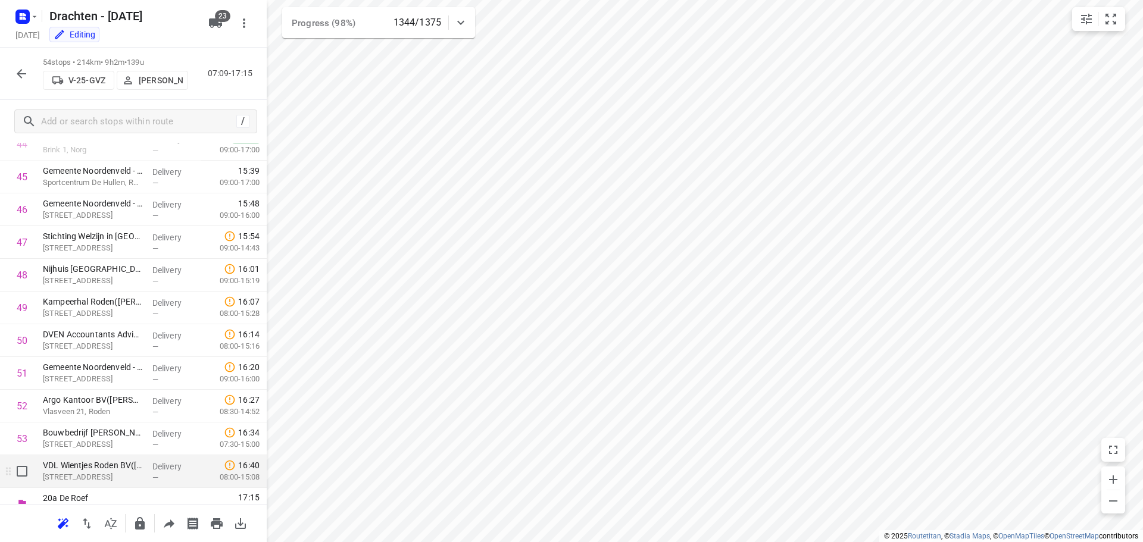
scroll to position [1499, 0]
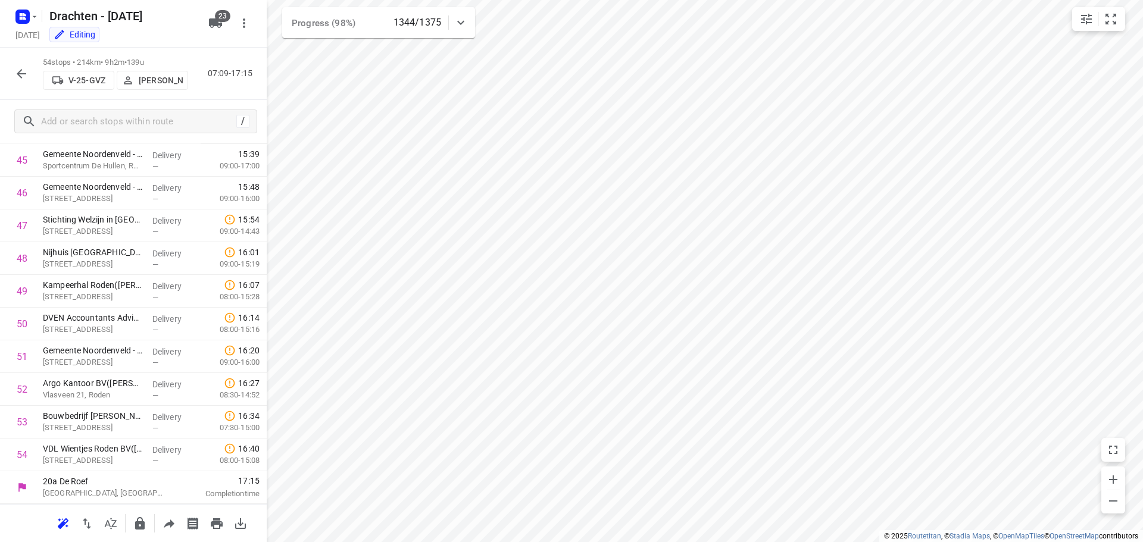
click at [24, 71] on icon "button" at bounding box center [21, 74] width 14 height 14
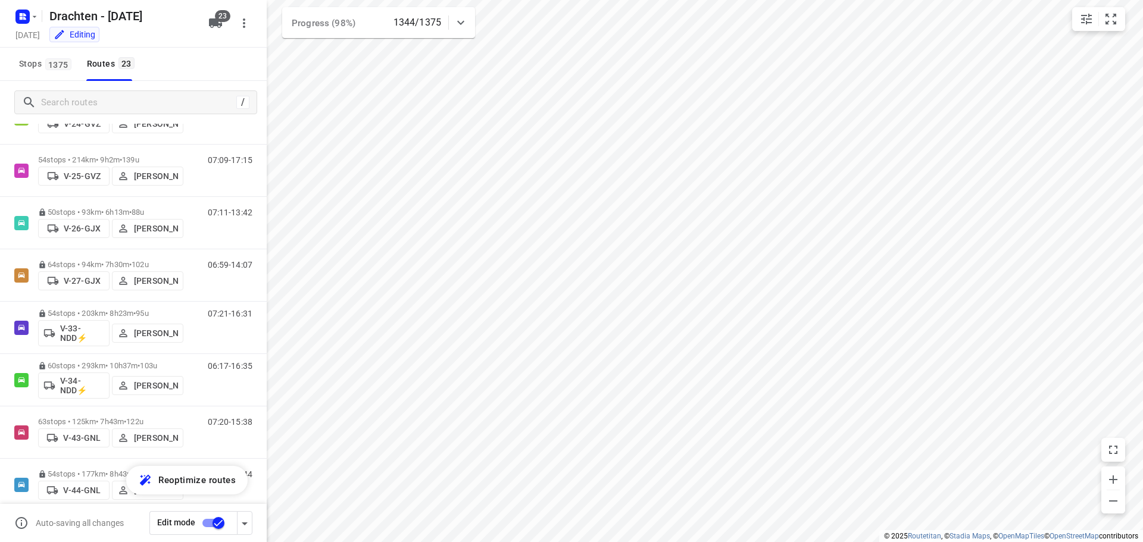
scroll to position [179, 0]
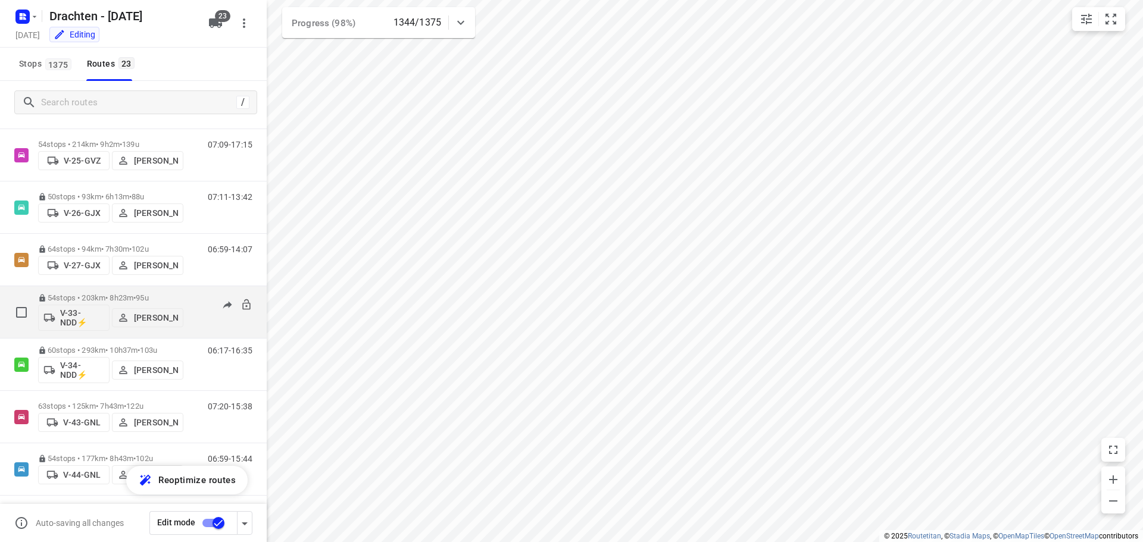
click at [97, 292] on div "54 stops • 203km • 8h23m • 95u V-33-NDD⚡ Janneke Zuur" at bounding box center [110, 311] width 145 height 49
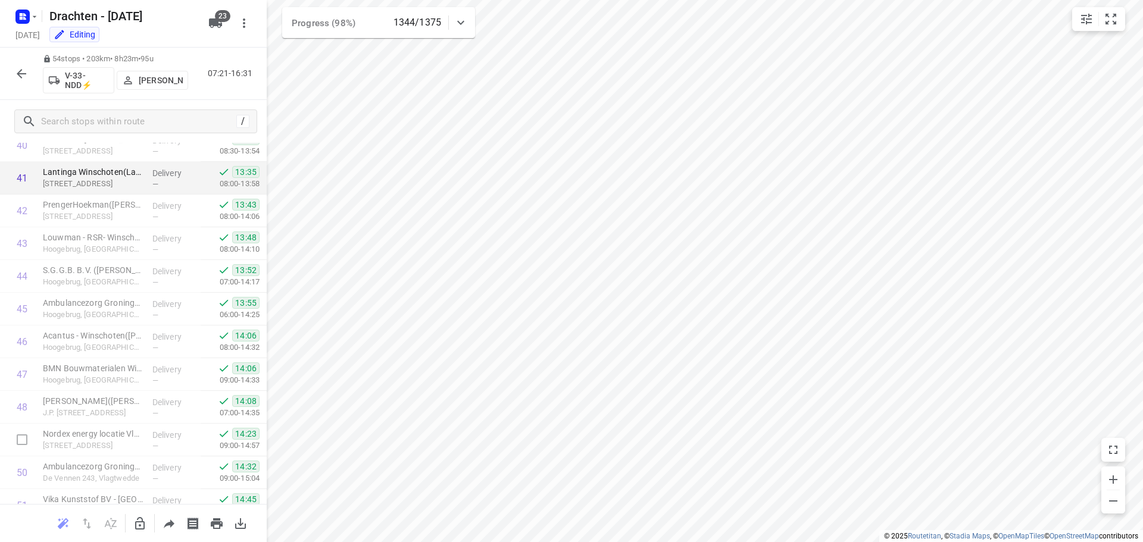
scroll to position [1499, 0]
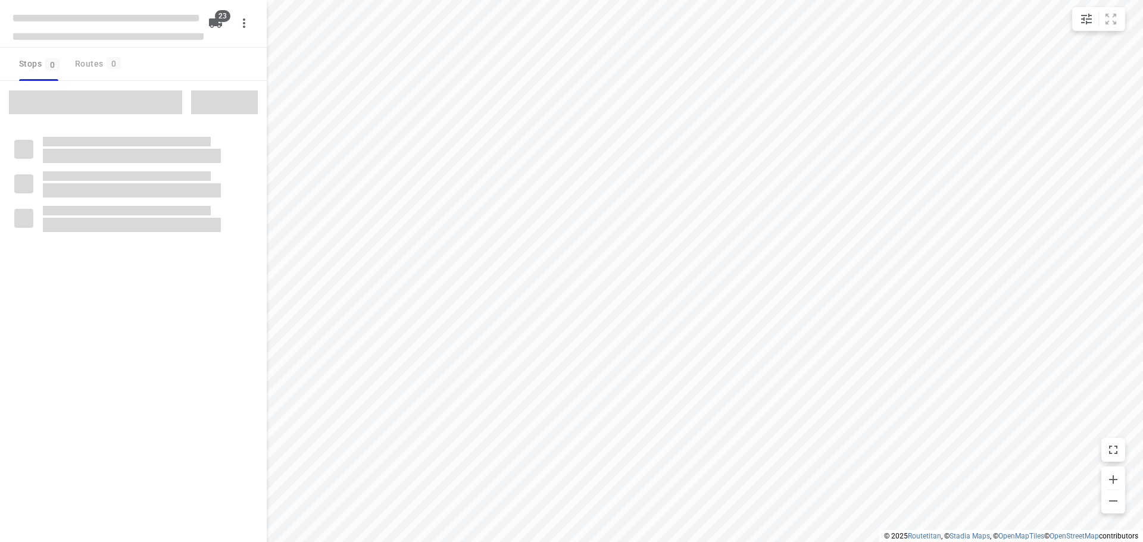
checkbox input "true"
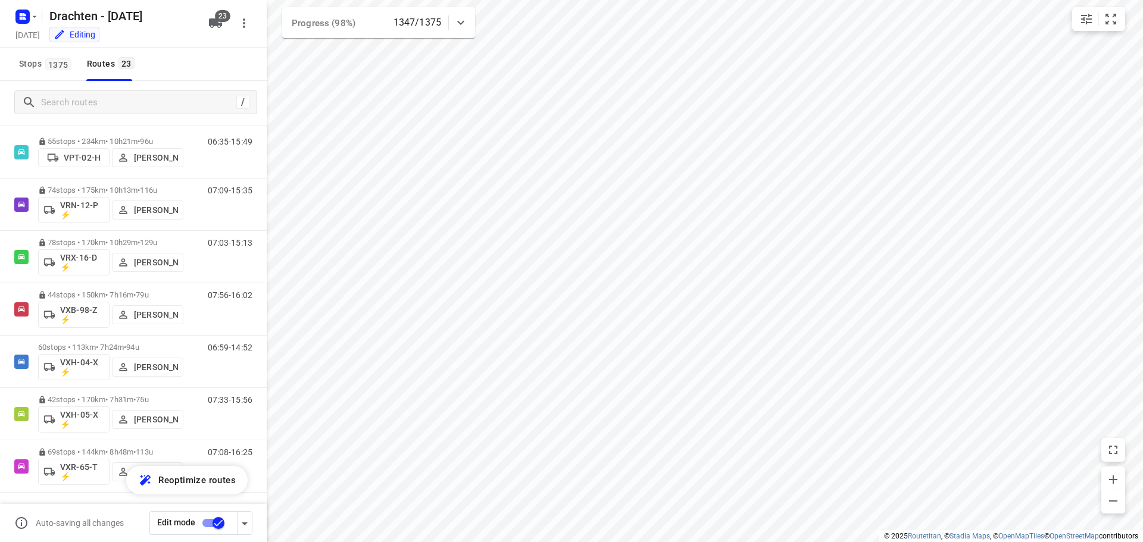
scroll to position [863, 0]
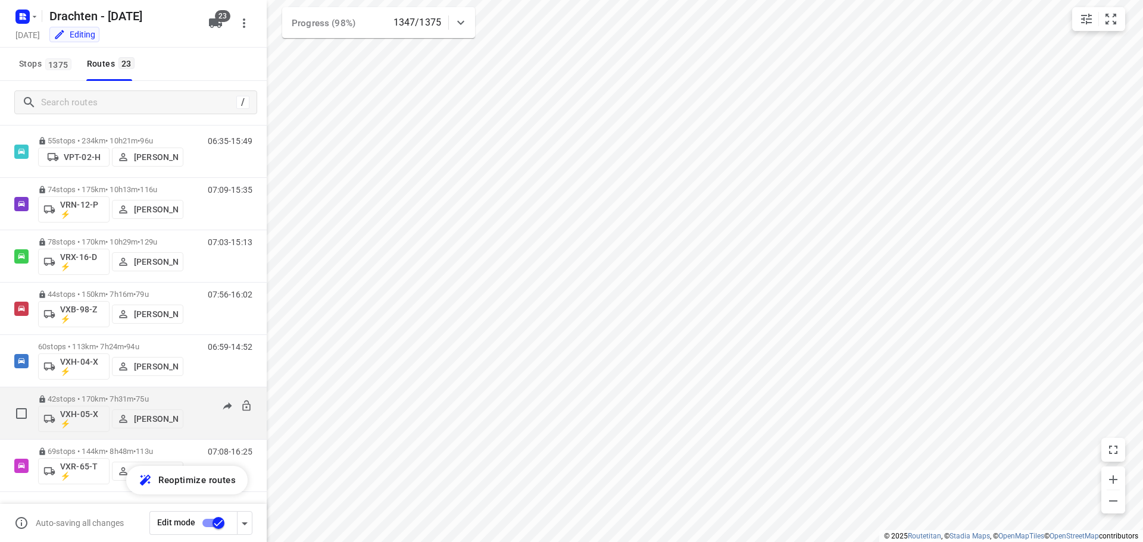
click at [147, 401] on span "75u" at bounding box center [142, 399] width 12 height 9
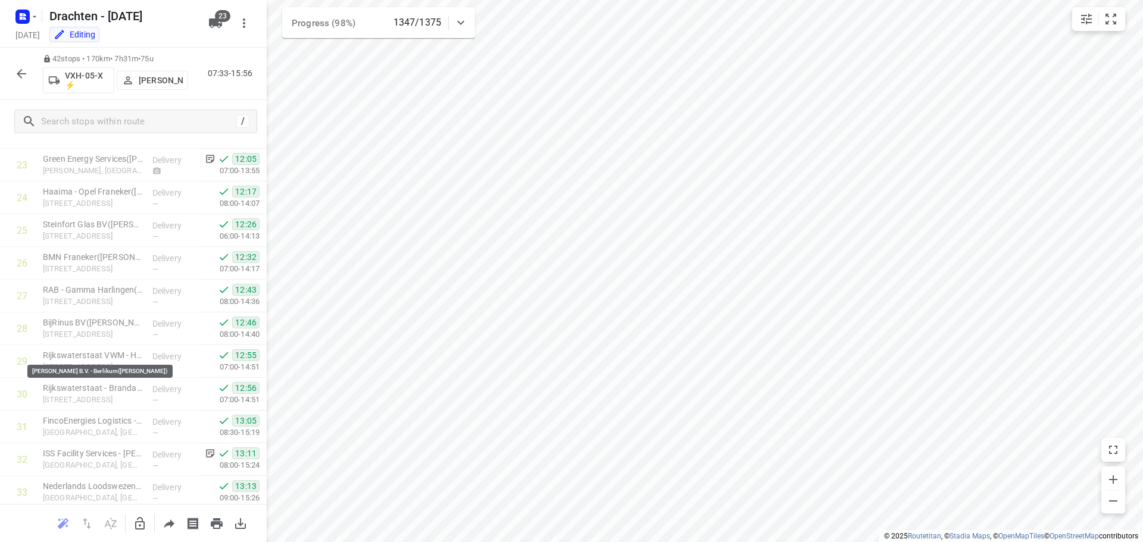
scroll to position [1106, 0]
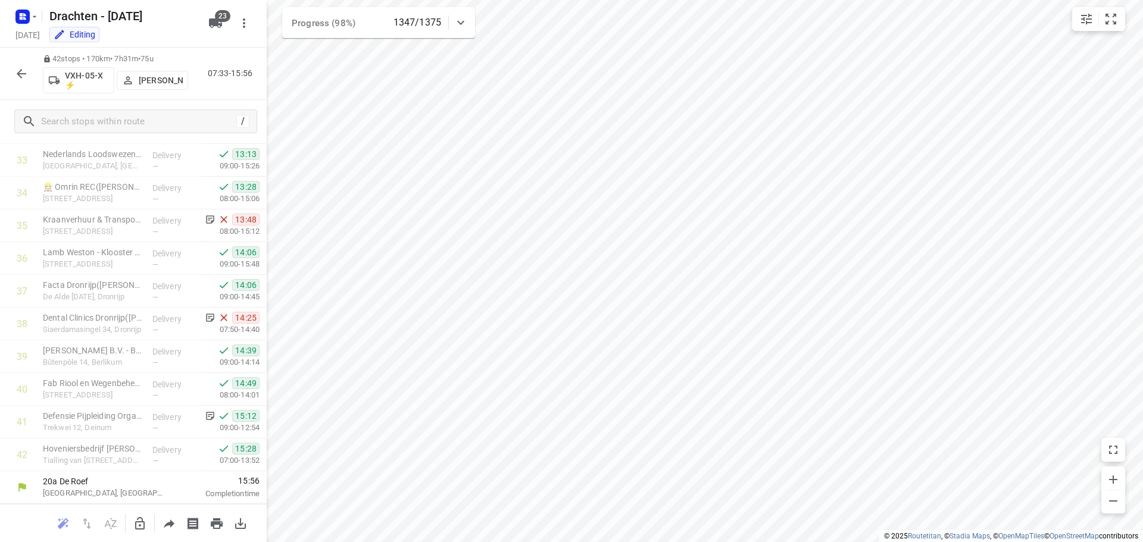
click at [21, 76] on icon "button" at bounding box center [21, 74] width 14 height 14
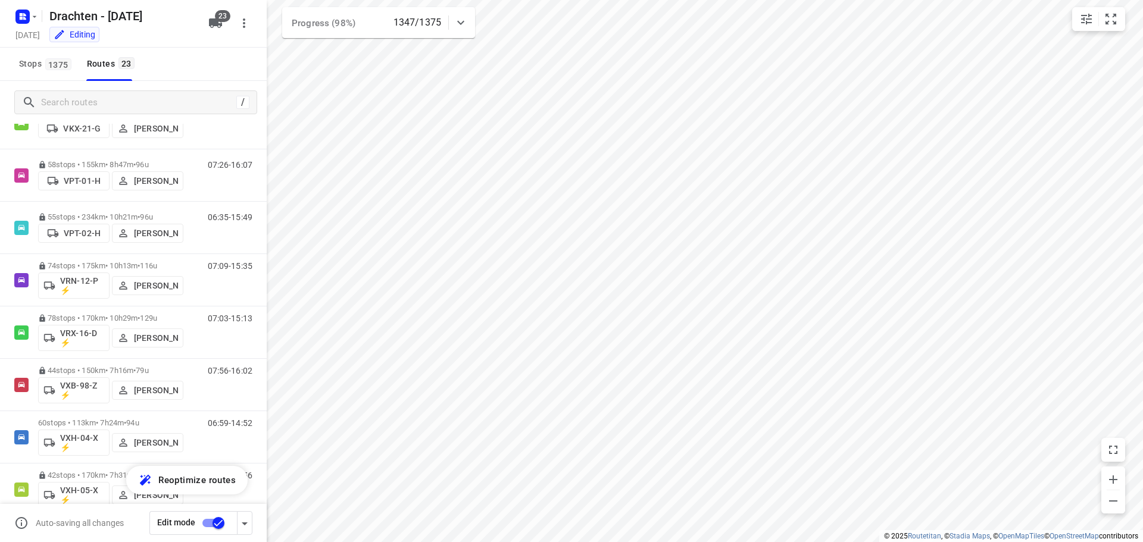
scroll to position [863, 0]
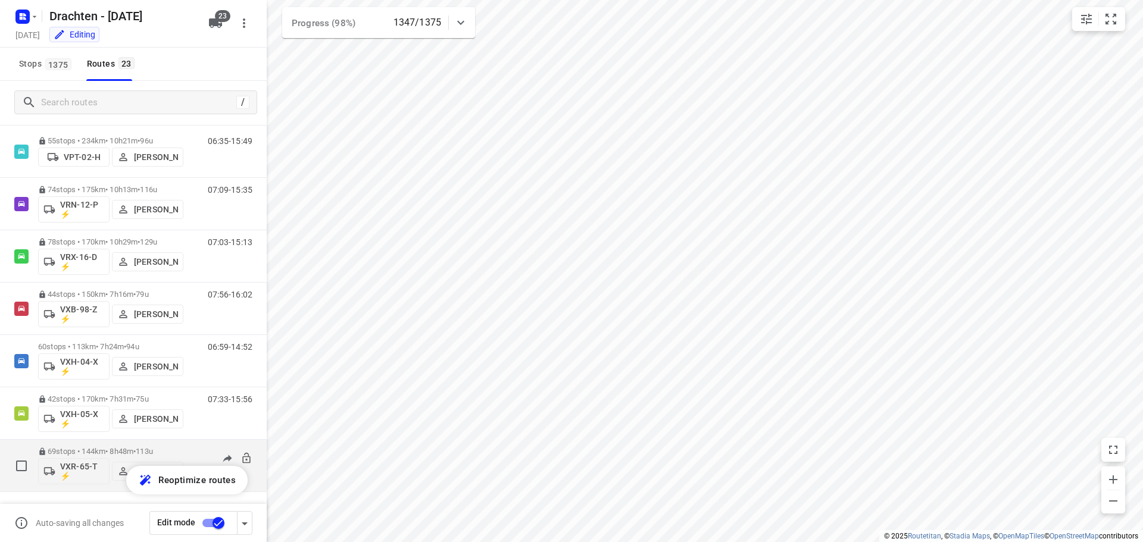
click at [136, 449] on span "•" at bounding box center [134, 451] width 2 height 9
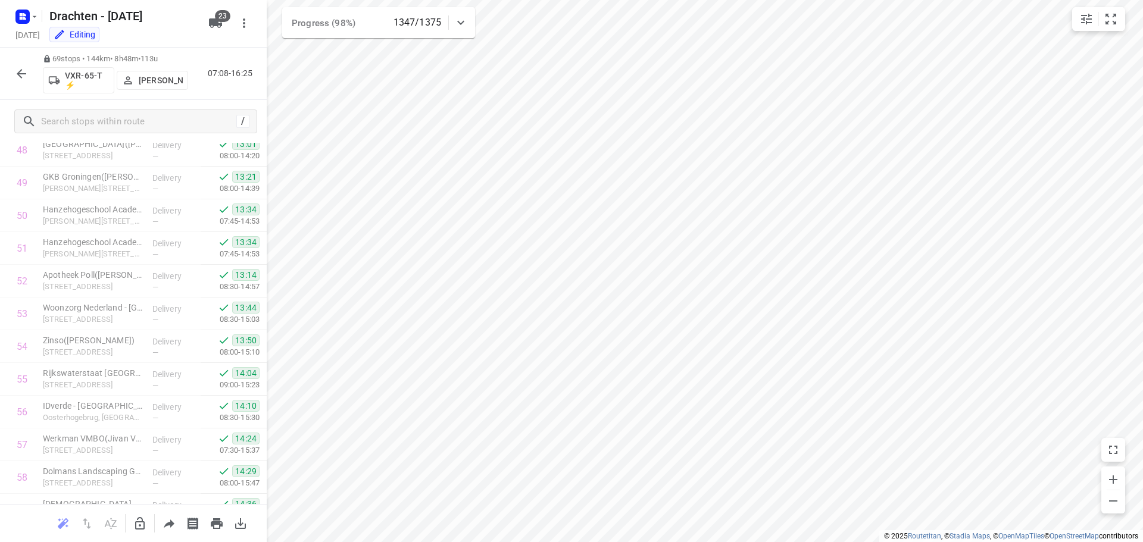
scroll to position [1990, 0]
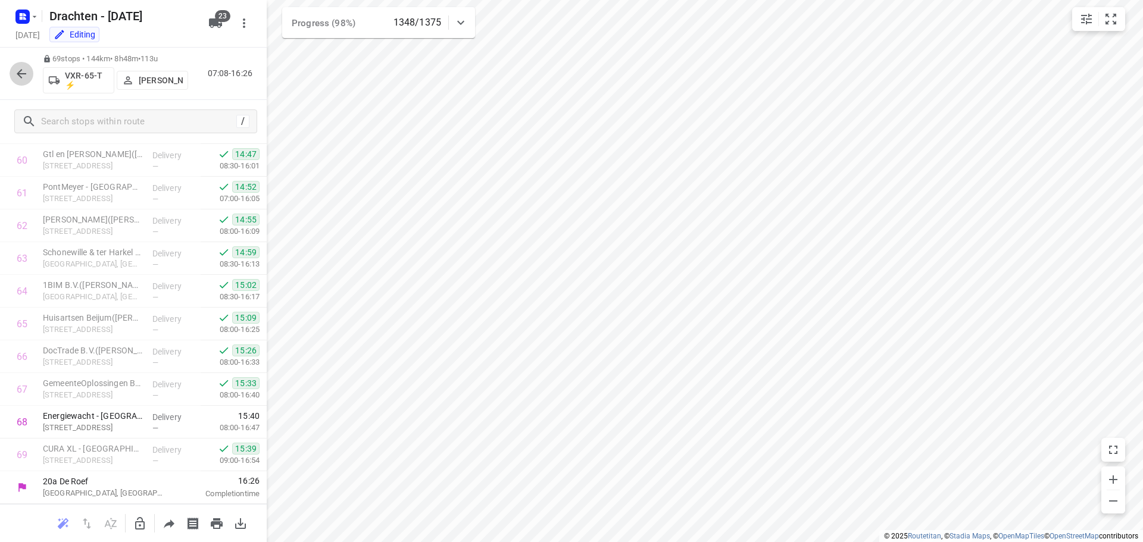
click at [17, 69] on icon "button" at bounding box center [21, 74] width 14 height 14
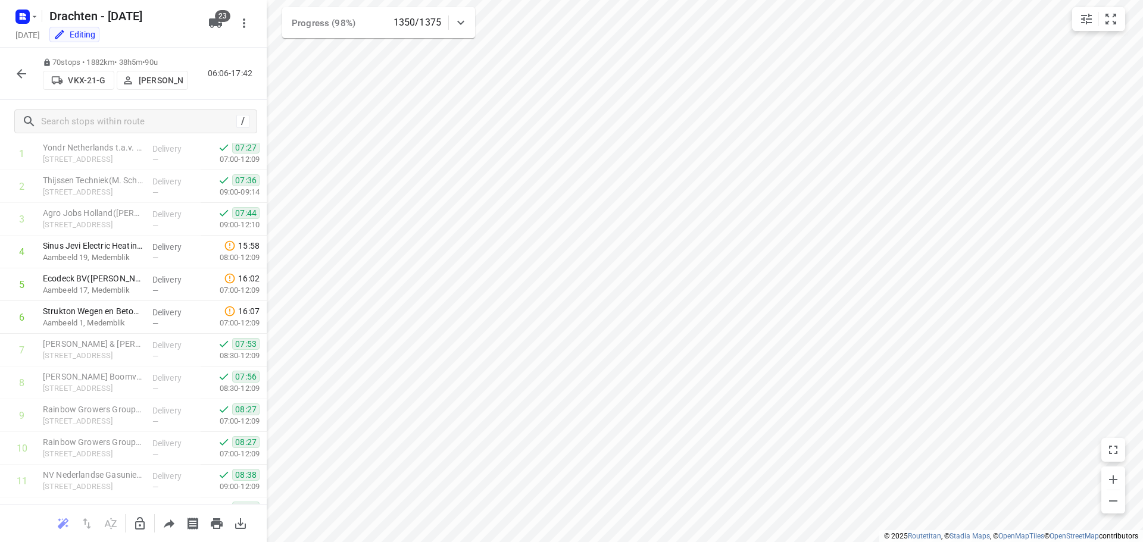
scroll to position [0, 0]
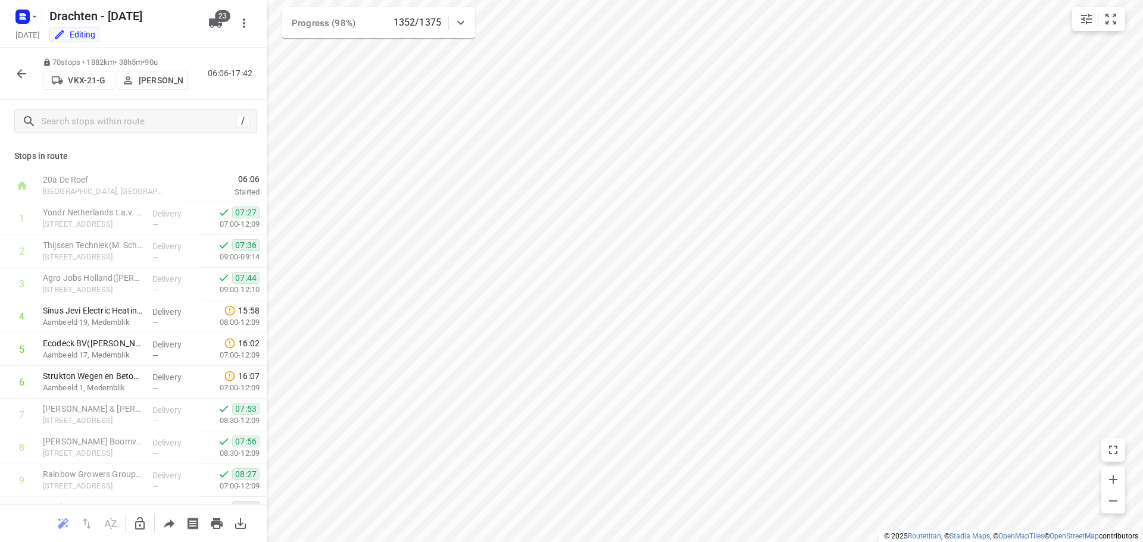
click at [26, 79] on icon "button" at bounding box center [21, 74] width 14 height 14
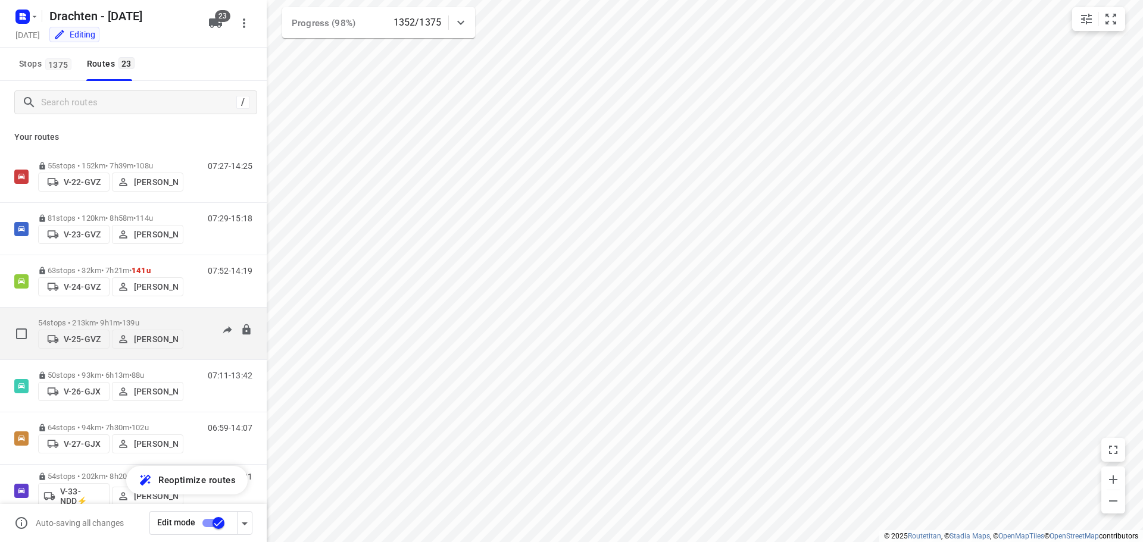
click at [139, 318] on span "139u" at bounding box center [130, 322] width 17 height 9
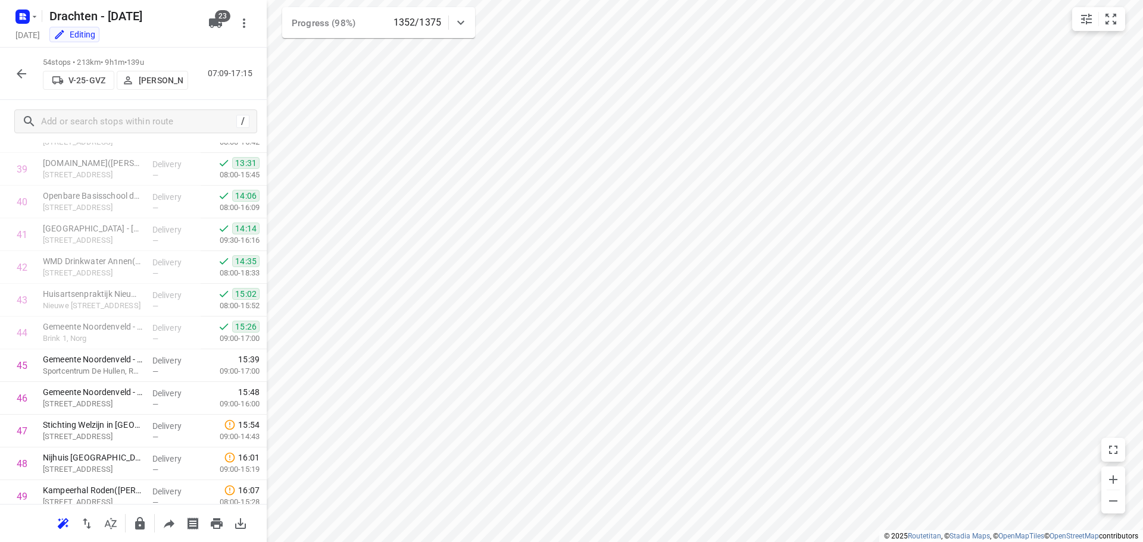
scroll to position [1499, 0]
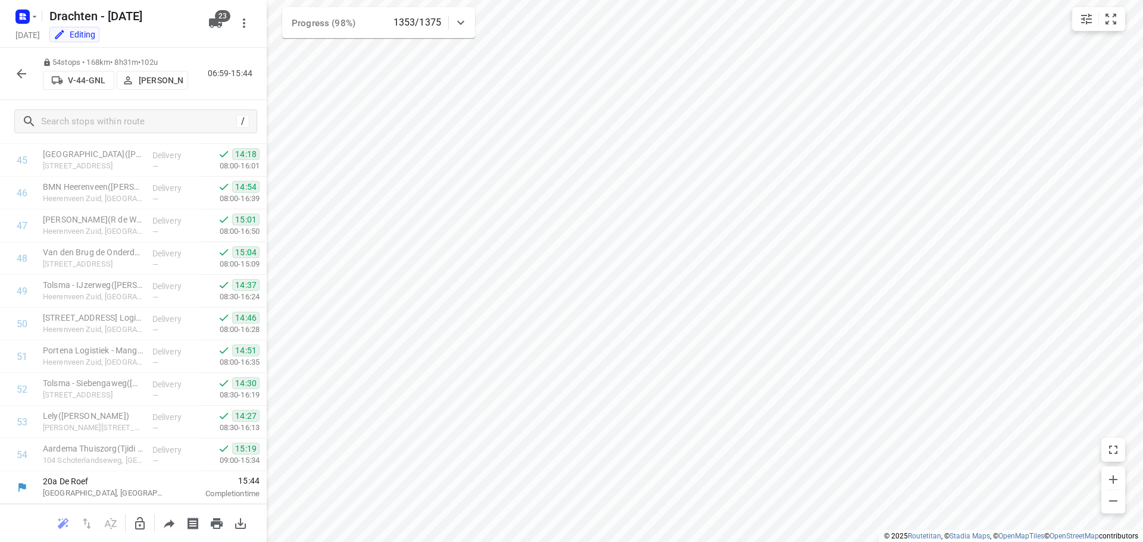
click at [25, 78] on icon "button" at bounding box center [21, 74] width 14 height 14
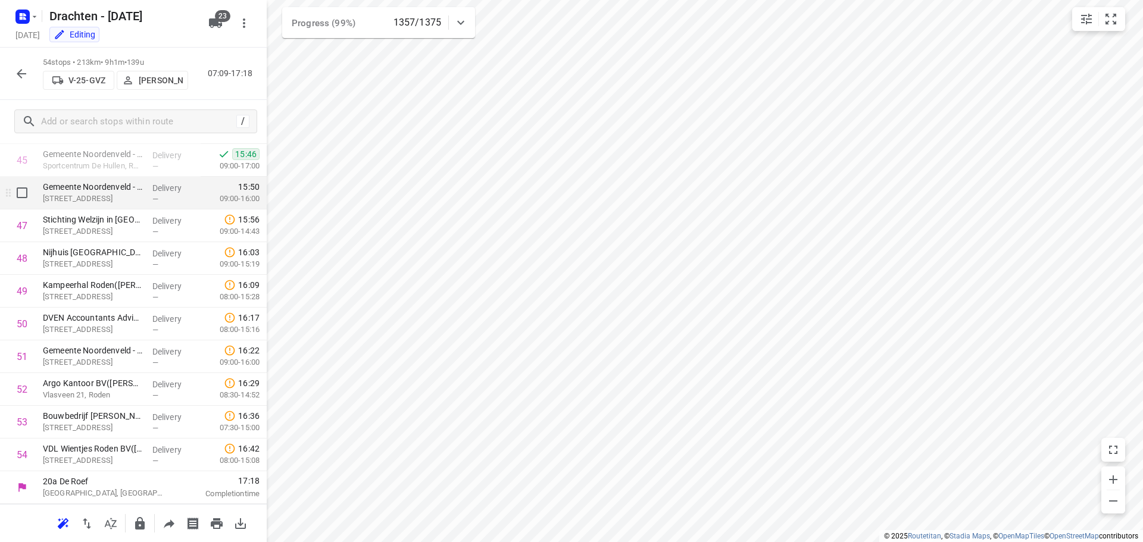
scroll to position [1439, 0]
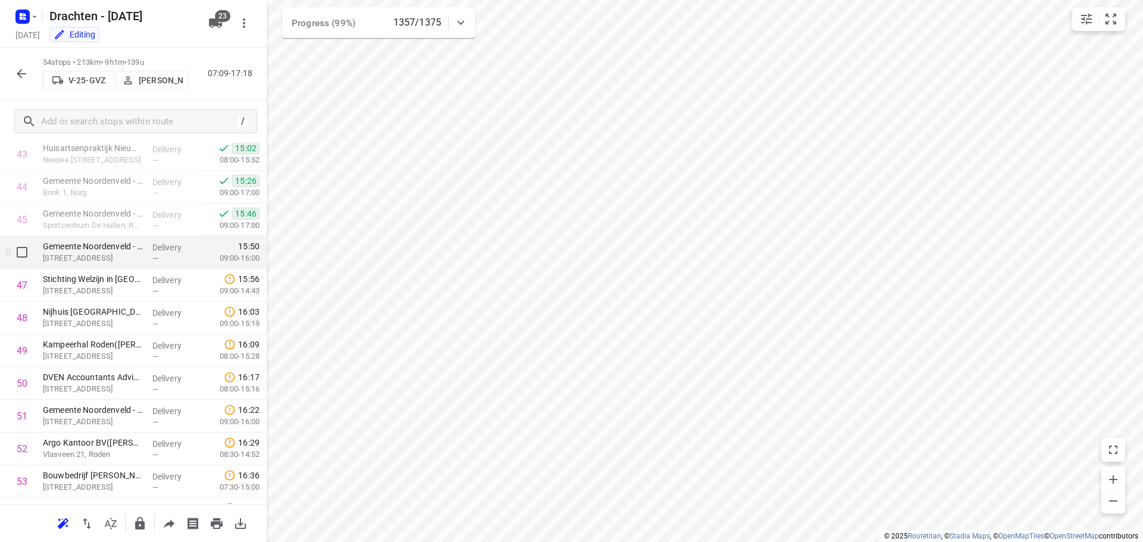
click at [151, 263] on div "Delivery —" at bounding box center [175, 252] width 54 height 33
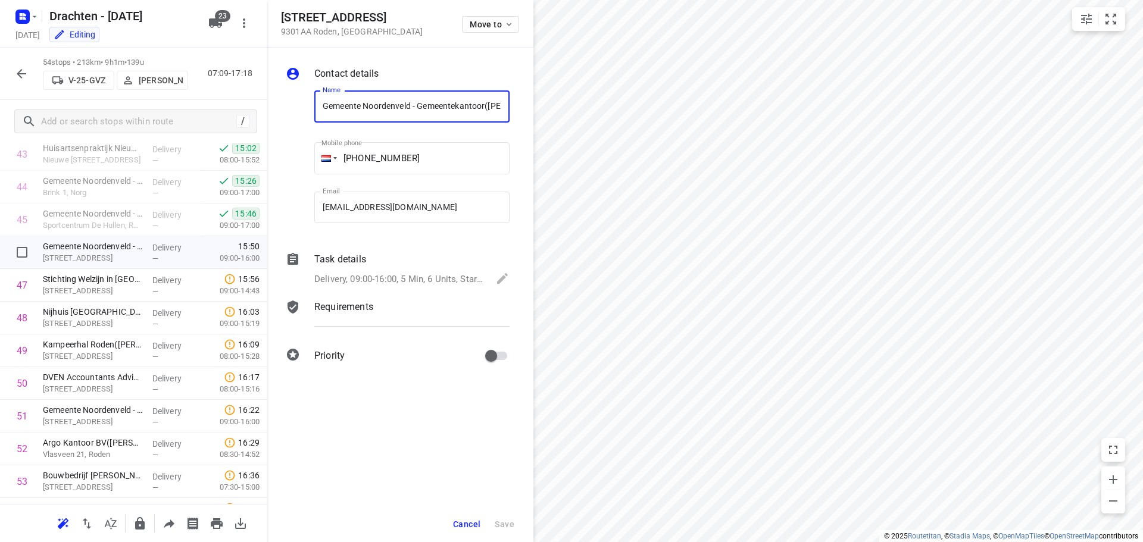
scroll to position [0, 45]
click at [367, 263] on div "Task details" at bounding box center [411, 259] width 195 height 14
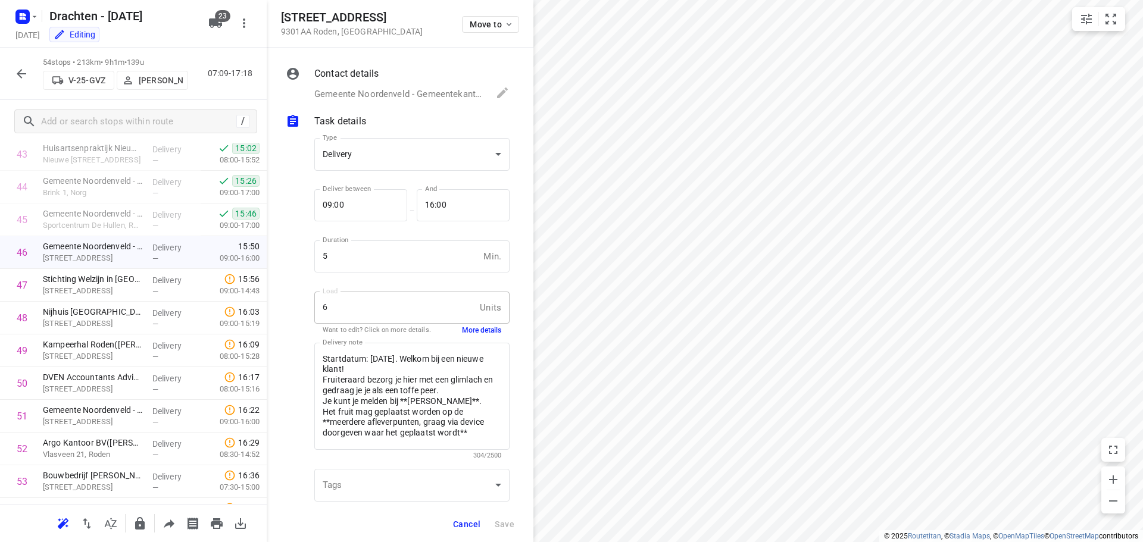
scroll to position [0, 0]
click at [489, 333] on button "More details" at bounding box center [481, 331] width 39 height 10
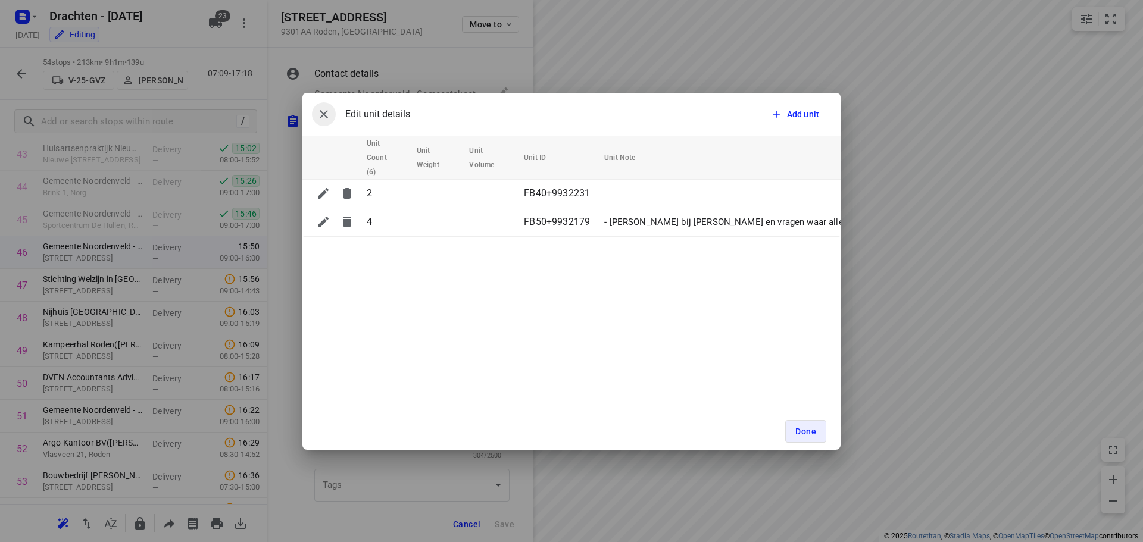
click at [319, 112] on icon "button" at bounding box center [324, 114] width 14 height 14
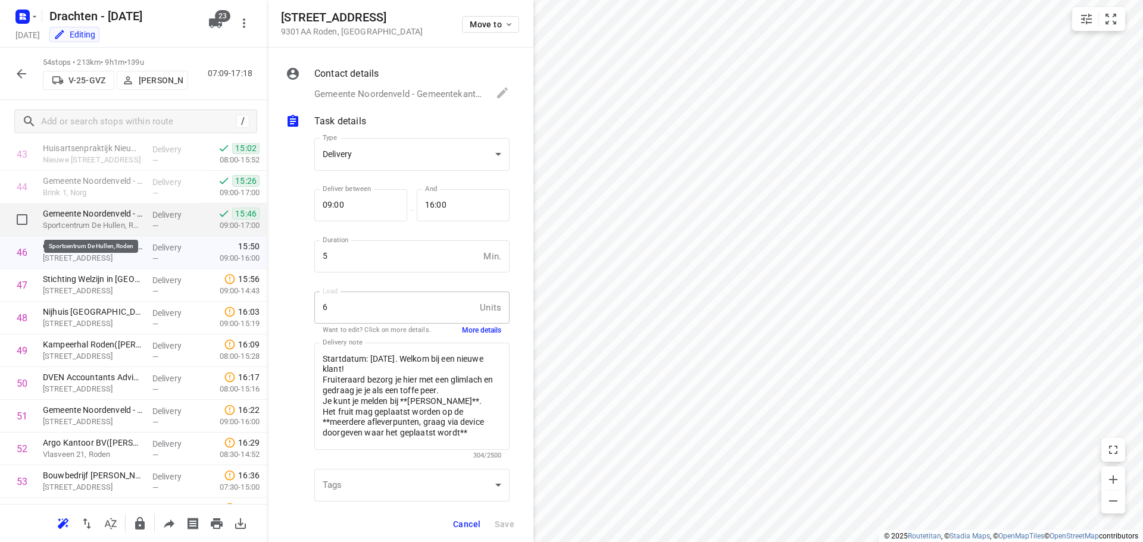
click at [102, 224] on p "Sportcentrum De Hullen, Roden" at bounding box center [93, 226] width 100 height 12
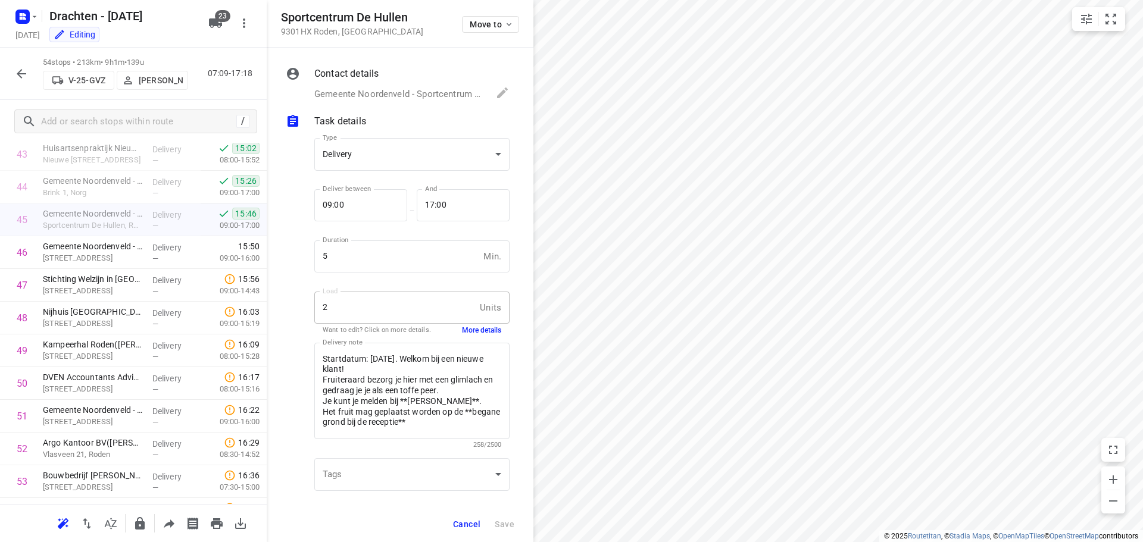
click at [465, 329] on button "More details" at bounding box center [481, 331] width 39 height 10
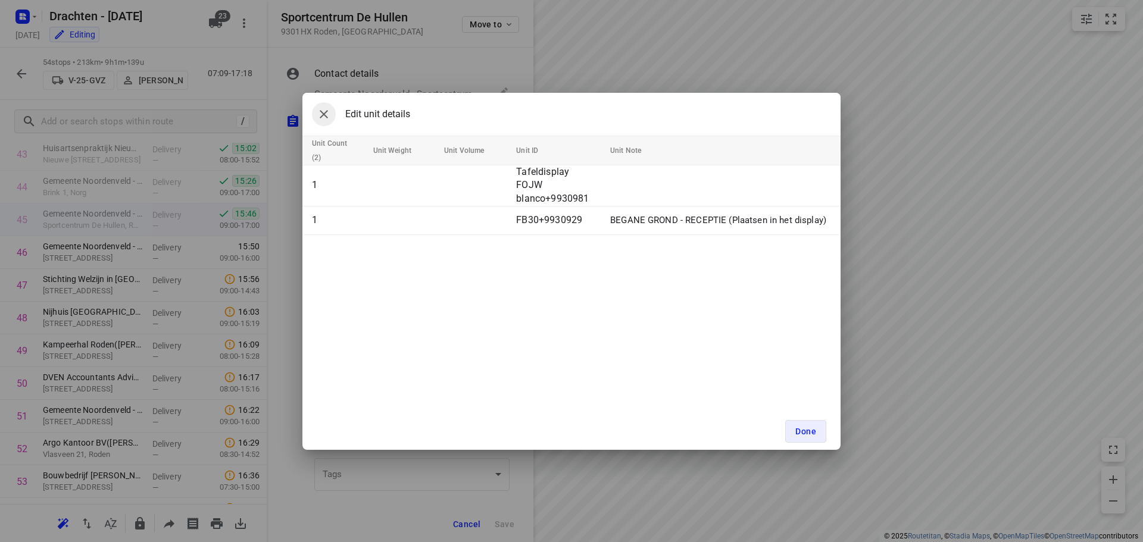
click at [326, 115] on icon "button" at bounding box center [324, 114] width 8 height 8
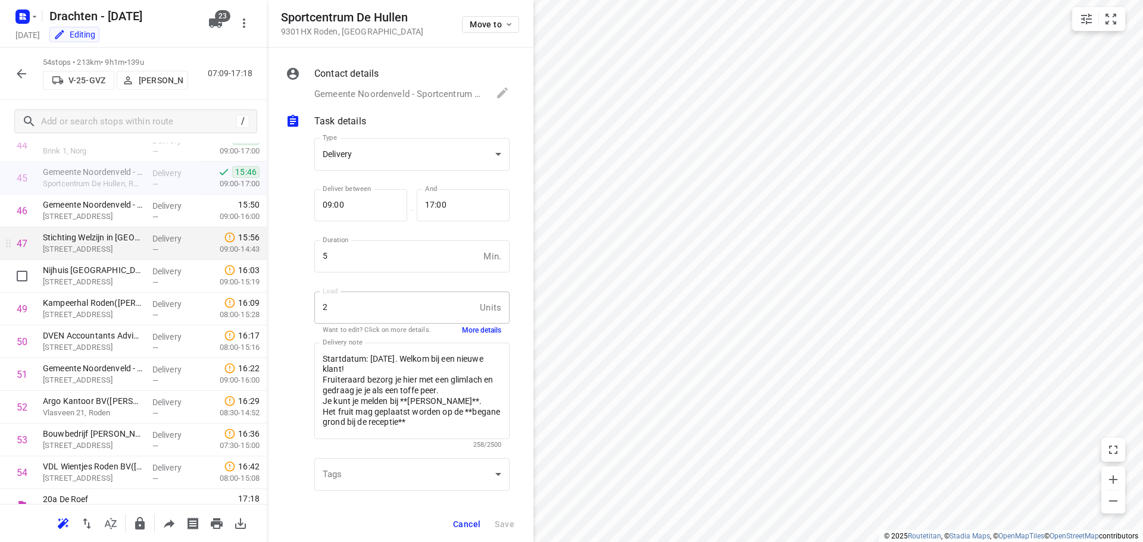
scroll to position [1499, 0]
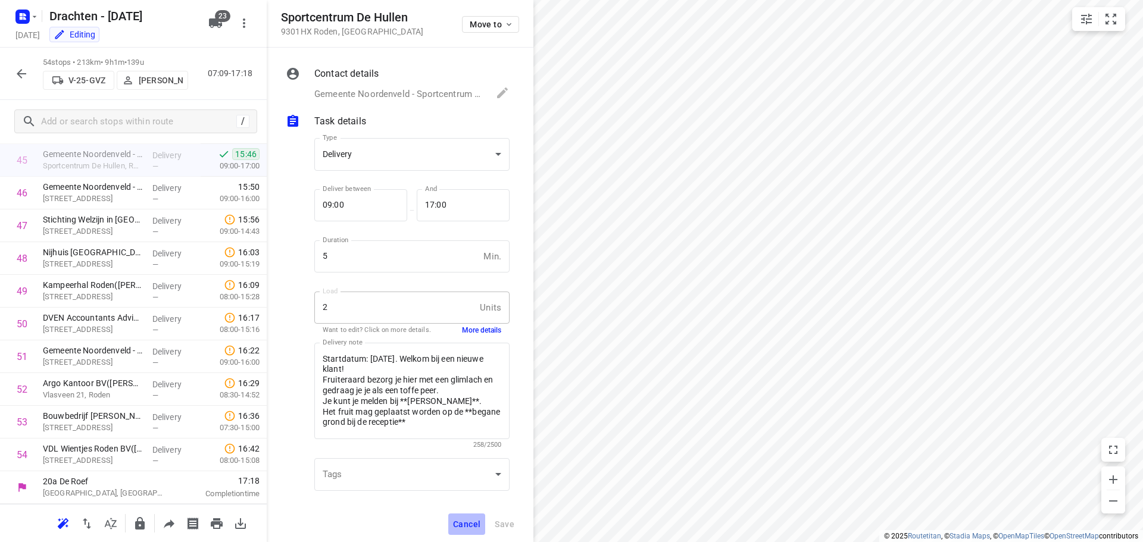
click at [464, 520] on span "Cancel" at bounding box center [466, 525] width 27 height 10
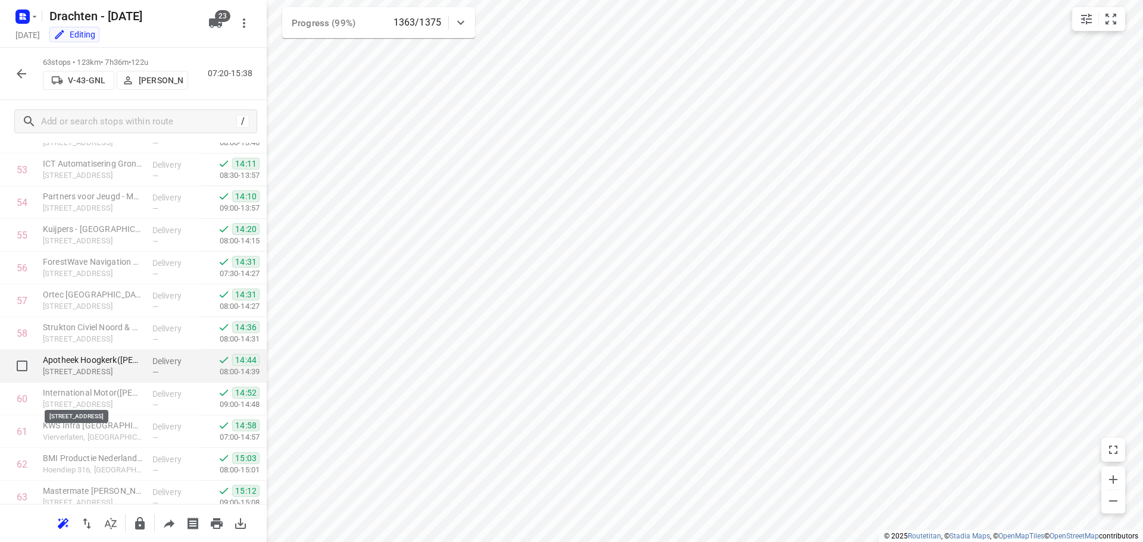
scroll to position [1793, 0]
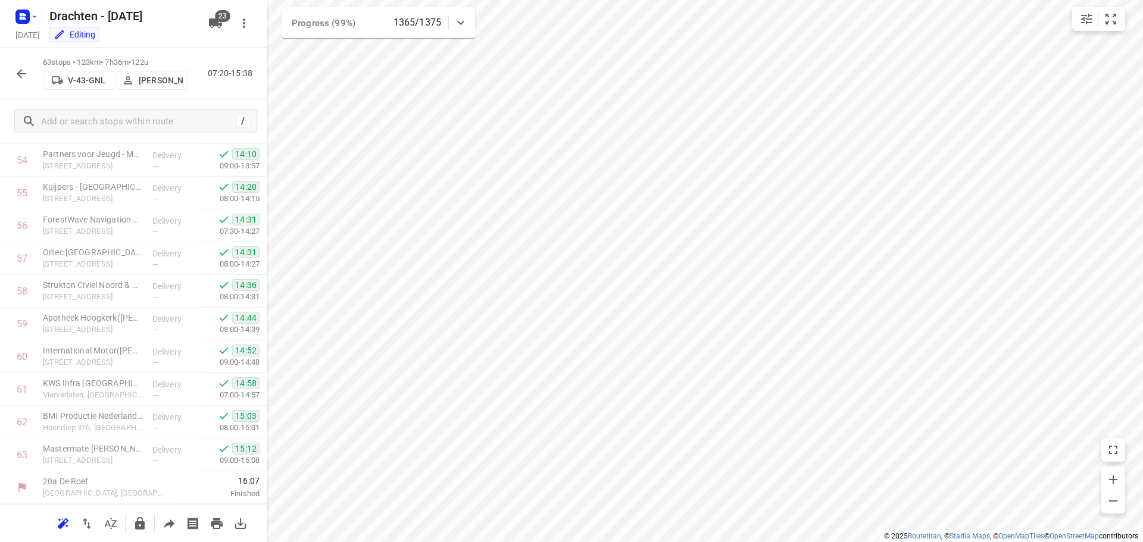
click at [21, 83] on button "button" at bounding box center [22, 74] width 24 height 24
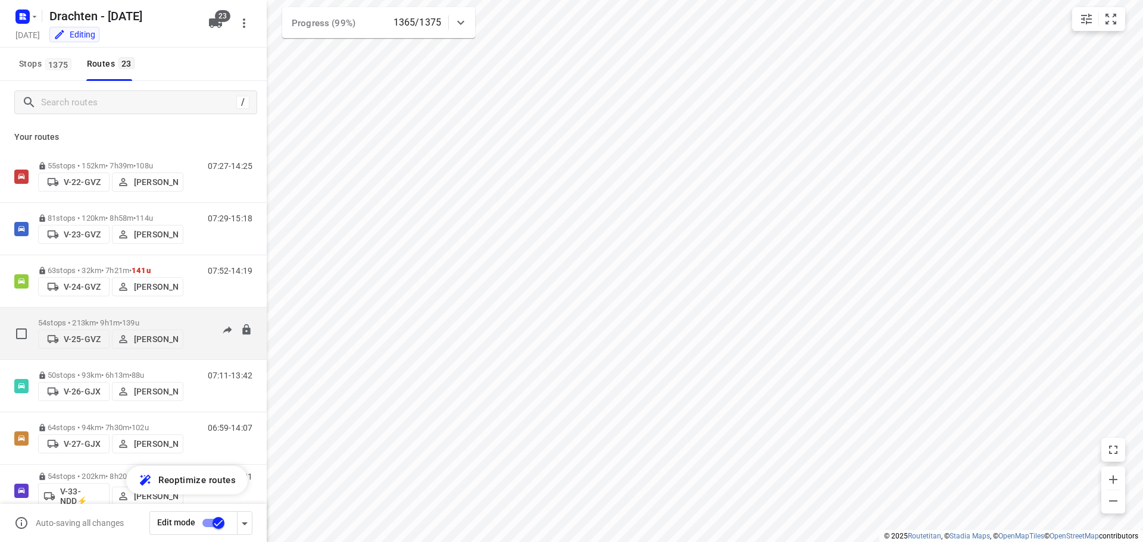
click at [115, 318] on p "54 stops • 213km • 9h1m • 139u" at bounding box center [110, 322] width 145 height 9
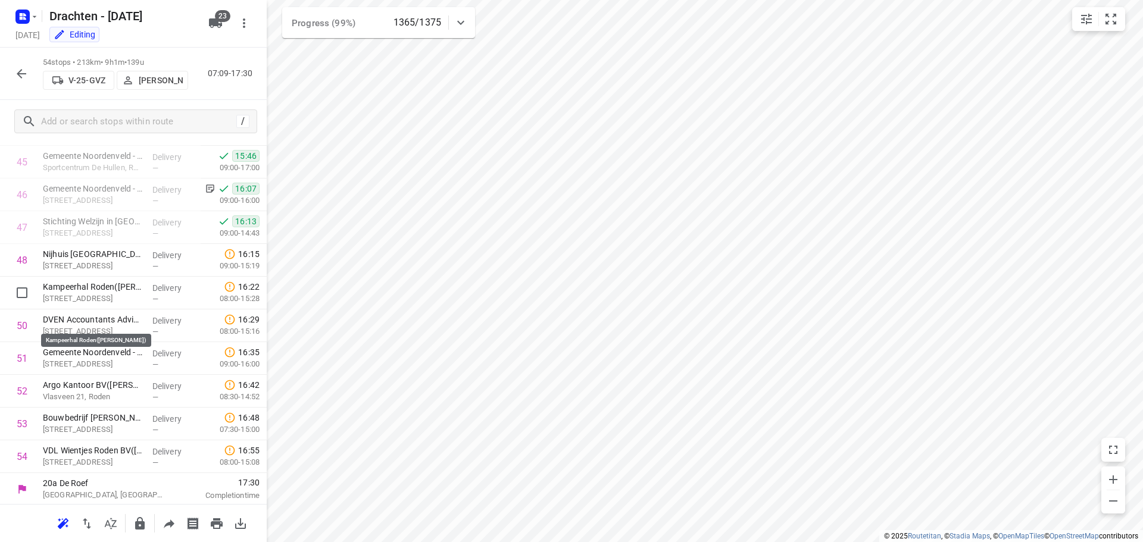
scroll to position [1499, 0]
click at [23, 76] on icon "button" at bounding box center [21, 74] width 14 height 14
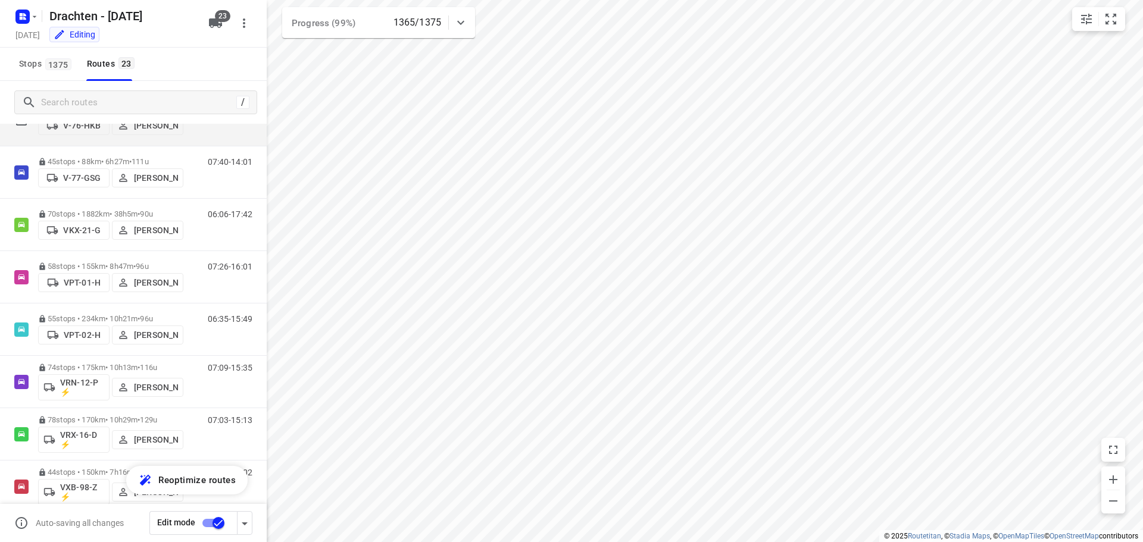
scroll to position [684, 0]
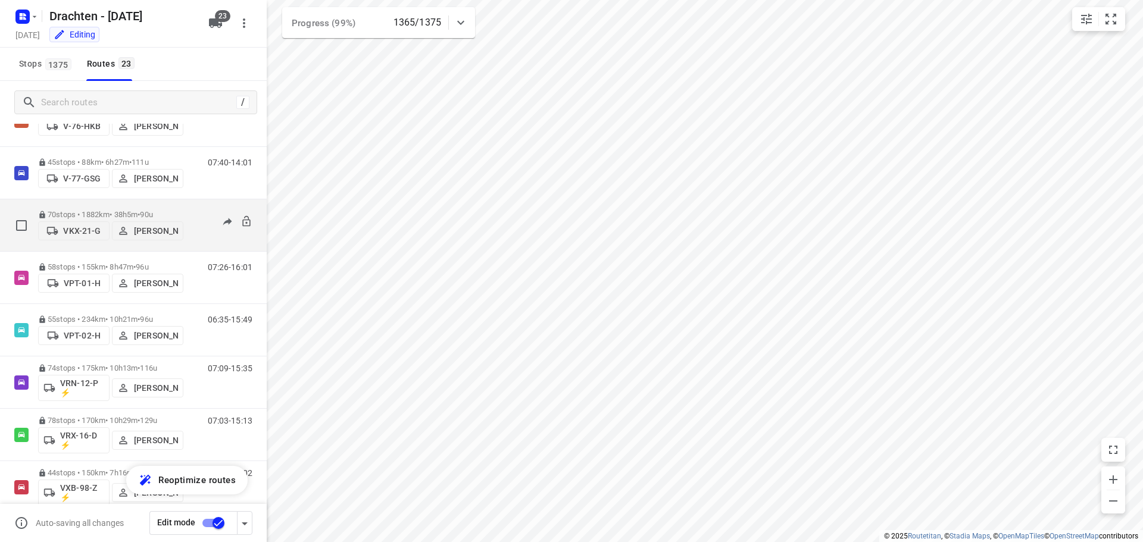
click at [130, 206] on div "70 stops • 1882km • 38h5m • 90u VKX-21-G Paul de Jong" at bounding box center [110, 225] width 145 height 42
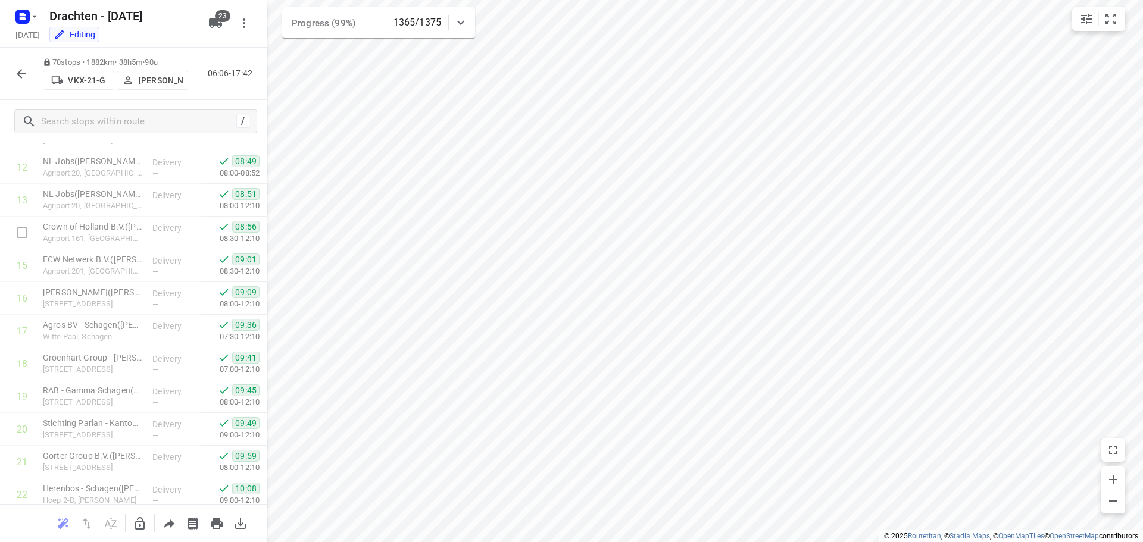
scroll to position [0, 0]
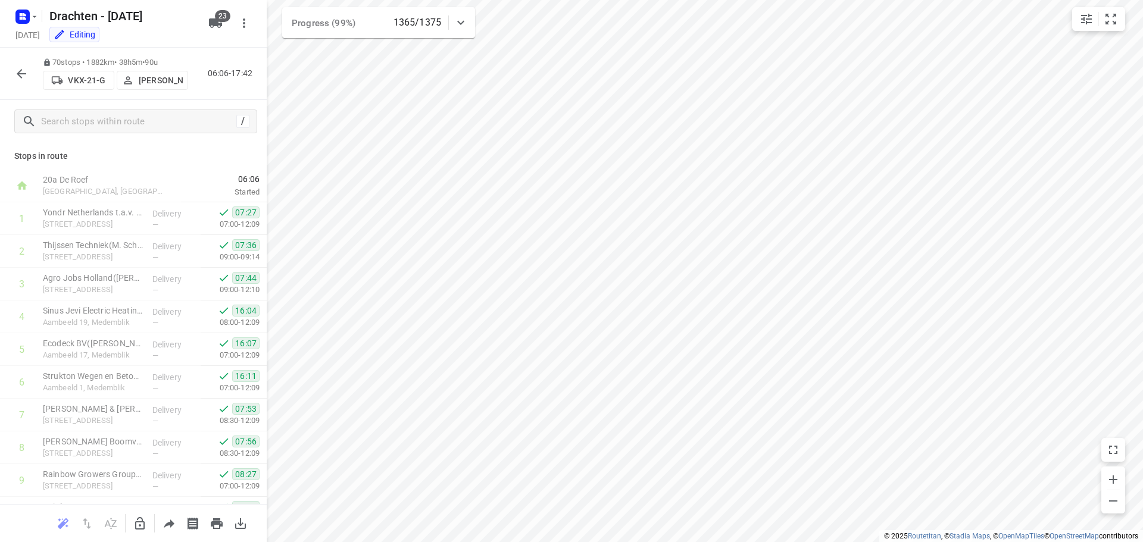
click at [15, 82] on button "button" at bounding box center [22, 74] width 24 height 24
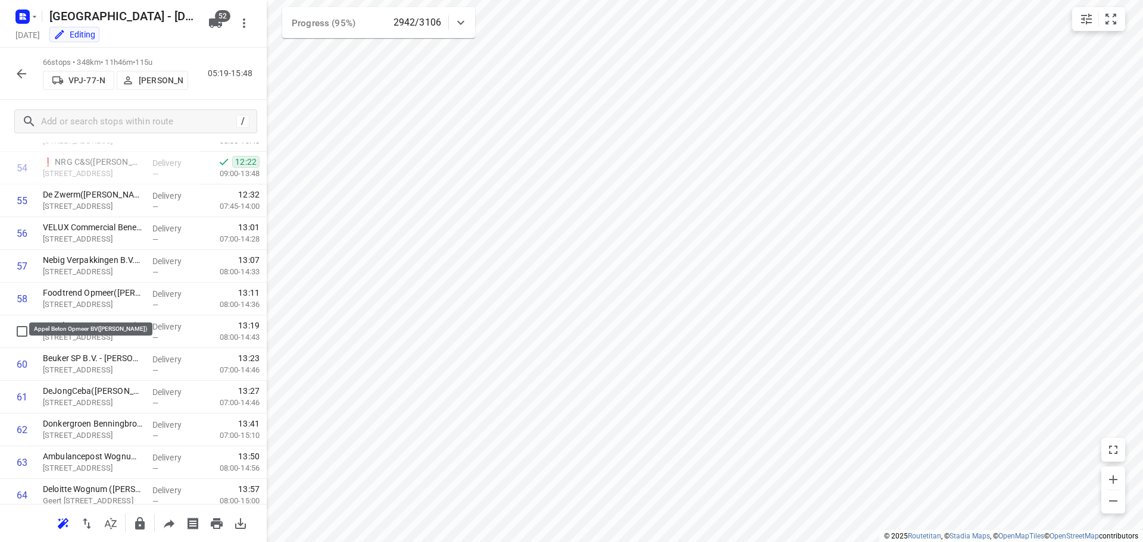
scroll to position [1892, 0]
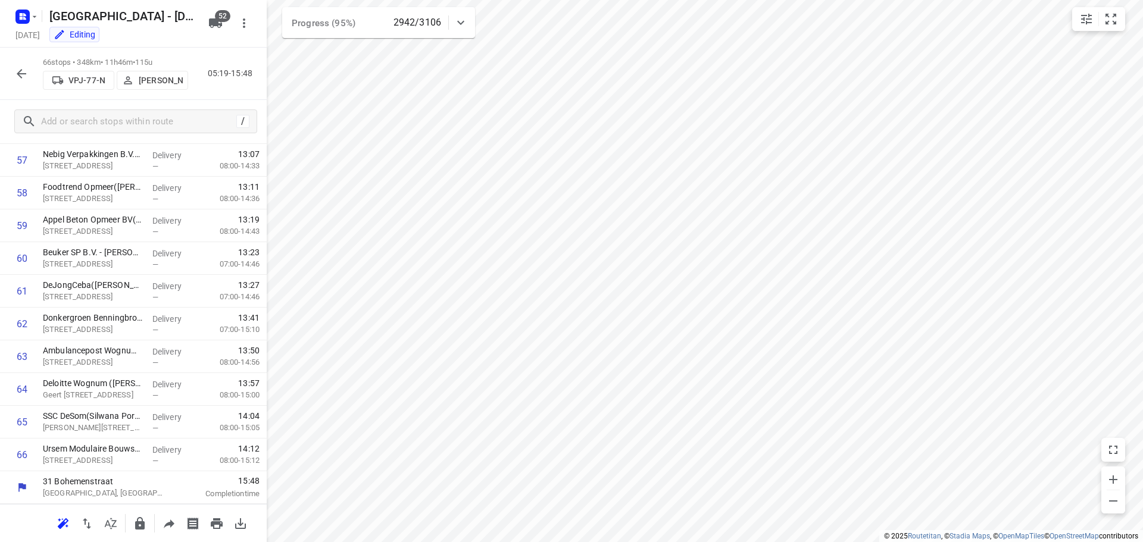
click at [28, 76] on icon "button" at bounding box center [21, 74] width 14 height 14
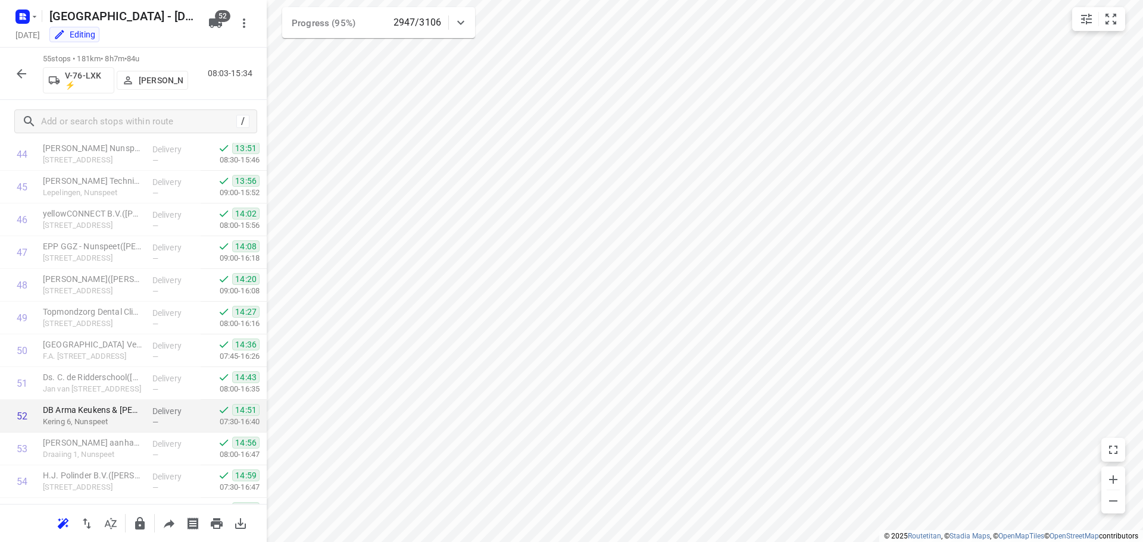
scroll to position [1531, 0]
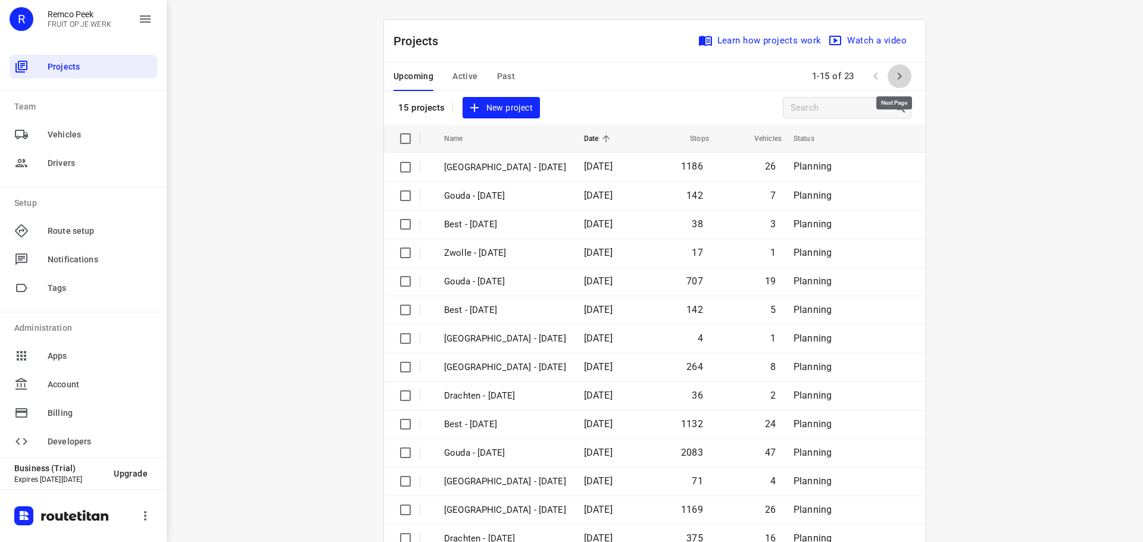
click at [889, 84] on button "button" at bounding box center [899, 76] width 24 height 24
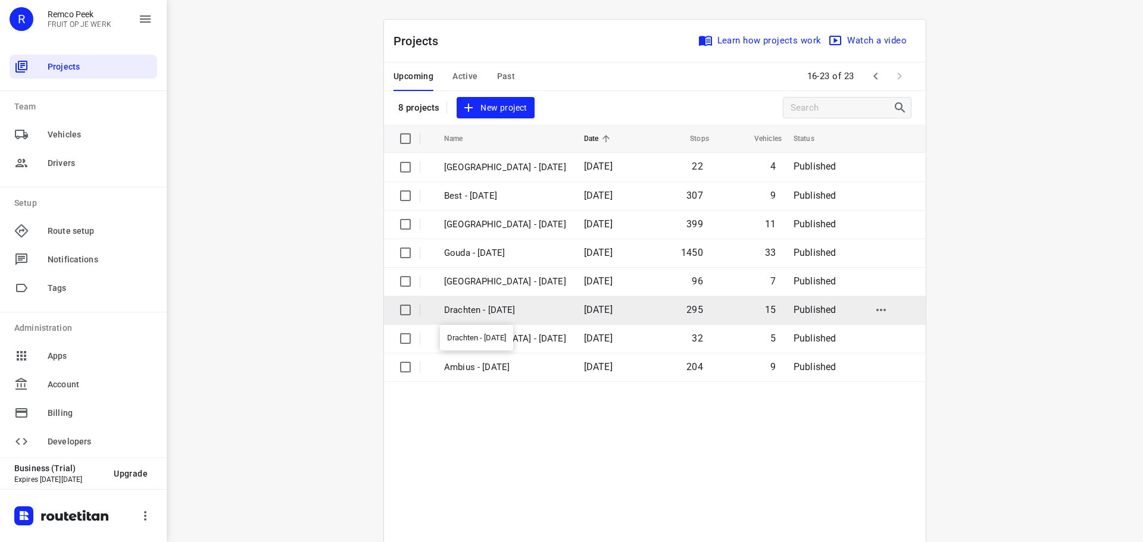
click at [500, 308] on p "Drachten - [DATE]" at bounding box center [505, 311] width 122 height 14
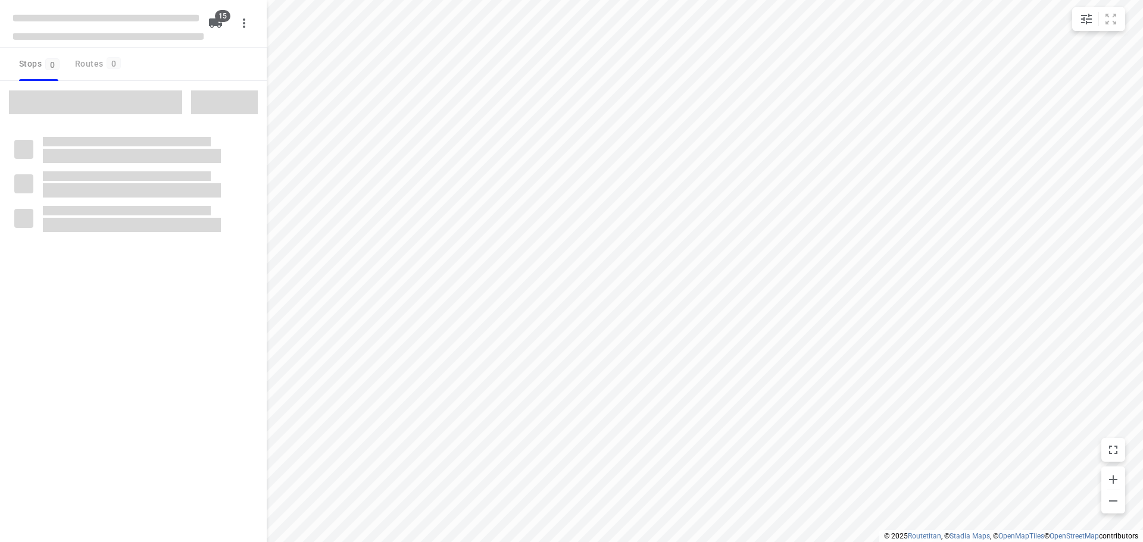
checkbox input "true"
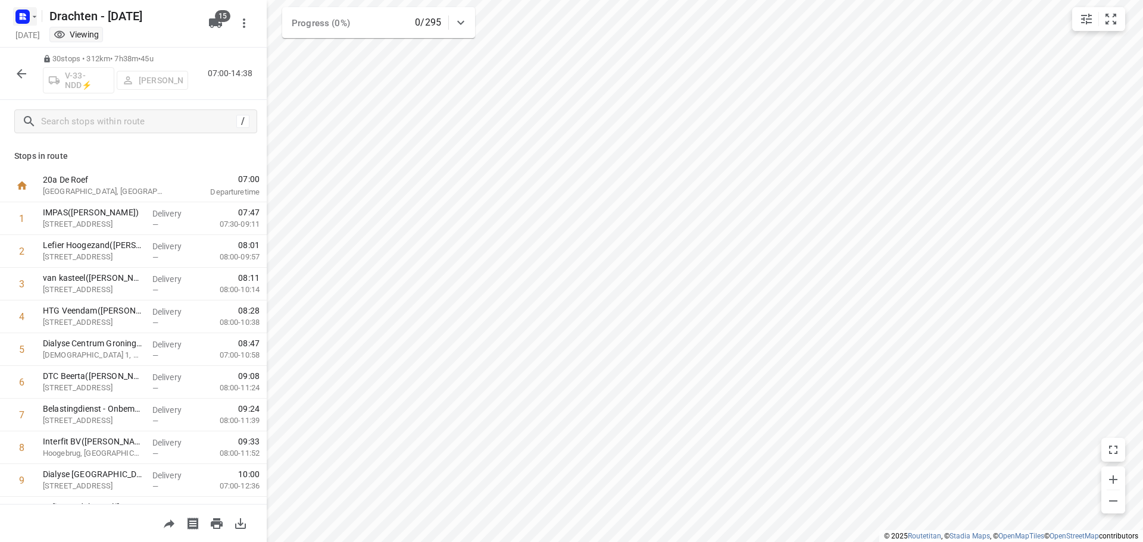
click at [15, 19] on icon "button" at bounding box center [22, 16] width 19 height 19
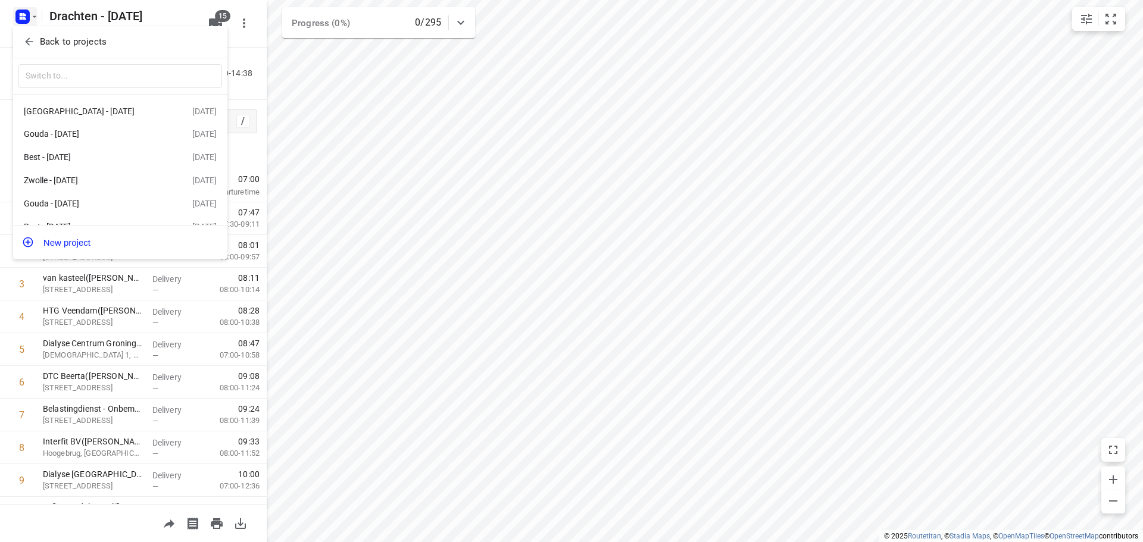
click at [92, 39] on p "Back to projects" at bounding box center [73, 42] width 67 height 14
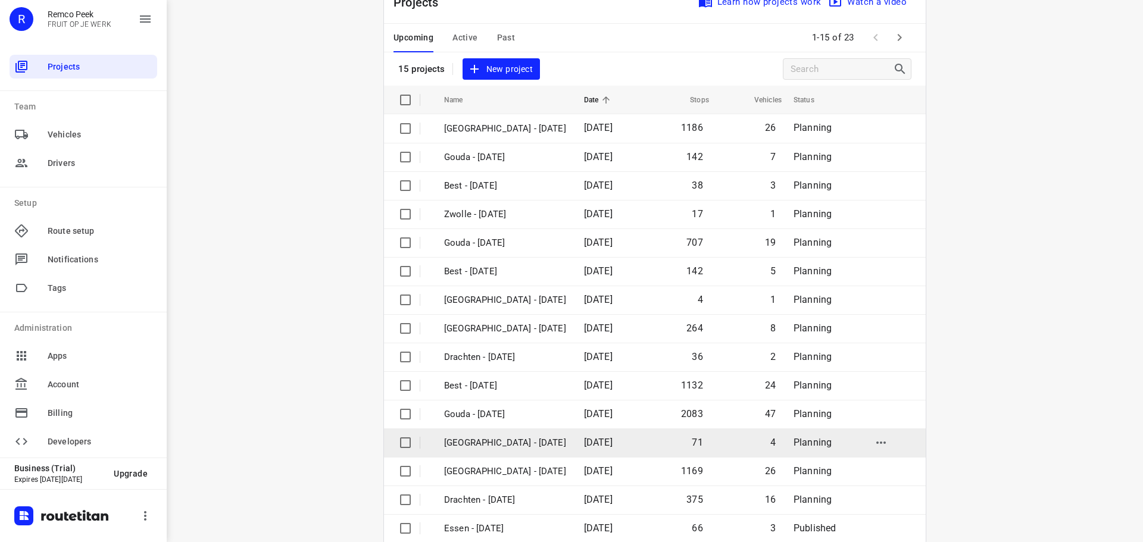
scroll to position [60, 0]
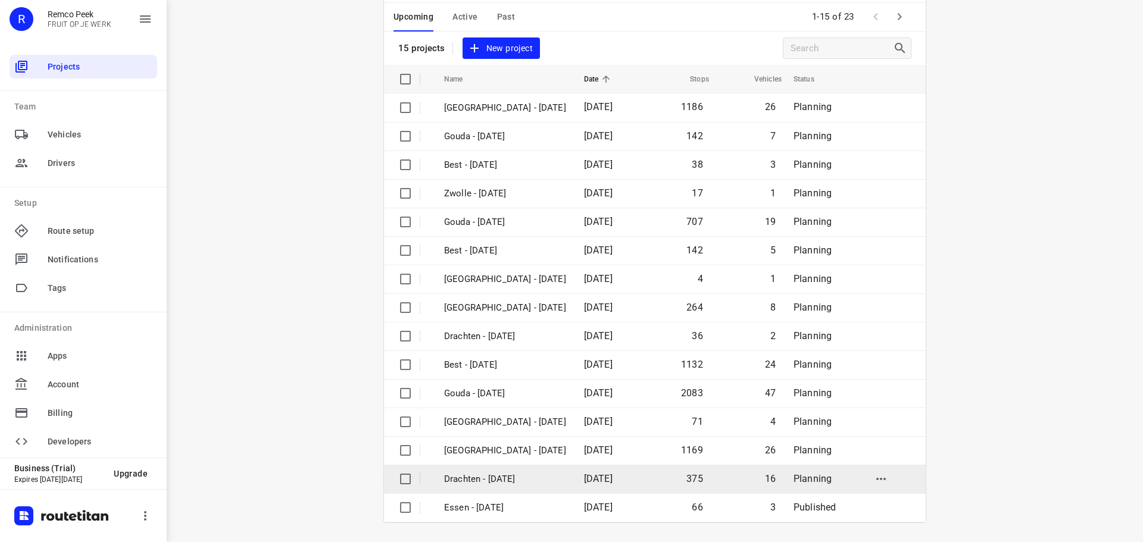
click at [481, 483] on p "Drachten - [DATE]" at bounding box center [505, 480] width 122 height 14
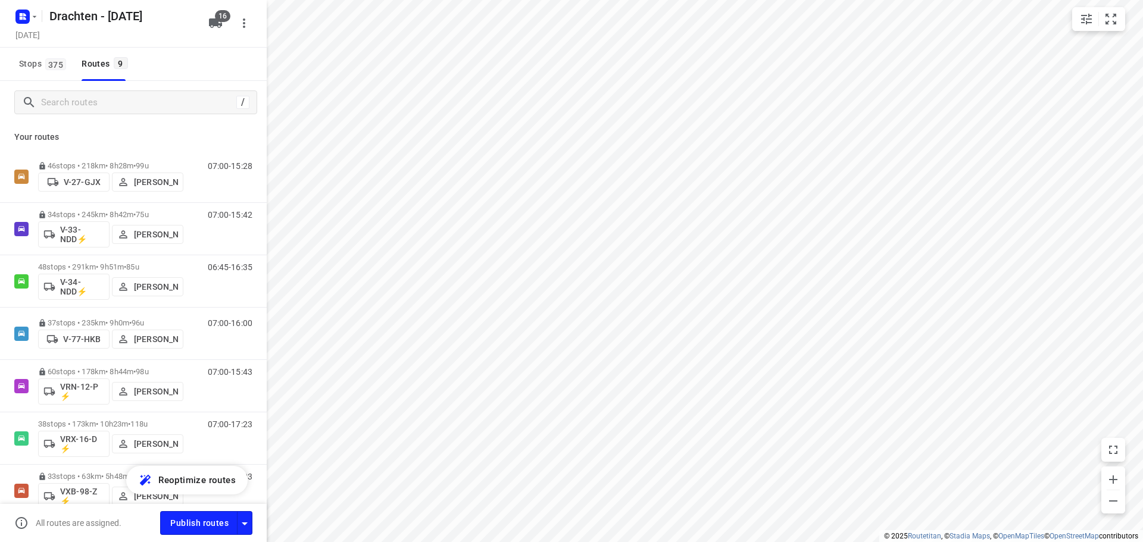
checkbox input "true"
